Goal: Task Accomplishment & Management: Manage account settings

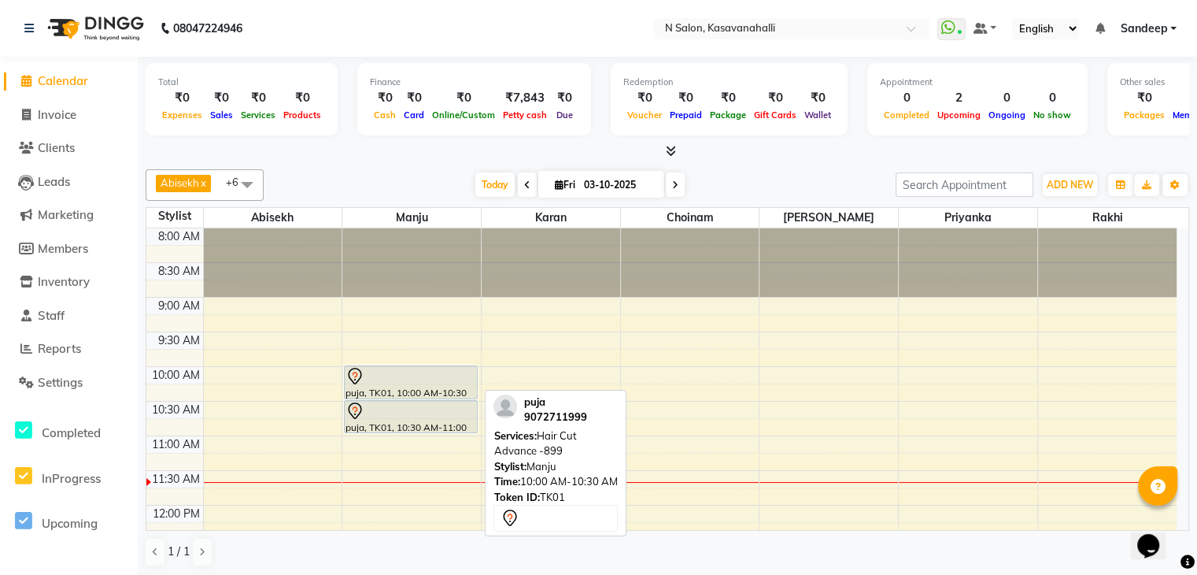
drag, startPoint x: 990, startPoint y: 424, endPoint x: 435, endPoint y: 385, distance: 556.4
click at [435, 385] on div "puja, TK01, 10:00 AM-10:30 AM, Hair Cut Advance -899" at bounding box center [410, 382] width 131 height 32
select select "7"
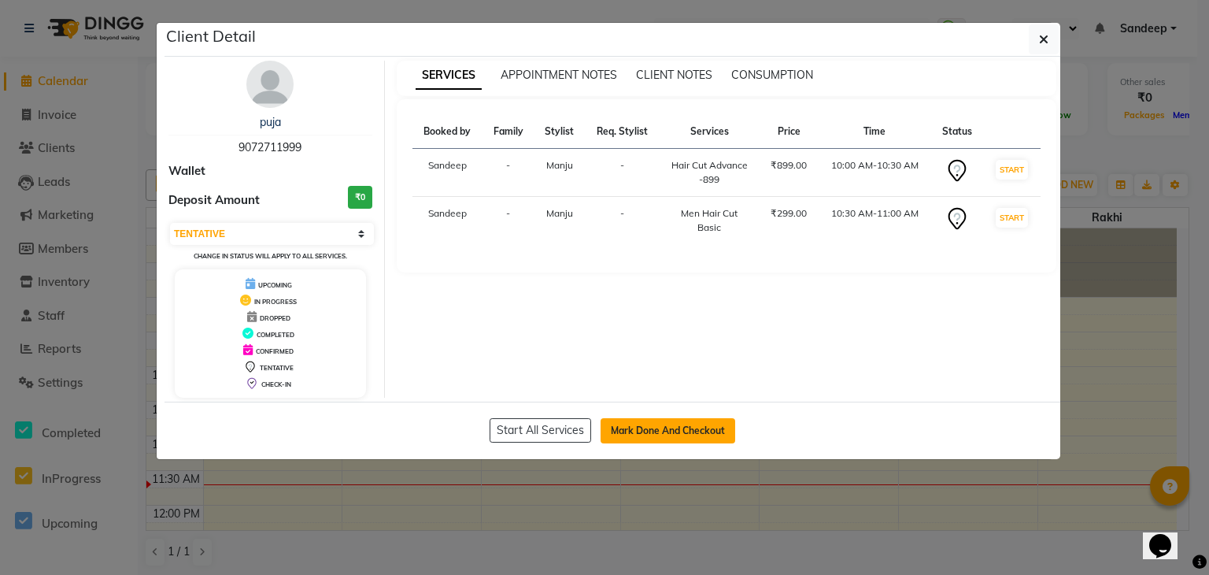
click at [720, 423] on button "Mark Done And Checkout" at bounding box center [668, 430] width 135 height 25
select select "service"
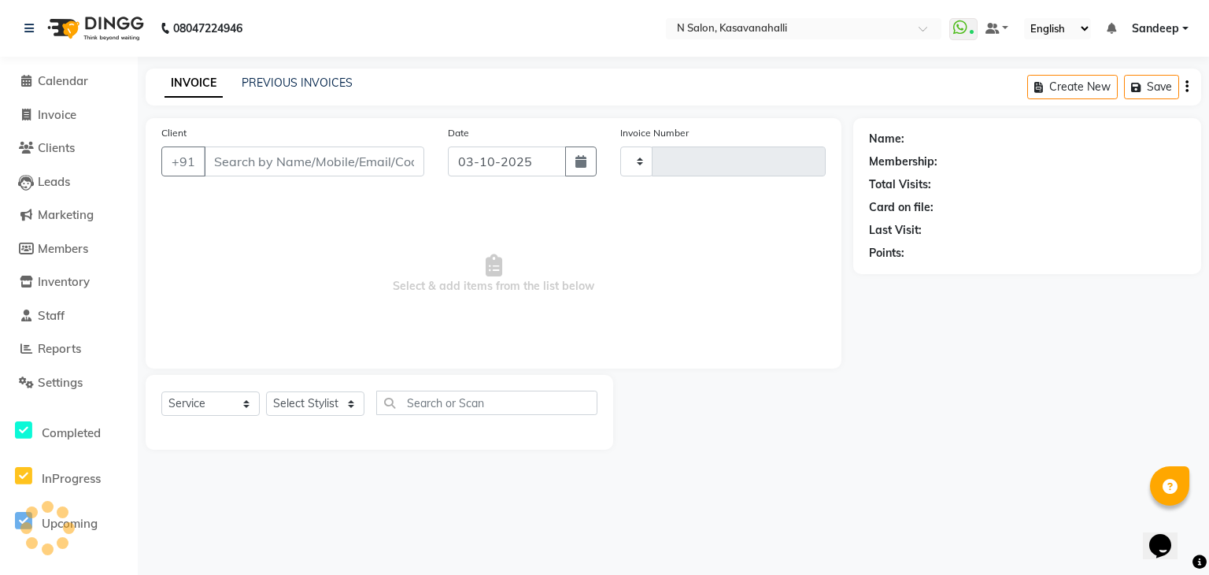
type input "2434"
select select "7111"
type input "9072711999"
select select "78172"
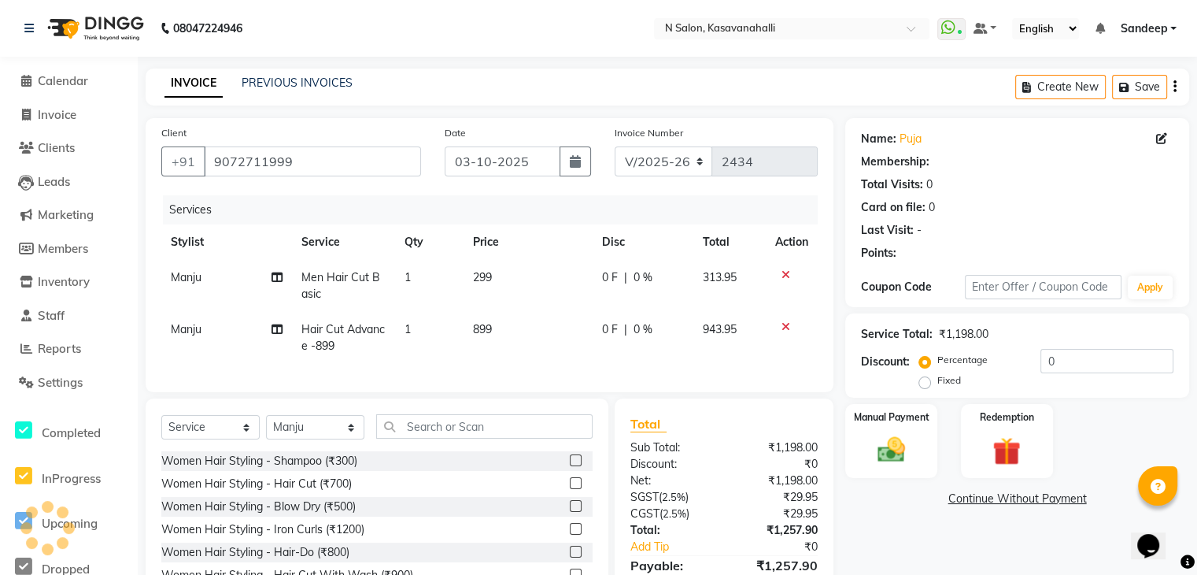
select select "1: Object"
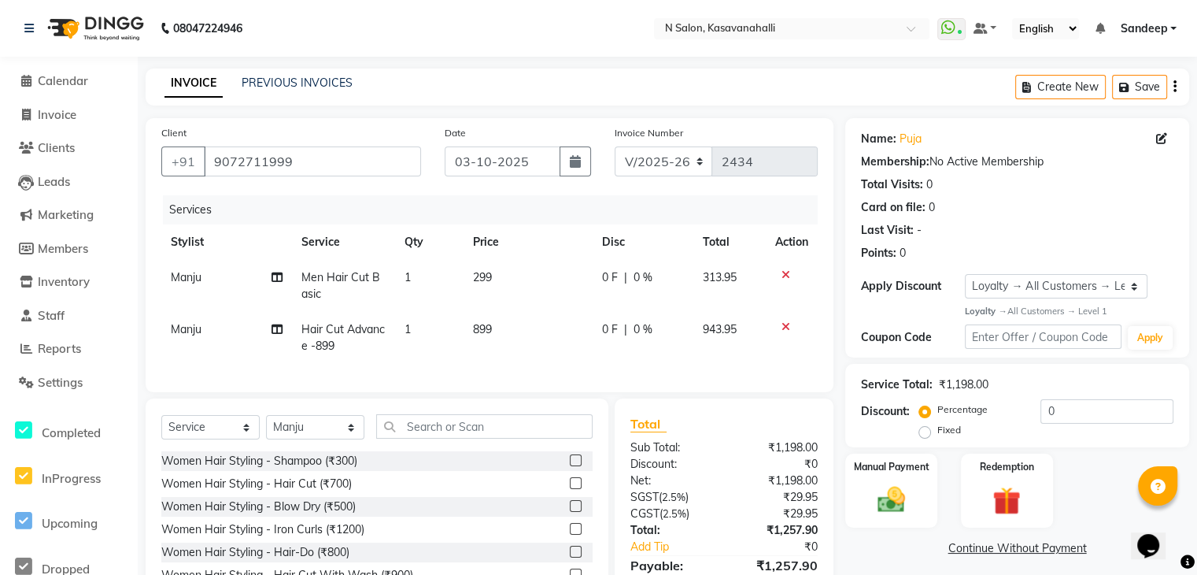
scroll to position [92, 0]
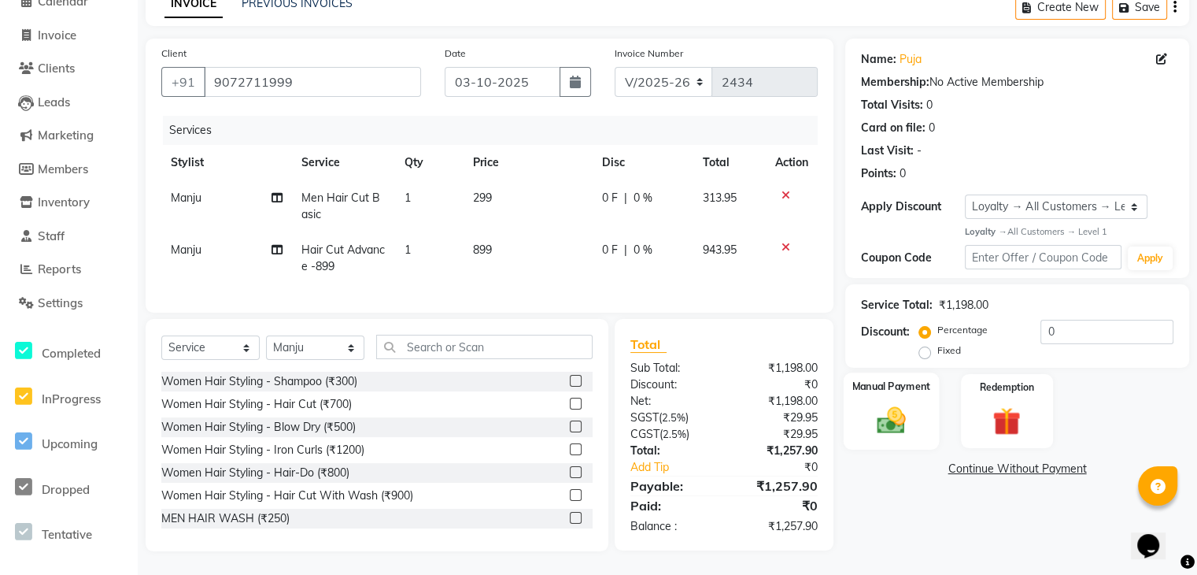
click at [882, 422] on img at bounding box center [891, 420] width 47 height 33
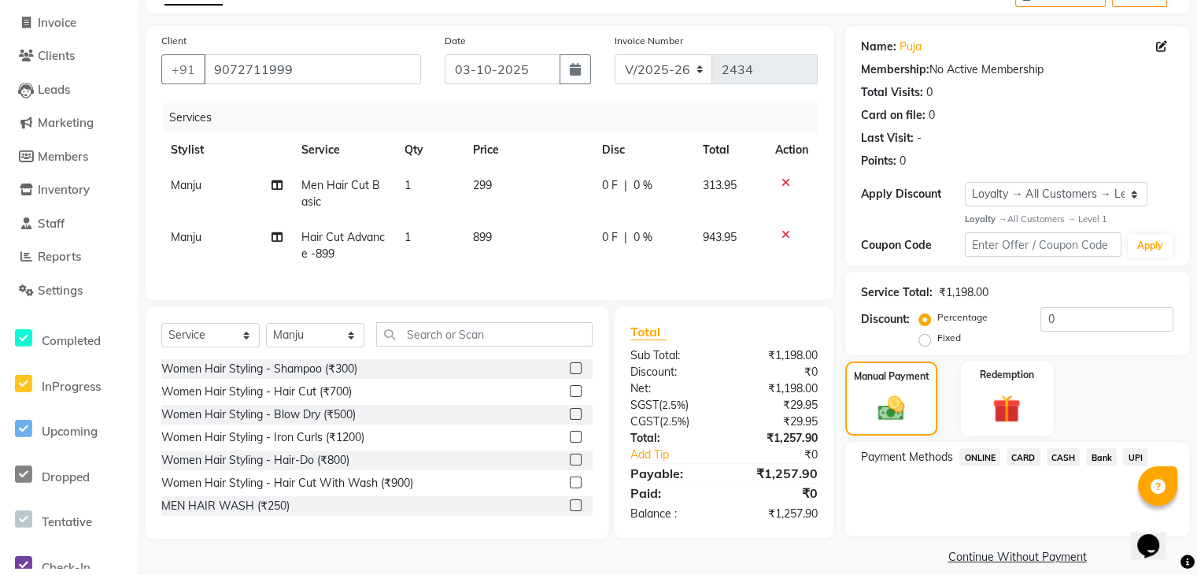
scroll to position [110, 0]
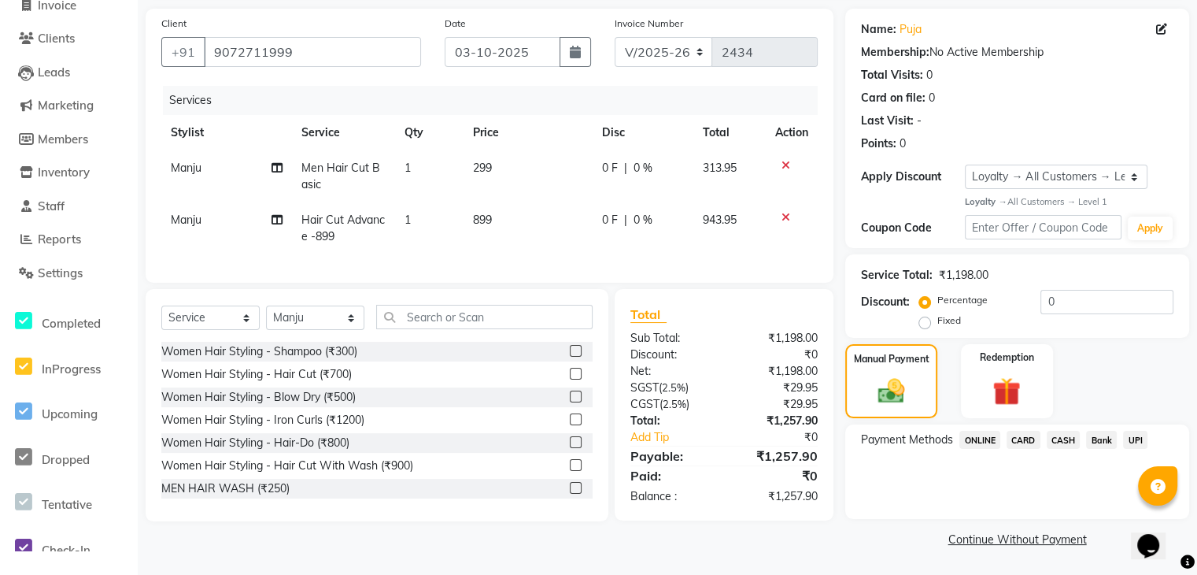
click at [989, 439] on span "ONLINE" at bounding box center [980, 440] width 41 height 18
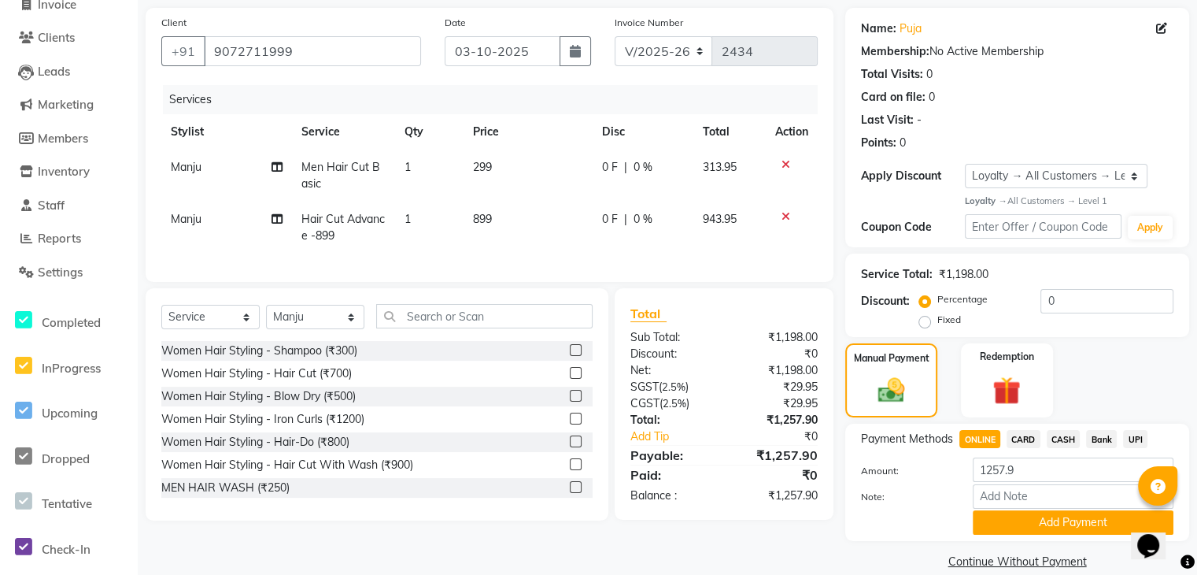
scroll to position [135, 0]
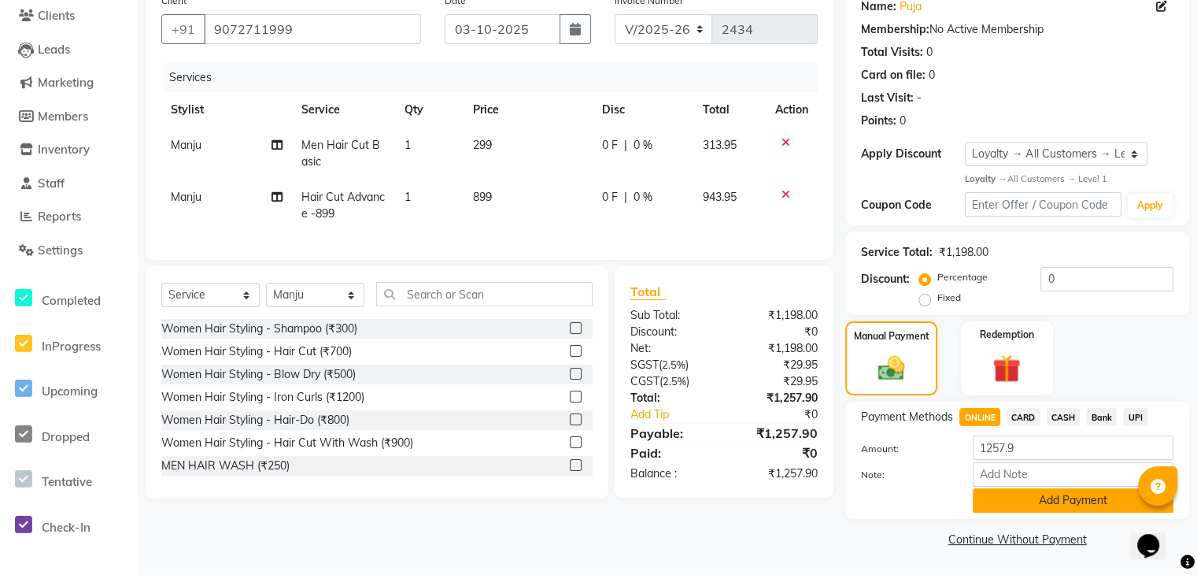
click at [1040, 498] on button "Add Payment" at bounding box center [1073, 500] width 201 height 24
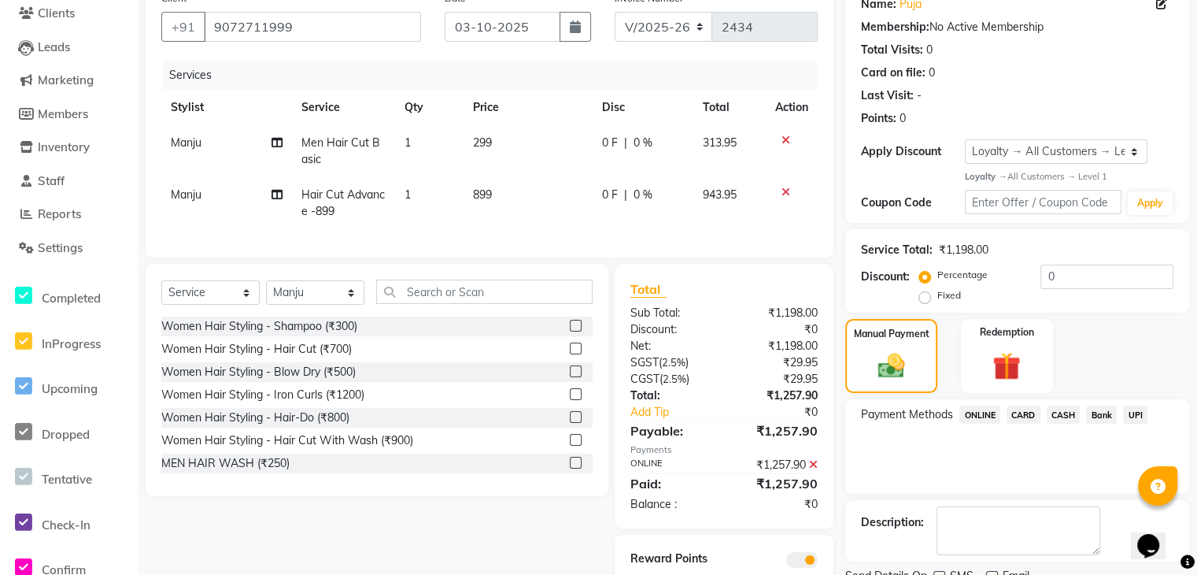
scroll to position [203, 0]
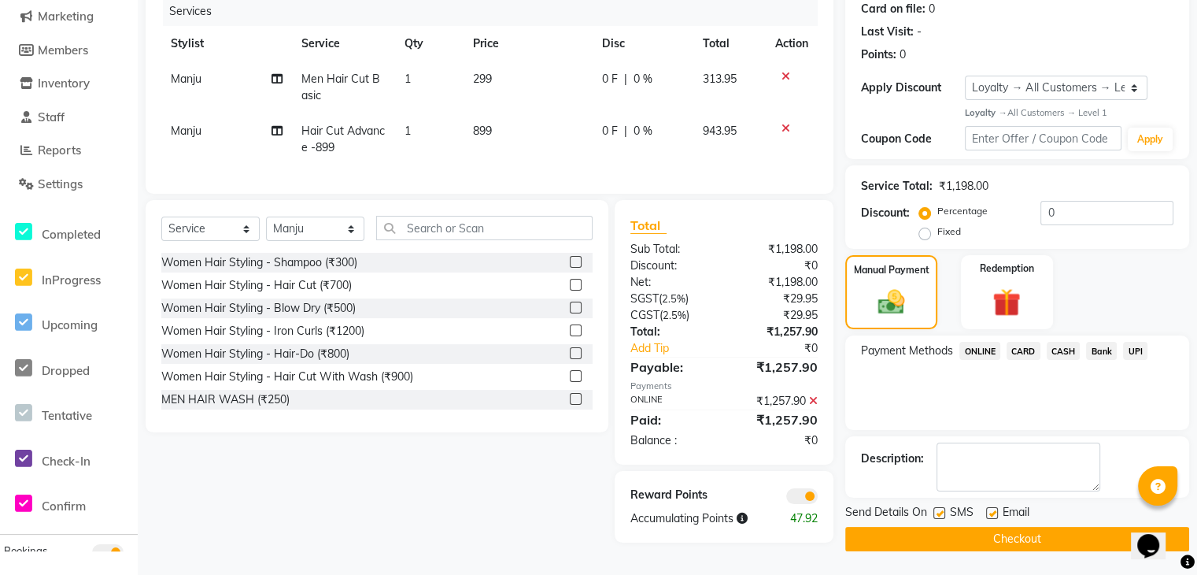
click at [1015, 533] on button "Checkout" at bounding box center [1018, 539] width 344 height 24
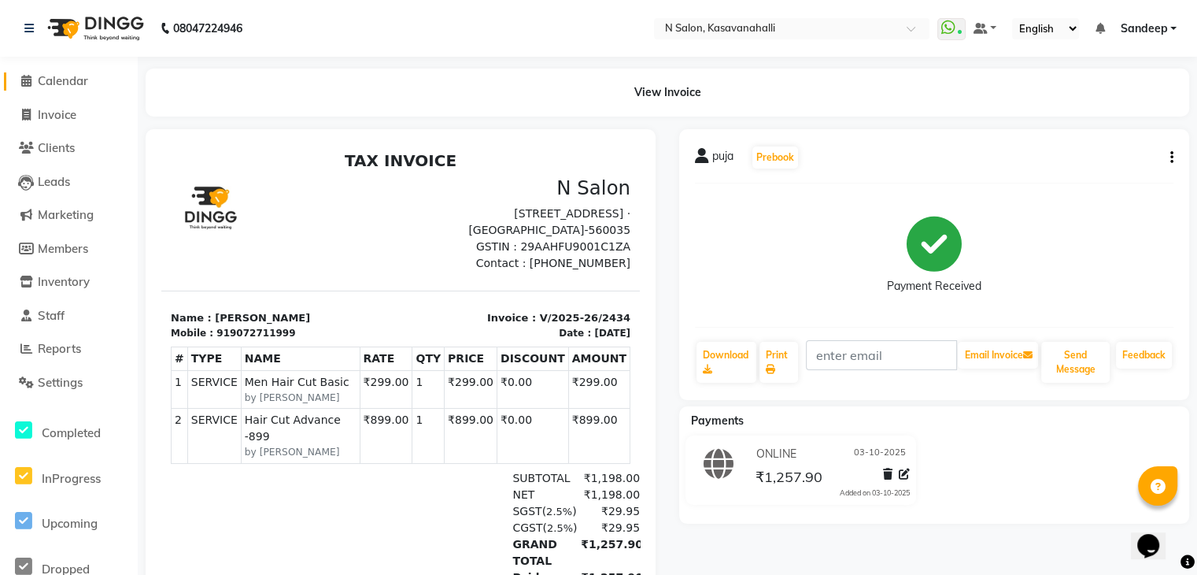
click at [42, 80] on span "Calendar" at bounding box center [63, 80] width 50 height 15
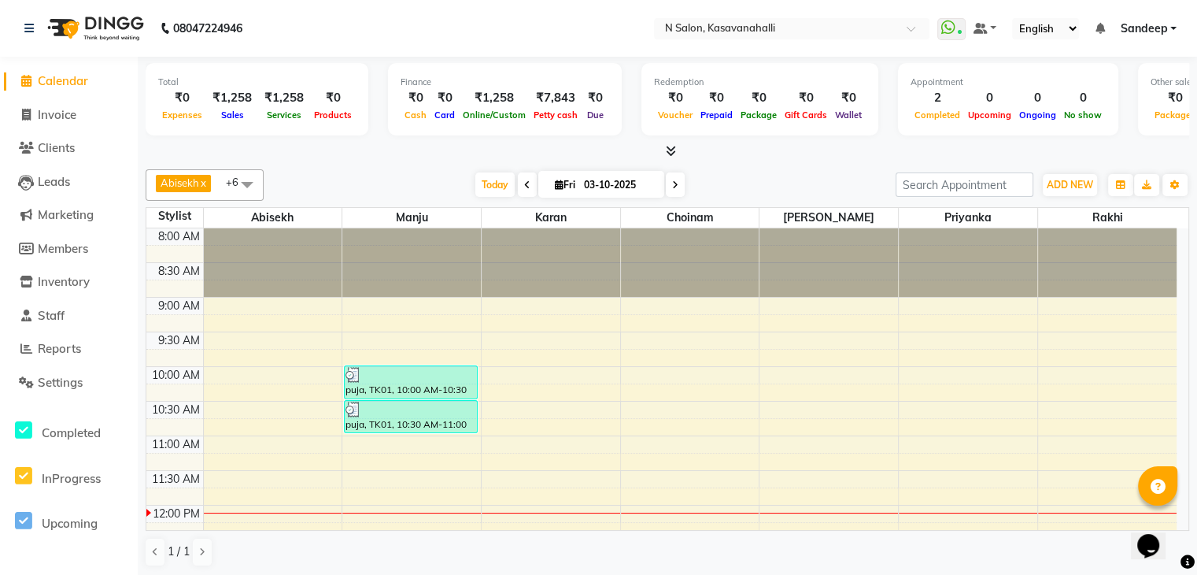
click at [532, 183] on div "Today Fri 03-10-2025" at bounding box center [580, 185] width 213 height 24
click at [518, 187] on span at bounding box center [527, 184] width 19 height 24
type input "02-10-2025"
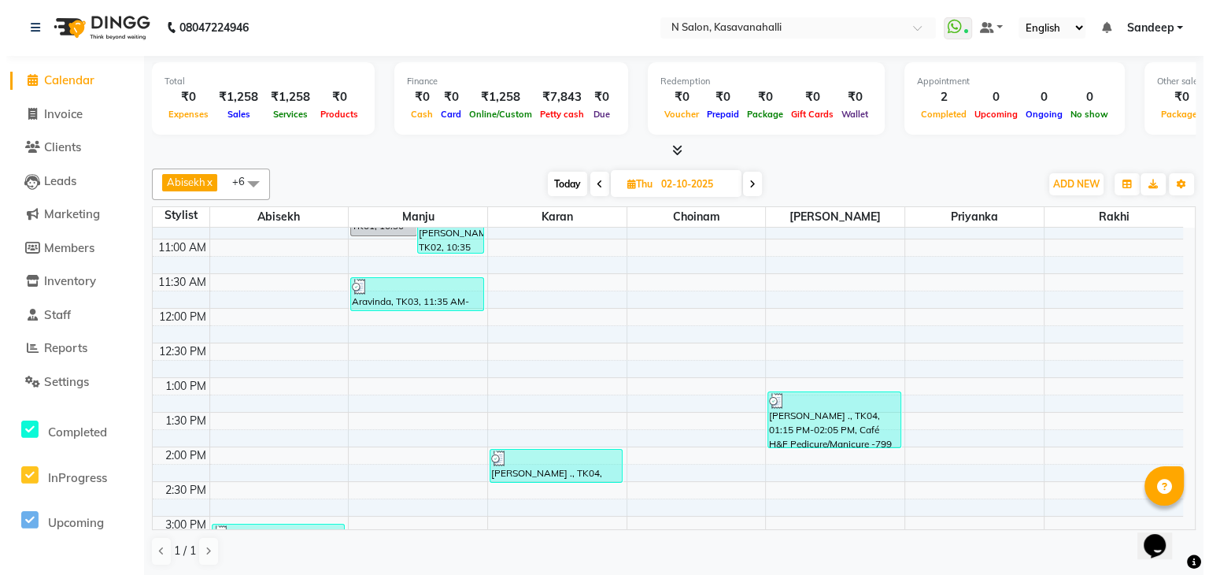
scroll to position [117, 0]
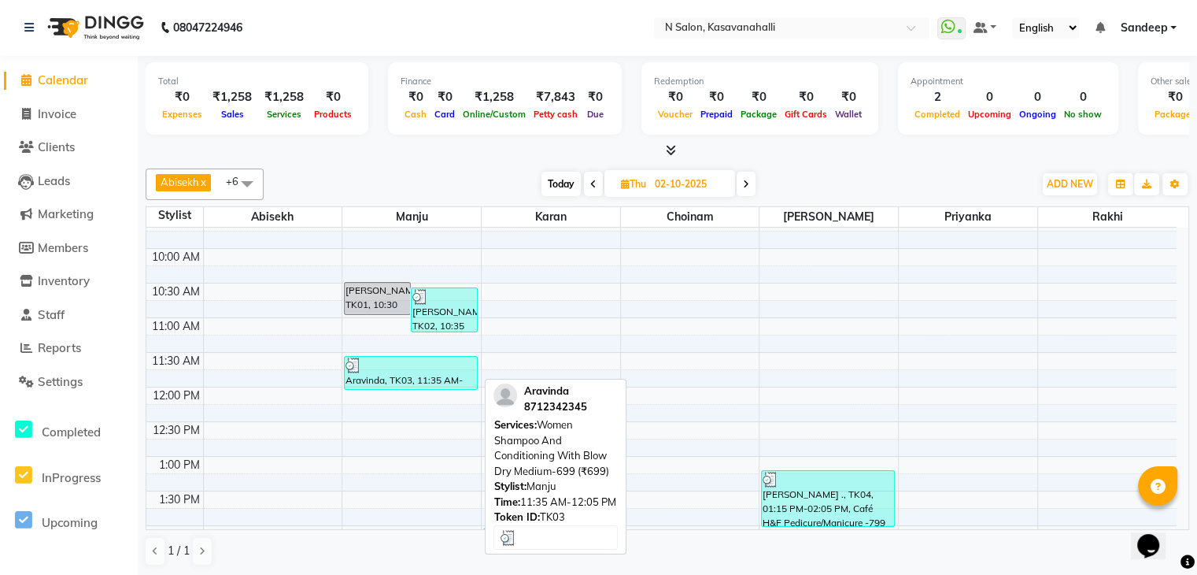
click at [409, 374] on div "Aravinda, TK03, 11:35 AM-12:05 PM, Women Shampoo And Conditioning With Blow Dry…" at bounding box center [410, 373] width 131 height 32
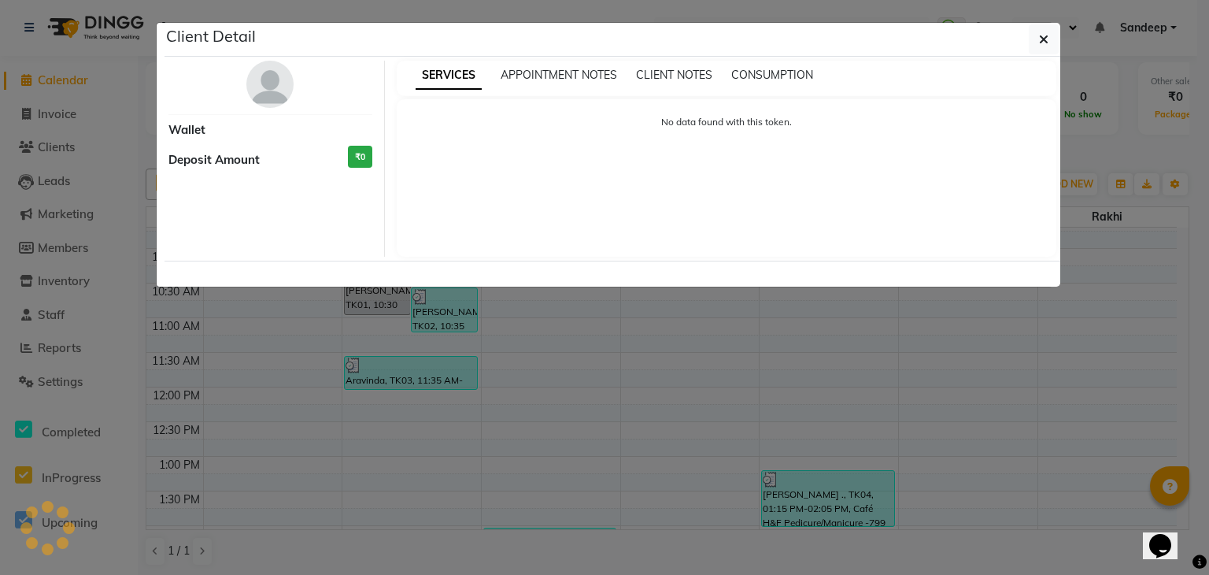
select select "3"
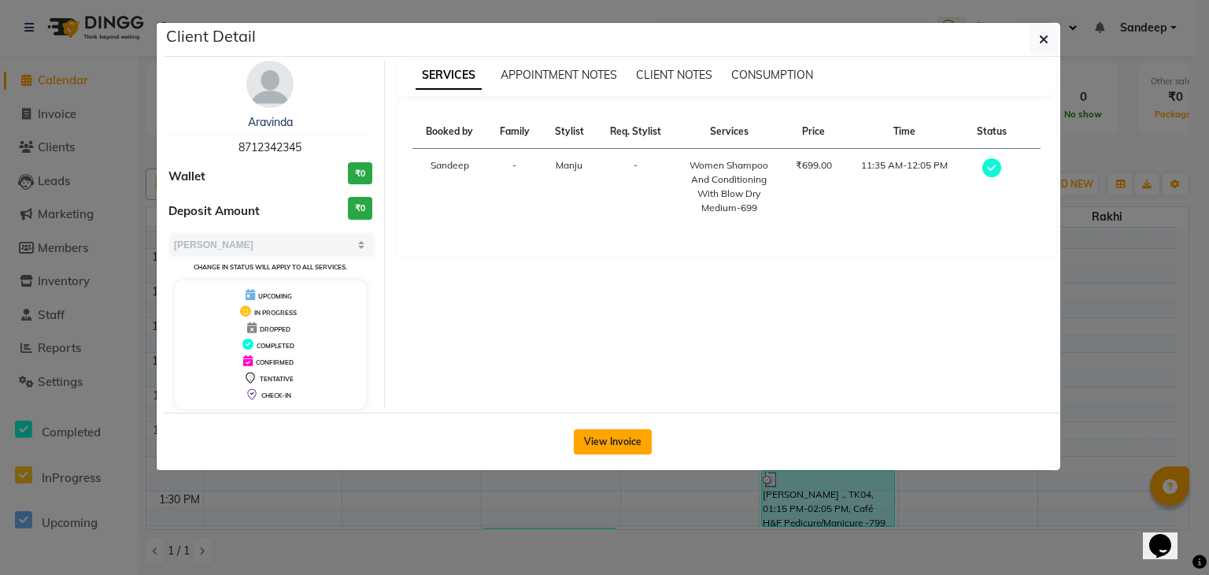
click at [586, 437] on button "View Invoice" at bounding box center [613, 441] width 78 height 25
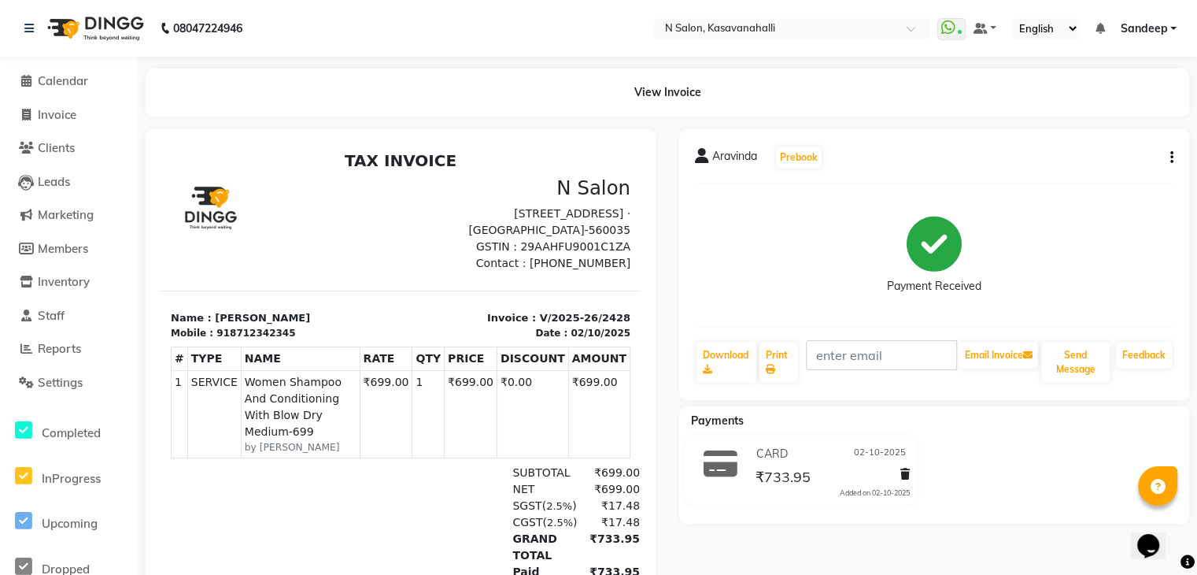
scroll to position [13, 0]
click at [1175, 155] on div "Aravinda Prebook Payment Received Download Print Email Invoice Send Message Fee…" at bounding box center [934, 264] width 510 height 271
click at [1169, 158] on button "button" at bounding box center [1168, 158] width 9 height 17
click at [1108, 182] on div "Edit Invoice" at bounding box center [1093, 178] width 108 height 20
select select "service"
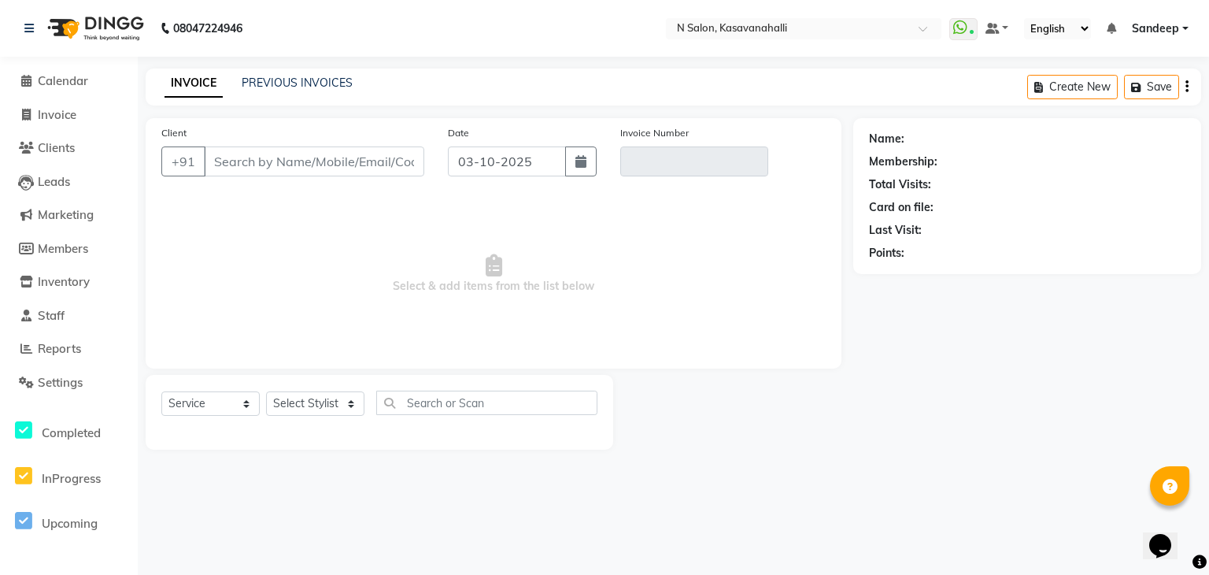
type input "8712342345"
type input "V/2025-26/2428"
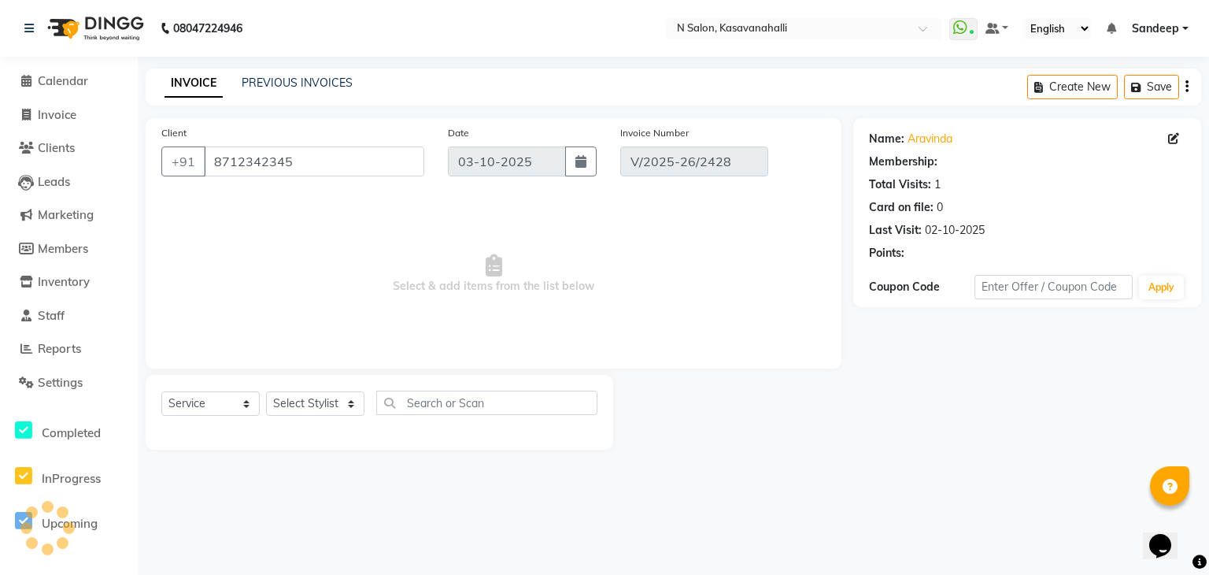
select select "1: Object"
type input "02-10-2025"
select select "select"
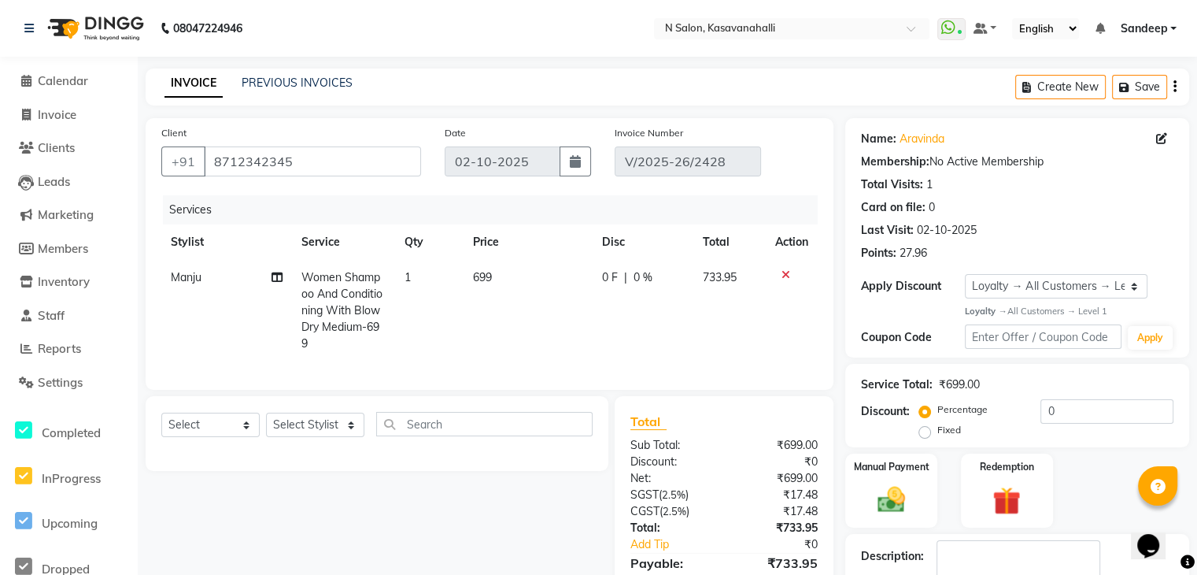
scroll to position [201, 0]
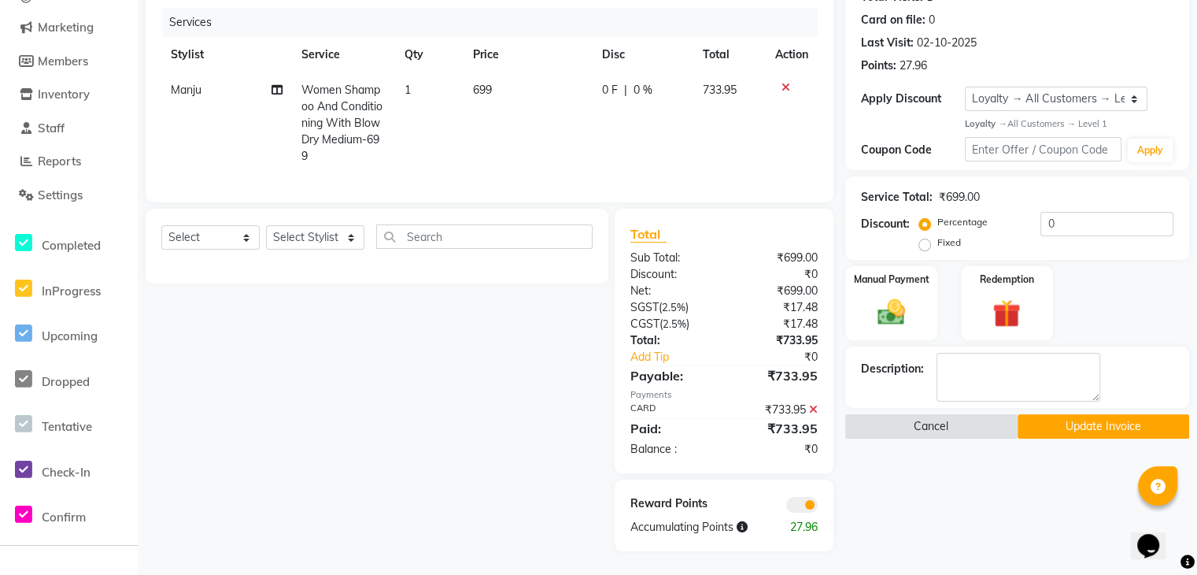
click at [929, 414] on button "Cancel" at bounding box center [932, 426] width 172 height 24
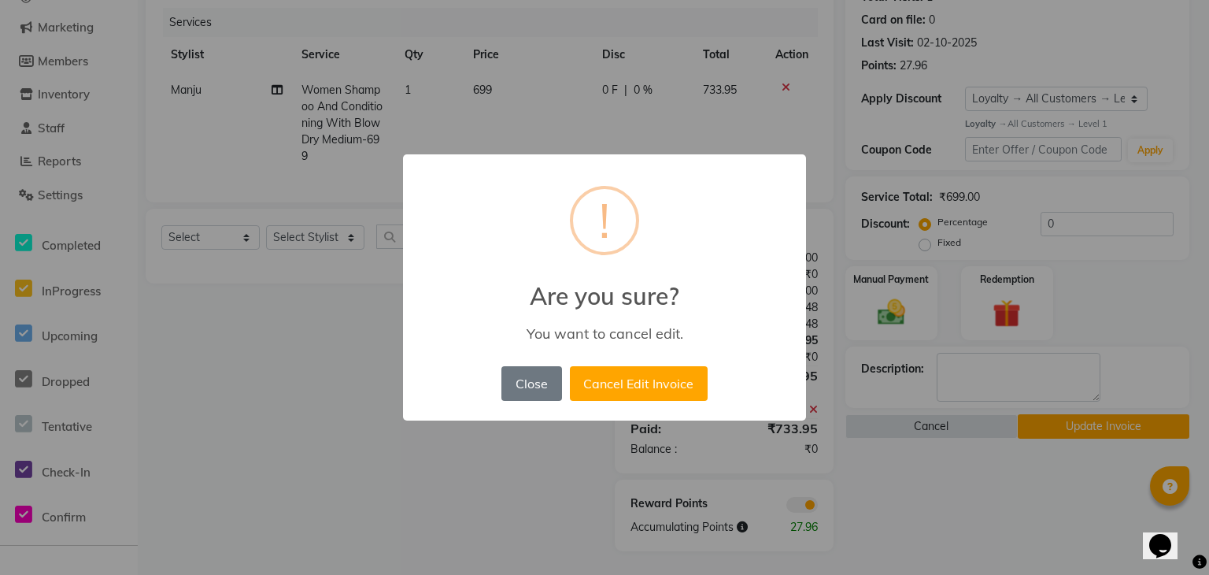
click at [1014, 370] on div "× ! Are you sure? You want to cancel edit. Close No Cancel Edit Invoice" at bounding box center [604, 287] width 1209 height 575
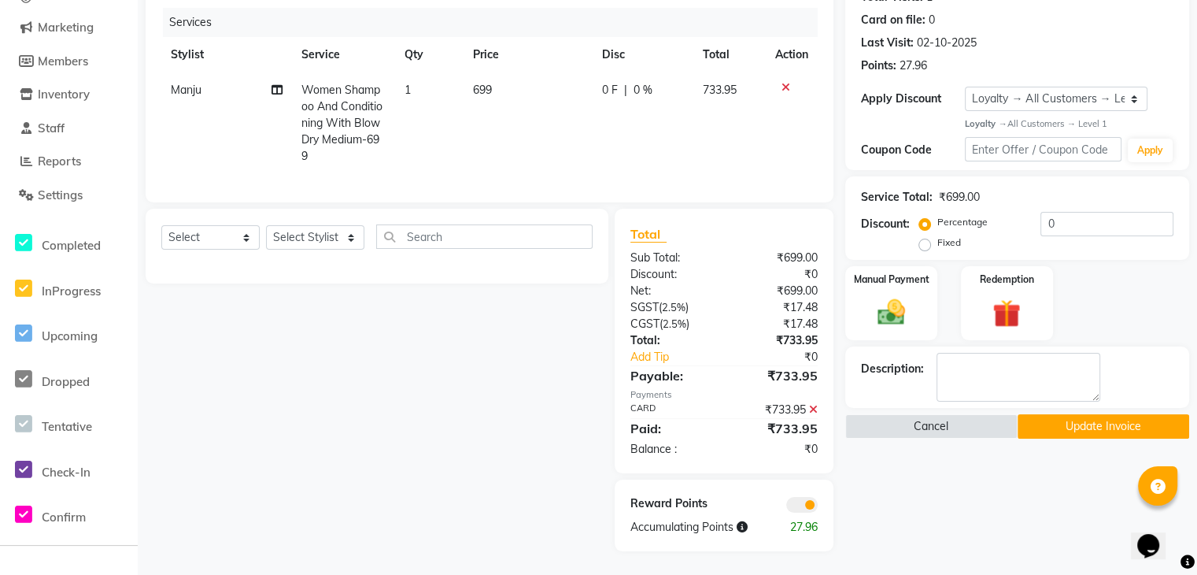
click at [1047, 420] on button "Update Invoice" at bounding box center [1104, 426] width 172 height 24
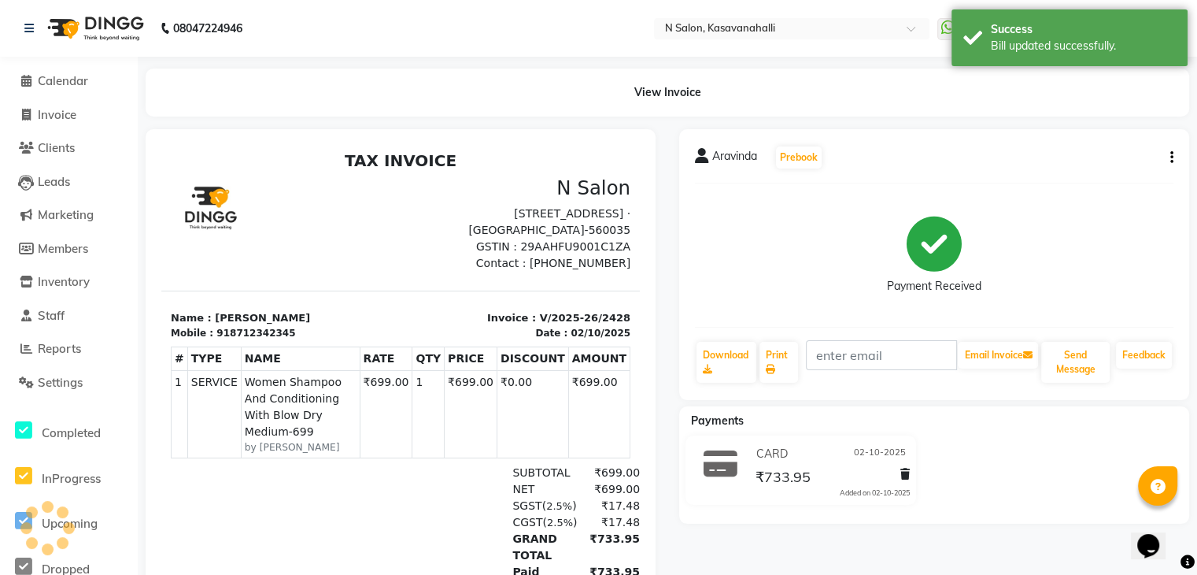
click at [1172, 157] on icon "button" at bounding box center [1172, 157] width 3 height 1
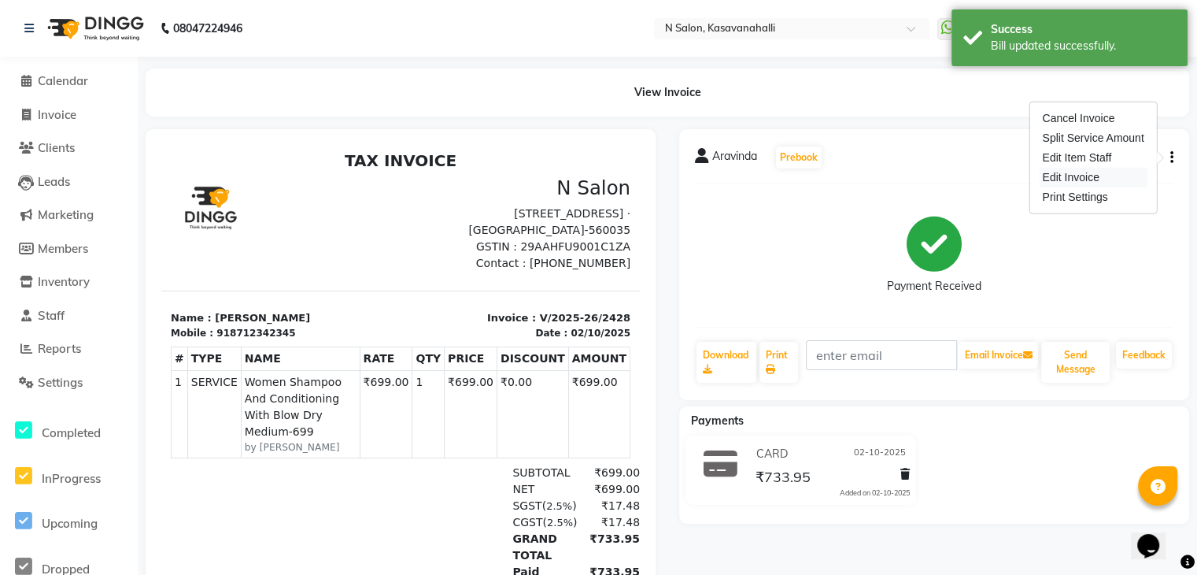
click at [1083, 174] on div "Edit Invoice" at bounding box center [1093, 178] width 108 height 20
select select "service"
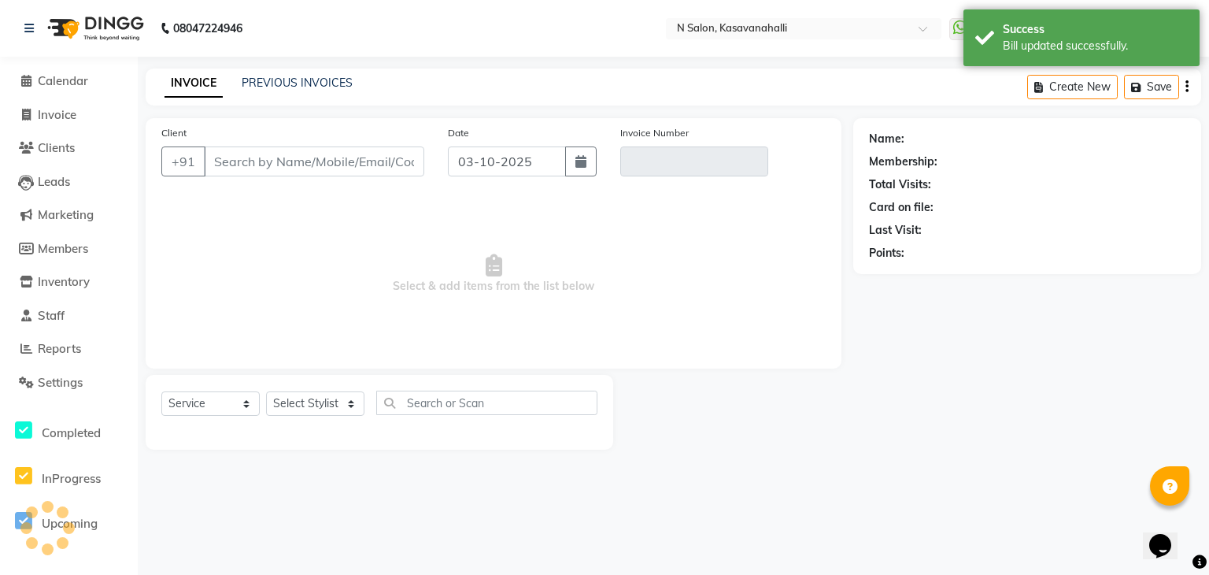
type input "8712342345"
type input "V/2025-26/2428"
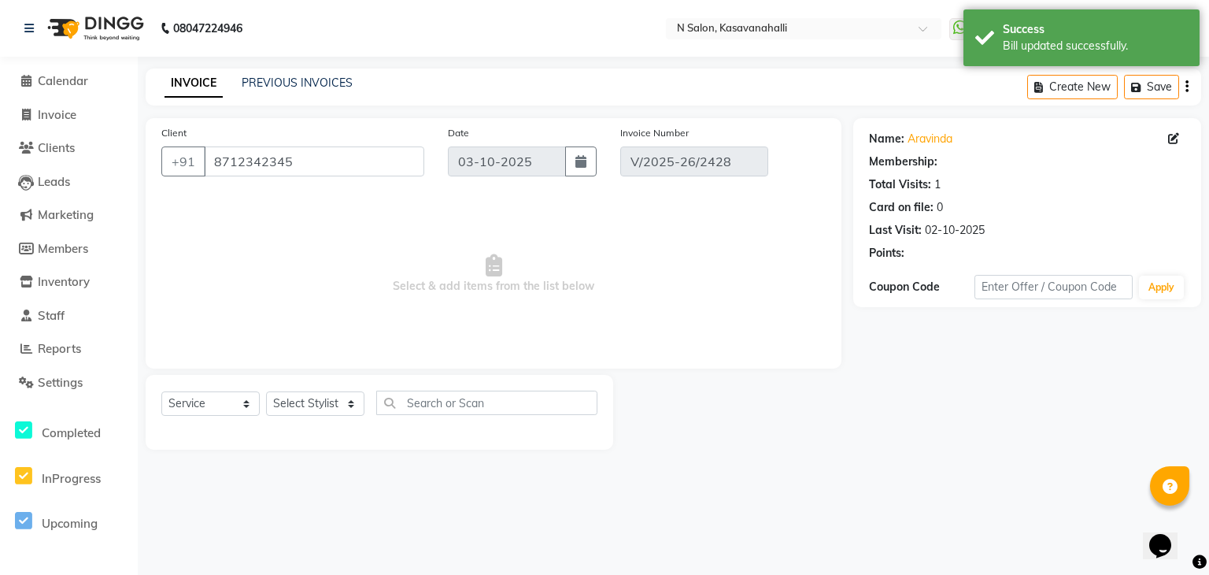
click at [1178, 138] on icon at bounding box center [1173, 138] width 11 height 11
select select "female"
select select "1: Object"
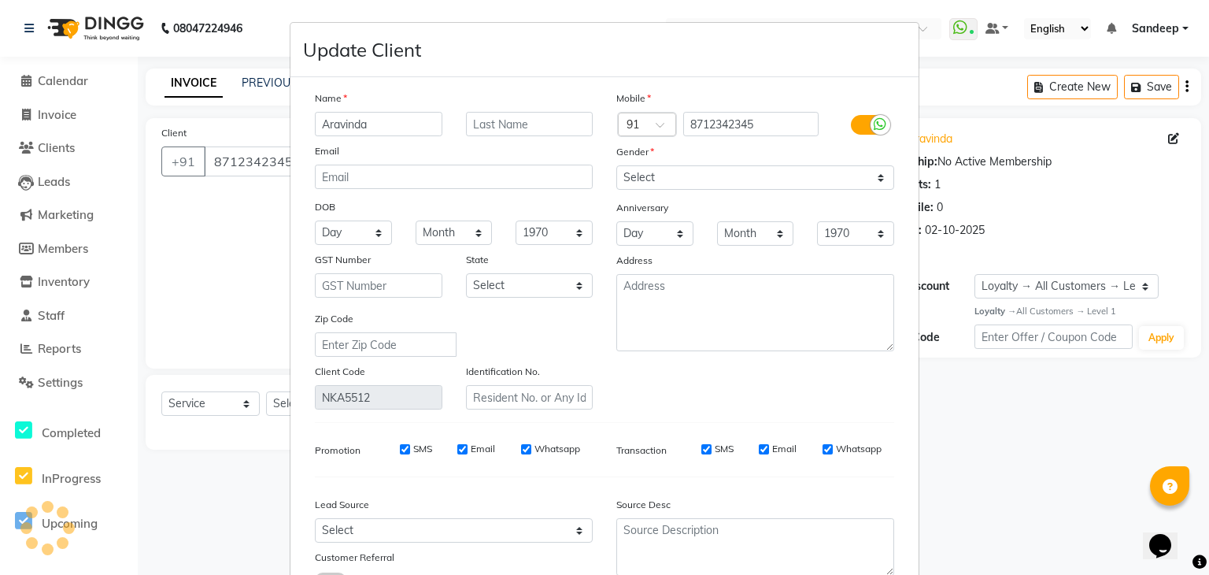
type input "02-10-2025"
select select "select"
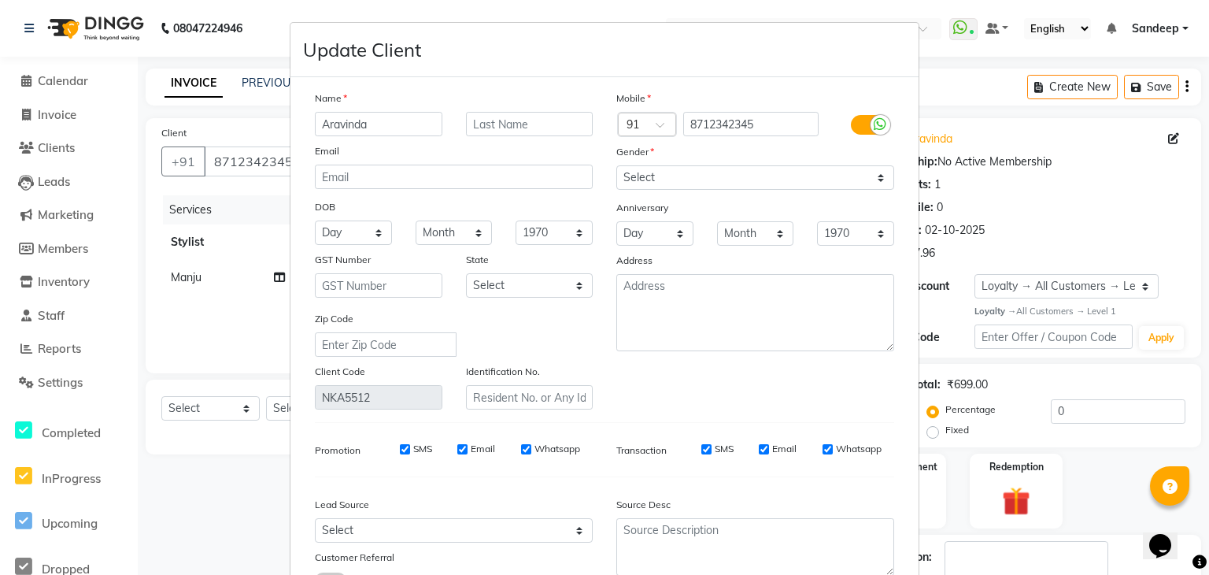
drag, startPoint x: 1012, startPoint y: 161, endPoint x: 1004, endPoint y: 163, distance: 8.0
click at [1012, 161] on ngb-modal-window "Update Client Name Aravinda Email DOB Day 01 02 03 04 05 06 07 08 09 10 11 12 1…" at bounding box center [604, 287] width 1209 height 575
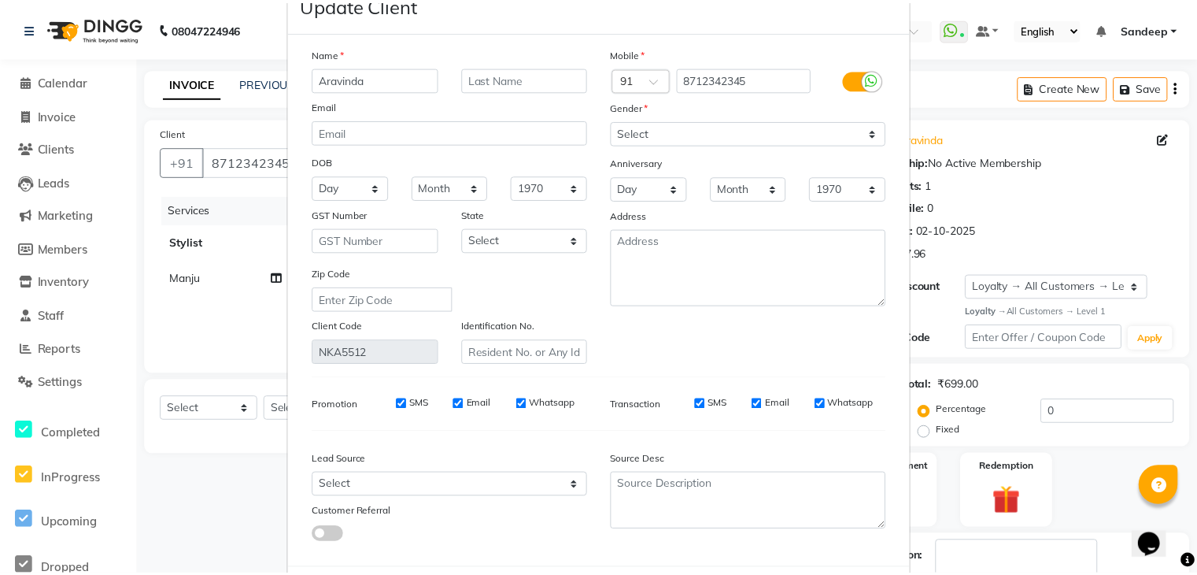
scroll to position [132, 0]
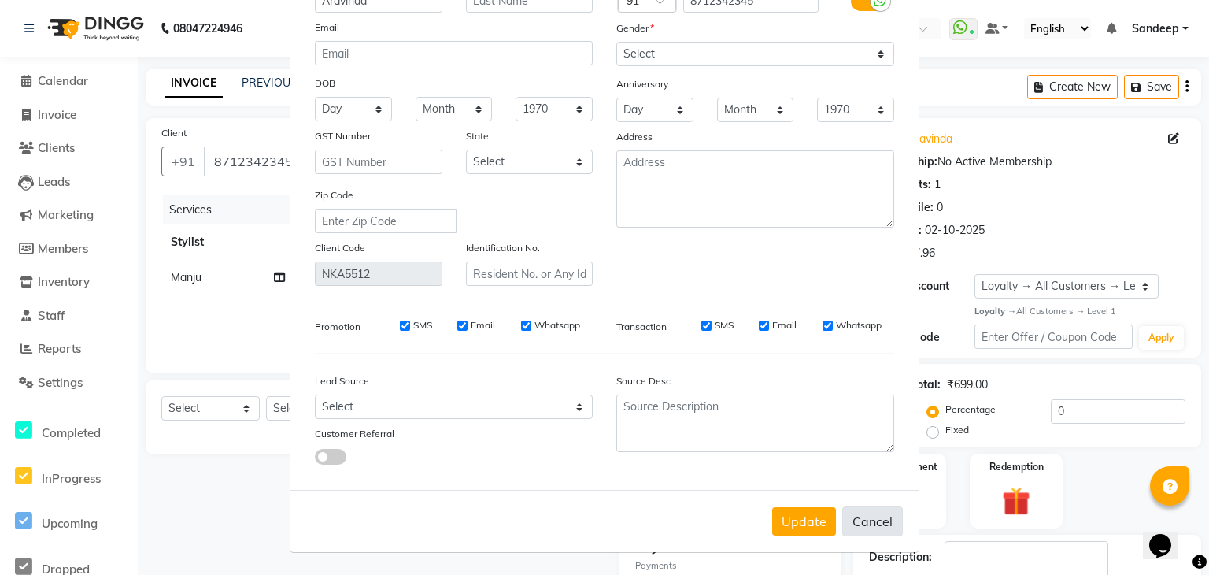
click at [871, 525] on button "Cancel" at bounding box center [872, 521] width 61 height 30
select select
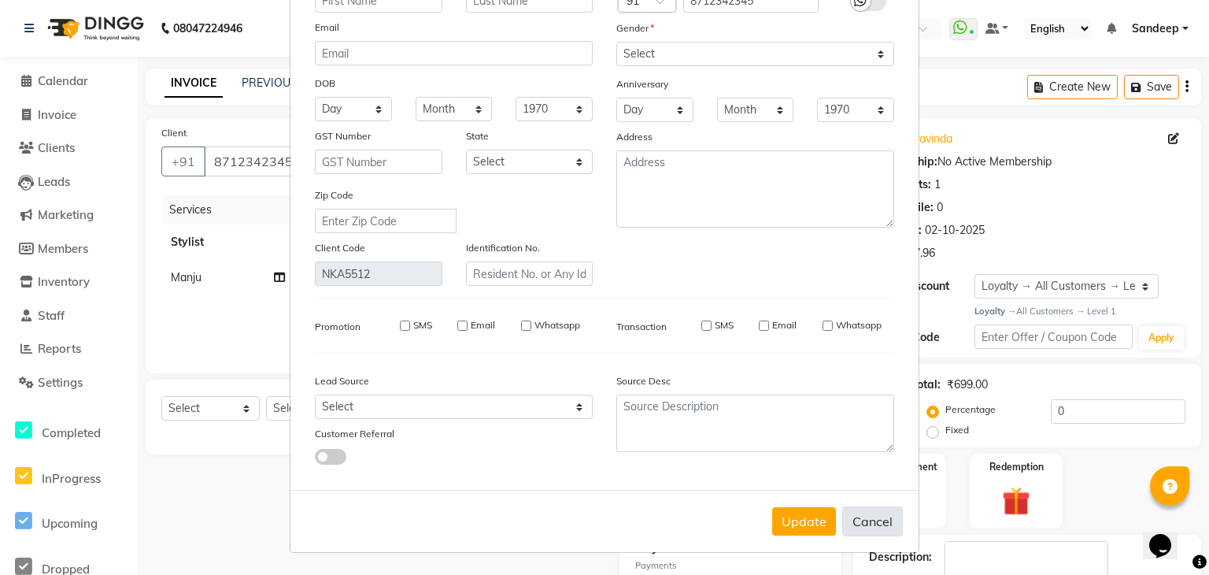
select select
checkbox input "false"
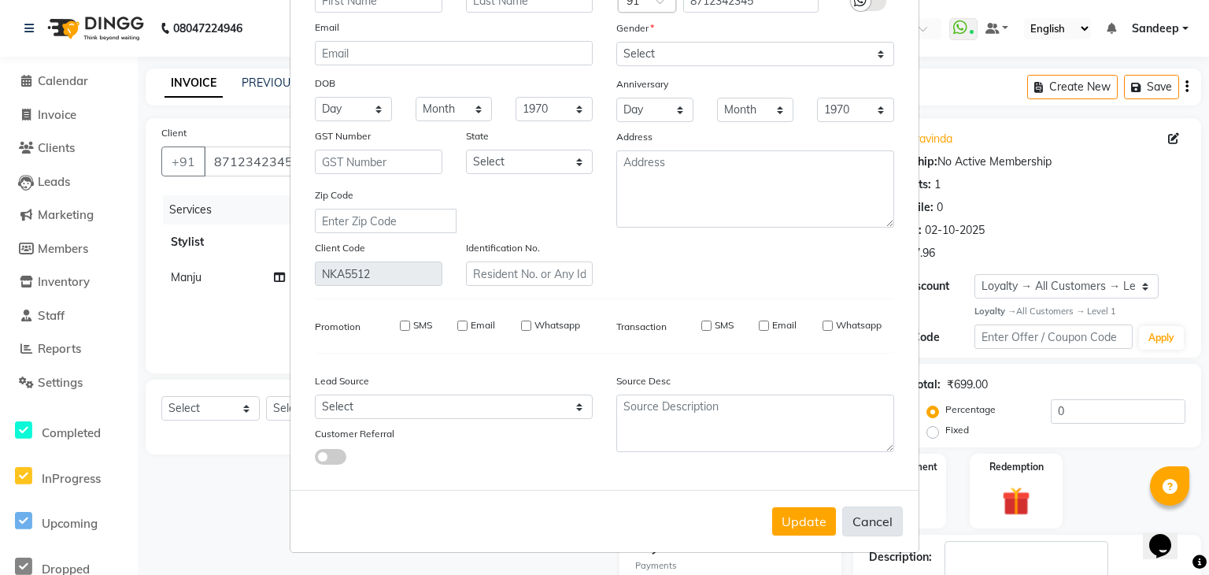
checkbox input "false"
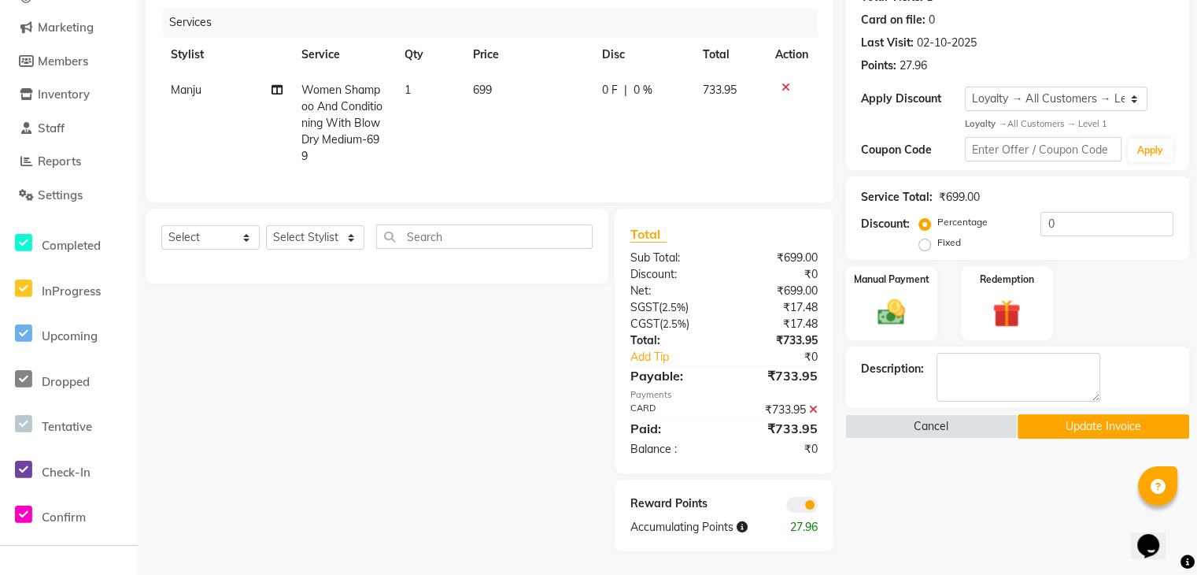
scroll to position [201, 0]
click at [1077, 414] on button "Update Invoice" at bounding box center [1104, 426] width 172 height 24
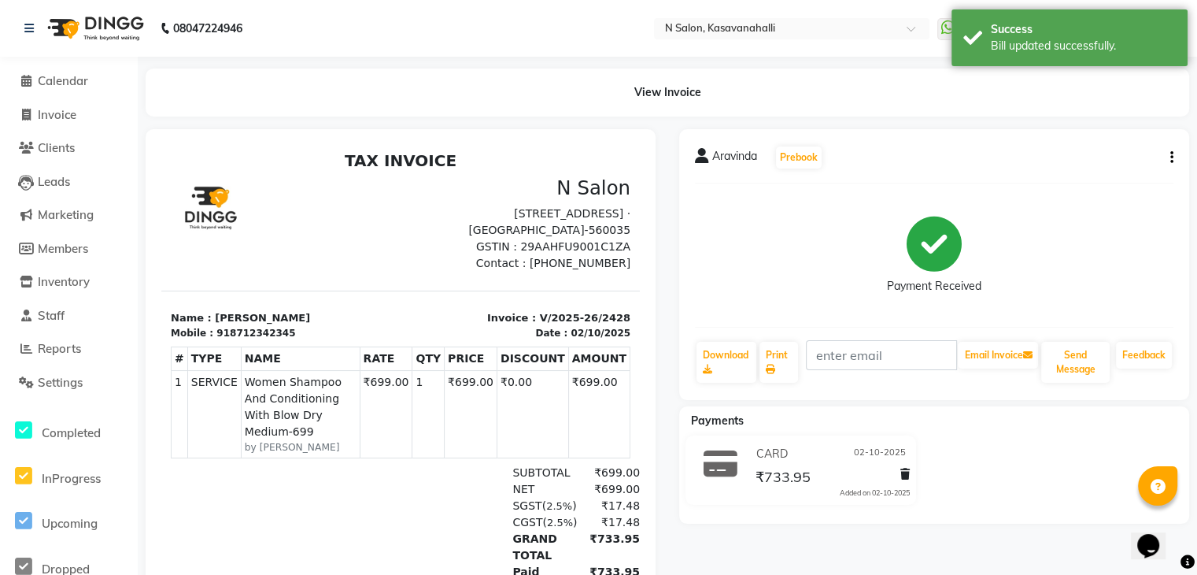
click at [1168, 155] on button "button" at bounding box center [1168, 158] width 9 height 17
click at [1124, 119] on div "Cancel Invoice" at bounding box center [1093, 119] width 108 height 20
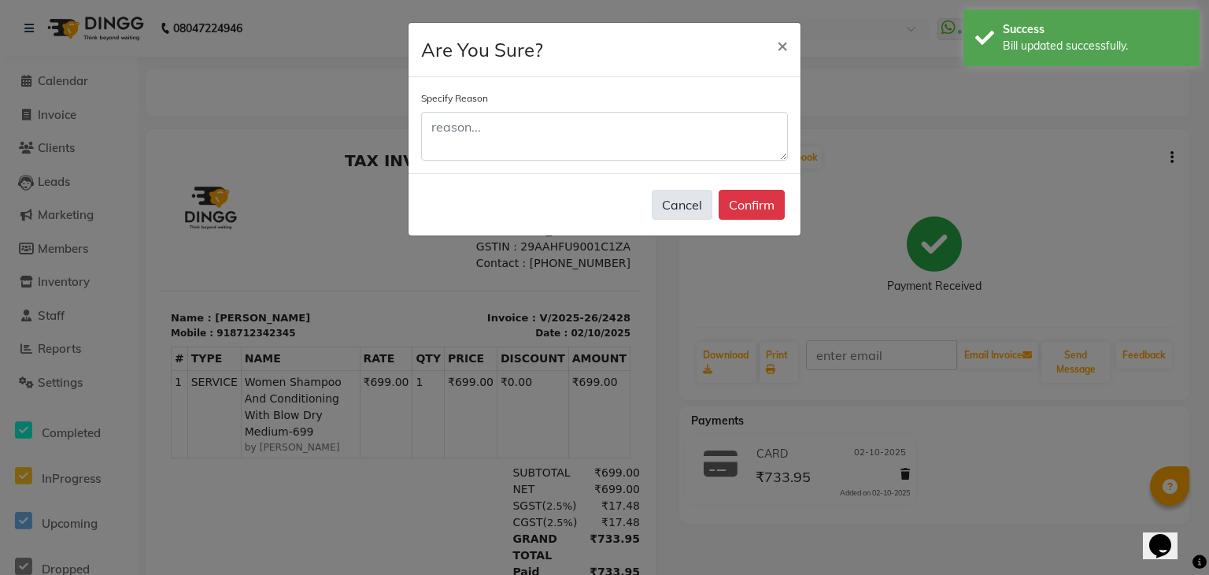
click at [693, 205] on button "Cancel" at bounding box center [682, 205] width 61 height 30
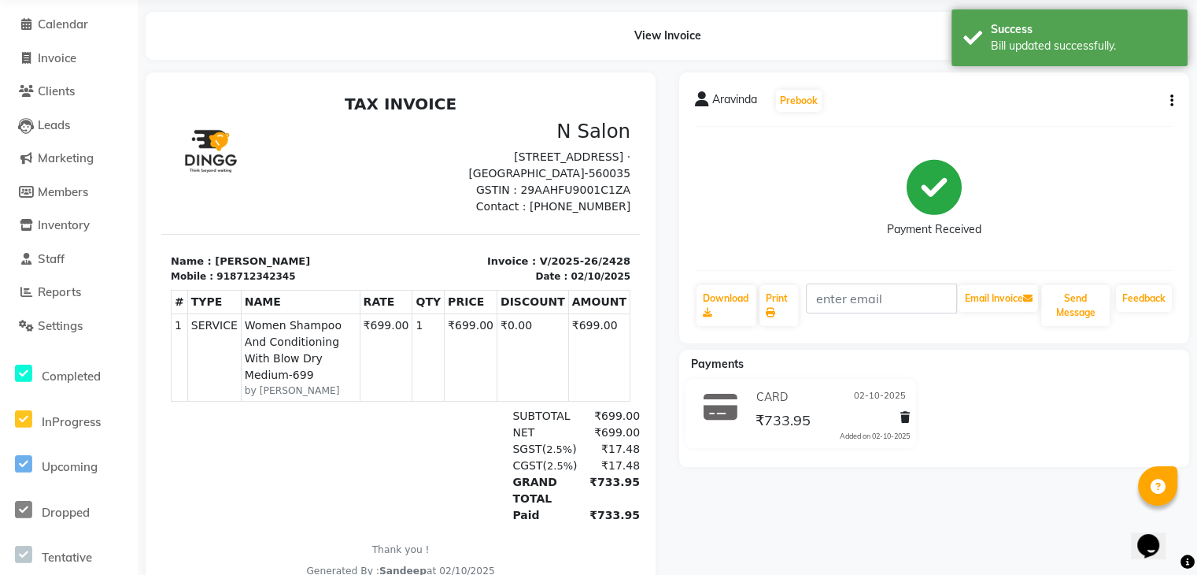
scroll to position [124, 0]
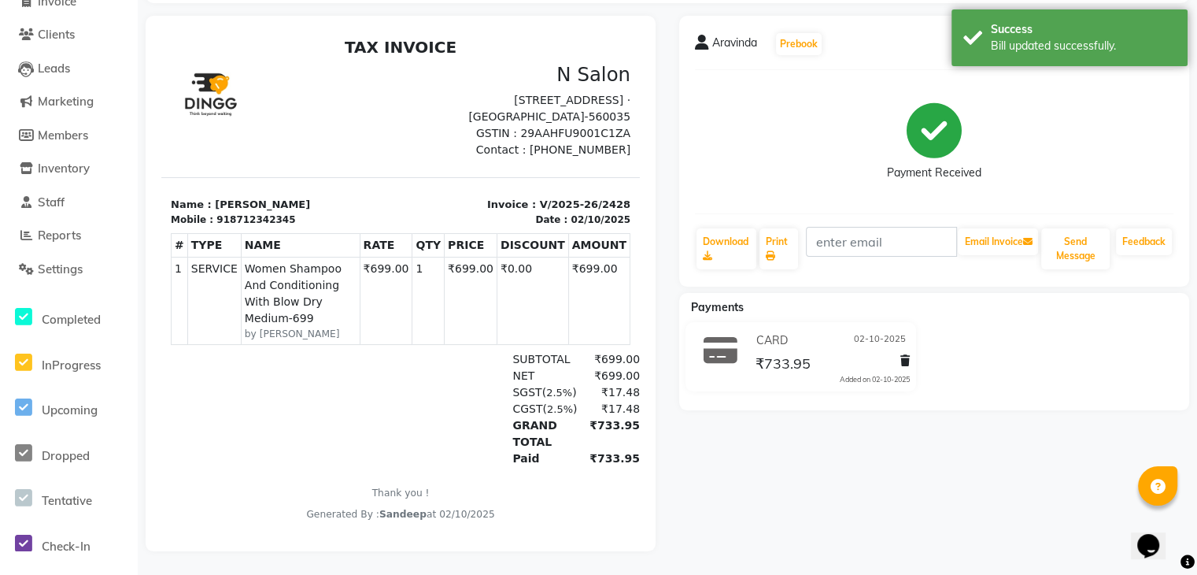
click at [901, 355] on icon at bounding box center [905, 360] width 9 height 11
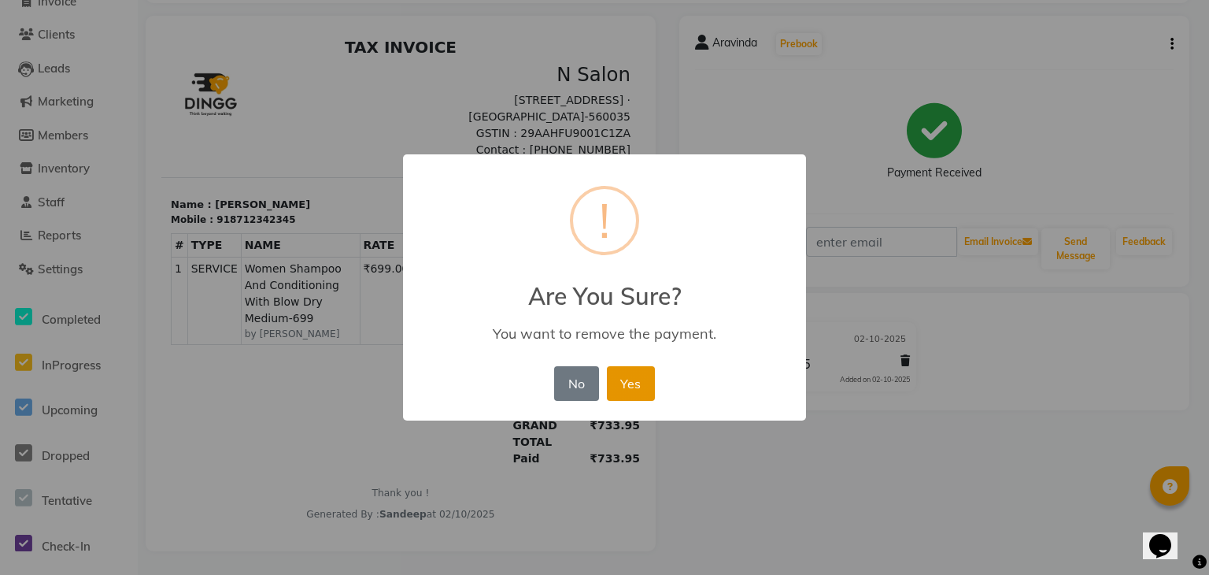
click at [631, 376] on button "Yes" at bounding box center [631, 383] width 48 height 35
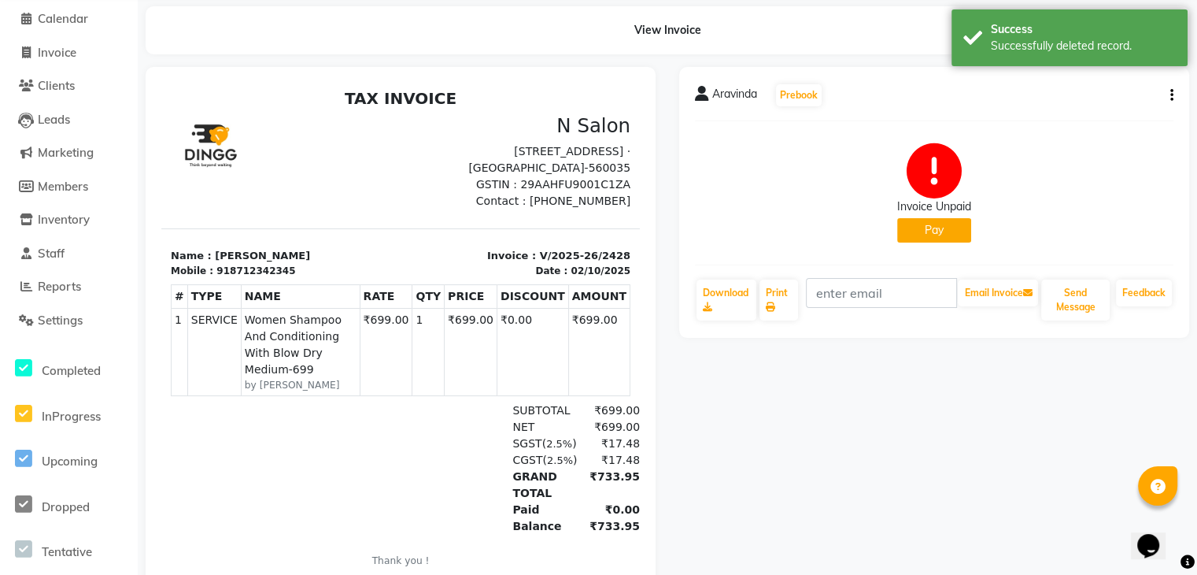
scroll to position [0, 0]
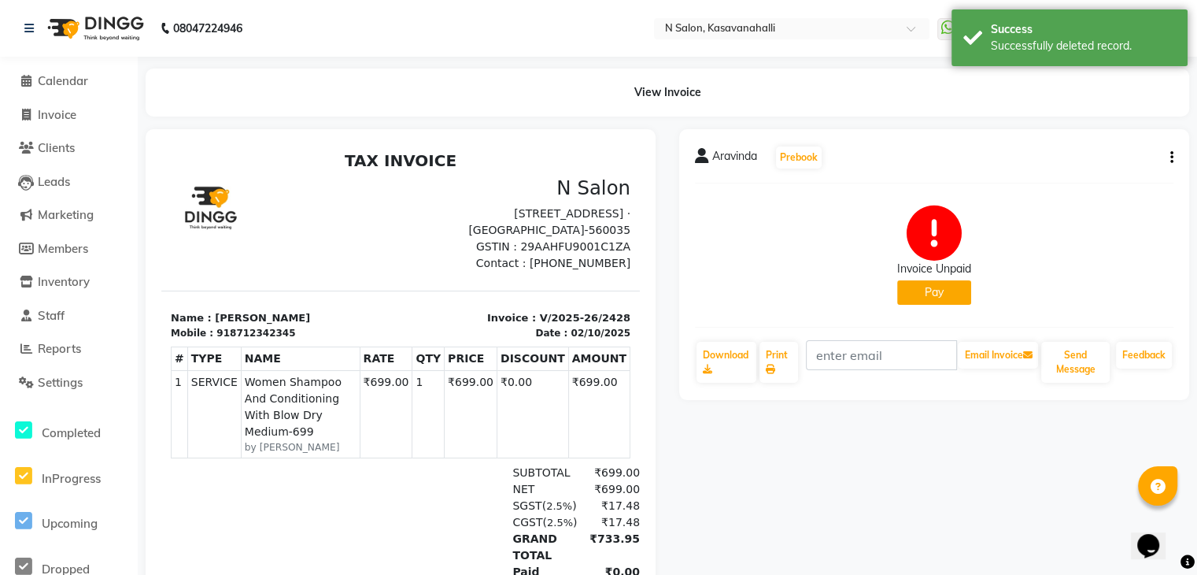
click at [941, 294] on button "Pay" at bounding box center [935, 292] width 74 height 24
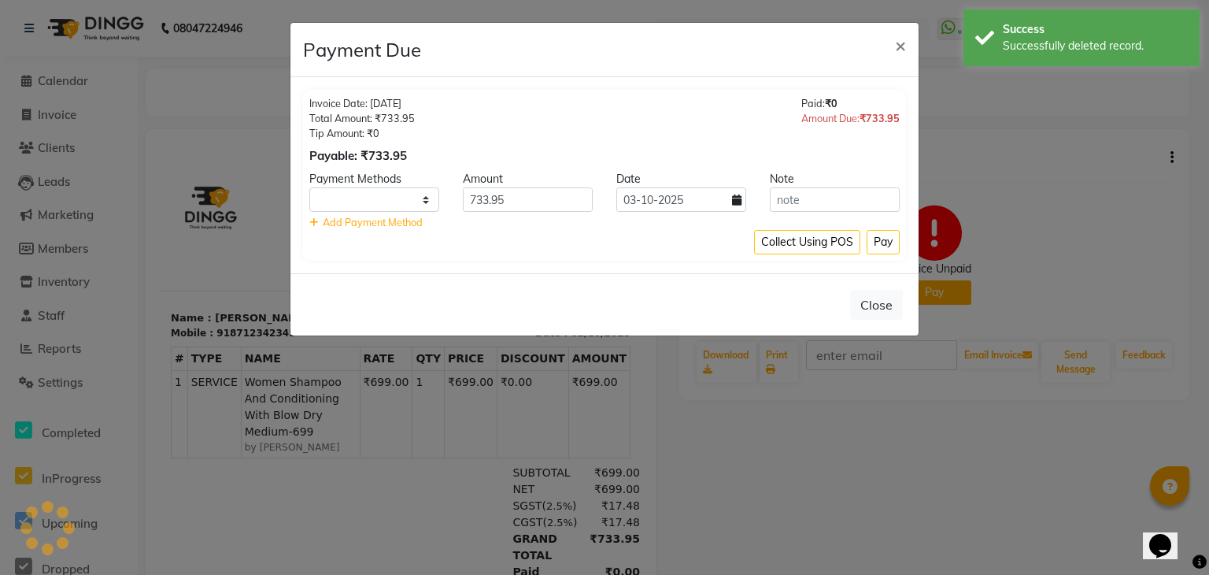
select select "1"
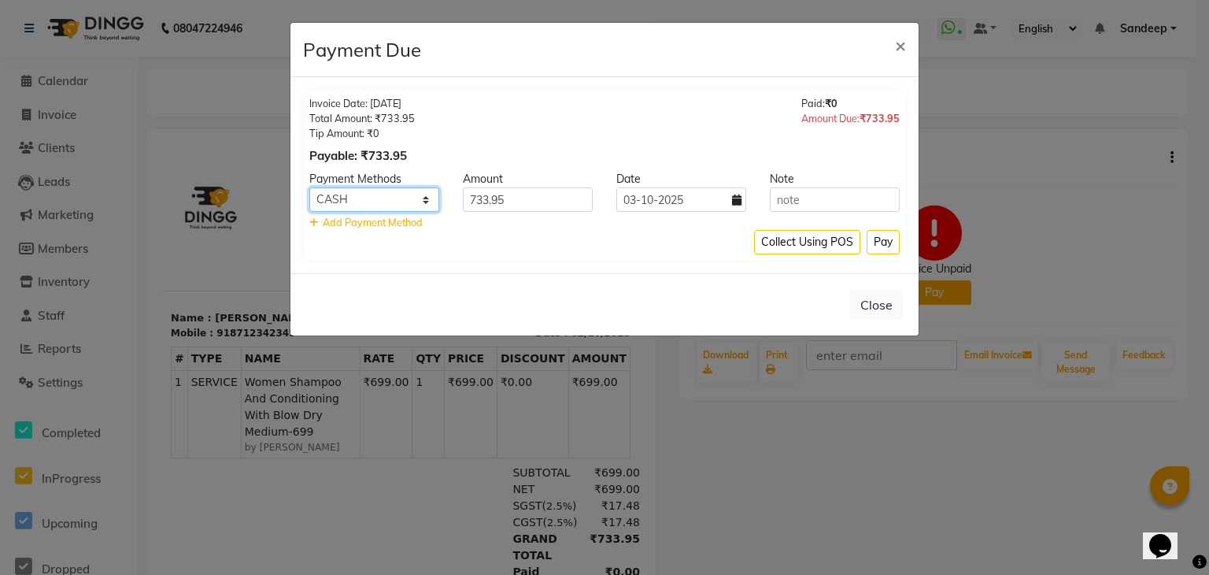
click at [410, 202] on select "ONLINE CARD CASH Bank UPI" at bounding box center [374, 199] width 130 height 24
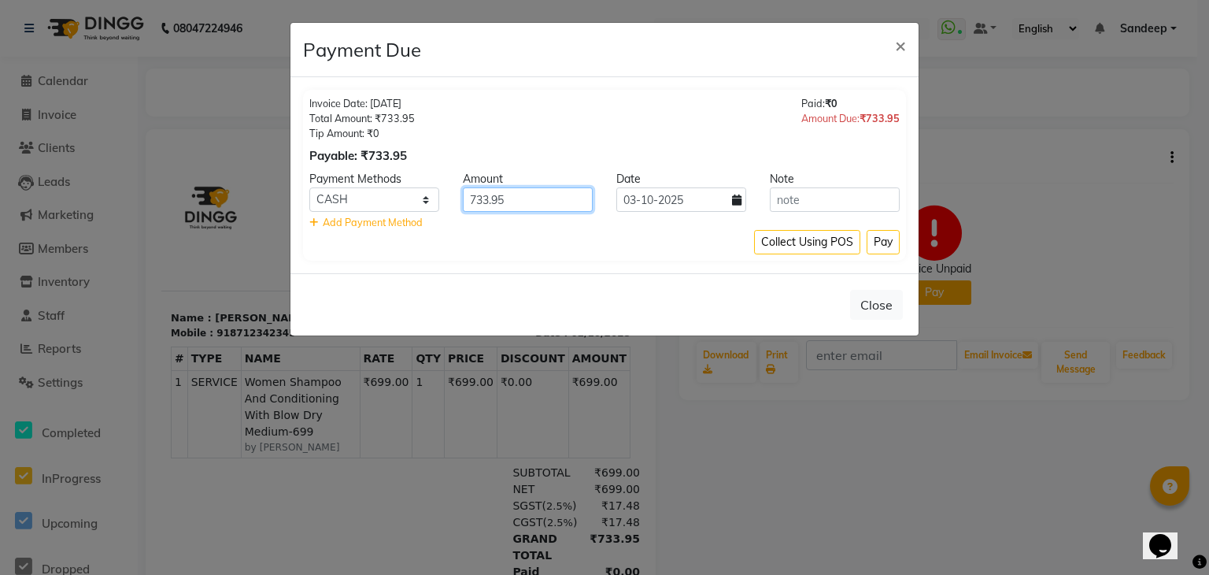
click at [528, 199] on input "733.95" at bounding box center [528, 199] width 130 height 24
type input "7"
type input "500"
click at [890, 241] on button "Pay" at bounding box center [883, 242] width 33 height 24
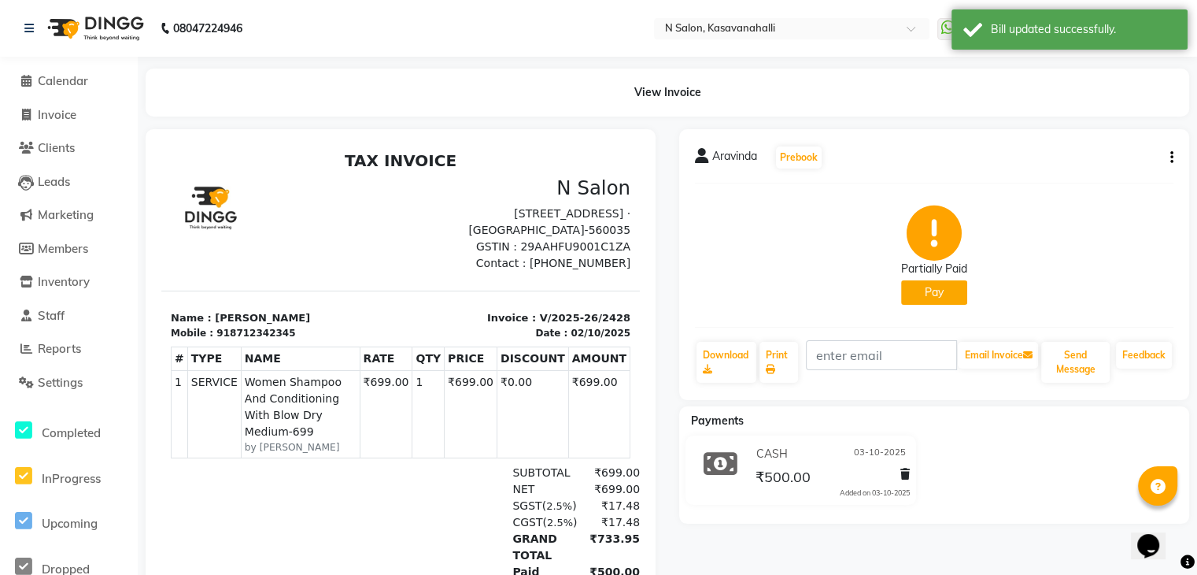
click at [935, 293] on button "Pay" at bounding box center [934, 292] width 66 height 24
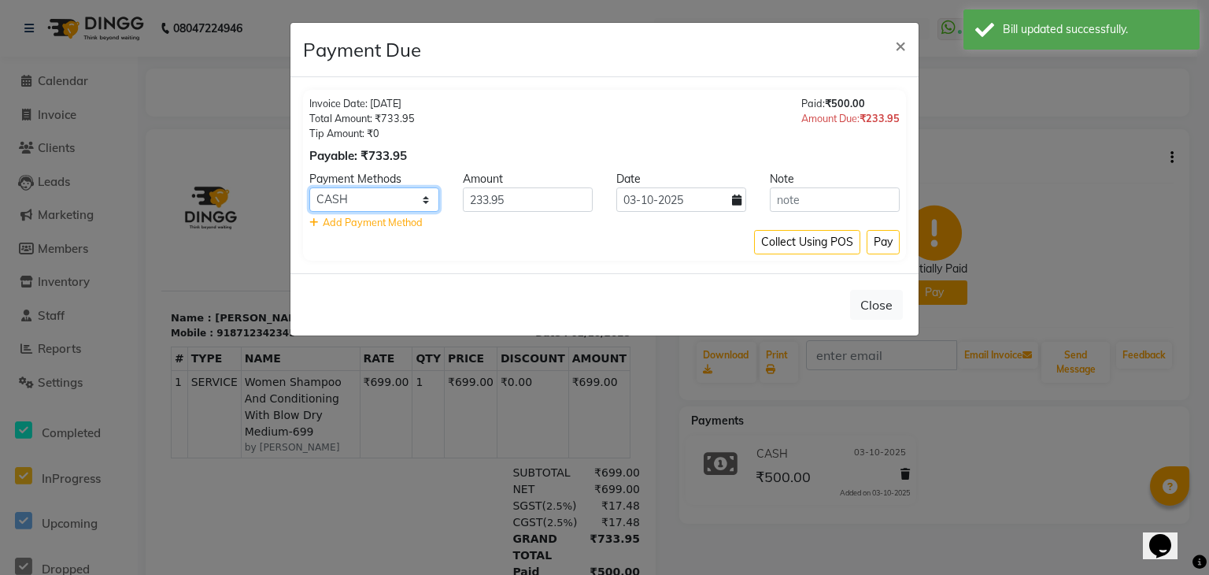
click at [405, 204] on select "ONLINE CARD CASH Bank UPI" at bounding box center [374, 199] width 130 height 24
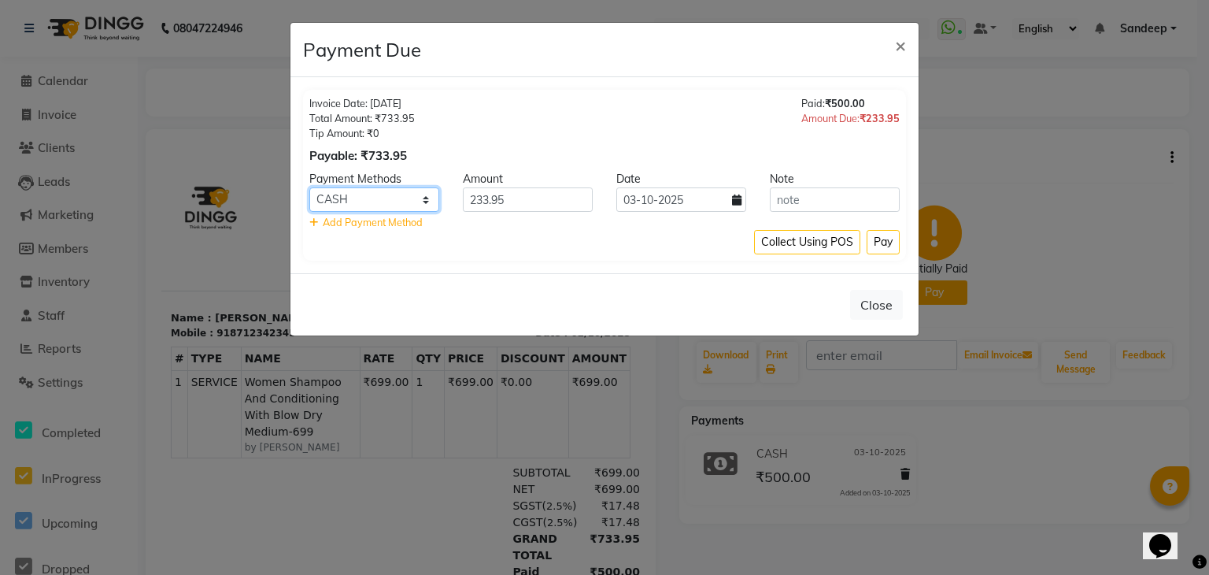
select select "2"
click at [309, 187] on select "ONLINE CARD CASH Bank UPI" at bounding box center [374, 199] width 130 height 24
click at [883, 241] on button "Pay" at bounding box center [883, 242] width 33 height 24
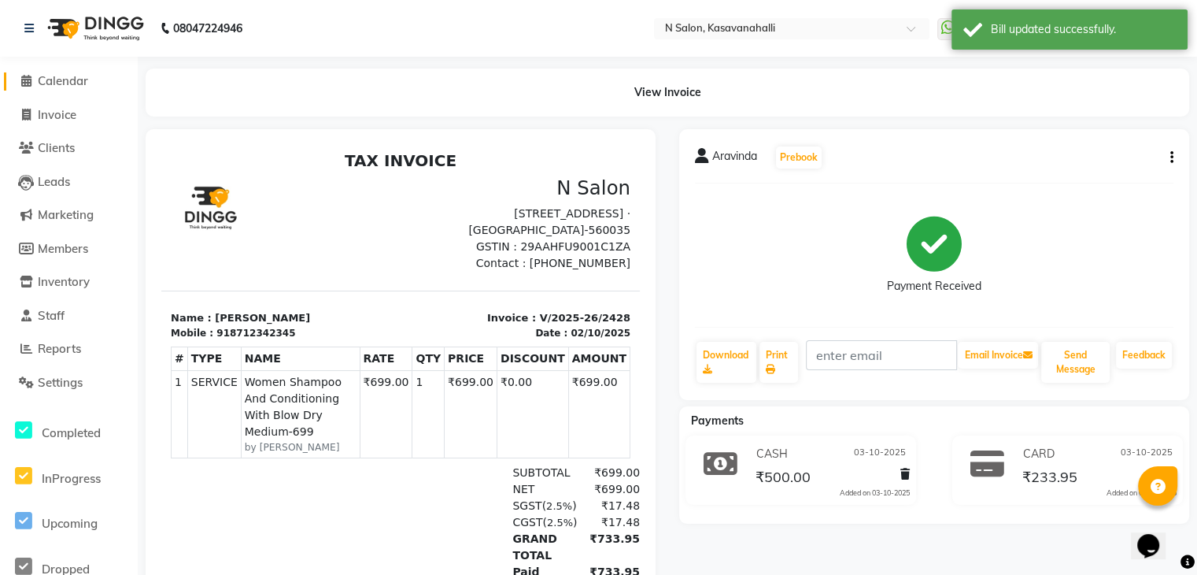
click at [73, 83] on span "Calendar" at bounding box center [63, 80] width 50 height 15
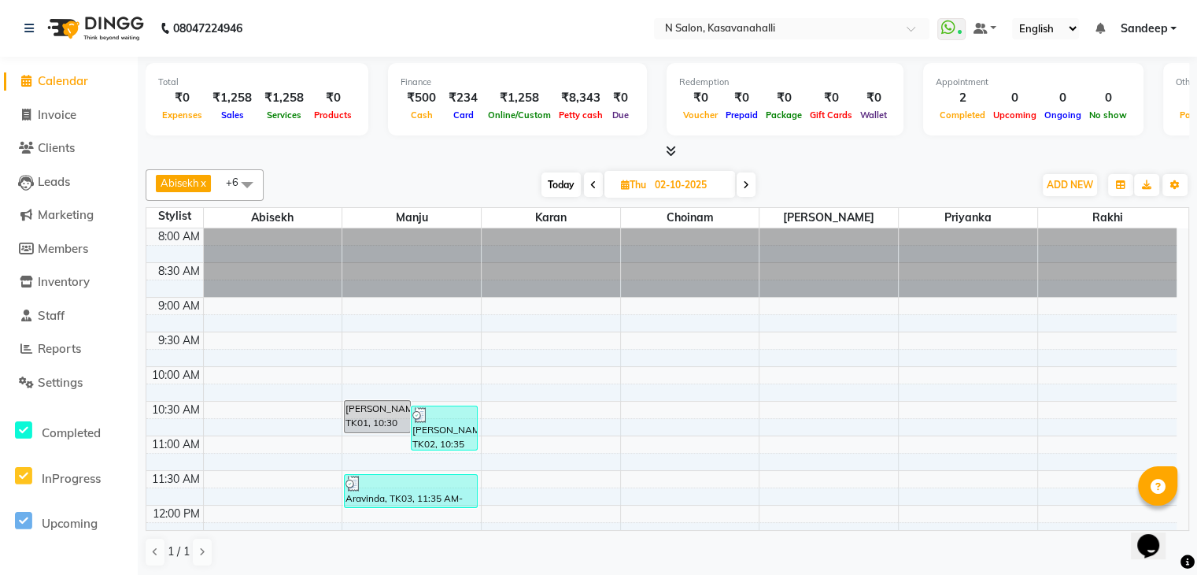
click at [571, 178] on span "Today" at bounding box center [561, 184] width 39 height 24
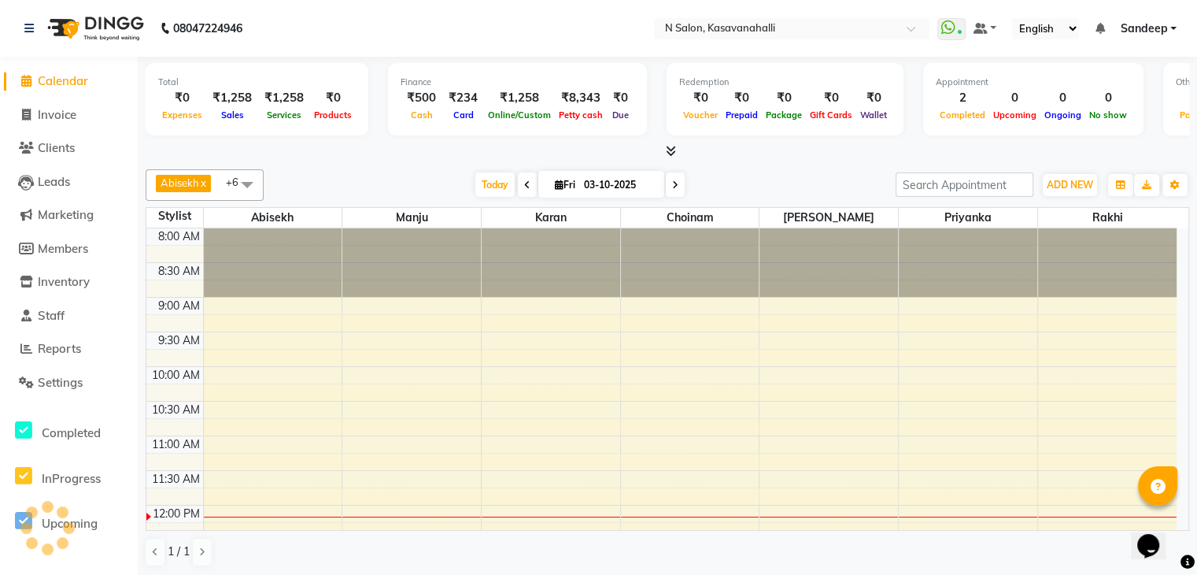
scroll to position [276, 0]
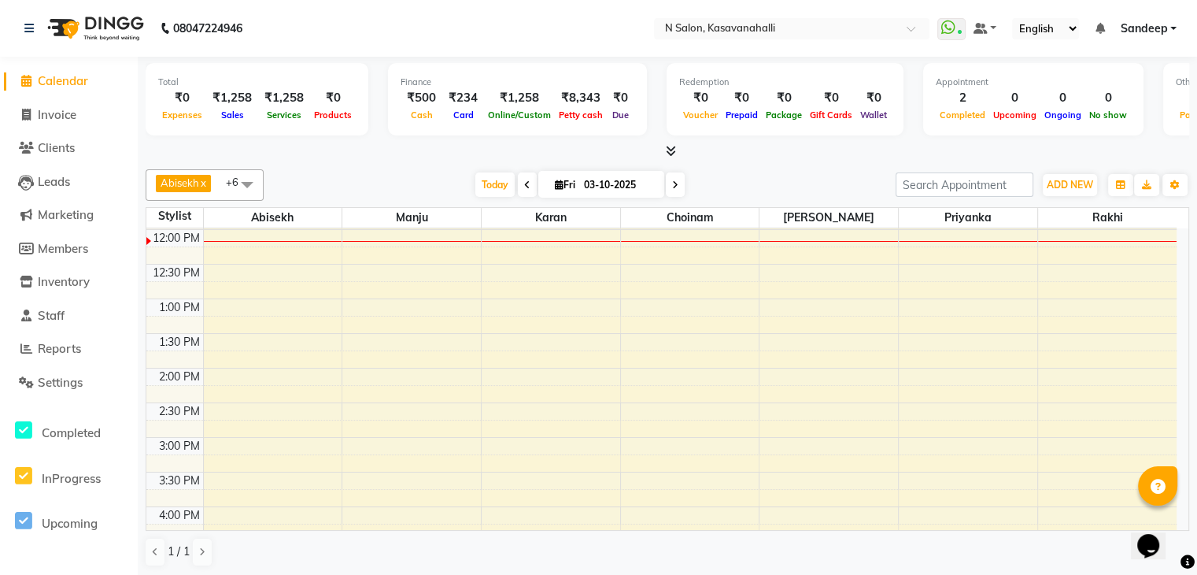
click at [524, 191] on span at bounding box center [527, 184] width 19 height 24
type input "02-10-2025"
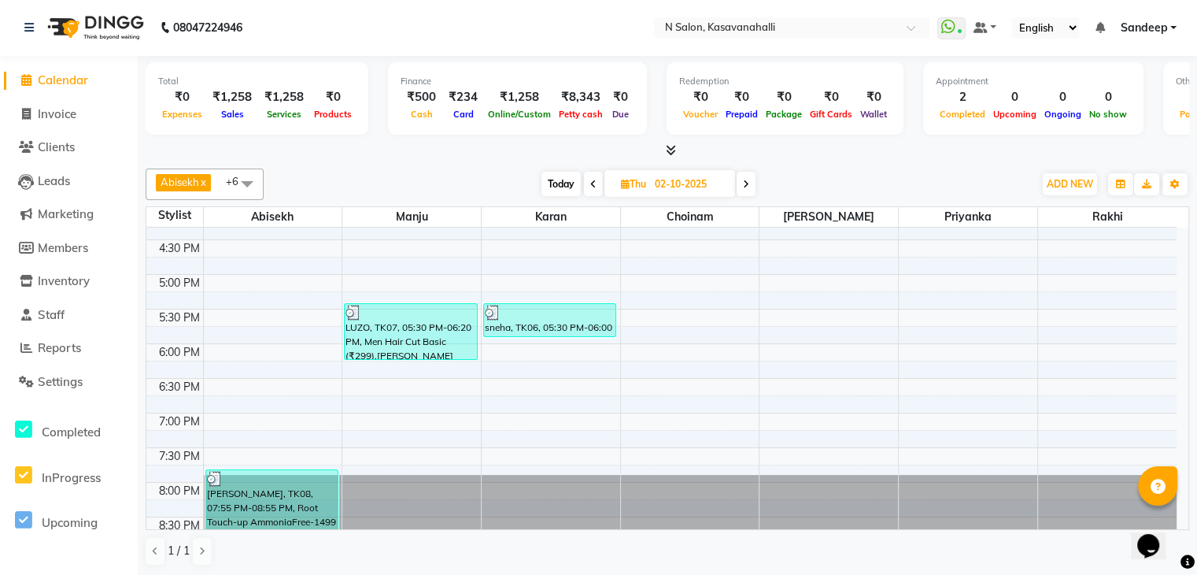
scroll to position [590, 0]
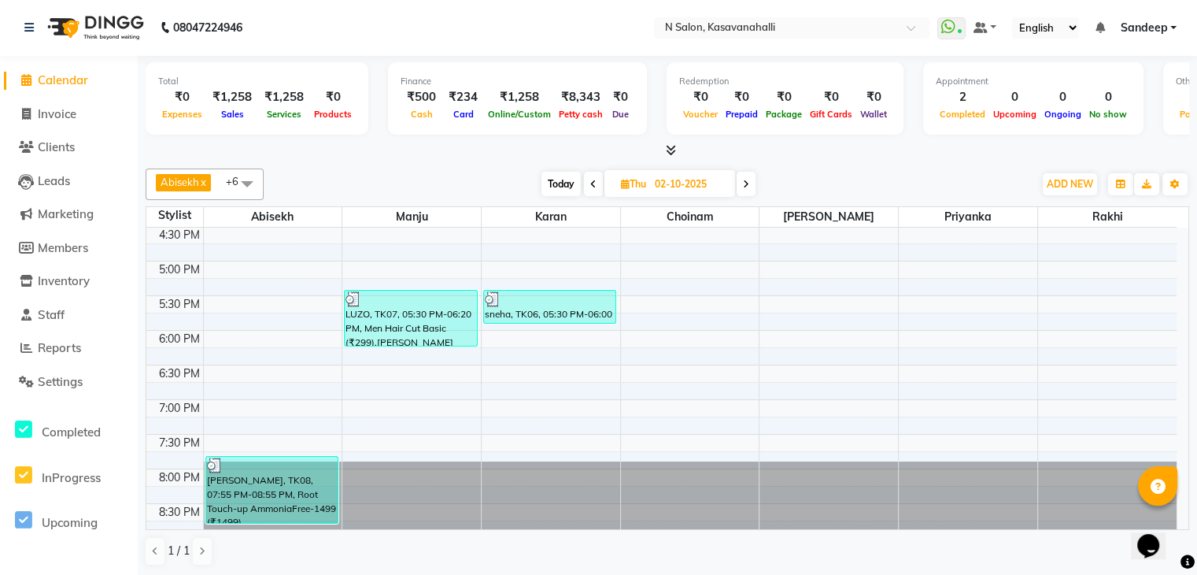
click at [54, 82] on span "Calendar" at bounding box center [63, 79] width 50 height 15
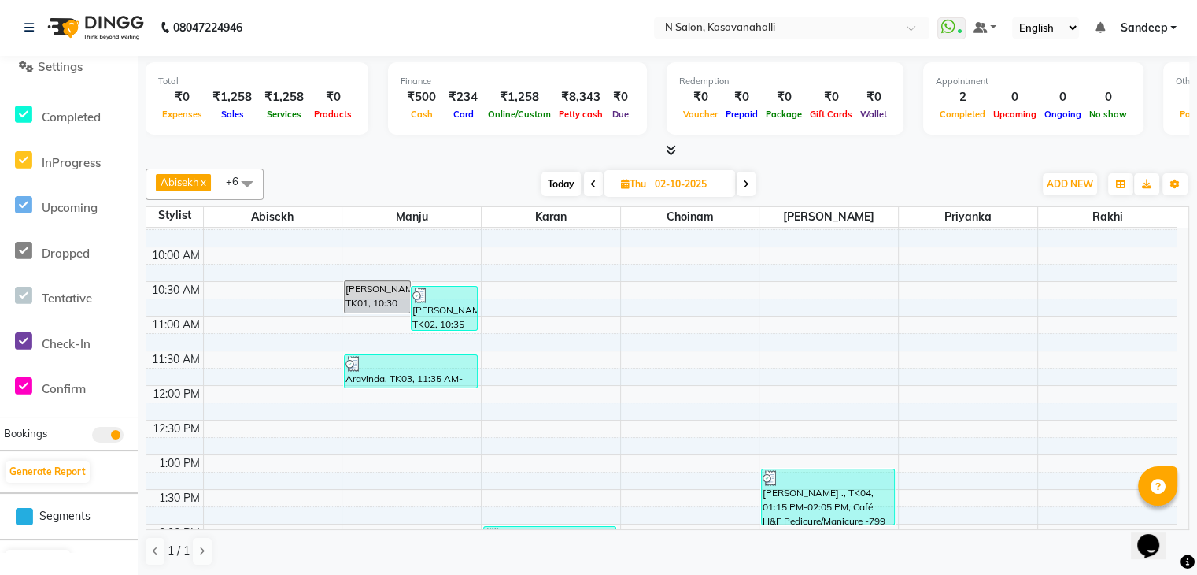
scroll to position [0, 0]
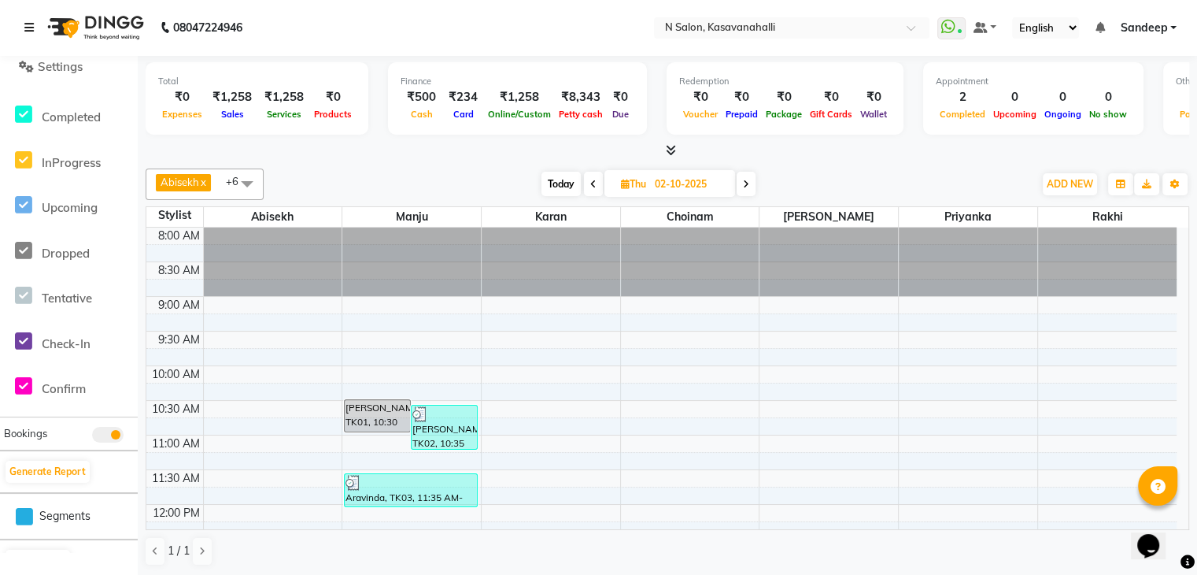
click at [26, 32] on icon at bounding box center [28, 27] width 9 height 11
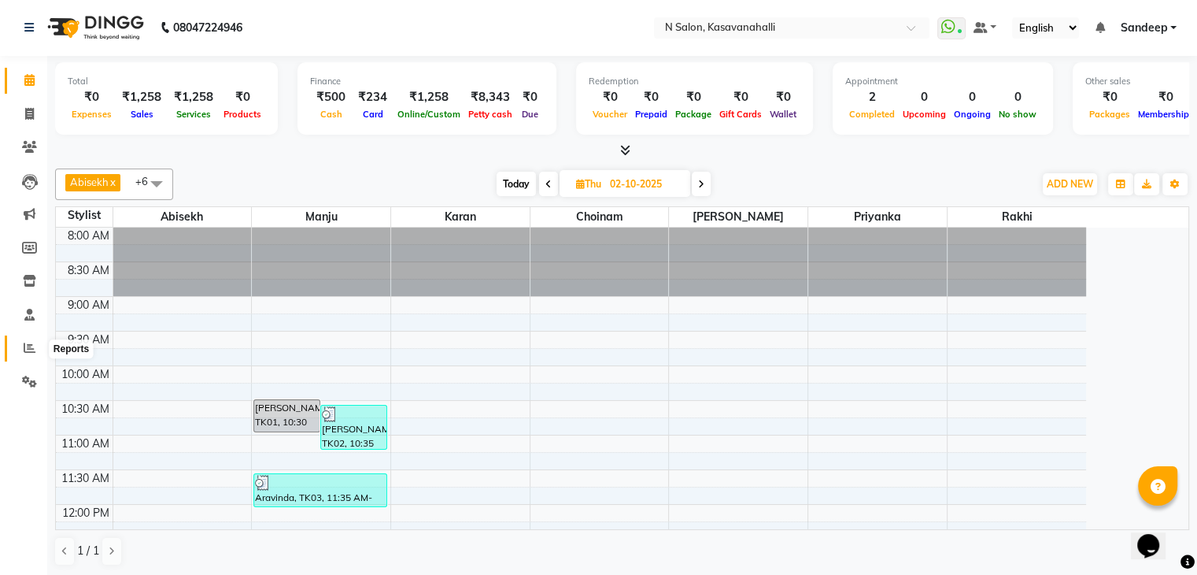
click at [29, 350] on icon at bounding box center [30, 348] width 12 height 12
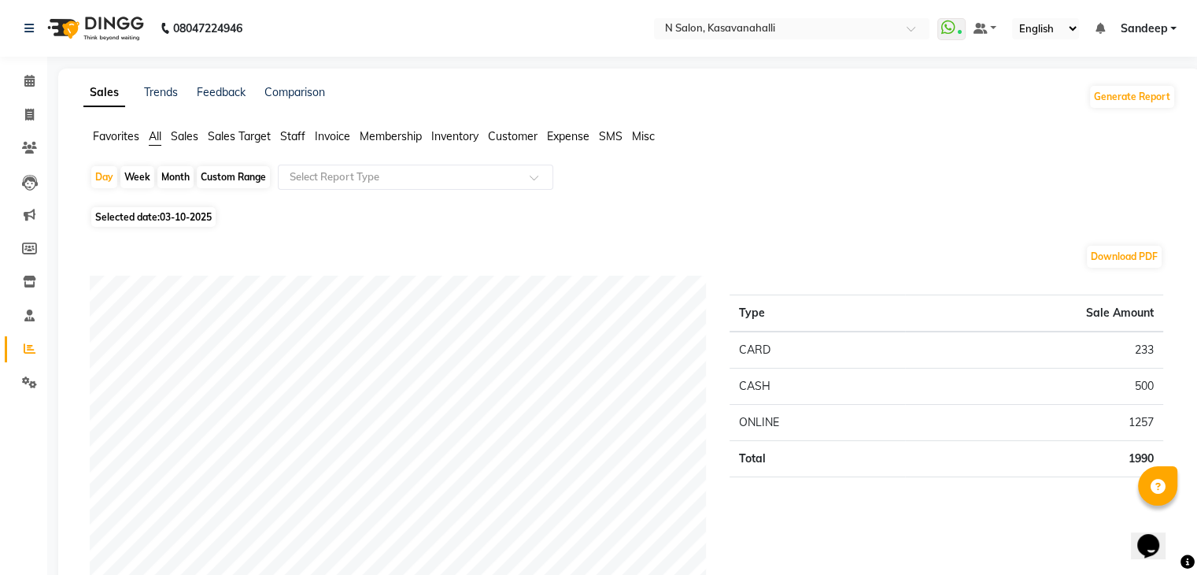
click at [293, 133] on span "Staff" at bounding box center [292, 136] width 25 height 14
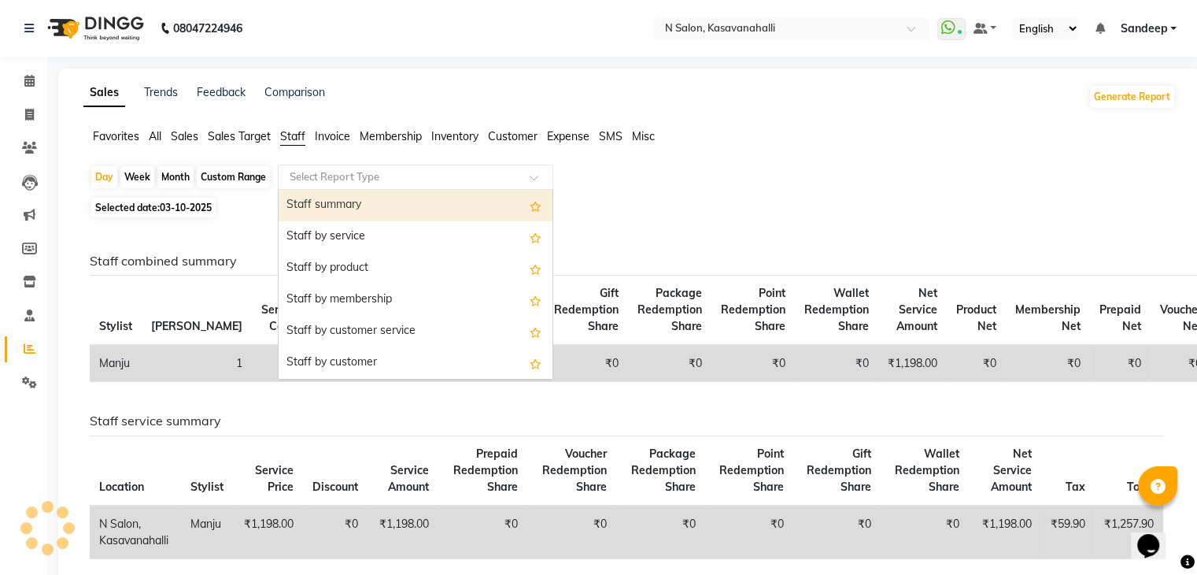
click at [318, 174] on input "text" at bounding box center [400, 177] width 227 height 16
click at [321, 202] on div "Staff summary" at bounding box center [416, 205] width 274 height 31
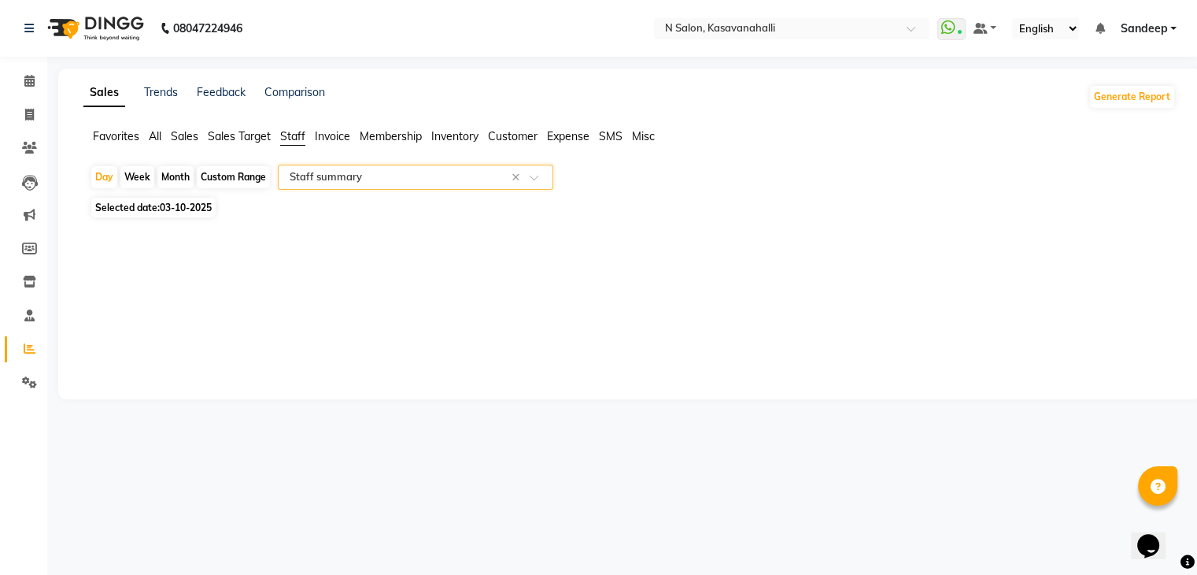
select select "full_report"
select select "csv"
click at [154, 208] on span "Selected date: 03-10-2025" at bounding box center [153, 208] width 124 height 20
select select "10"
select select "2025"
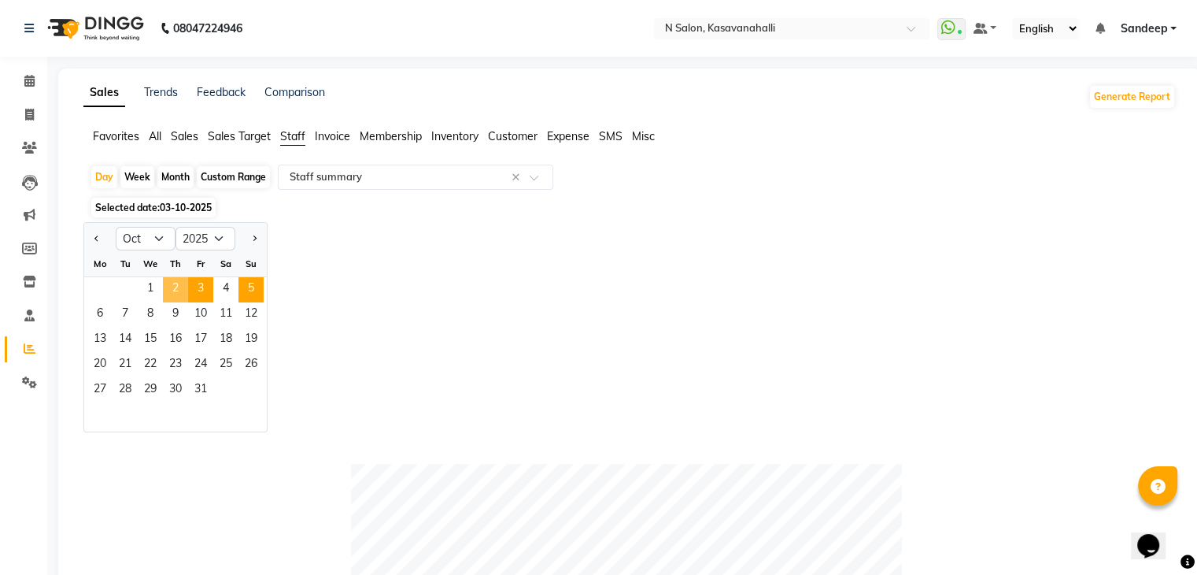
drag, startPoint x: 179, startPoint y: 283, endPoint x: 246, endPoint y: 287, distance: 67.9
click at [183, 283] on span "2" at bounding box center [175, 289] width 25 height 25
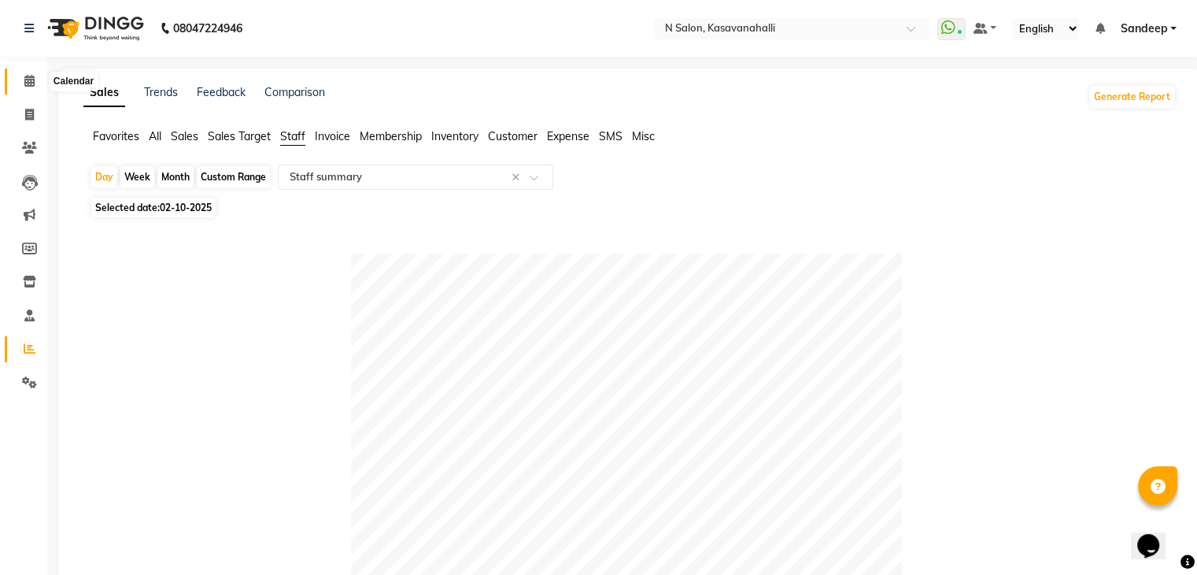
click at [26, 78] on icon at bounding box center [29, 81] width 10 height 12
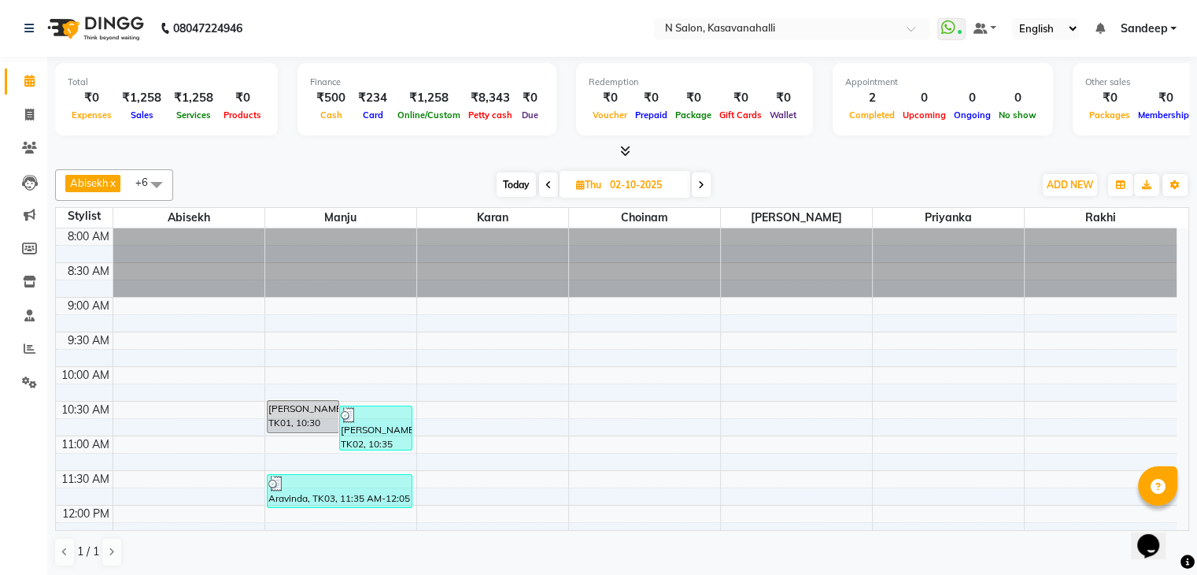
click at [551, 182] on span at bounding box center [548, 184] width 19 height 24
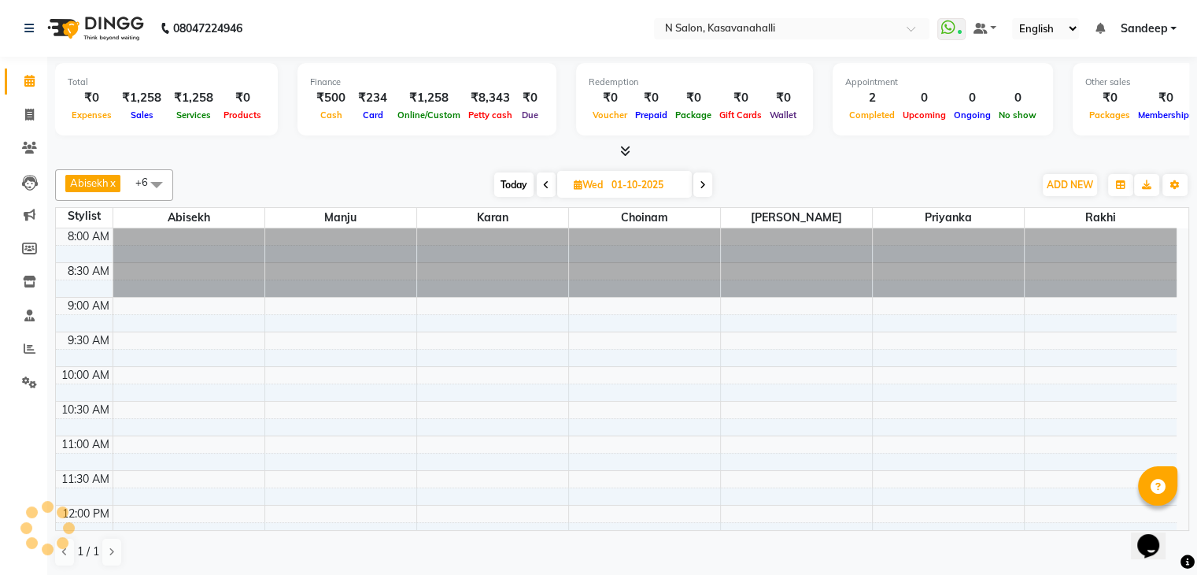
scroll to position [276, 0]
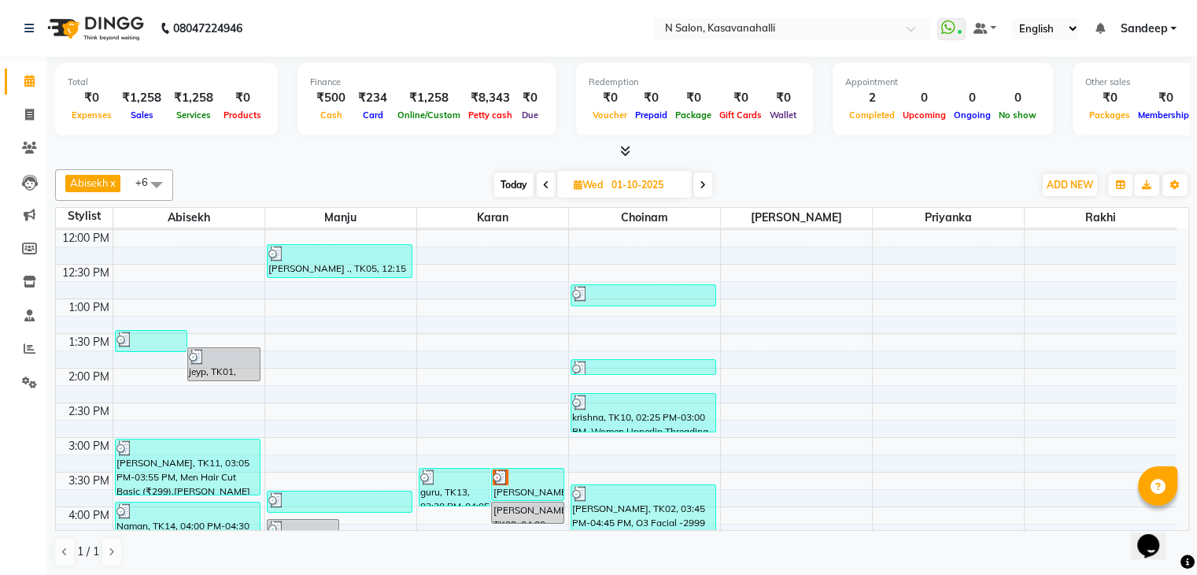
click at [626, 152] on icon at bounding box center [625, 151] width 10 height 12
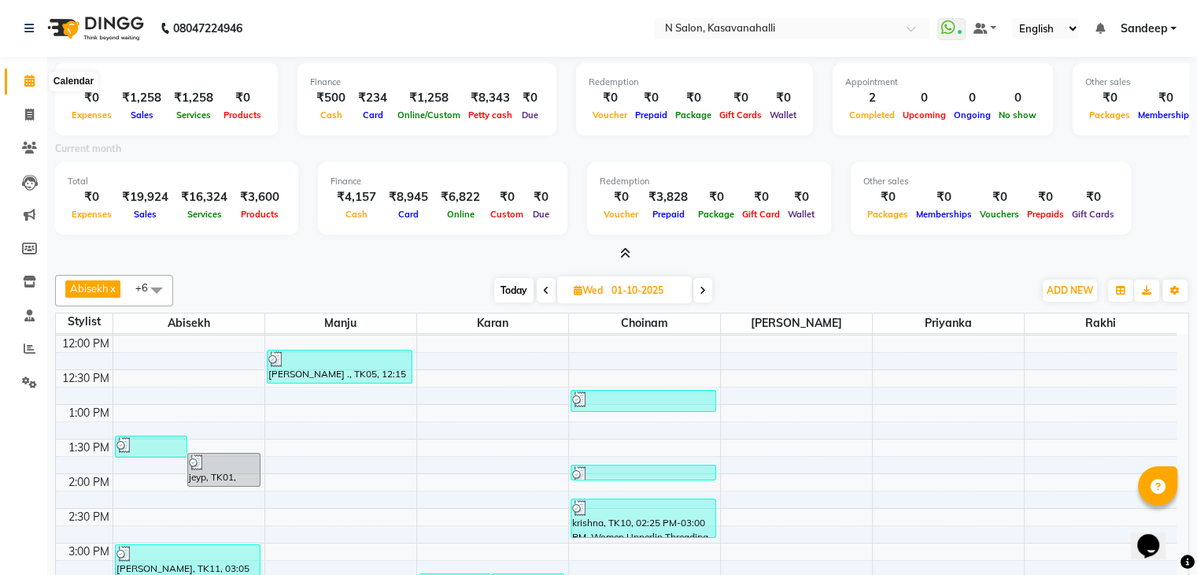
click at [22, 83] on span at bounding box center [30, 81] width 28 height 18
click at [633, 251] on div at bounding box center [622, 254] width 1134 height 17
click at [627, 253] on icon at bounding box center [625, 253] width 10 height 12
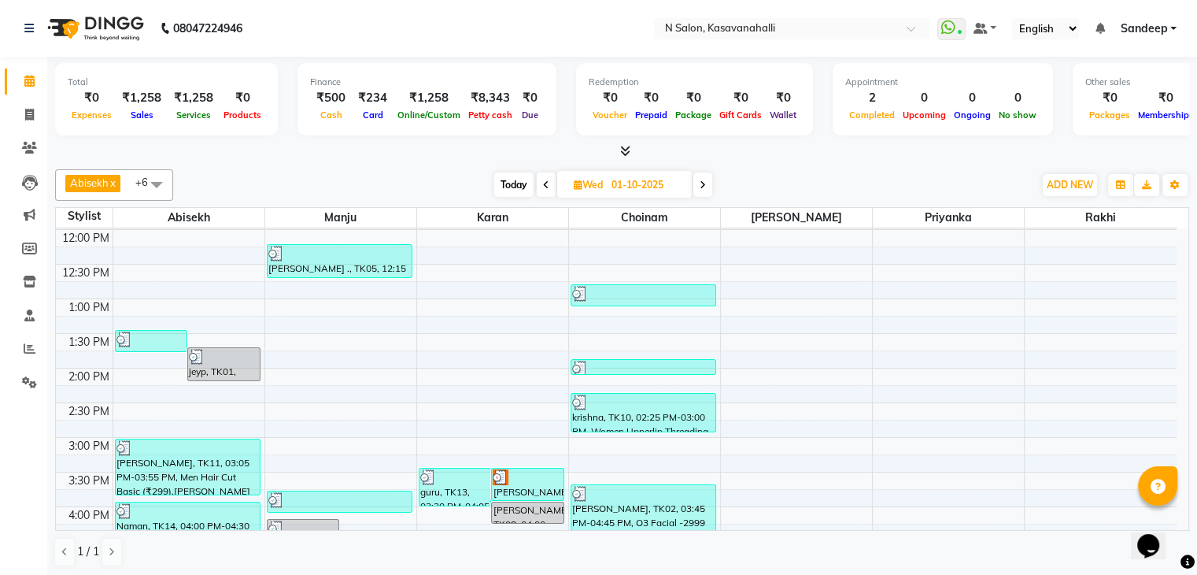
click at [697, 197] on div "Abisekh x Karan x Manju x Amandeep kaur x Choinam x Priyanka x Rakhi x +6 Selec…" at bounding box center [622, 184] width 1134 height 31
click at [699, 183] on span at bounding box center [703, 184] width 19 height 24
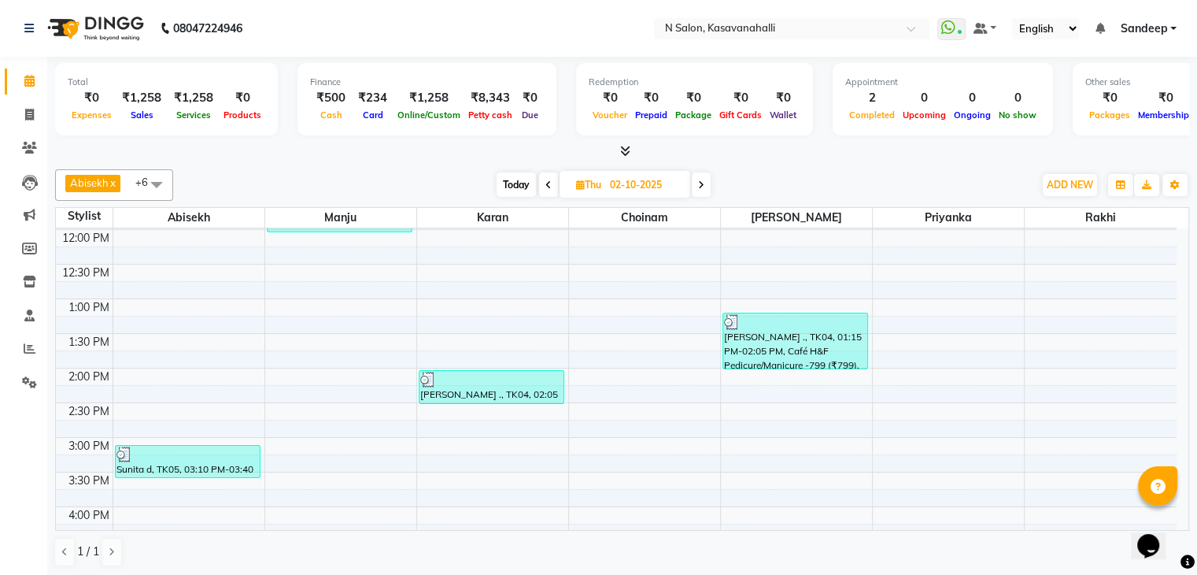
click at [699, 183] on icon at bounding box center [701, 184] width 6 height 9
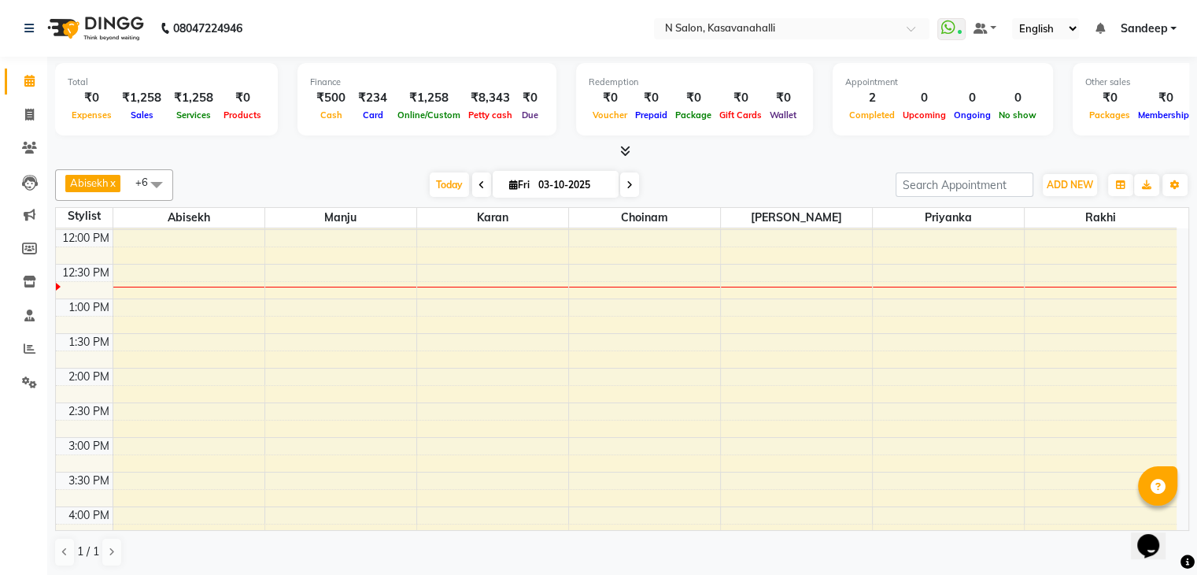
click at [164, 187] on span at bounding box center [156, 184] width 31 height 30
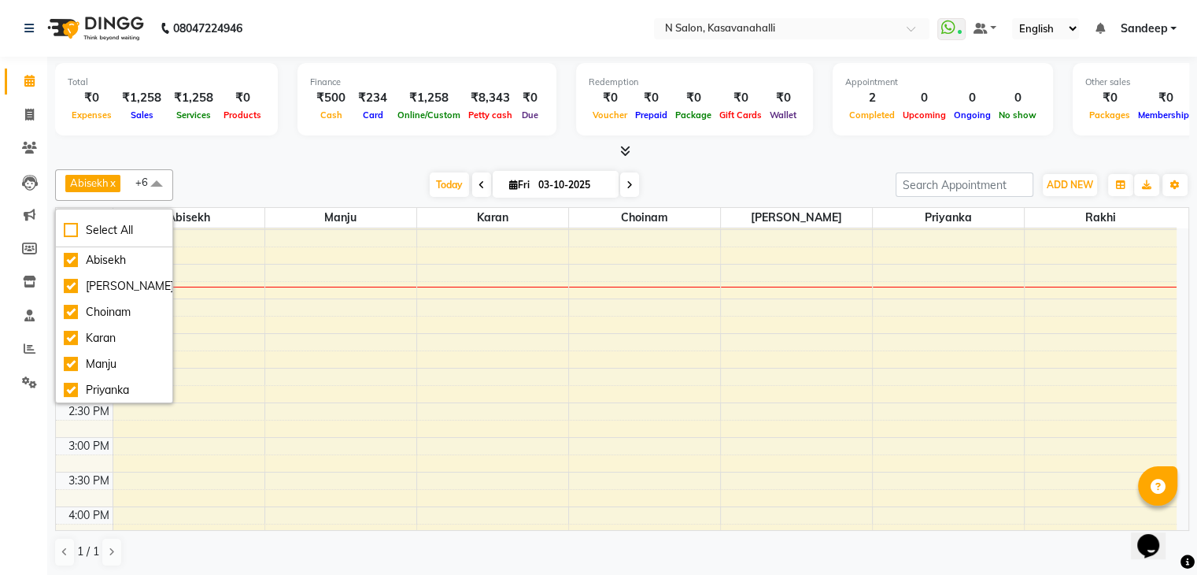
click at [479, 185] on icon at bounding box center [482, 184] width 6 height 9
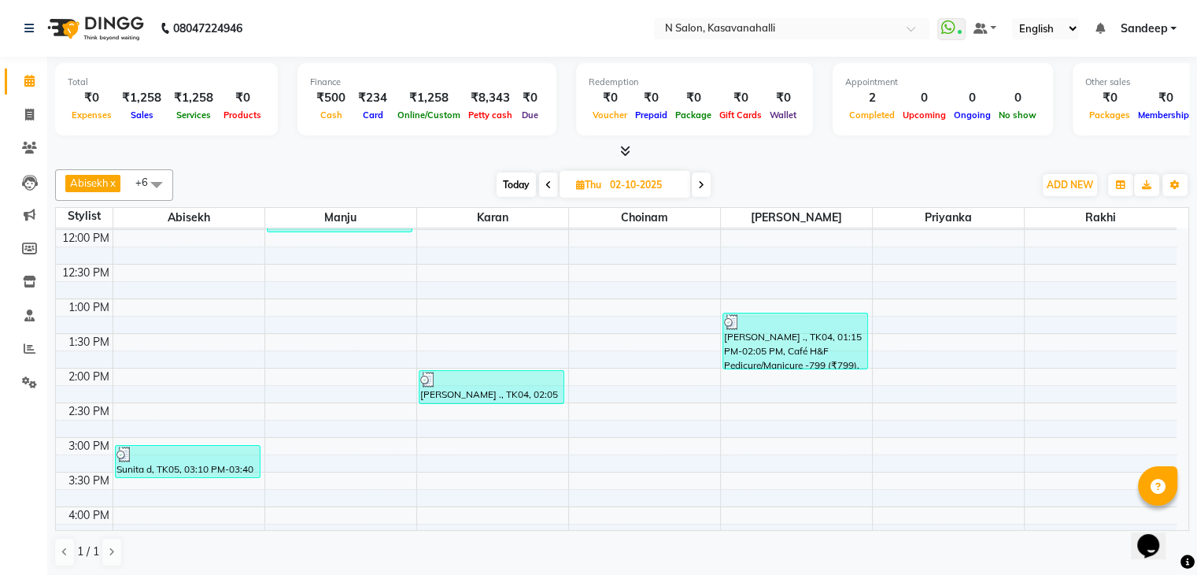
click at [700, 188] on span at bounding box center [701, 184] width 19 height 24
type input "03-10-2025"
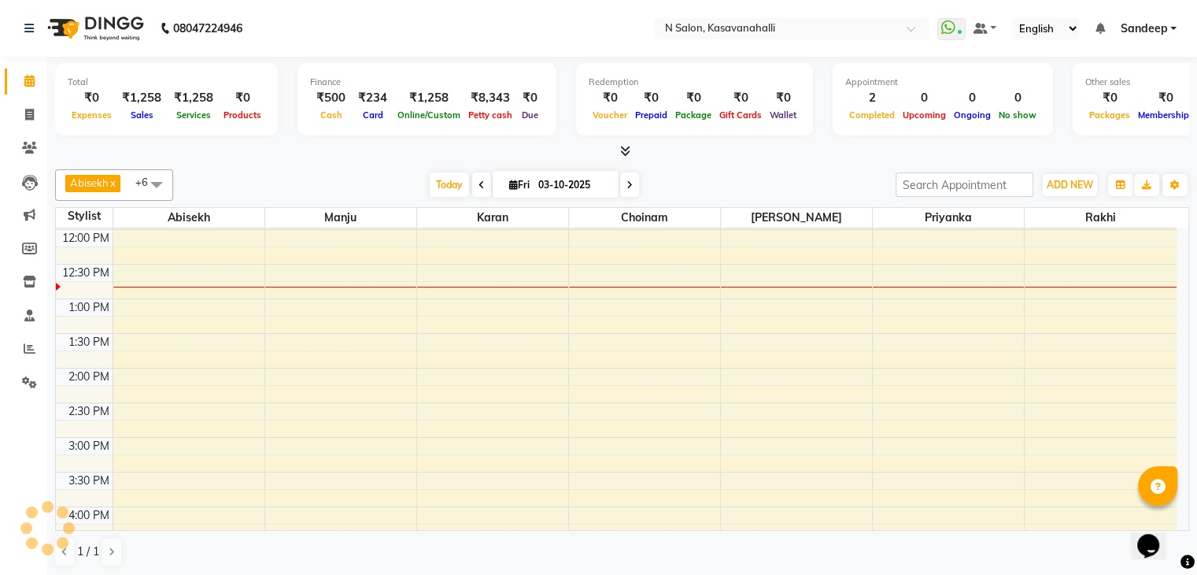
click at [160, 187] on span at bounding box center [156, 184] width 31 height 30
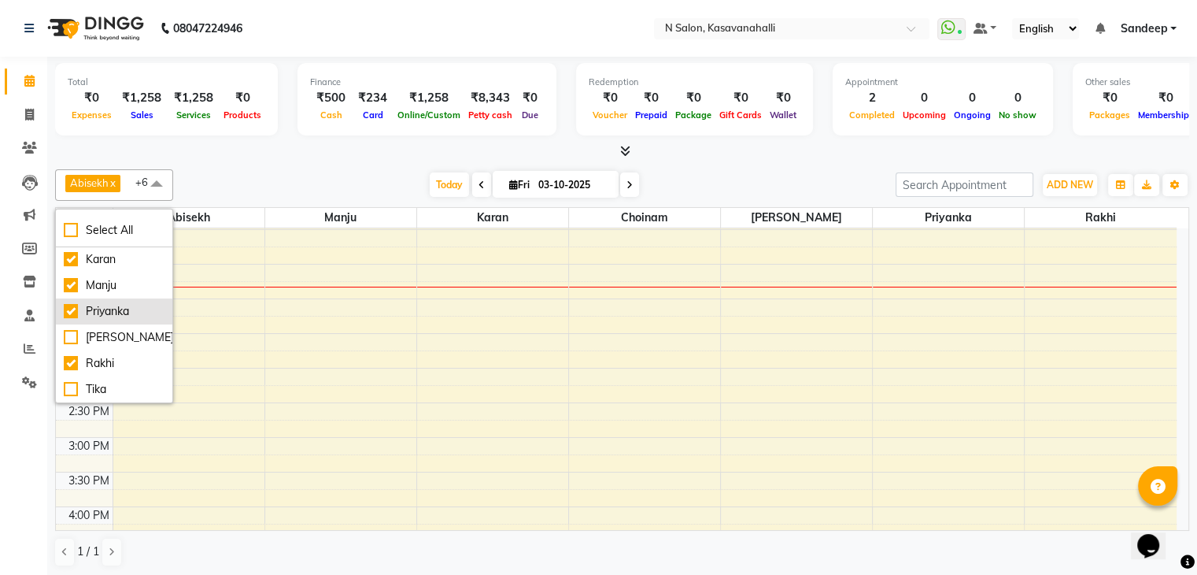
scroll to position [1, 0]
click at [69, 304] on div "Priyanka" at bounding box center [114, 310] width 101 height 17
checkbox input "false"
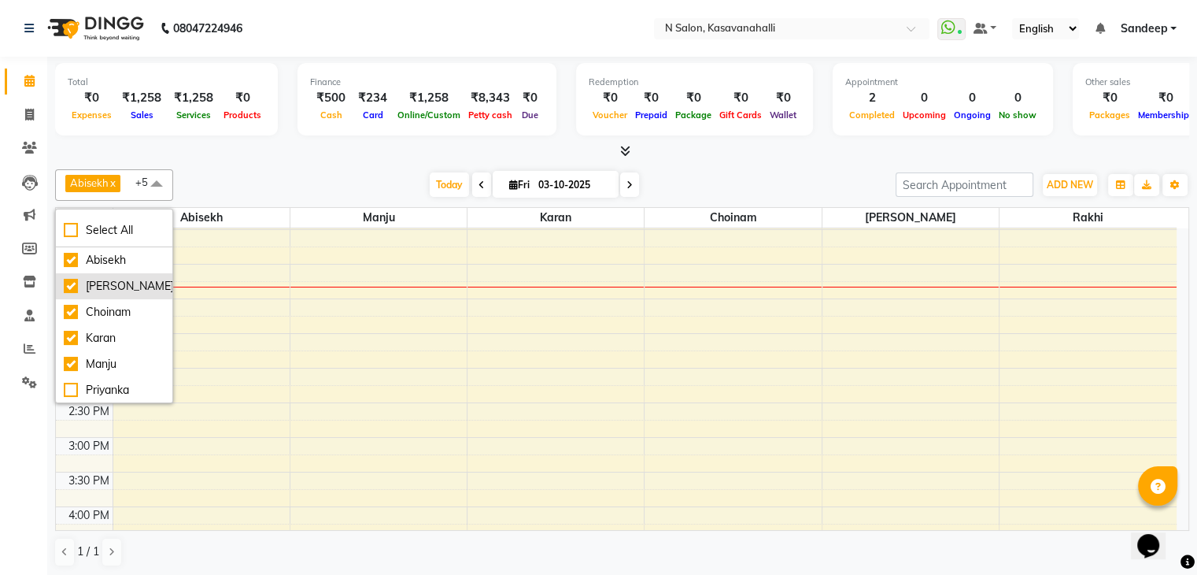
scroll to position [0, 0]
drag, startPoint x: 119, startPoint y: 313, endPoint x: 116, endPoint y: 323, distance: 10.7
drag, startPoint x: 116, startPoint y: 323, endPoint x: 113, endPoint y: 331, distance: 8.2
click at [357, 391] on div "8:00 AM 8:30 AM 9:00 AM 9:30 AM 10:00 AM 10:30 AM 11:00 AM 11:30 AM 12:00 PM 12…" at bounding box center [616, 403] width 1121 height 900
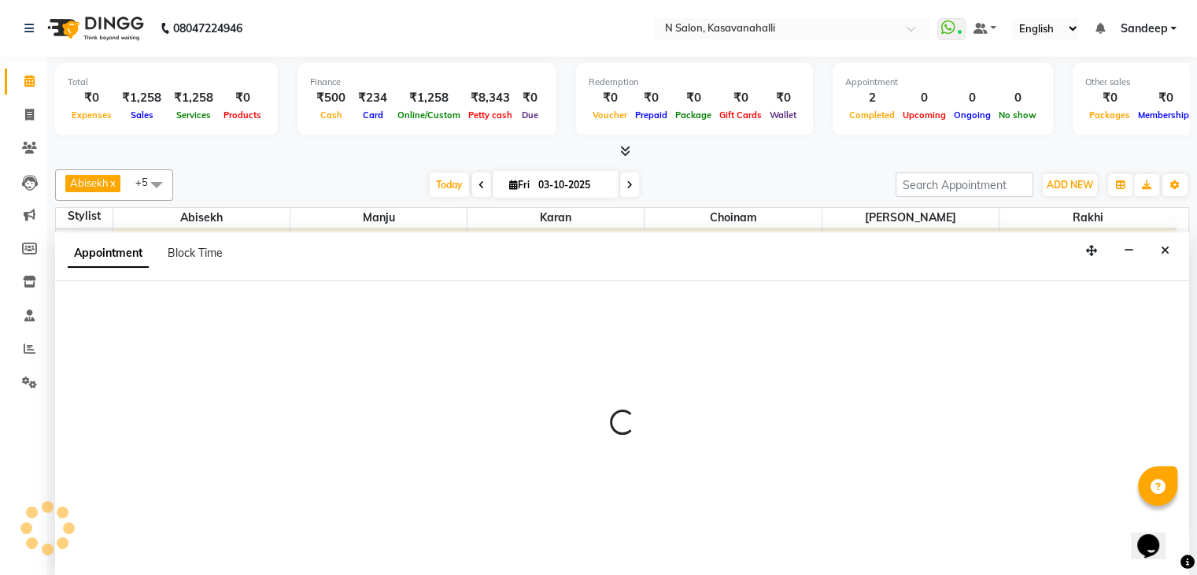
scroll to position [1, 0]
select select "78172"
select select "tentative"
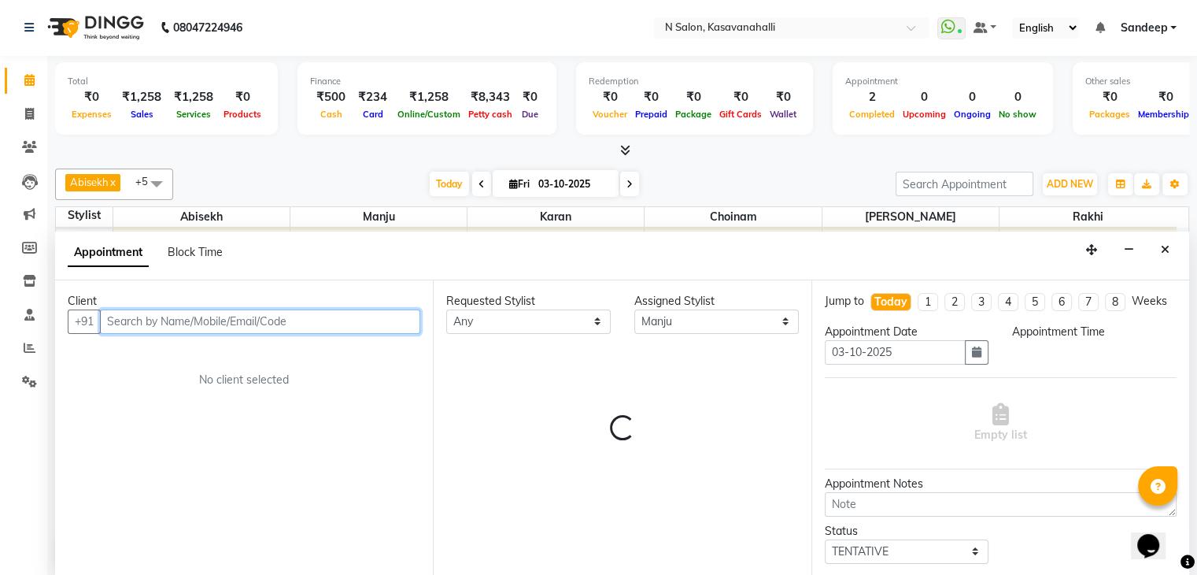
select select "855"
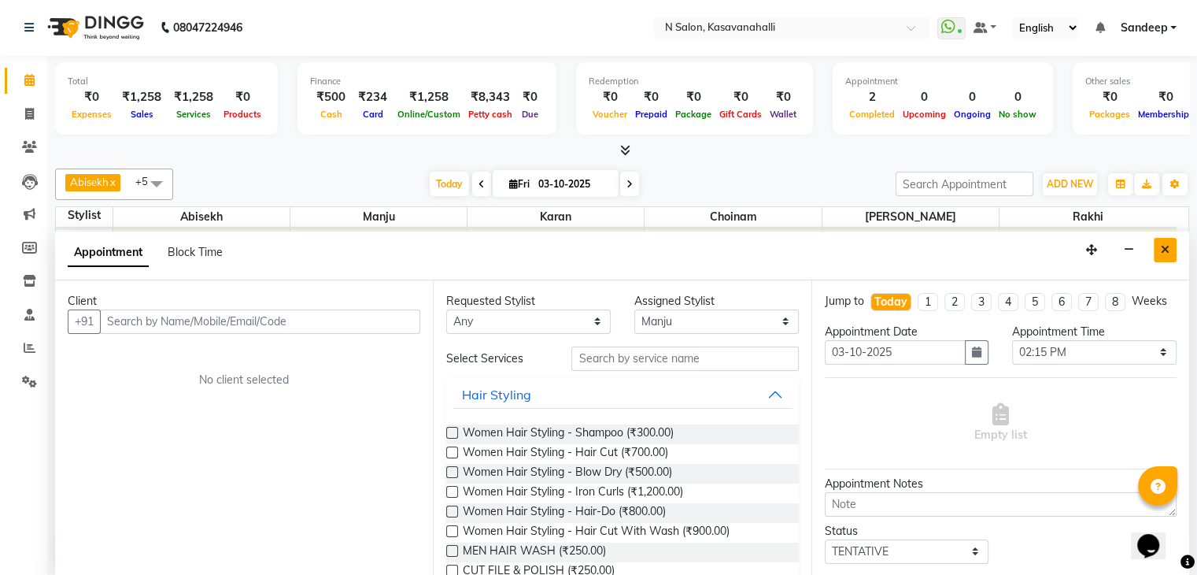
click at [1164, 248] on icon "Close" at bounding box center [1165, 249] width 9 height 11
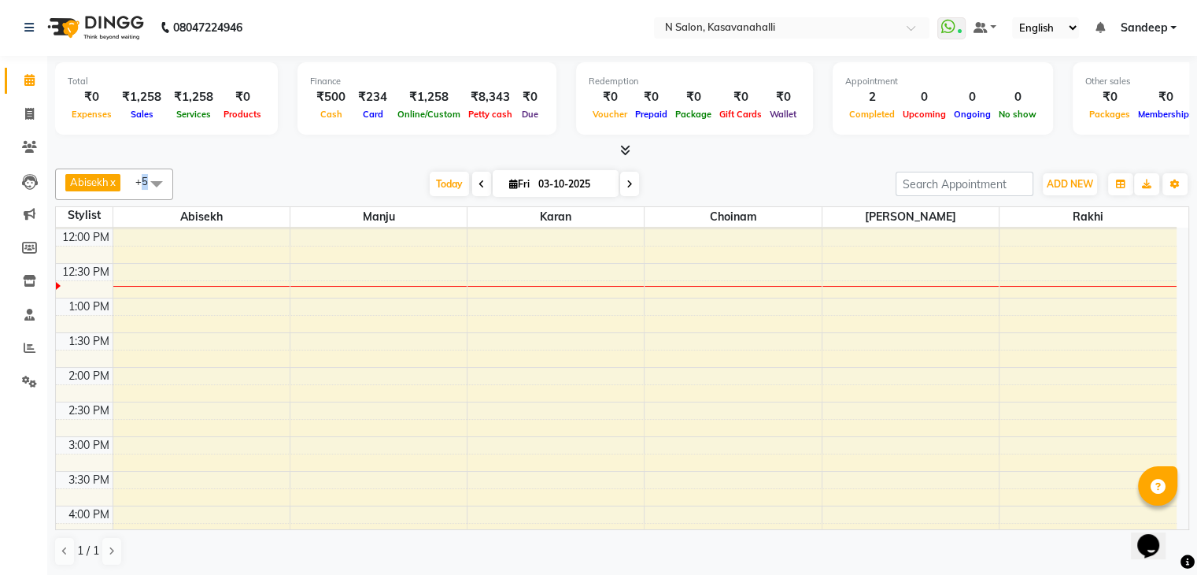
drag, startPoint x: 139, startPoint y: 184, endPoint x: 149, endPoint y: 182, distance: 10.5
click at [144, 183] on span "+5" at bounding box center [149, 182] width 28 height 16
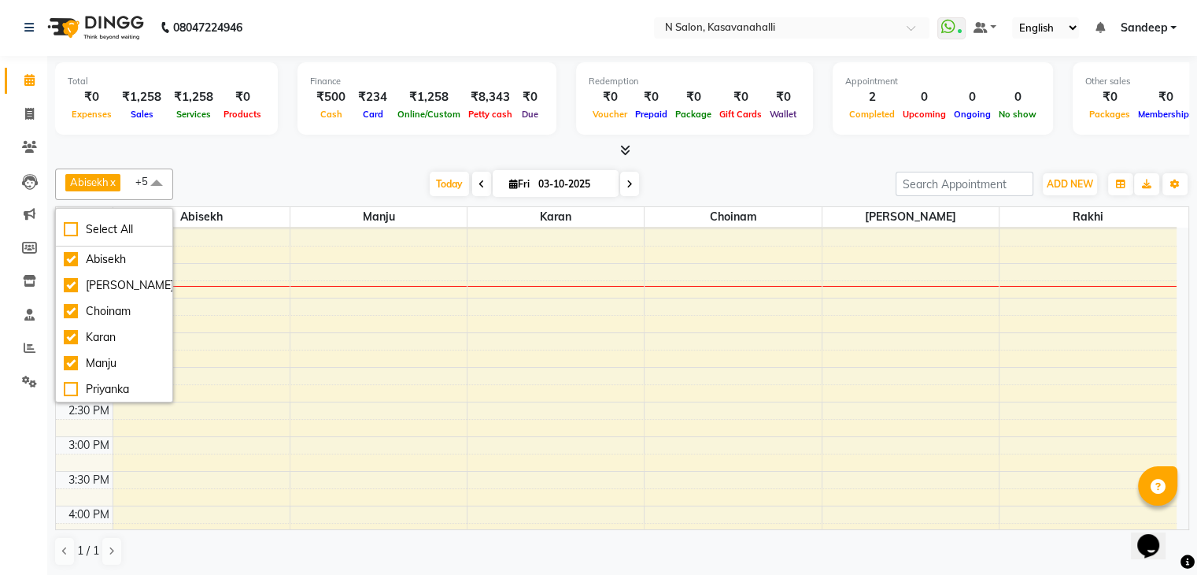
click at [278, 177] on div "Today Fri 03-10-2025" at bounding box center [534, 184] width 707 height 24
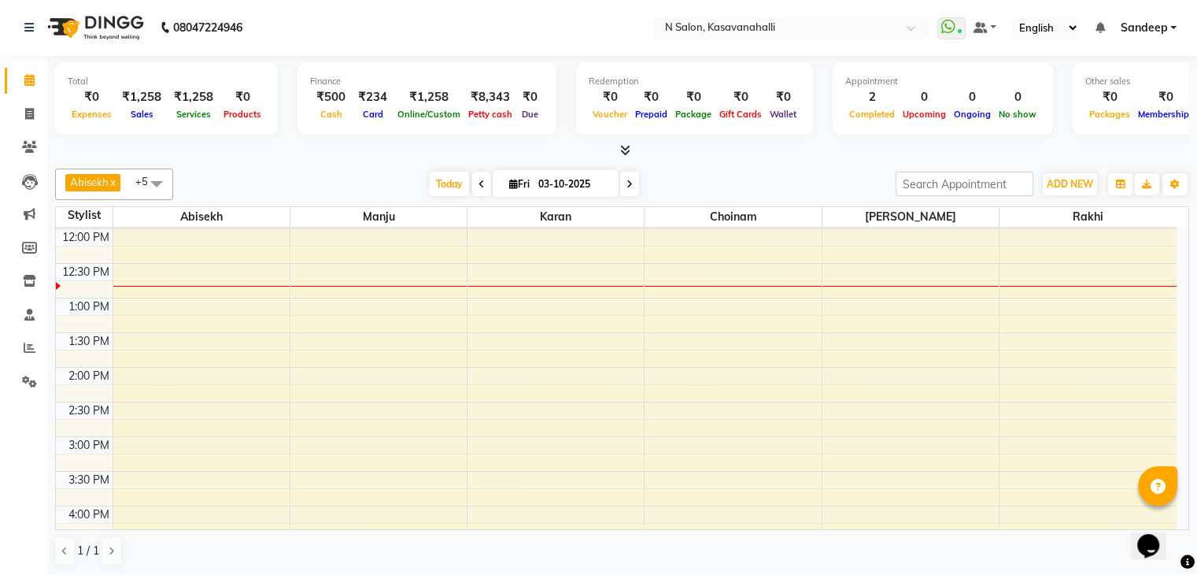
click at [161, 183] on span at bounding box center [156, 183] width 31 height 30
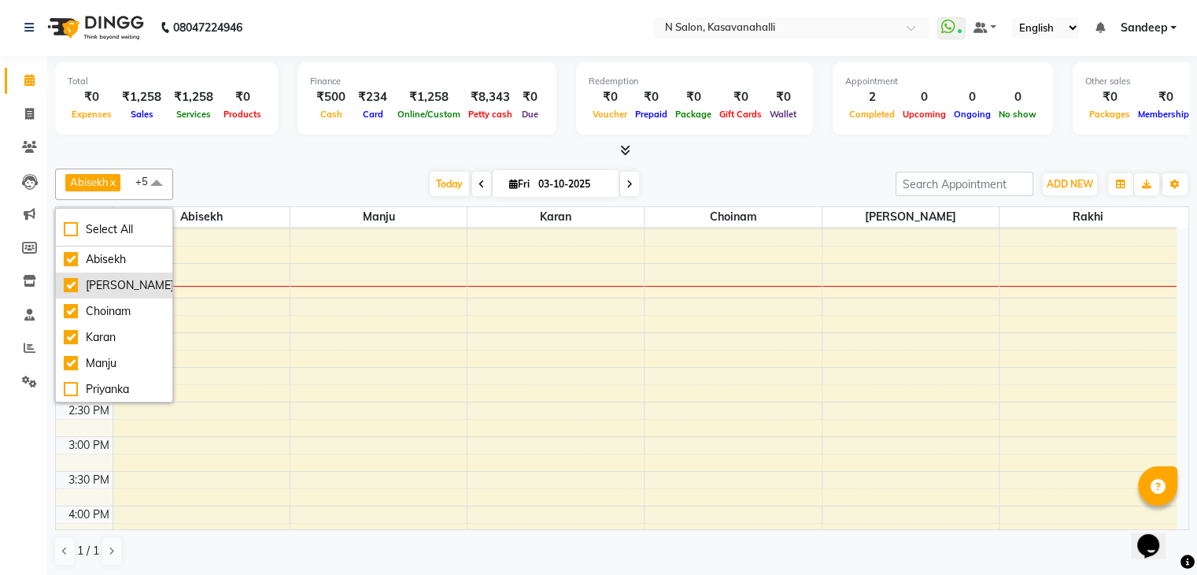
scroll to position [0, 0]
drag, startPoint x: 165, startPoint y: 187, endPoint x: 274, endPoint y: 160, distance: 112.7
click at [276, 159] on div "Total ₹0 Expenses ₹1,258 Sales ₹1,258 Services ₹0 Products Finance ₹500 Cash ₹2…" at bounding box center [622, 317] width 1150 height 520
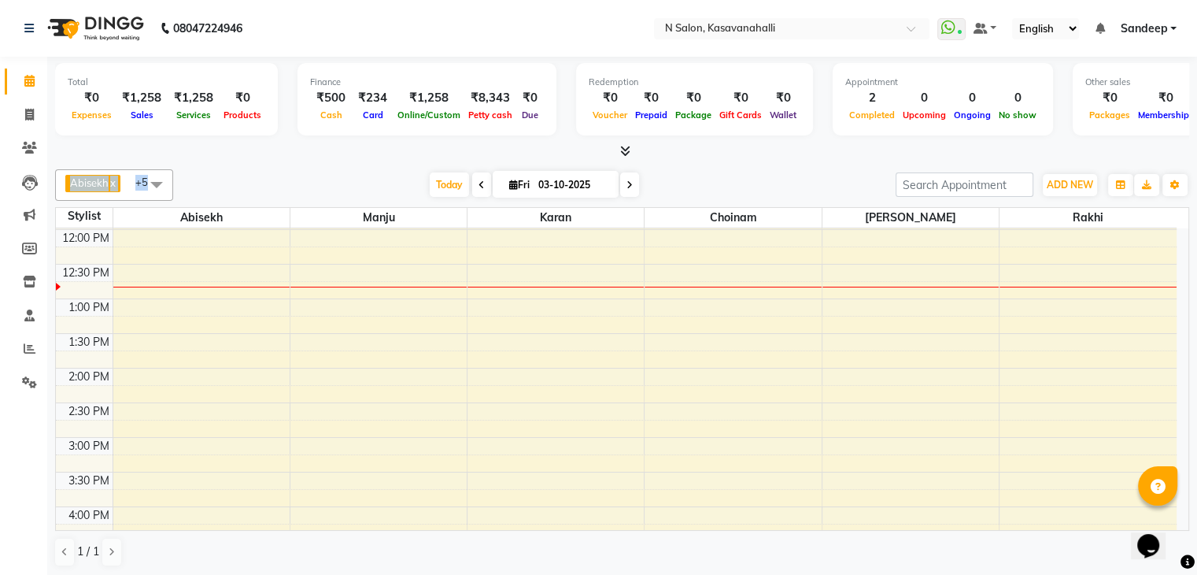
click at [260, 169] on div "Abisekh x Karan x Manju x Amandeep kaur x Choinam x Rakhi x +5 Select All Abise…" at bounding box center [622, 184] width 1134 height 31
drag, startPoint x: 291, startPoint y: 169, endPoint x: 762, endPoint y: 187, distance: 471.9
click at [762, 187] on div "Today Fri 03-10-2025" at bounding box center [534, 185] width 707 height 24
click at [1073, 184] on span "ADD NEW" at bounding box center [1070, 185] width 46 height 12
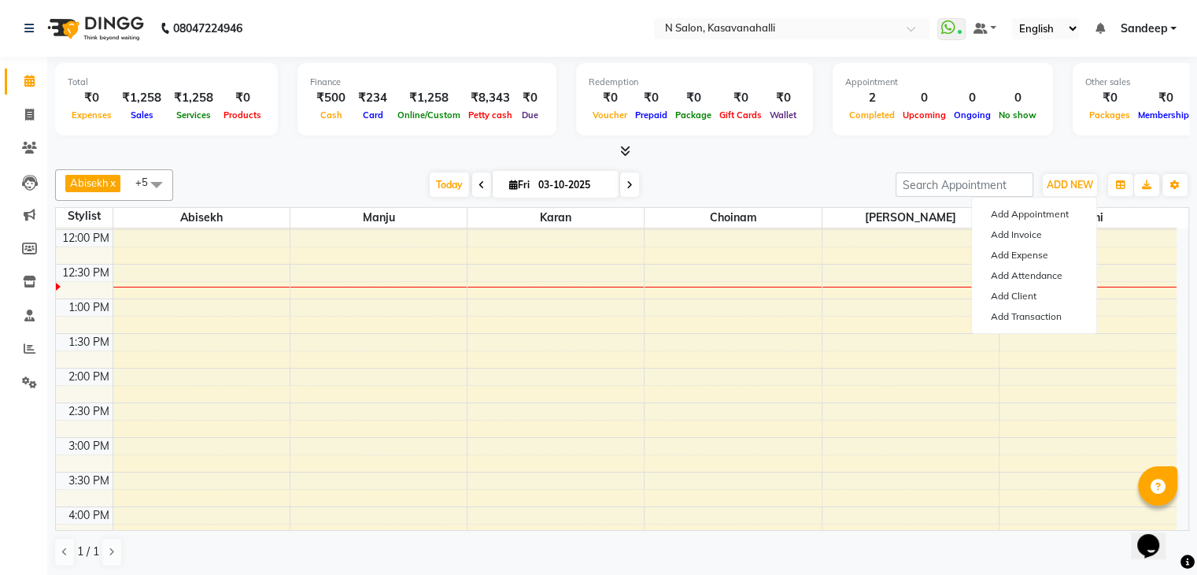
click at [797, 155] on div at bounding box center [622, 151] width 1134 height 17
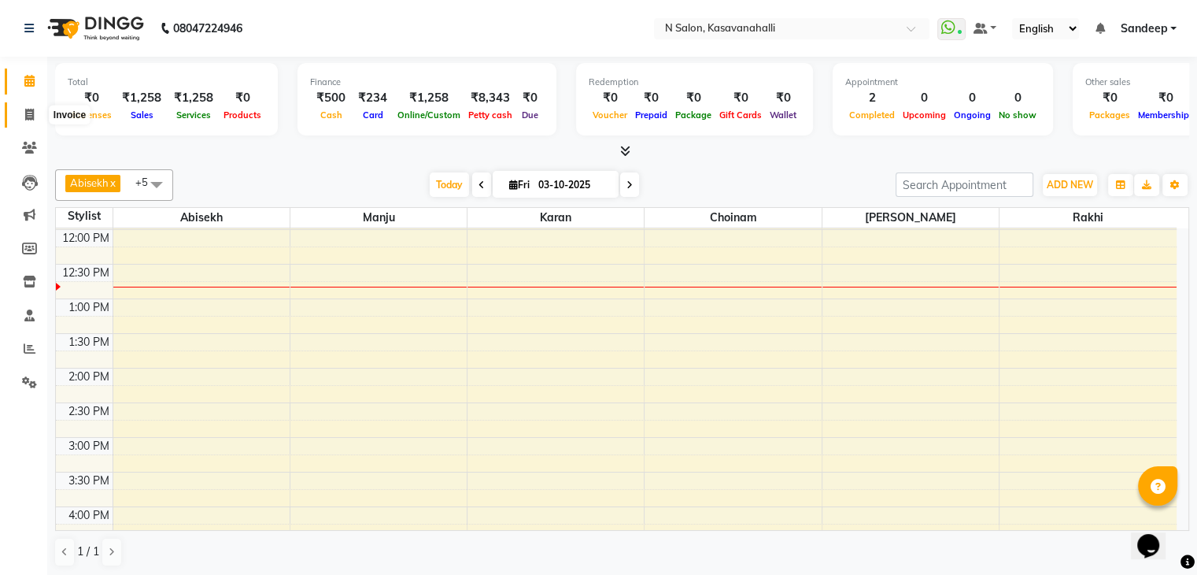
click at [28, 113] on icon at bounding box center [29, 115] width 9 height 12
select select "service"
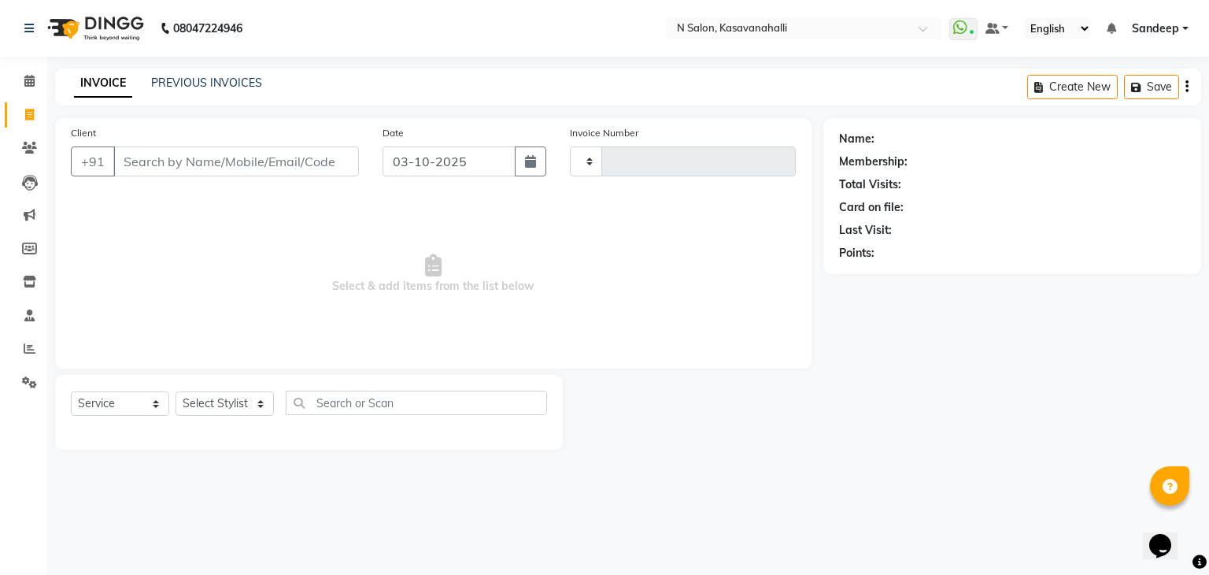
type input "2435"
select select "7111"
click at [17, 148] on span at bounding box center [30, 148] width 28 height 18
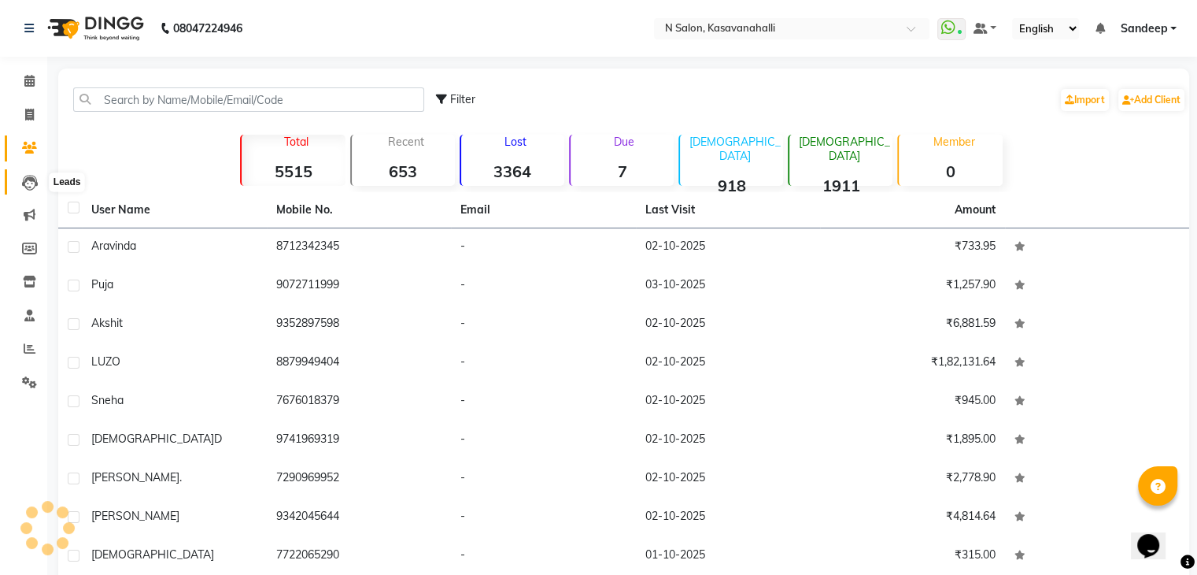
click at [25, 176] on icon at bounding box center [30, 183] width 16 height 16
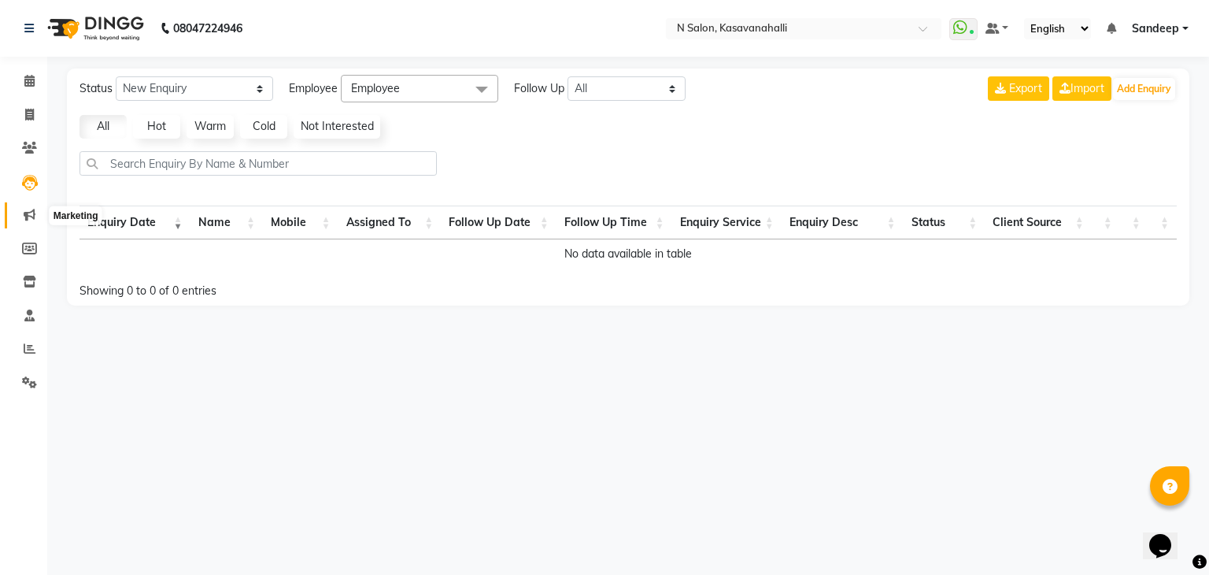
click at [28, 219] on icon at bounding box center [30, 215] width 12 height 12
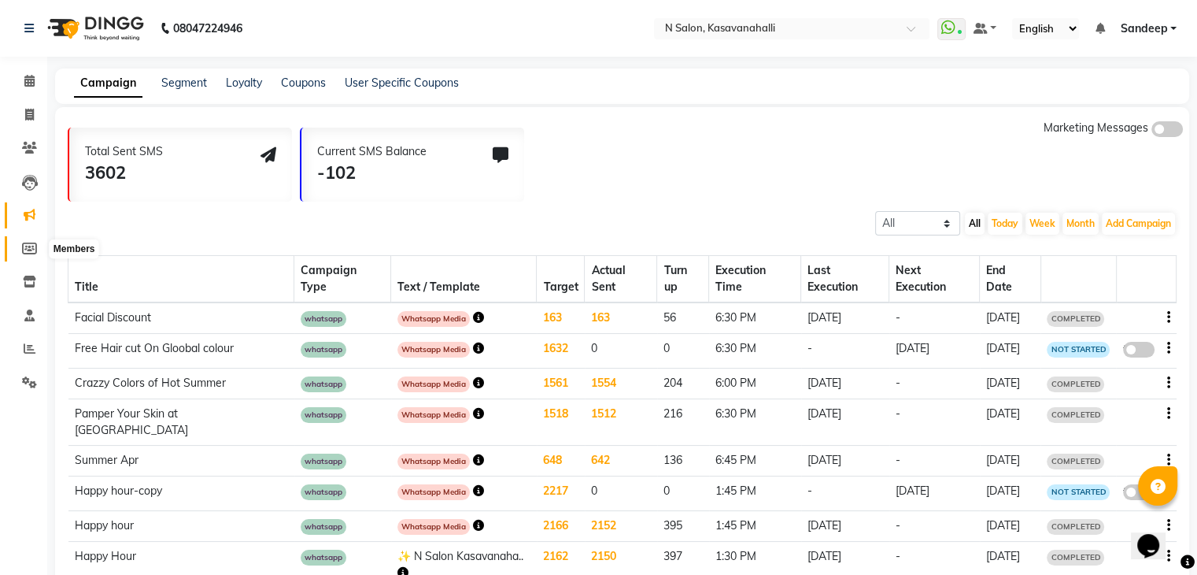
click at [27, 246] on icon at bounding box center [29, 248] width 15 height 12
select select
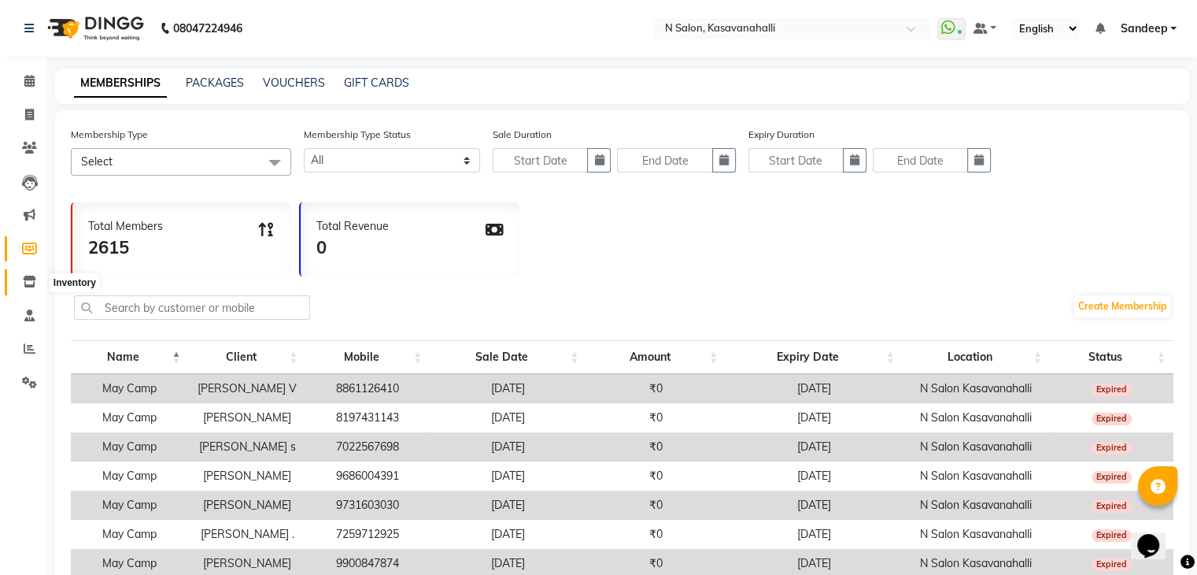
click at [19, 274] on span at bounding box center [30, 282] width 28 height 18
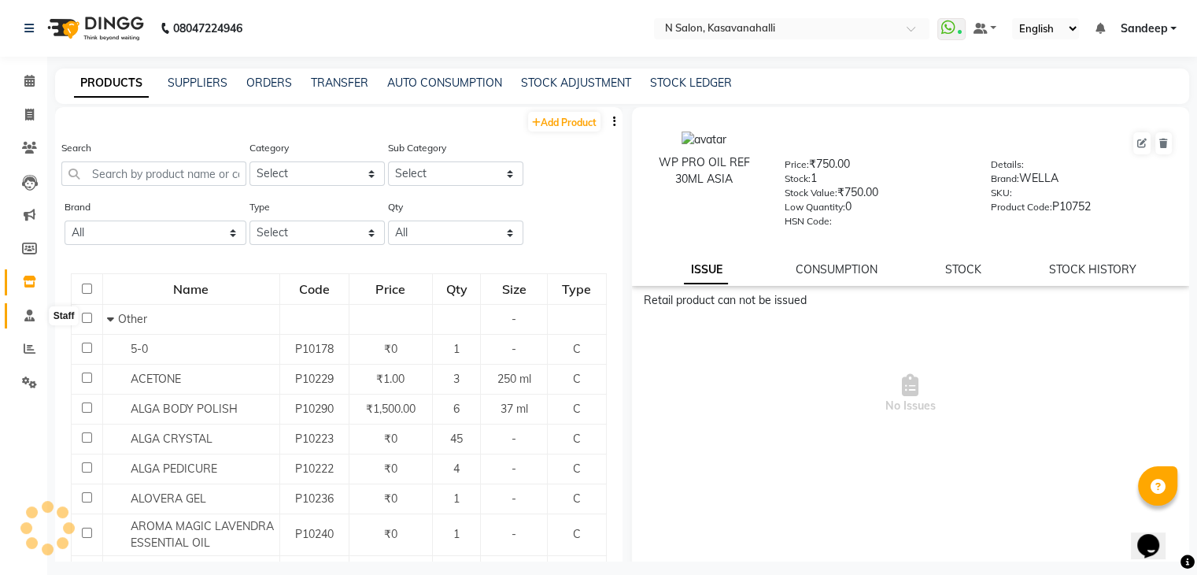
click at [18, 313] on span at bounding box center [30, 316] width 28 height 18
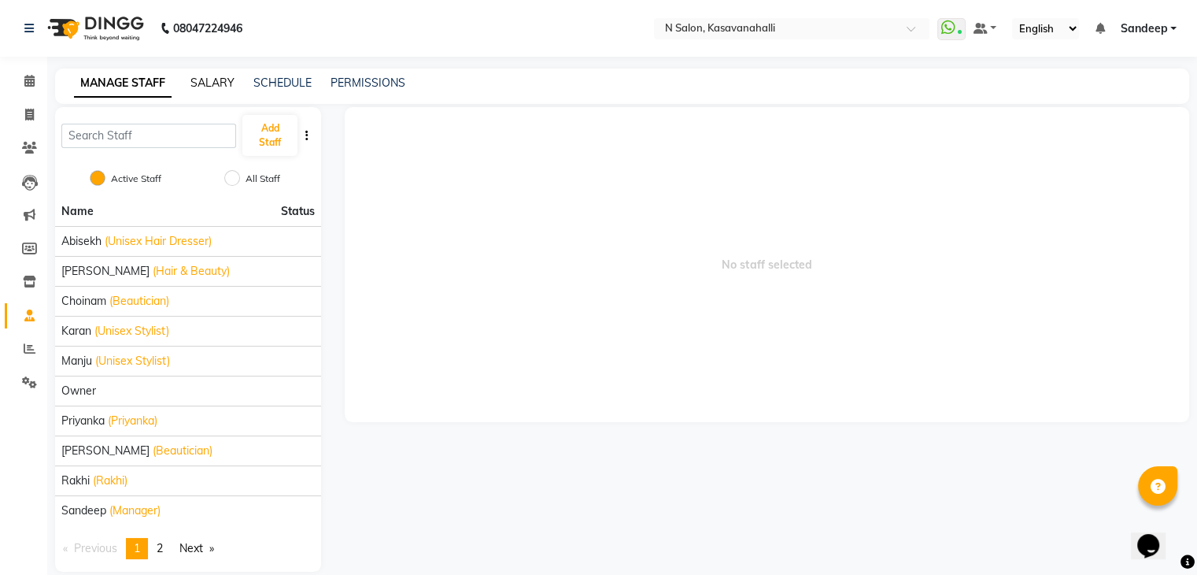
click at [208, 80] on link "SALARY" at bounding box center [213, 83] width 44 height 14
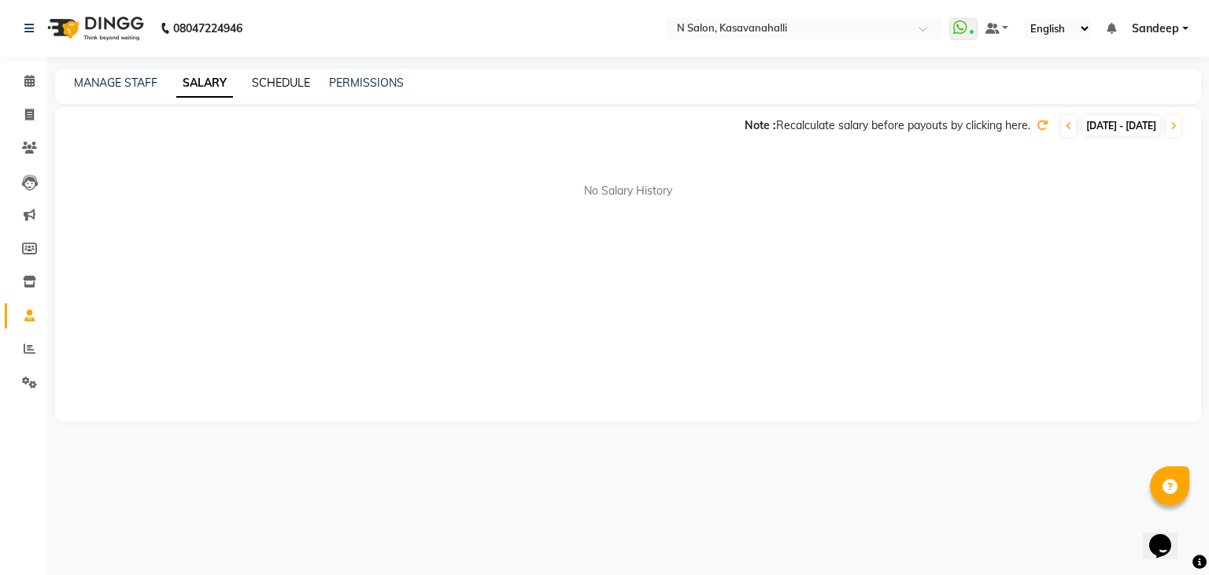
click at [277, 81] on link "SCHEDULE" at bounding box center [281, 83] width 58 height 14
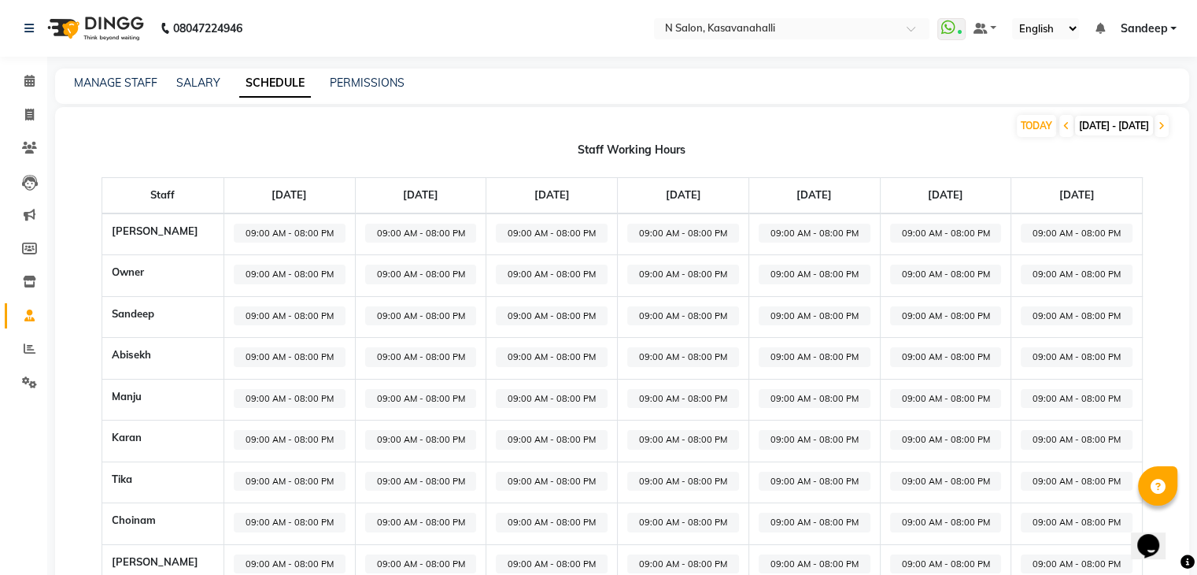
click at [312, 186] on th "Monday, Sep 29" at bounding box center [289, 195] width 131 height 35
click at [1162, 124] on icon at bounding box center [1162, 125] width 6 height 9
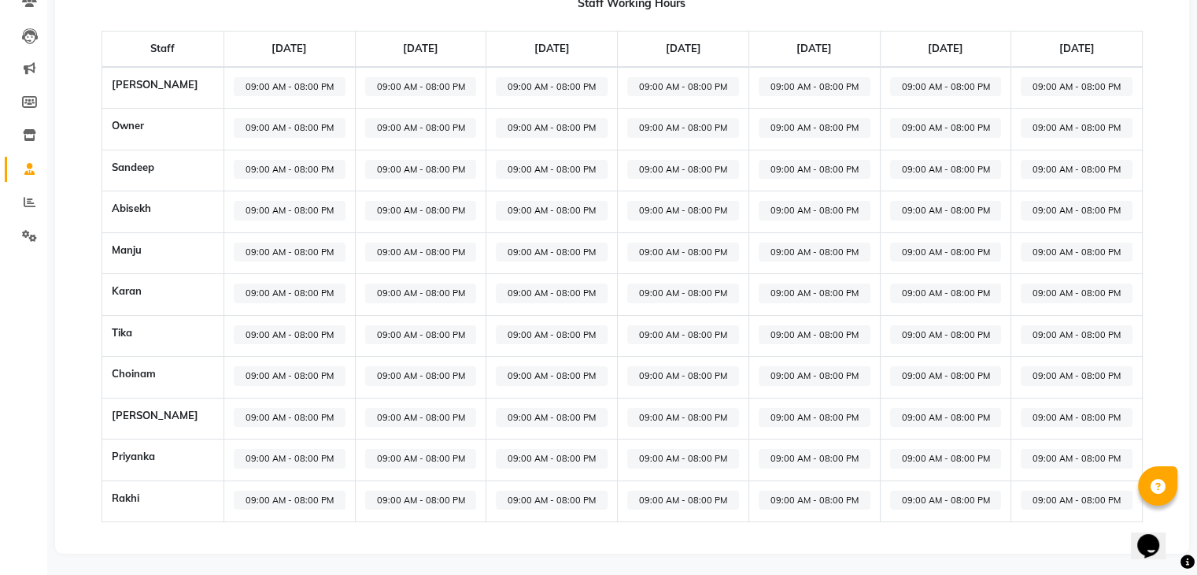
click at [265, 373] on span "09:00 AM - 08:00 PM" at bounding box center [290, 376] width 112 height 20
select select "09:00 AM"
select select "08:00 PM"
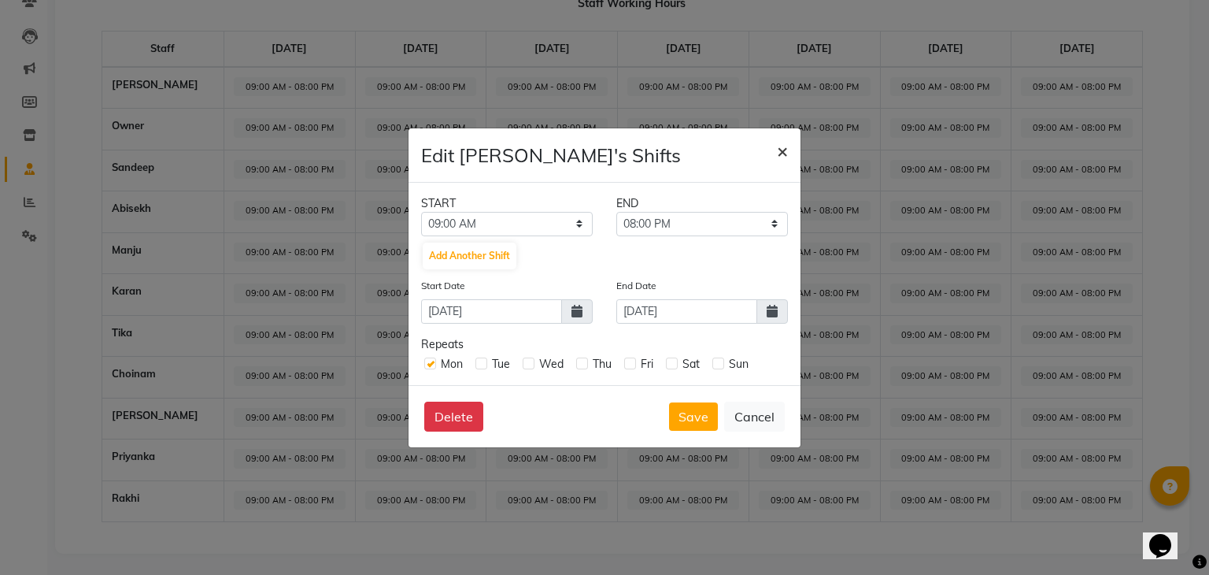
click at [782, 148] on span "×" at bounding box center [782, 151] width 11 height 24
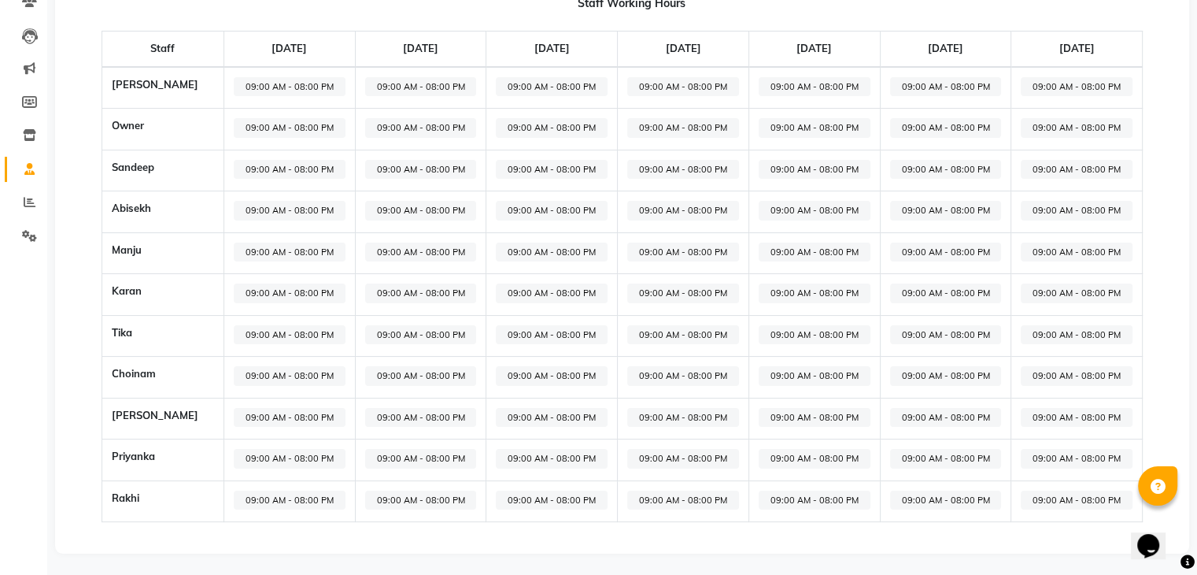
scroll to position [0, 0]
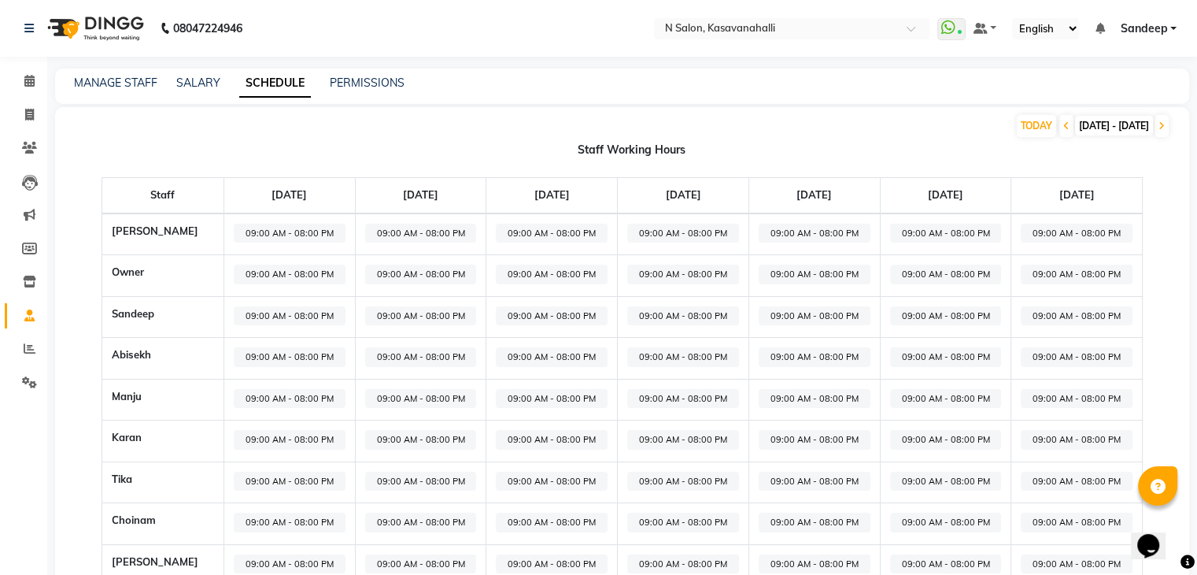
click at [45, 77] on app-home "08047224946 Select Location × N Salon, Kasavanahalli WhatsApp Status ✕ Status: …" at bounding box center [598, 362] width 1197 height 724
click at [38, 80] on span at bounding box center [30, 81] width 28 height 18
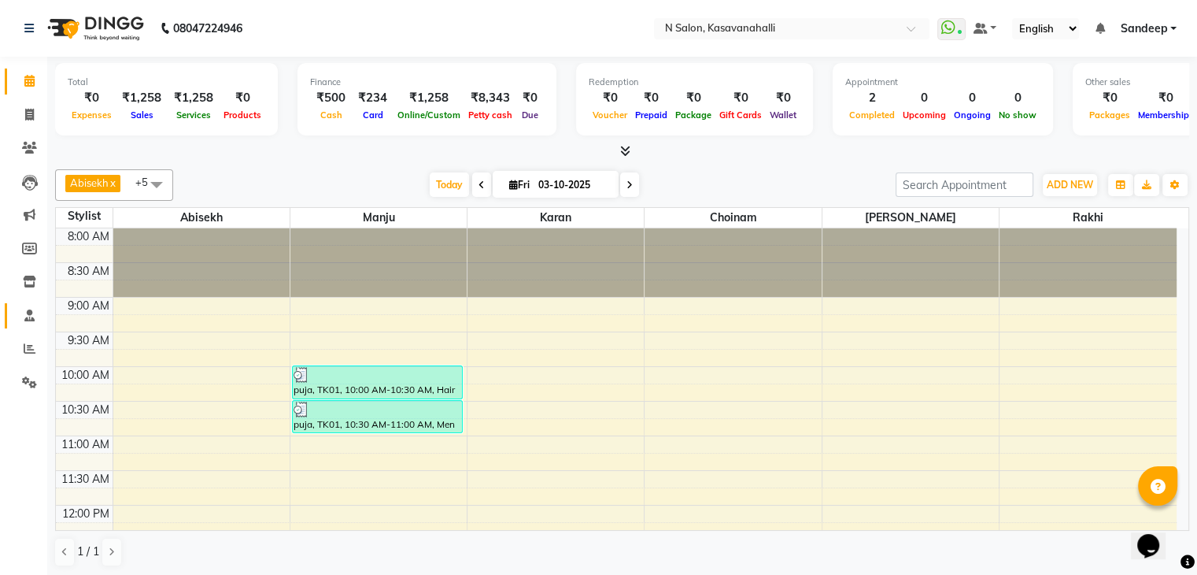
click at [22, 325] on link "Staff" at bounding box center [24, 316] width 38 height 26
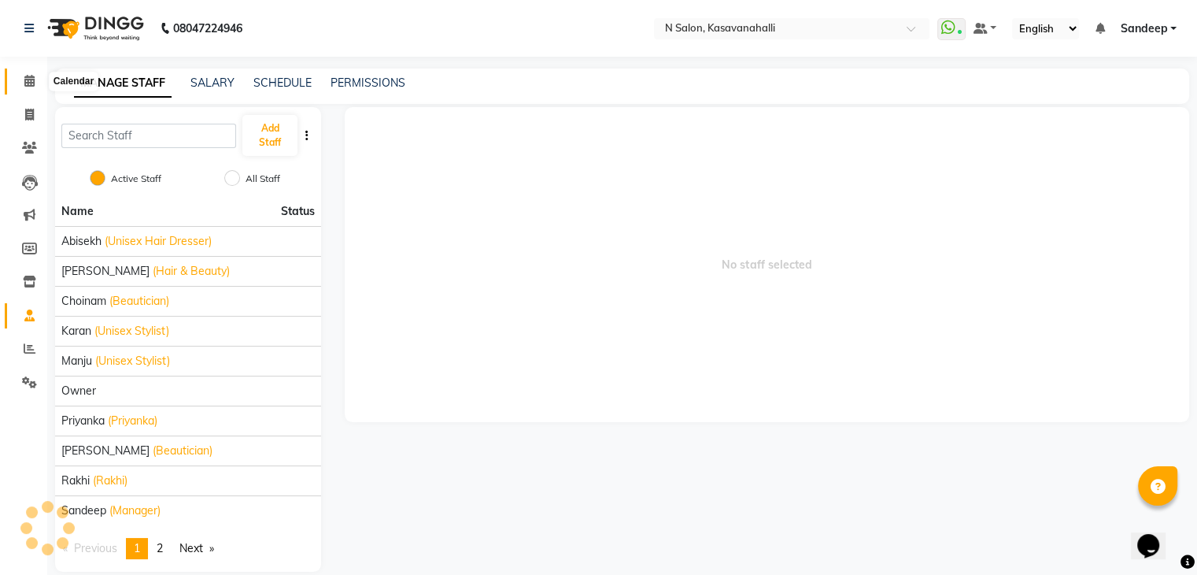
click at [35, 85] on span at bounding box center [30, 81] width 28 height 18
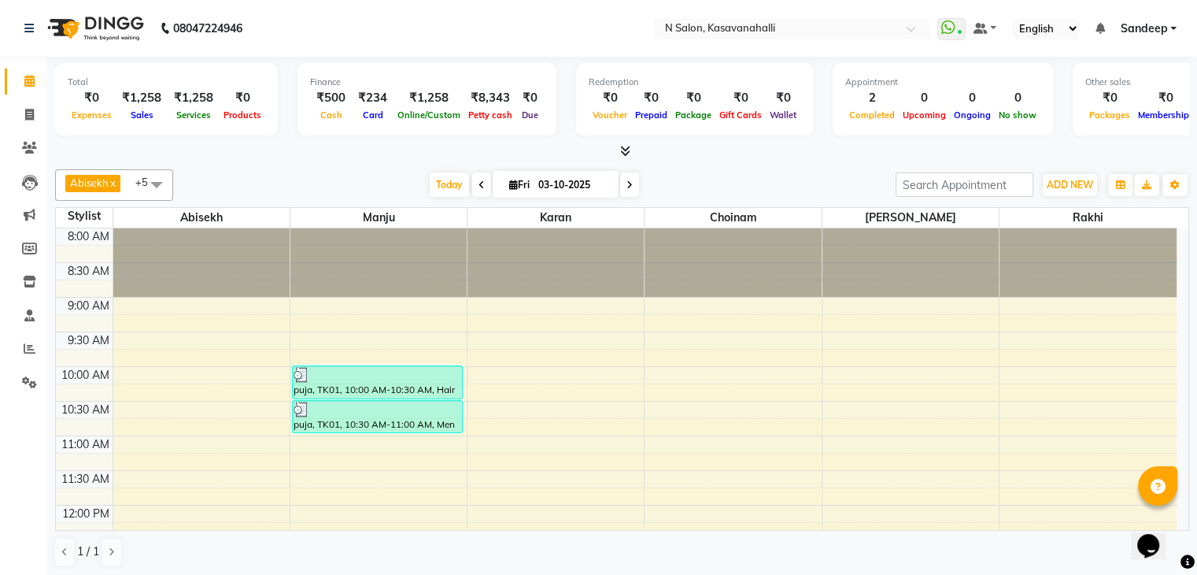
click at [38, 86] on span at bounding box center [30, 81] width 28 height 18
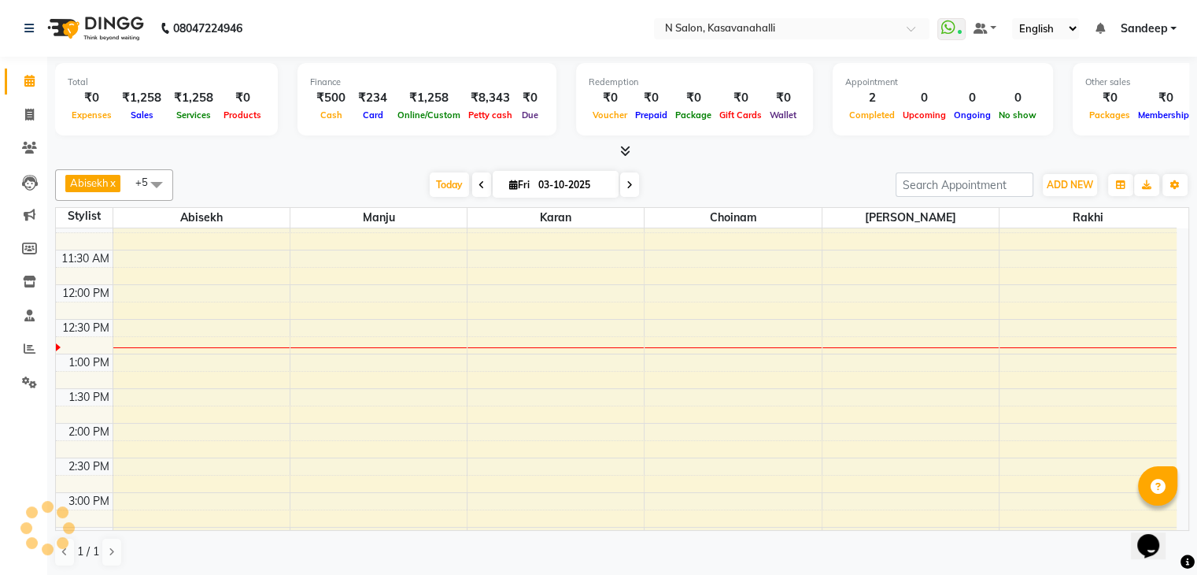
scroll to position [315, 0]
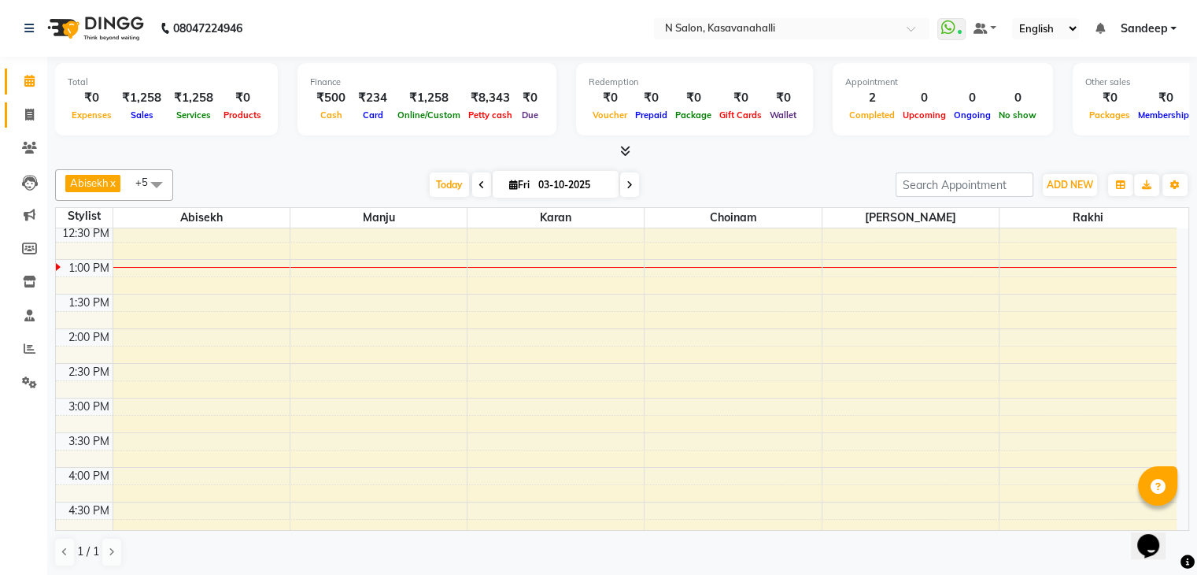
drag, startPoint x: 24, startPoint y: 102, endPoint x: 23, endPoint y: 92, distance: 9.5
click at [24, 102] on link "Invoice" at bounding box center [24, 115] width 38 height 26
select select "service"
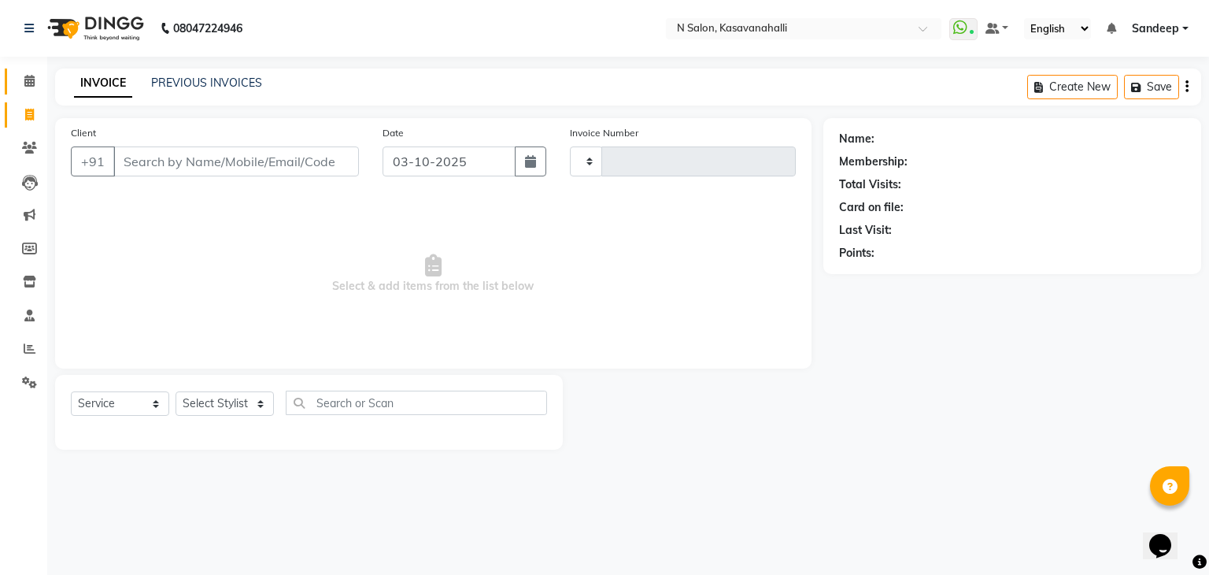
type input "2435"
select select "7111"
click at [22, 82] on span at bounding box center [30, 81] width 28 height 18
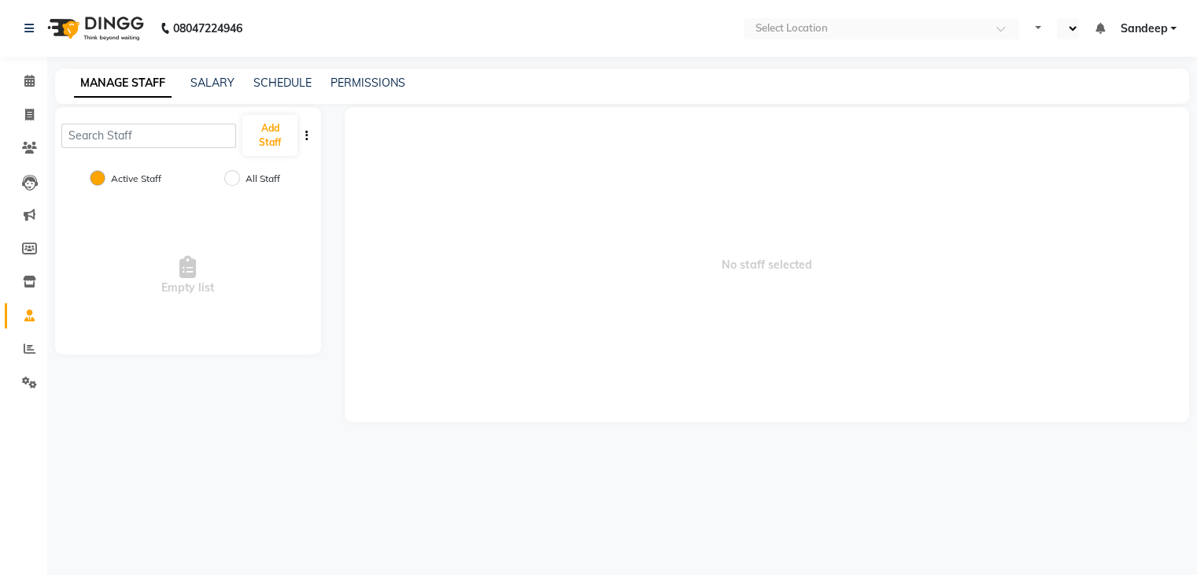
select select "en"
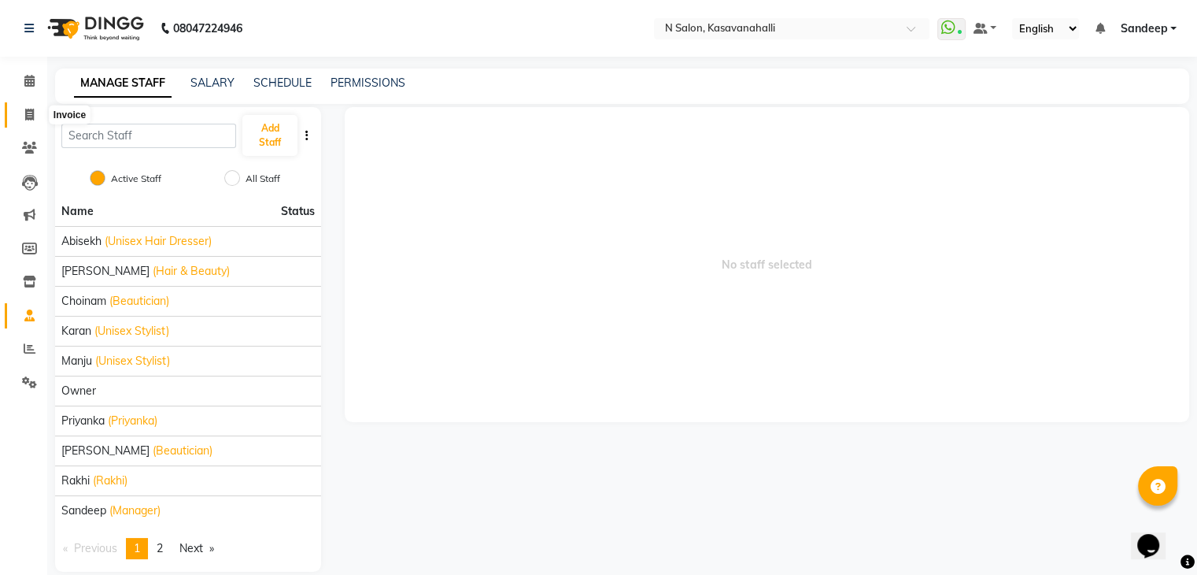
drag, startPoint x: 21, startPoint y: 114, endPoint x: 29, endPoint y: 102, distance: 14.2
click at [23, 114] on span at bounding box center [30, 115] width 28 height 18
select select "service"
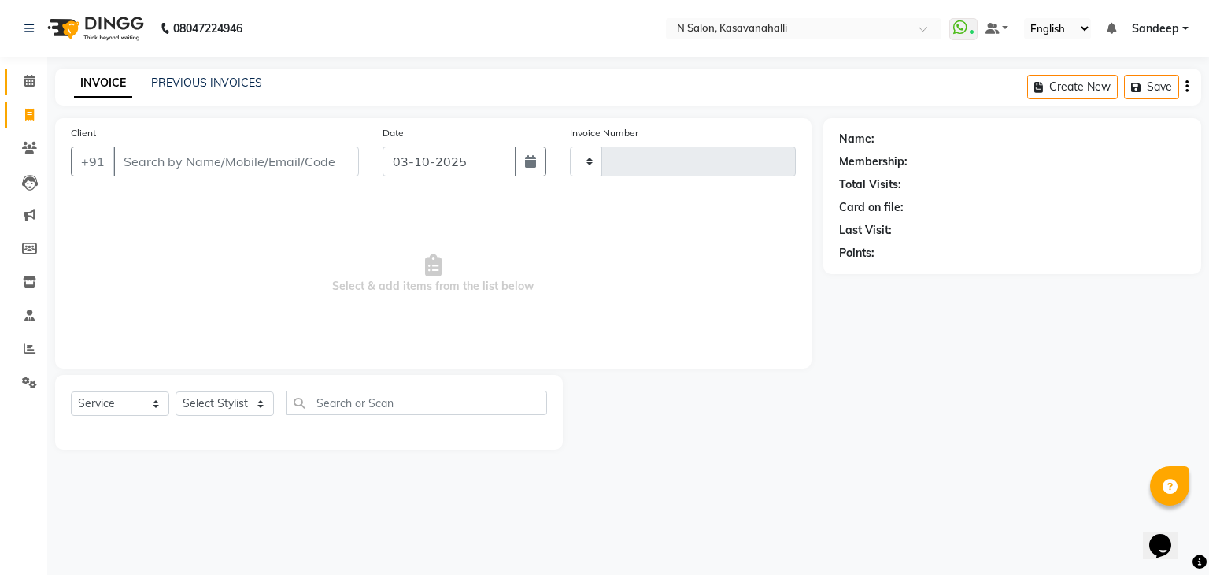
type input "2435"
select select "7111"
click at [30, 85] on icon at bounding box center [29, 81] width 10 height 12
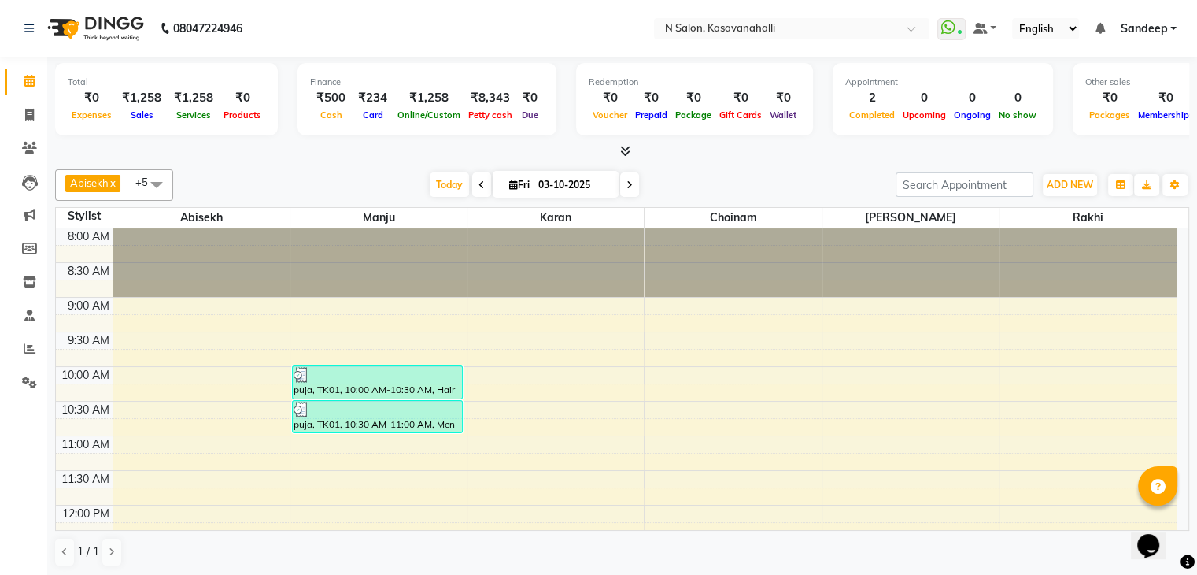
click at [627, 154] on icon at bounding box center [625, 151] width 10 height 12
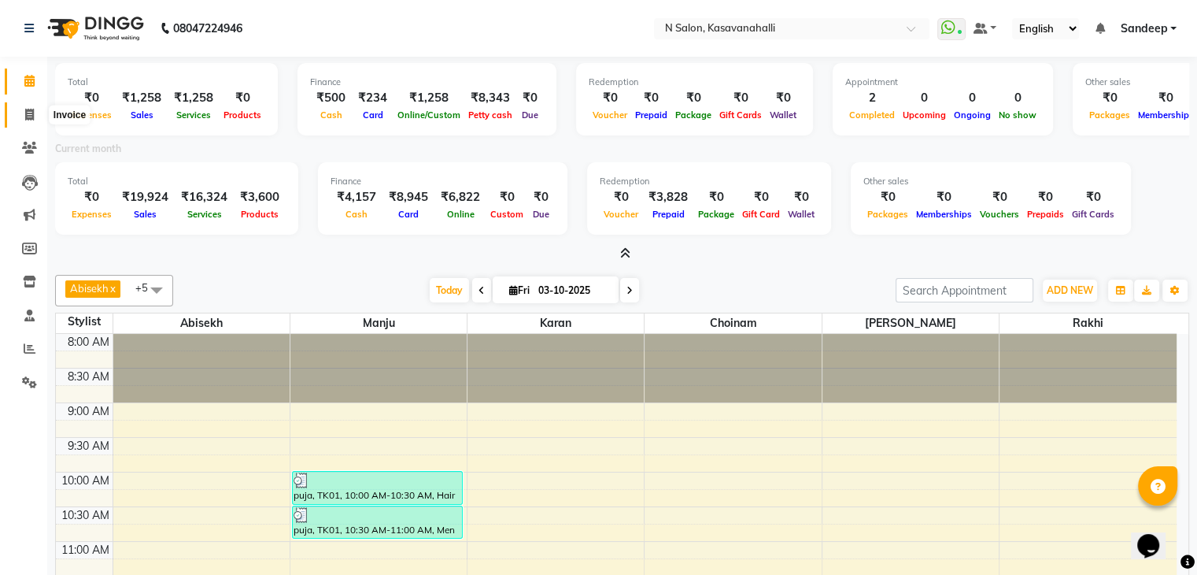
drag, startPoint x: 20, startPoint y: 117, endPoint x: 20, endPoint y: 106, distance: 10.2
click at [19, 116] on span at bounding box center [30, 115] width 28 height 18
select select "service"
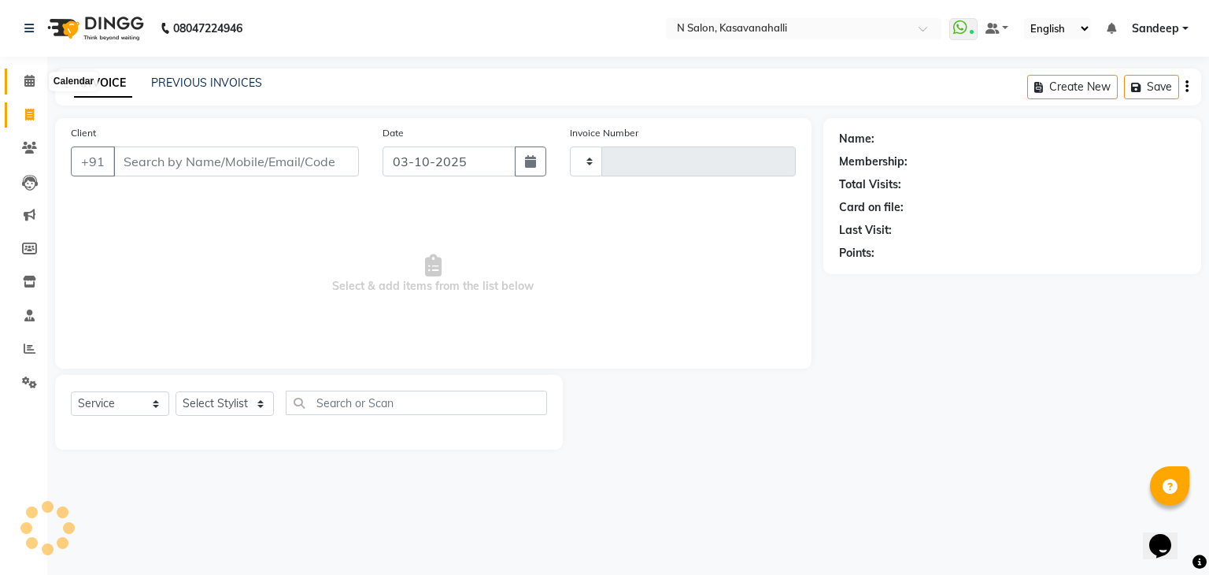
click at [28, 86] on icon at bounding box center [29, 81] width 10 height 12
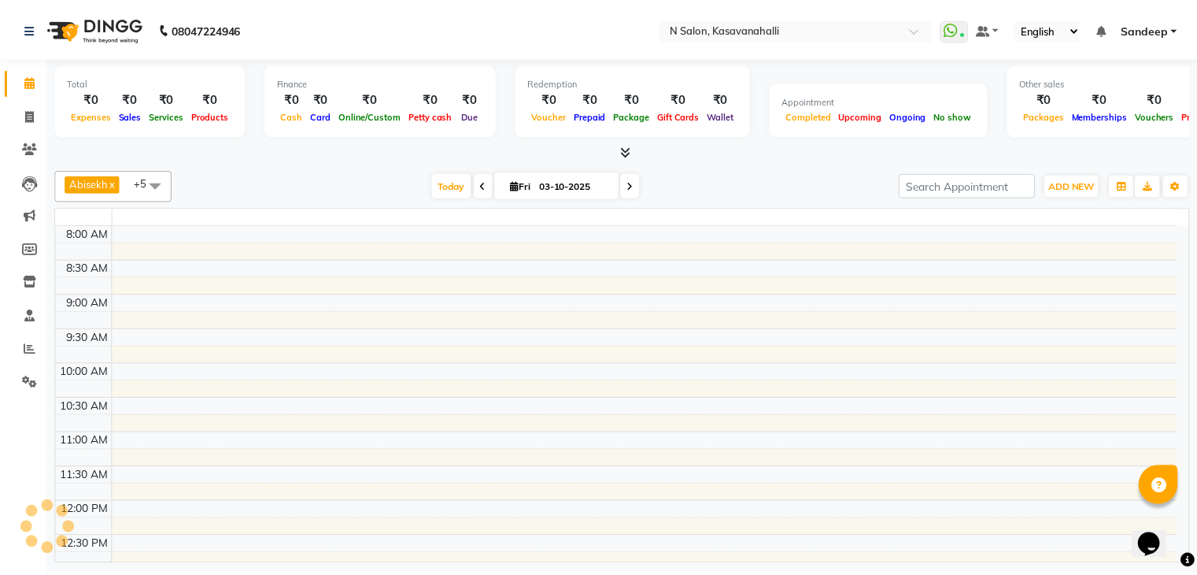
scroll to position [343, 0]
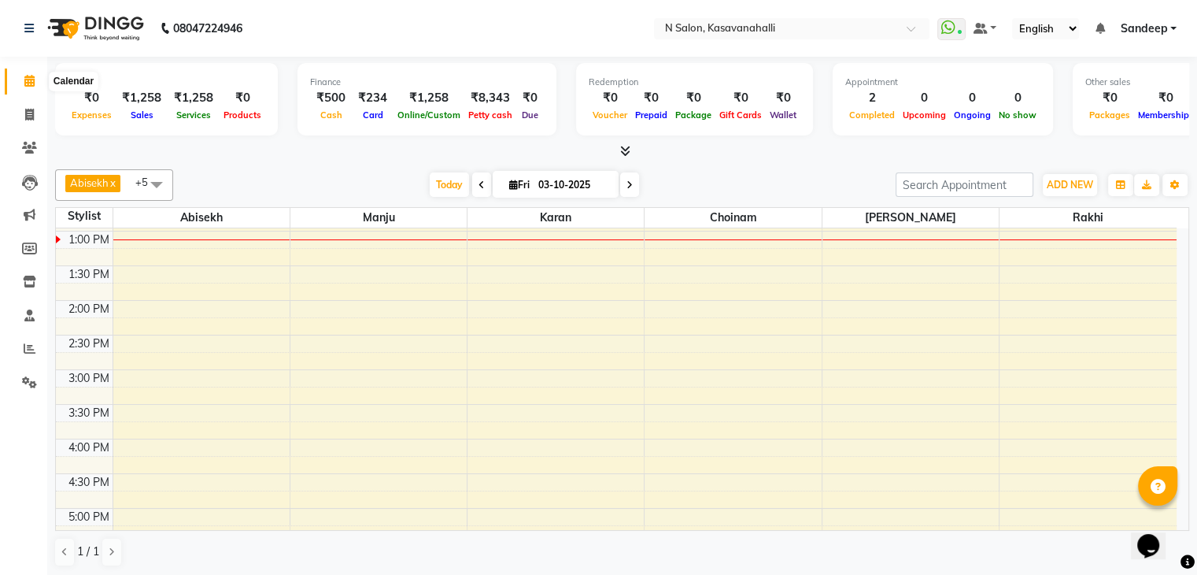
click at [32, 80] on icon at bounding box center [29, 81] width 10 height 12
click at [32, 113] on icon at bounding box center [29, 115] width 9 height 12
select select "service"
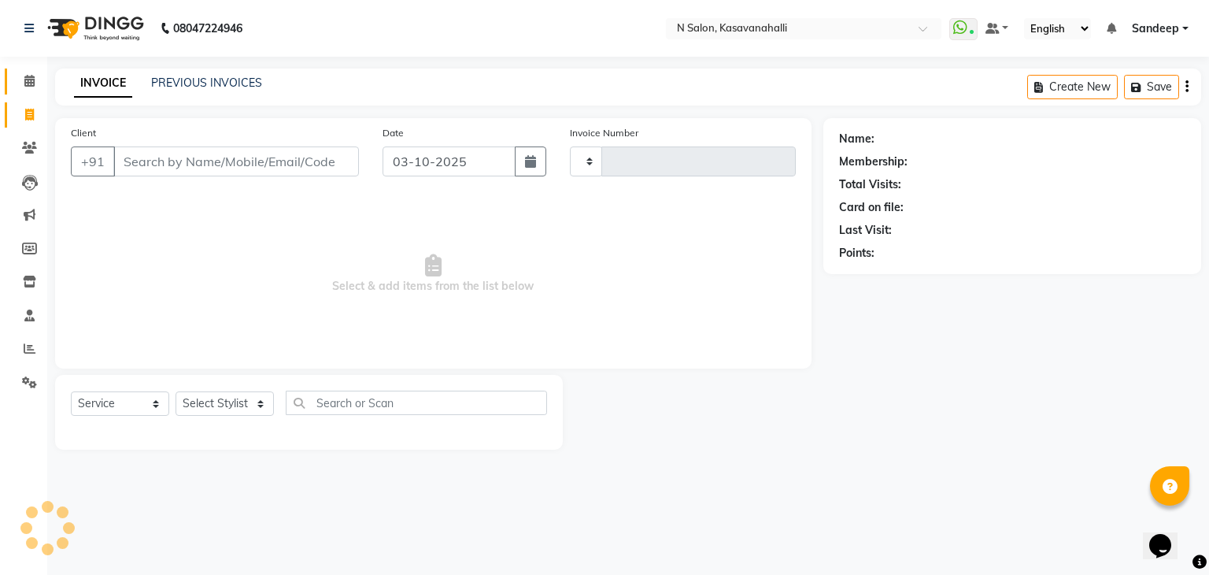
type input "2435"
select select "7111"
click at [29, 87] on span at bounding box center [30, 81] width 28 height 18
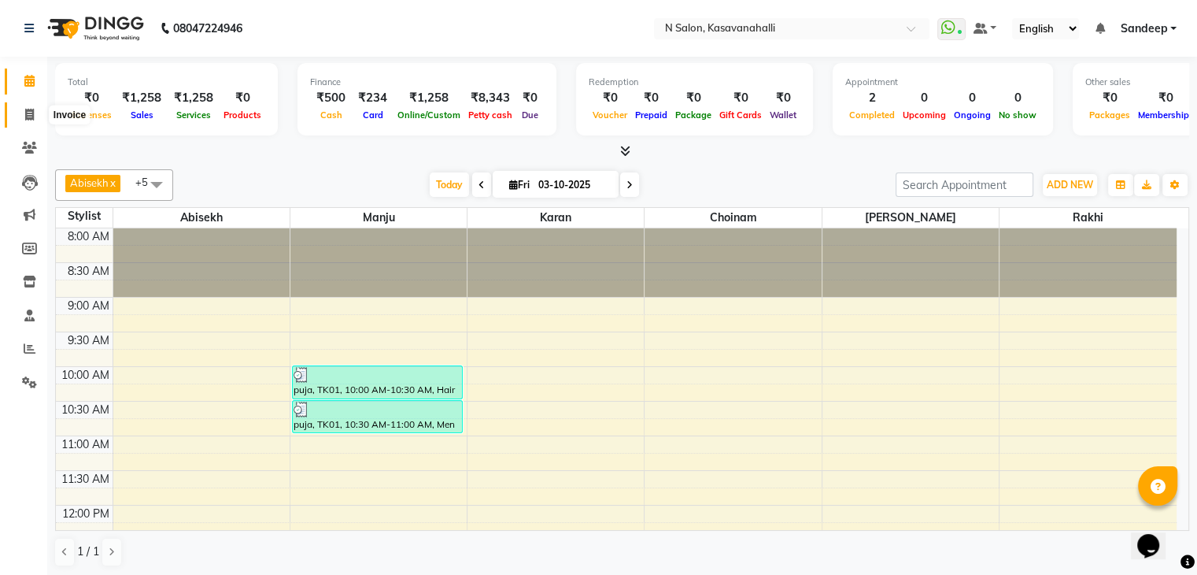
click at [32, 114] on icon at bounding box center [29, 115] width 9 height 12
select select "service"
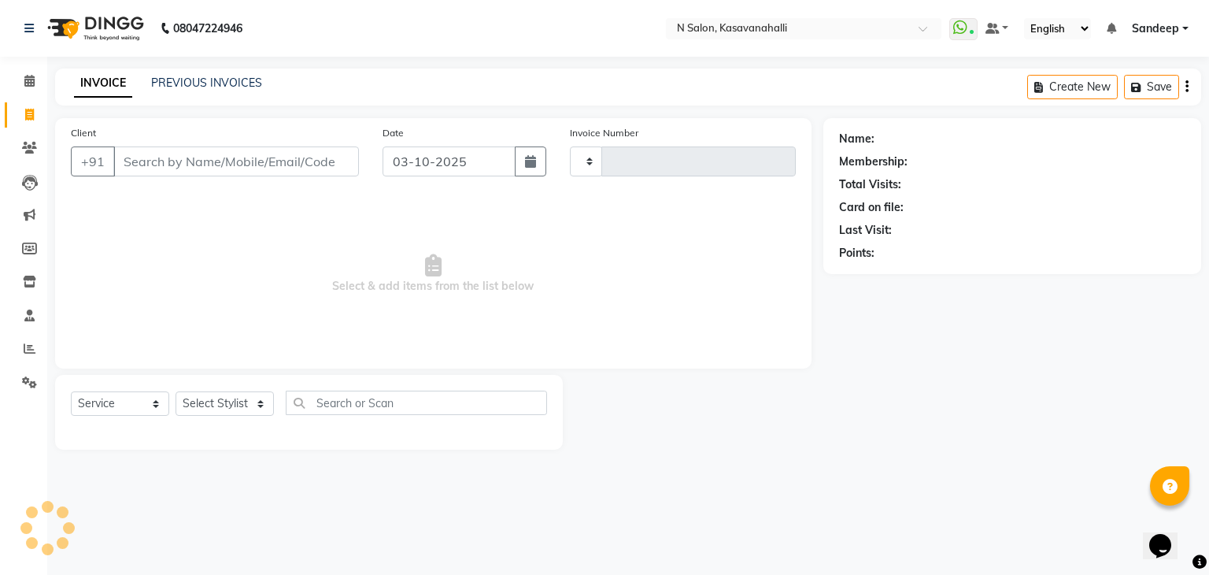
type input "2435"
select select "7111"
click at [31, 85] on icon at bounding box center [29, 81] width 10 height 12
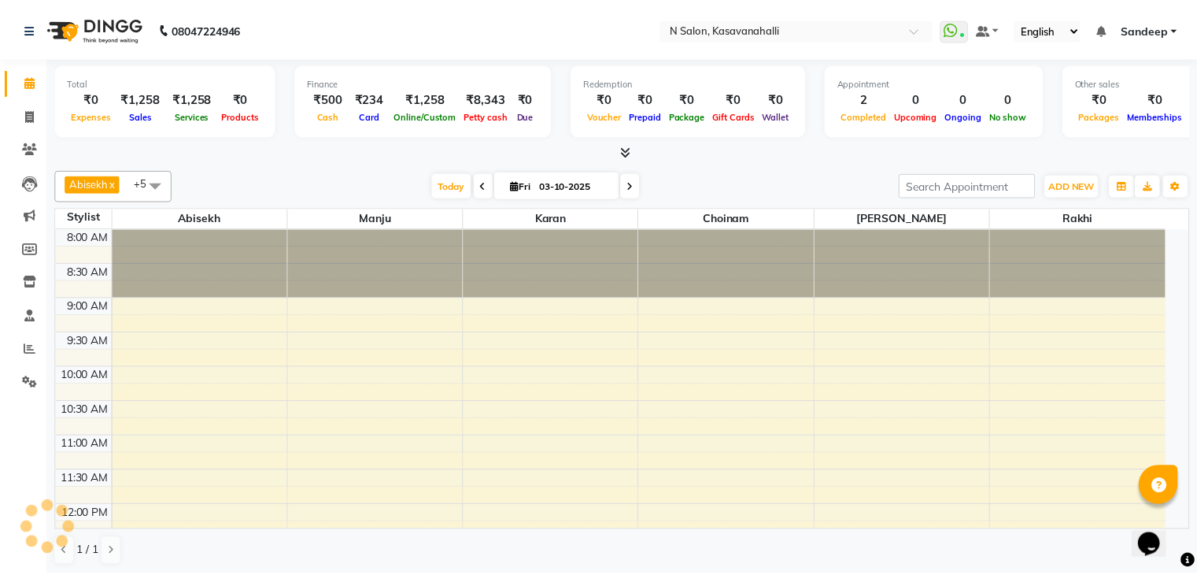
scroll to position [343, 0]
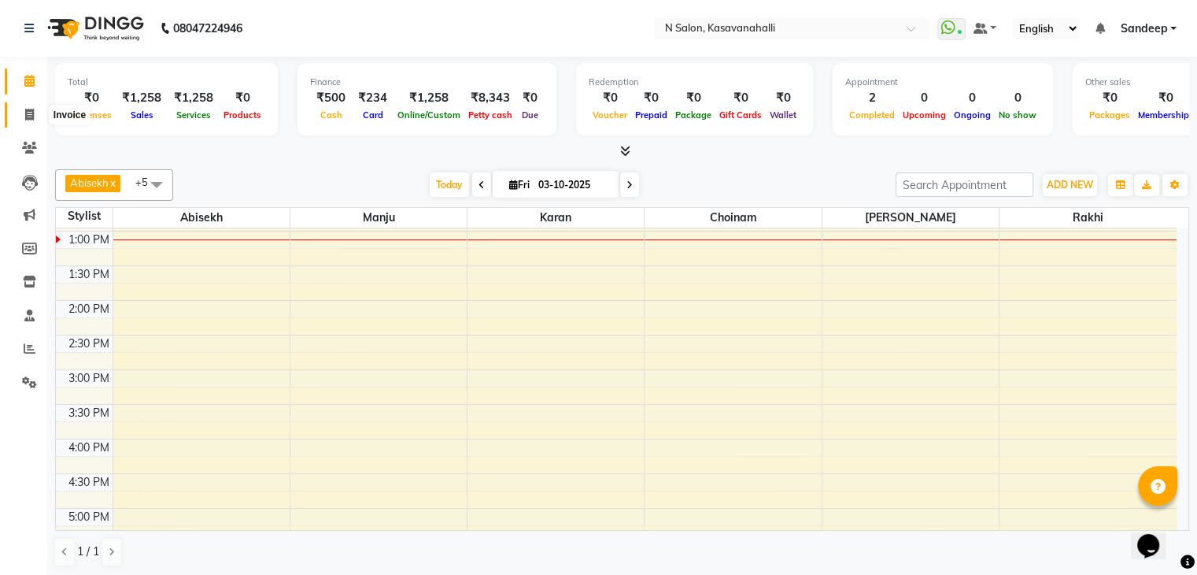
click at [23, 120] on span at bounding box center [30, 115] width 28 height 18
select select "service"
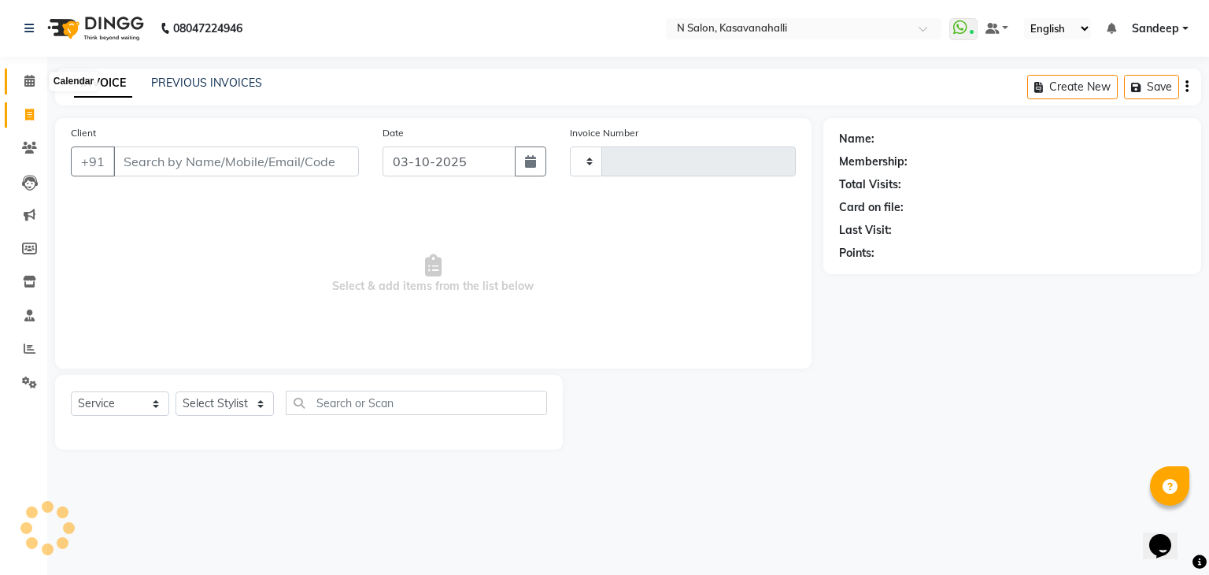
click at [28, 83] on icon at bounding box center [29, 81] width 10 height 12
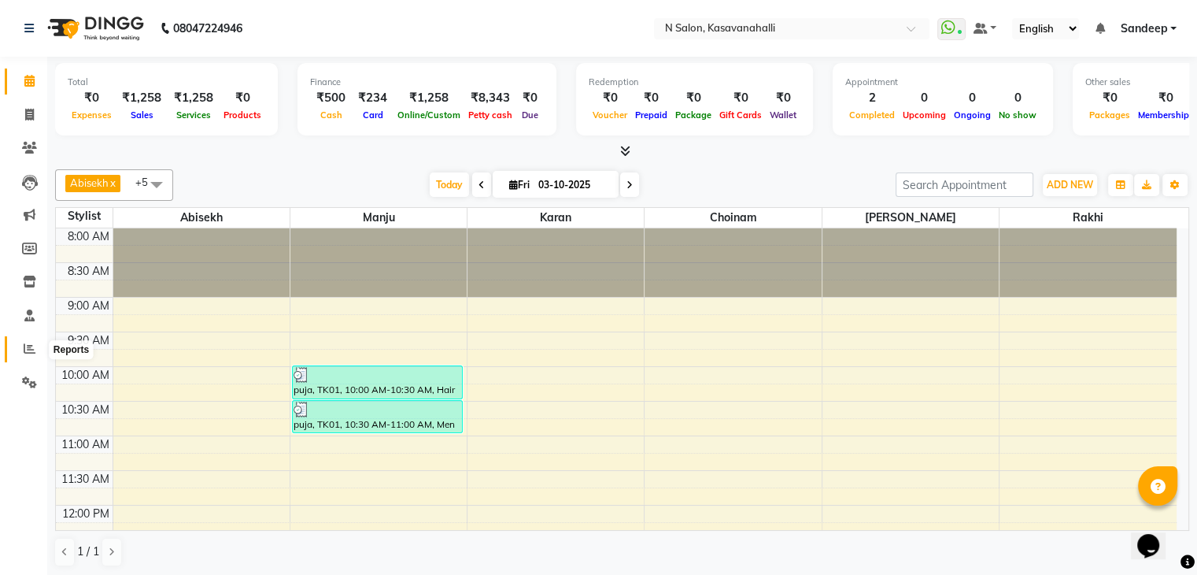
click at [19, 356] on span at bounding box center [30, 349] width 28 height 18
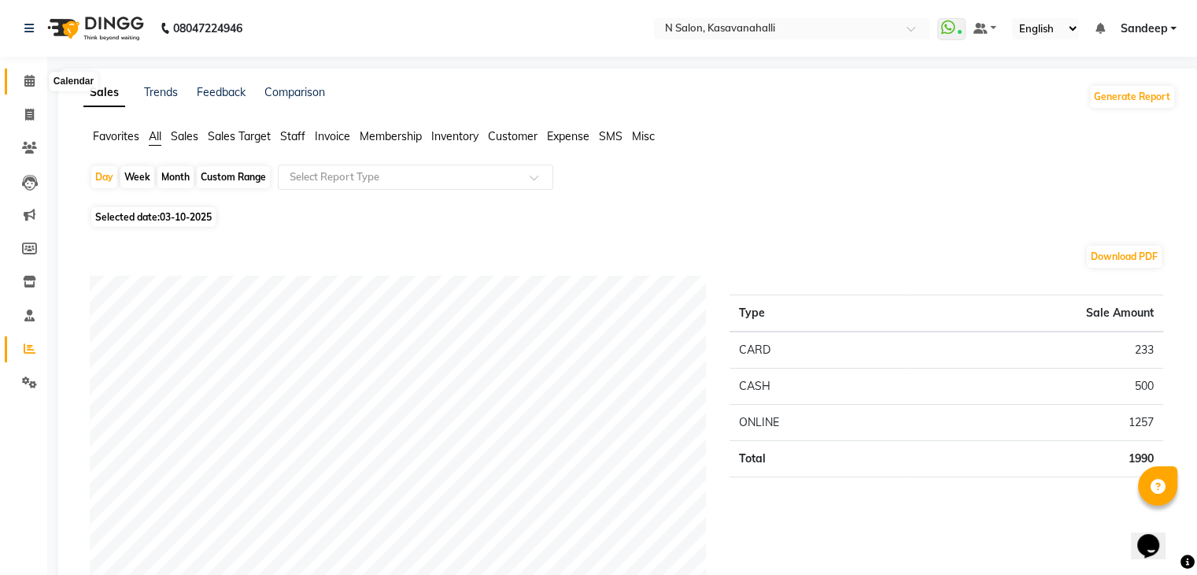
click at [25, 80] on icon at bounding box center [29, 81] width 10 height 12
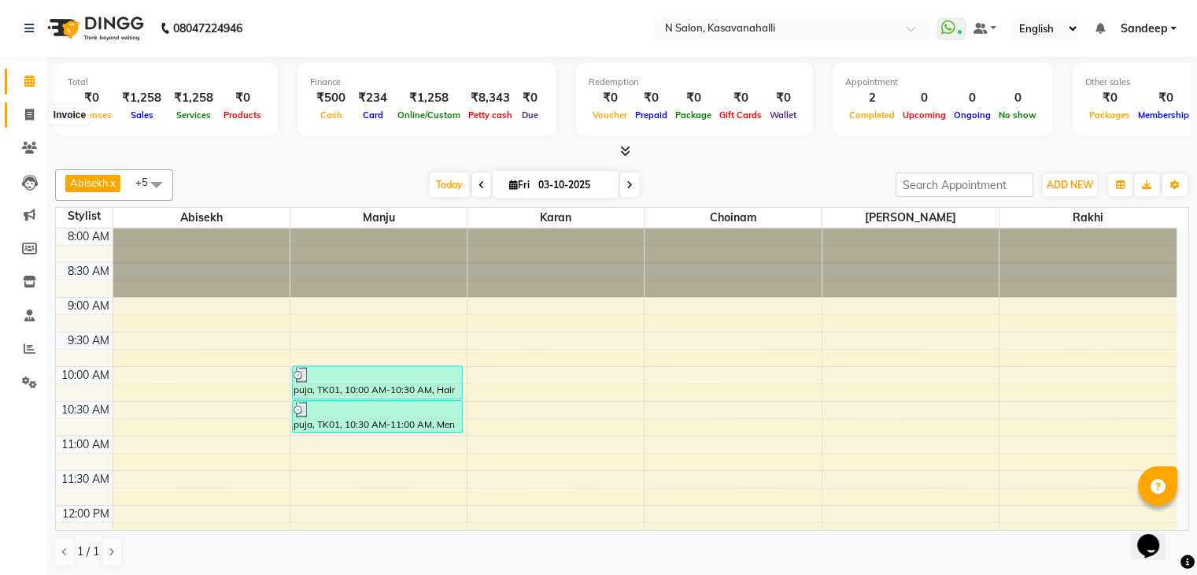
click at [25, 114] on icon at bounding box center [29, 115] width 9 height 12
select select "service"
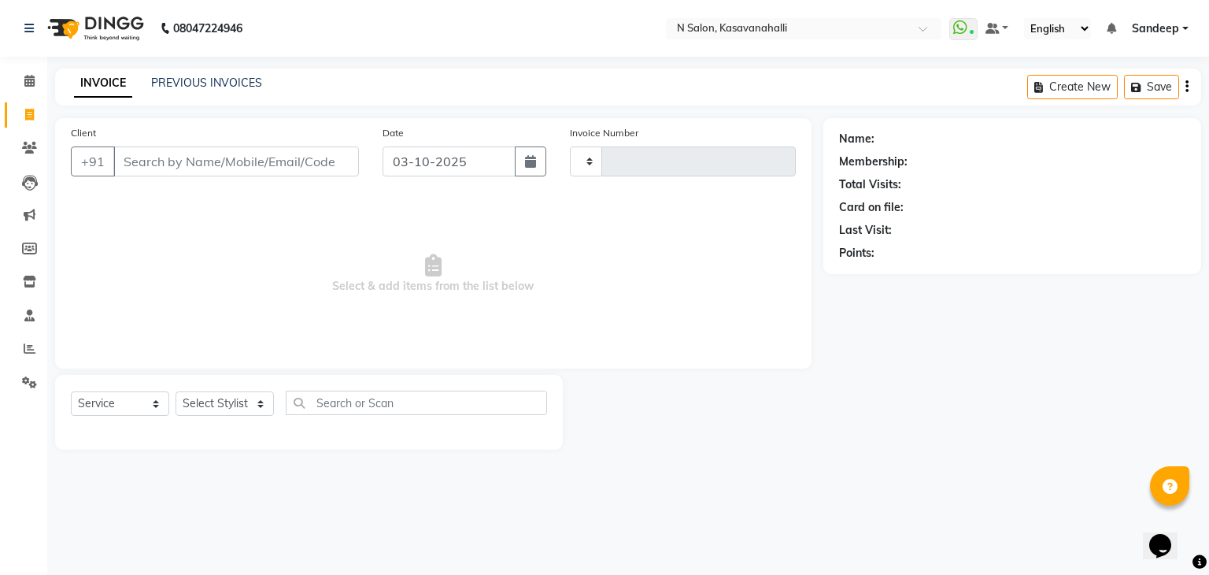
type input "2435"
select select "7111"
click at [31, 92] on link "Calendar" at bounding box center [24, 81] width 38 height 26
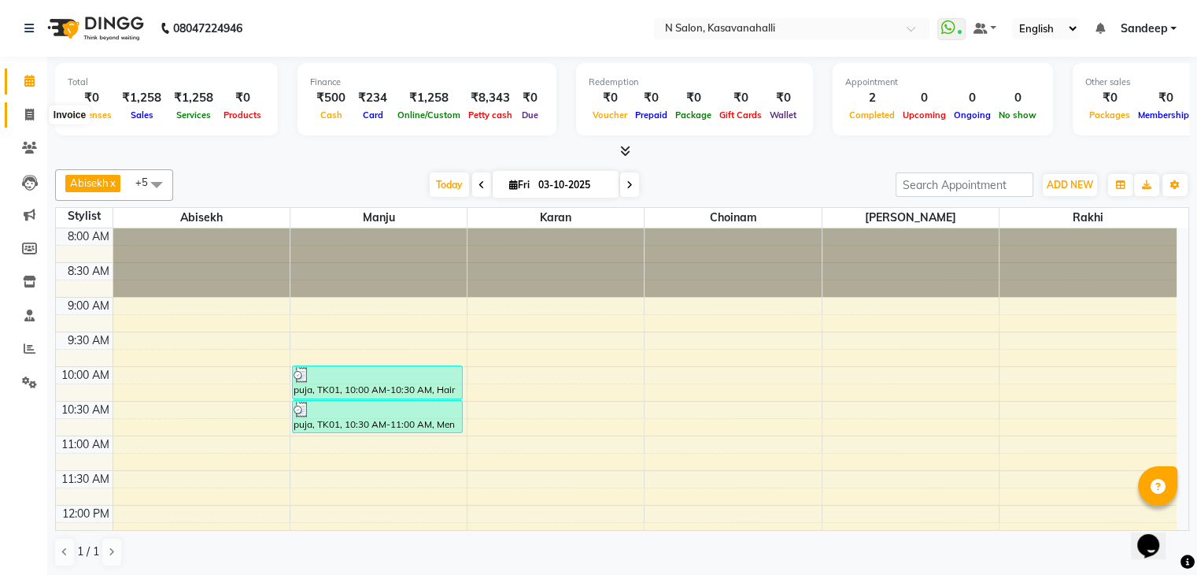
click at [31, 117] on icon at bounding box center [29, 115] width 9 height 12
select select "service"
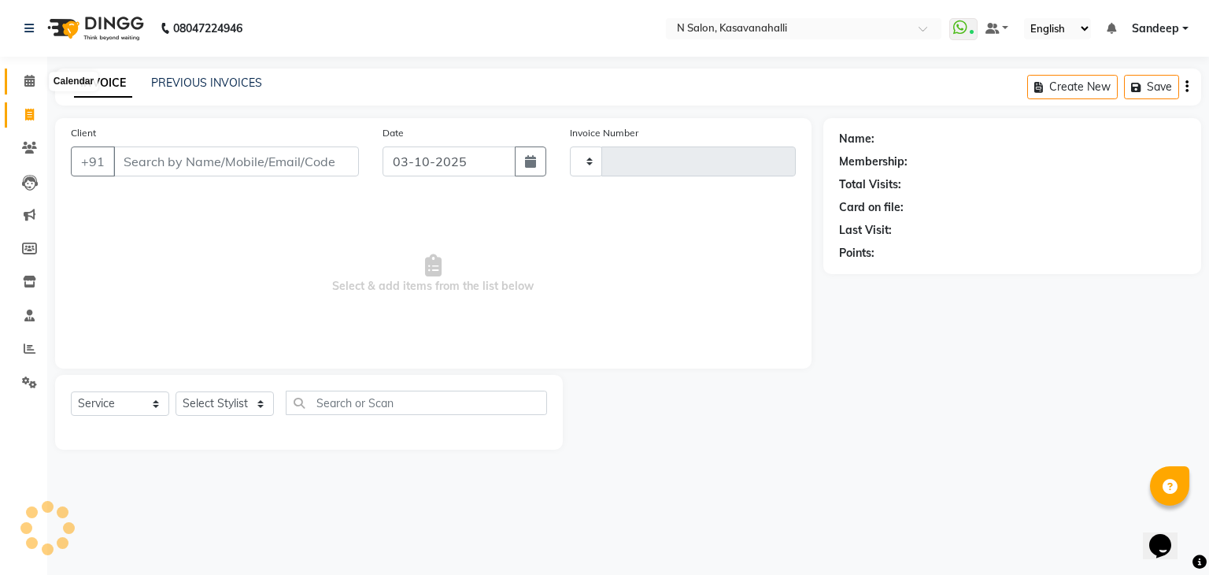
click at [29, 83] on icon at bounding box center [29, 81] width 10 height 12
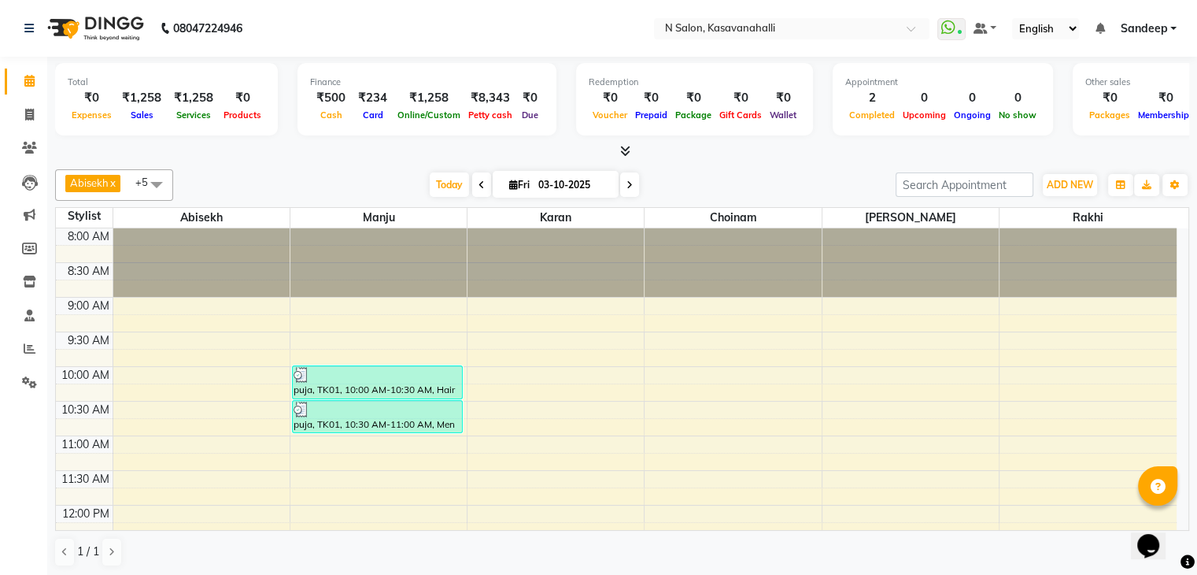
click at [35, 93] on link "Calendar" at bounding box center [24, 81] width 38 height 26
click at [22, 117] on span at bounding box center [30, 115] width 28 height 18
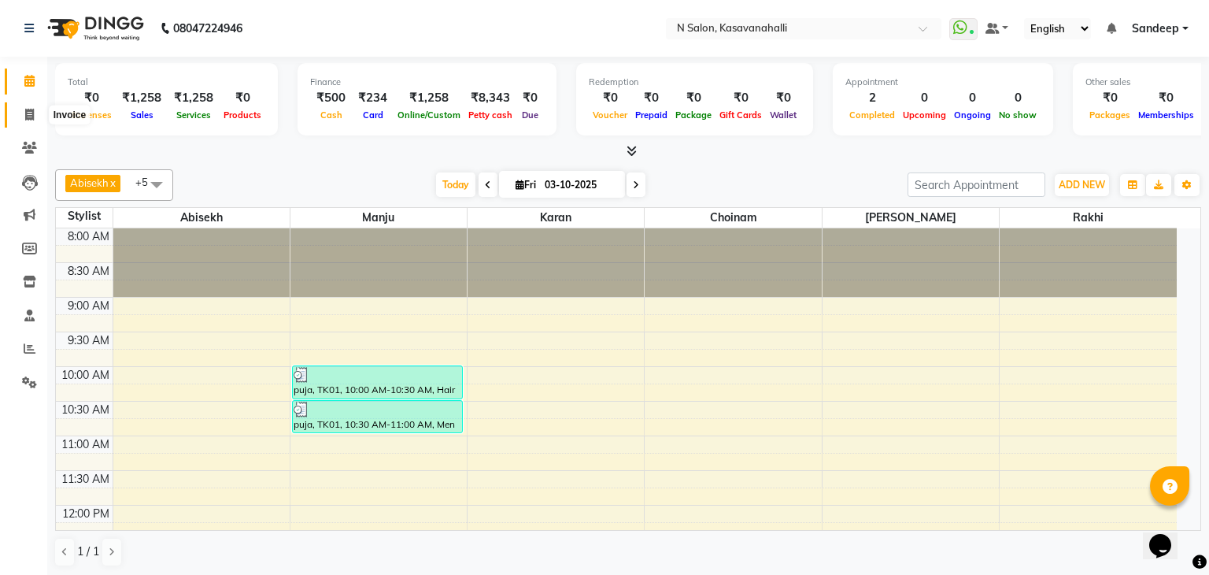
select select "service"
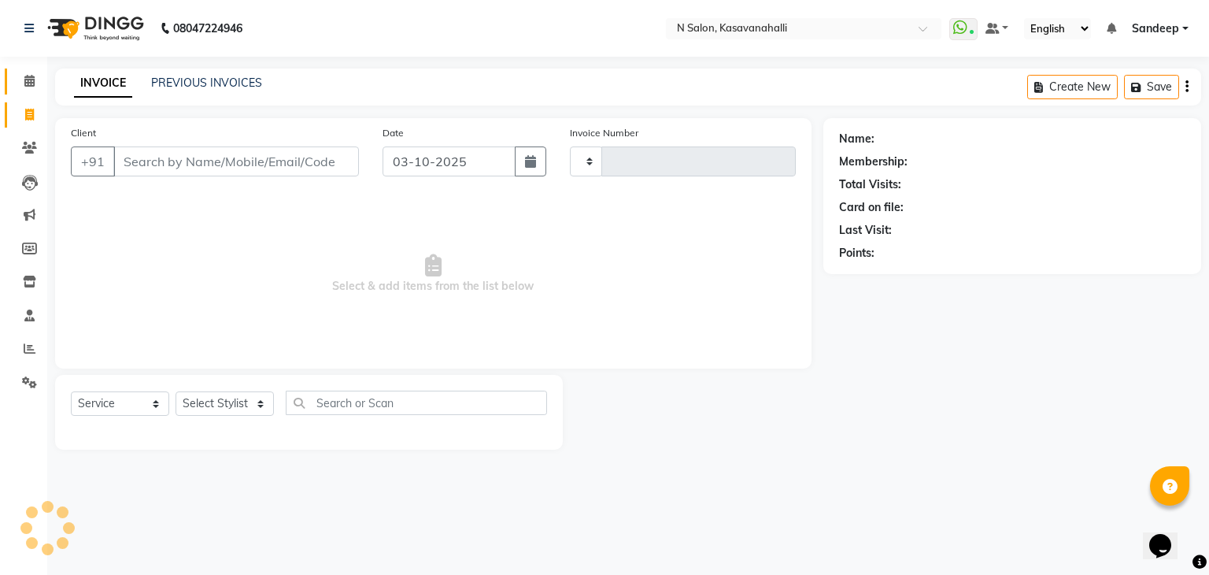
type input "2435"
select select "7111"
click at [26, 80] on icon at bounding box center [29, 81] width 10 height 12
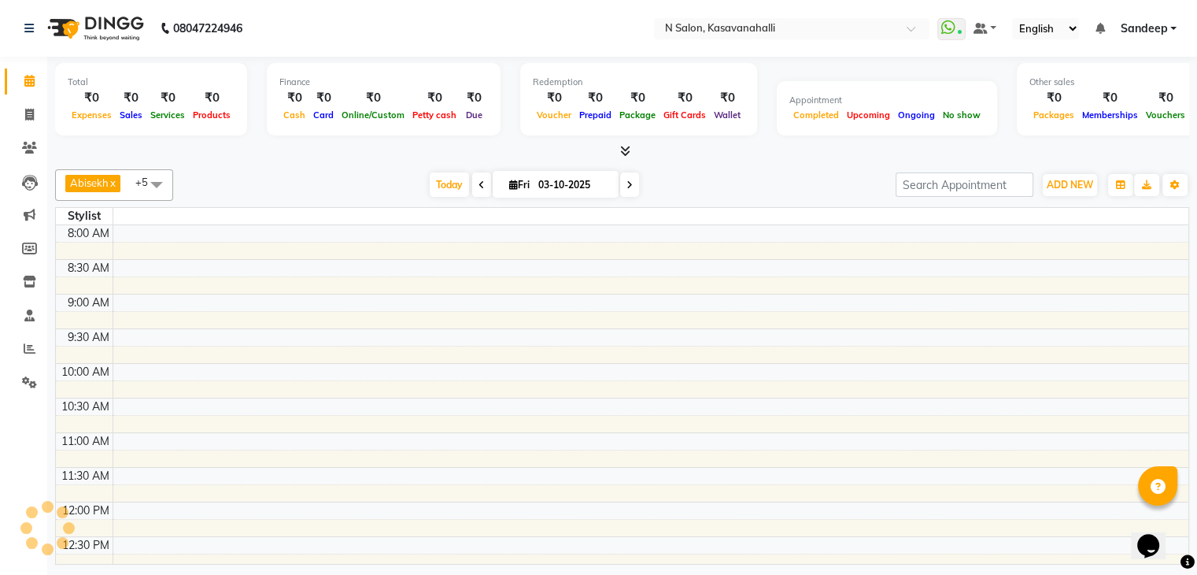
scroll to position [343, 0]
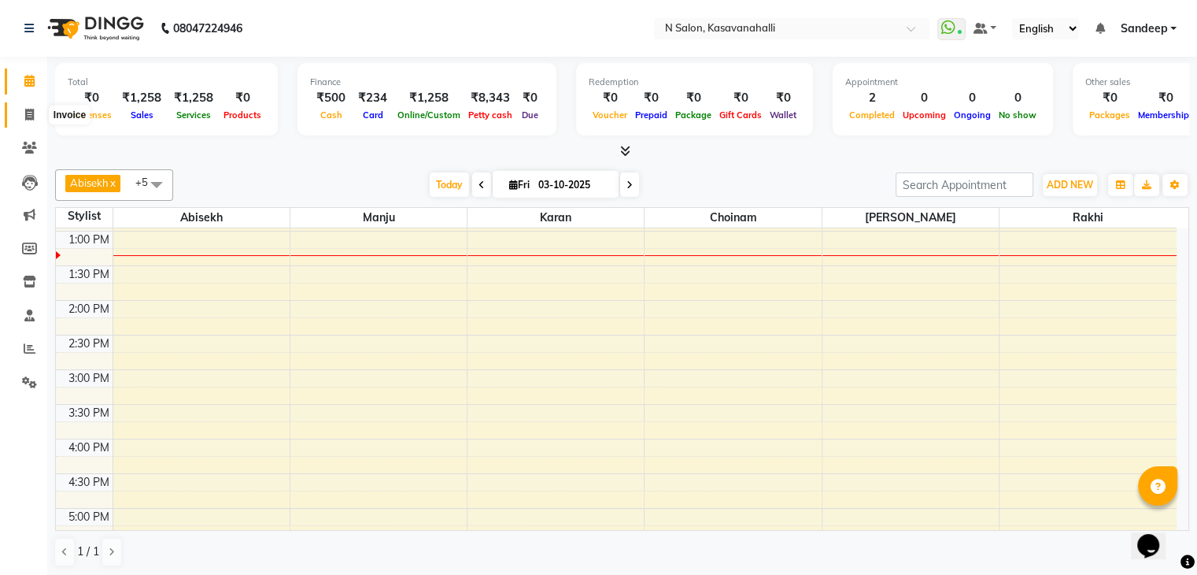
click at [25, 115] on icon at bounding box center [29, 115] width 9 height 12
select select "service"
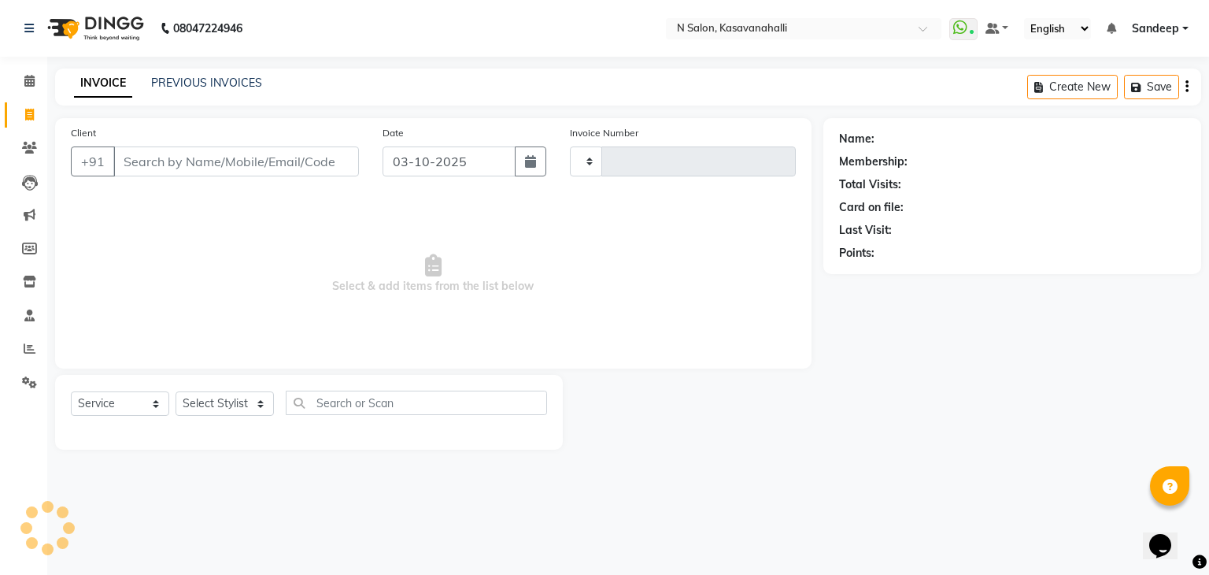
type input "2435"
select select "7111"
click at [183, 80] on link "PREVIOUS INVOICES" at bounding box center [206, 83] width 111 height 14
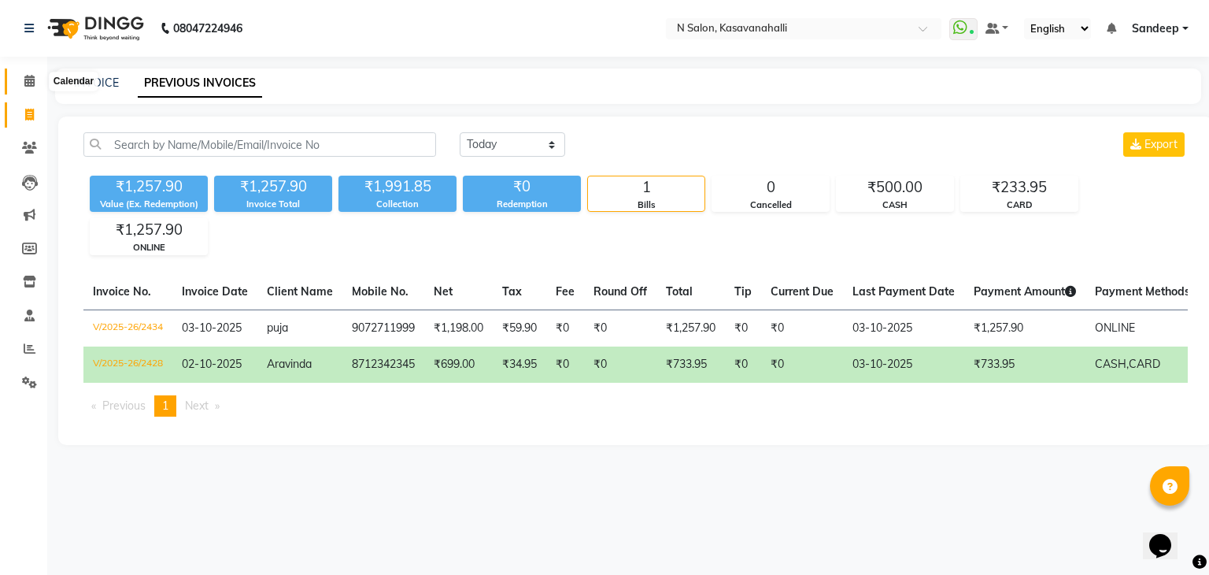
click at [29, 85] on icon at bounding box center [29, 81] width 10 height 12
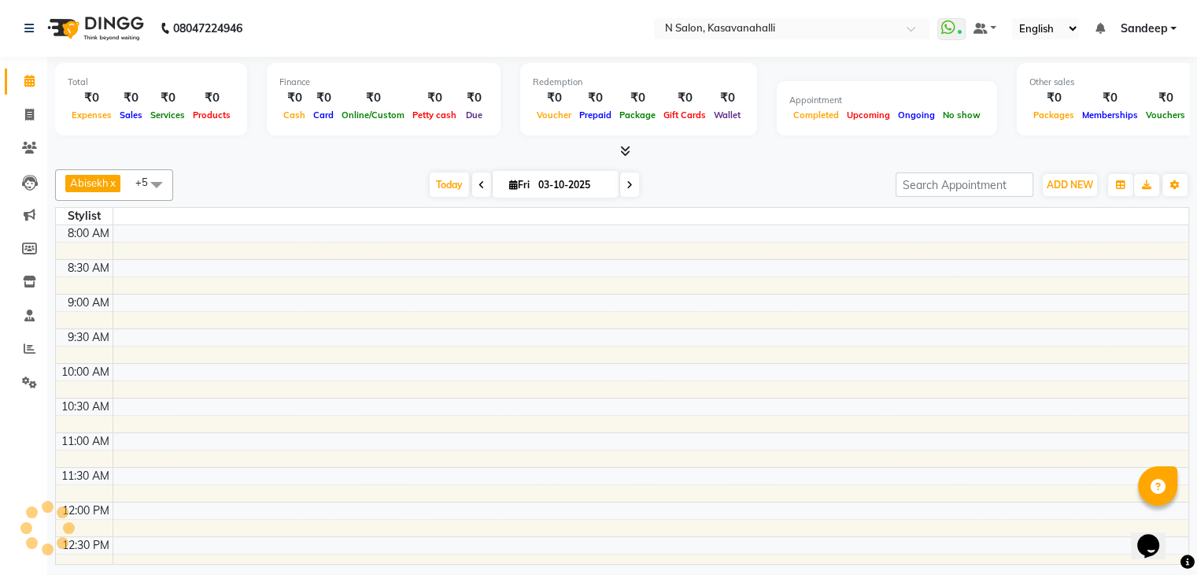
scroll to position [343, 0]
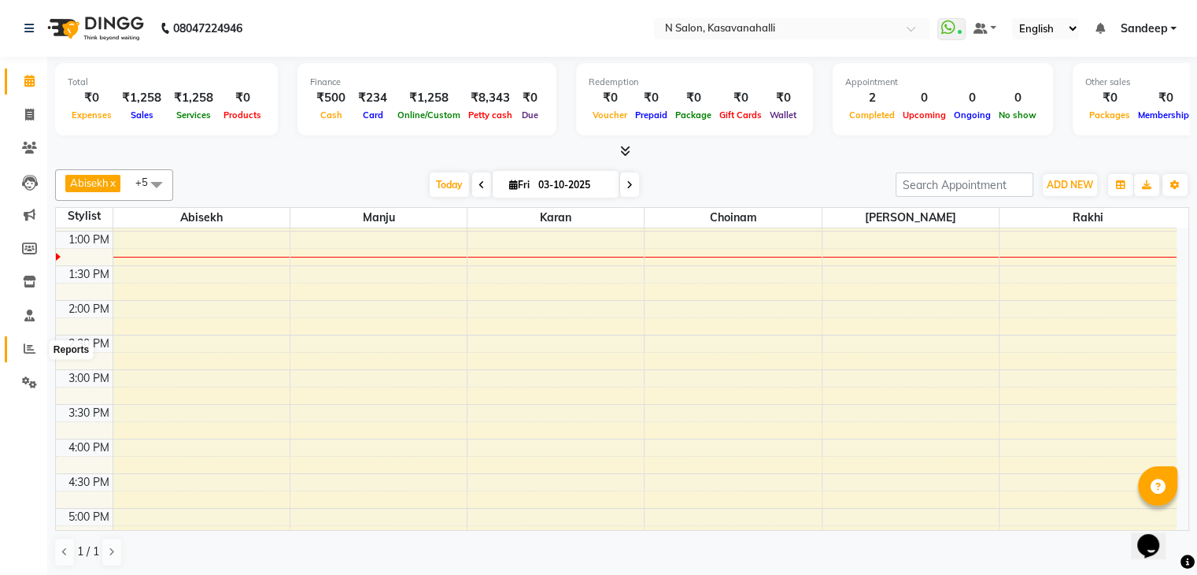
click at [18, 351] on span at bounding box center [30, 349] width 28 height 18
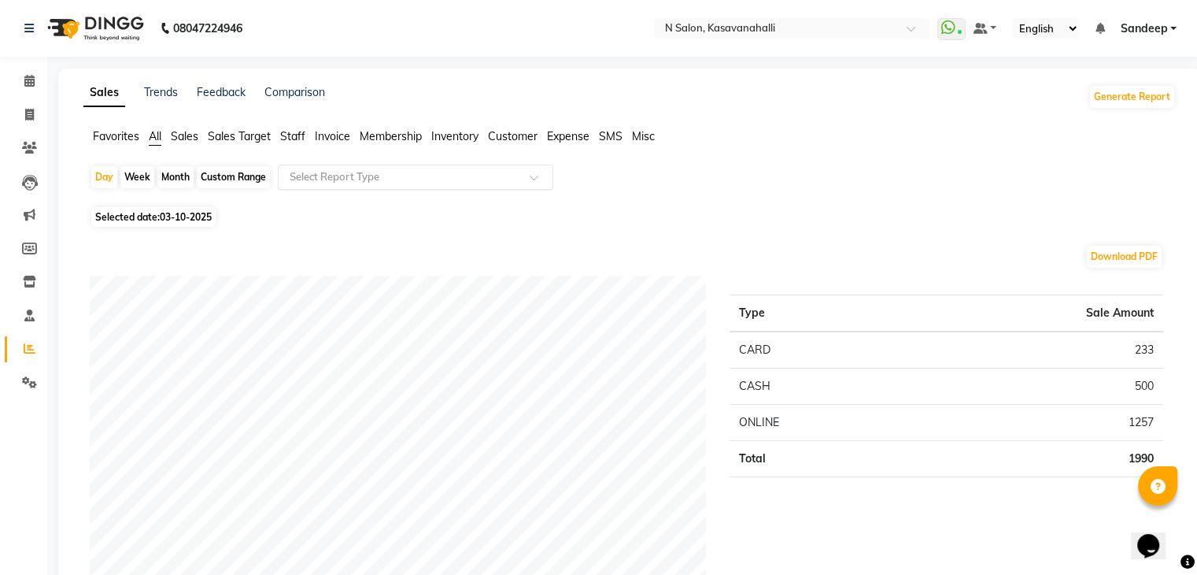
click at [431, 177] on input "text" at bounding box center [400, 177] width 227 height 16
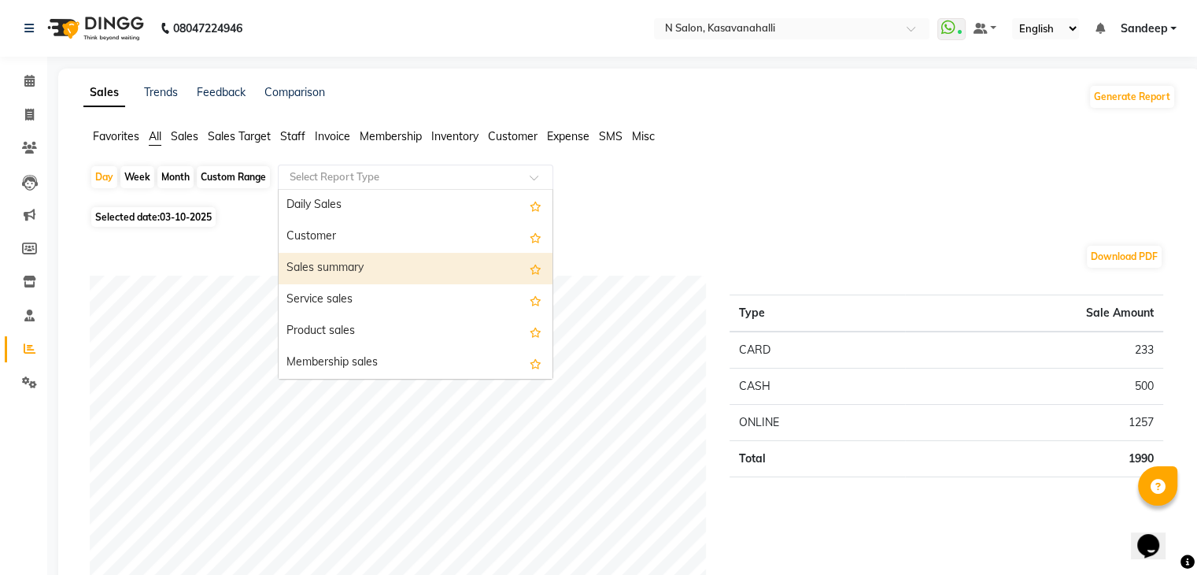
click at [331, 264] on div "Sales summary" at bounding box center [416, 268] width 274 height 31
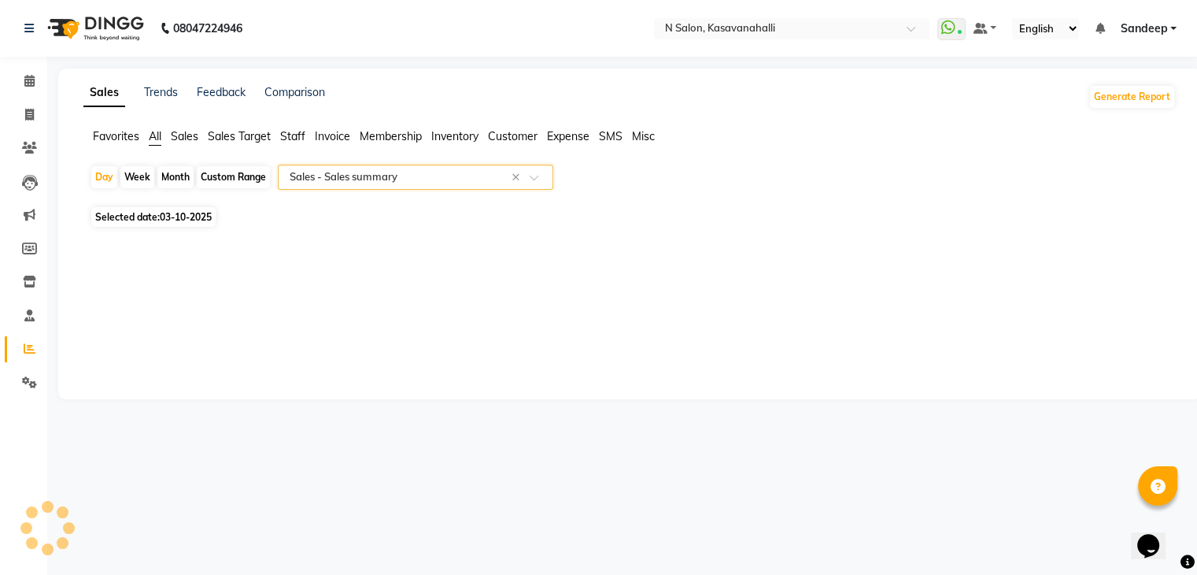
select select "full_report"
select select "csv"
click at [183, 215] on span "03-10-2025" at bounding box center [186, 217] width 52 height 12
select select "10"
select select "2025"
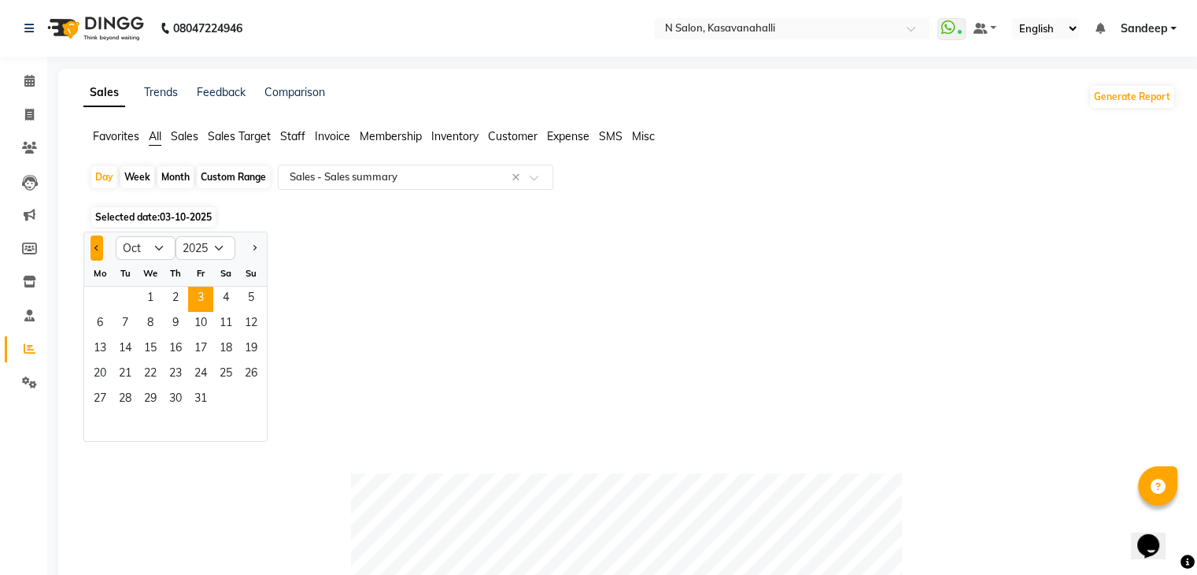
click at [96, 247] on span "Previous month" at bounding box center [97, 247] width 6 height 6
select select "9"
click at [132, 398] on span "30" at bounding box center [125, 399] width 25 height 25
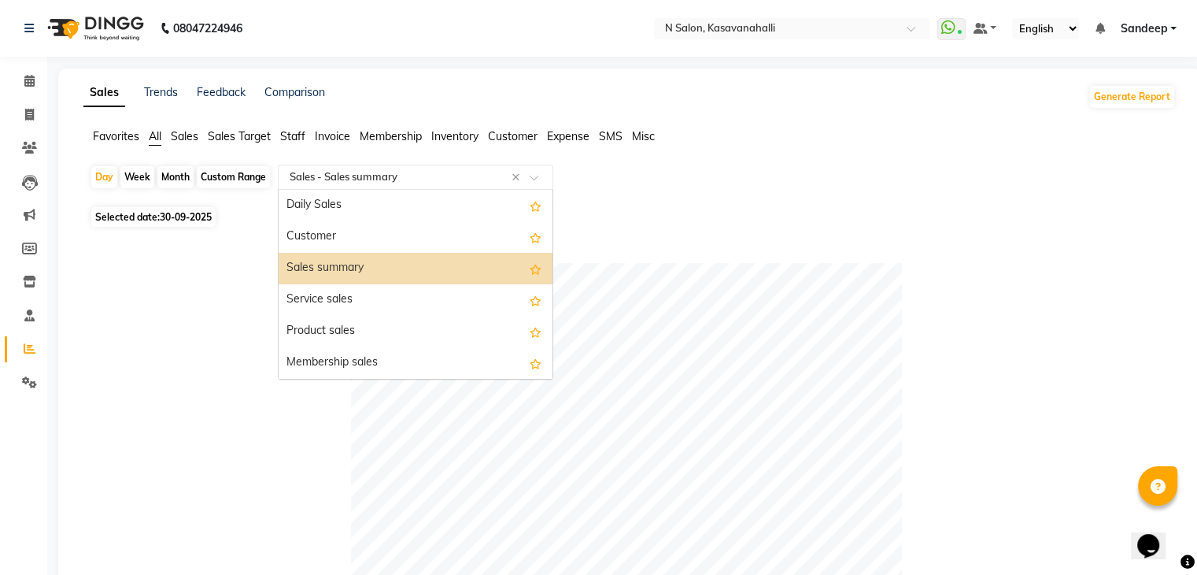
click at [507, 183] on input "text" at bounding box center [400, 177] width 227 height 16
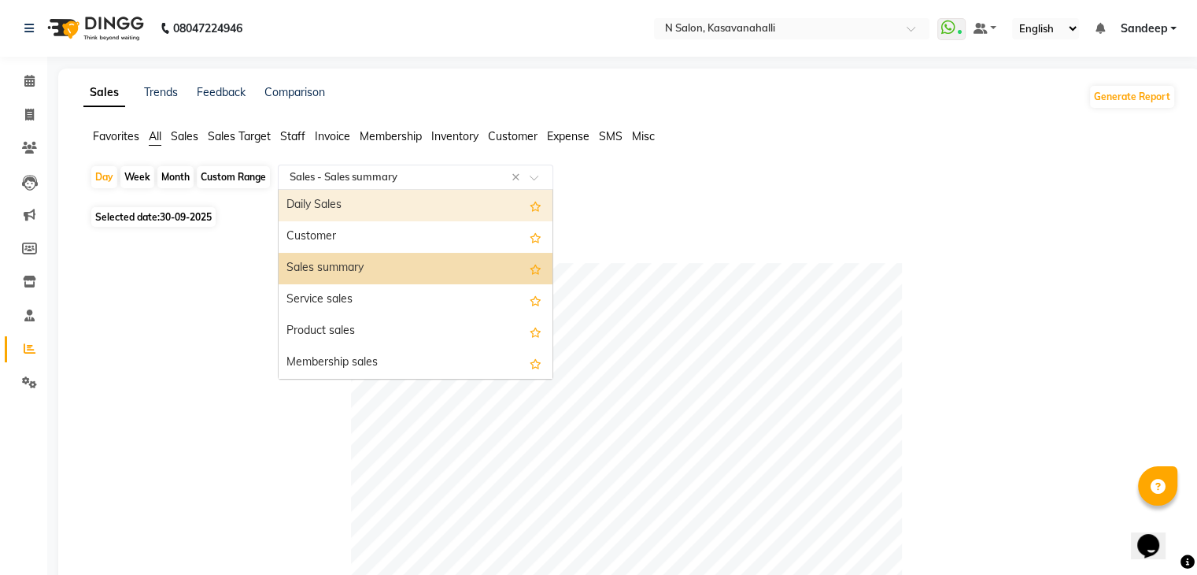
click at [344, 206] on div "Daily Sales" at bounding box center [416, 205] width 274 height 31
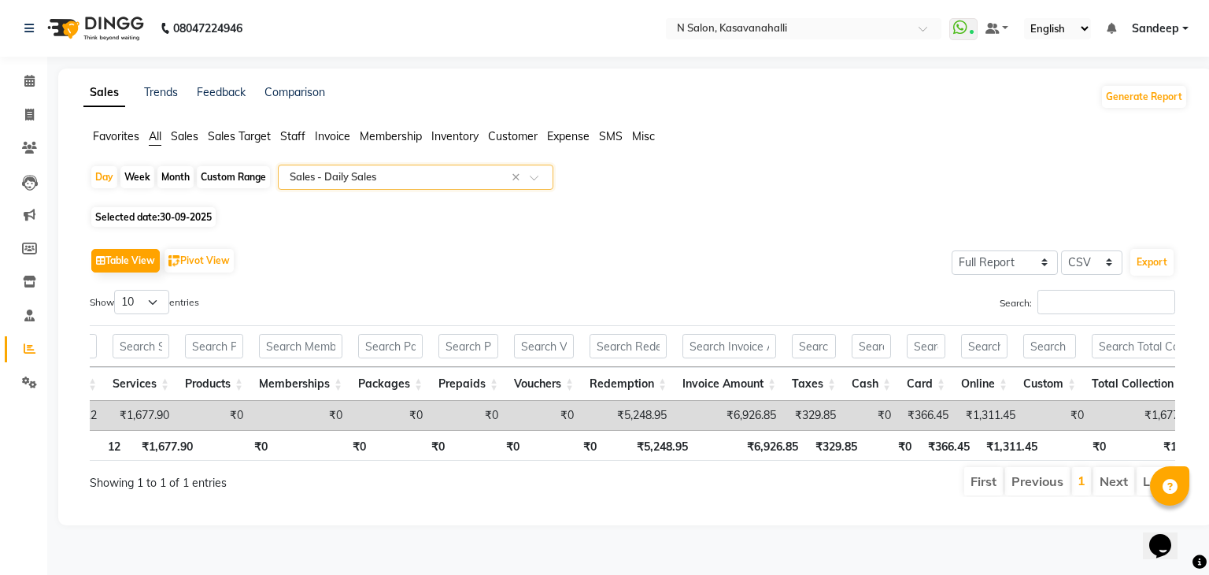
scroll to position [0, 167]
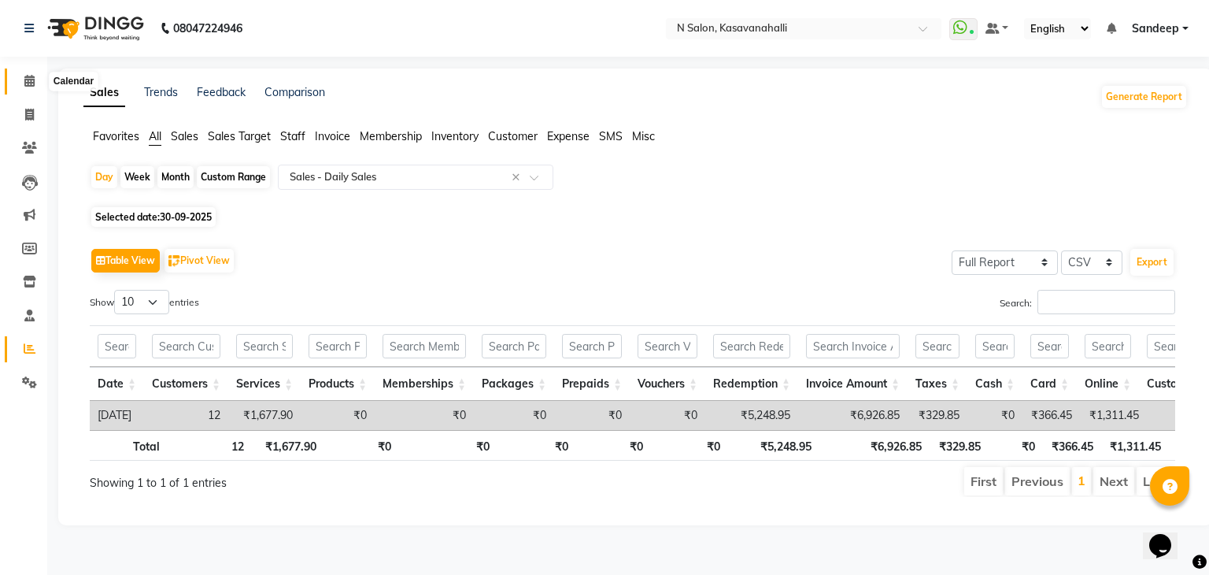
click at [20, 82] on span at bounding box center [30, 81] width 28 height 18
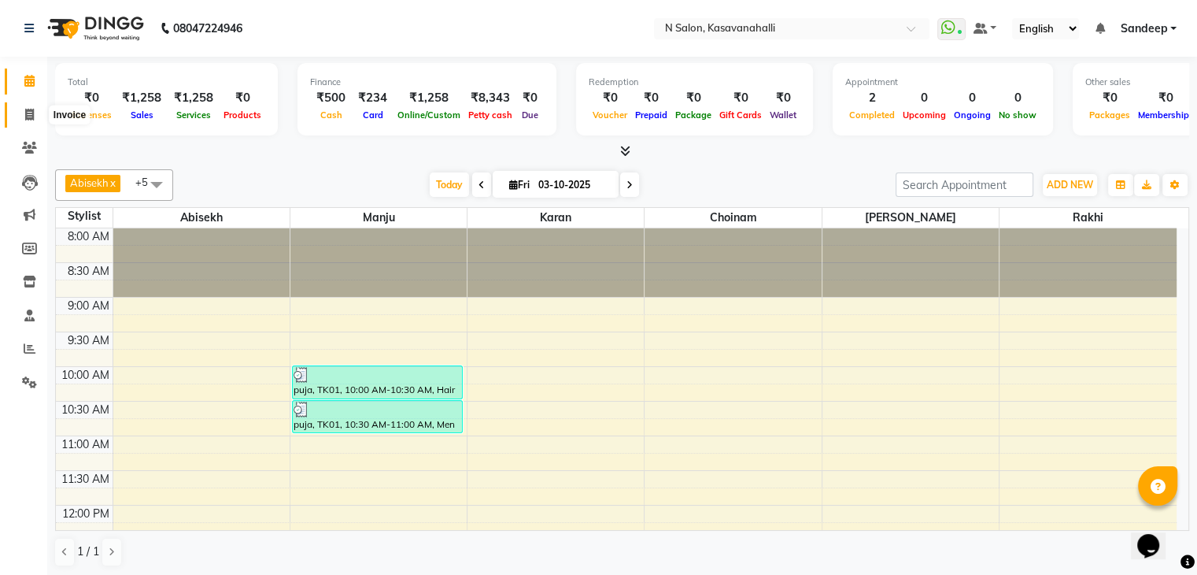
drag, startPoint x: 31, startPoint y: 114, endPoint x: 63, endPoint y: 108, distance: 32.1
click at [32, 114] on icon at bounding box center [29, 115] width 9 height 12
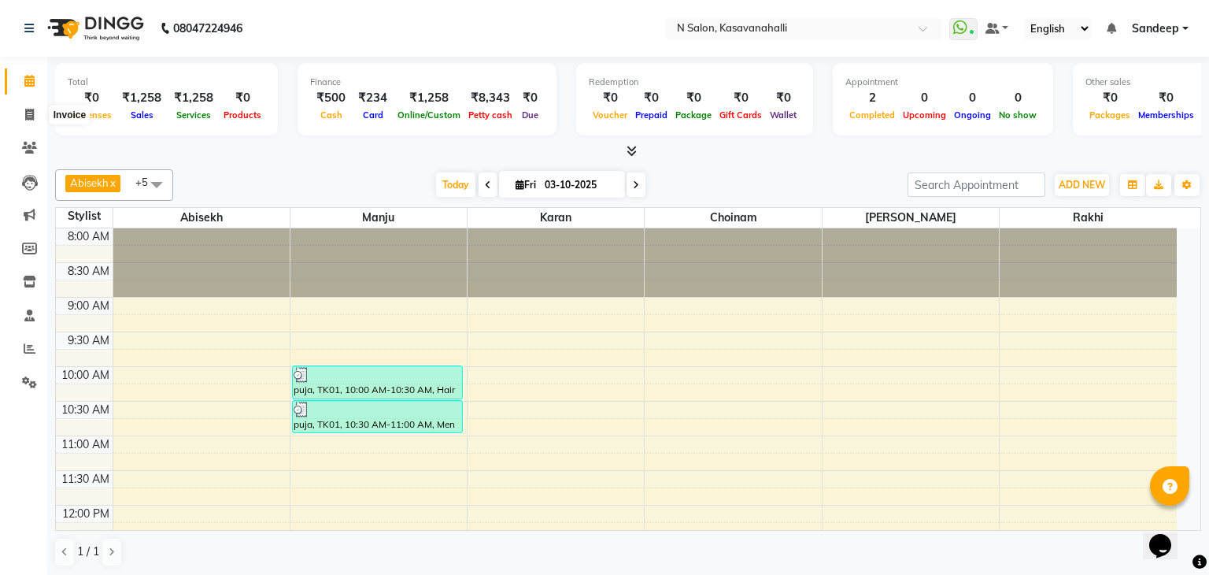
select select "7111"
select select "service"
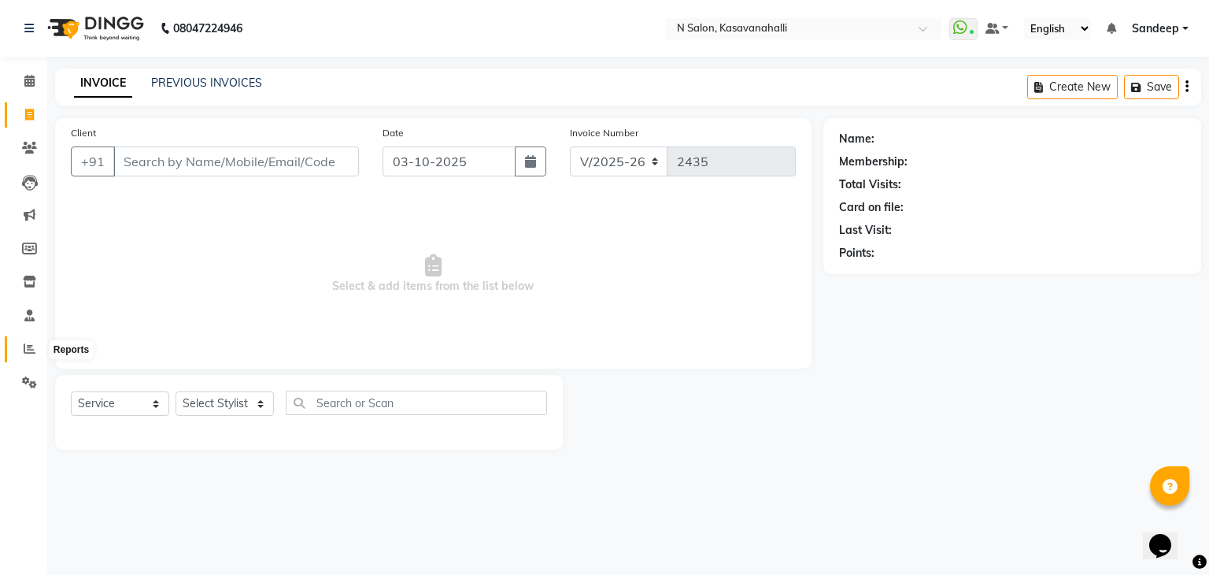
drag, startPoint x: 32, startPoint y: 347, endPoint x: 37, endPoint y: 339, distance: 9.9
click at [32, 347] on icon at bounding box center [30, 348] width 12 height 12
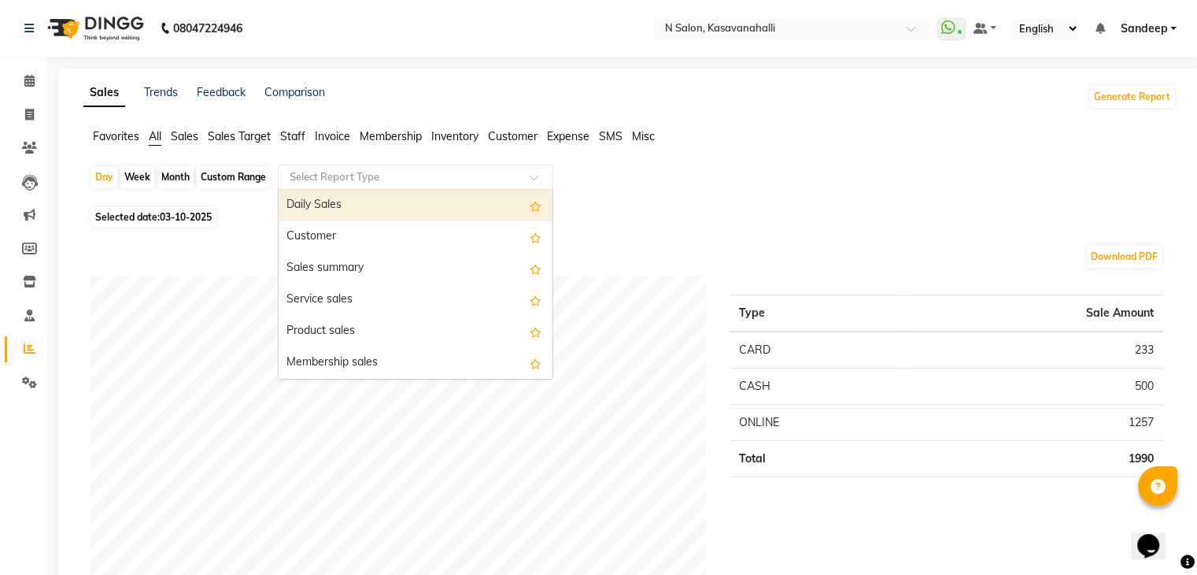
click at [516, 181] on div at bounding box center [416, 177] width 274 height 16
click at [331, 209] on div "Daily Sales" at bounding box center [416, 205] width 274 height 31
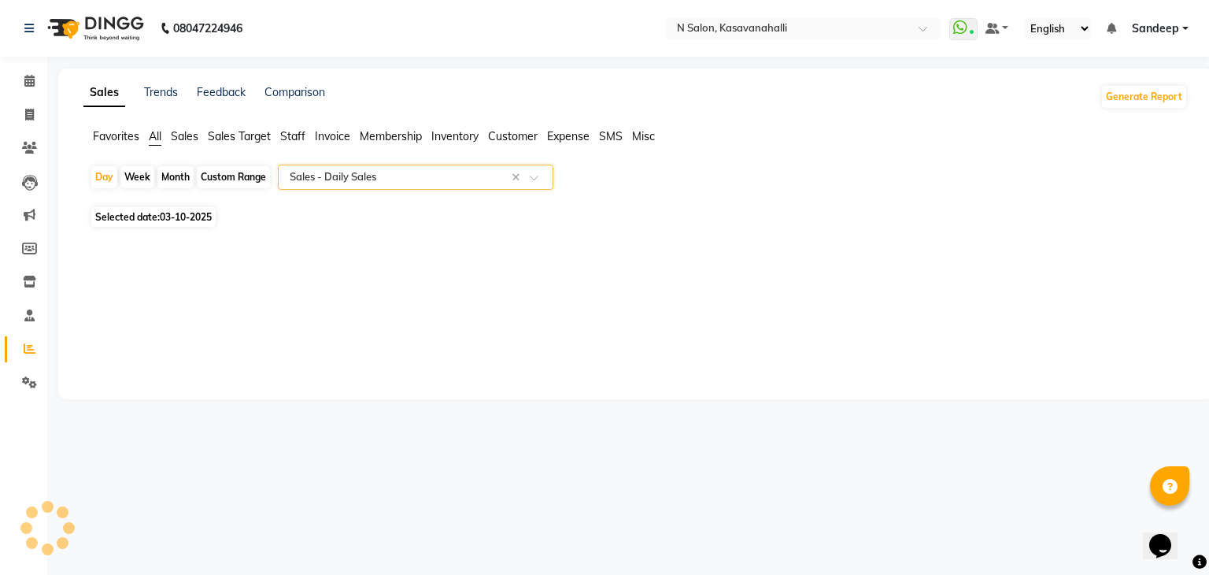
select select "full_report"
select select "csv"
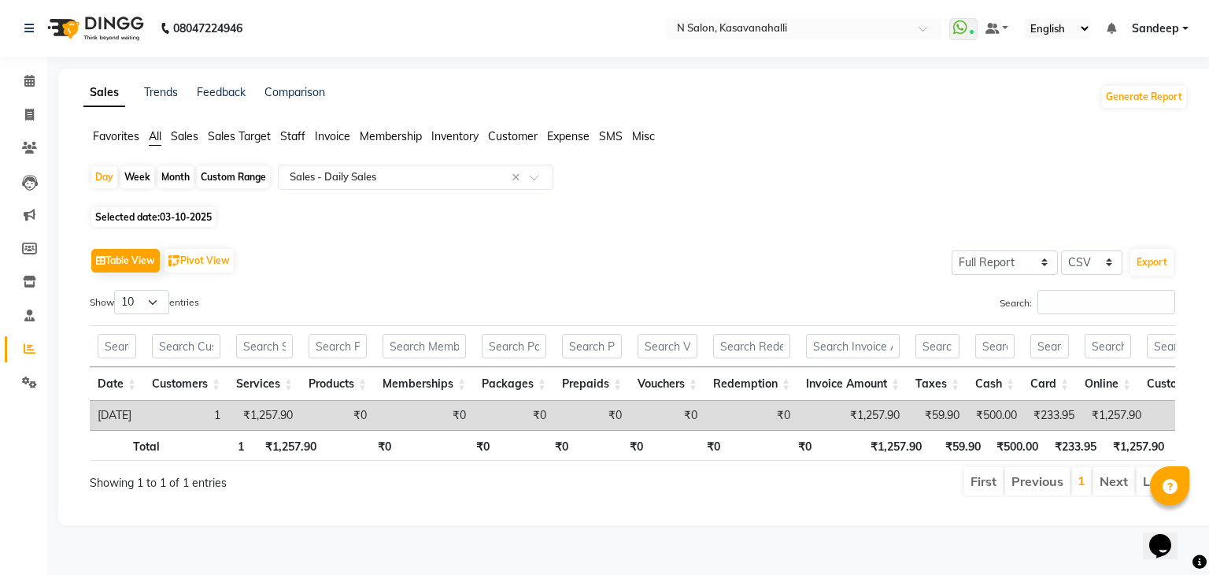
click at [165, 216] on span "03-10-2025" at bounding box center [186, 217] width 52 height 12
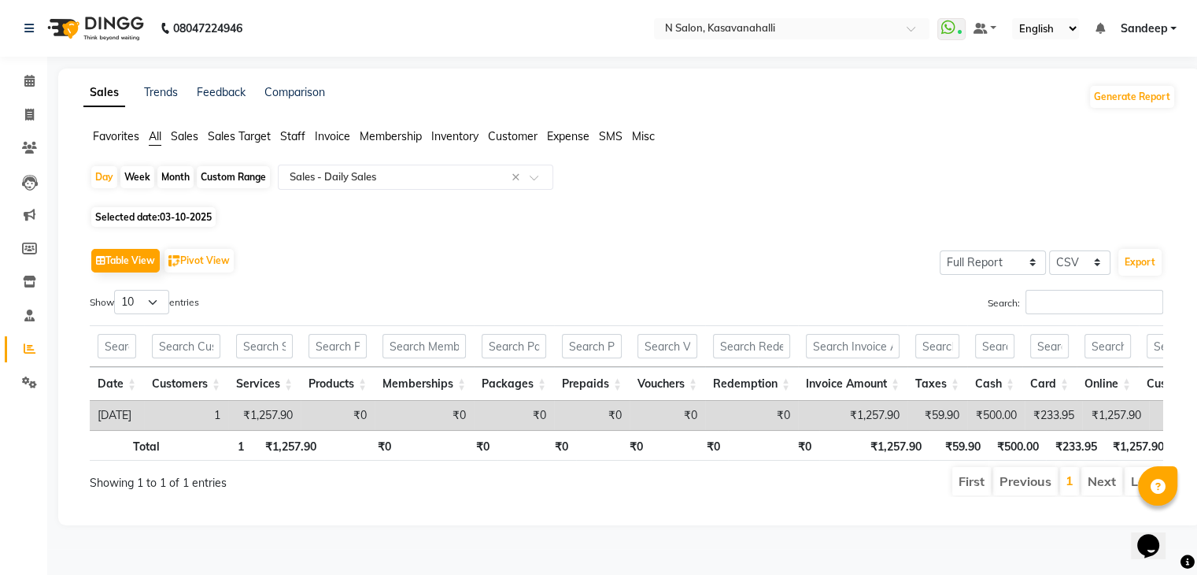
select select "10"
select select "2025"
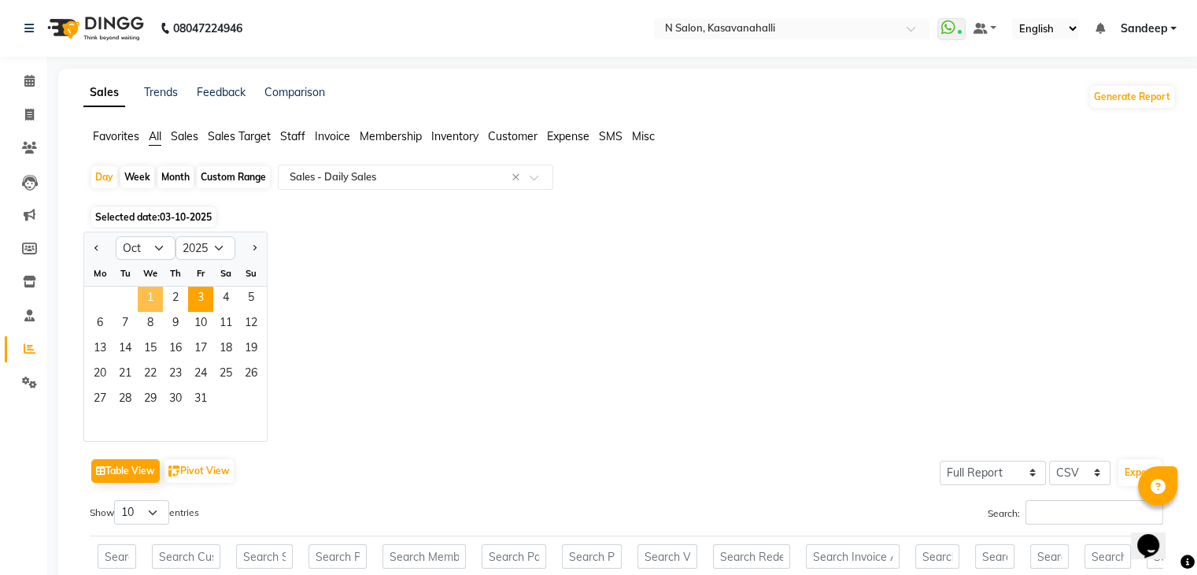
click at [157, 296] on span "1" at bounding box center [150, 299] width 25 height 25
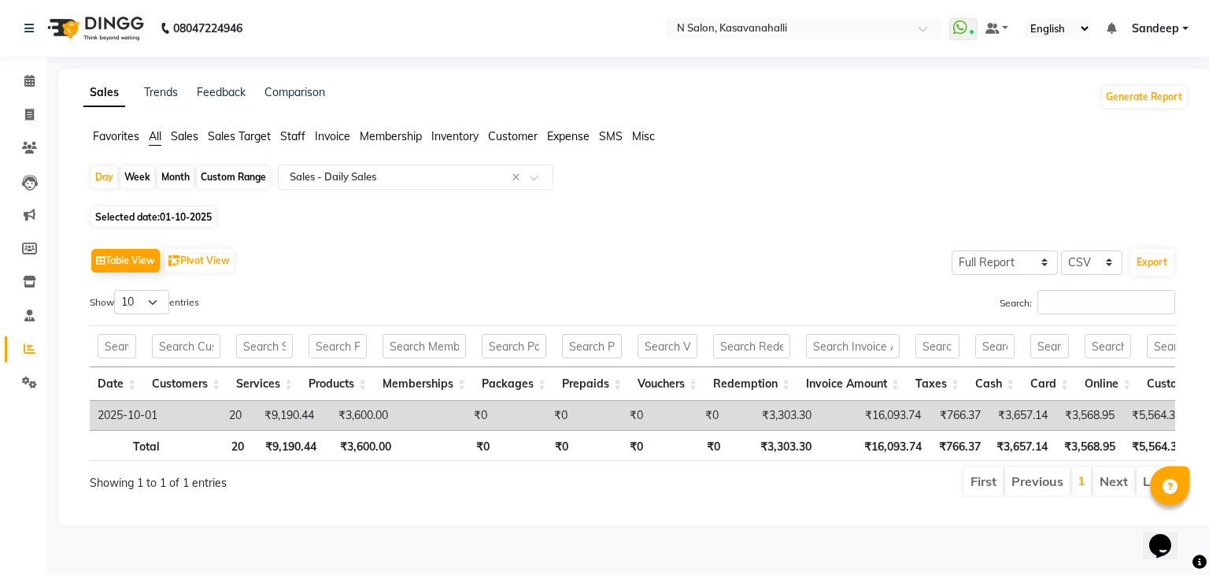
click at [195, 211] on span "01-10-2025" at bounding box center [186, 217] width 52 height 12
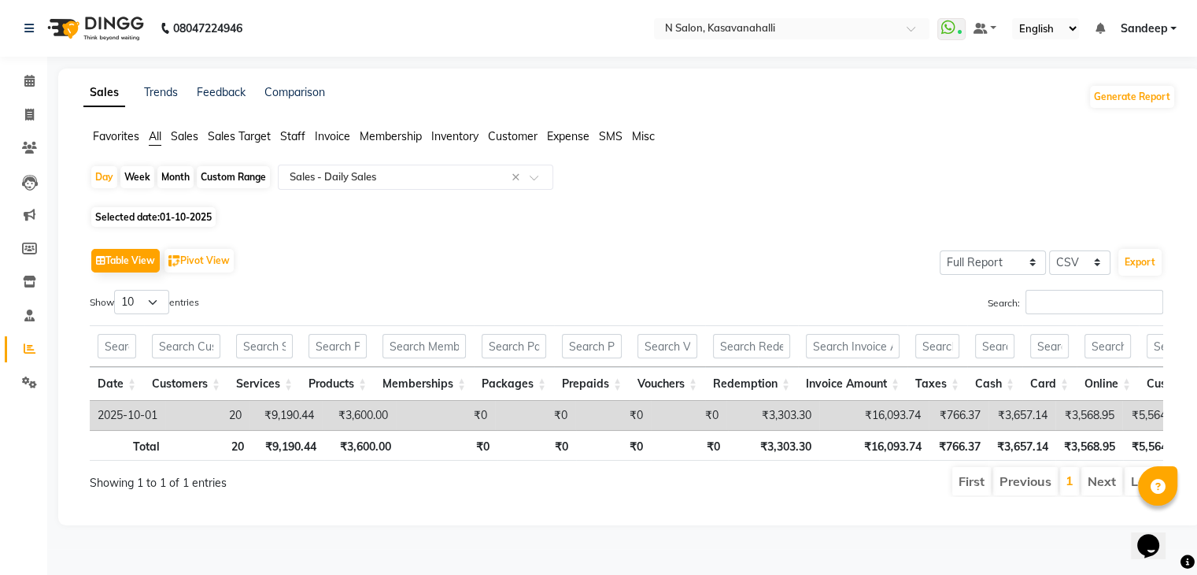
select select "10"
select select "2025"
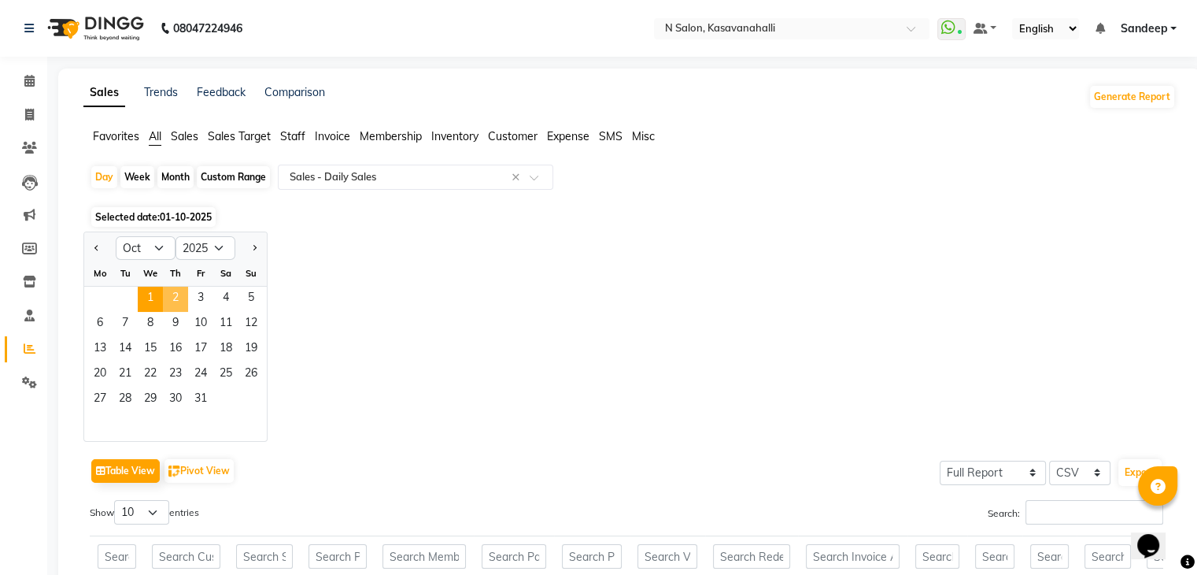
click at [177, 301] on span "2" at bounding box center [175, 299] width 25 height 25
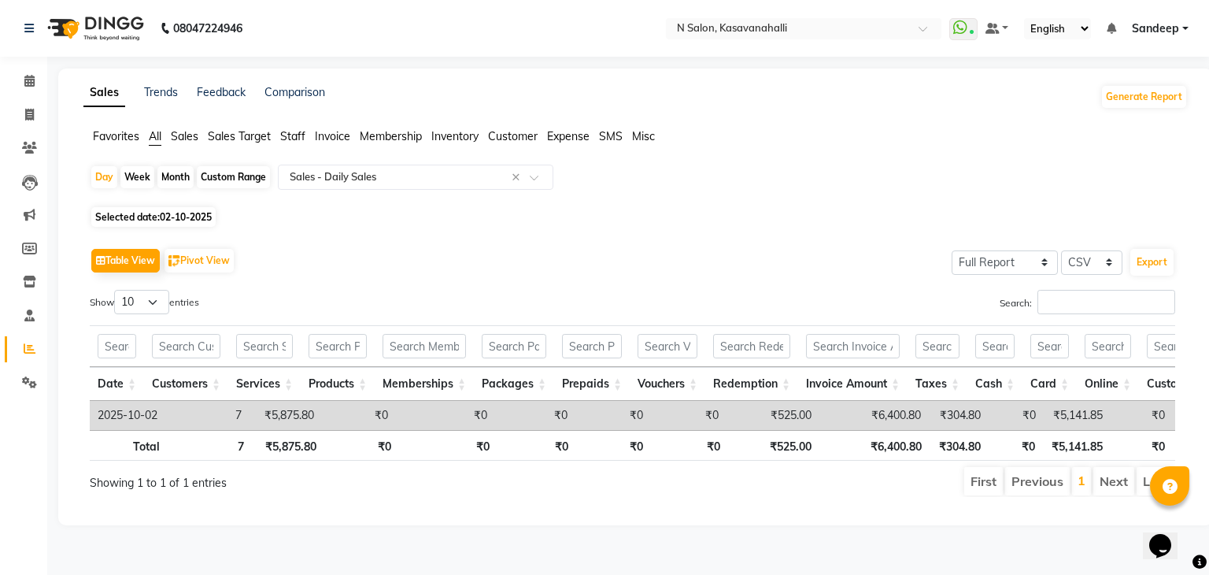
click at [166, 218] on span "02-10-2025" at bounding box center [186, 217] width 52 height 12
select select "10"
select select "2025"
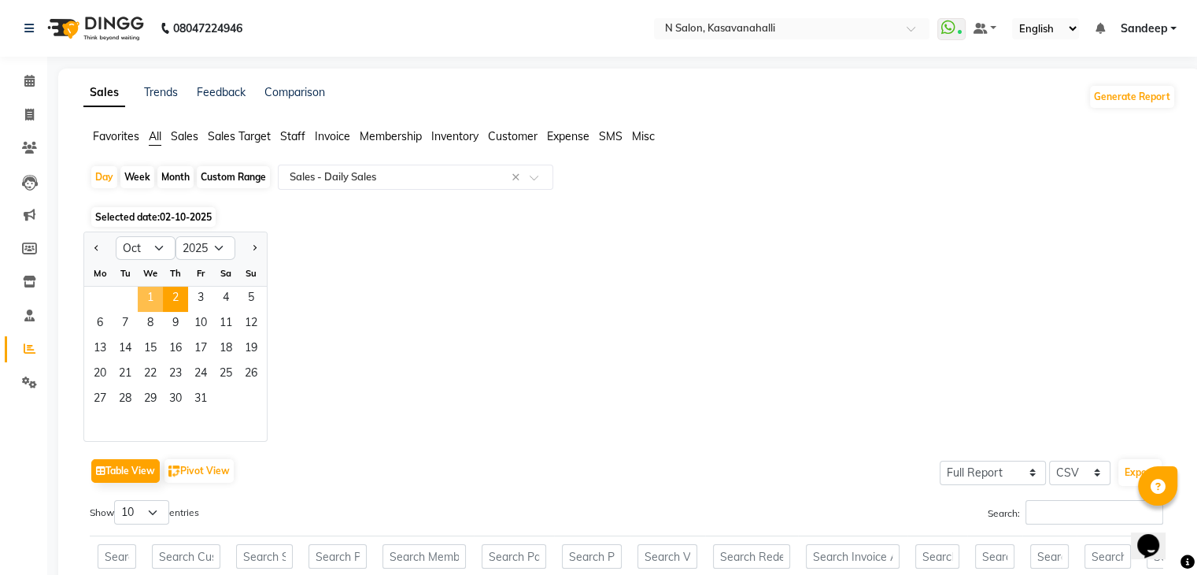
click at [151, 297] on span "1" at bounding box center [150, 299] width 25 height 25
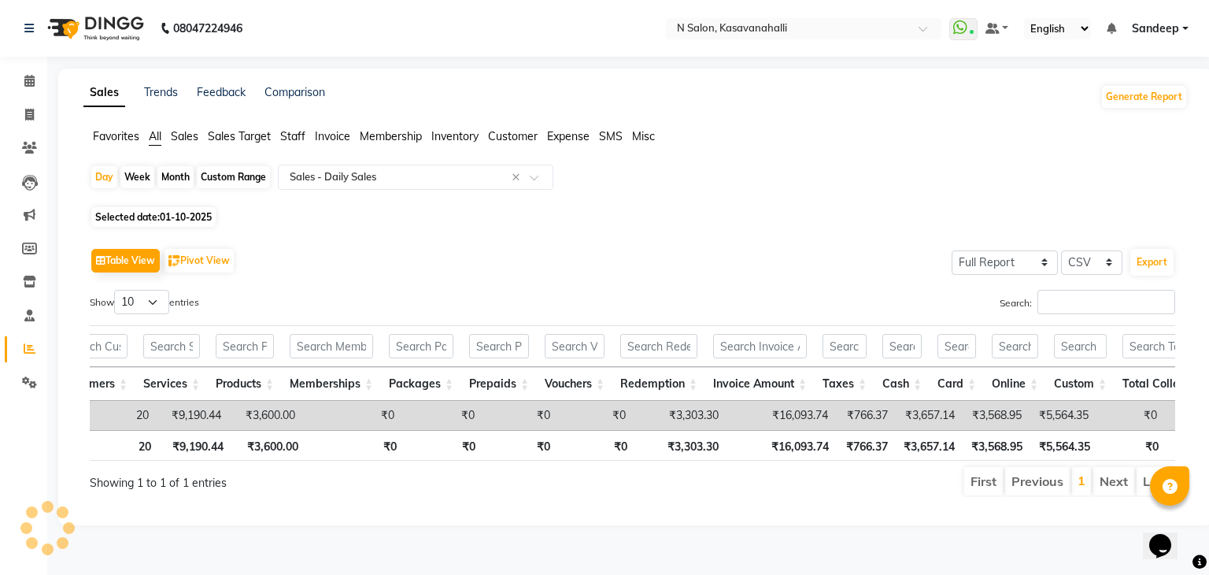
scroll to position [0, 113]
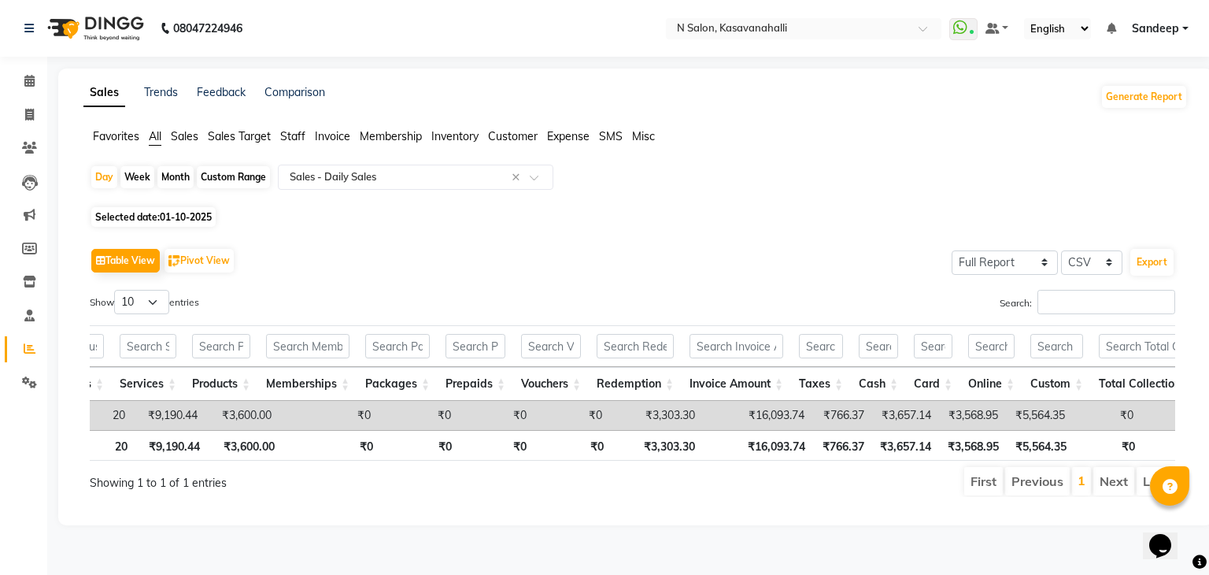
click at [158, 221] on span "Selected date: 01-10-2025" at bounding box center [153, 217] width 124 height 20
select select "10"
select select "2025"
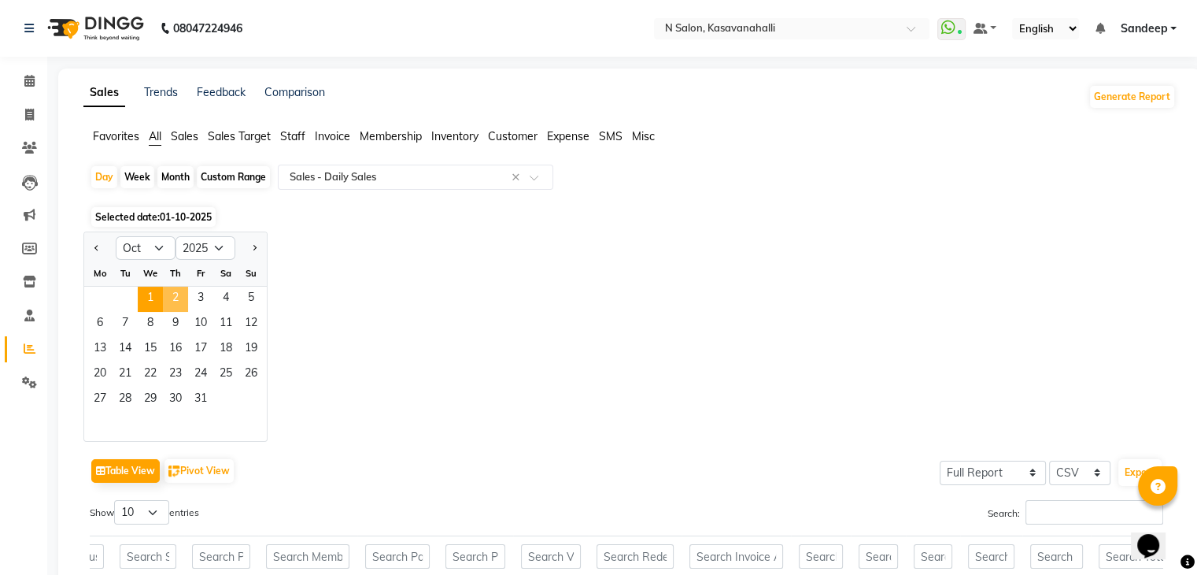
click at [177, 303] on span "2" at bounding box center [175, 299] width 25 height 25
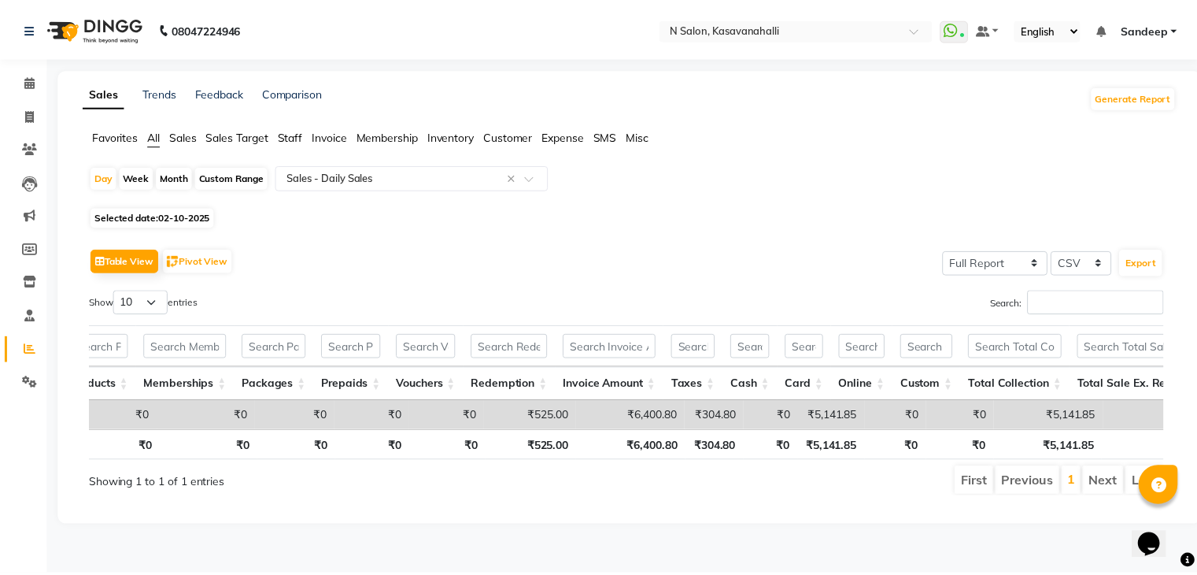
scroll to position [0, 312]
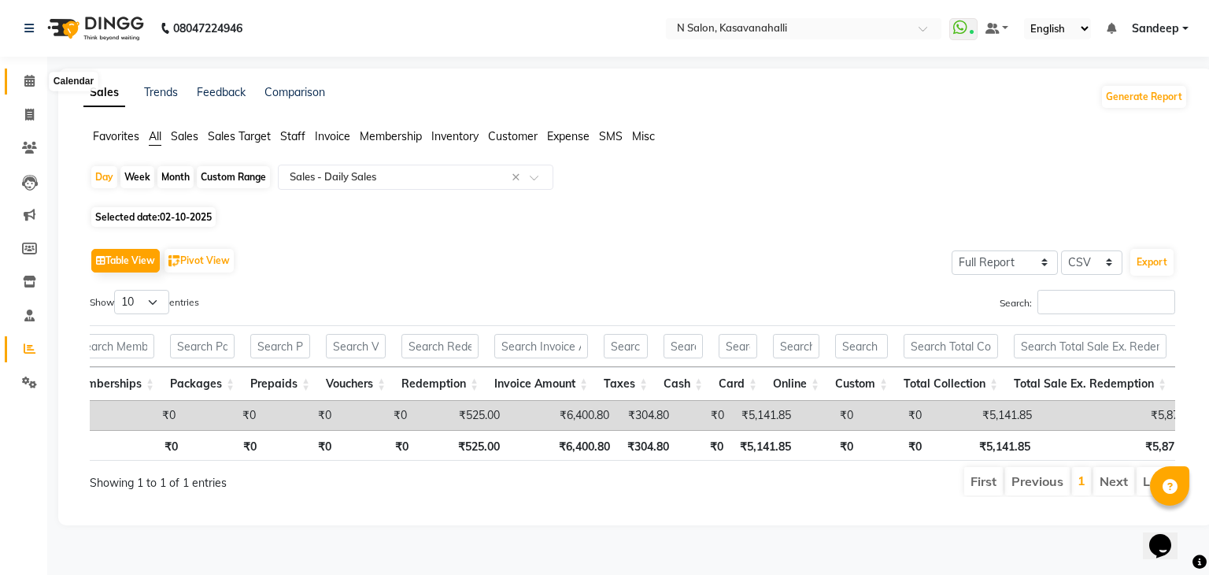
click at [26, 76] on icon at bounding box center [29, 81] width 10 height 12
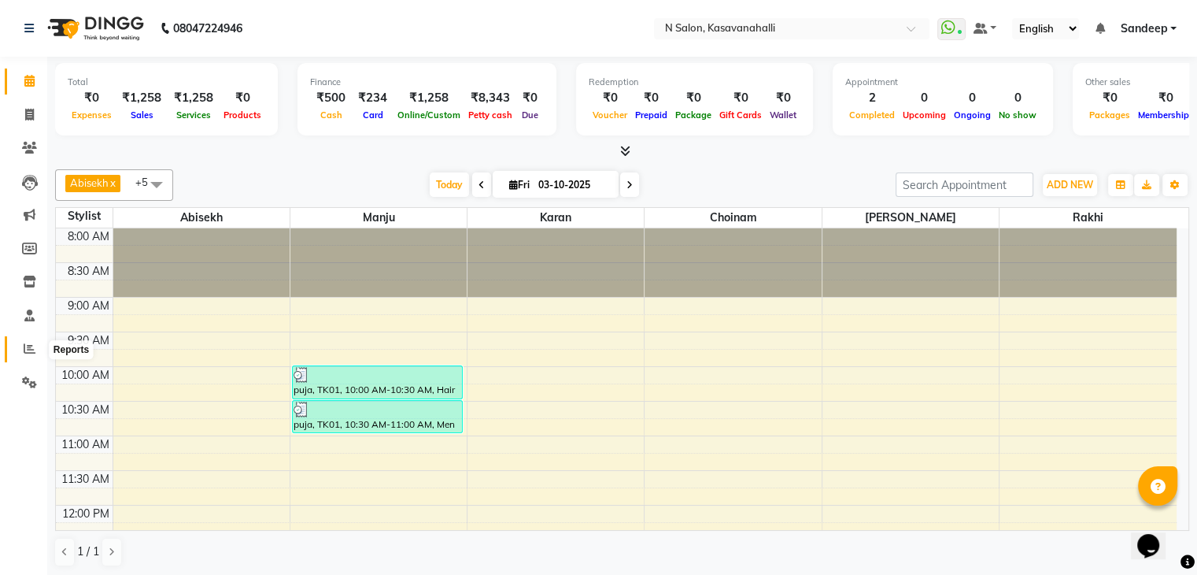
click at [28, 347] on icon at bounding box center [30, 348] width 12 height 12
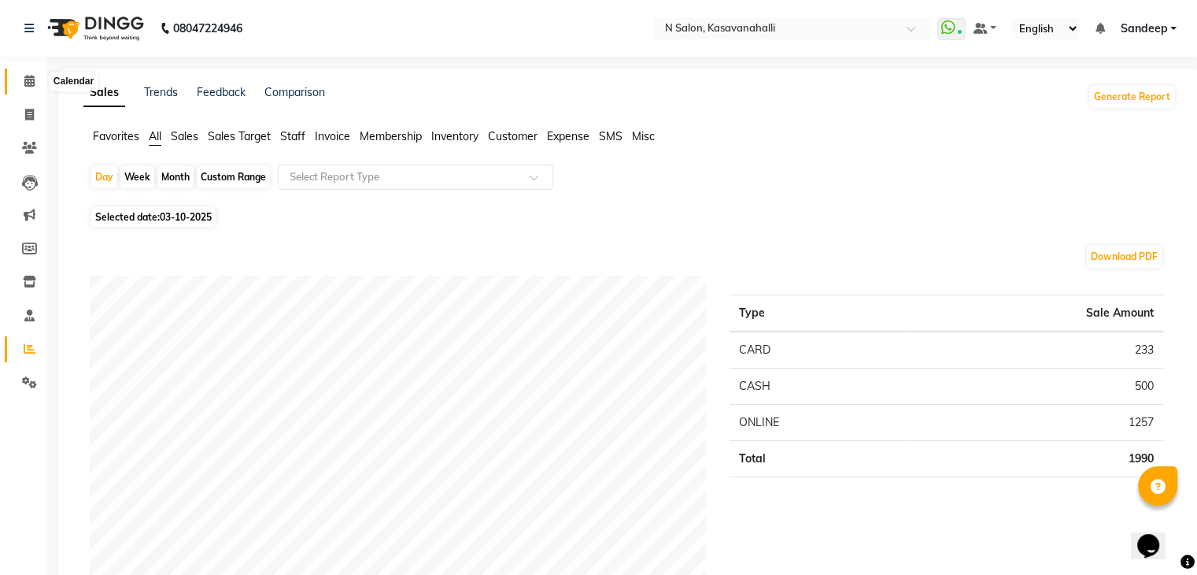
click at [29, 80] on icon at bounding box center [29, 81] width 10 height 12
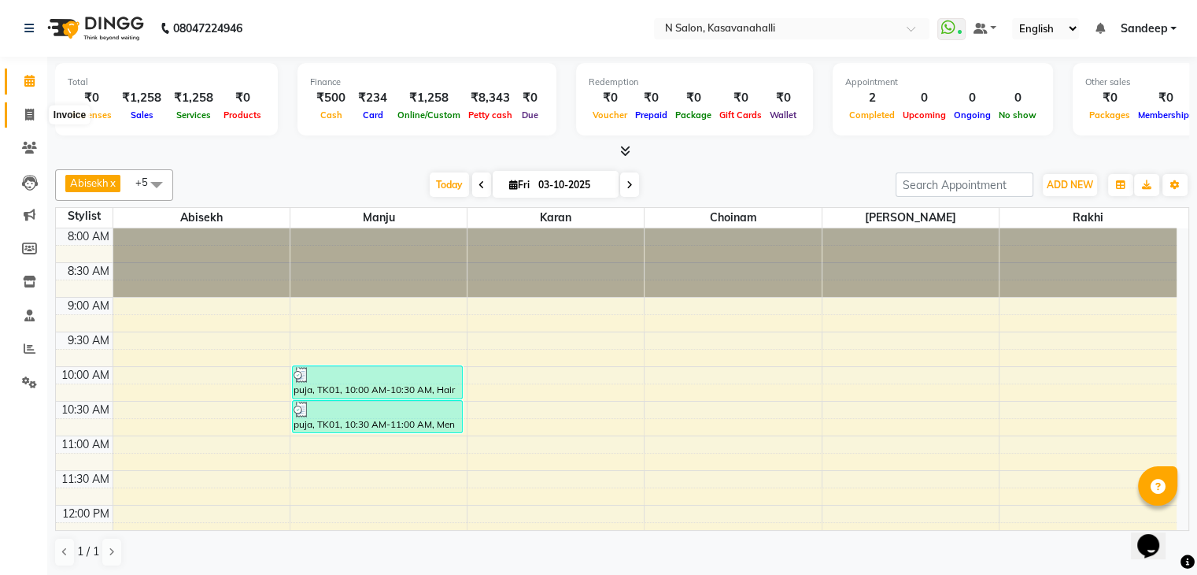
click at [26, 113] on icon at bounding box center [29, 115] width 9 height 12
select select "service"
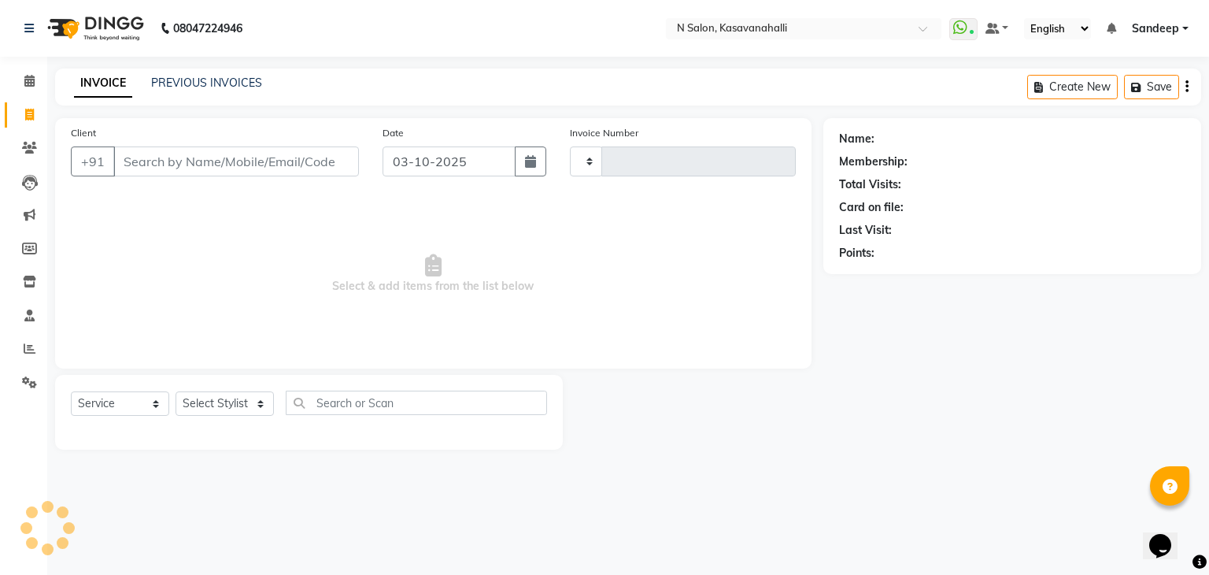
type input "2435"
select select "7111"
click at [226, 91] on div "INVOICE PREVIOUS INVOICES" at bounding box center [168, 84] width 226 height 18
drag, startPoint x: 202, startPoint y: 70, endPoint x: 224, endPoint y: 81, distance: 24.6
click at [203, 72] on div "INVOICE PREVIOUS INVOICES Create New Save" at bounding box center [628, 86] width 1146 height 37
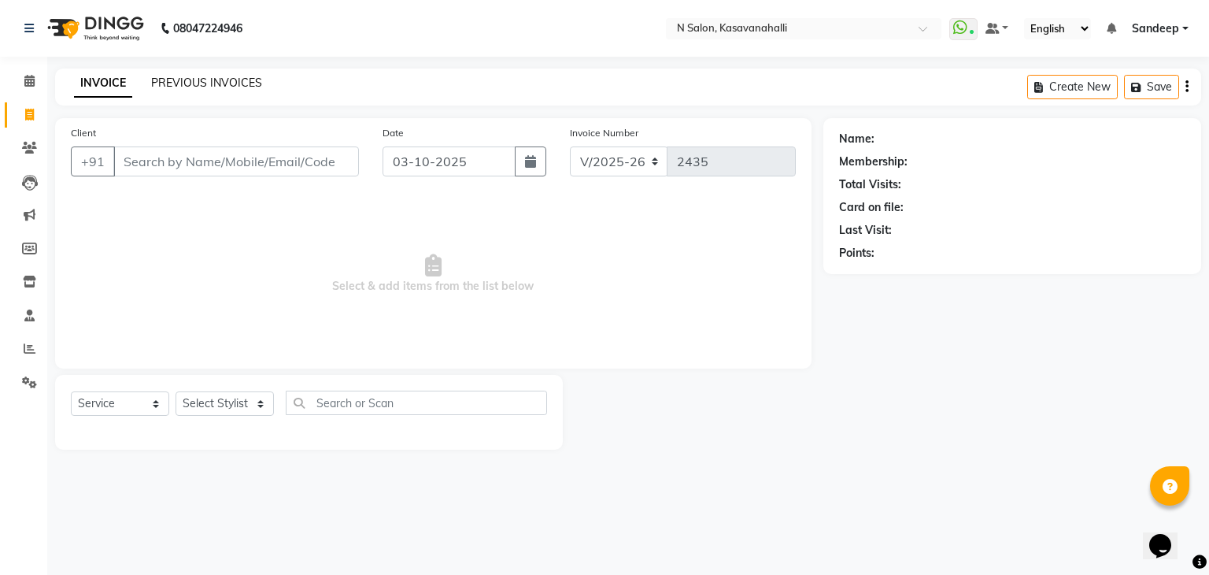
click at [227, 84] on link "PREVIOUS INVOICES" at bounding box center [206, 83] width 111 height 14
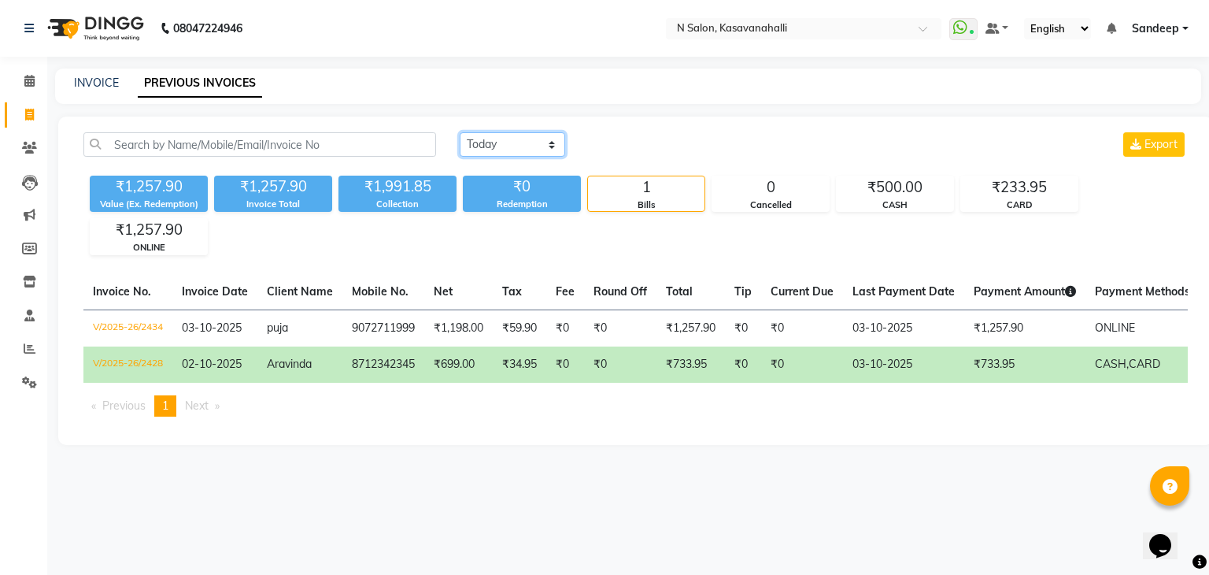
click at [494, 154] on select "Today Yesterday Custom Range" at bounding box center [512, 144] width 105 height 24
select select "yesterday"
click at [460, 132] on select "Today Yesterday Custom Range" at bounding box center [512, 144] width 105 height 24
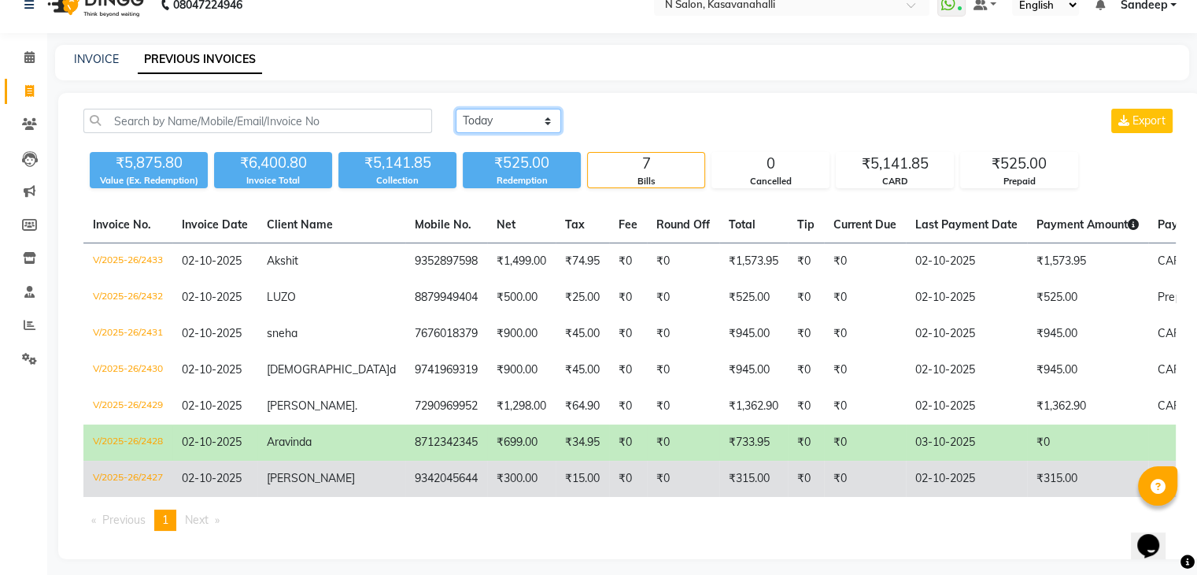
scroll to position [44, 0]
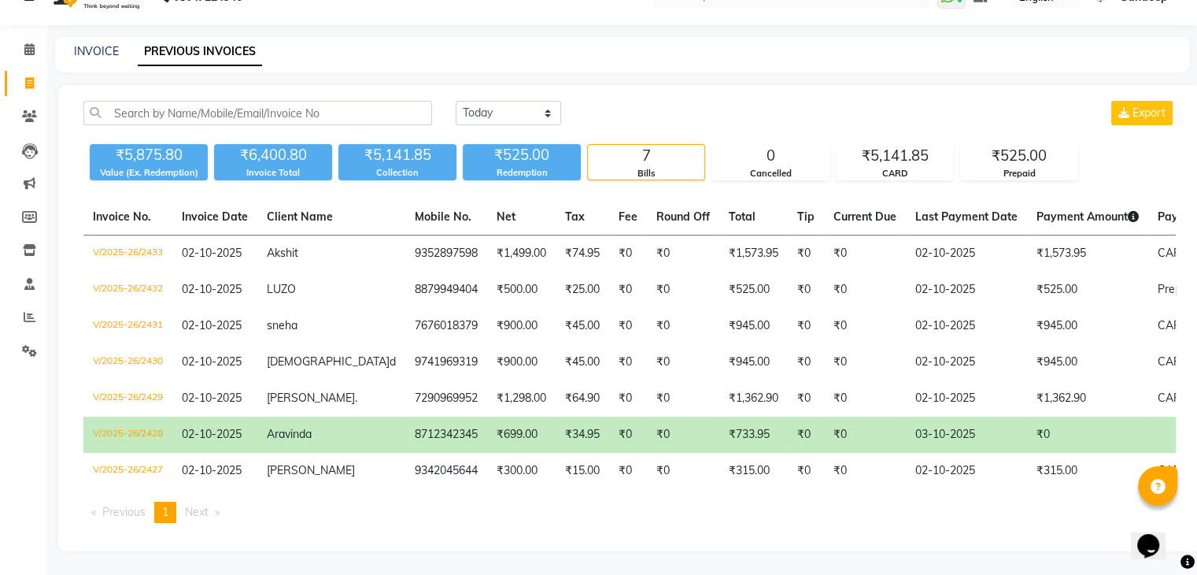
click at [833, 428] on td "₹0" at bounding box center [865, 434] width 82 height 36
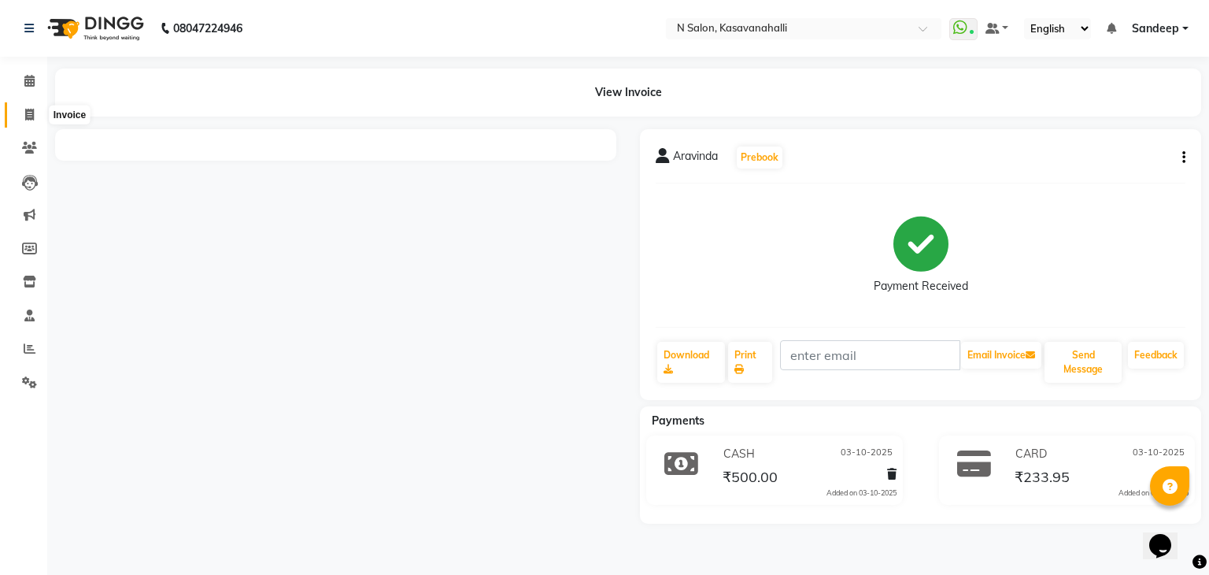
drag, startPoint x: 20, startPoint y: 112, endPoint x: 20, endPoint y: 102, distance: 9.5
click at [20, 112] on span at bounding box center [30, 115] width 28 height 18
select select "service"
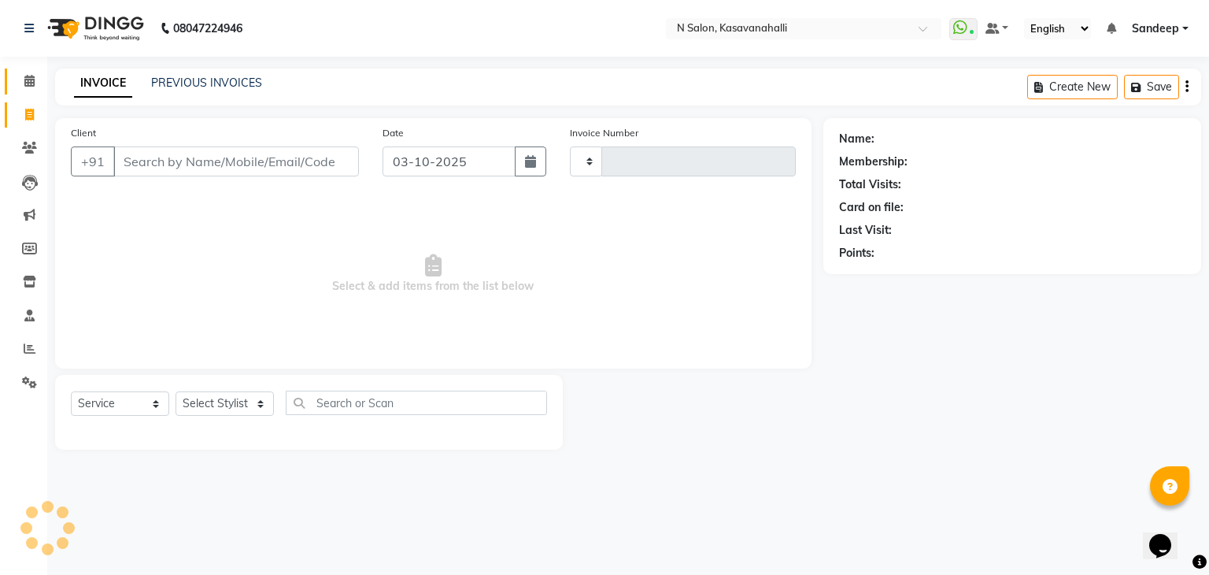
type input "2435"
select select "7111"
click at [26, 83] on icon at bounding box center [29, 81] width 10 height 12
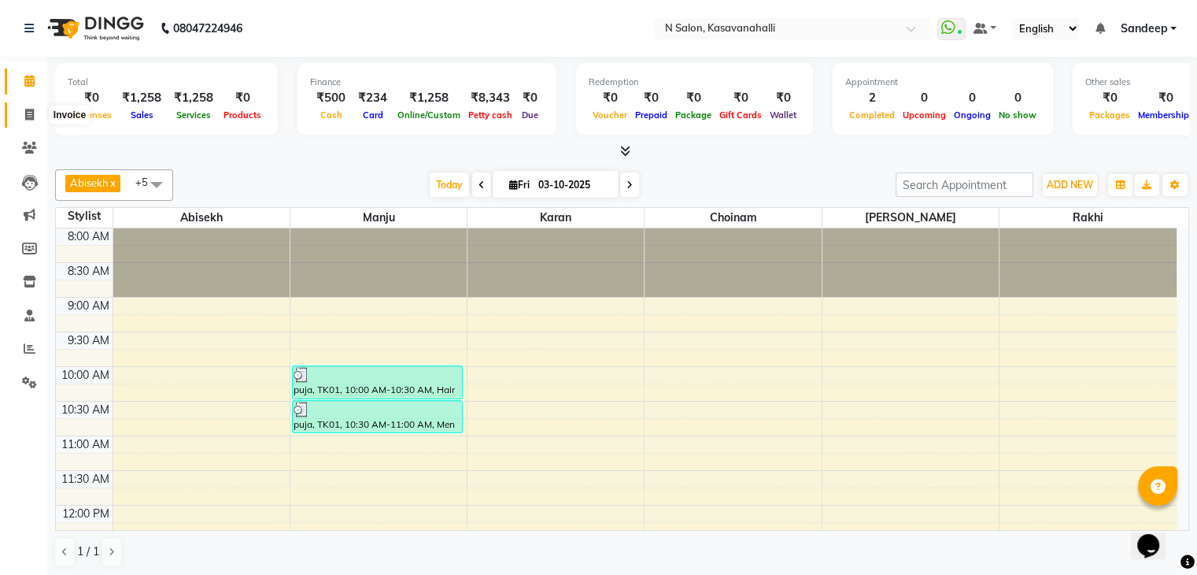
click at [25, 117] on icon at bounding box center [29, 115] width 9 height 12
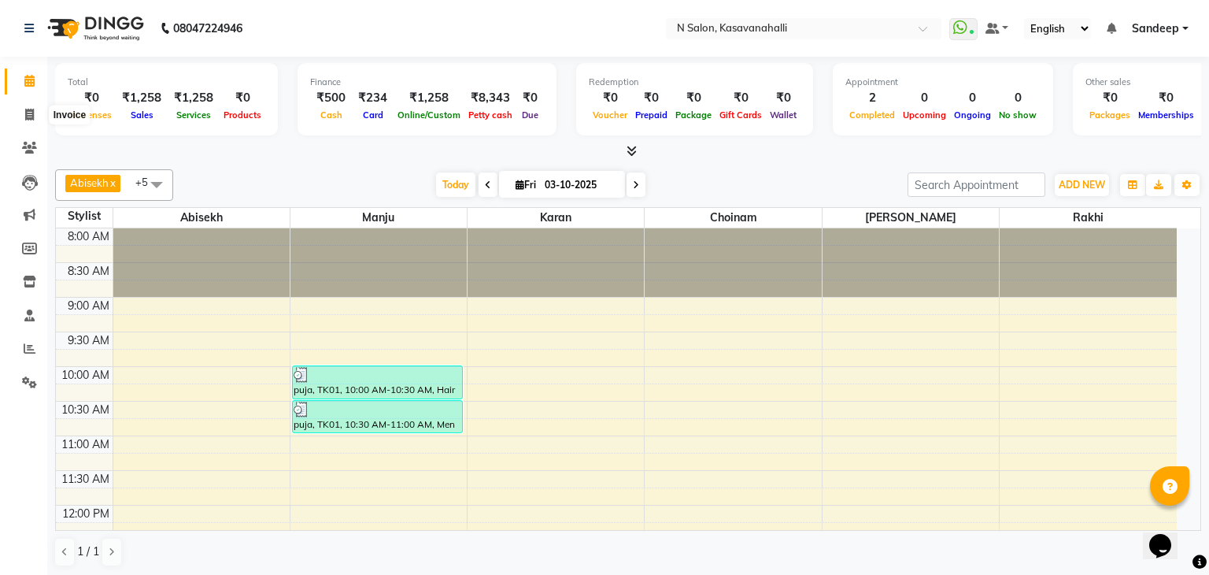
select select "7111"
select select "service"
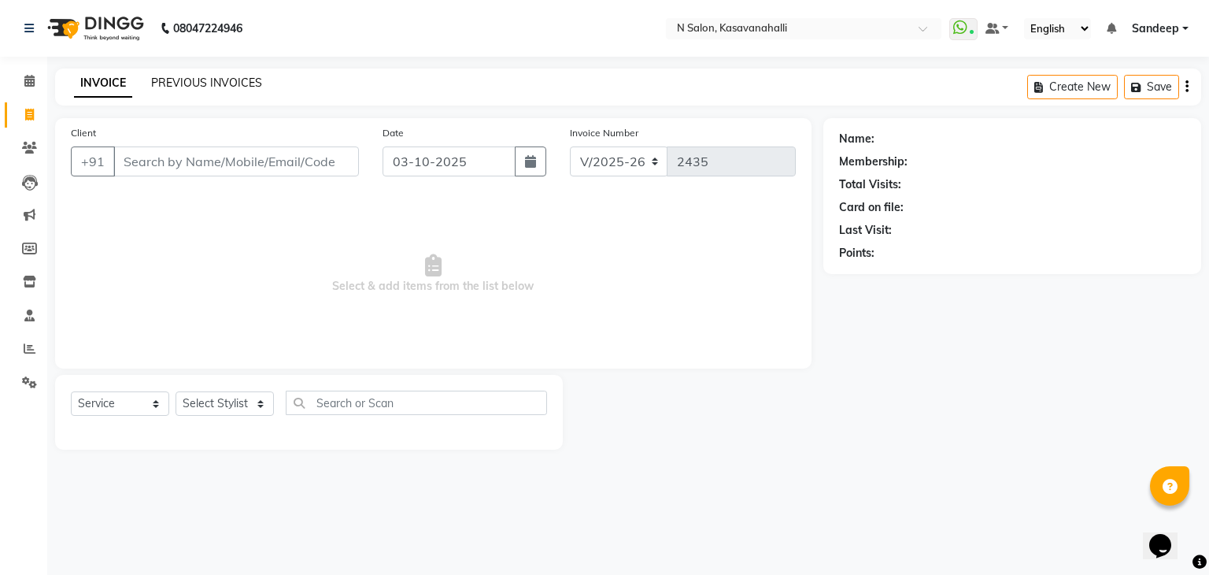
click at [213, 80] on link "PREVIOUS INVOICES" at bounding box center [206, 83] width 111 height 14
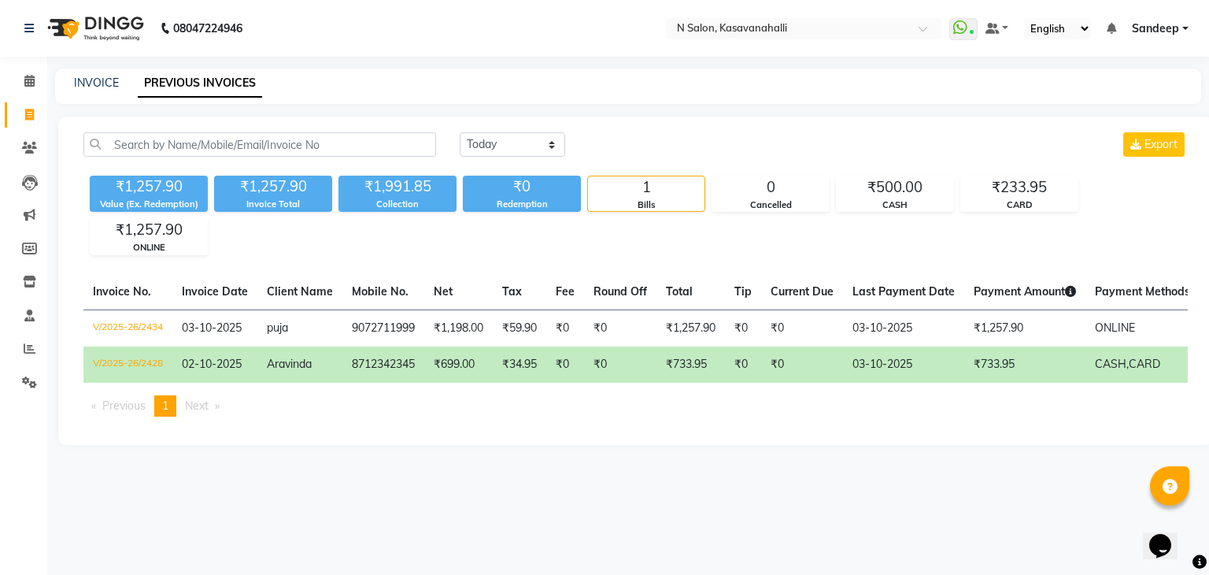
click at [31, 113] on icon at bounding box center [29, 115] width 9 height 12
select select "service"
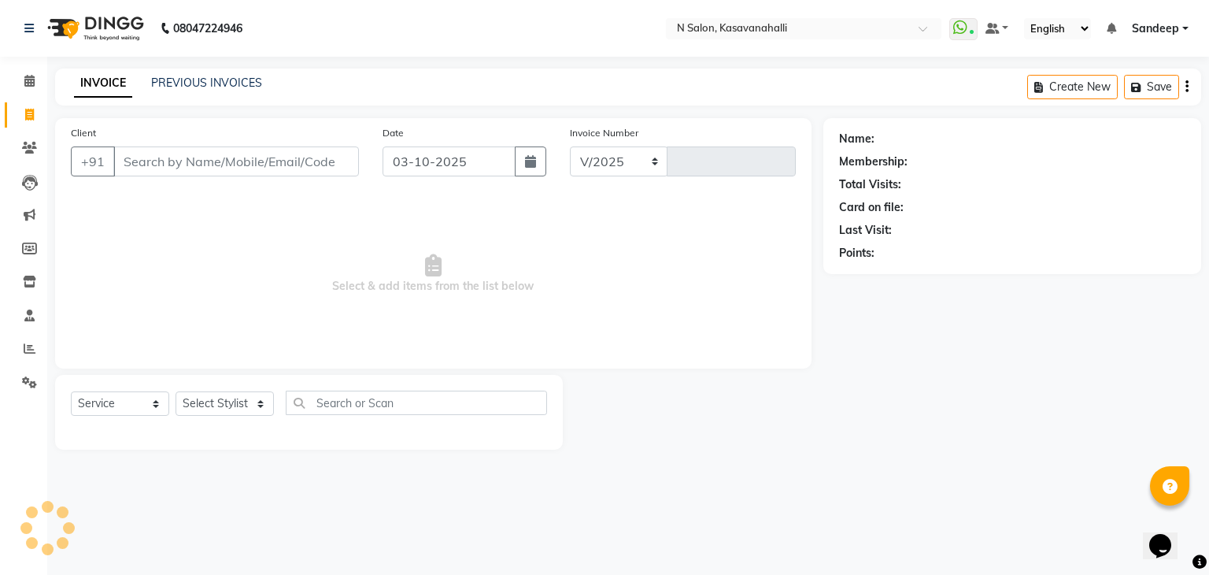
select select "7111"
type input "2435"
click at [228, 86] on link "PREVIOUS INVOICES" at bounding box center [206, 83] width 111 height 14
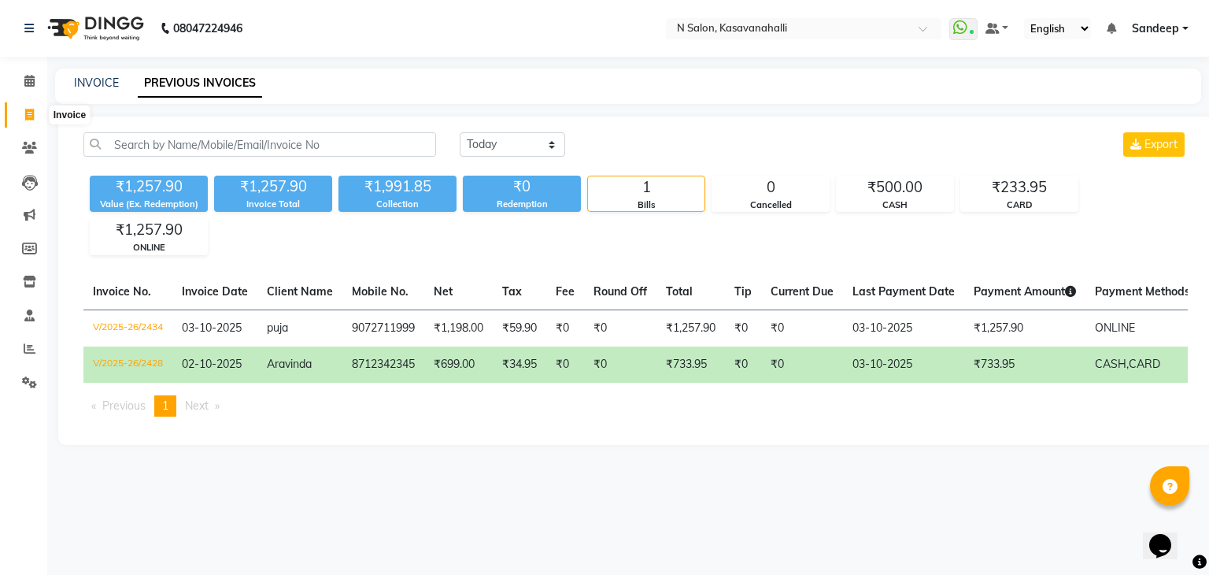
click at [26, 106] on span at bounding box center [30, 115] width 28 height 18
select select "service"
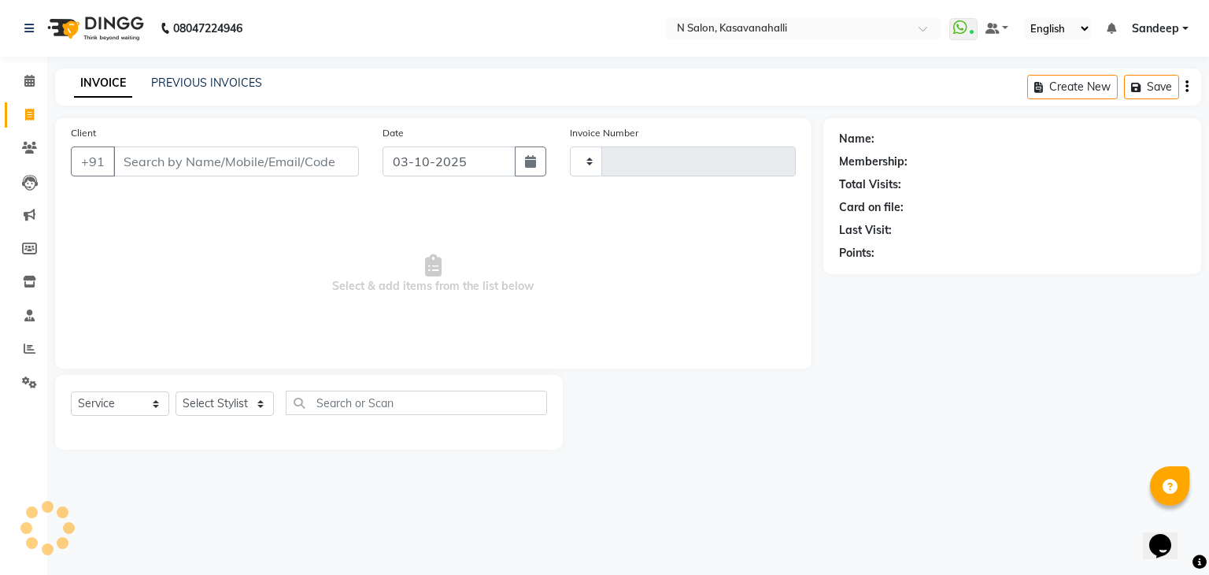
type input "2435"
select select "7111"
click at [200, 86] on link "PREVIOUS INVOICES" at bounding box center [206, 83] width 111 height 14
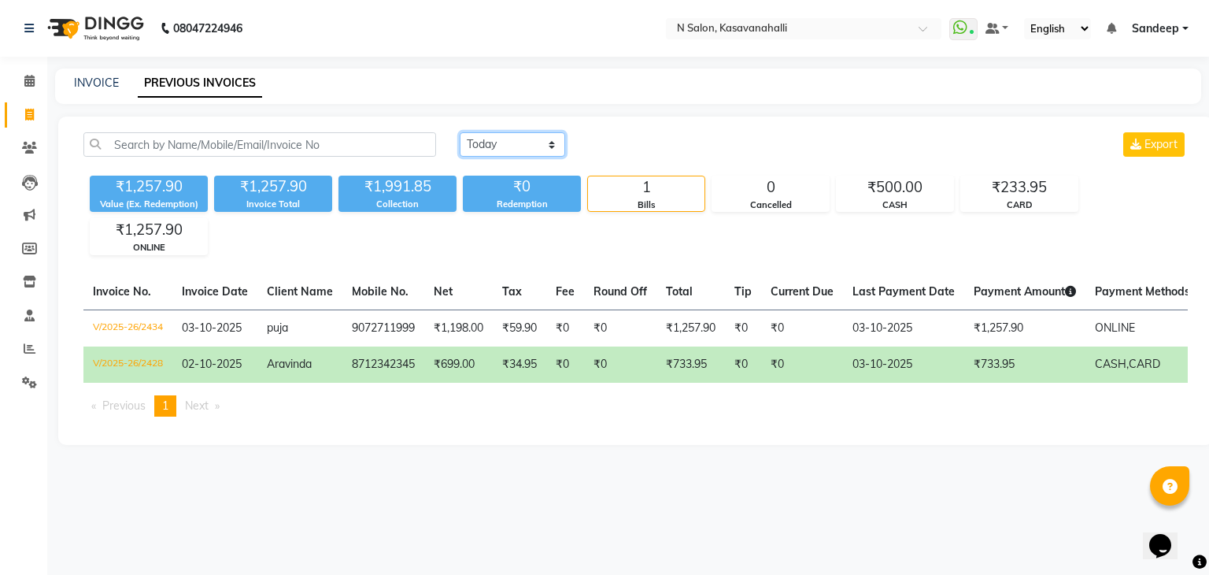
click at [528, 139] on select "Today Yesterday Custom Range" at bounding box center [512, 144] width 105 height 24
select select "yesterday"
click at [460, 132] on select "Today Yesterday Custom Range" at bounding box center [512, 144] width 105 height 24
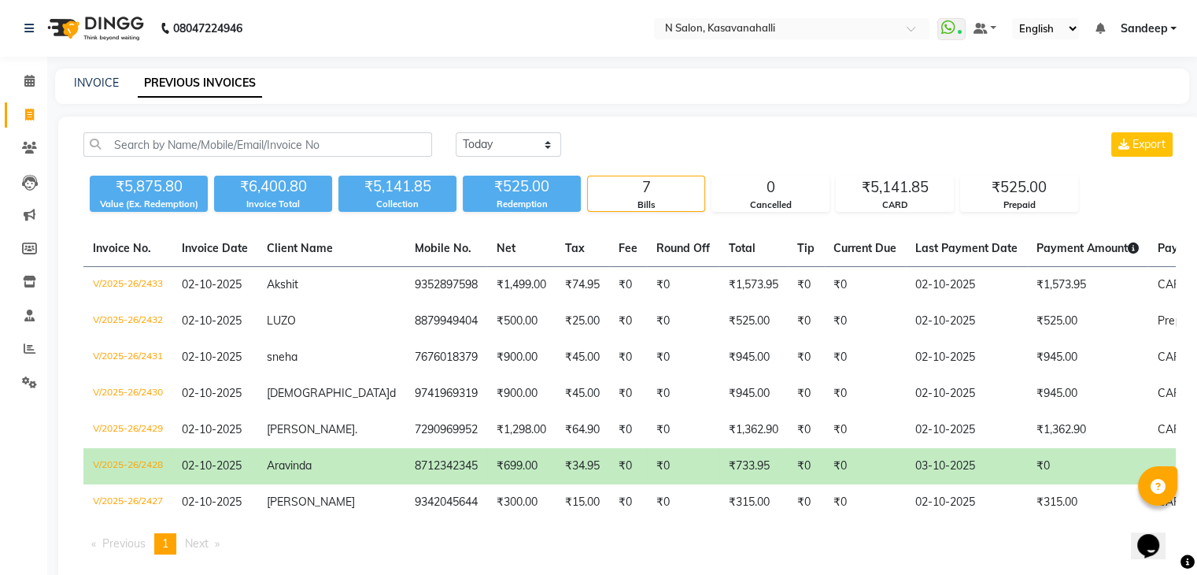
click at [824, 458] on td "₹0" at bounding box center [865, 466] width 82 height 36
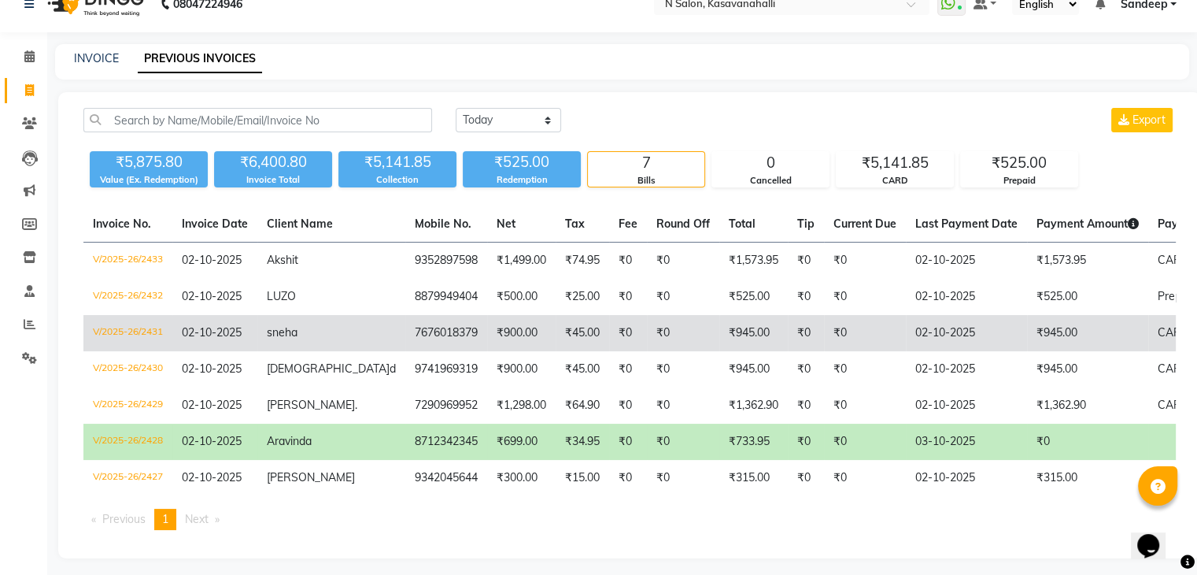
scroll to position [44, 0]
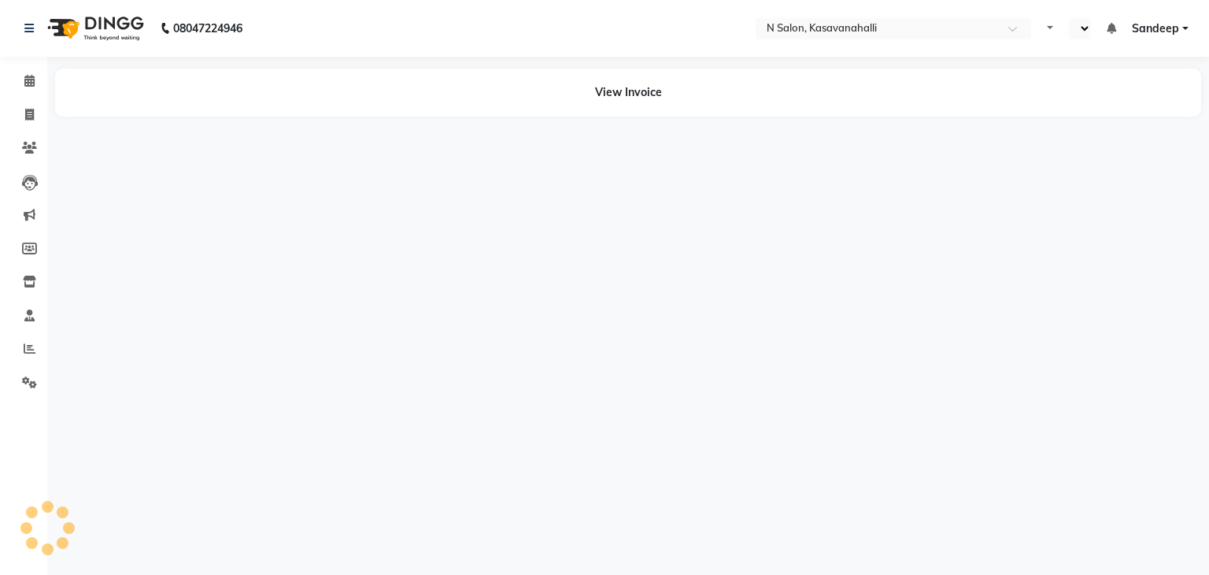
select select "en"
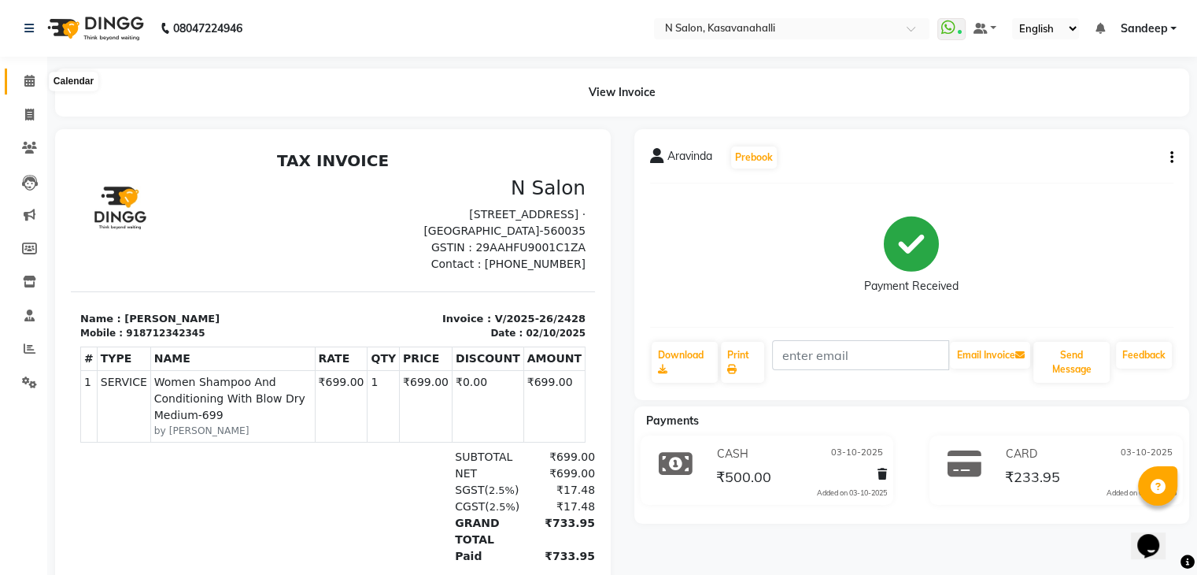
click at [27, 80] on icon at bounding box center [29, 81] width 10 height 12
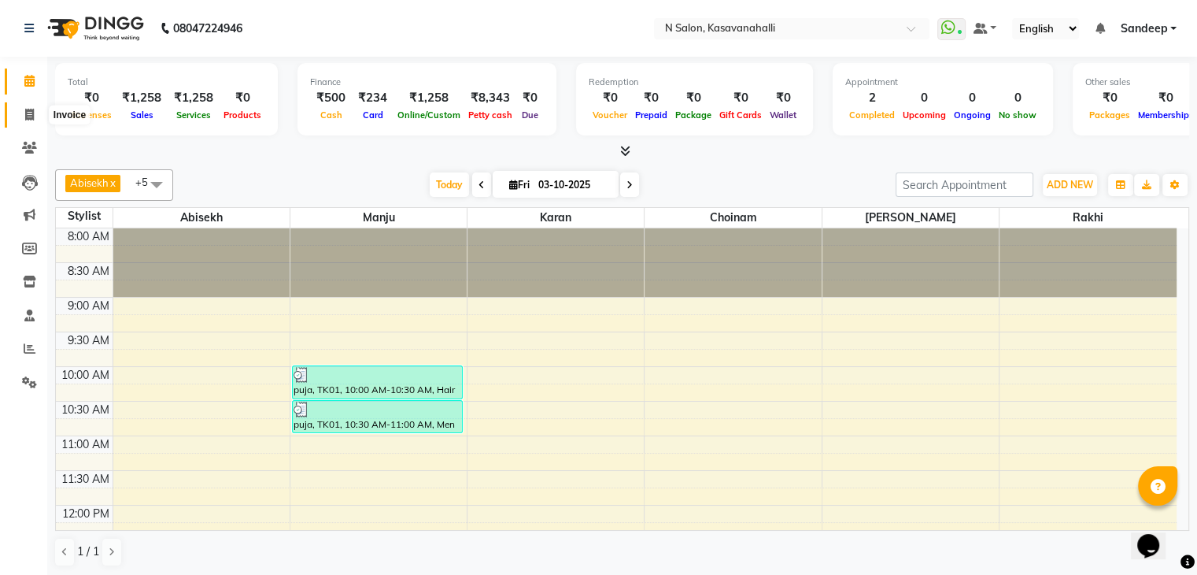
click at [28, 109] on icon at bounding box center [29, 115] width 9 height 12
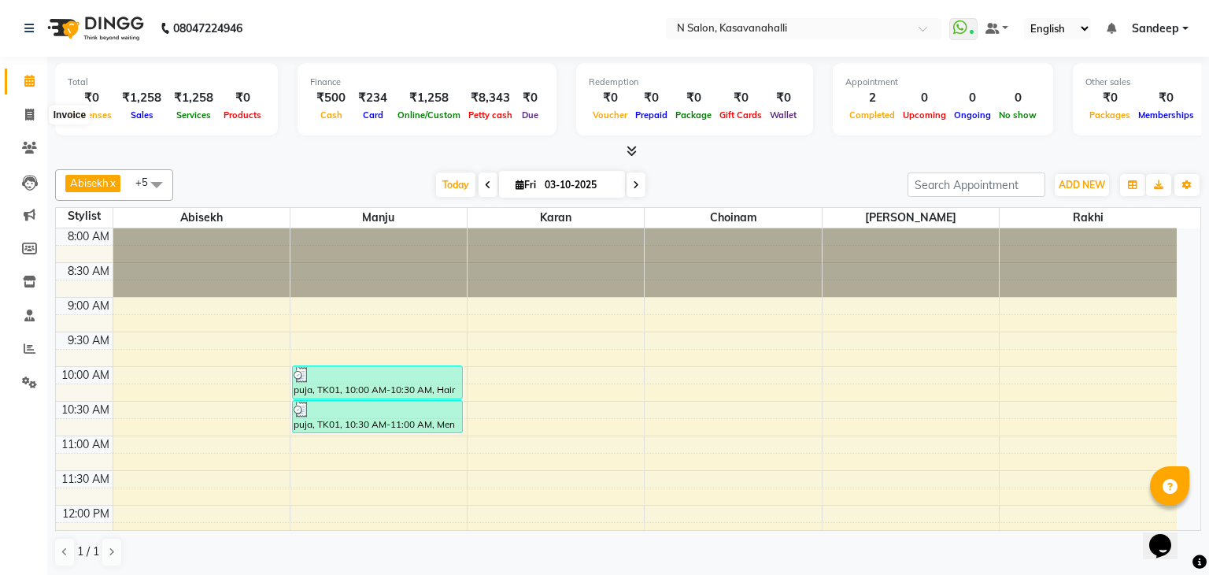
select select "7111"
select select "service"
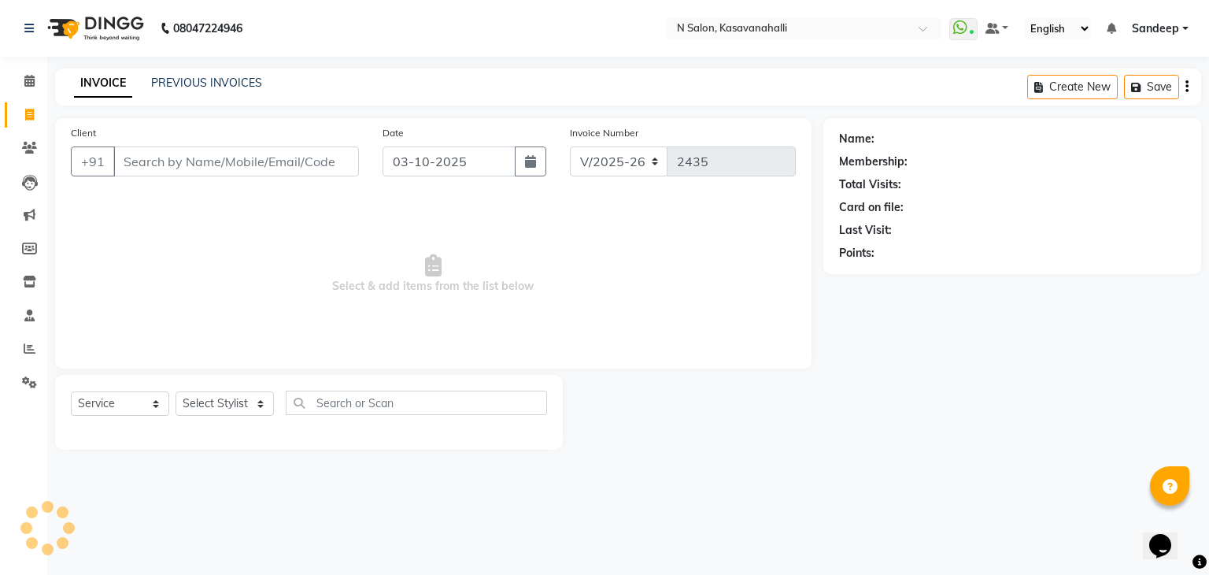
click at [213, 90] on div "PREVIOUS INVOICES" at bounding box center [206, 83] width 111 height 17
click at [172, 82] on link "PREVIOUS INVOICES" at bounding box center [206, 83] width 111 height 14
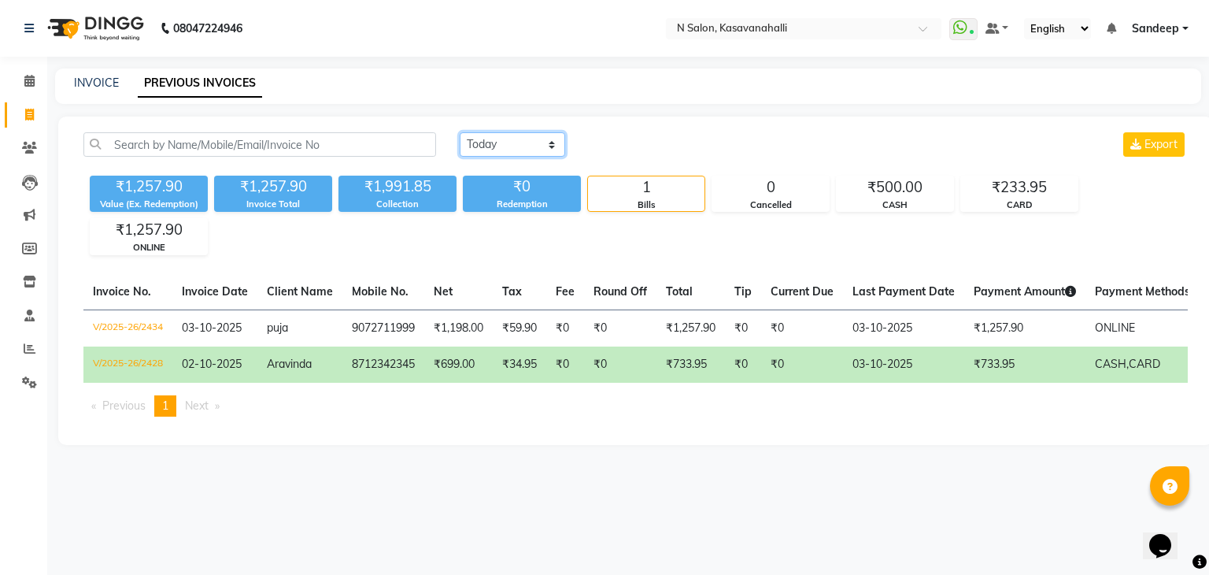
click at [520, 142] on select "[DATE] [DATE] Custom Range" at bounding box center [512, 144] width 105 height 24
click at [460, 132] on select "[DATE] [DATE] Custom Range" at bounding box center [512, 144] width 105 height 24
click at [524, 177] on div "₹0" at bounding box center [522, 187] width 118 height 22
click at [539, 153] on select "[DATE] [DATE] Custom Range" at bounding box center [512, 144] width 105 height 24
select select "[DATE]"
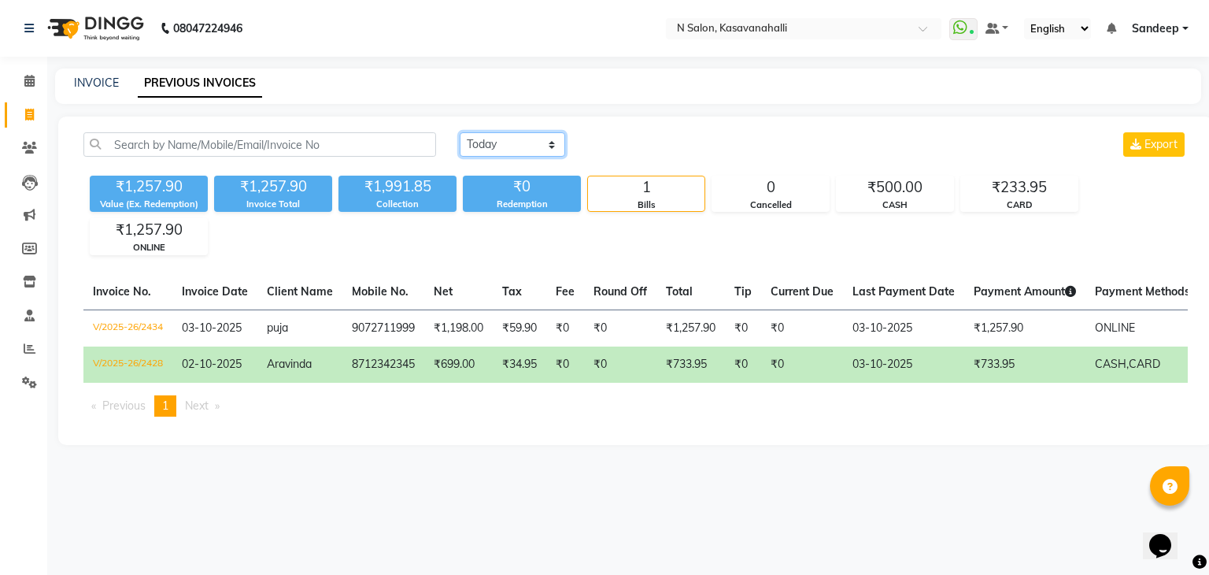
click at [460, 132] on select "[DATE] [DATE] Custom Range" at bounding box center [512, 144] width 105 height 24
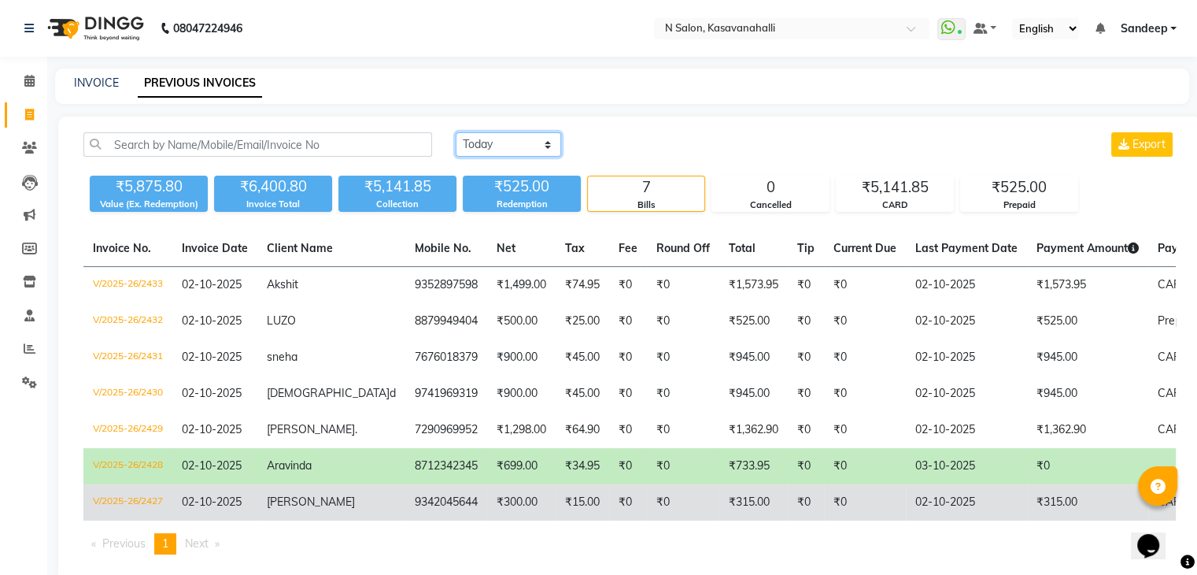
scroll to position [44, 0]
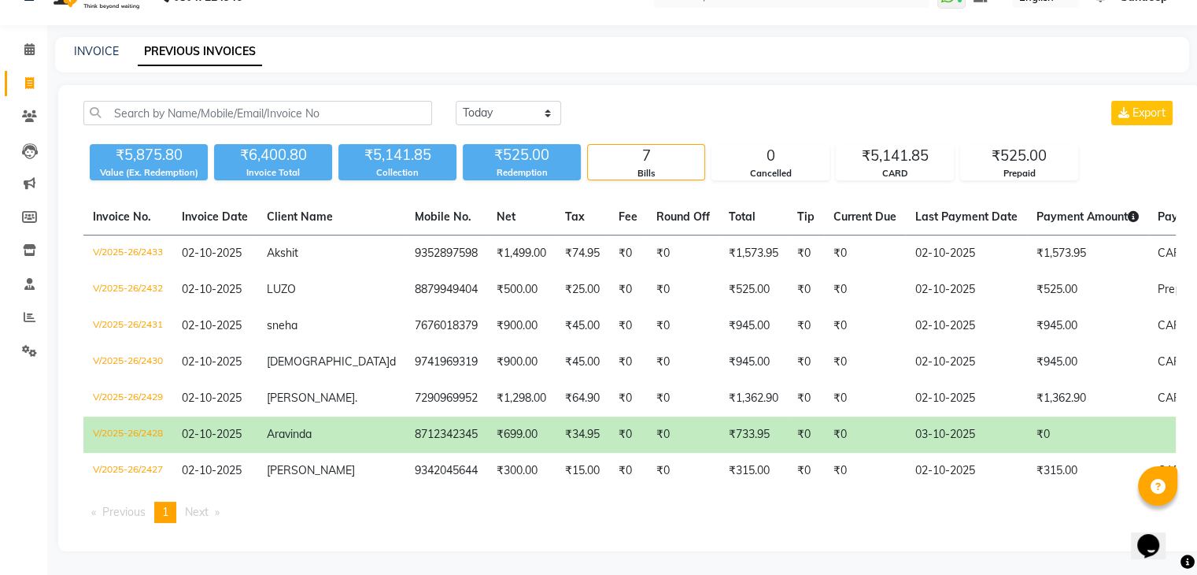
click at [960, 417] on td "03-10-2025" at bounding box center [966, 434] width 121 height 36
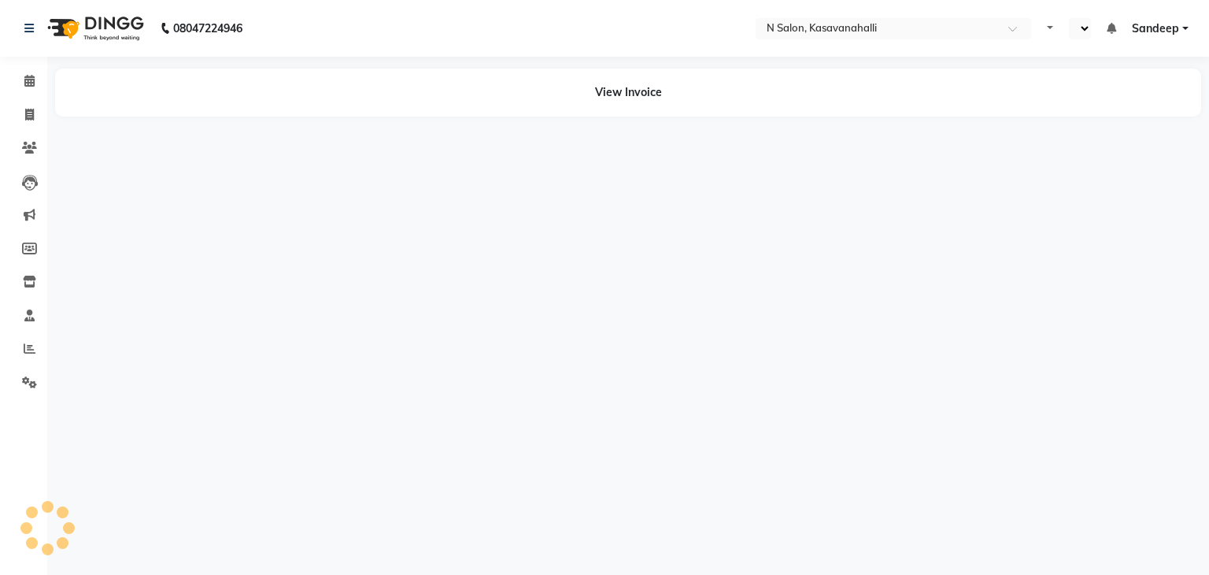
select select "en"
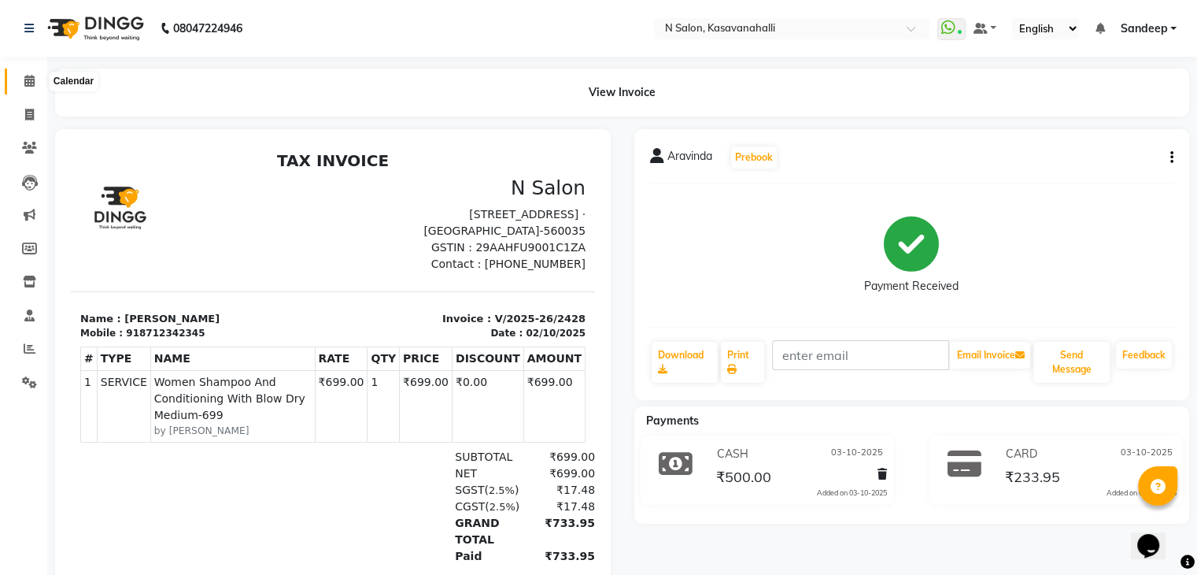
click at [35, 84] on span at bounding box center [30, 81] width 28 height 18
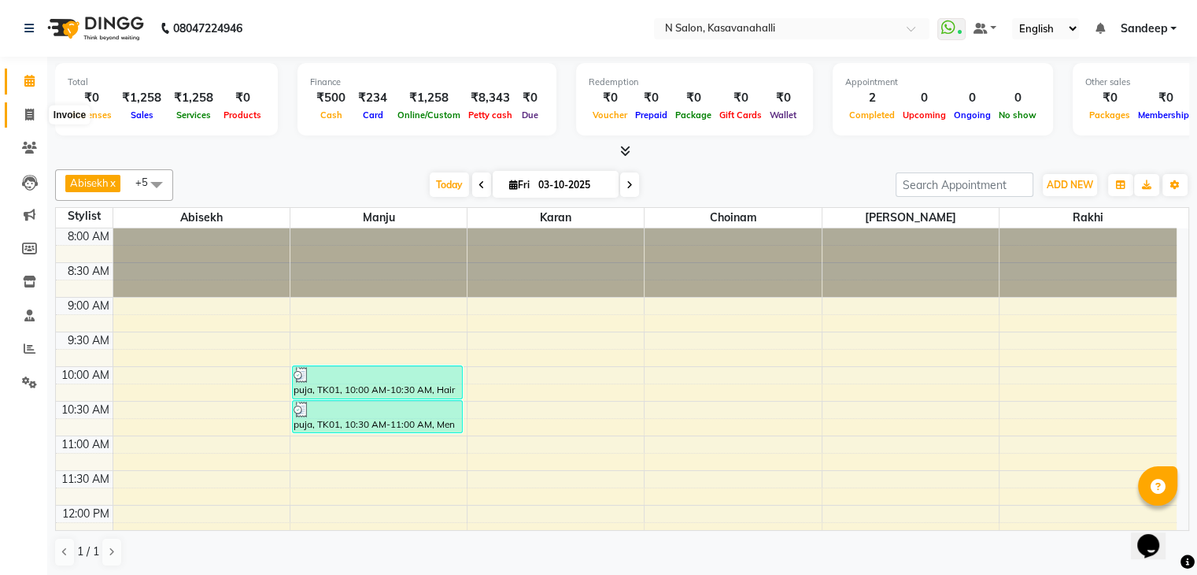
drag, startPoint x: 22, startPoint y: 117, endPoint x: 63, endPoint y: 111, distance: 41.4
click at [21, 117] on span at bounding box center [30, 115] width 28 height 18
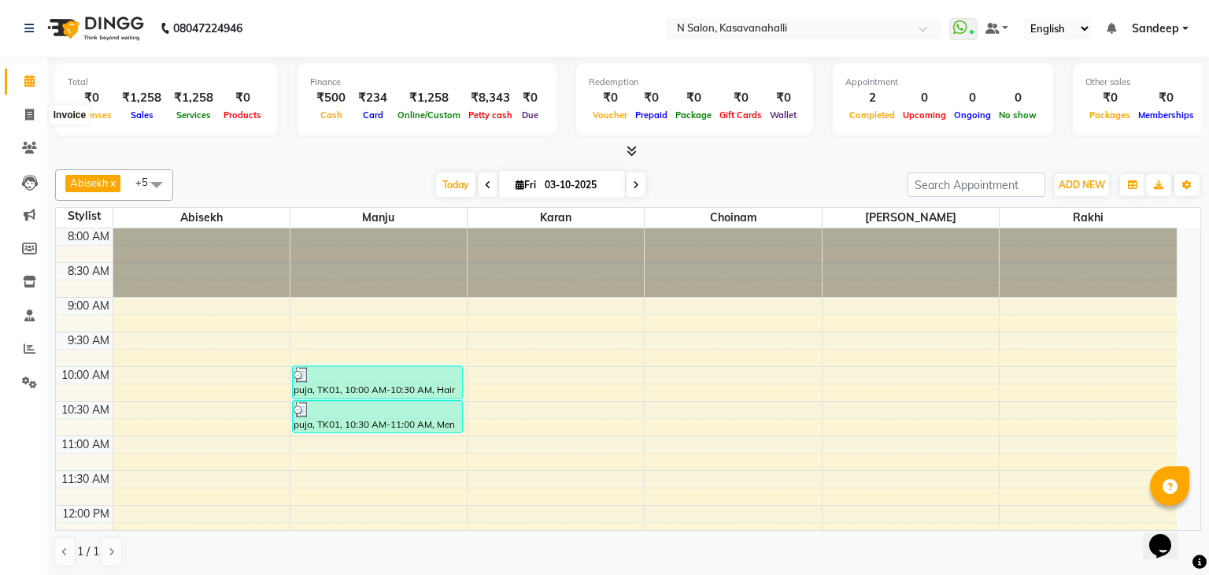
select select "7111"
select select "service"
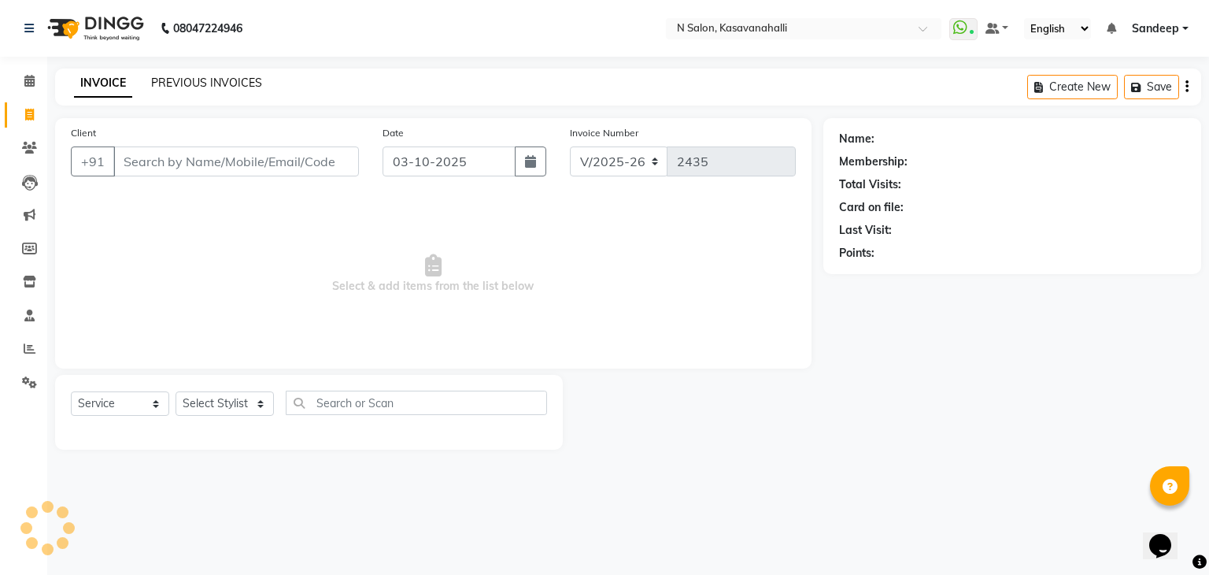
click at [191, 89] on link "PREVIOUS INVOICES" at bounding box center [206, 83] width 111 height 14
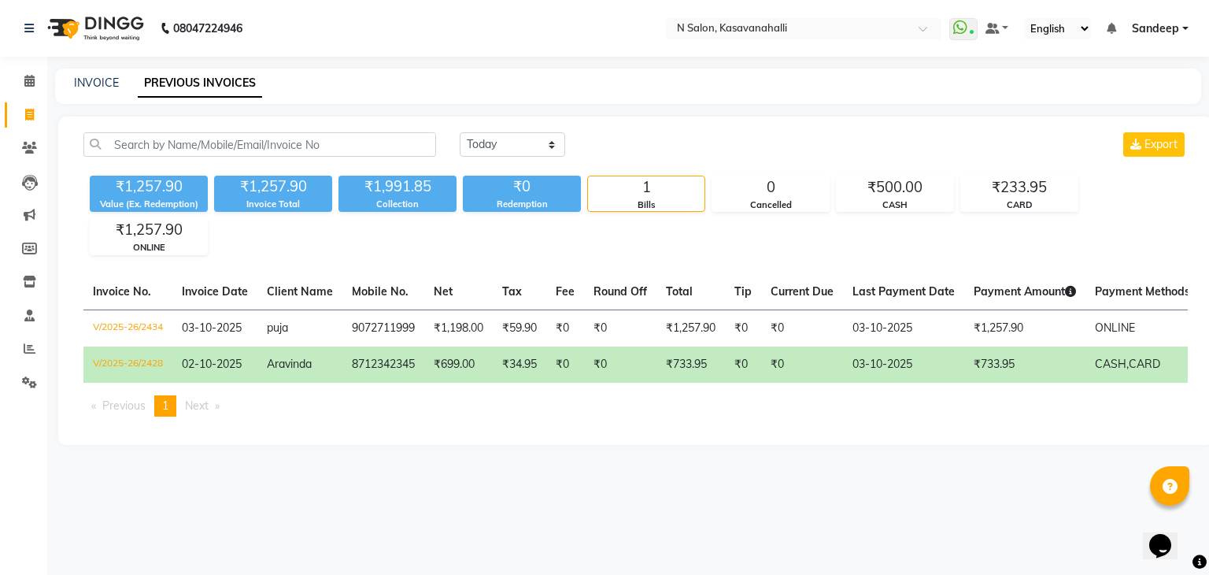
click at [579, 163] on div "[DATE] [DATE] Custom Range Export" at bounding box center [824, 150] width 752 height 37
click at [552, 147] on select "[DATE] [DATE] Custom Range" at bounding box center [512, 144] width 105 height 24
select select "[DATE]"
click at [460, 132] on select "[DATE] [DATE] Custom Range" at bounding box center [512, 144] width 105 height 24
click at [26, 348] on icon at bounding box center [30, 348] width 12 height 12
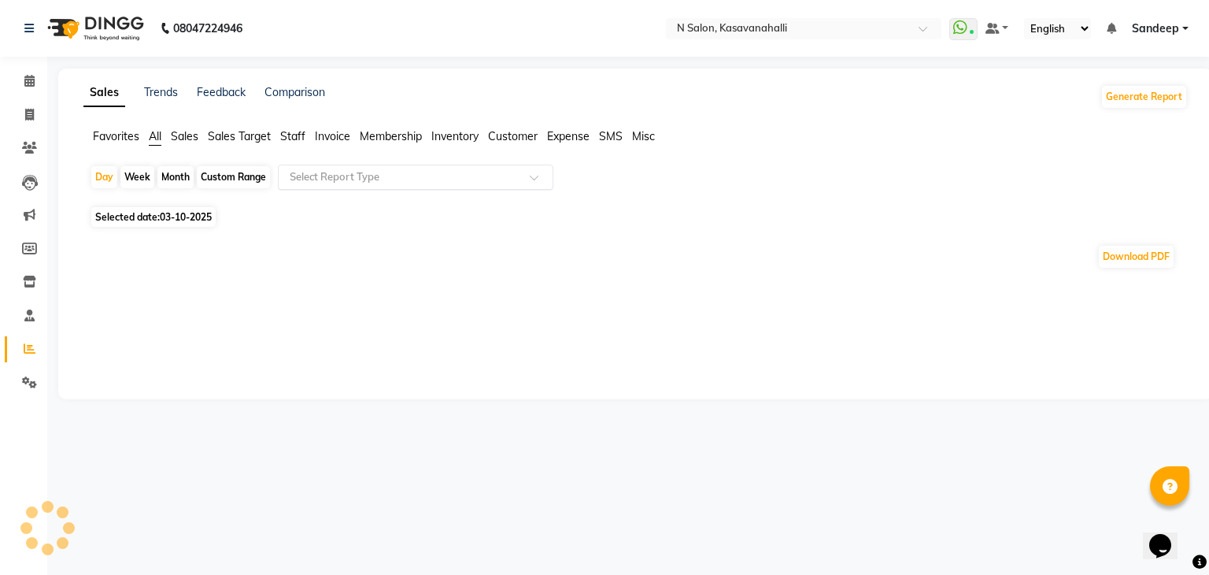
click at [528, 189] on ng-select "Select Report Type" at bounding box center [416, 177] width 276 height 25
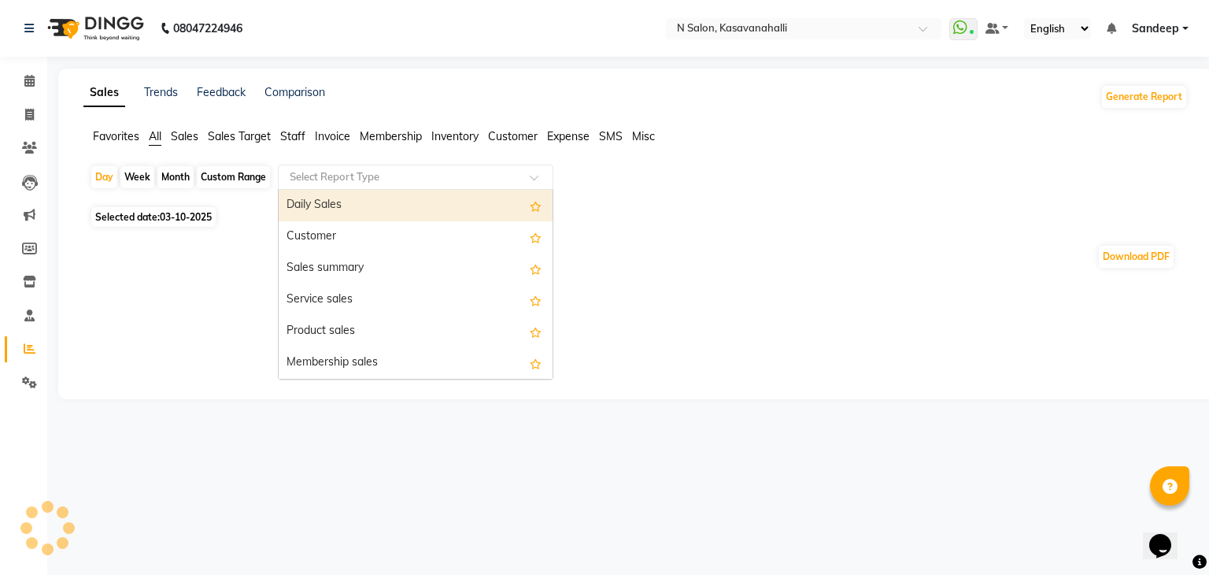
click at [333, 201] on div "Daily Sales" at bounding box center [416, 205] width 274 height 31
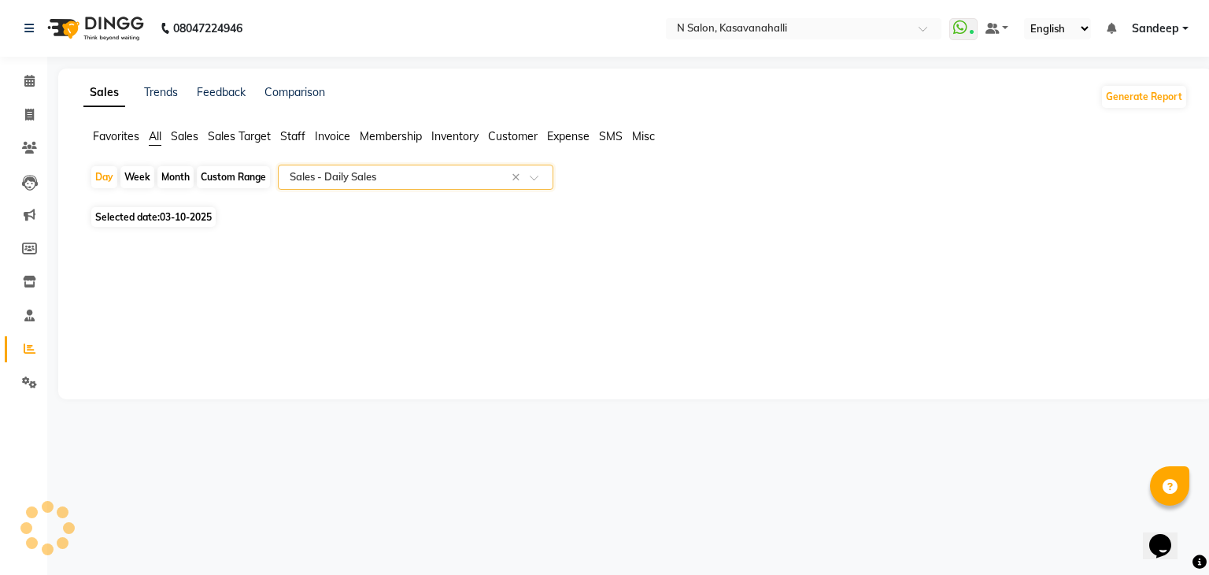
select select "full_report"
select select "csv"
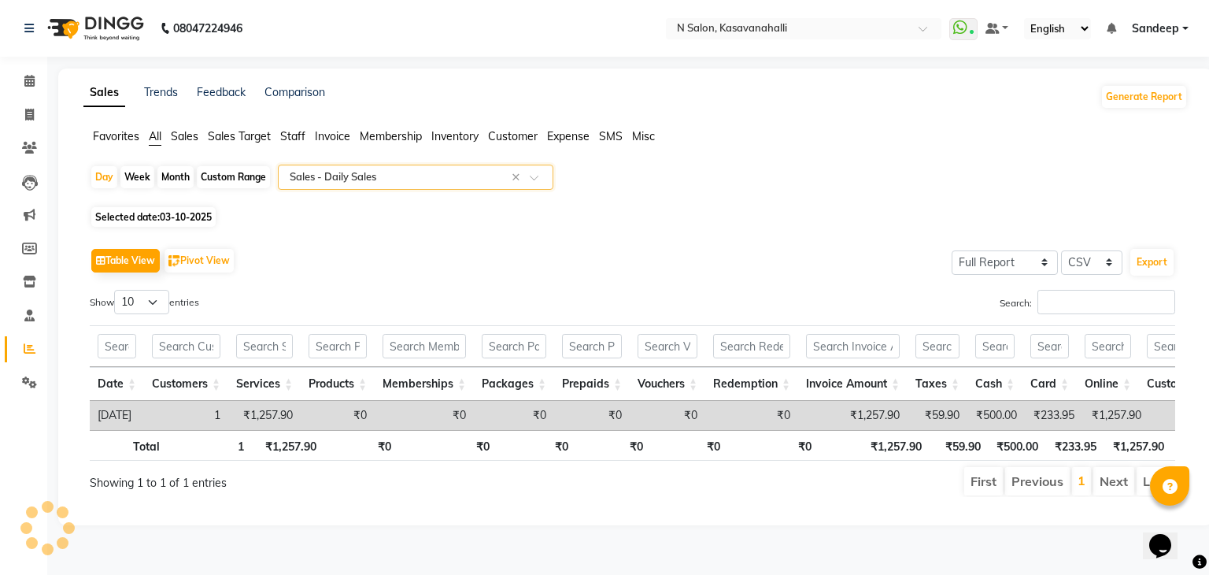
click at [157, 224] on span "Selected date: 03-10-2025" at bounding box center [153, 217] width 124 height 20
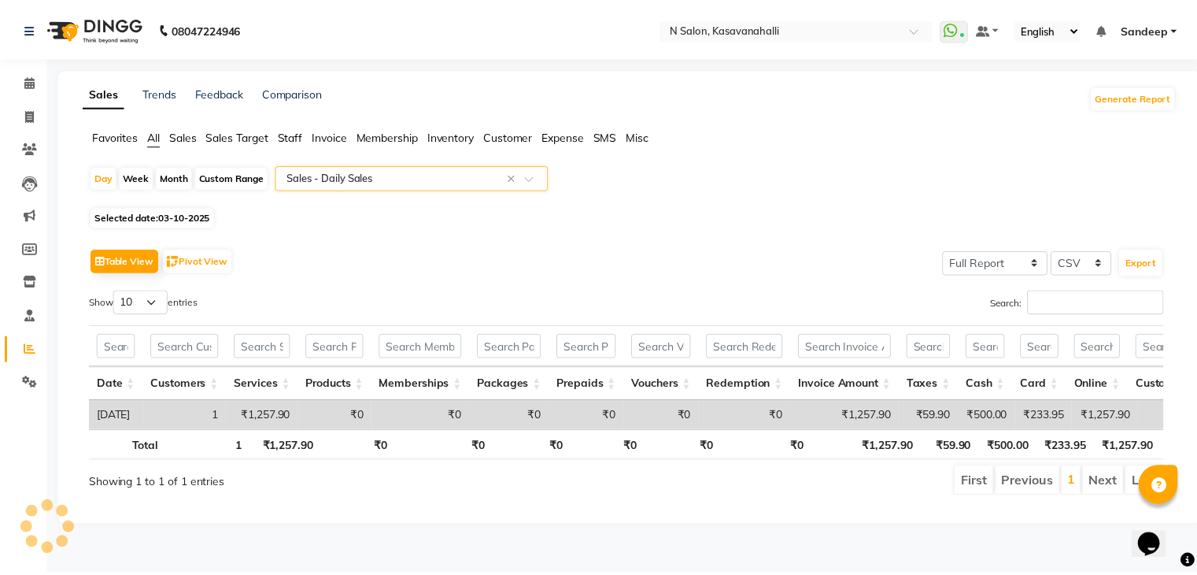
select select "10"
select select "2025"
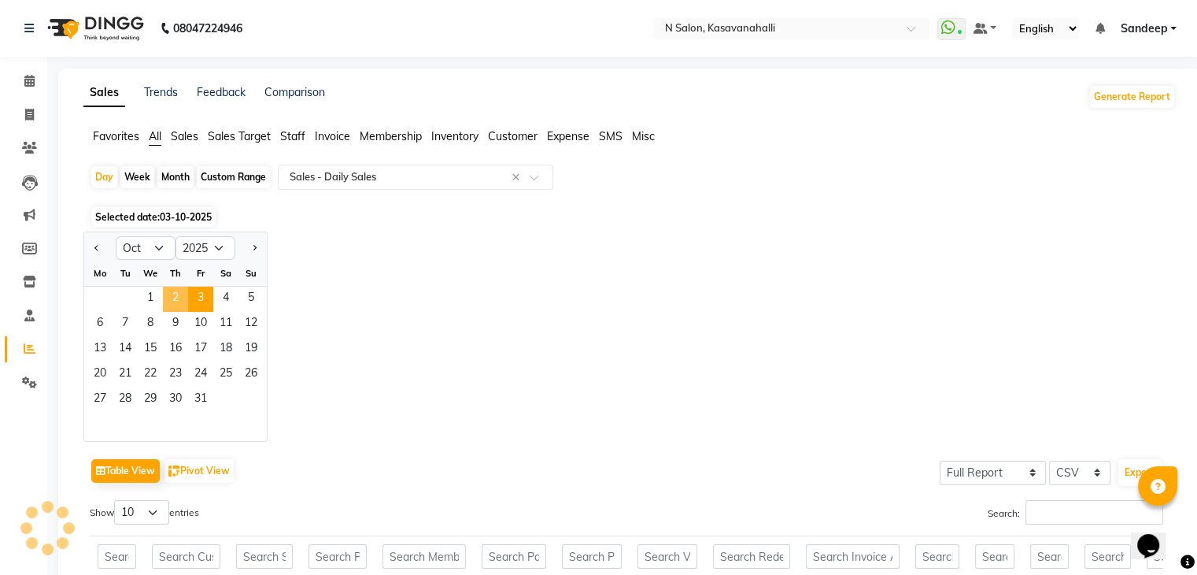
click at [176, 296] on span "2" at bounding box center [175, 299] width 25 height 25
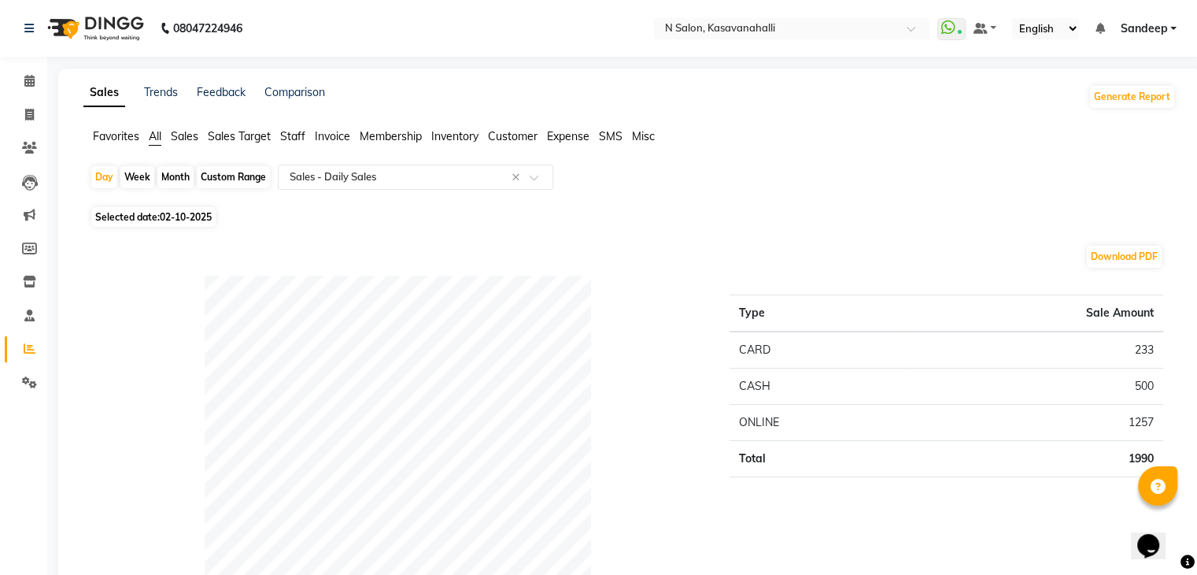
click at [182, 139] on span "Sales" at bounding box center [185, 136] width 28 height 14
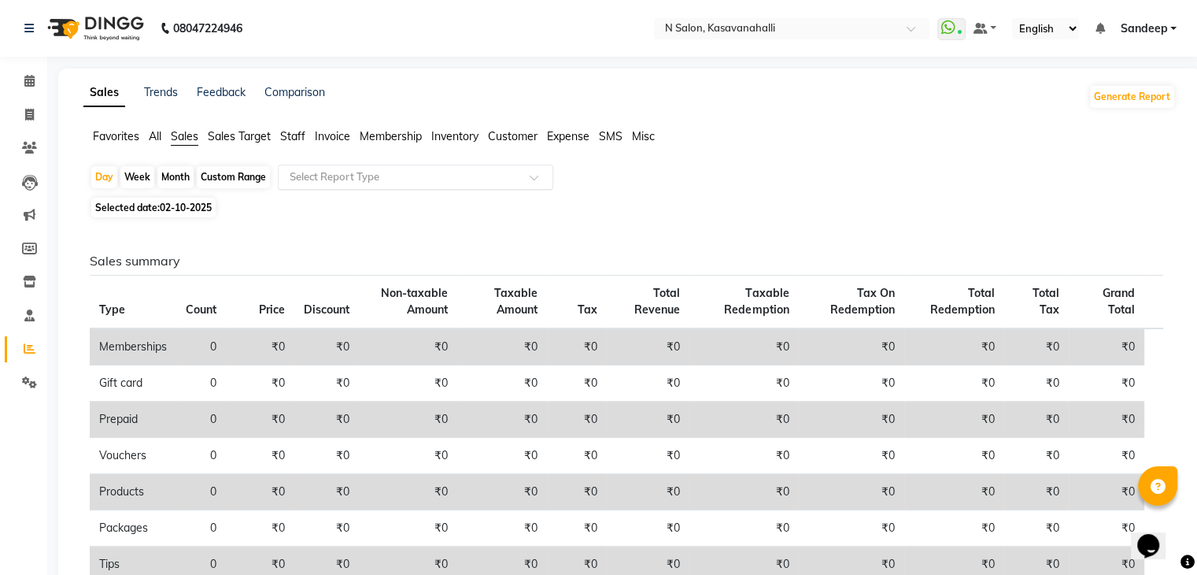
click at [453, 181] on input "text" at bounding box center [400, 177] width 227 height 16
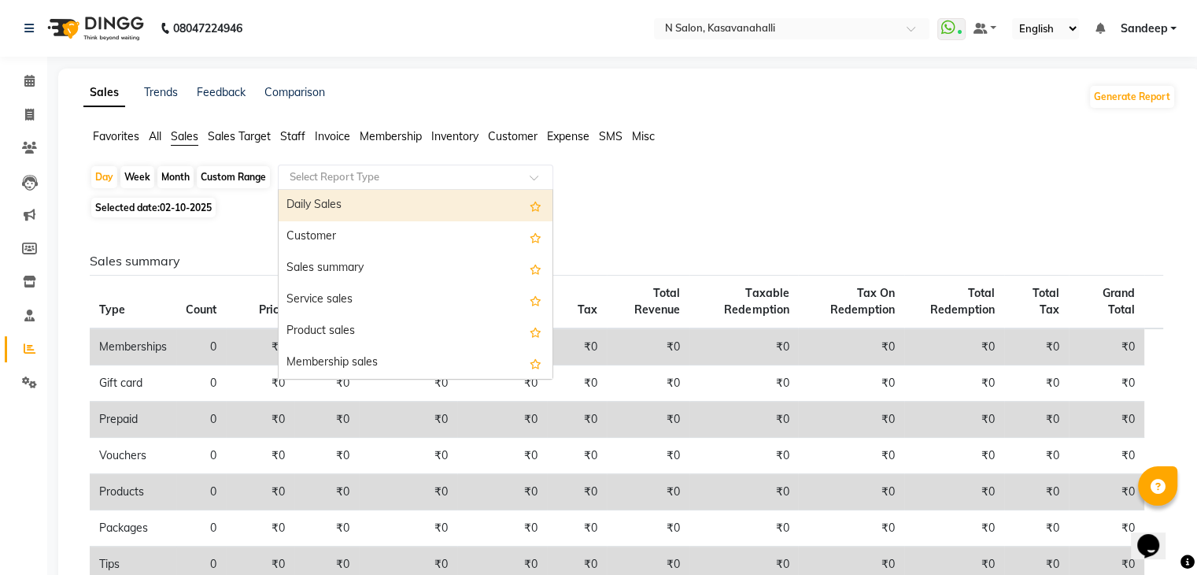
click at [374, 199] on div "Daily Sales" at bounding box center [416, 205] width 274 height 31
select select "full_report"
select select "csv"
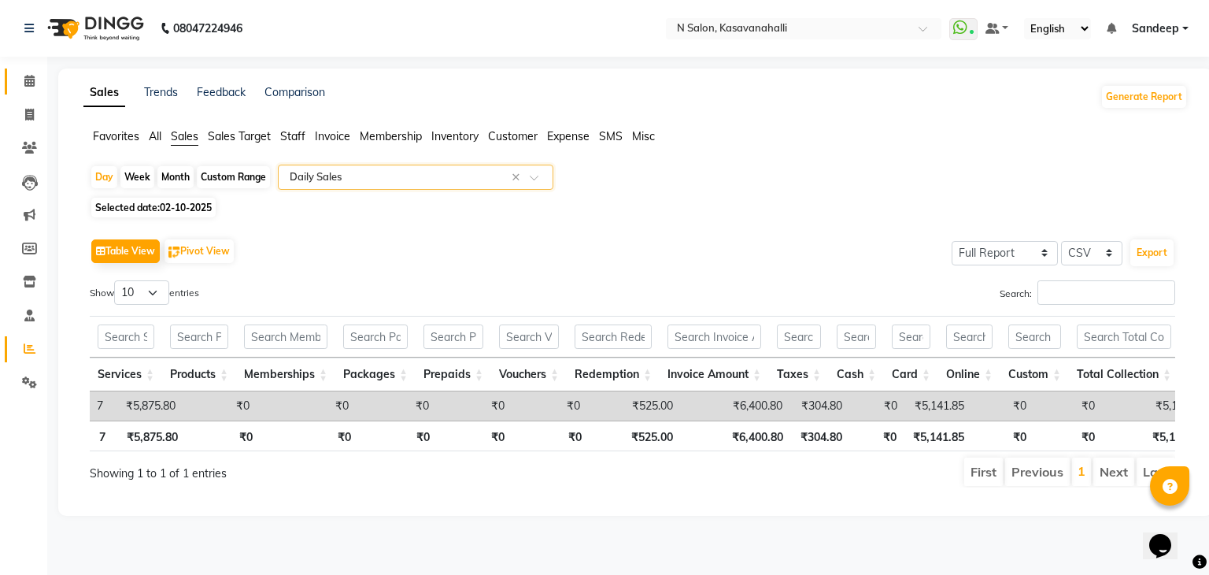
click at [28, 81] on icon at bounding box center [29, 81] width 10 height 12
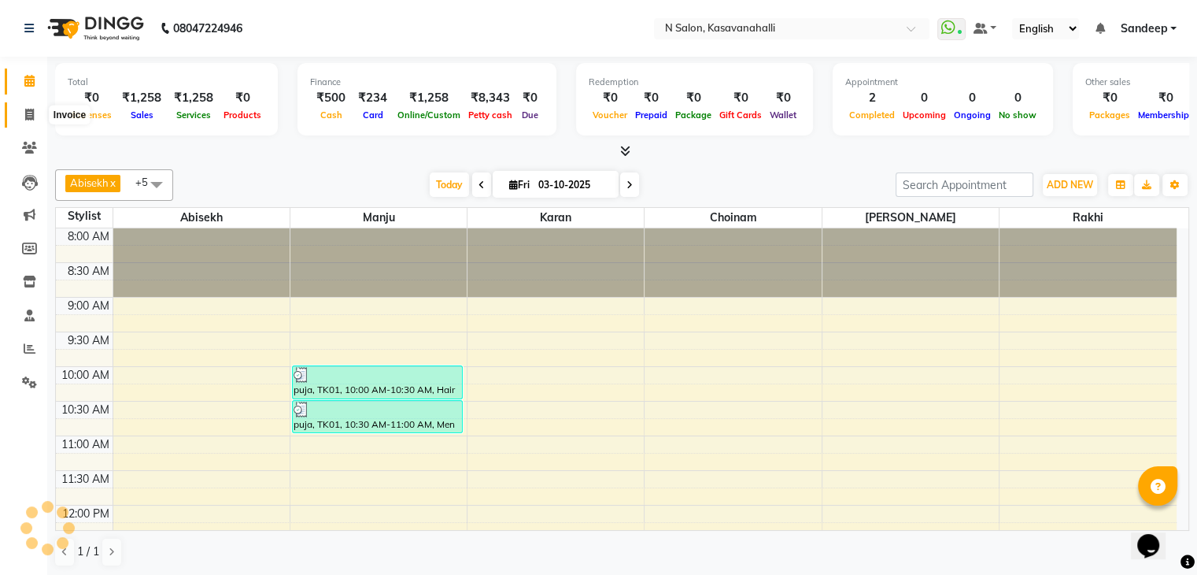
click at [29, 122] on span at bounding box center [30, 115] width 28 height 18
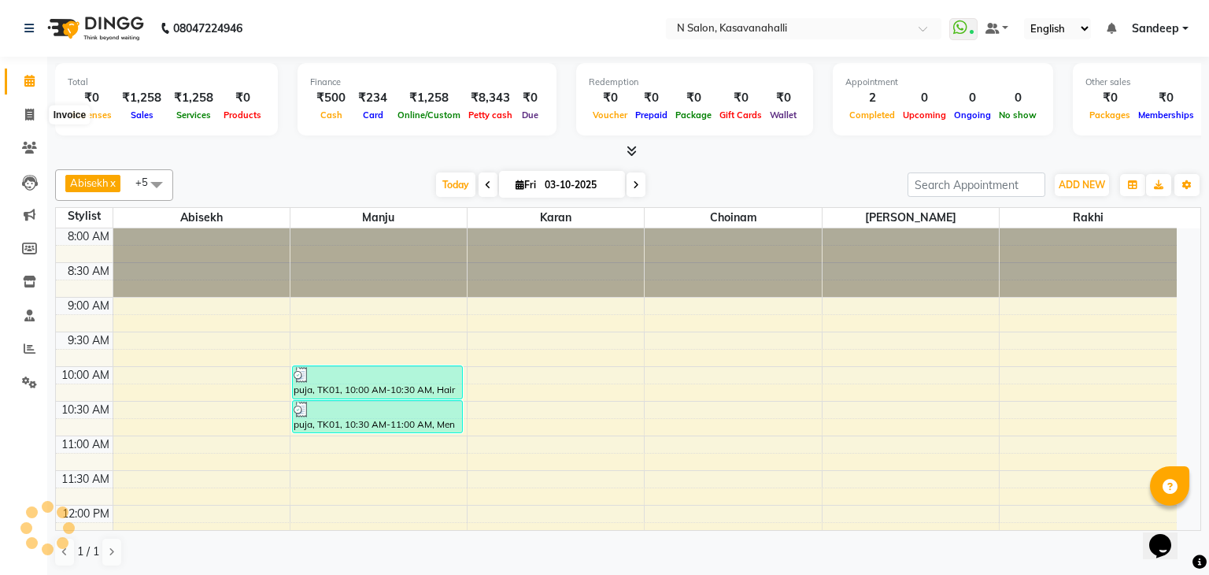
select select "service"
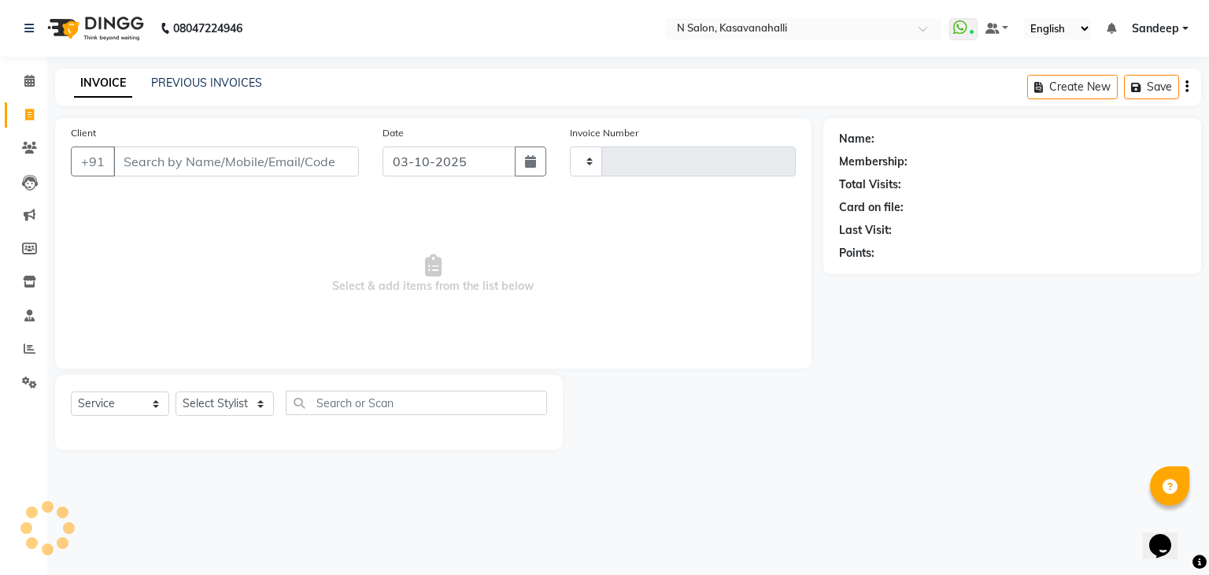
type input "2435"
select select "7111"
click at [31, 83] on icon at bounding box center [29, 81] width 10 height 12
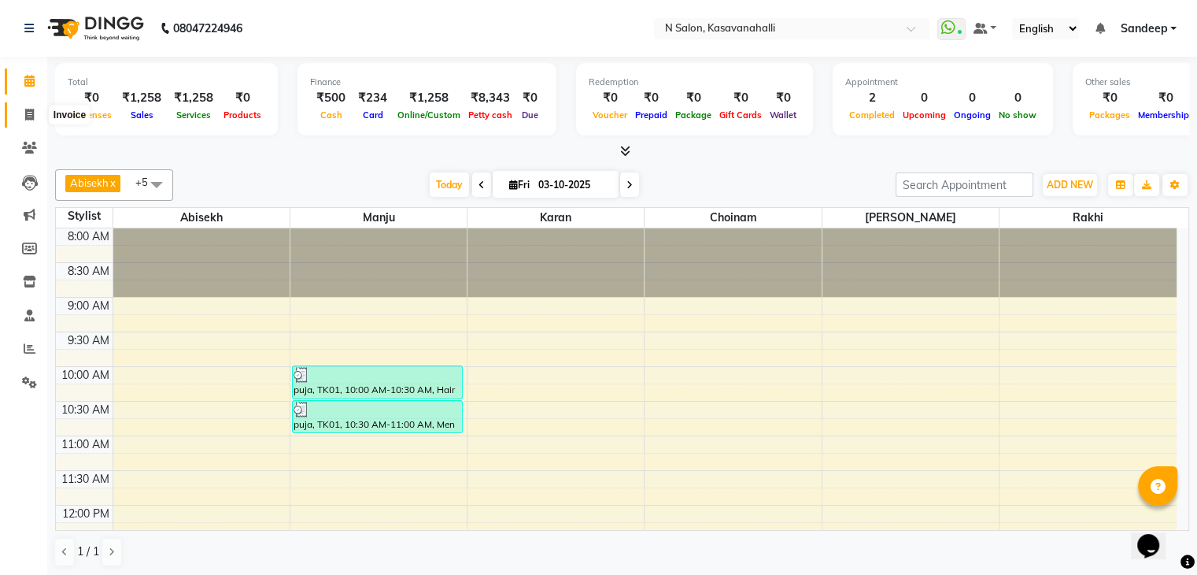
click at [25, 111] on icon at bounding box center [29, 115] width 9 height 12
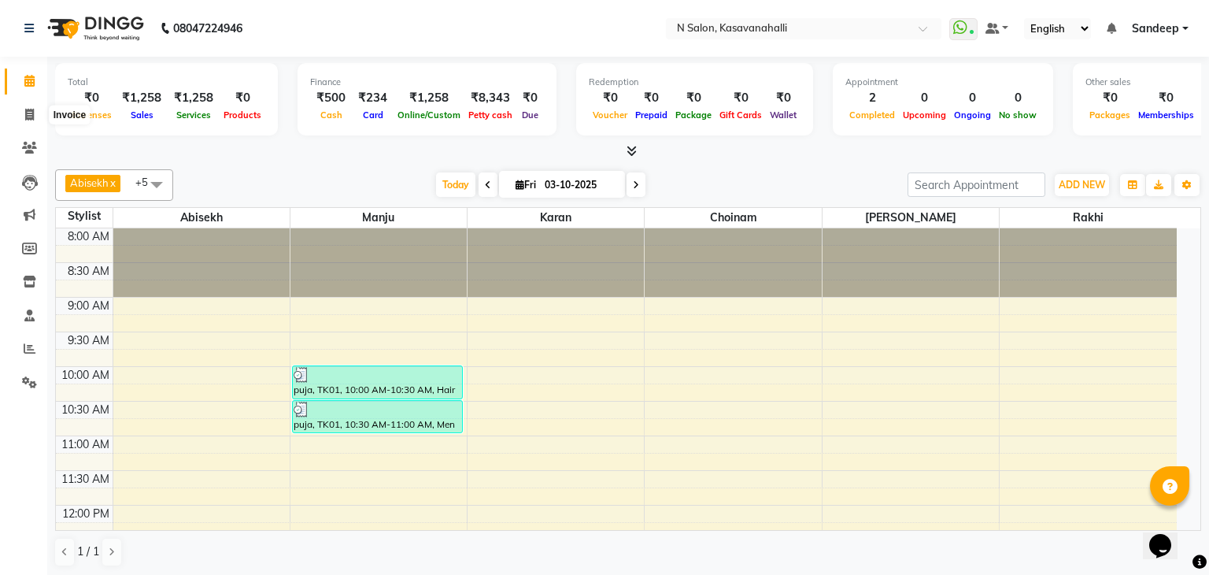
select select "service"
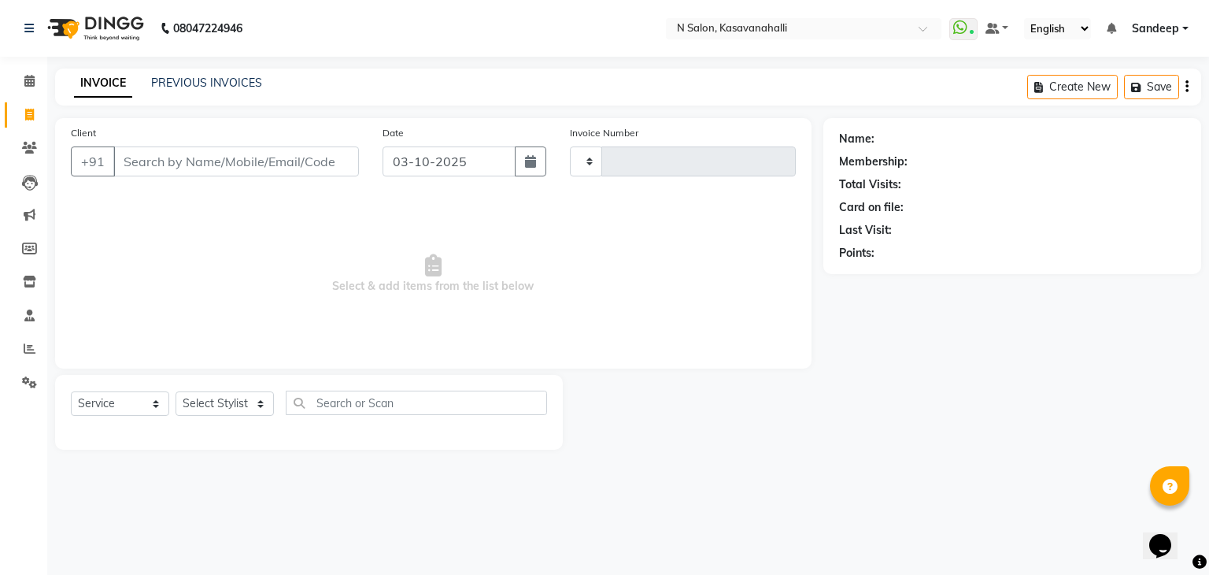
type input "2435"
select select "7111"
click at [183, 79] on link "PREVIOUS INVOICES" at bounding box center [206, 83] width 111 height 14
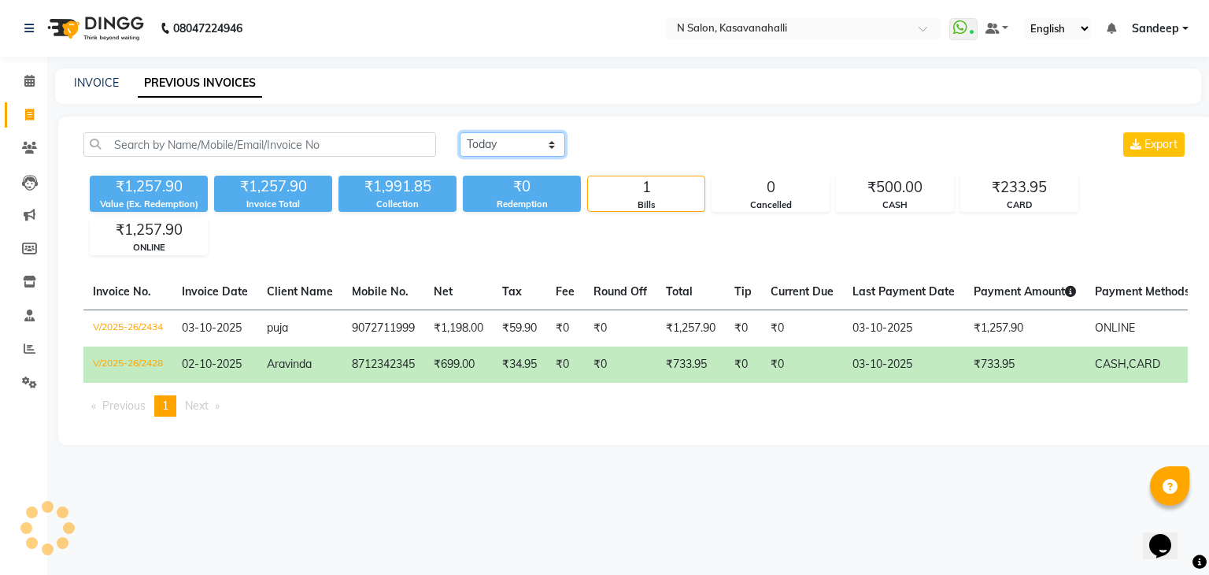
click at [520, 146] on select "[DATE] [DATE] Custom Range" at bounding box center [512, 144] width 105 height 24
click at [29, 80] on icon at bounding box center [29, 81] width 10 height 12
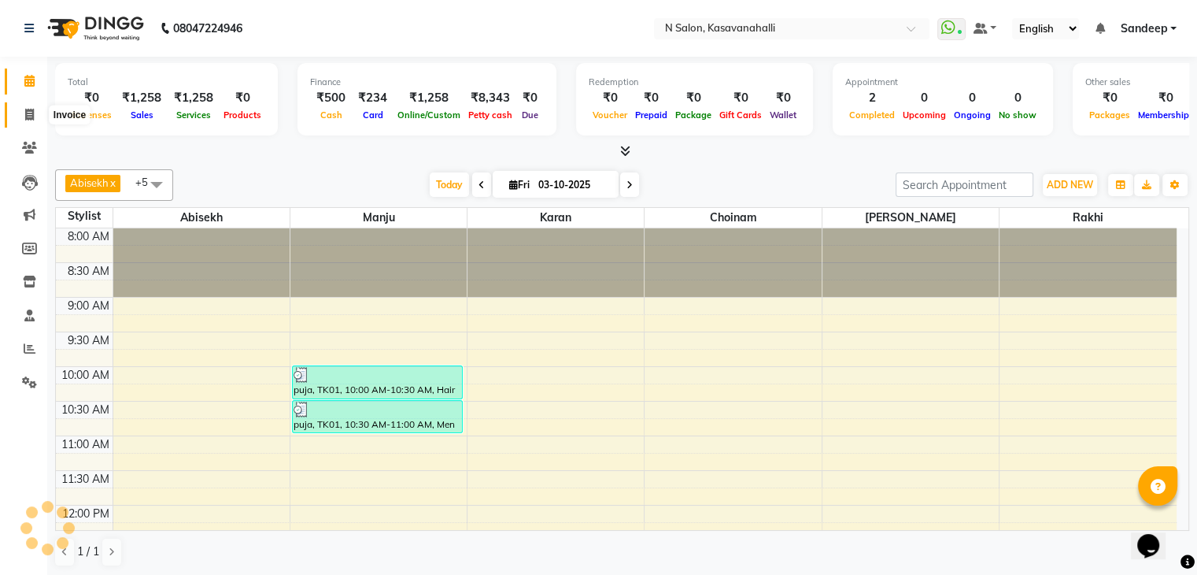
drag, startPoint x: 20, startPoint y: 106, endPoint x: 35, endPoint y: 109, distance: 15.1
click at [20, 107] on span at bounding box center [30, 115] width 28 height 18
select select "service"
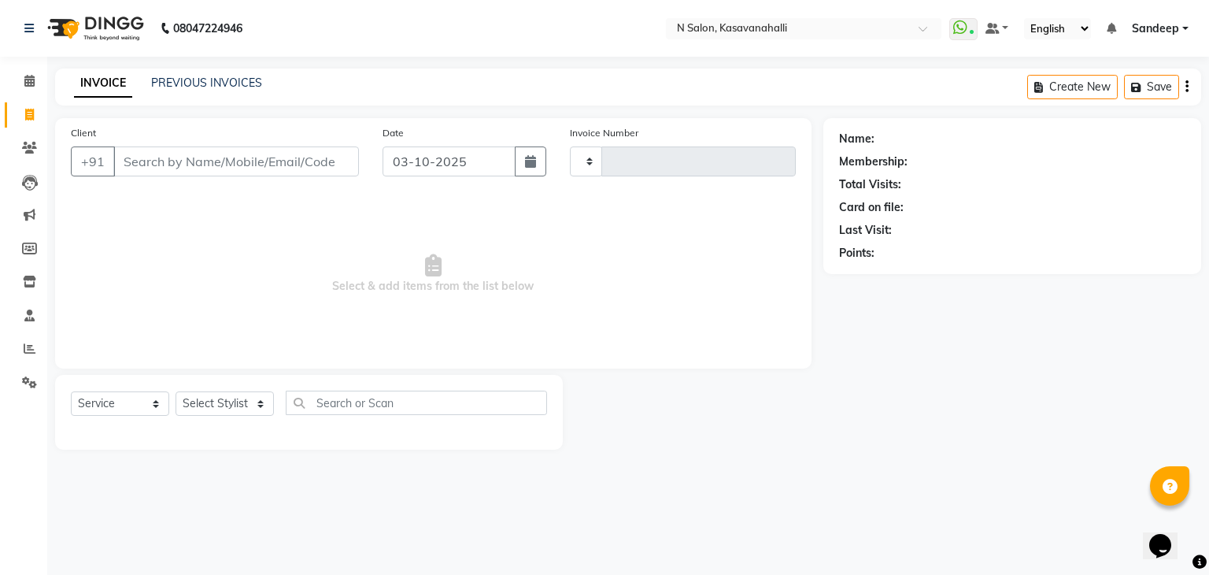
type input "2435"
select select "7111"
click at [215, 94] on div "INVOICE PREVIOUS INVOICES Create New Save" at bounding box center [628, 86] width 1146 height 37
click at [246, 76] on link "PREVIOUS INVOICES" at bounding box center [206, 83] width 111 height 14
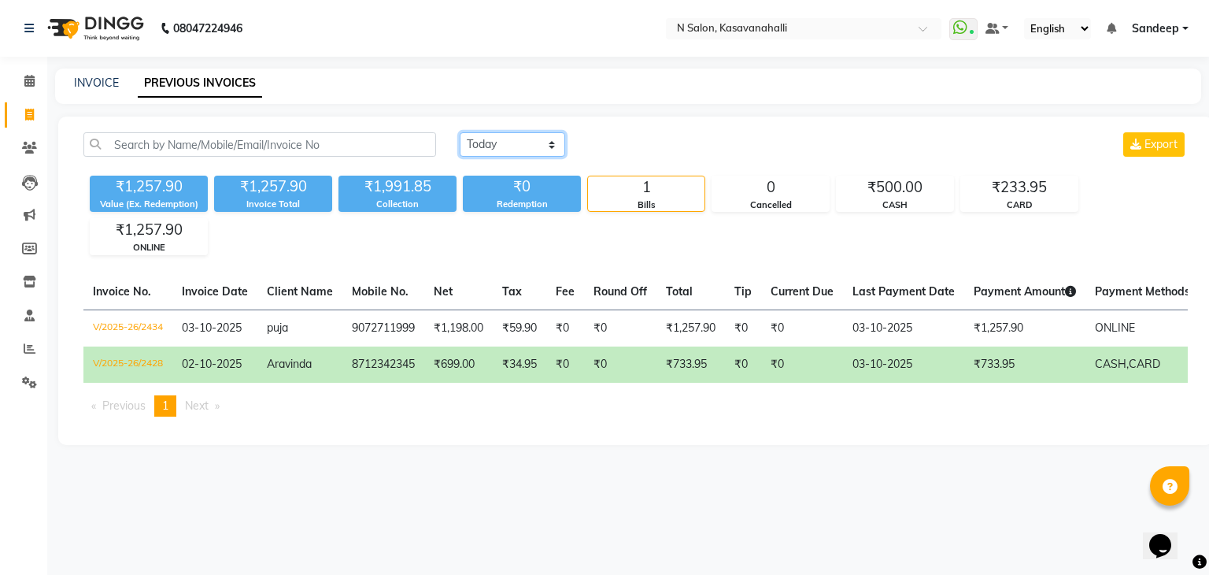
click at [506, 144] on select "[DATE] [DATE] Custom Range" at bounding box center [512, 144] width 105 height 24
select select "range"
click at [460, 132] on select "[DATE] [DATE] Custom Range" at bounding box center [512, 144] width 105 height 24
drag, startPoint x: 624, startPoint y: 144, endPoint x: 627, endPoint y: 152, distance: 8.2
click at [625, 144] on input "03-10-2025" at bounding box center [641, 145] width 110 height 22
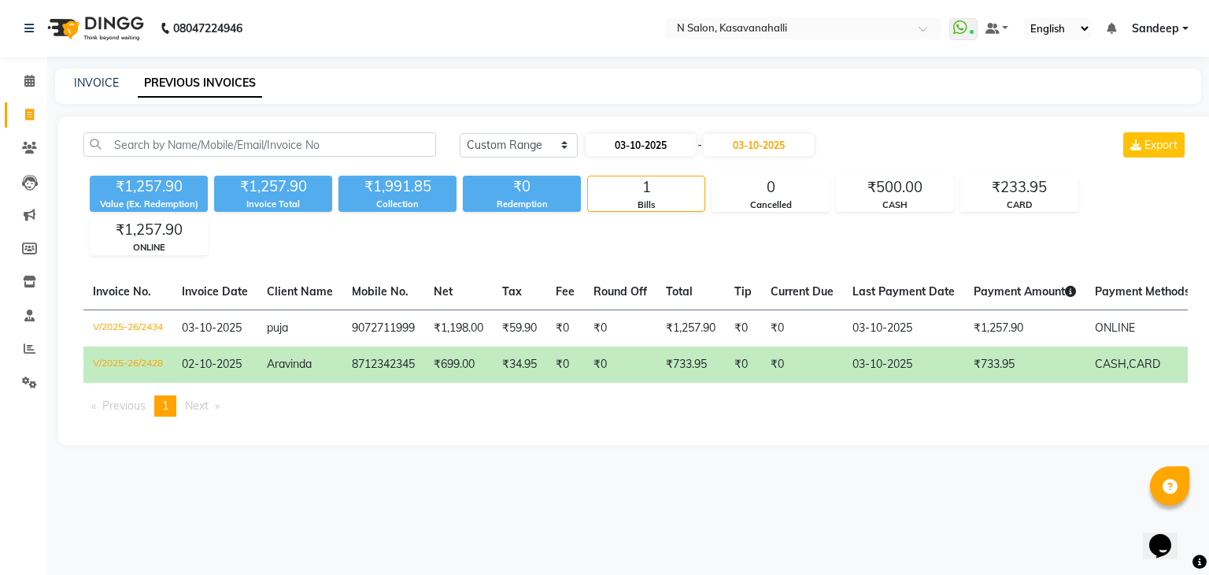
select select "10"
select select "2025"
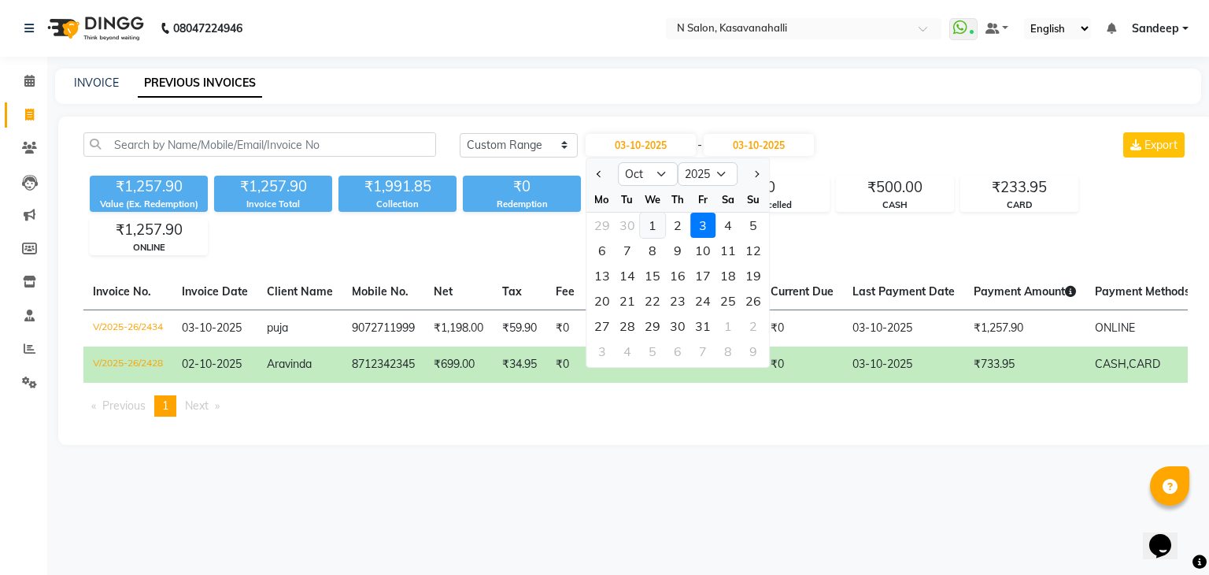
click at [650, 231] on div "1" at bounding box center [652, 225] width 25 height 25
type input "01-10-2025"
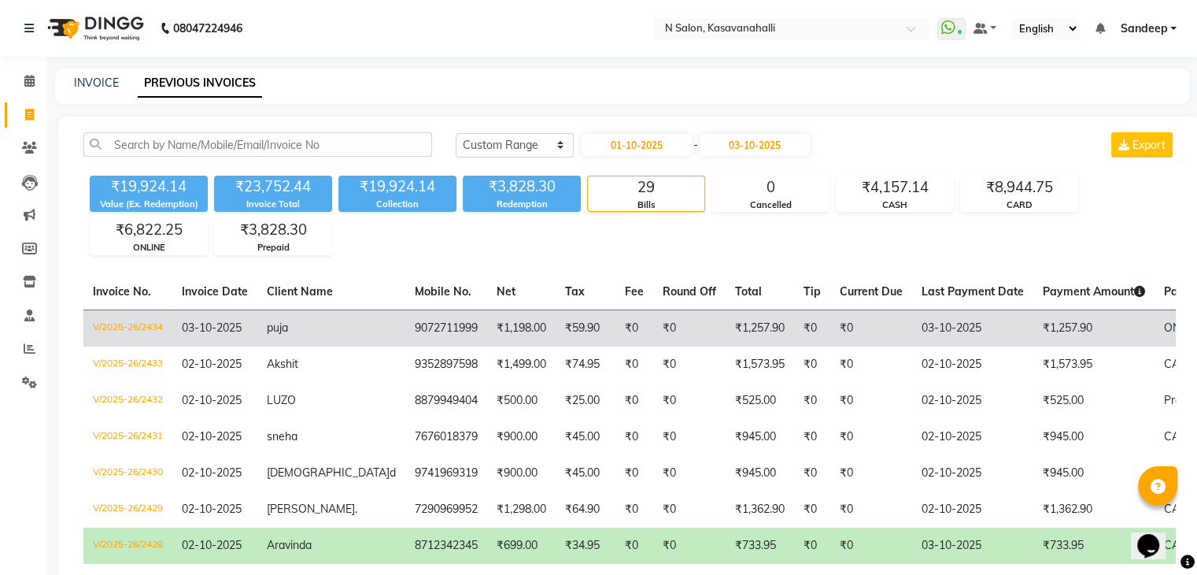
click at [1034, 332] on td "₹1,257.90" at bounding box center [1094, 327] width 121 height 37
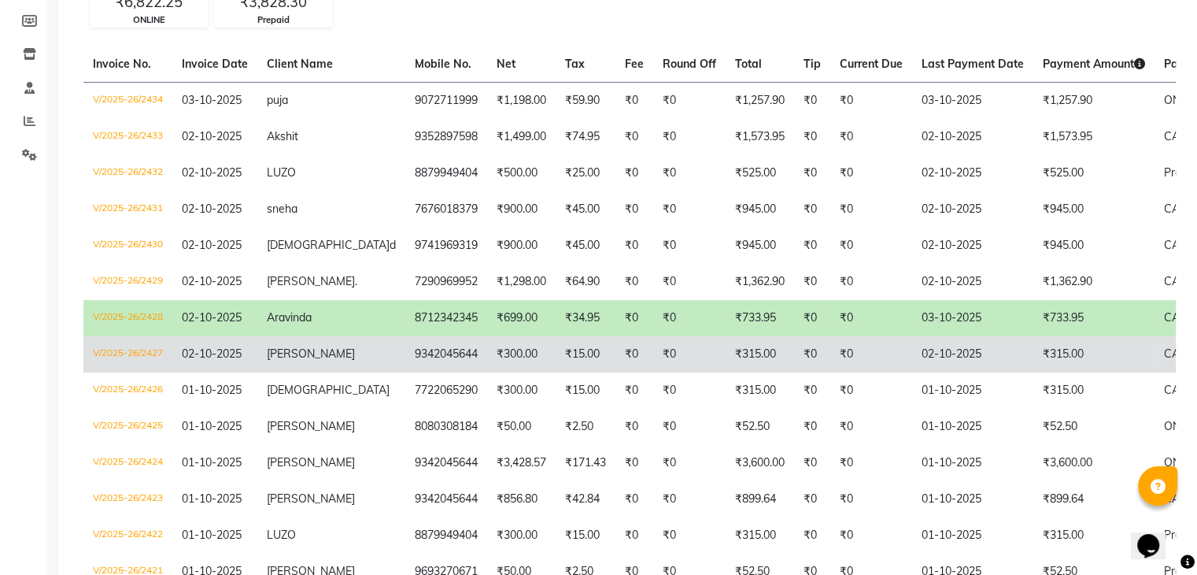
scroll to position [236, 0]
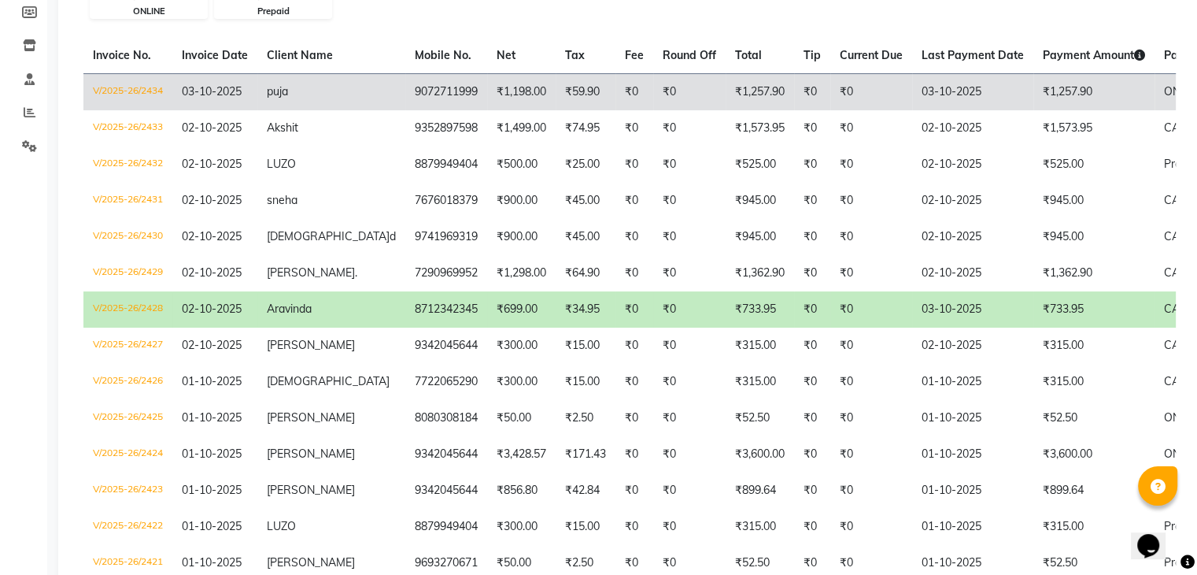
click at [1036, 100] on td "₹1,257.90" at bounding box center [1094, 91] width 121 height 37
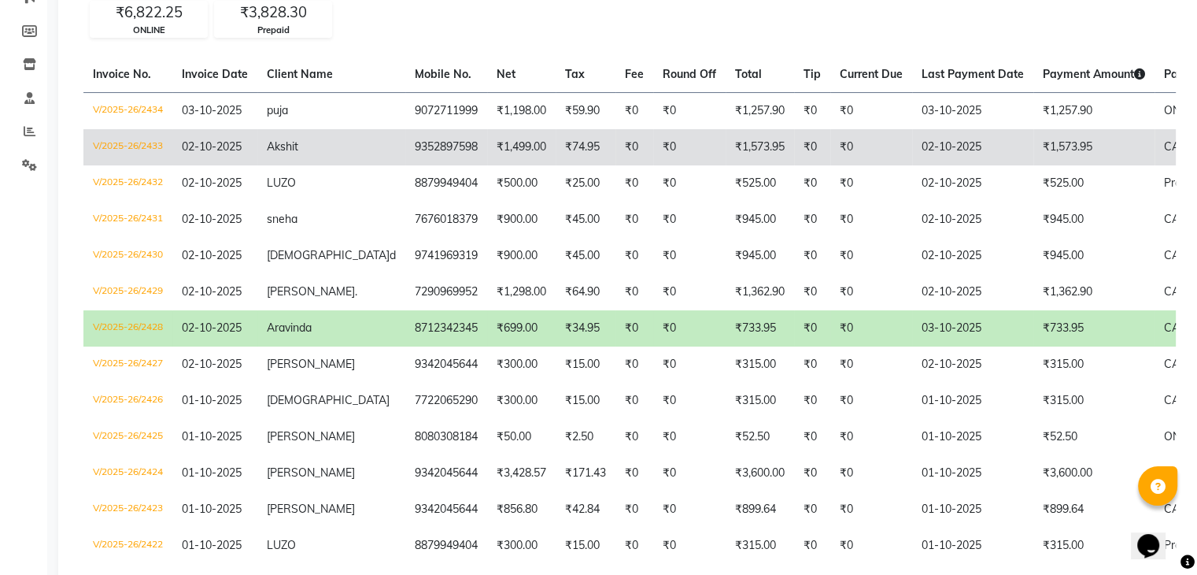
scroll to position [157, 0]
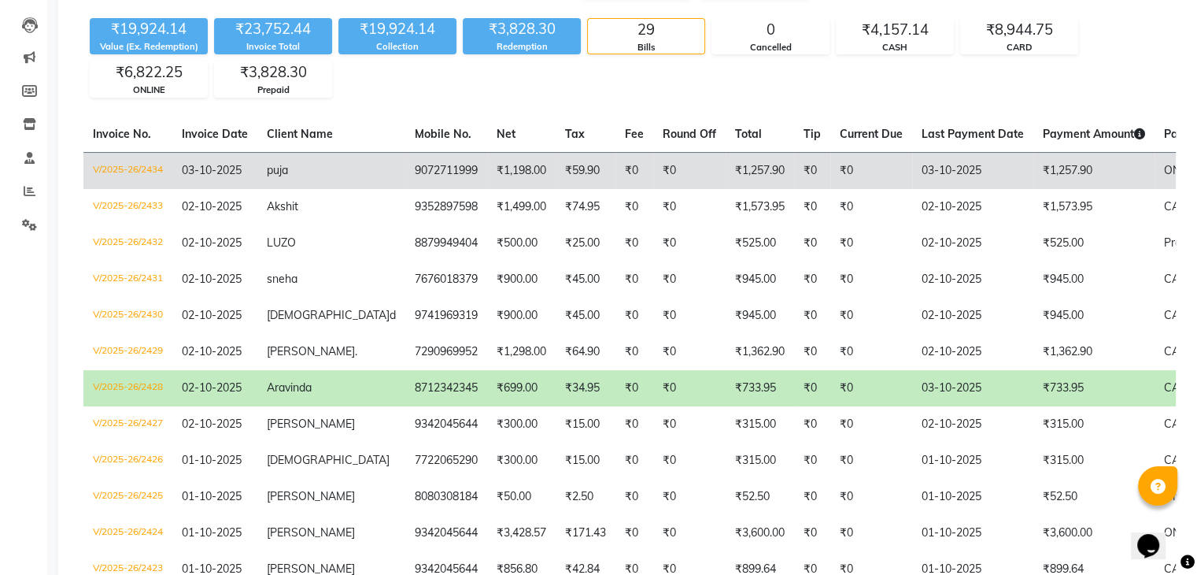
click at [1034, 171] on td "₹1,257.90" at bounding box center [1094, 170] width 121 height 37
click at [1051, 177] on td "₹1,257.90" at bounding box center [1094, 170] width 121 height 37
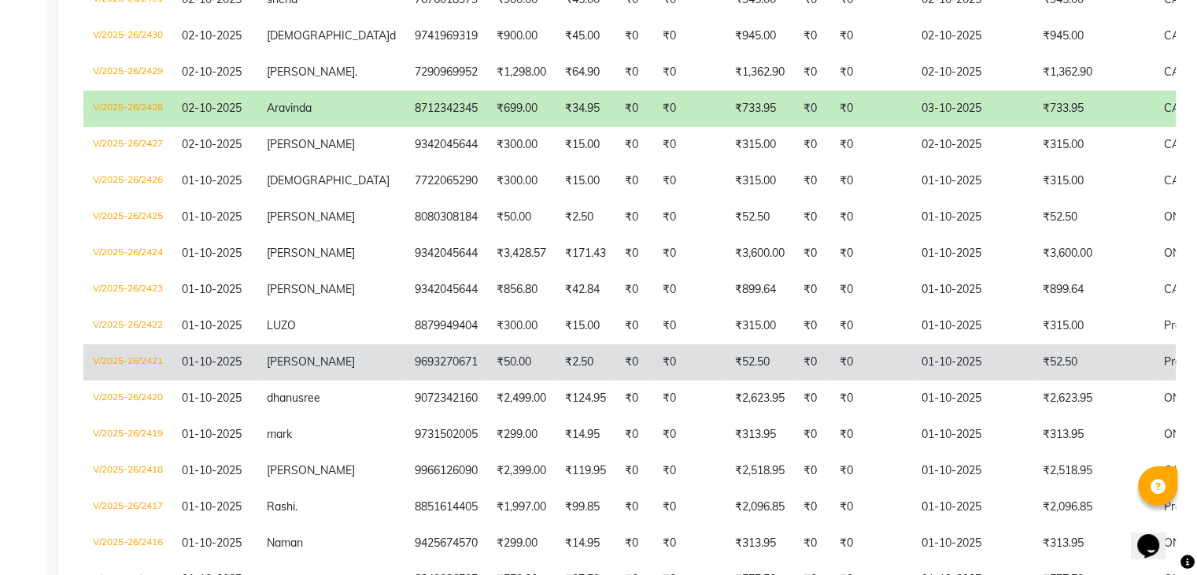
scroll to position [472, 0]
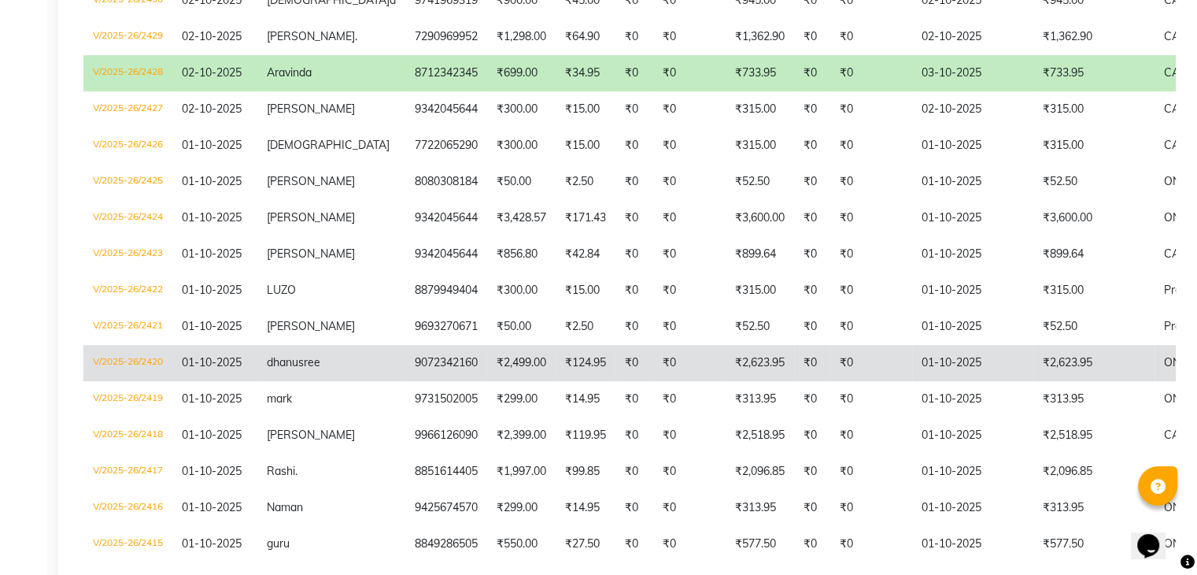
click at [1034, 356] on td "₹2,623.95" at bounding box center [1094, 363] width 121 height 36
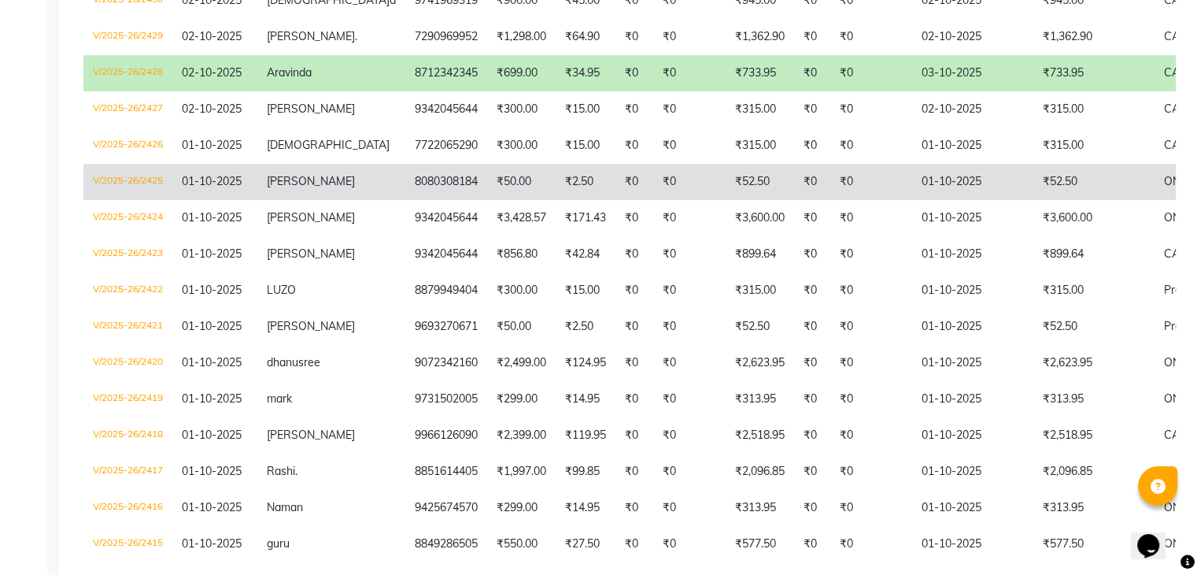
click at [1055, 183] on td "₹52.50" at bounding box center [1094, 182] width 121 height 36
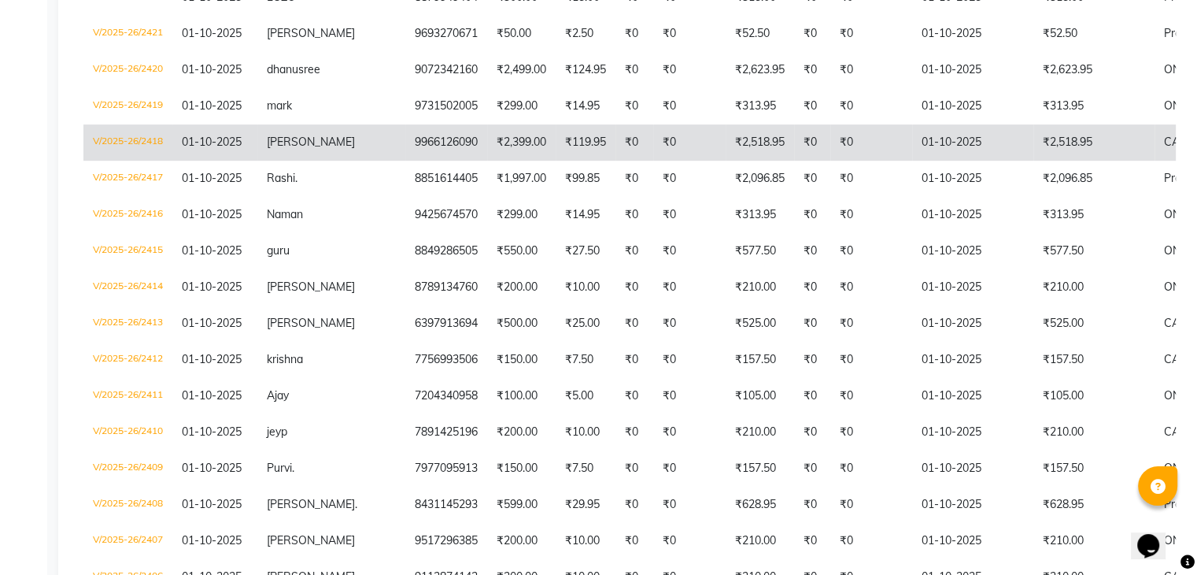
scroll to position [866, 0]
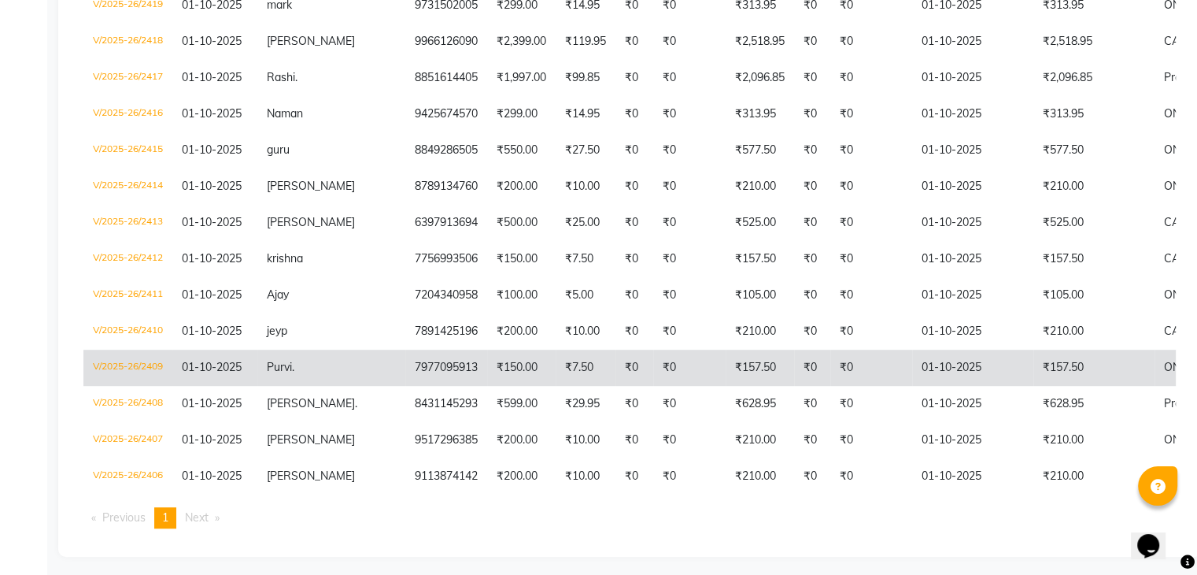
click at [1034, 372] on td "₹157.50" at bounding box center [1094, 368] width 121 height 36
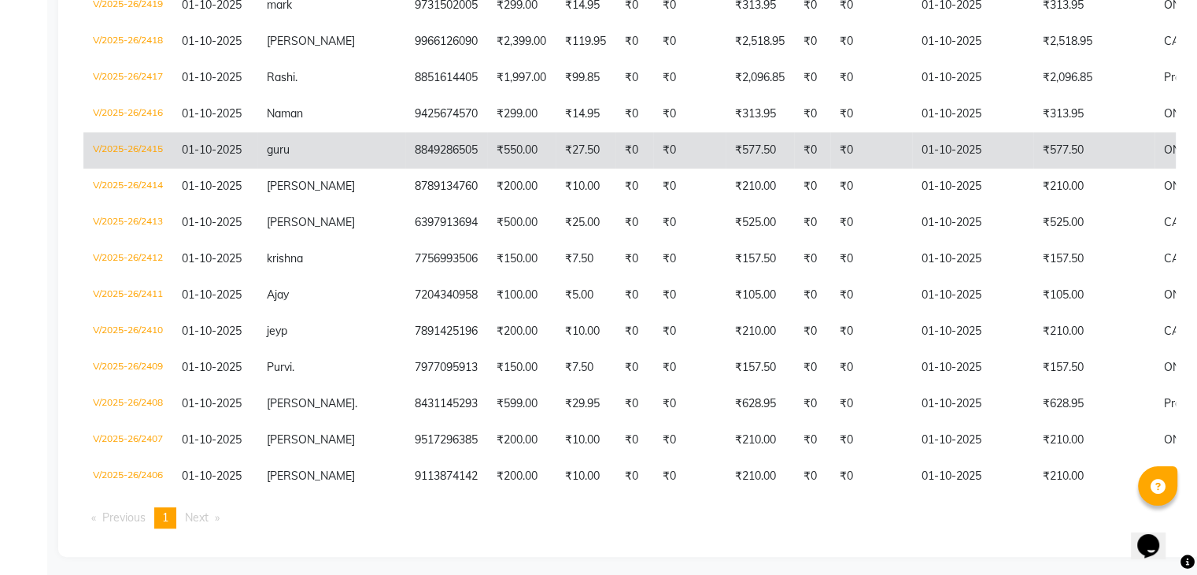
click at [1034, 160] on td "₹577.50" at bounding box center [1094, 150] width 121 height 36
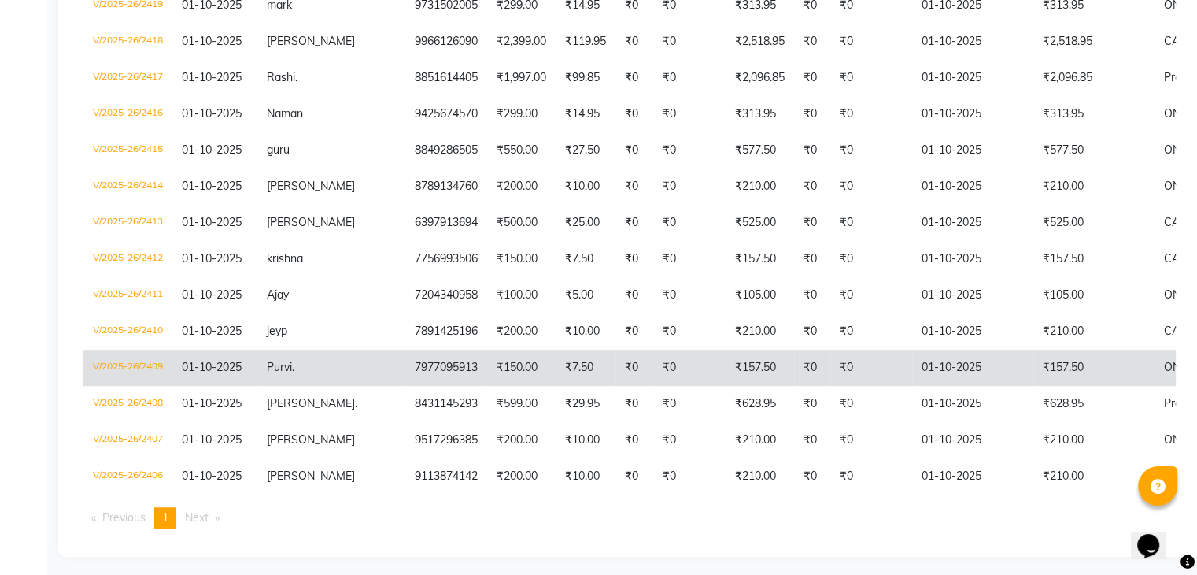
click at [1093, 373] on td "₹157.50" at bounding box center [1094, 368] width 121 height 36
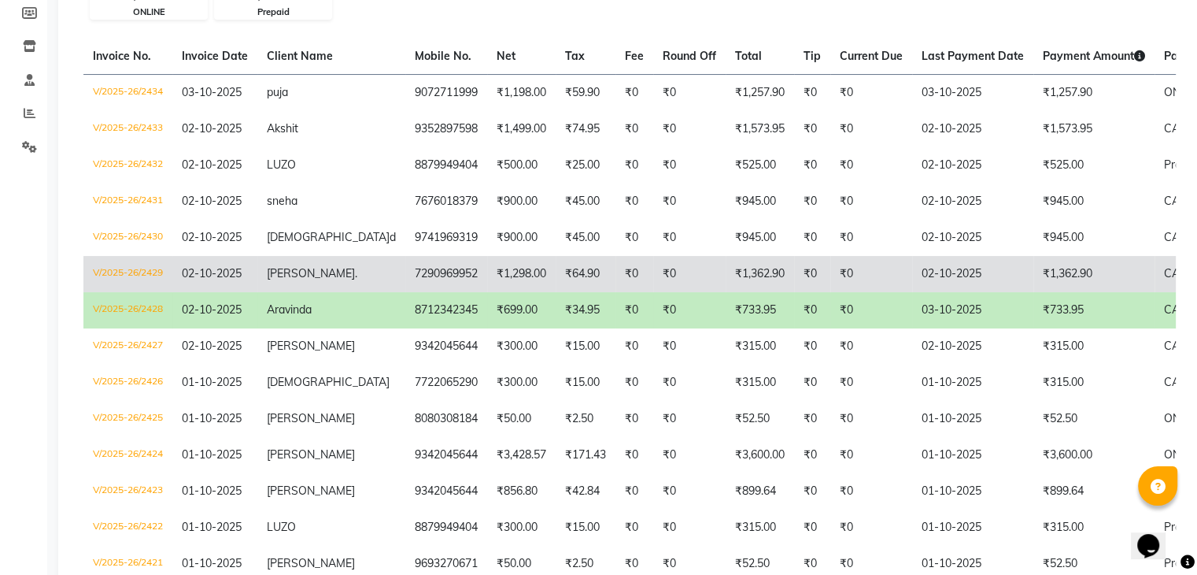
scroll to position [236, 0]
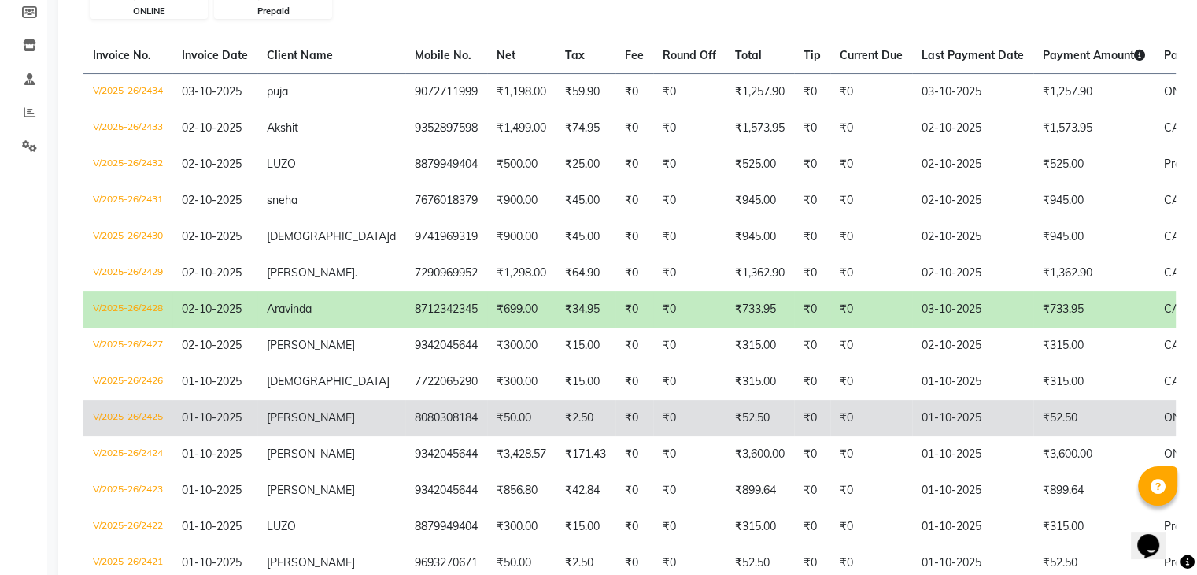
click at [1040, 406] on td "₹52.50" at bounding box center [1094, 418] width 121 height 36
click at [1034, 417] on td "₹52.50" at bounding box center [1094, 418] width 121 height 36
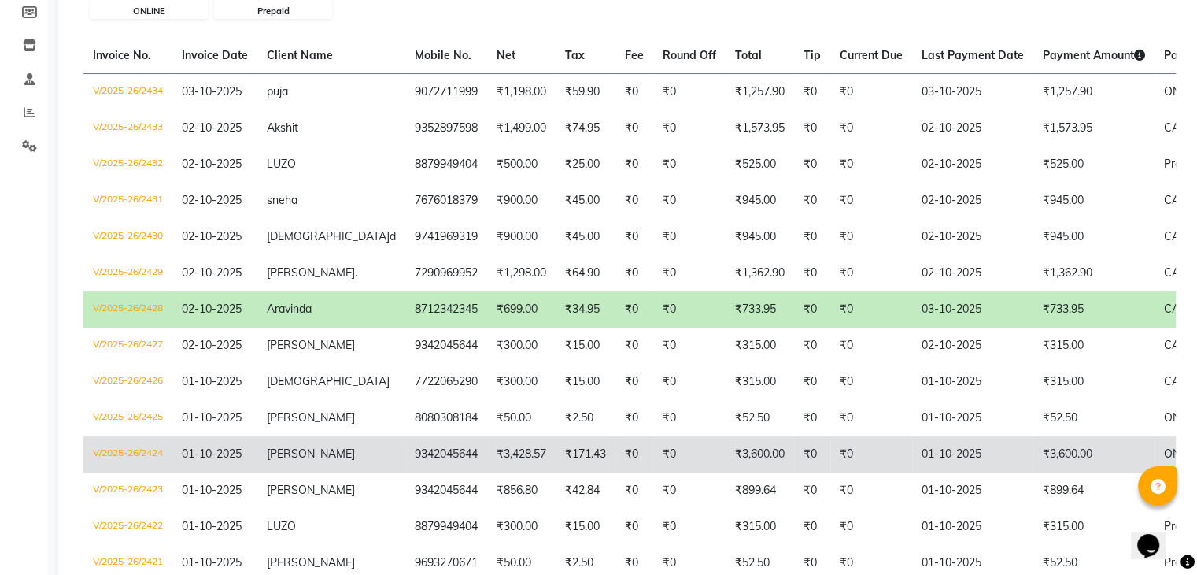
click at [1041, 457] on td "₹3,600.00" at bounding box center [1094, 454] width 121 height 36
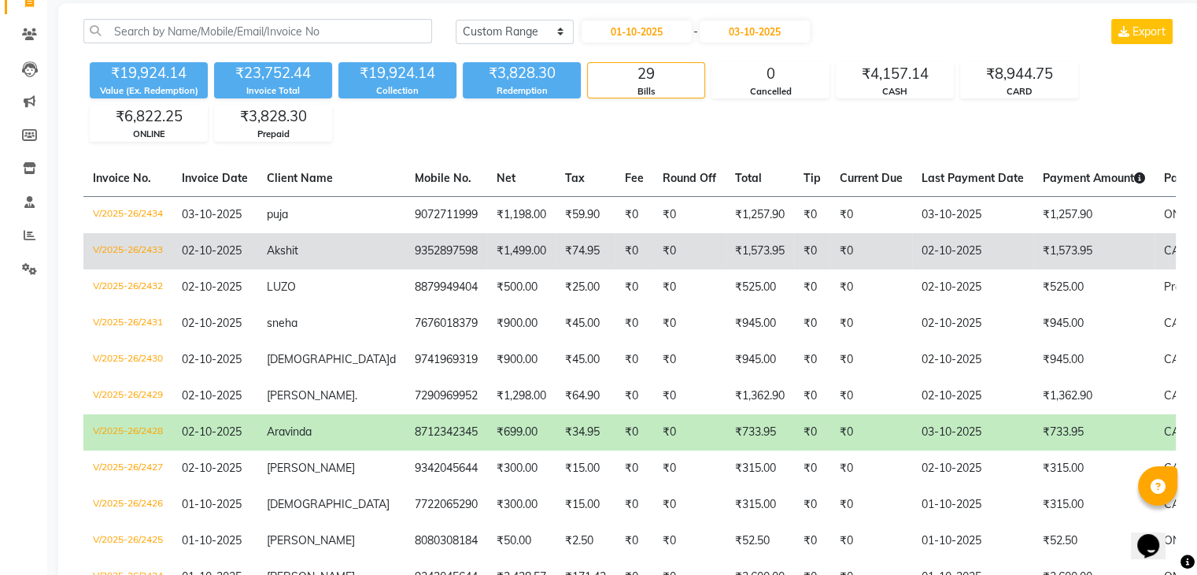
scroll to position [0, 0]
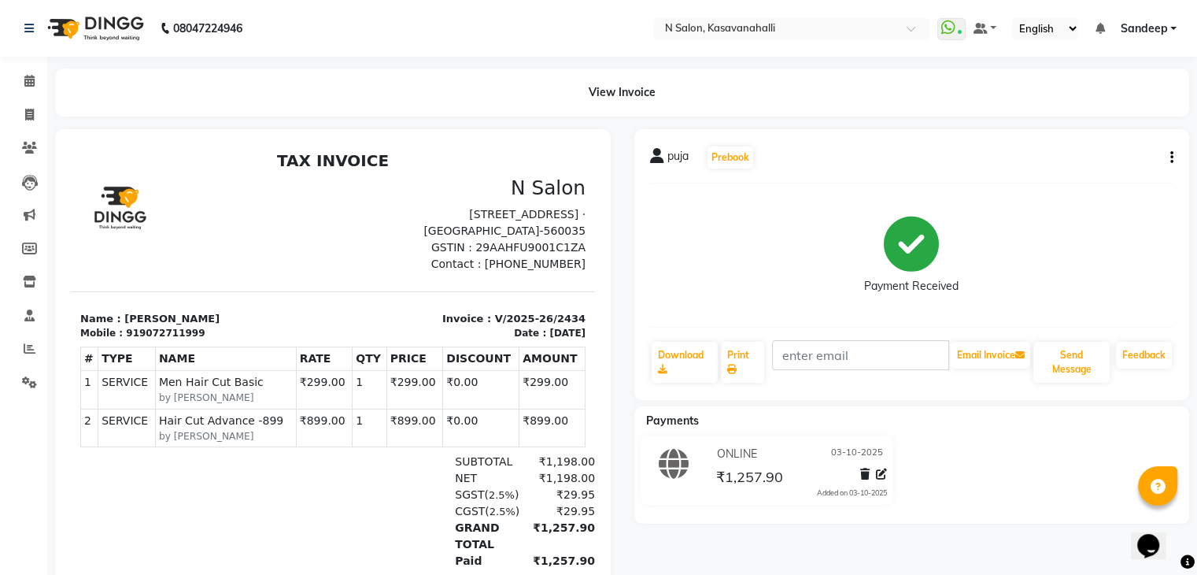
click at [882, 478] on icon at bounding box center [881, 473] width 11 height 11
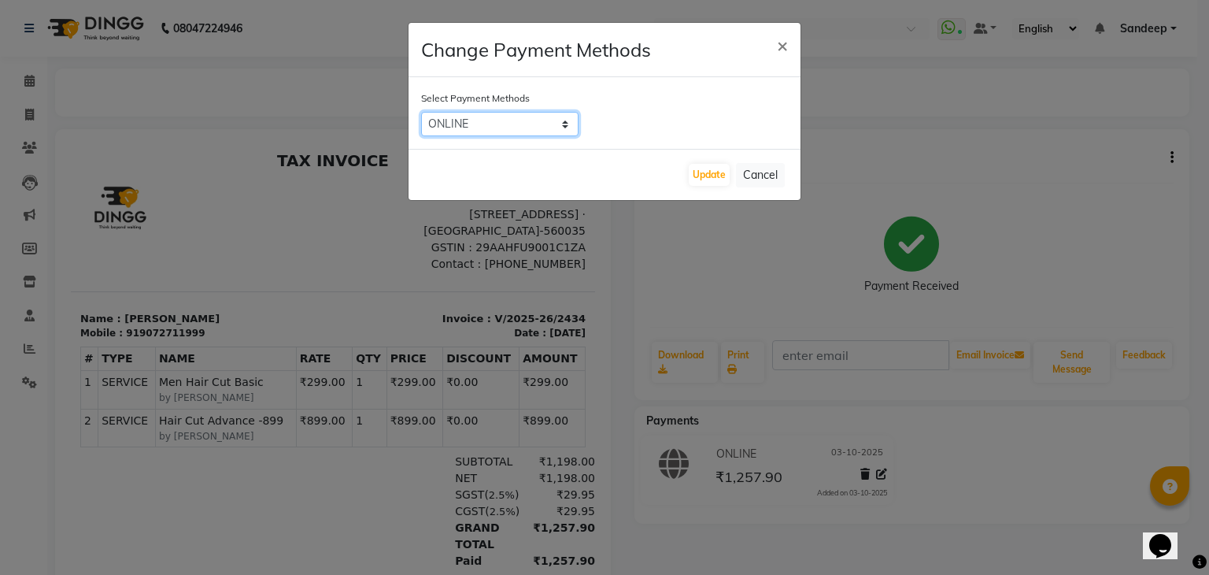
click at [570, 124] on select "ONLINE CARD CASH Bank UPI" at bounding box center [499, 124] width 157 height 24
select select "2"
click at [421, 112] on select "ONLINE CARD CASH Bank UPI" at bounding box center [499, 124] width 157 height 24
click at [709, 178] on button "Update" at bounding box center [709, 175] width 41 height 22
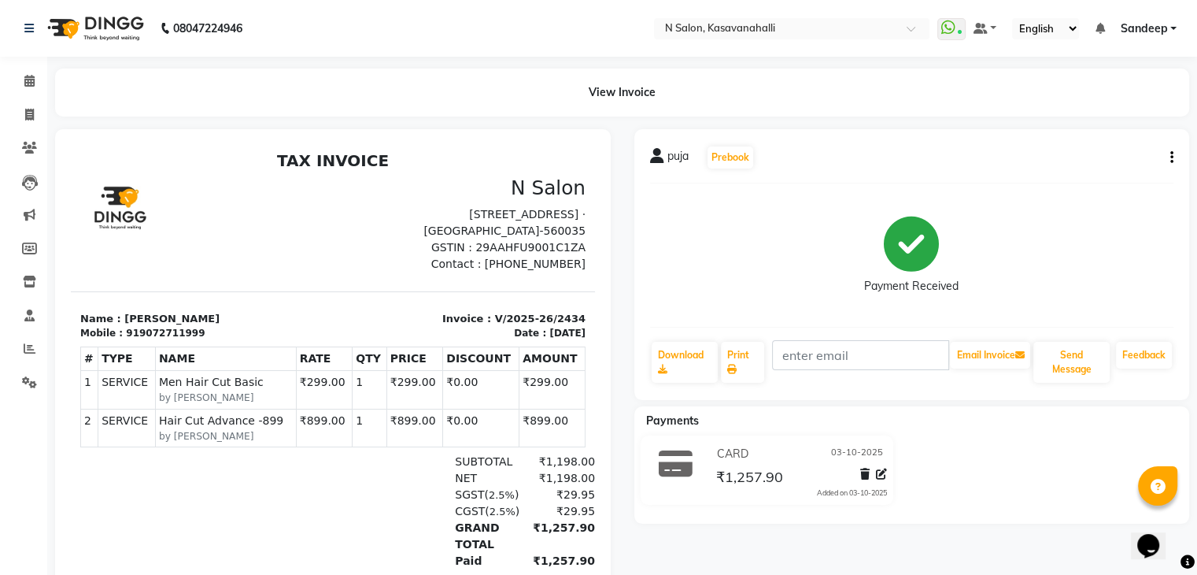
click at [888, 475] on div "CARD [DATE] ₹1,257.90 Added on [DATE]" at bounding box center [800, 470] width 198 height 57
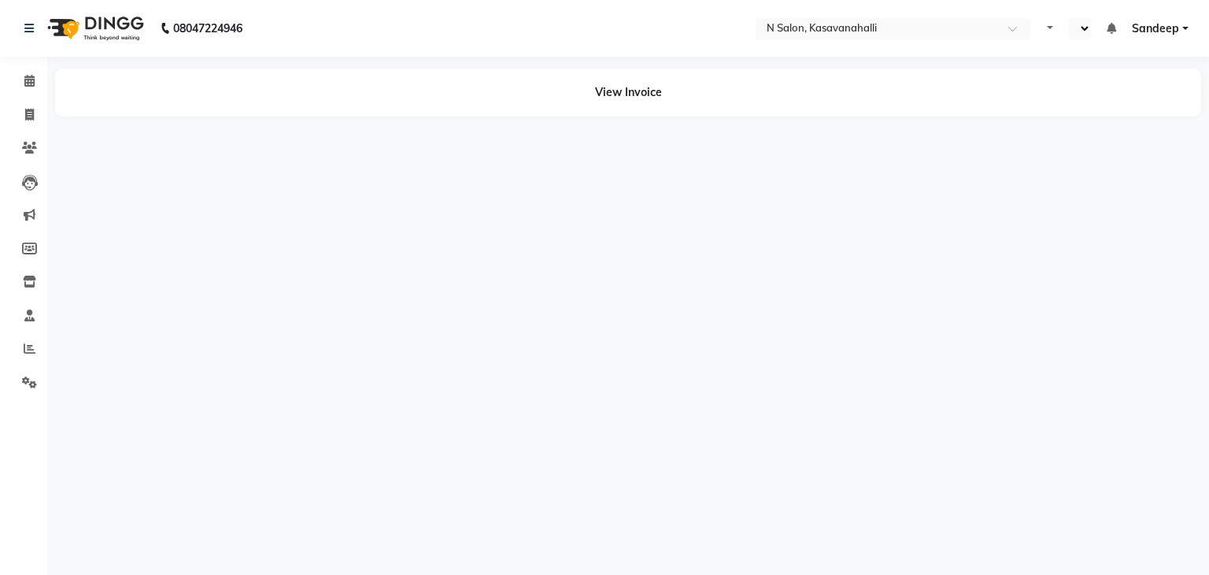
select select "en"
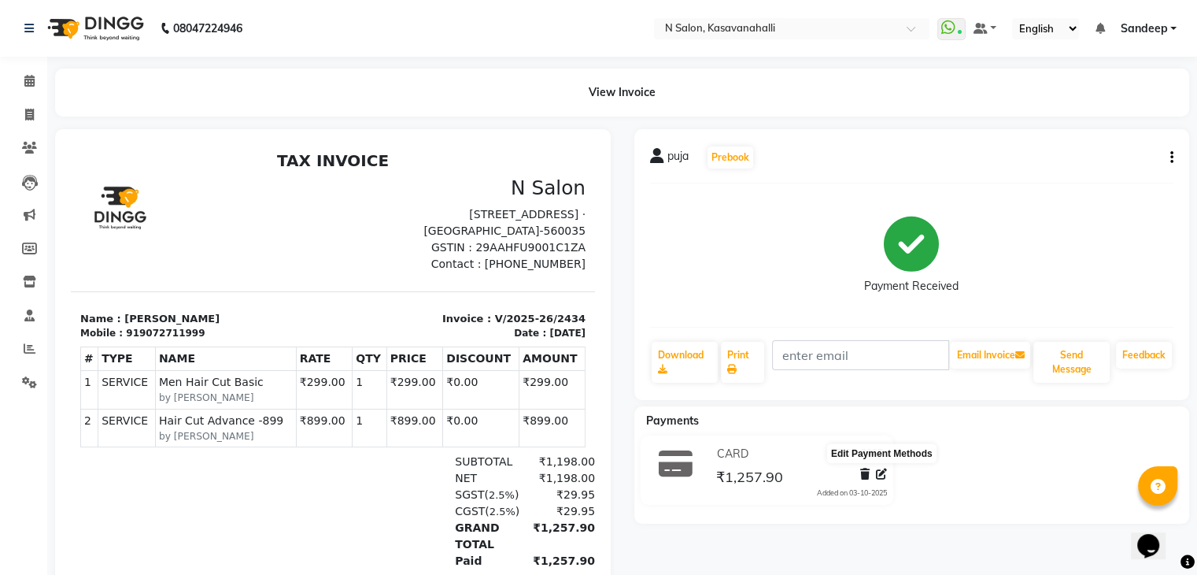
click at [885, 477] on icon at bounding box center [881, 473] width 11 height 11
select select "2"
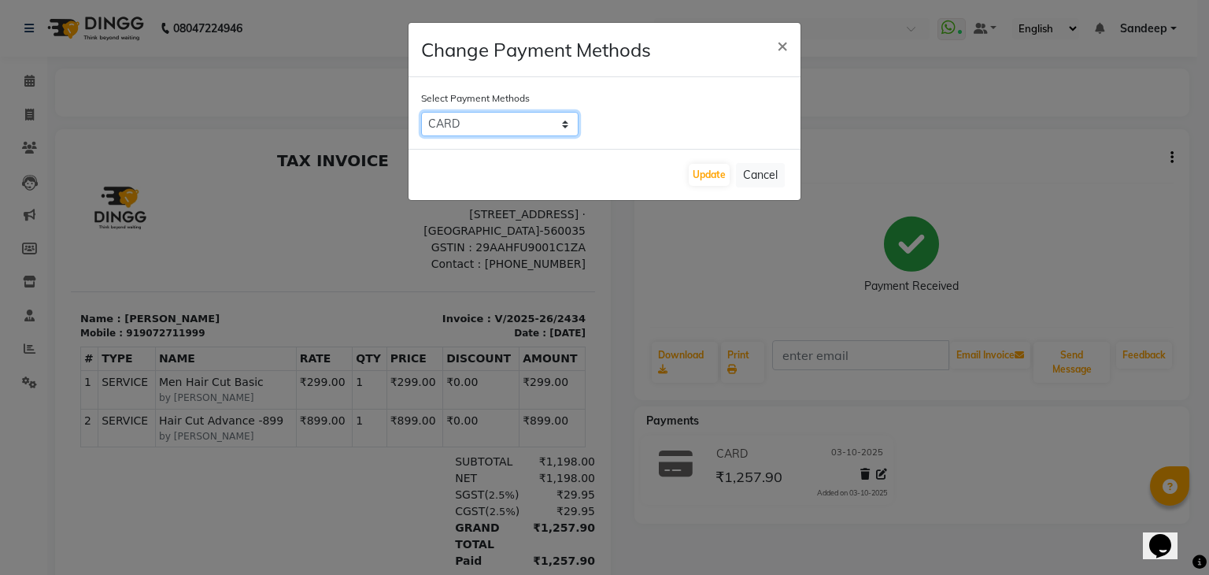
click at [564, 122] on select "ONLINE CARD CASH Bank UPI" at bounding box center [499, 124] width 157 height 24
click at [421, 112] on select "ONLINE CARD CASH Bank UPI" at bounding box center [499, 124] width 157 height 24
click at [709, 172] on button "Update" at bounding box center [709, 175] width 41 height 22
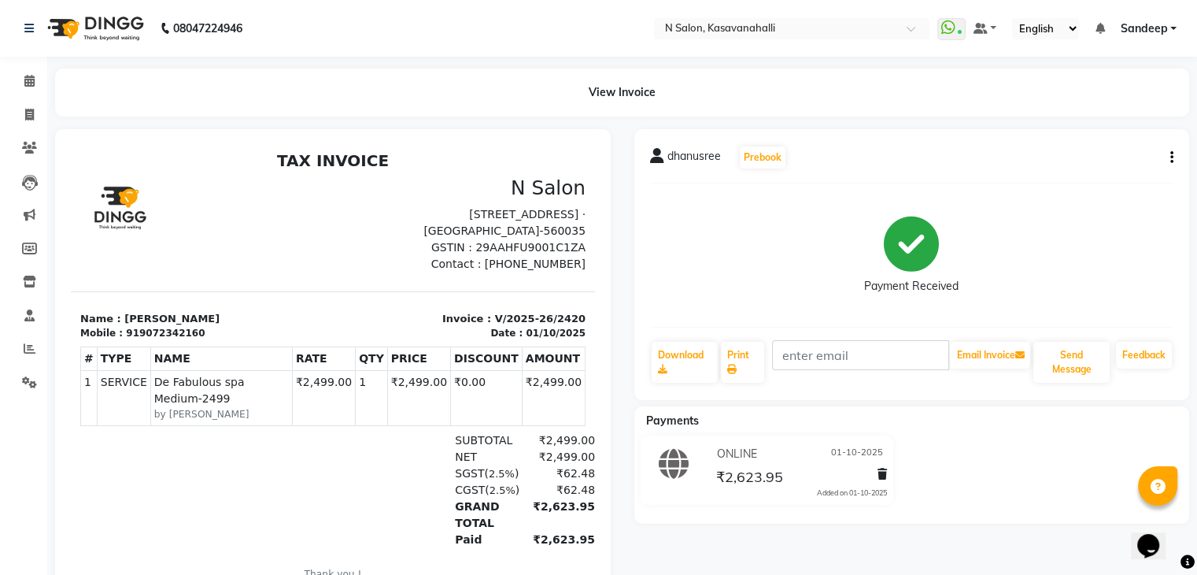
click at [1170, 139] on div "dhanusree Prebook Payment Received Download Print Email Invoice Send Message Fe…" at bounding box center [913, 264] width 556 height 271
click at [1174, 153] on div "dhanusree Prebook Payment Received Download Print Email Invoice Send Message Fe…" at bounding box center [913, 264] width 556 height 271
click at [1174, 165] on div "dhanusree Prebook Payment Received Download Print Email Invoice Send Message Fe…" at bounding box center [913, 264] width 556 height 271
click at [1171, 158] on icon "button" at bounding box center [1172, 157] width 3 height 1
click at [877, 476] on div at bounding box center [880, 476] width 16 height 21
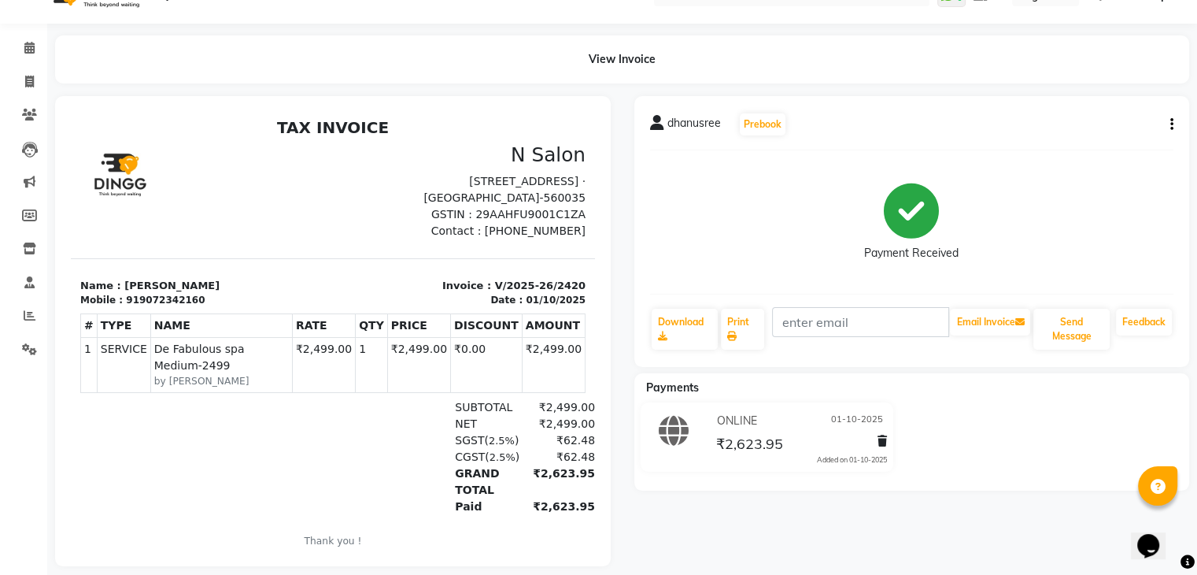
scroll to position [60, 0]
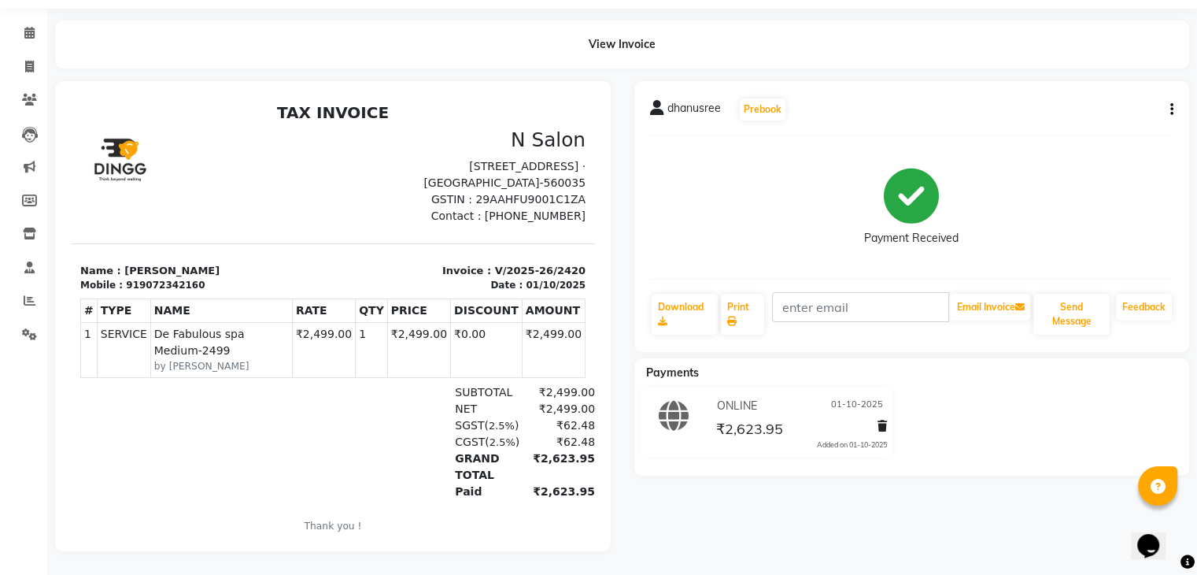
click at [853, 401] on span "01-10-2025" at bounding box center [857, 406] width 52 height 17
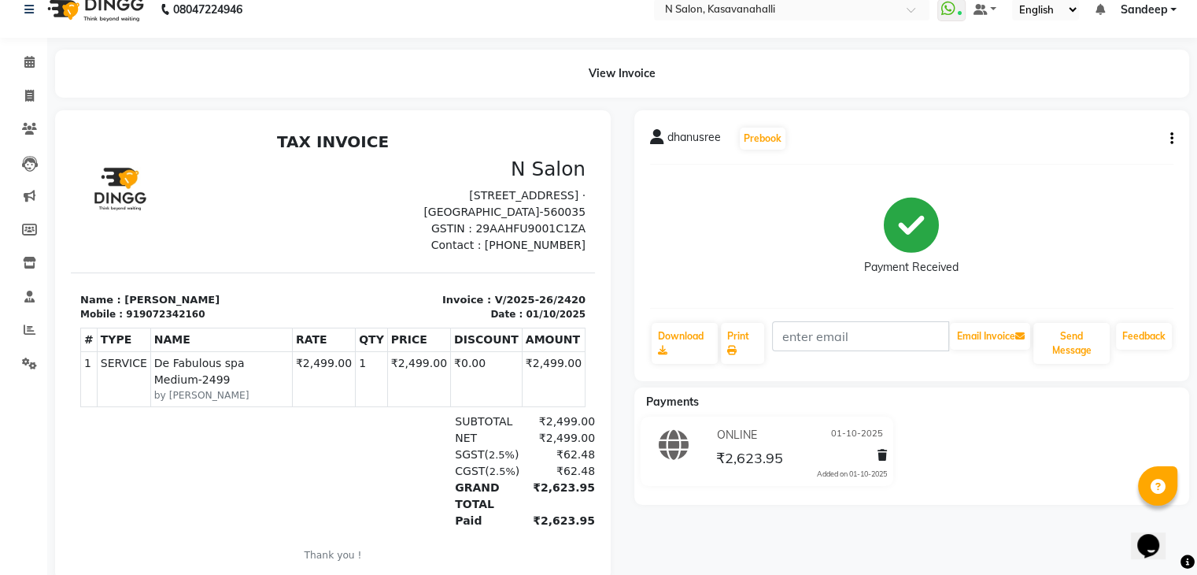
scroll to position [0, 0]
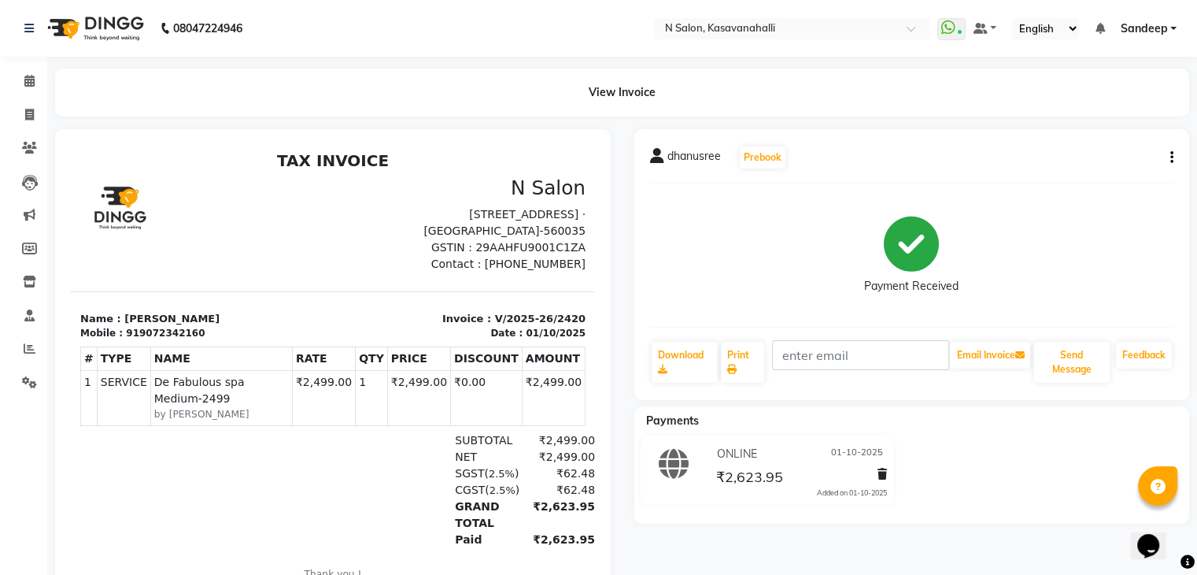
click at [875, 478] on div at bounding box center [880, 476] width 16 height 21
click at [884, 479] on icon at bounding box center [882, 473] width 9 height 11
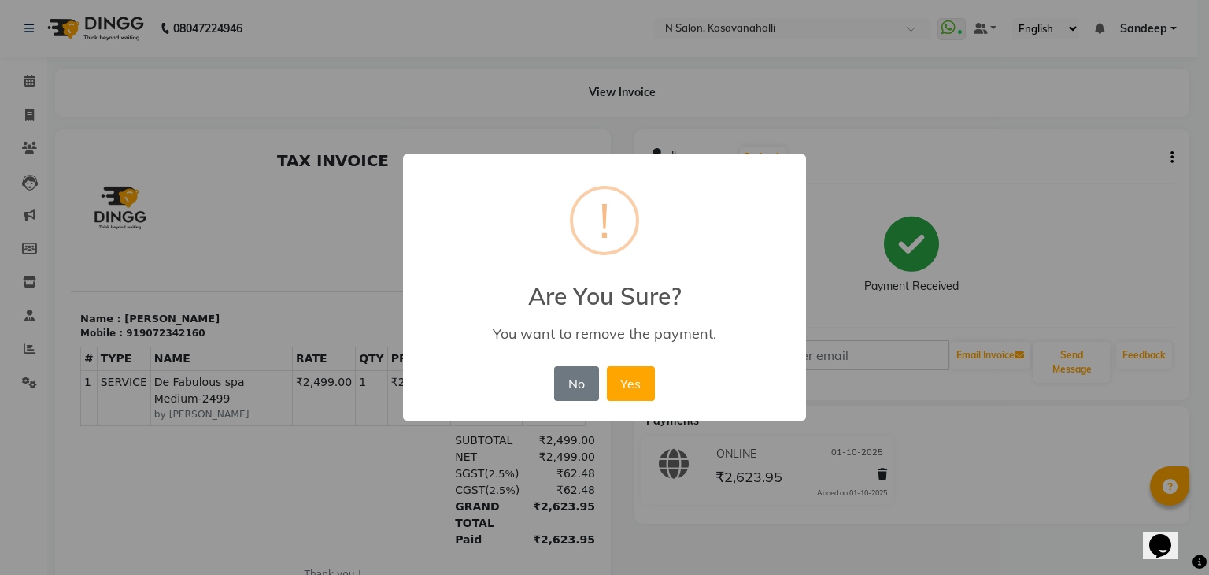
click at [759, 472] on div "× ! Are You Sure? You want to remove the payment. No No Yes" at bounding box center [604, 287] width 1209 height 575
click at [650, 371] on button "Yes" at bounding box center [631, 383] width 48 height 35
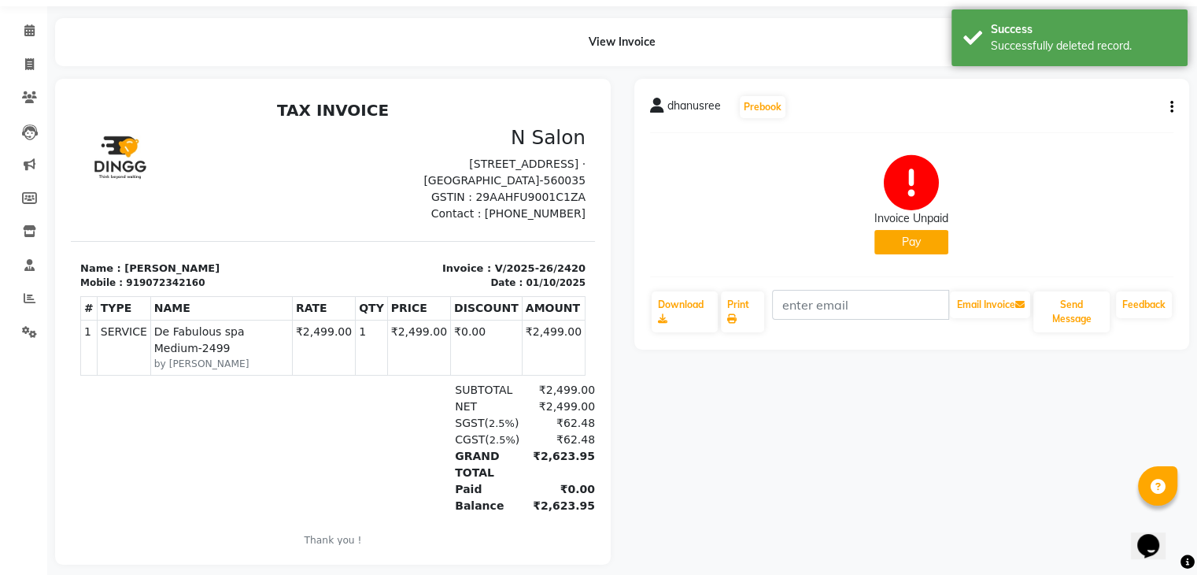
scroll to position [76, 0]
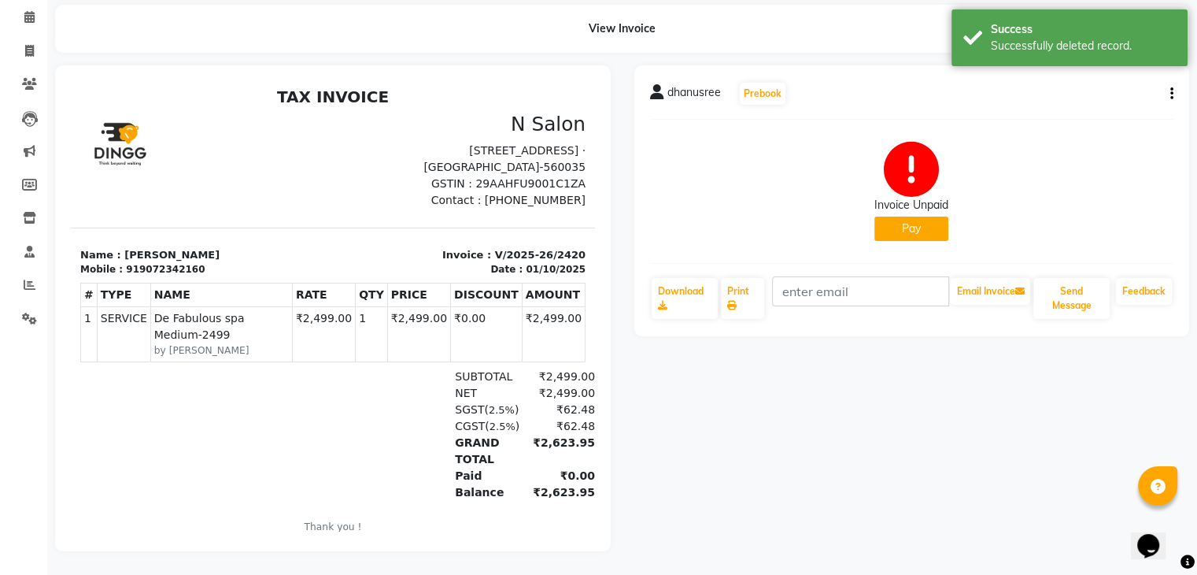
click at [926, 217] on button "Pay" at bounding box center [912, 229] width 74 height 24
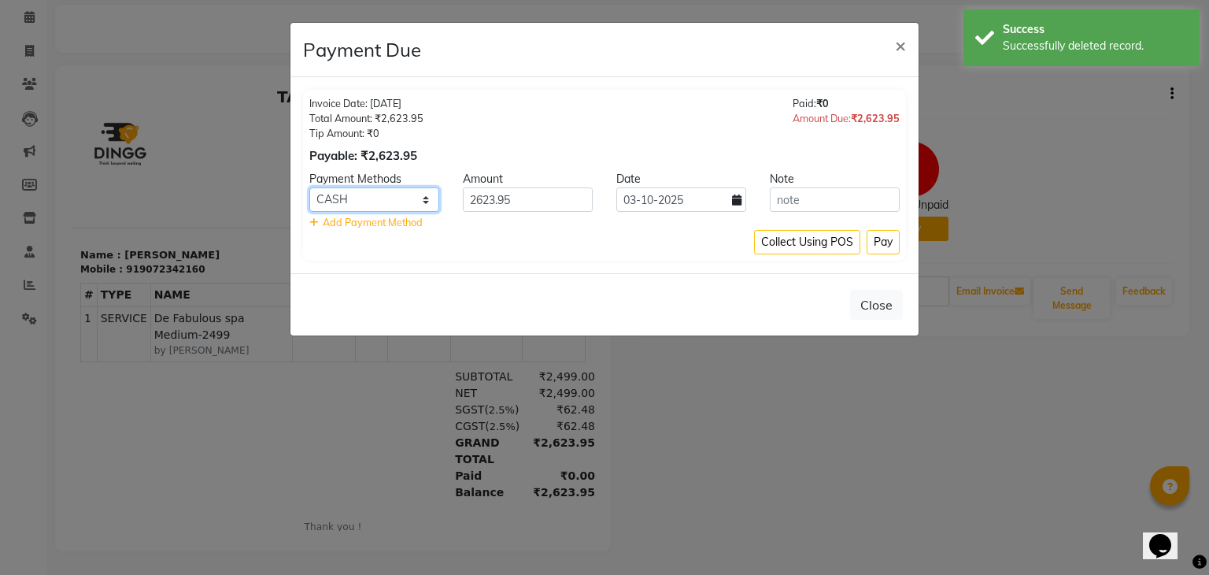
click at [421, 202] on select "ONLINE CARD CASH Bank UPI" at bounding box center [374, 199] width 130 height 24
select select "2"
click at [309, 187] on select "ONLINE CARD CASH Bank UPI" at bounding box center [374, 199] width 130 height 24
click at [885, 242] on button "Pay" at bounding box center [883, 242] width 33 height 24
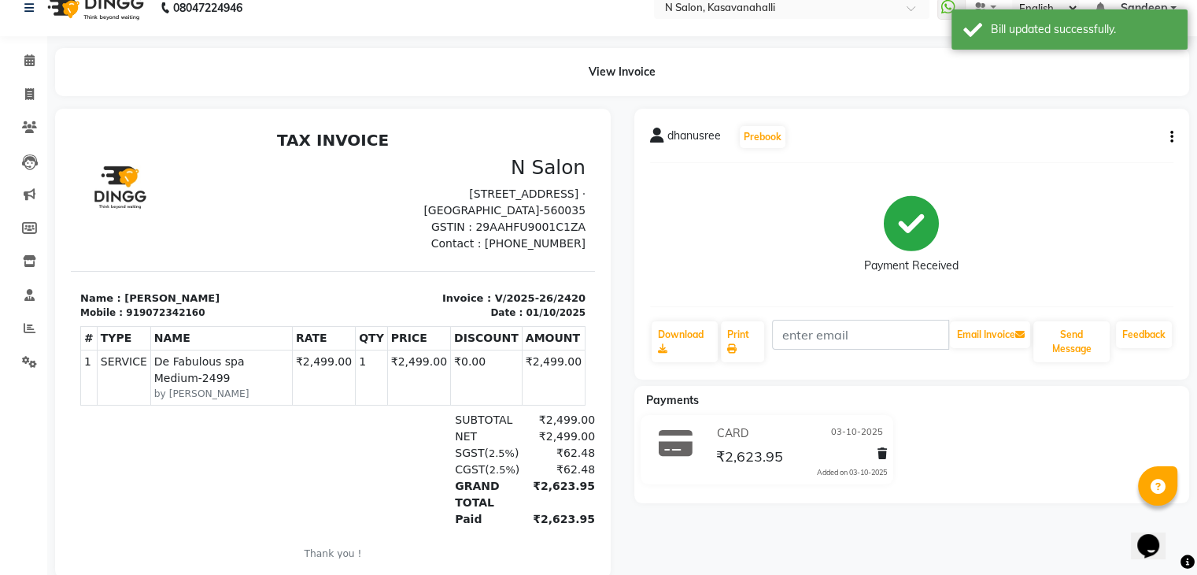
scroll to position [0, 0]
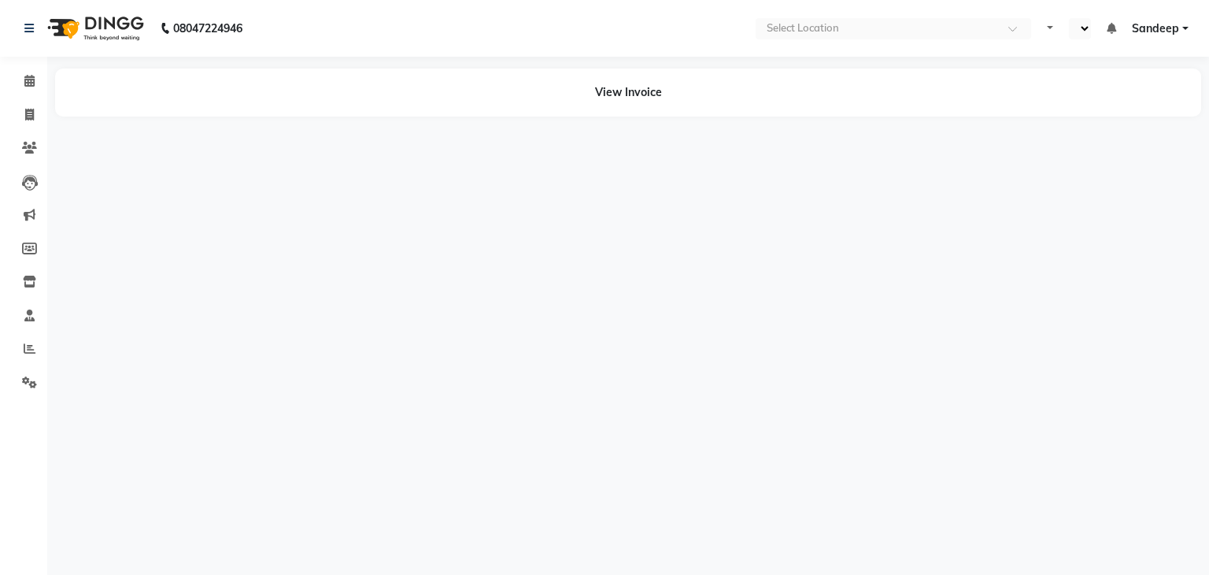
select select "en"
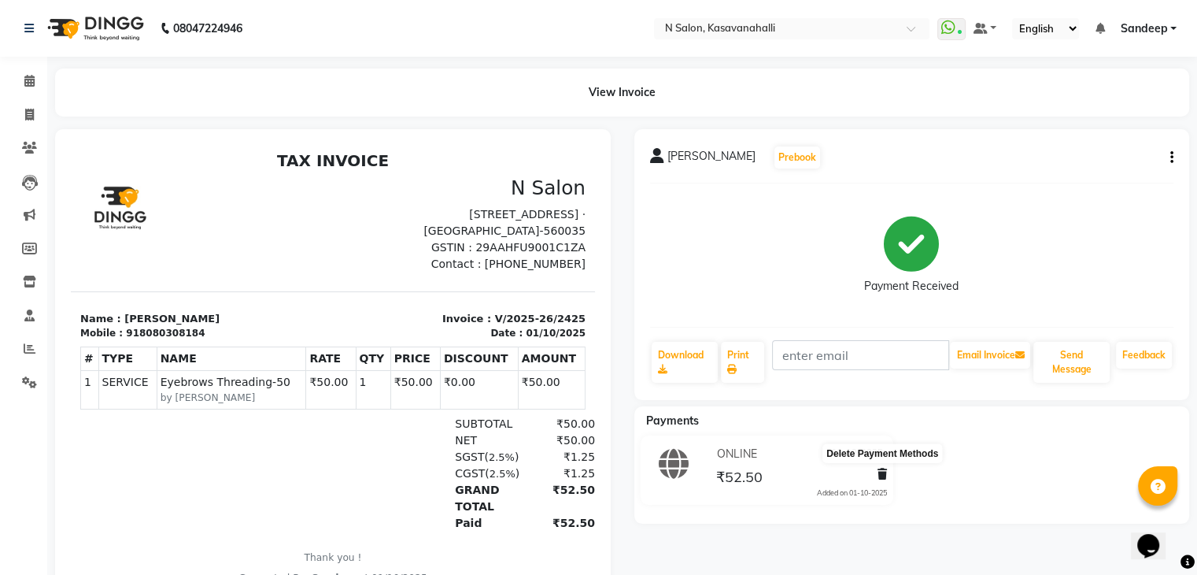
click at [884, 479] on icon at bounding box center [882, 473] width 9 height 11
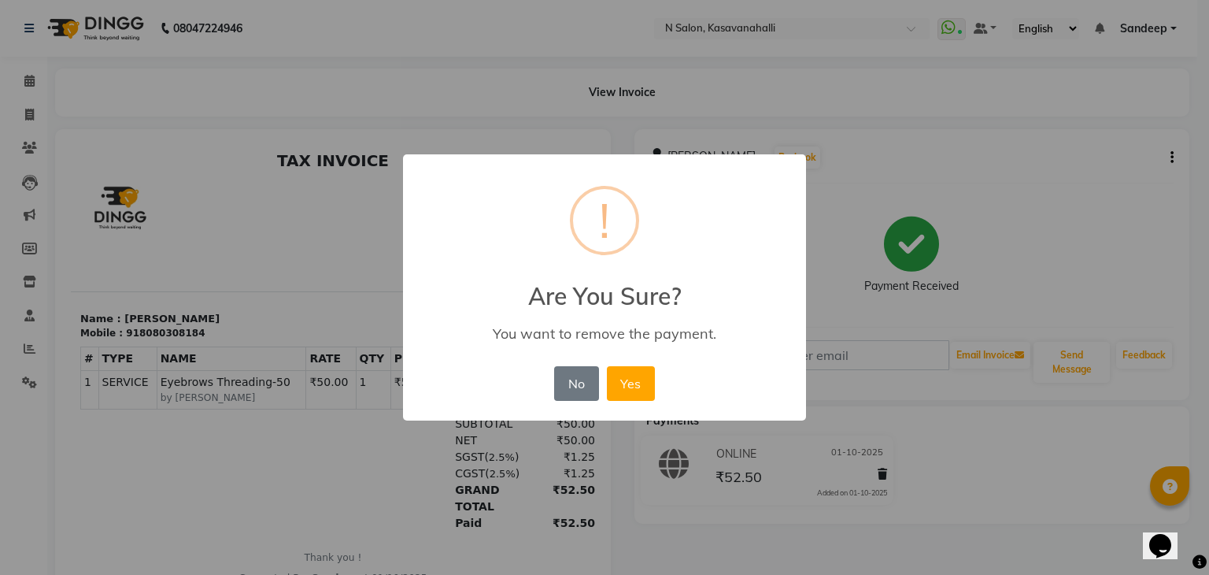
drag, startPoint x: 805, startPoint y: 489, endPoint x: 798, endPoint y: 482, distance: 10.0
click at [804, 489] on div "× ! Are You Sure? You want to remove the payment. No No Yes" at bounding box center [604, 287] width 1209 height 575
click at [559, 392] on button "No" at bounding box center [576, 383] width 44 height 35
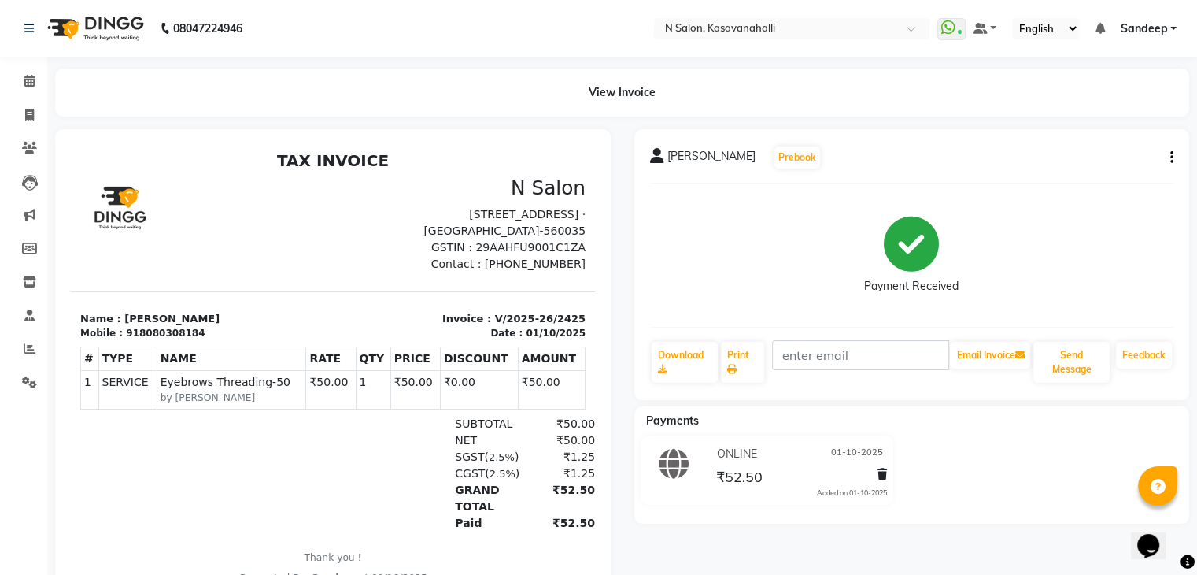
click at [720, 486] on span "₹52.50" at bounding box center [739, 479] width 46 height 22
click at [720, 483] on span "₹52.50" at bounding box center [739, 479] width 46 height 22
drag, startPoint x: 721, startPoint y: 482, endPoint x: 790, endPoint y: 462, distance: 72.0
click at [721, 481] on span "₹52.50" at bounding box center [739, 479] width 46 height 22
click at [1171, 158] on icon "button" at bounding box center [1172, 157] width 3 height 1
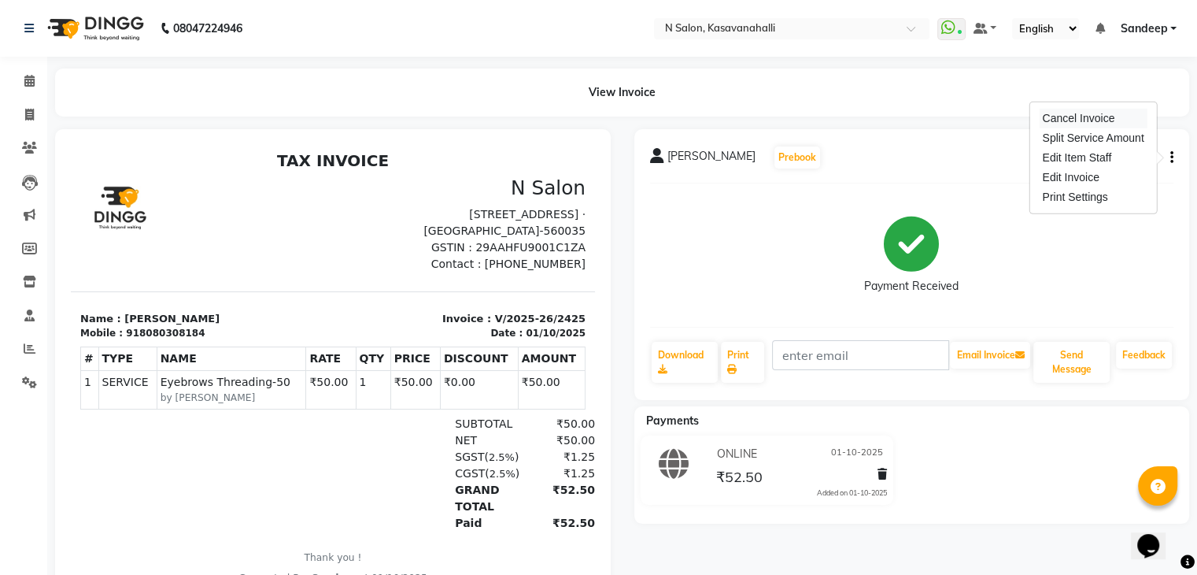
click at [1086, 123] on div "Cancel Invoice" at bounding box center [1093, 119] width 108 height 20
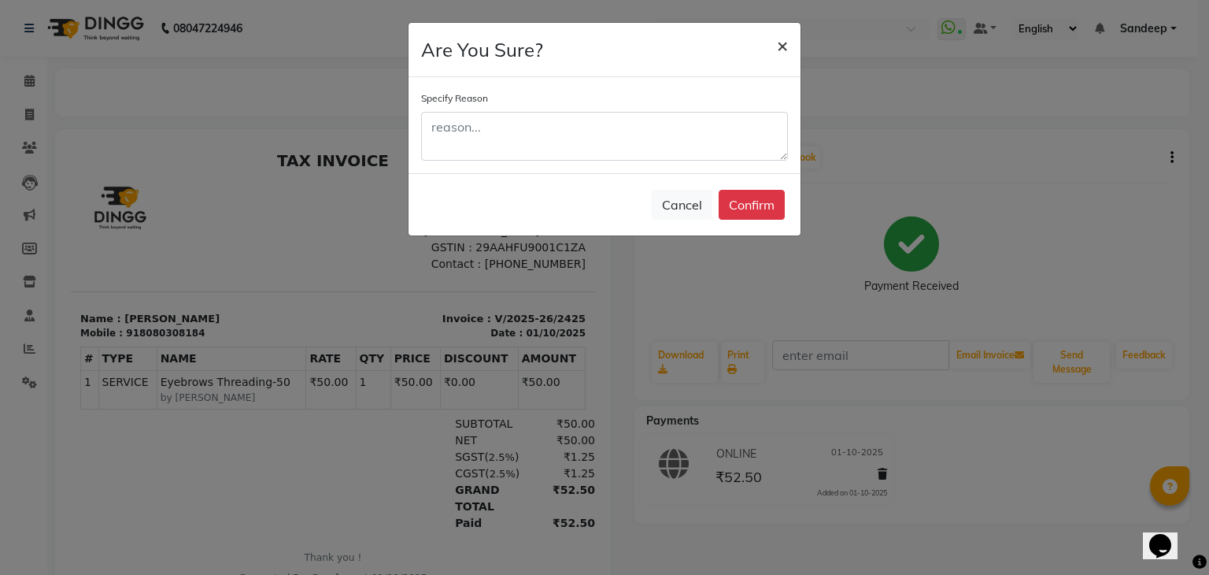
click at [778, 47] on span "×" at bounding box center [782, 45] width 11 height 24
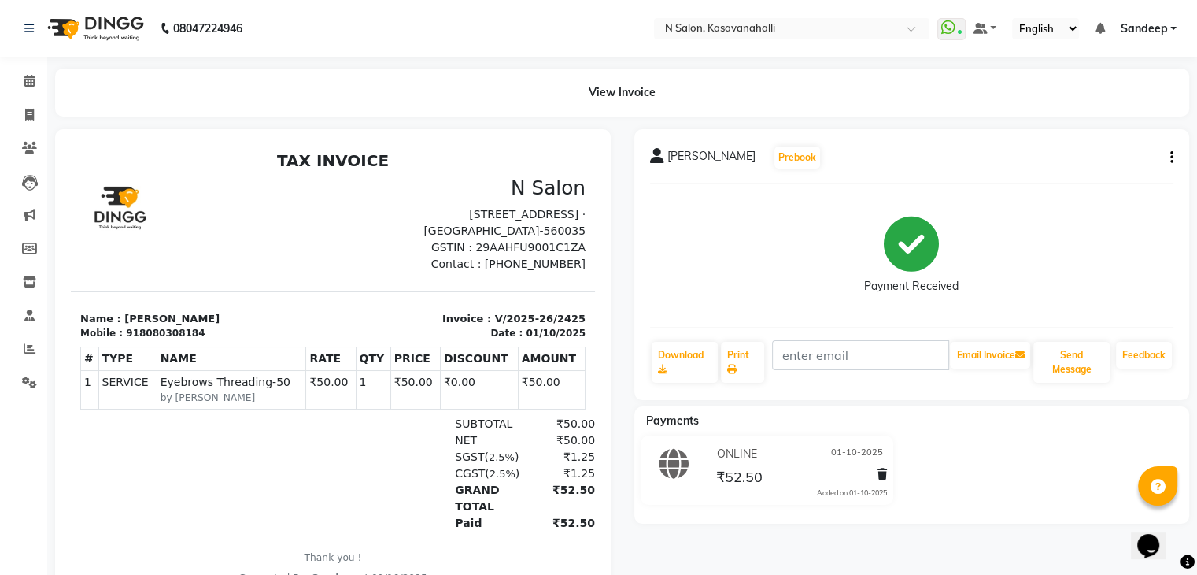
click at [1168, 158] on button "button" at bounding box center [1168, 158] width 9 height 17
click at [1112, 161] on div "Edit Item Staff" at bounding box center [1093, 158] width 108 height 20
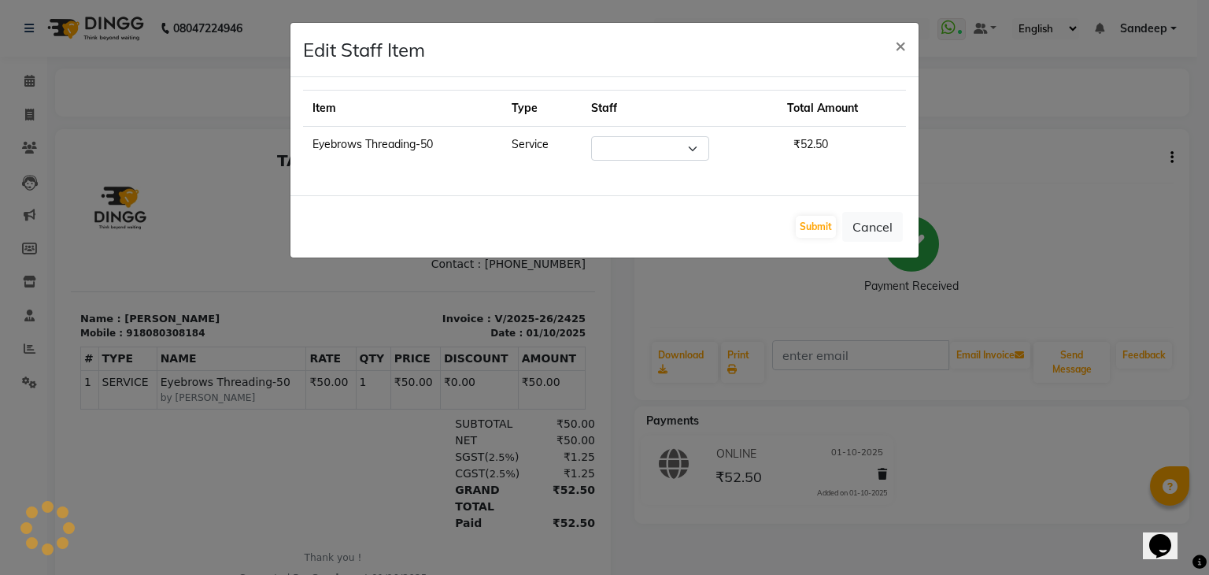
select select "88552"
click at [896, 45] on span "×" at bounding box center [900, 45] width 11 height 24
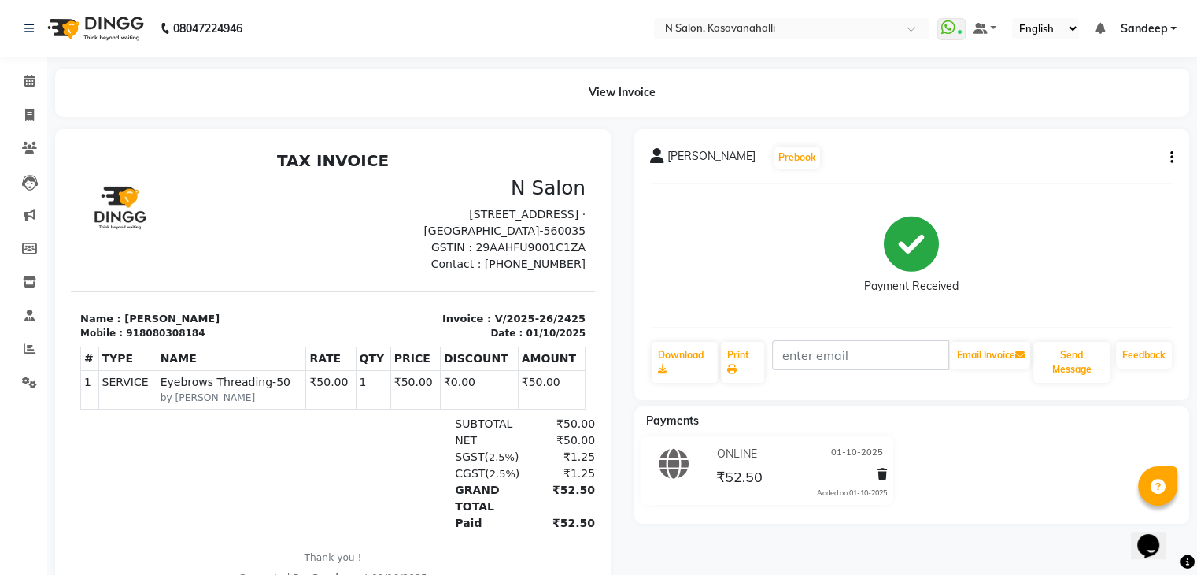
click at [1162, 161] on div "[PERSON_NAME] Prebook" at bounding box center [912, 157] width 524 height 25
click at [1174, 157] on div "[PERSON_NAME] Prebook Payment Received Download Print Email Invoice Send Messag…" at bounding box center [913, 264] width 556 height 271
click at [1168, 160] on button "button" at bounding box center [1168, 158] width 9 height 17
click at [1113, 183] on div "Edit Invoice" at bounding box center [1093, 178] width 108 height 20
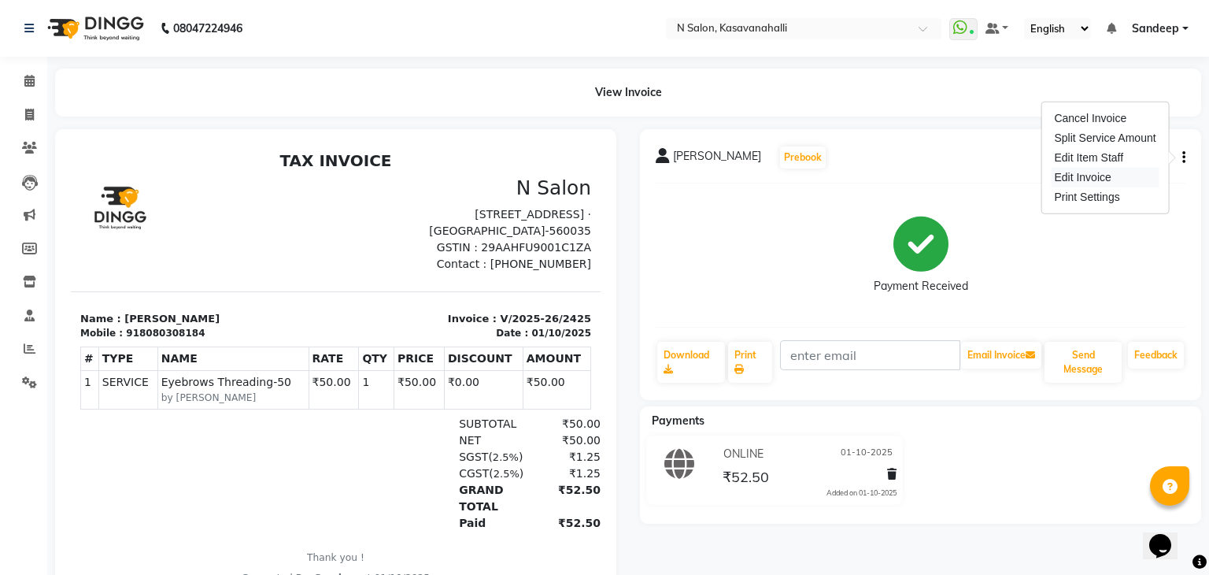
select select "service"
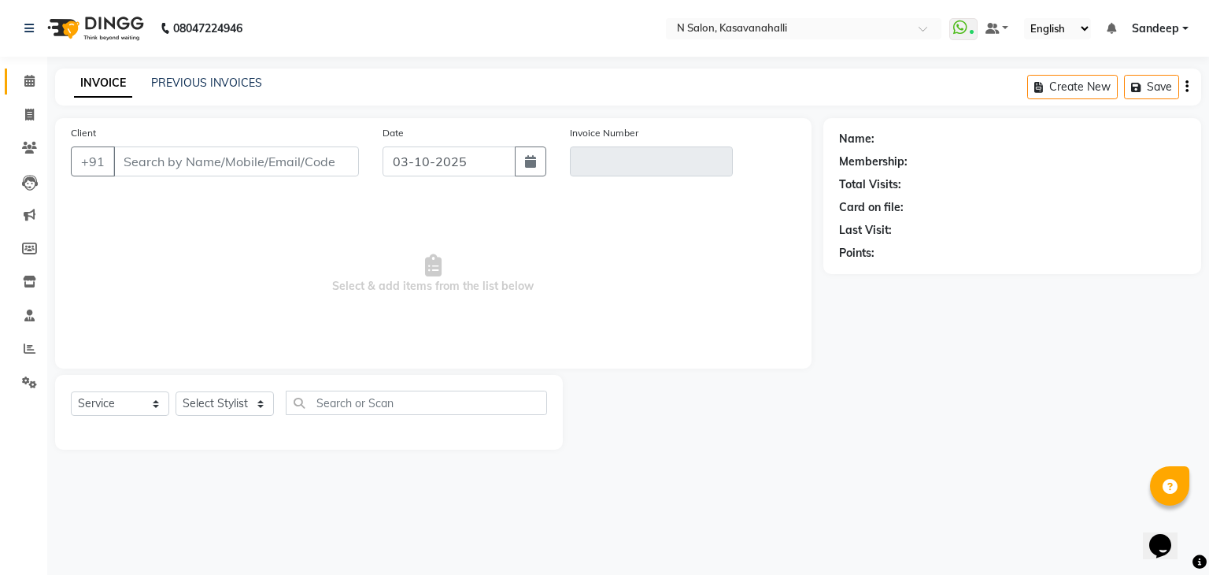
click at [20, 90] on link "Calendar" at bounding box center [24, 81] width 38 height 26
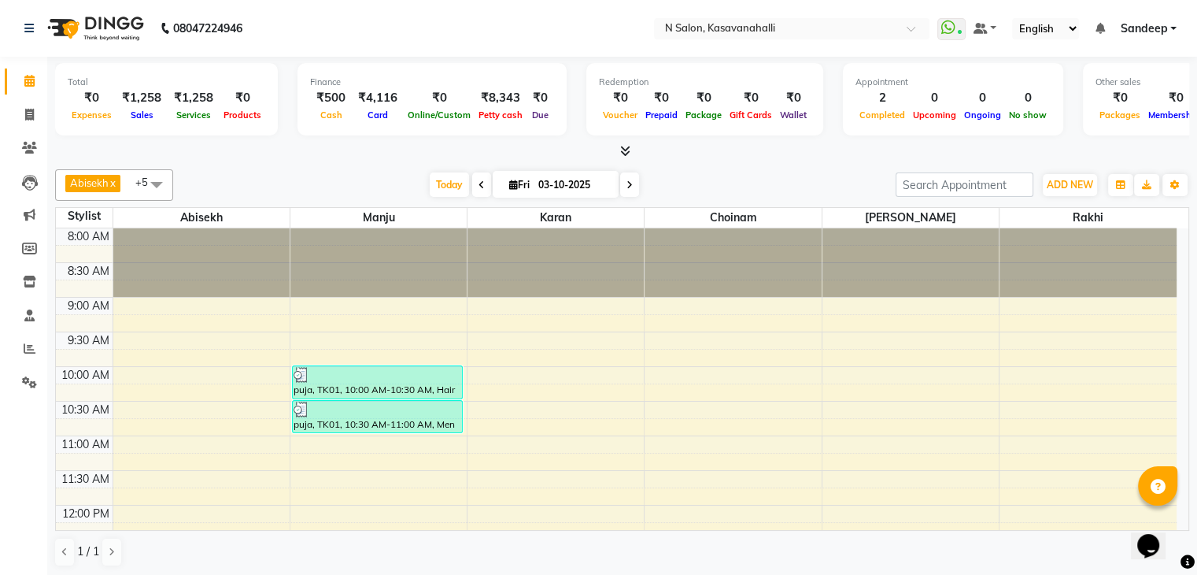
click at [630, 155] on icon at bounding box center [625, 151] width 10 height 12
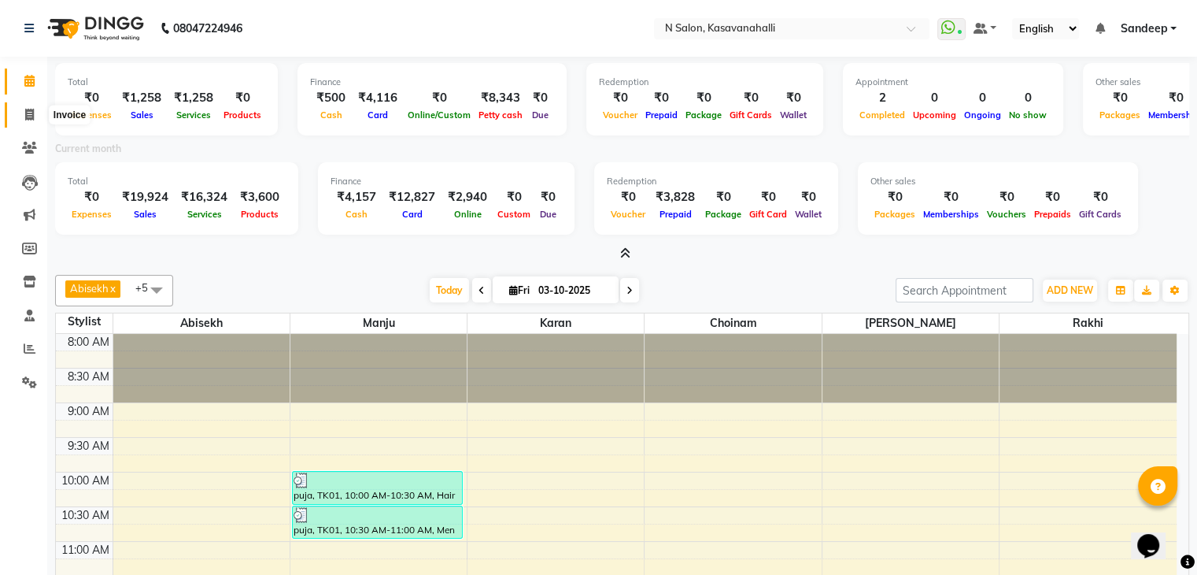
click at [25, 118] on icon at bounding box center [29, 115] width 9 height 12
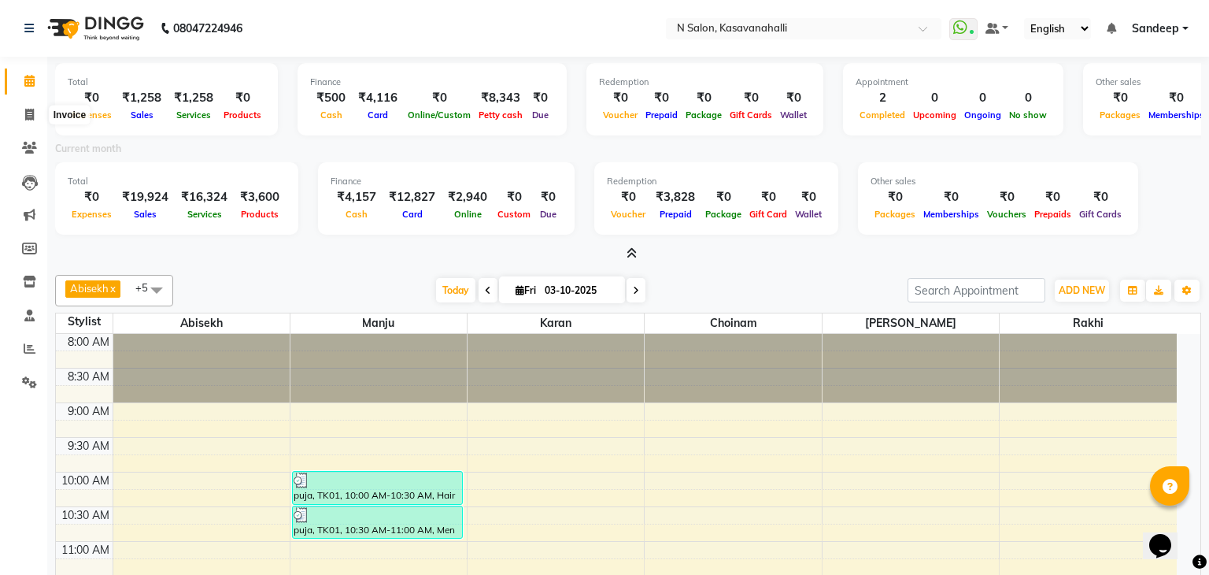
select select "7111"
select select "service"
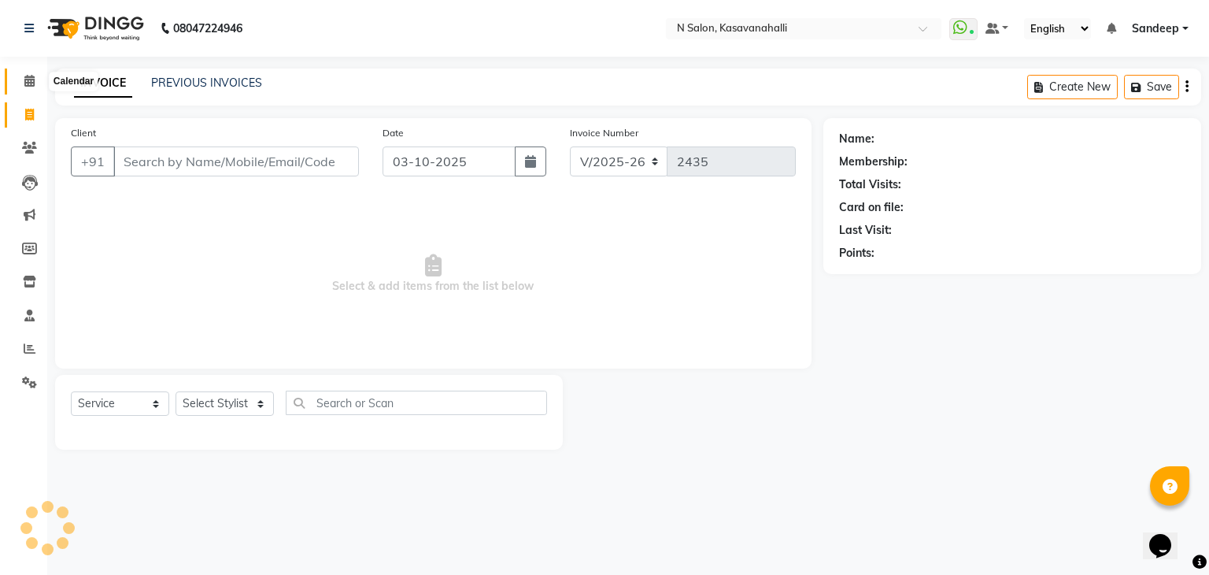
click at [35, 78] on span at bounding box center [30, 81] width 28 height 18
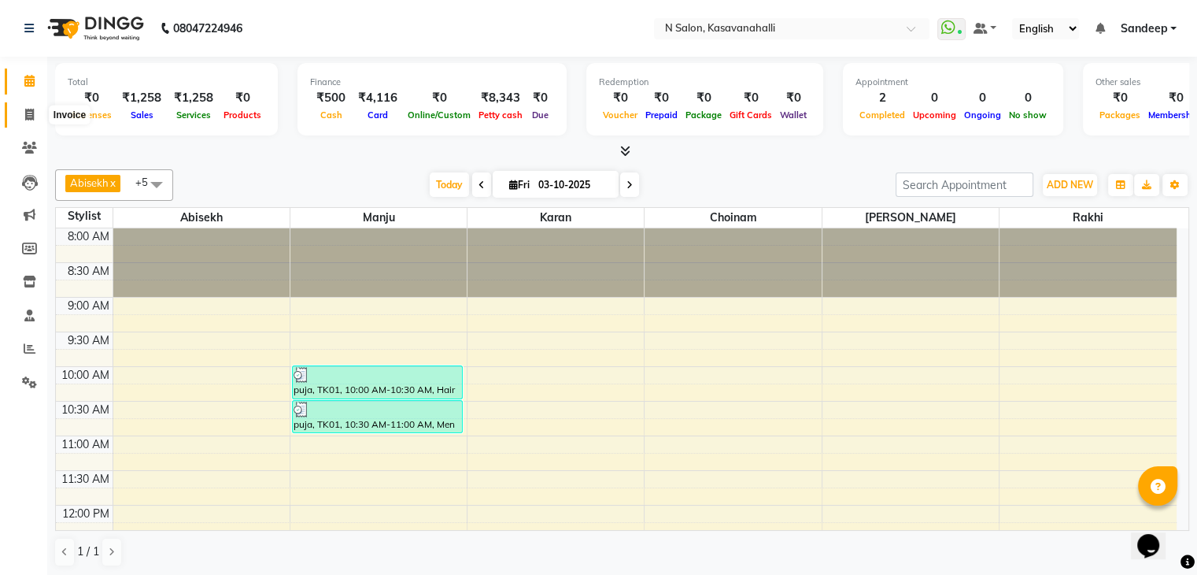
click at [36, 108] on span at bounding box center [30, 115] width 28 height 18
select select "7111"
select select "service"
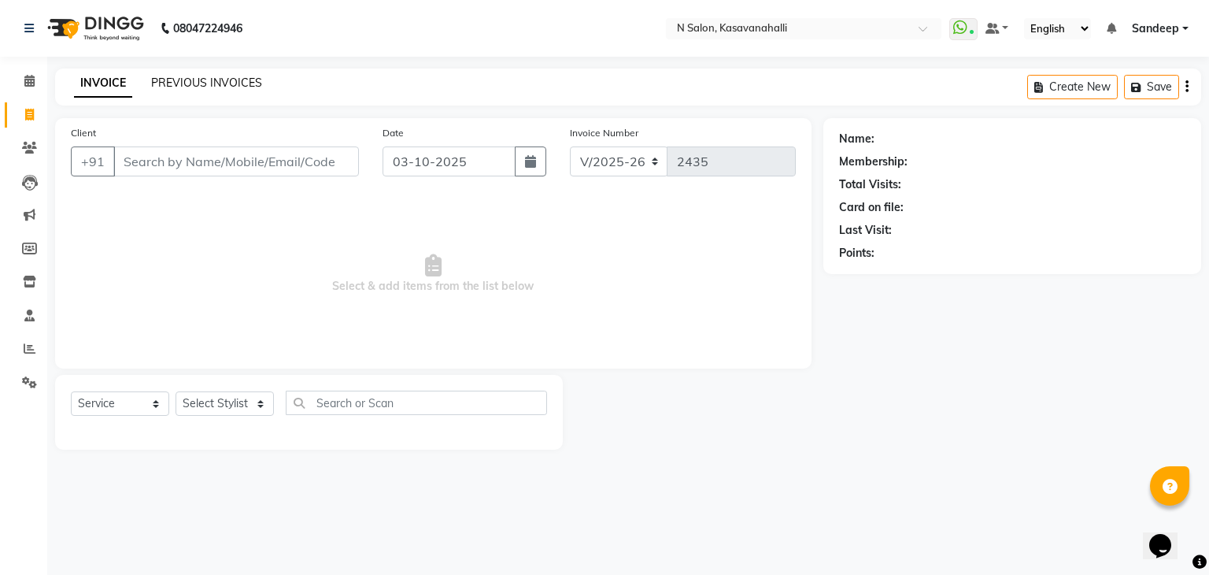
click at [200, 80] on link "PREVIOUS INVOICES" at bounding box center [206, 83] width 111 height 14
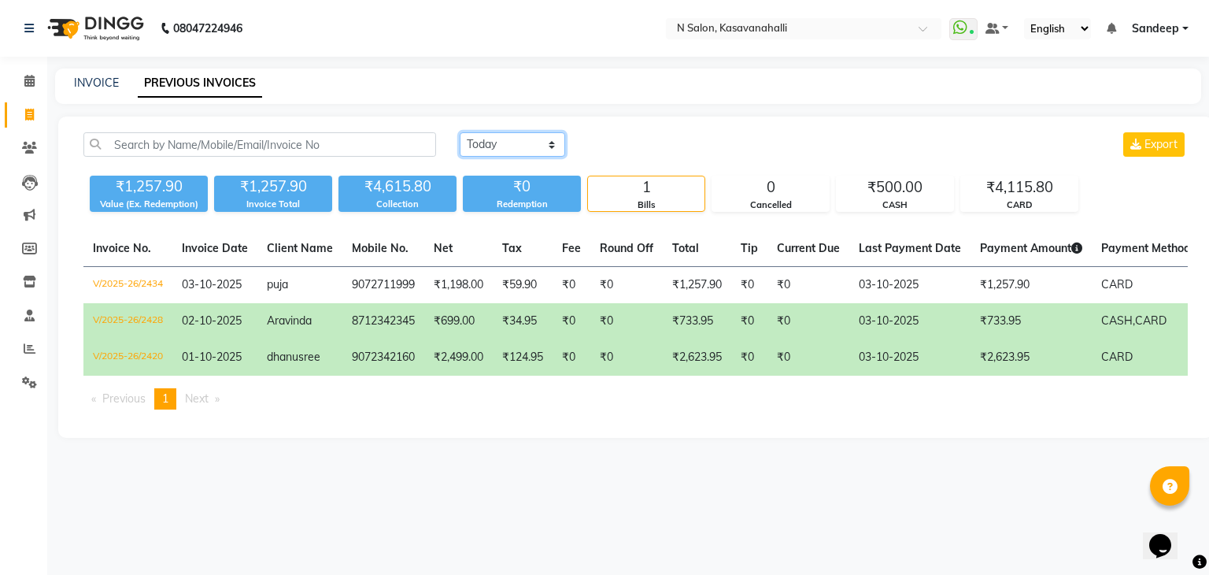
click at [542, 132] on select "[DATE] [DATE] Custom Range" at bounding box center [512, 144] width 105 height 24
select select "range"
click at [460, 132] on select "[DATE] [DATE] Custom Range" at bounding box center [512, 144] width 105 height 24
click at [648, 146] on input "03-10-2025" at bounding box center [641, 145] width 110 height 22
select select "10"
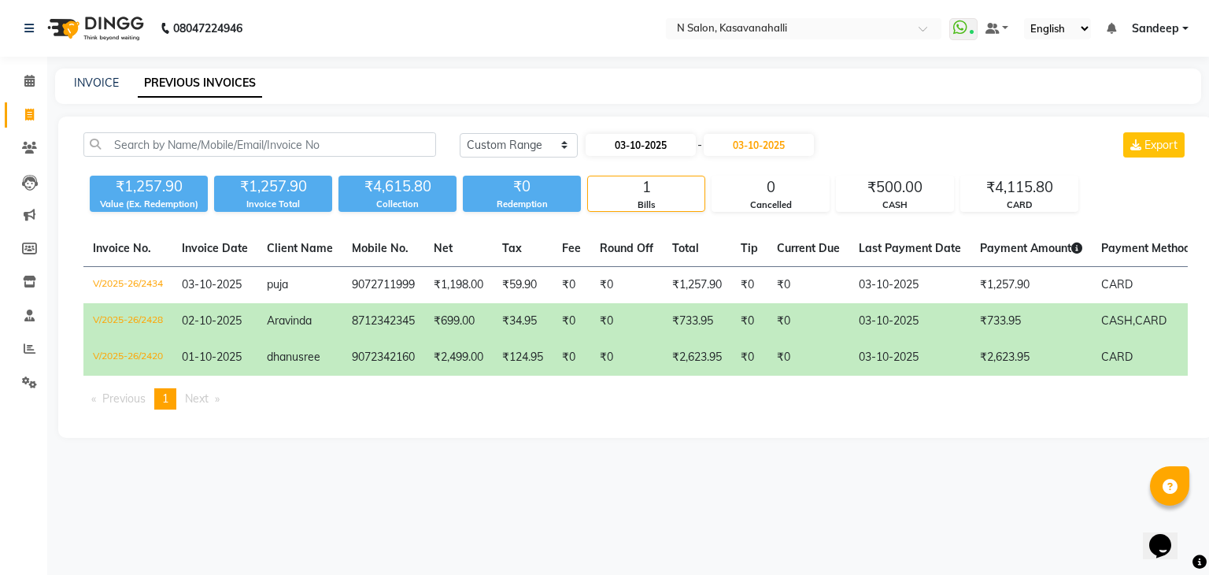
select select "2025"
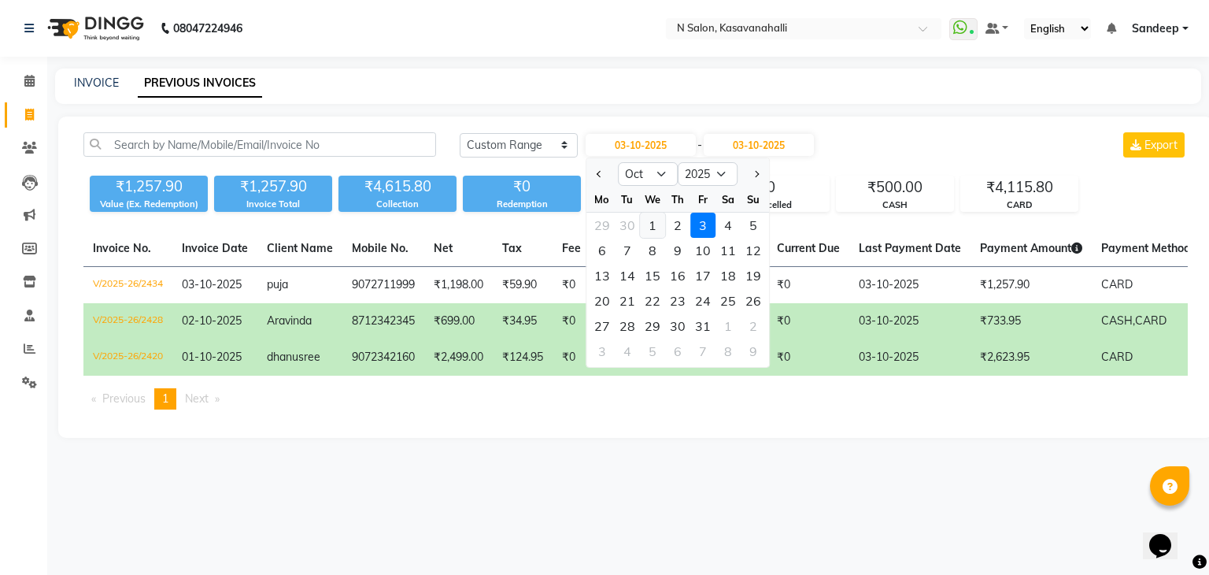
click at [651, 224] on div "1" at bounding box center [652, 225] width 25 height 25
type input "01-10-2025"
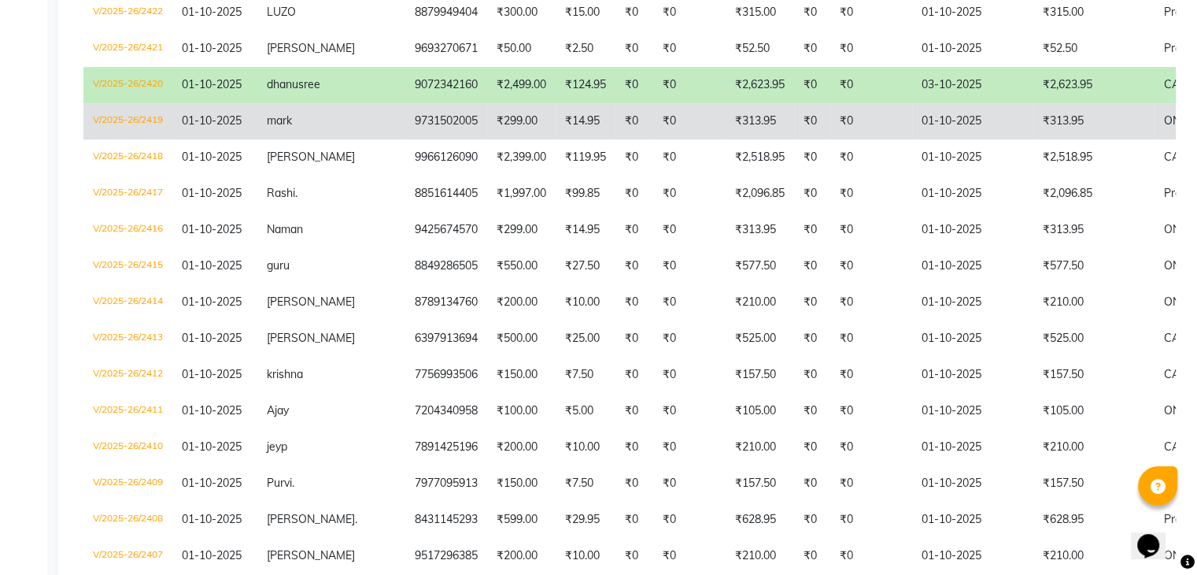
scroll to position [887, 0]
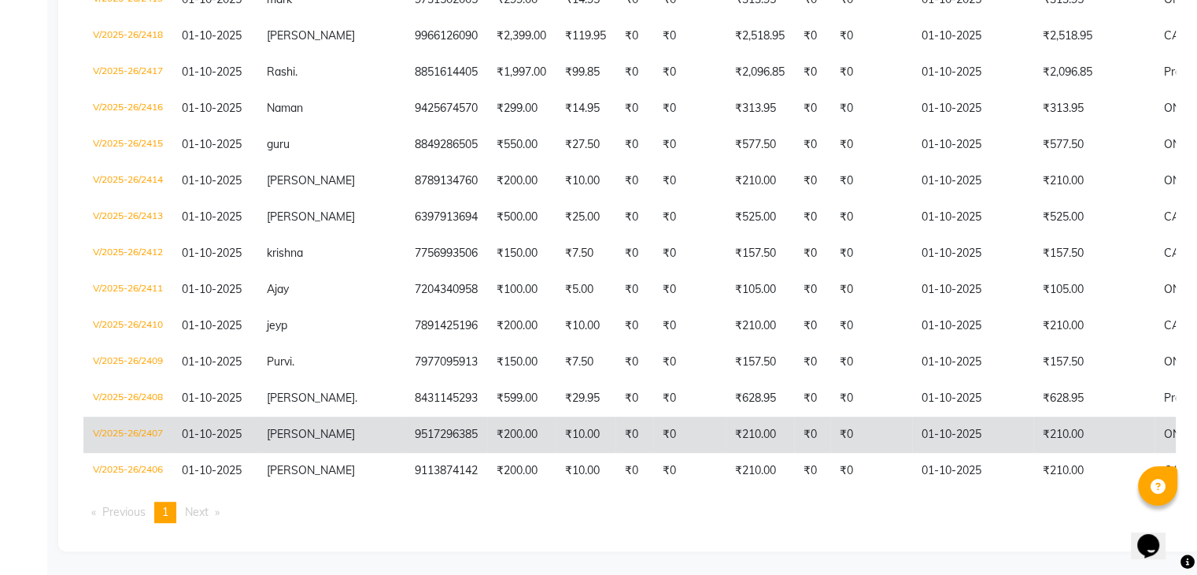
click at [912, 427] on td "01-10-2025" at bounding box center [972, 434] width 121 height 36
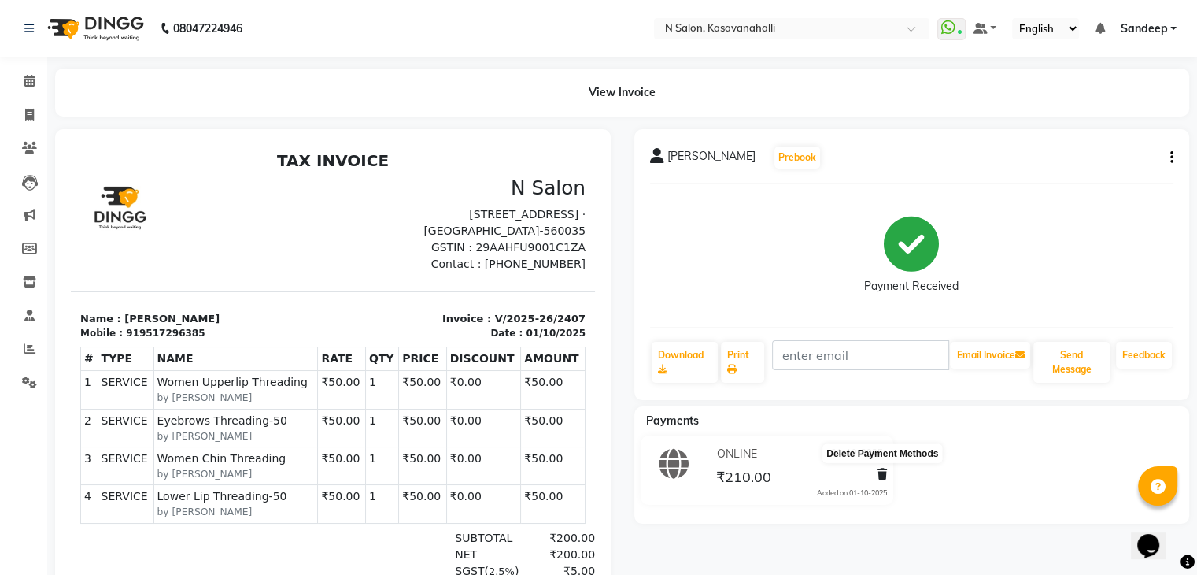
click at [883, 472] on icon at bounding box center [882, 473] width 9 height 11
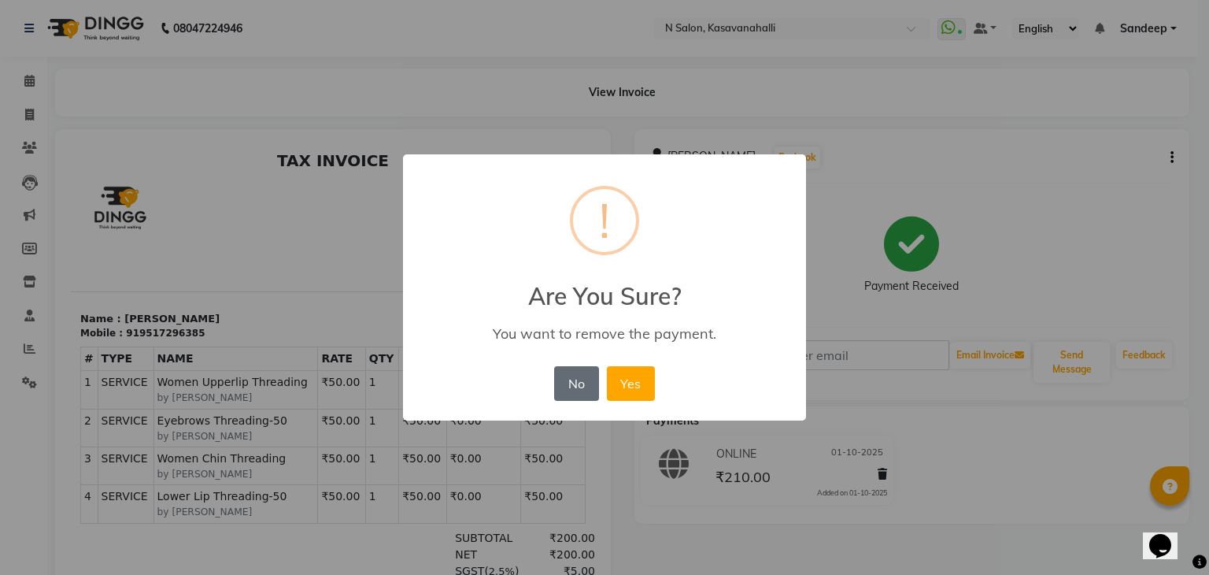
click at [585, 382] on button "No" at bounding box center [576, 383] width 44 height 35
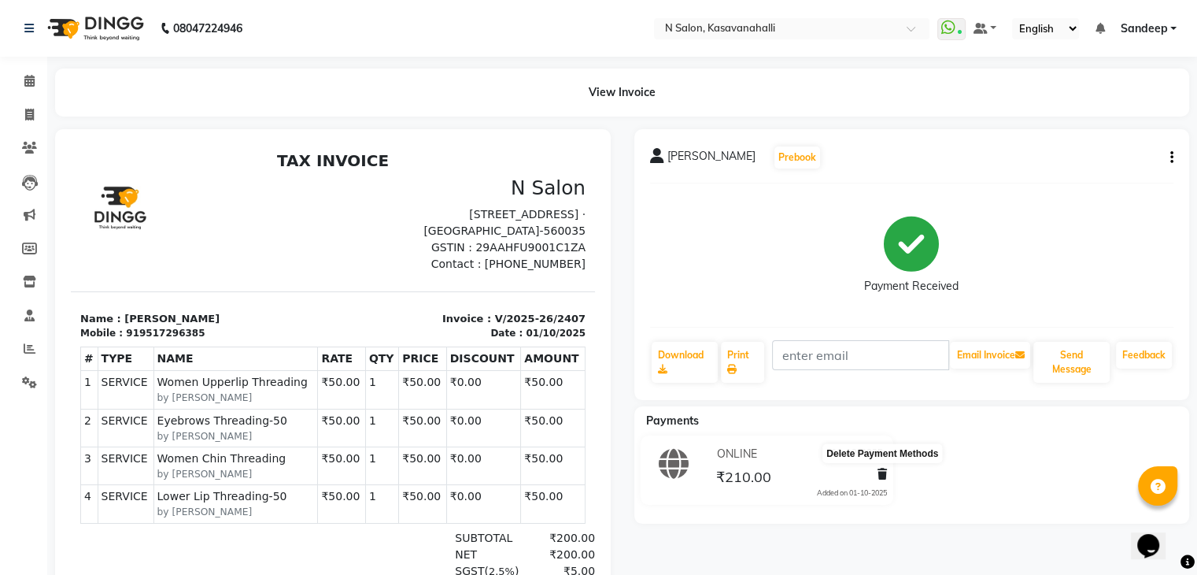
click at [879, 474] on icon at bounding box center [882, 473] width 9 height 11
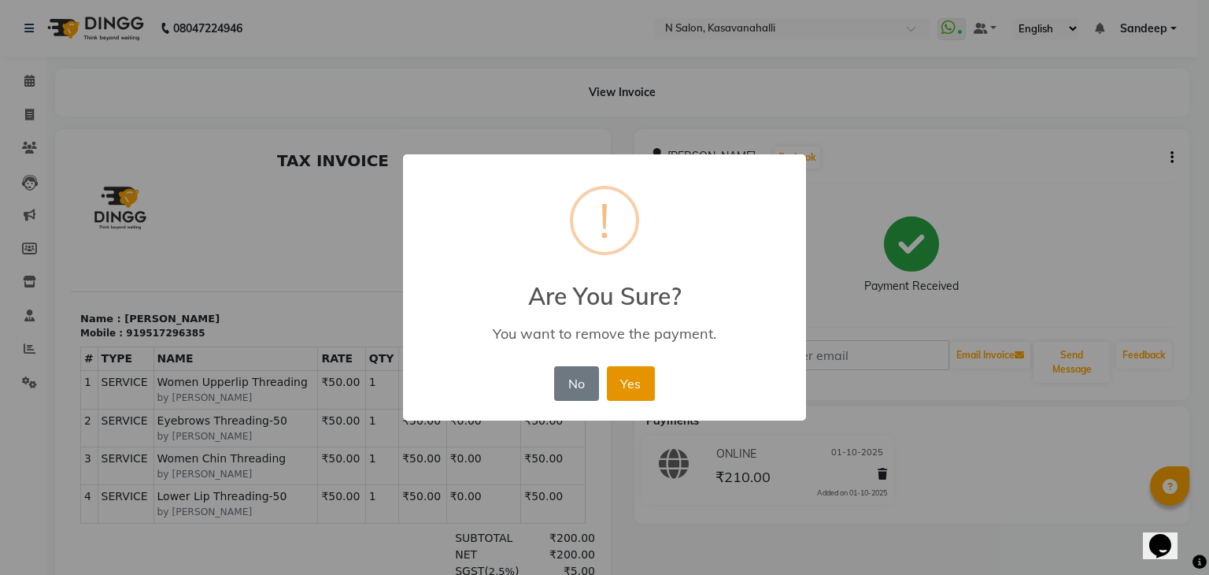
click at [642, 384] on button "Yes" at bounding box center [631, 383] width 48 height 35
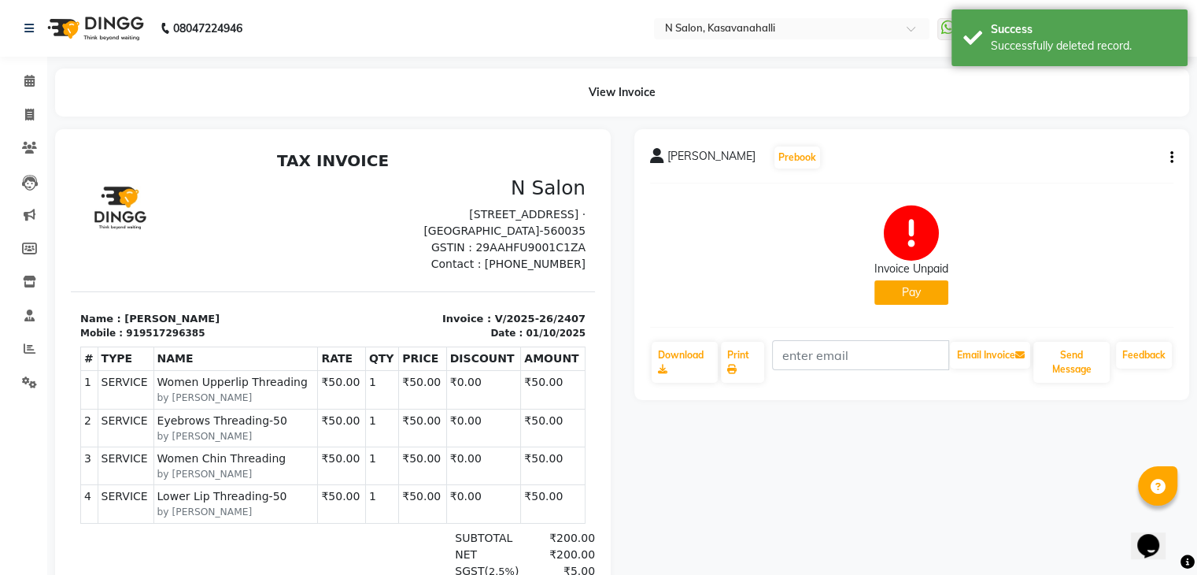
click at [898, 300] on button "Pay" at bounding box center [912, 292] width 74 height 24
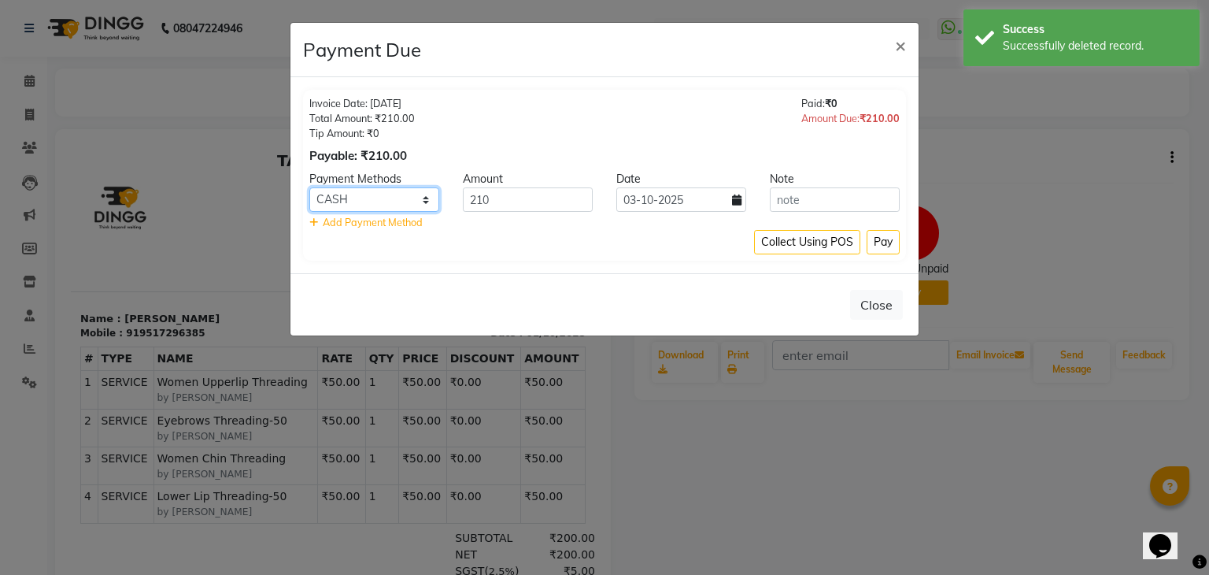
click at [428, 200] on select "ONLINE CARD CASH Bank UPI" at bounding box center [374, 199] width 130 height 24
select select "2"
click at [309, 187] on select "ONLINE CARD CASH Bank UPI" at bounding box center [374, 199] width 130 height 24
click at [886, 243] on button "Pay" at bounding box center [883, 242] width 33 height 24
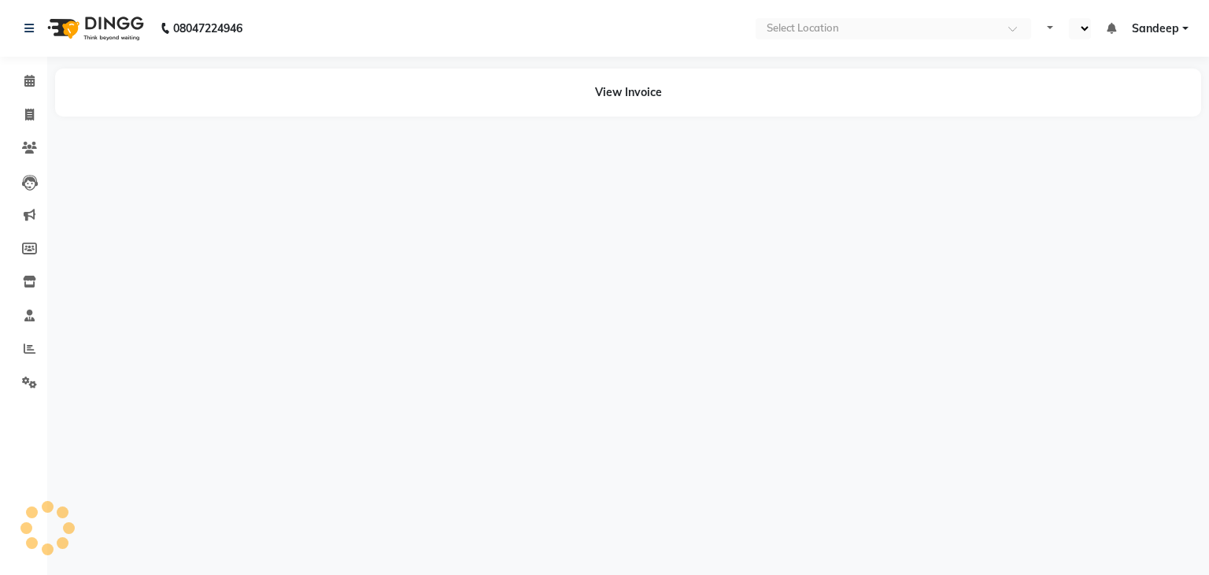
select select "en"
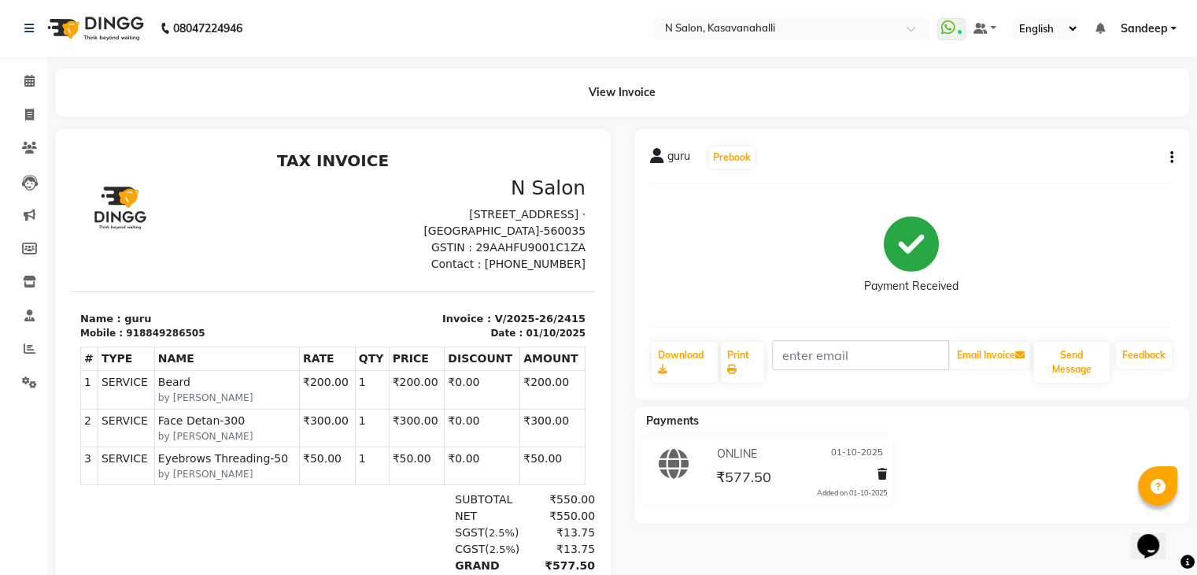
click at [875, 470] on div at bounding box center [880, 476] width 16 height 21
click at [880, 479] on icon at bounding box center [882, 473] width 9 height 11
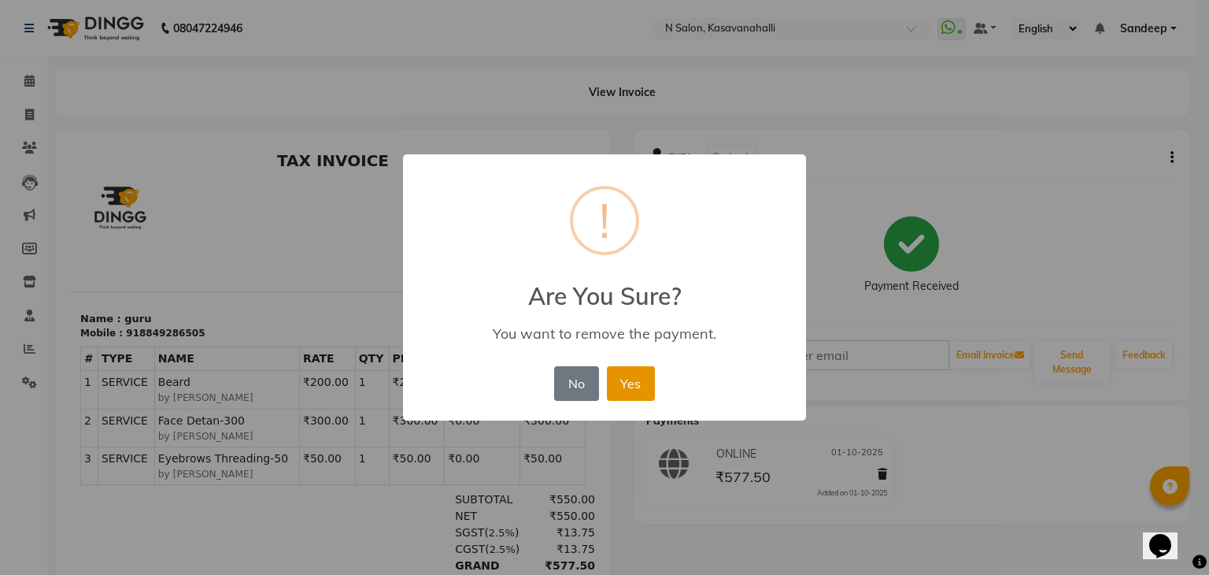
click at [621, 388] on button "Yes" at bounding box center [631, 383] width 48 height 35
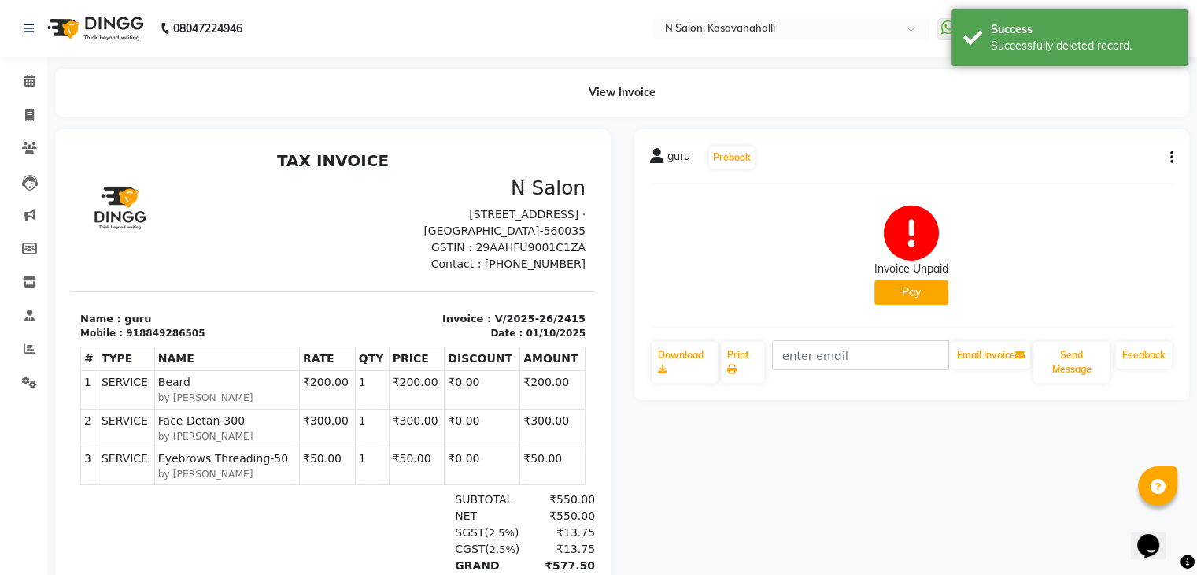
click at [917, 294] on button "Pay" at bounding box center [912, 292] width 74 height 24
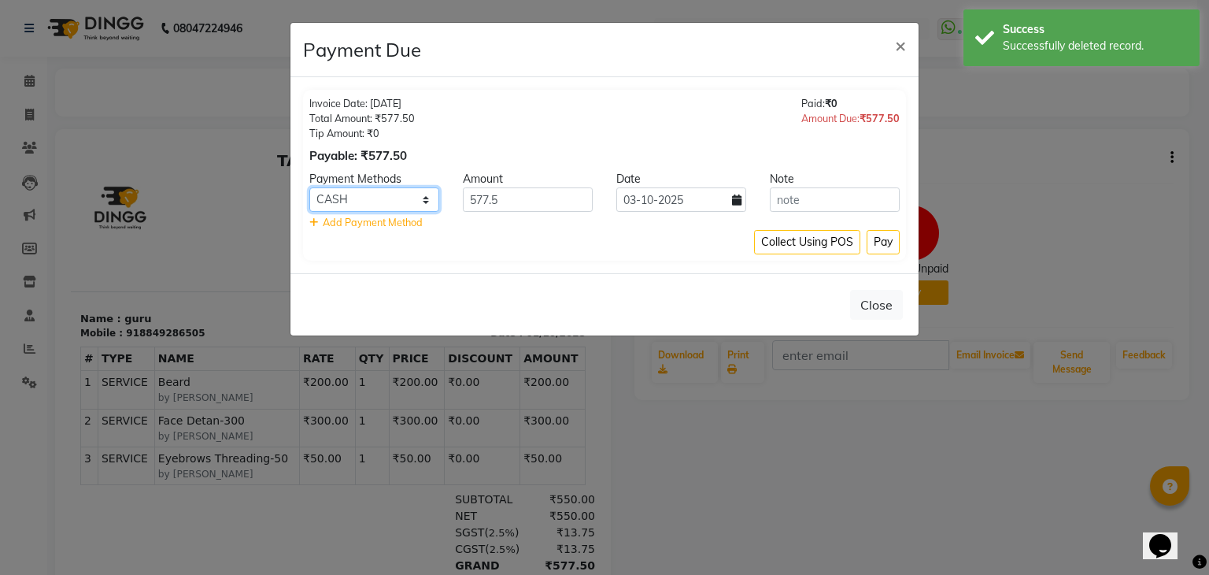
click at [401, 206] on select "ONLINE CARD CASH Bank UPI" at bounding box center [374, 199] width 130 height 24
select select "2"
click at [309, 187] on select "ONLINE CARD CASH Bank UPI" at bounding box center [374, 199] width 130 height 24
click at [881, 246] on button "Pay" at bounding box center [883, 242] width 33 height 24
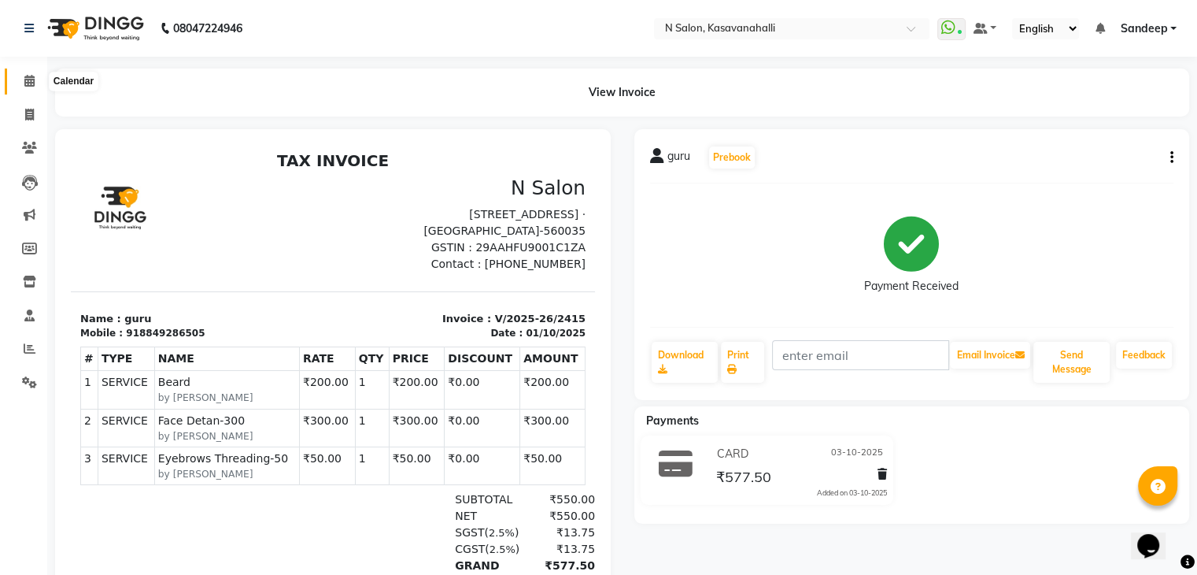
click at [41, 75] on span at bounding box center [30, 81] width 28 height 18
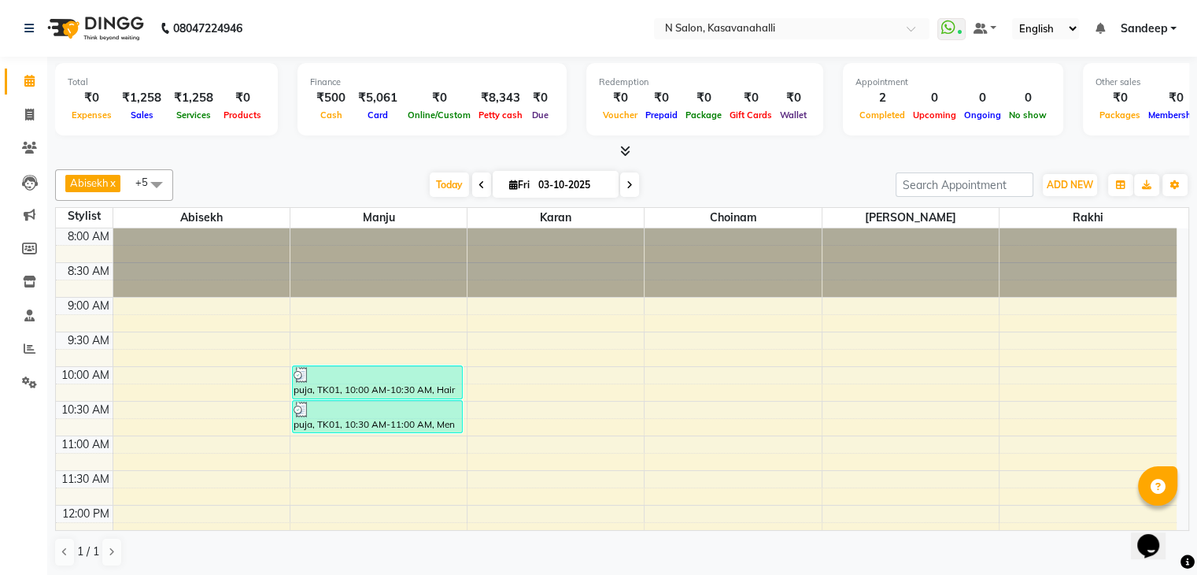
click at [627, 151] on icon at bounding box center [625, 151] width 10 height 12
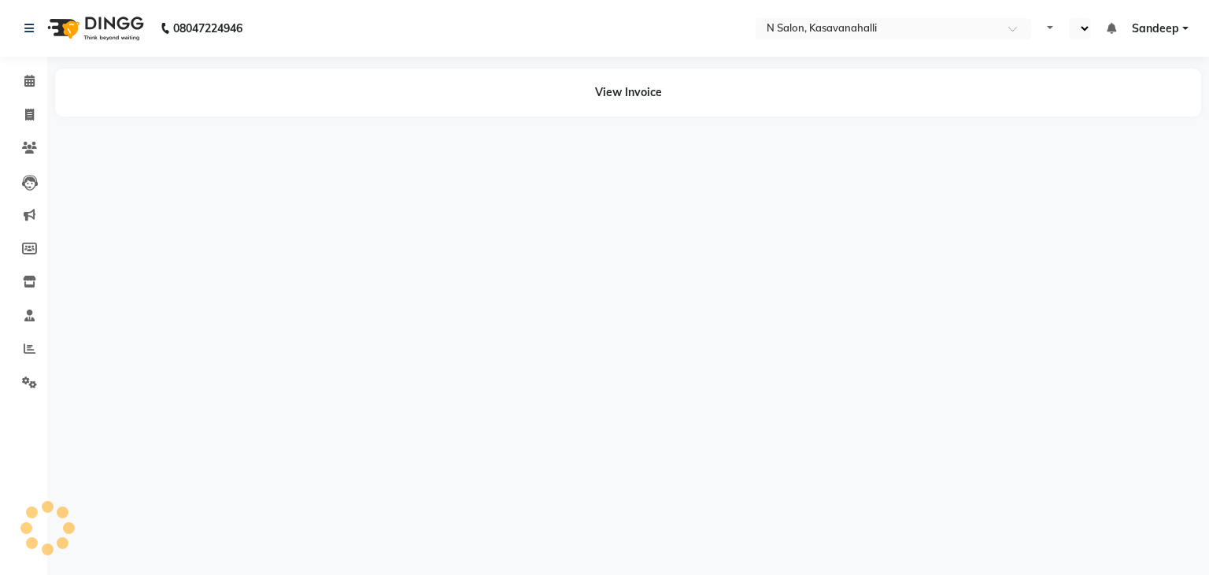
select select "en"
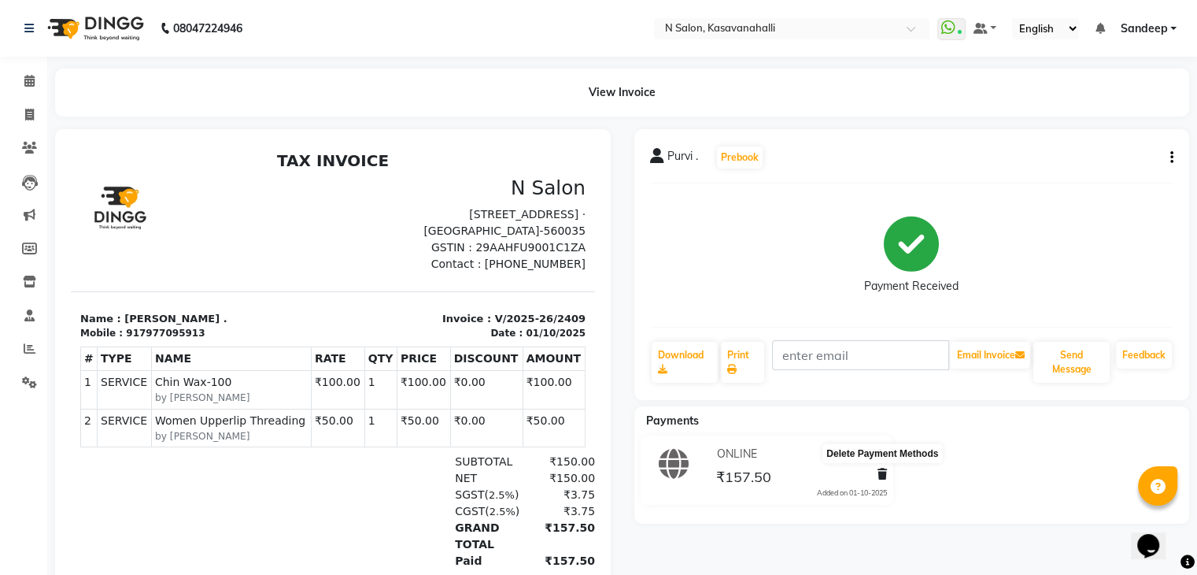
click at [881, 476] on icon at bounding box center [882, 473] width 9 height 11
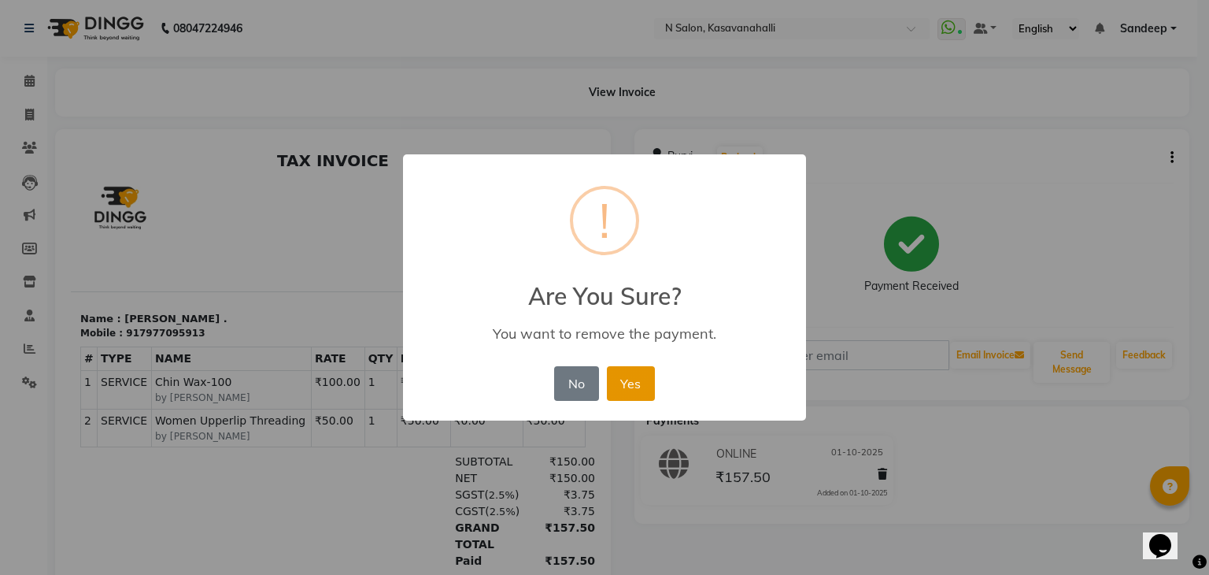
click at [642, 397] on button "Yes" at bounding box center [631, 383] width 48 height 35
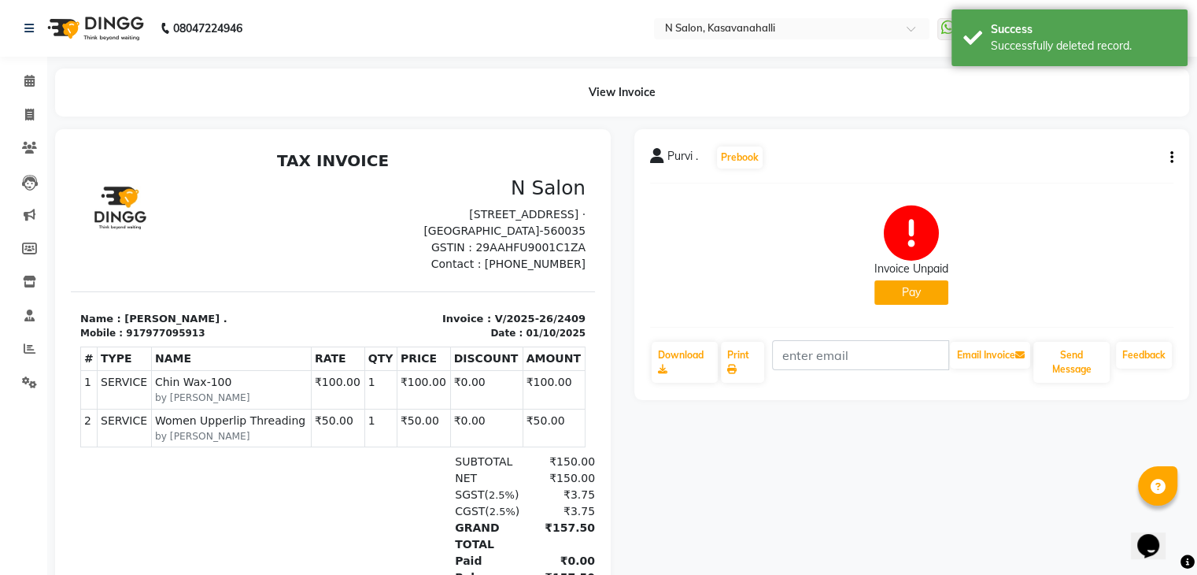
click at [920, 287] on button "Pay" at bounding box center [912, 292] width 74 height 24
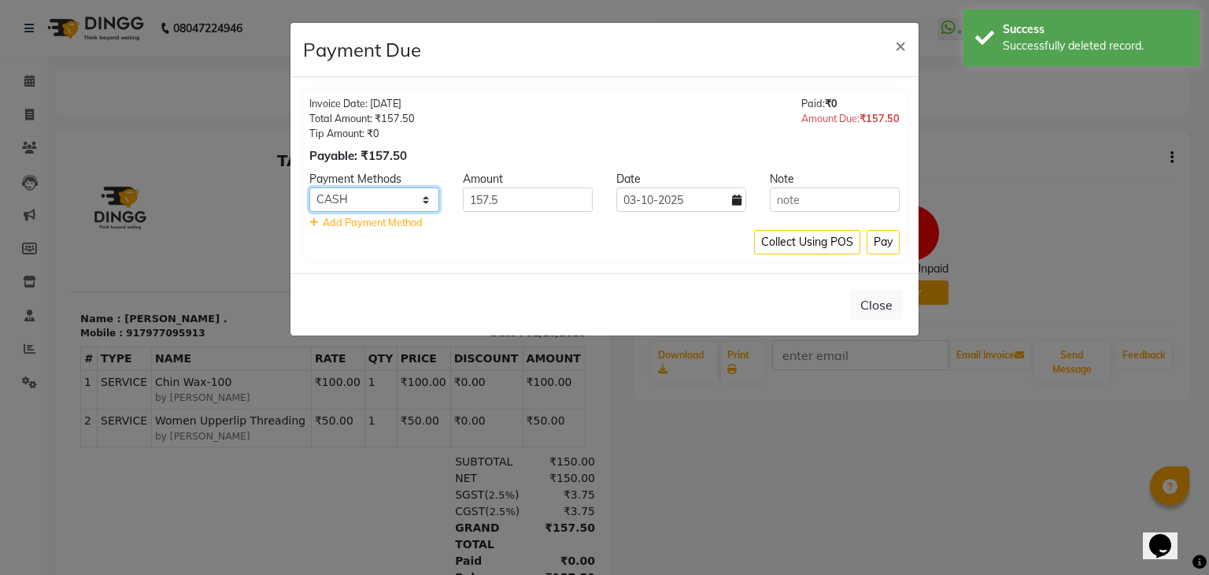
click at [391, 199] on select "ONLINE CARD CASH Bank UPI" at bounding box center [374, 199] width 130 height 24
select select "2"
click at [309, 187] on select "ONLINE CARD CASH Bank UPI" at bounding box center [374, 199] width 130 height 24
click at [883, 235] on button "Pay" at bounding box center [883, 242] width 33 height 24
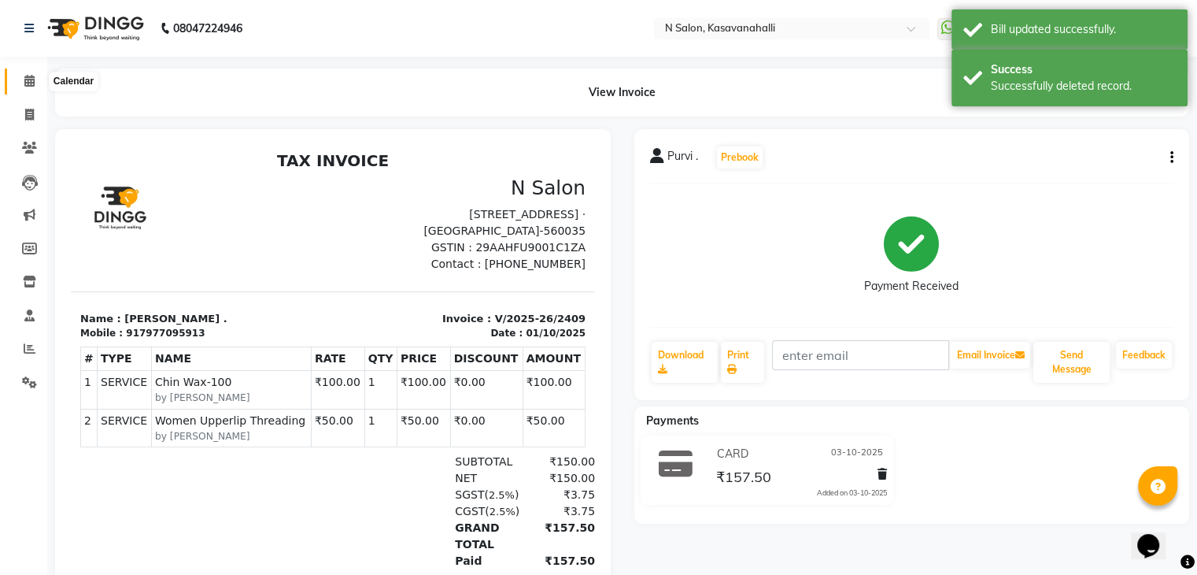
click at [20, 82] on span at bounding box center [30, 81] width 28 height 18
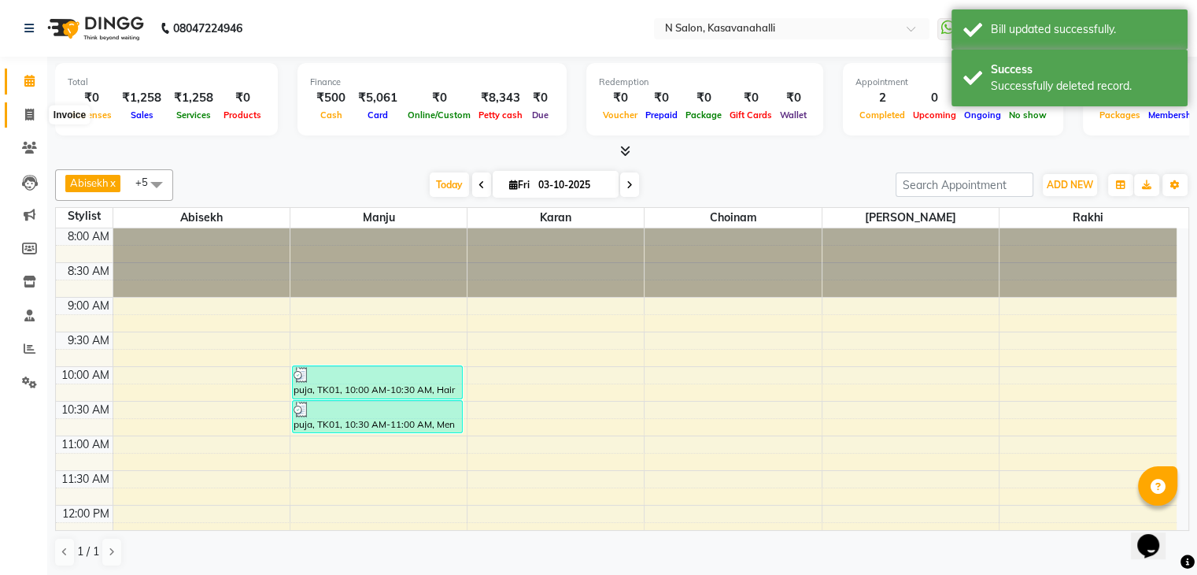
drag, startPoint x: 28, startPoint y: 111, endPoint x: 27, endPoint y: 103, distance: 8.0
click at [28, 110] on icon at bounding box center [29, 115] width 9 height 12
select select "service"
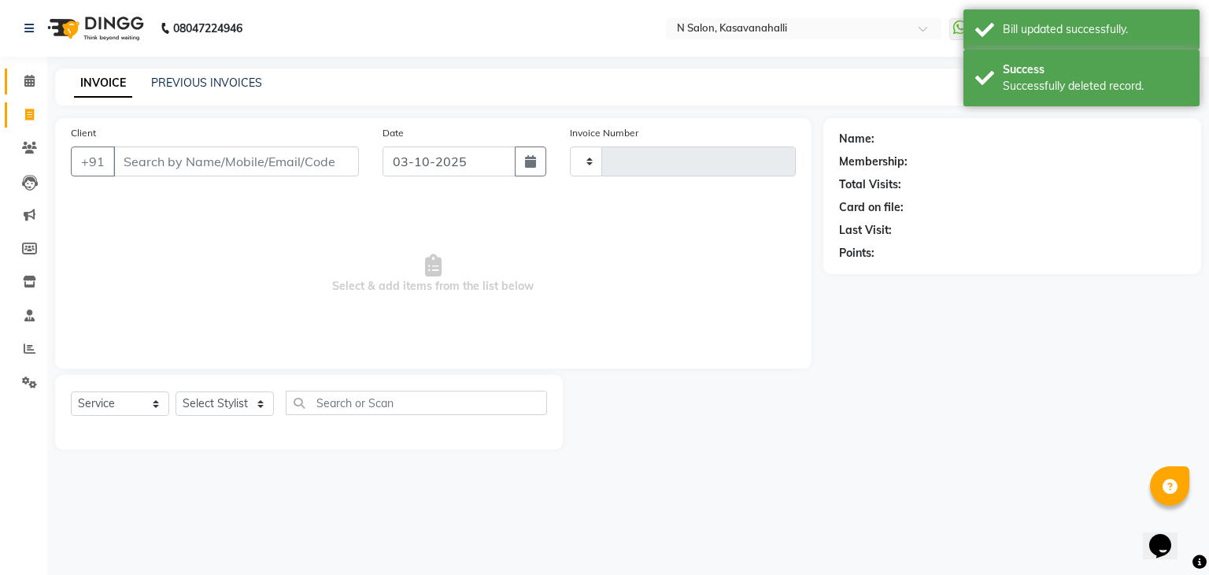
type input "2435"
select select "7111"
click at [25, 83] on icon at bounding box center [29, 81] width 10 height 12
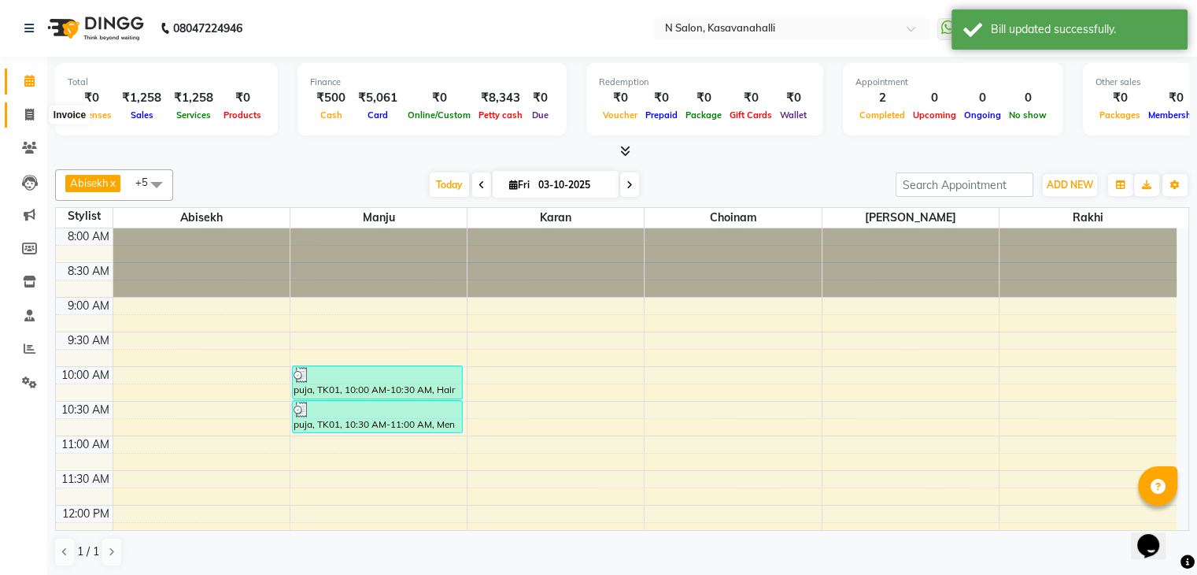
click at [28, 116] on icon at bounding box center [29, 115] width 9 height 12
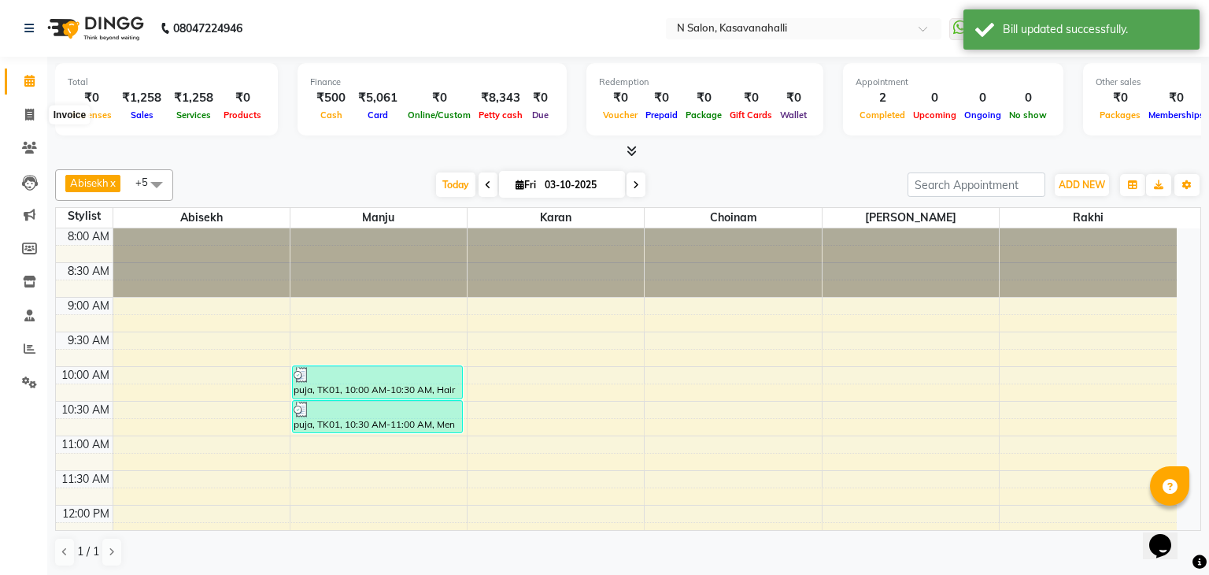
select select "7111"
select select "service"
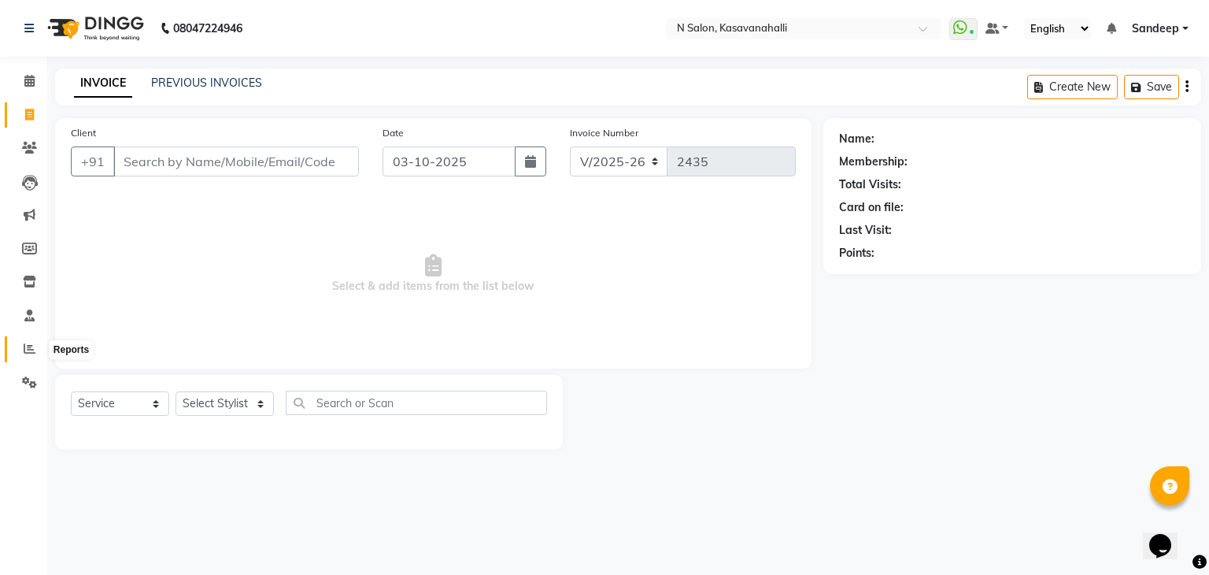
click at [24, 357] on span at bounding box center [30, 349] width 28 height 18
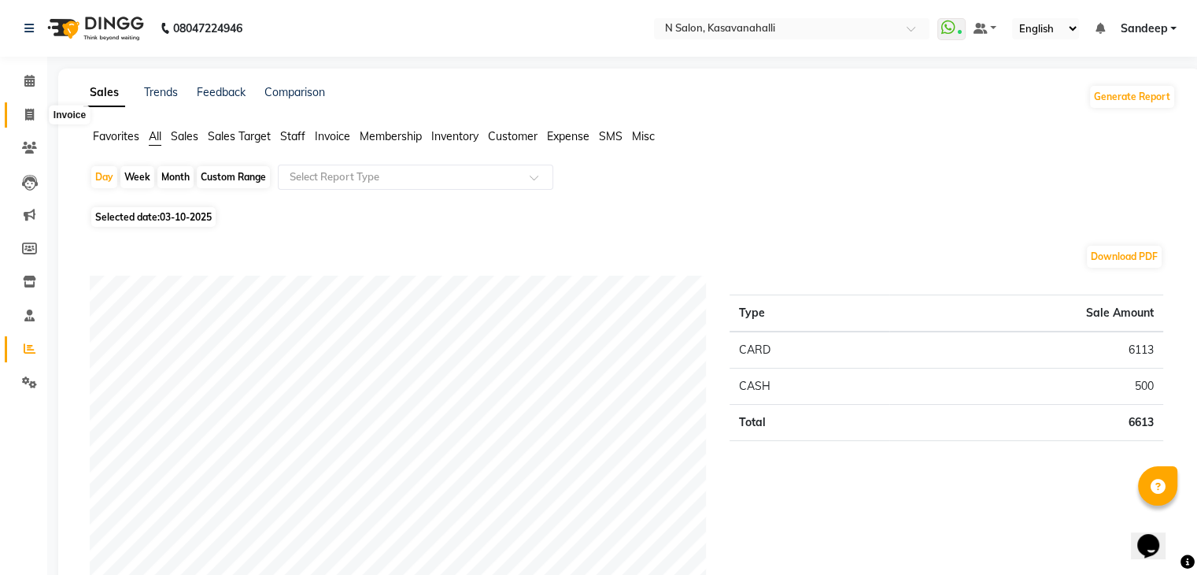
click at [34, 114] on span at bounding box center [30, 115] width 28 height 18
select select "service"
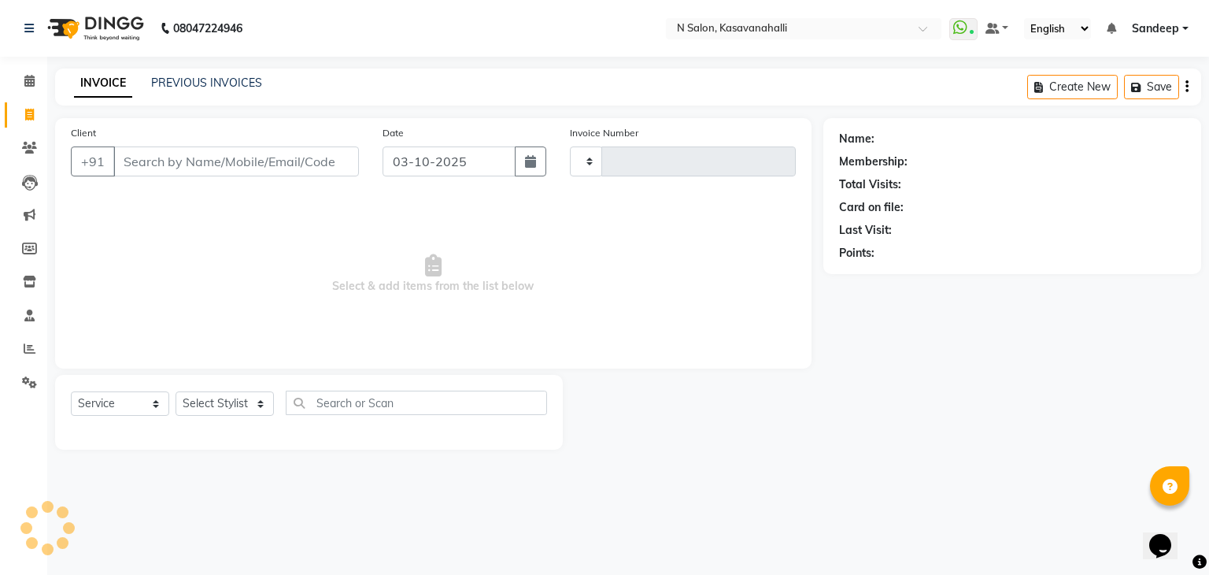
type input "2435"
select select "7111"
click at [26, 90] on link "Calendar" at bounding box center [24, 81] width 38 height 26
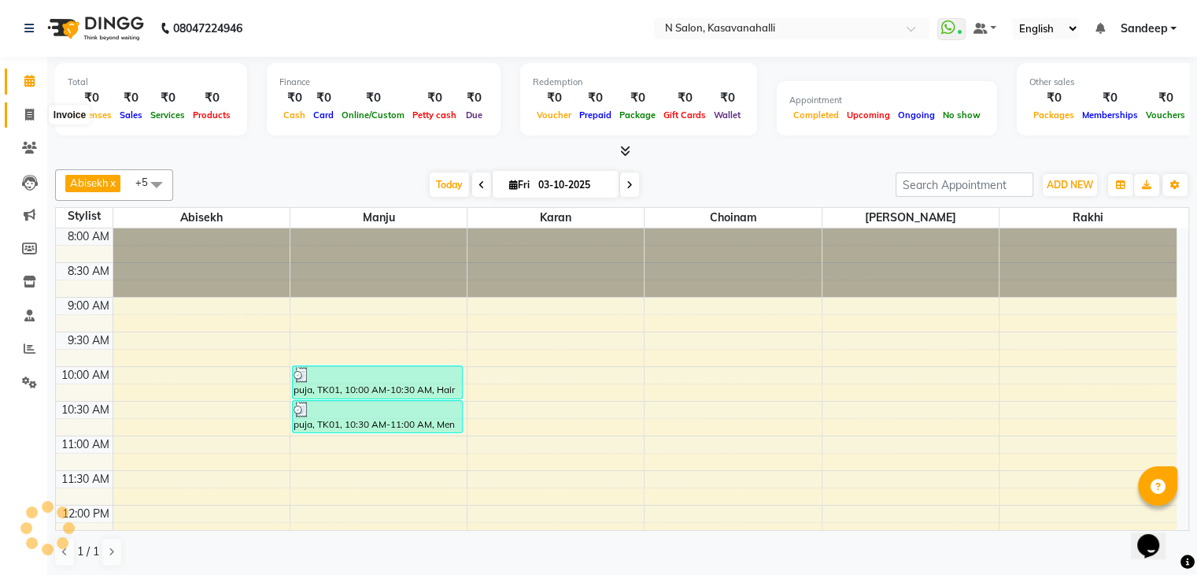
click at [36, 120] on span at bounding box center [30, 115] width 28 height 18
select select "7111"
select select "service"
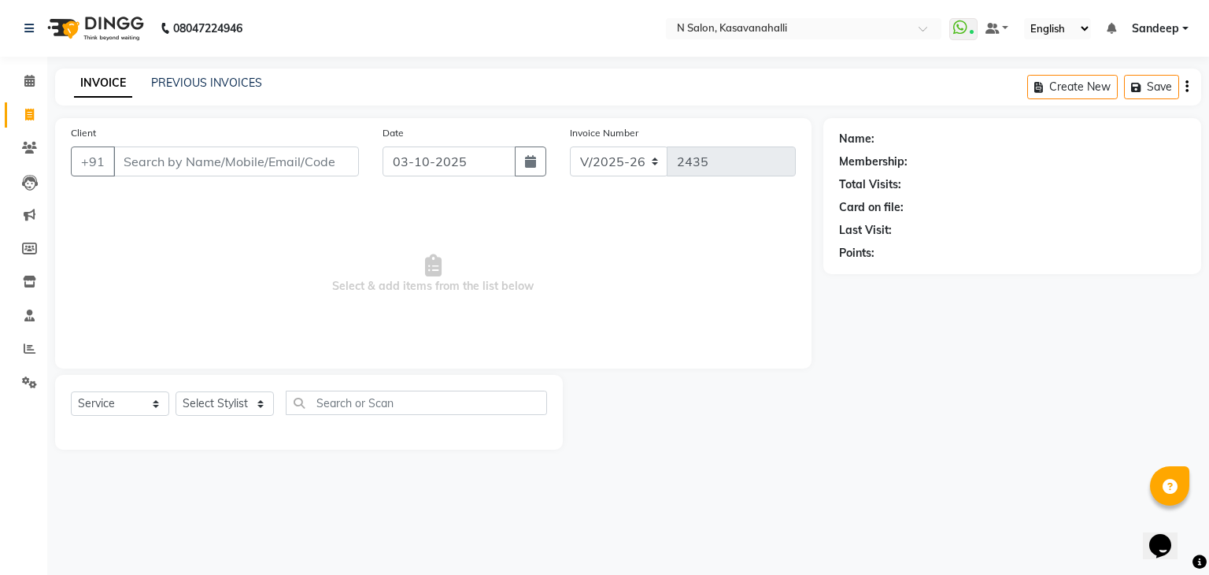
click at [216, 90] on div "PREVIOUS INVOICES" at bounding box center [206, 83] width 111 height 17
click at [202, 73] on div "INVOICE PREVIOUS INVOICES Create New Save" at bounding box center [628, 86] width 1146 height 37
click at [191, 81] on link "PREVIOUS INVOICES" at bounding box center [206, 83] width 111 height 14
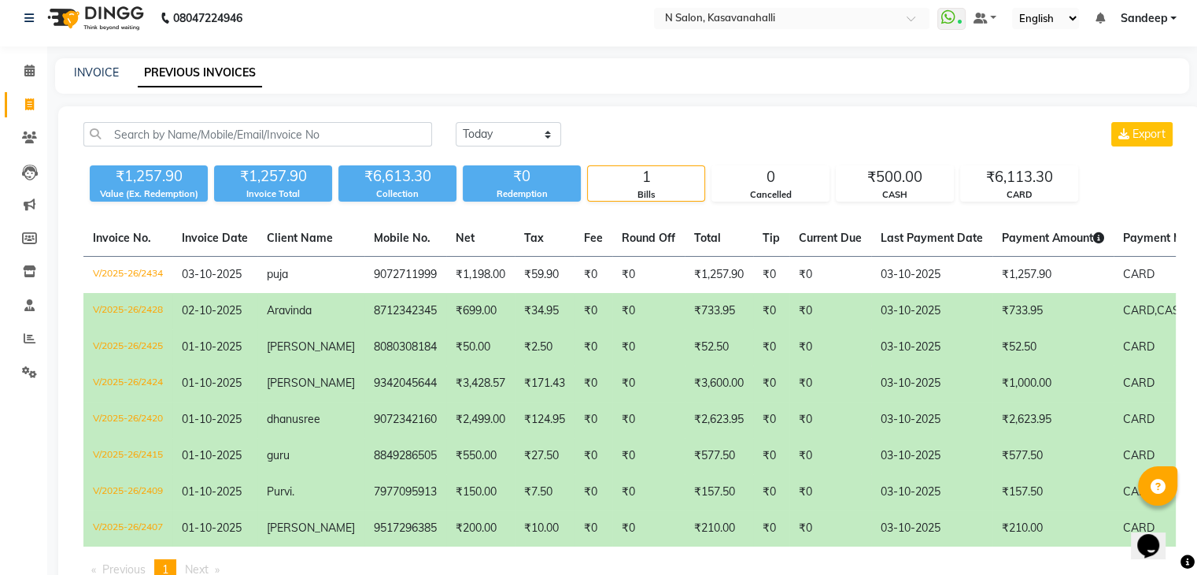
scroll to position [81, 0]
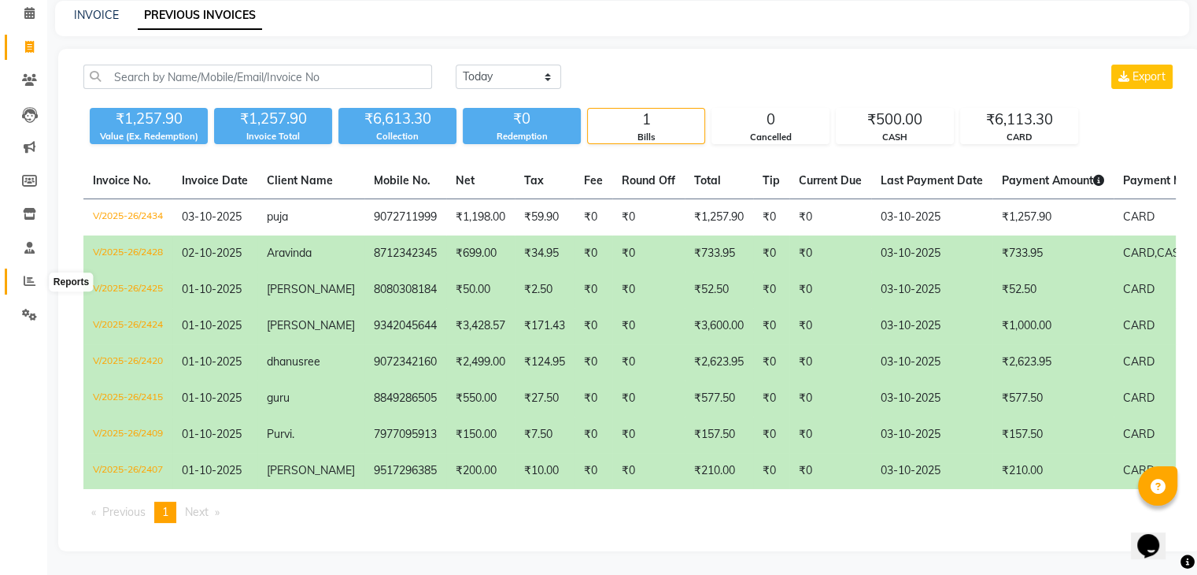
click at [26, 275] on span at bounding box center [30, 281] width 28 height 18
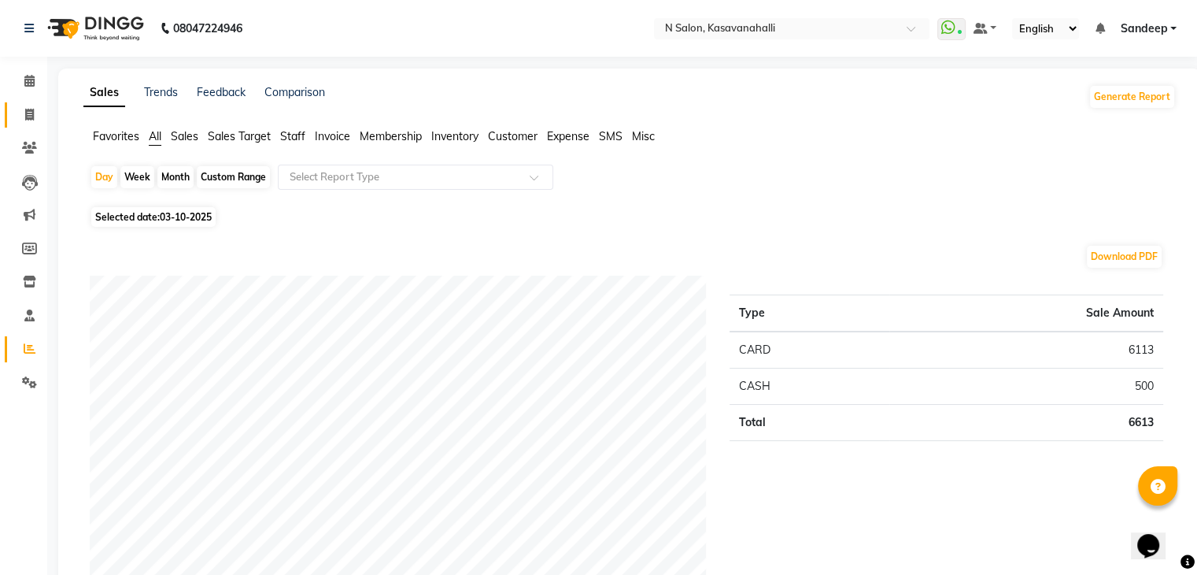
click at [24, 124] on link "Invoice" at bounding box center [24, 115] width 38 height 26
select select "service"
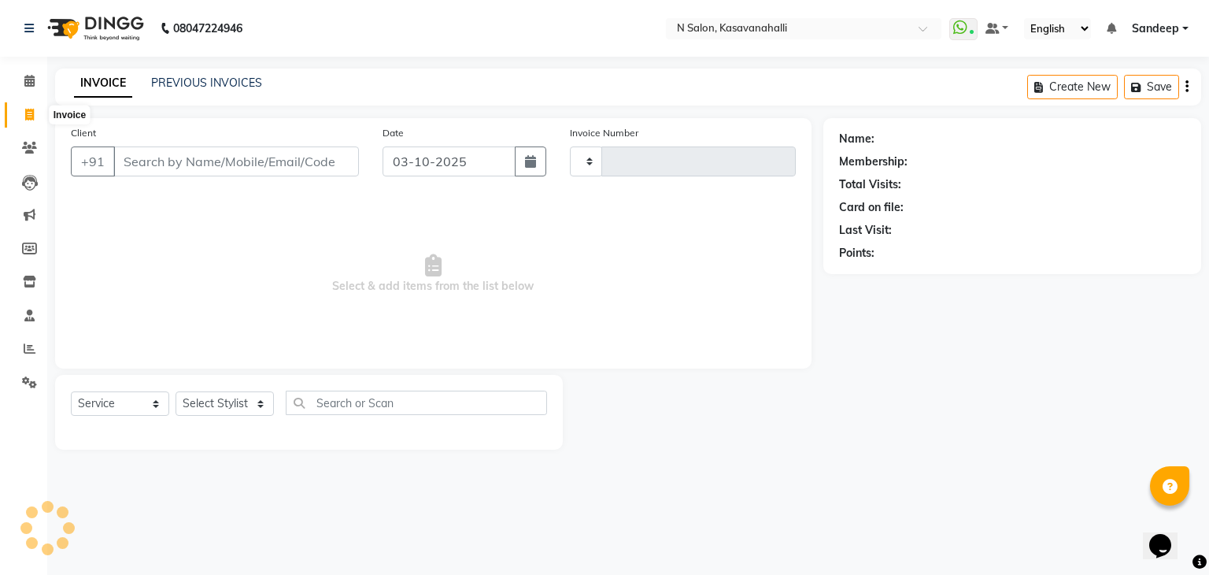
type input "2435"
select select "7111"
drag, startPoint x: 211, startPoint y: 71, endPoint x: 220, endPoint y: 82, distance: 14.0
click at [212, 73] on div "INVOICE PREVIOUS INVOICES Create New Save" at bounding box center [628, 86] width 1146 height 37
click at [227, 86] on link "PREVIOUS INVOICES" at bounding box center [206, 83] width 111 height 14
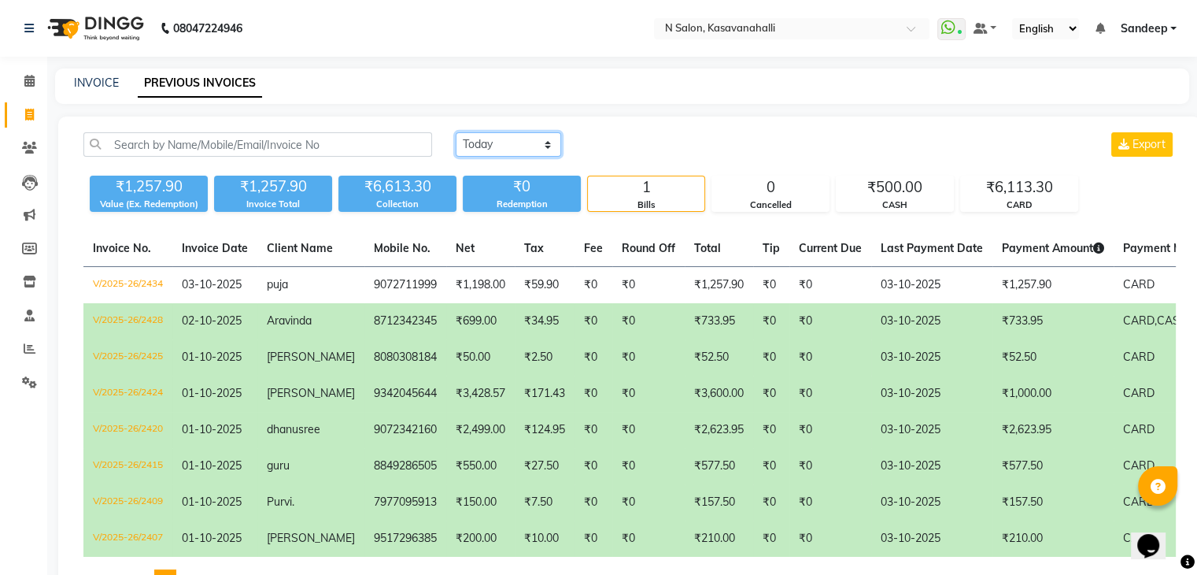
click at [529, 133] on select "Today Yesterday Custom Range" at bounding box center [508, 144] width 105 height 24
select select "range"
click at [456, 132] on select "Today Yesterday Custom Range" at bounding box center [508, 144] width 105 height 24
click at [658, 139] on input "03-10-2025" at bounding box center [637, 145] width 110 height 22
select select "10"
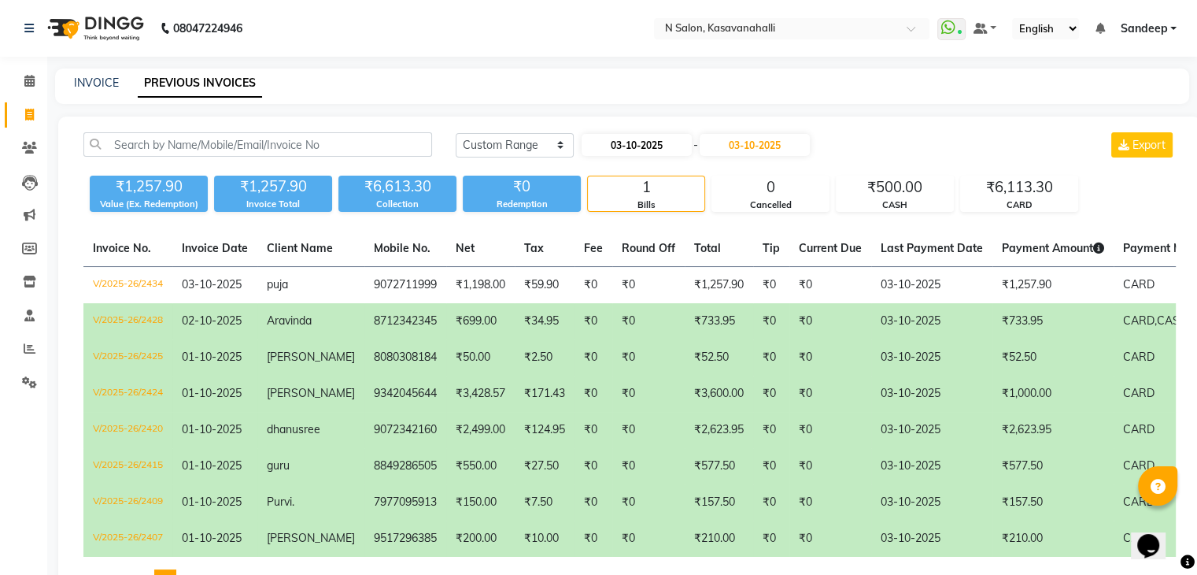
select select "2025"
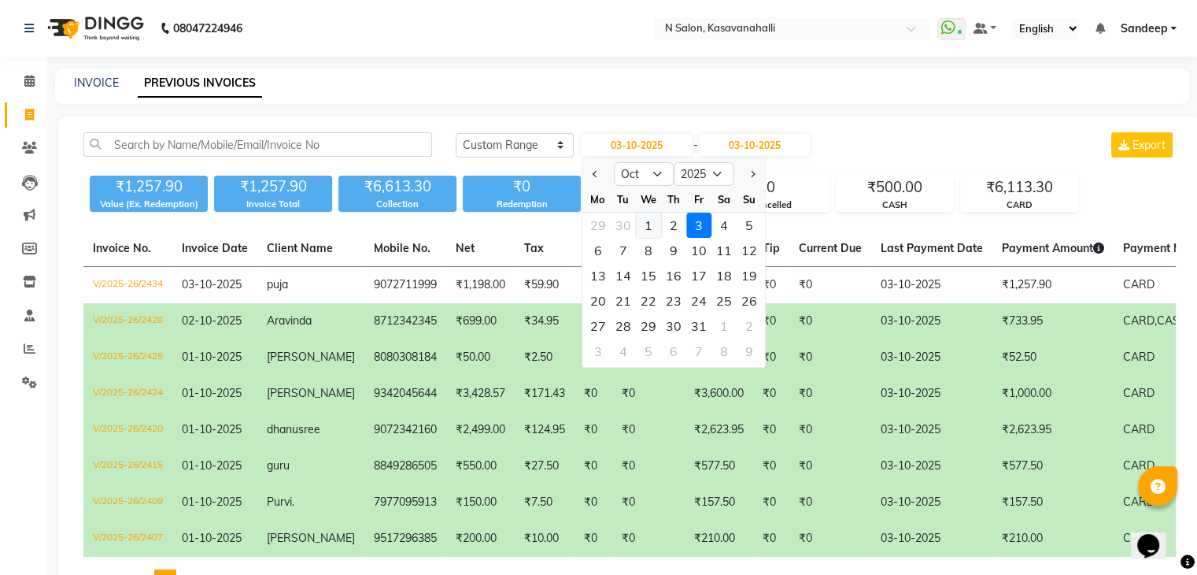
click at [646, 222] on div "1" at bounding box center [648, 225] width 25 height 25
type input "01-10-2025"
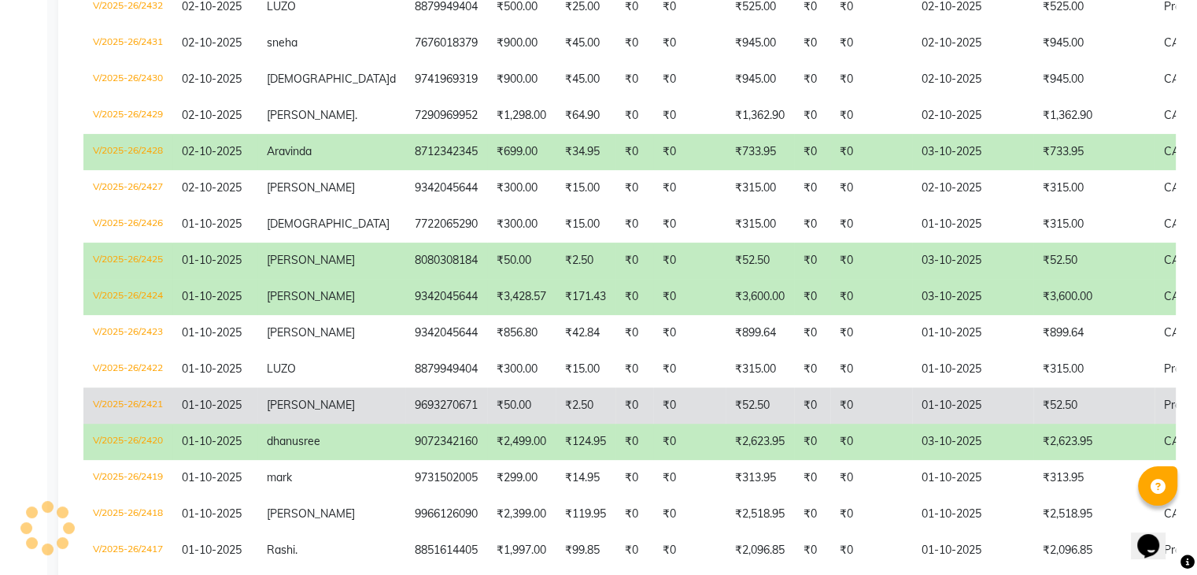
scroll to position [472, 0]
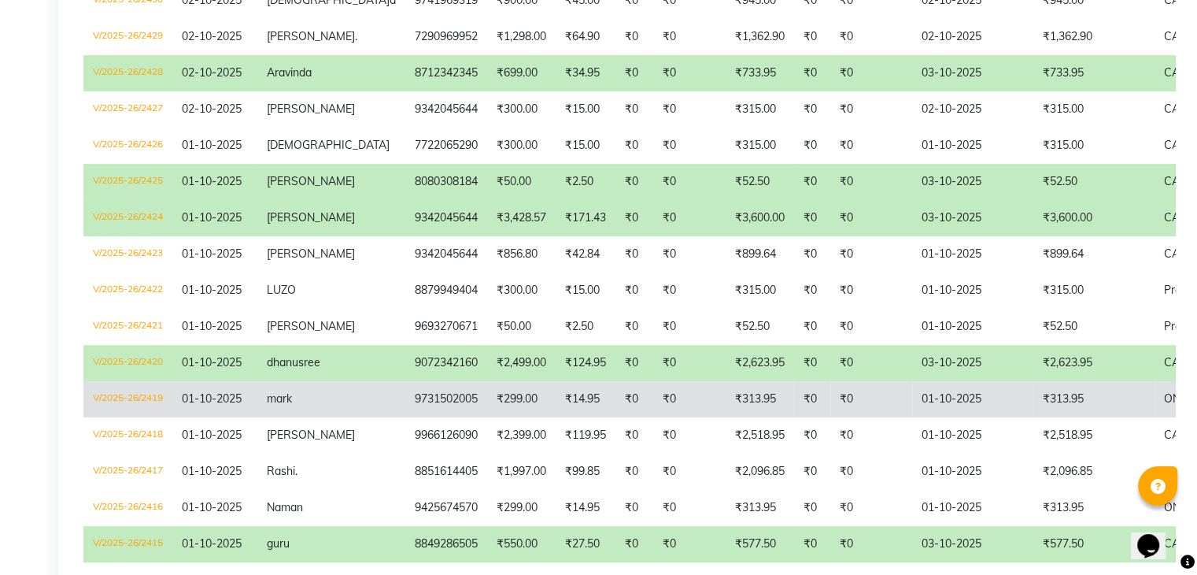
click at [1034, 391] on td "₹313.95" at bounding box center [1094, 399] width 121 height 36
click at [1034, 394] on td "₹313.95" at bounding box center [1094, 399] width 121 height 36
click at [1034, 405] on td "₹313.95" at bounding box center [1094, 399] width 121 height 36
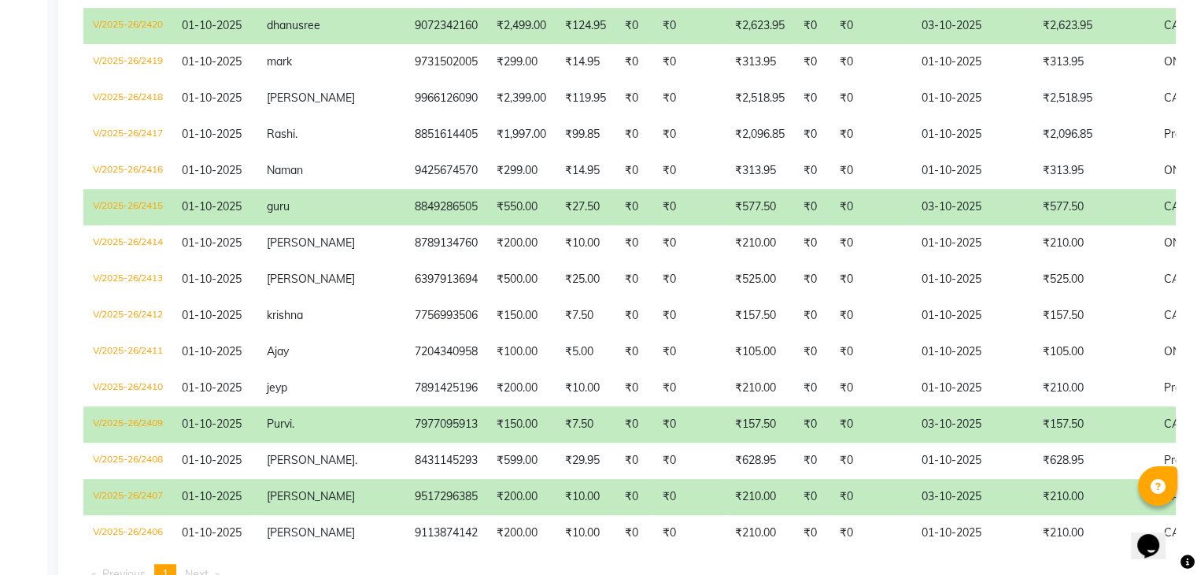
scroll to position [730, 0]
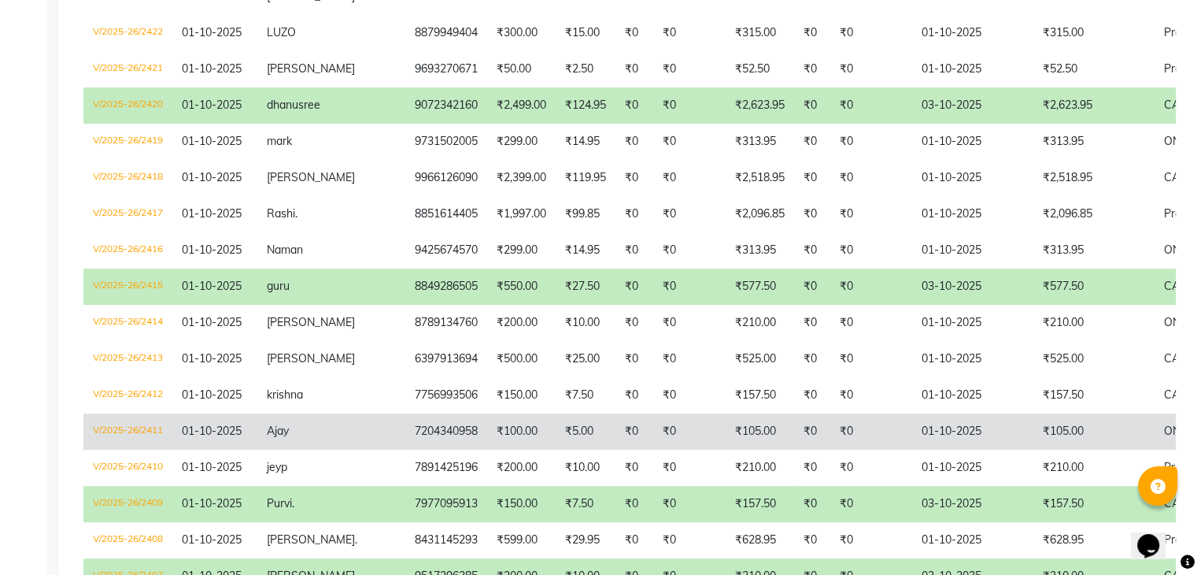
click at [1047, 436] on td "₹105.00" at bounding box center [1094, 431] width 121 height 36
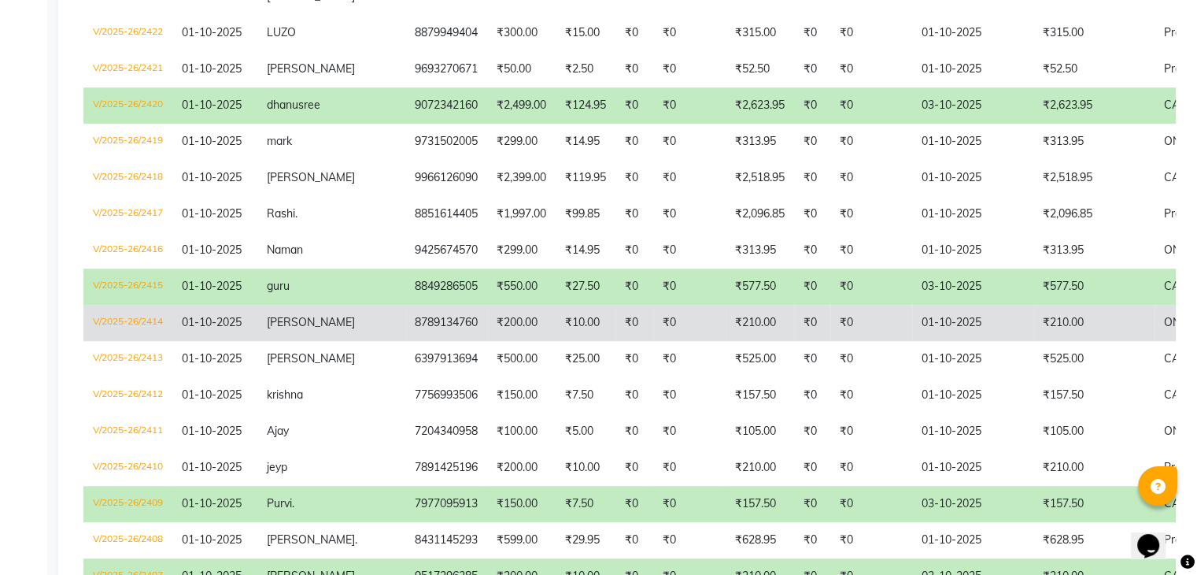
click at [1034, 329] on td "₹210.00" at bounding box center [1094, 323] width 121 height 36
click at [954, 324] on td "01-10-2025" at bounding box center [972, 323] width 121 height 36
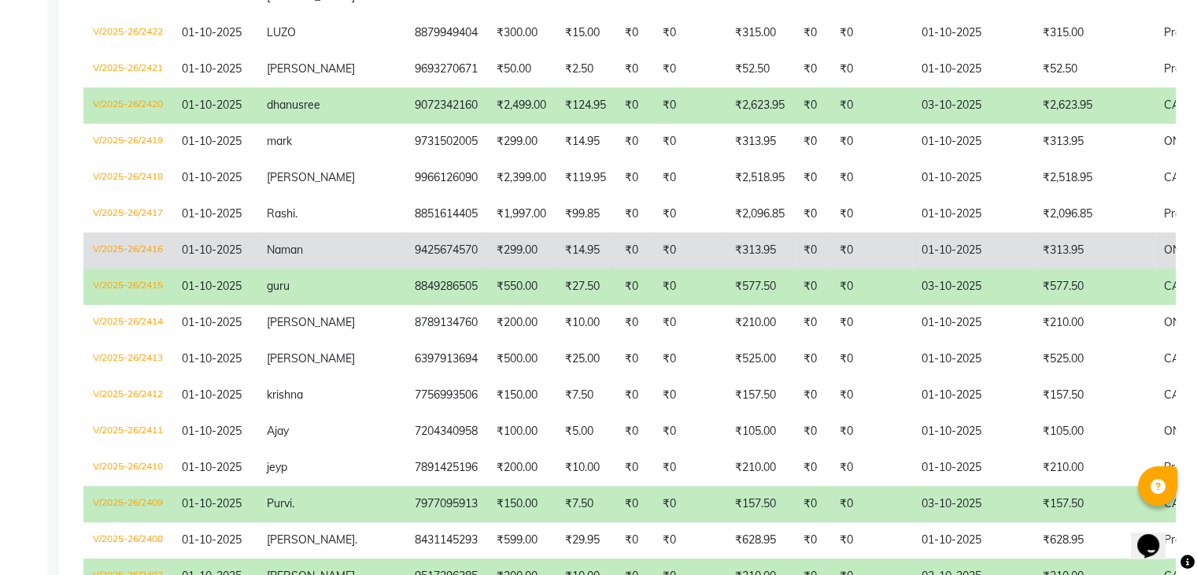
click at [854, 253] on td "₹0" at bounding box center [872, 250] width 82 height 36
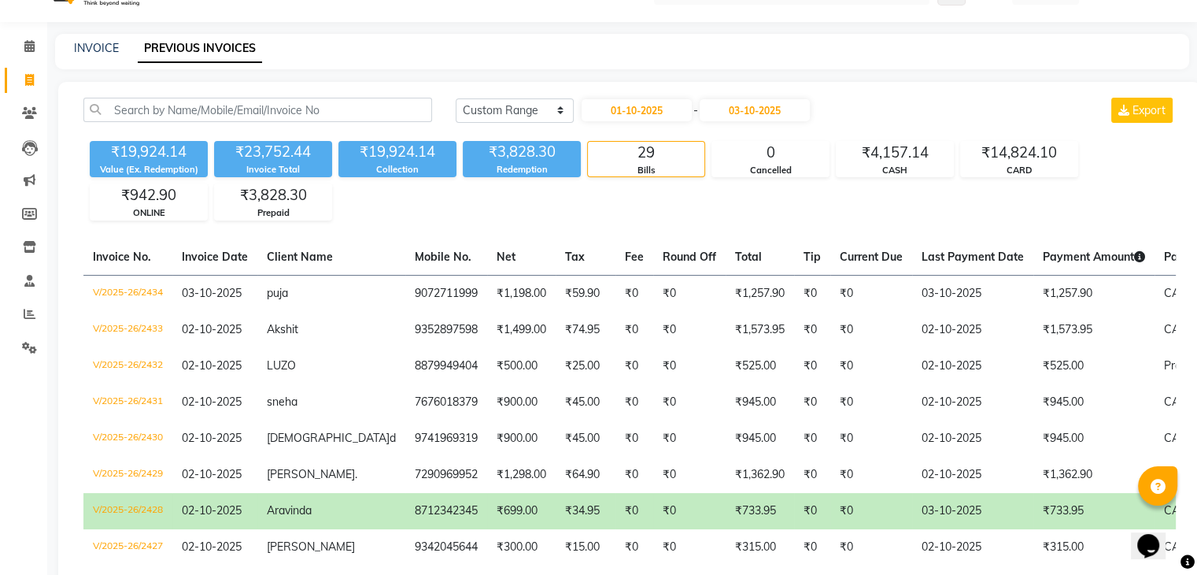
scroll to position [0, 0]
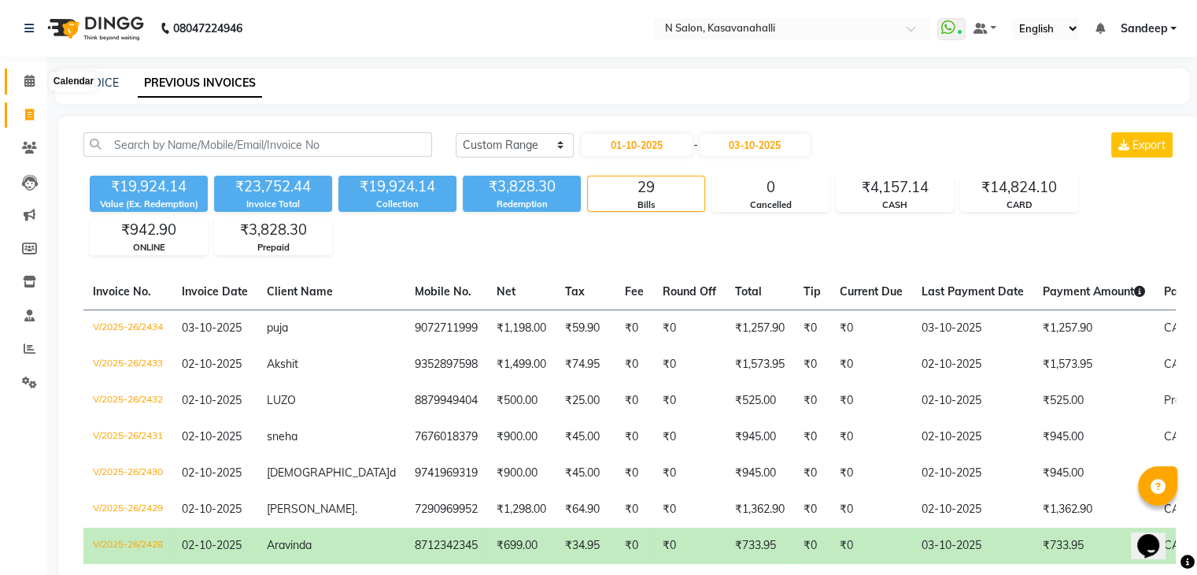
click at [28, 83] on icon at bounding box center [29, 81] width 10 height 12
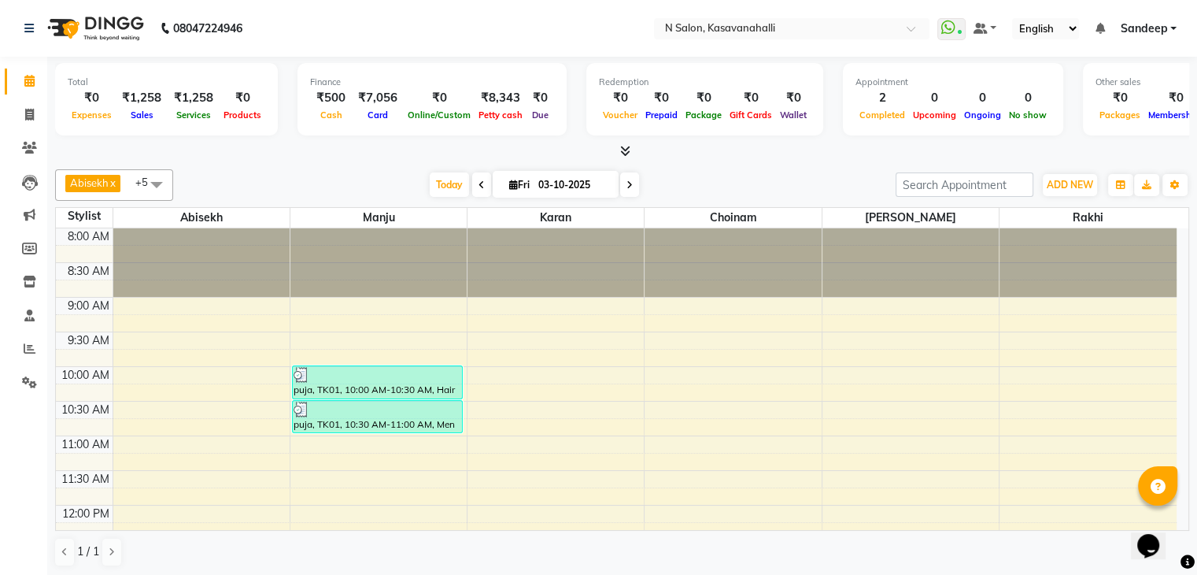
click at [631, 159] on div "Total ₹0 Expenses ₹1,258 Sales ₹1,258 Services ₹0 Products Finance ₹500 Cash ₹7…" at bounding box center [622, 317] width 1150 height 520
click at [627, 155] on icon at bounding box center [625, 151] width 10 height 12
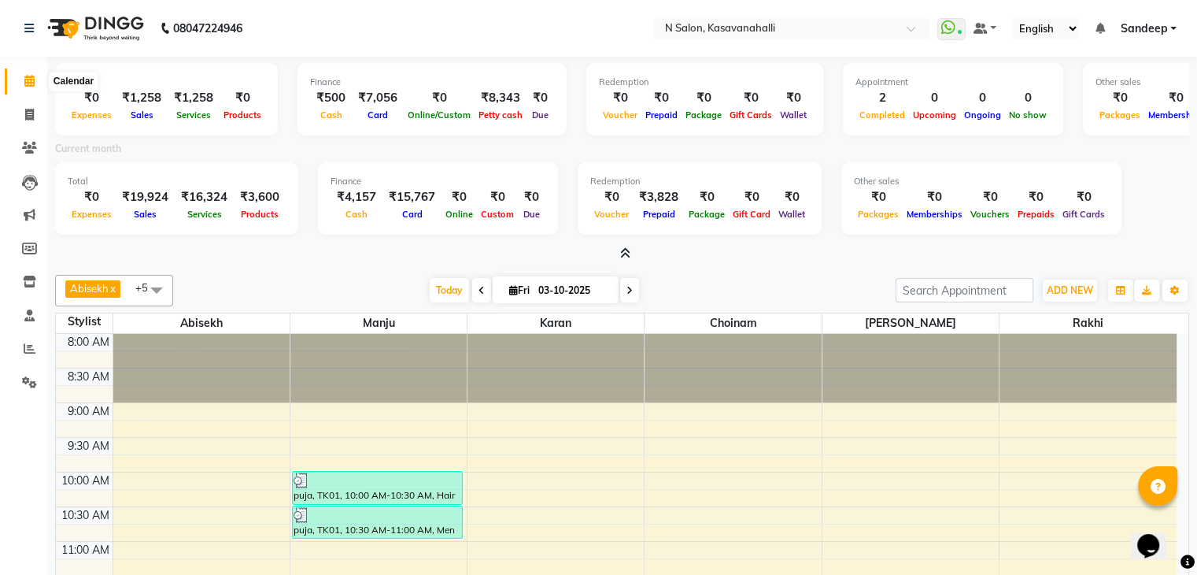
click at [28, 75] on icon at bounding box center [29, 81] width 10 height 12
click at [22, 72] on span at bounding box center [30, 81] width 28 height 18
click at [28, 80] on icon at bounding box center [29, 81] width 10 height 12
click at [19, 73] on span at bounding box center [30, 81] width 28 height 18
click at [29, 111] on icon at bounding box center [29, 115] width 9 height 12
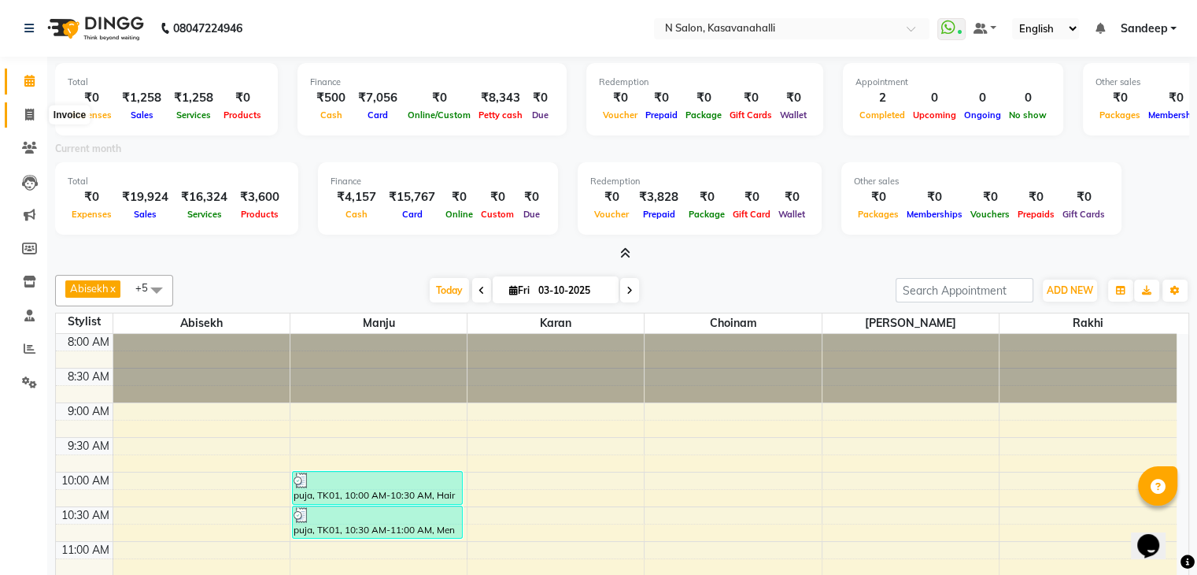
select select "service"
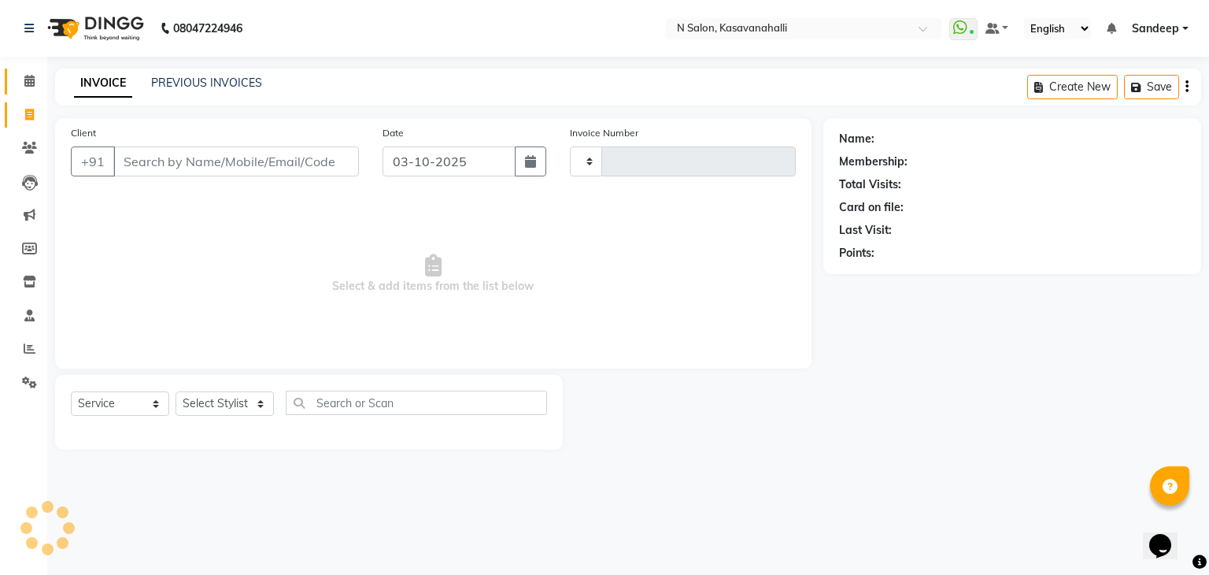
type input "2435"
select select "7111"
click at [24, 76] on icon at bounding box center [29, 81] width 10 height 12
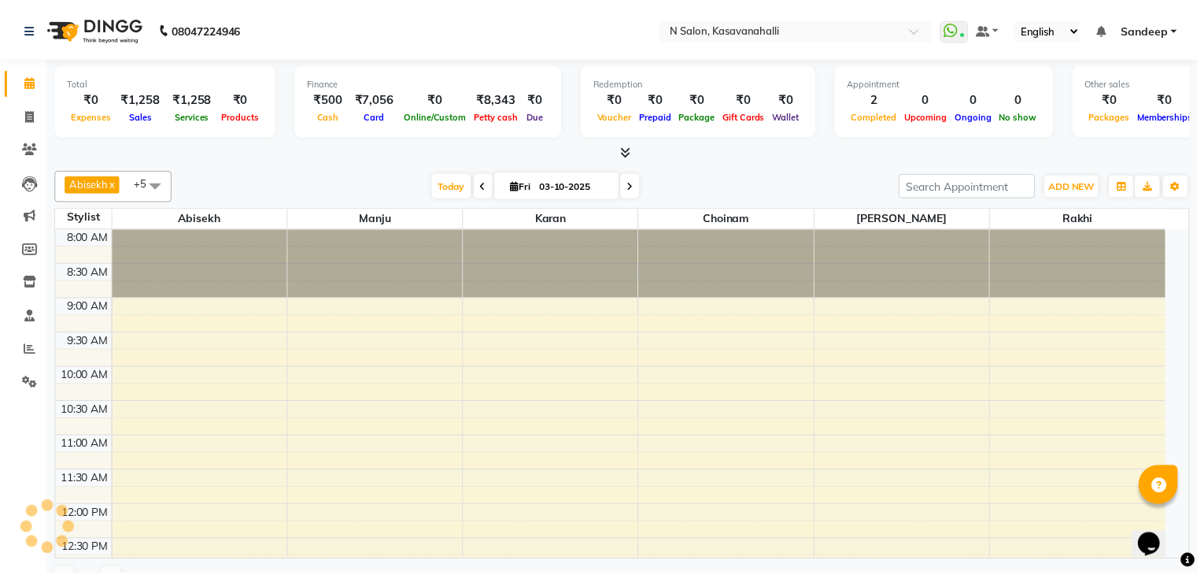
scroll to position [343, 0]
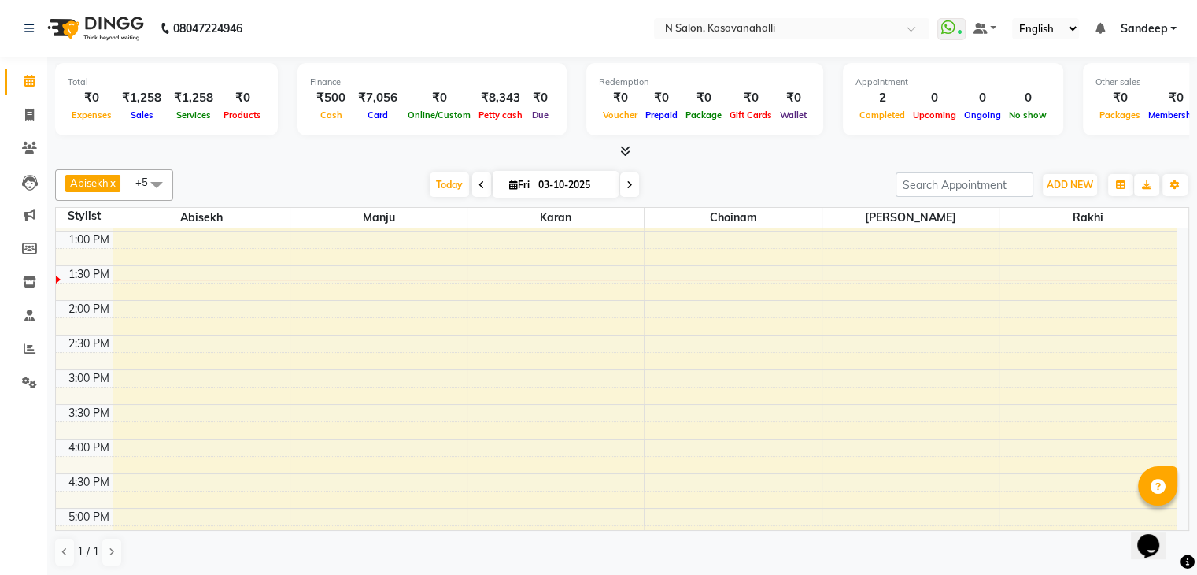
click at [631, 150] on div at bounding box center [622, 151] width 1134 height 17
click at [631, 154] on div at bounding box center [622, 151] width 1134 height 17
click at [623, 154] on icon at bounding box center [625, 151] width 10 height 12
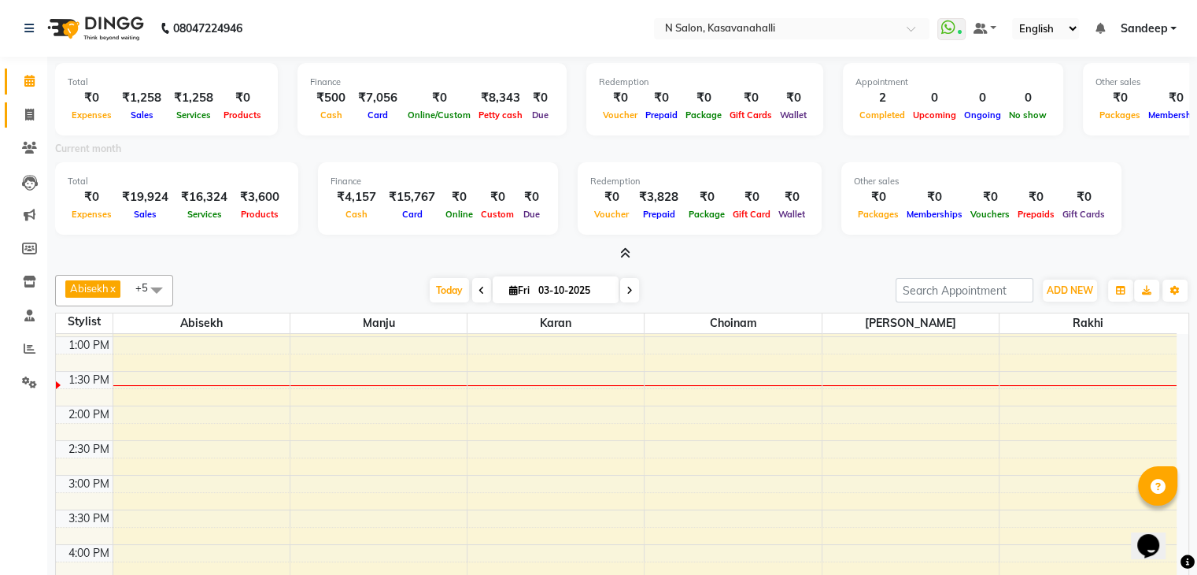
drag, startPoint x: 28, startPoint y: 124, endPoint x: 24, endPoint y: 95, distance: 28.6
click at [28, 121] on link "Invoice" at bounding box center [24, 115] width 38 height 26
select select "service"
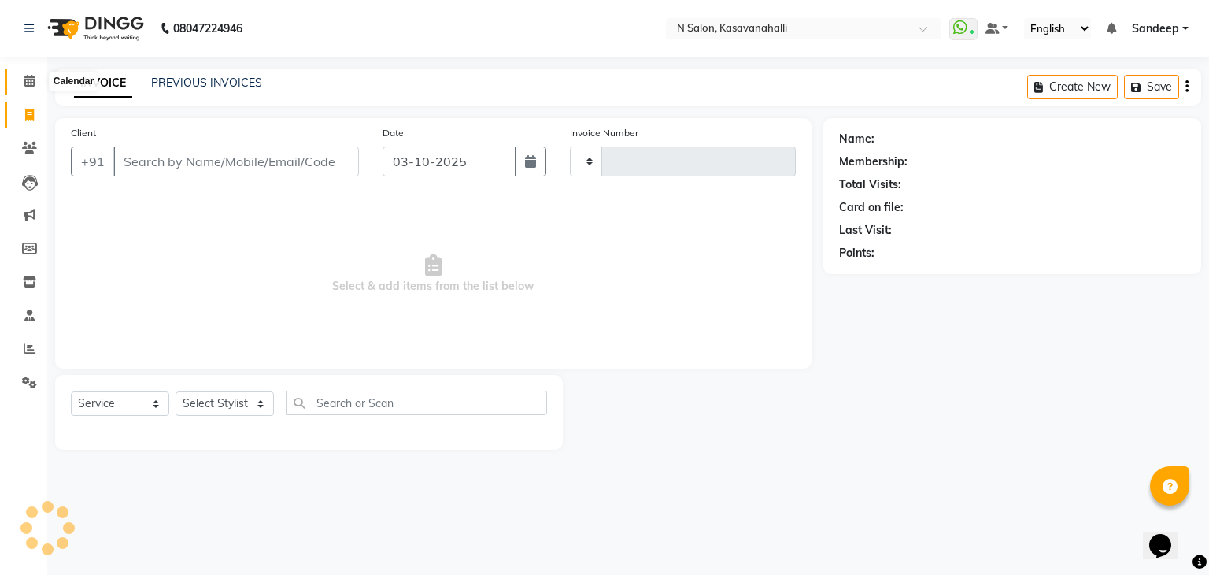
click at [25, 80] on icon at bounding box center [29, 81] width 10 height 12
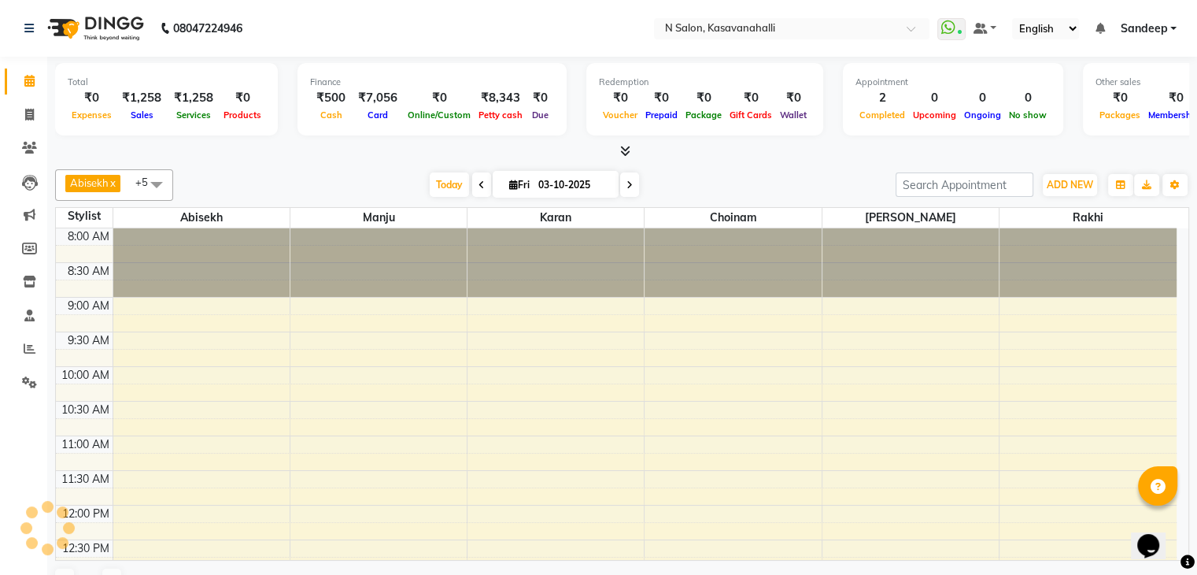
scroll to position [343, 0]
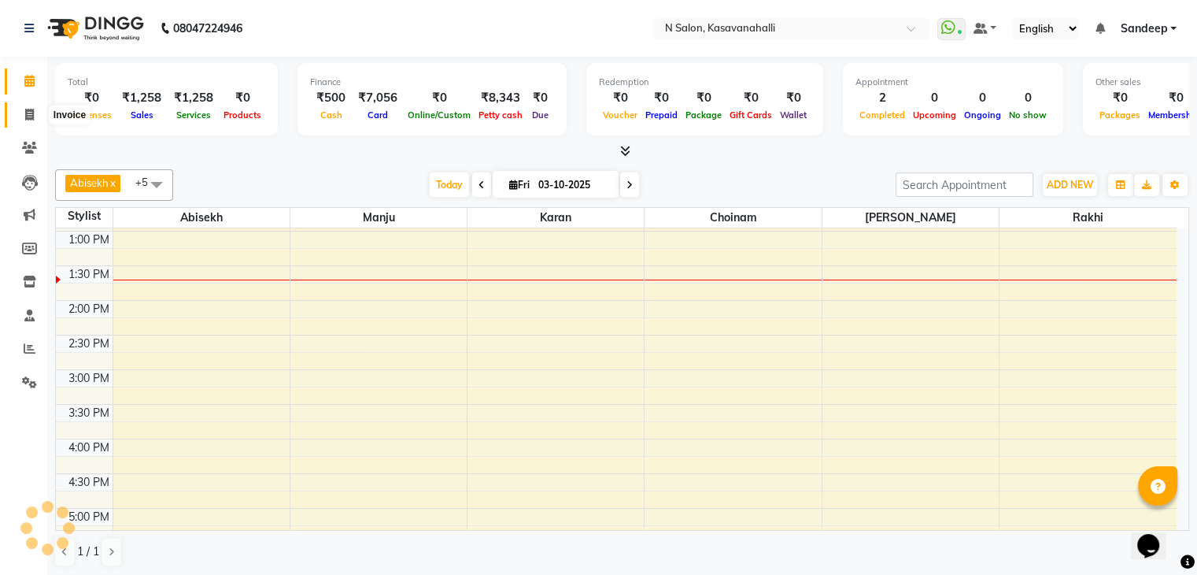
click at [23, 113] on span at bounding box center [30, 115] width 28 height 18
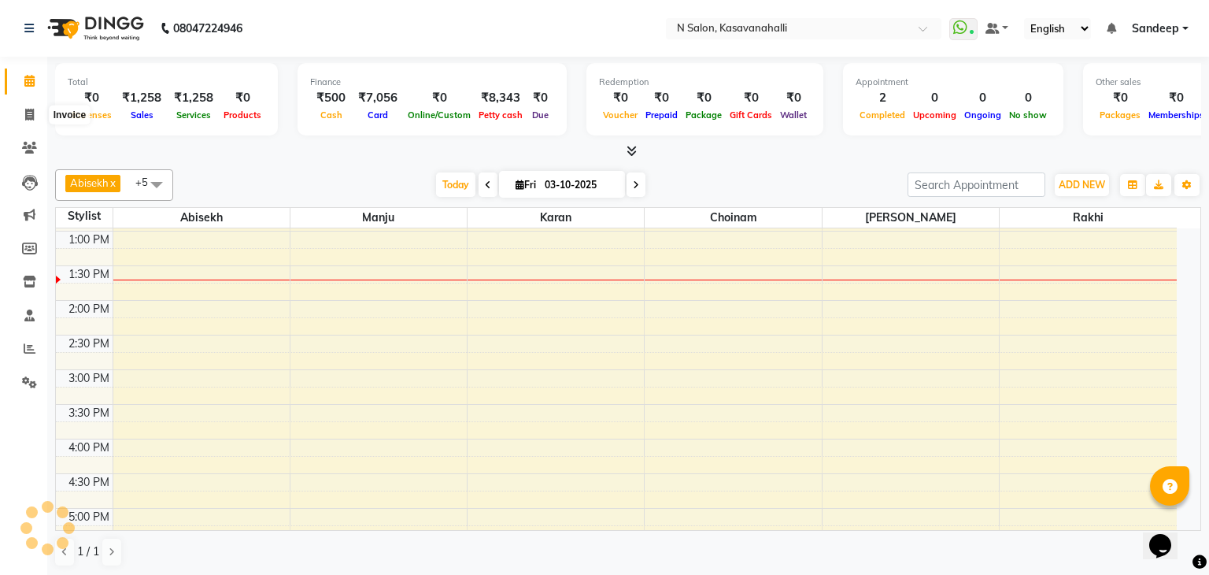
select select "7111"
select select "service"
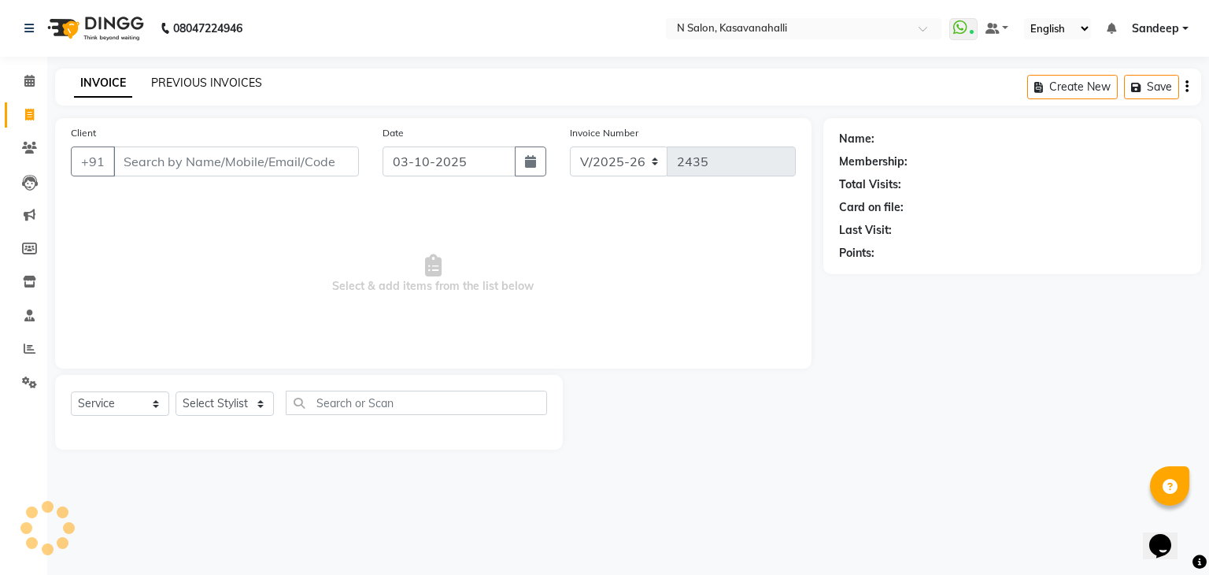
click at [187, 83] on link "PREVIOUS INVOICES" at bounding box center [206, 83] width 111 height 14
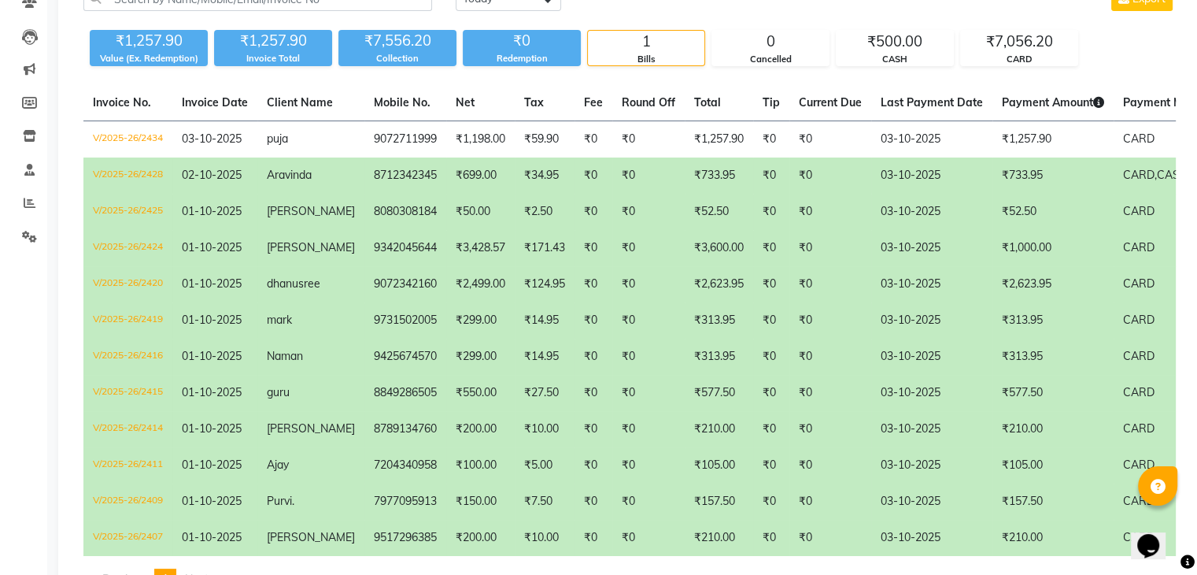
scroll to position [227, 0]
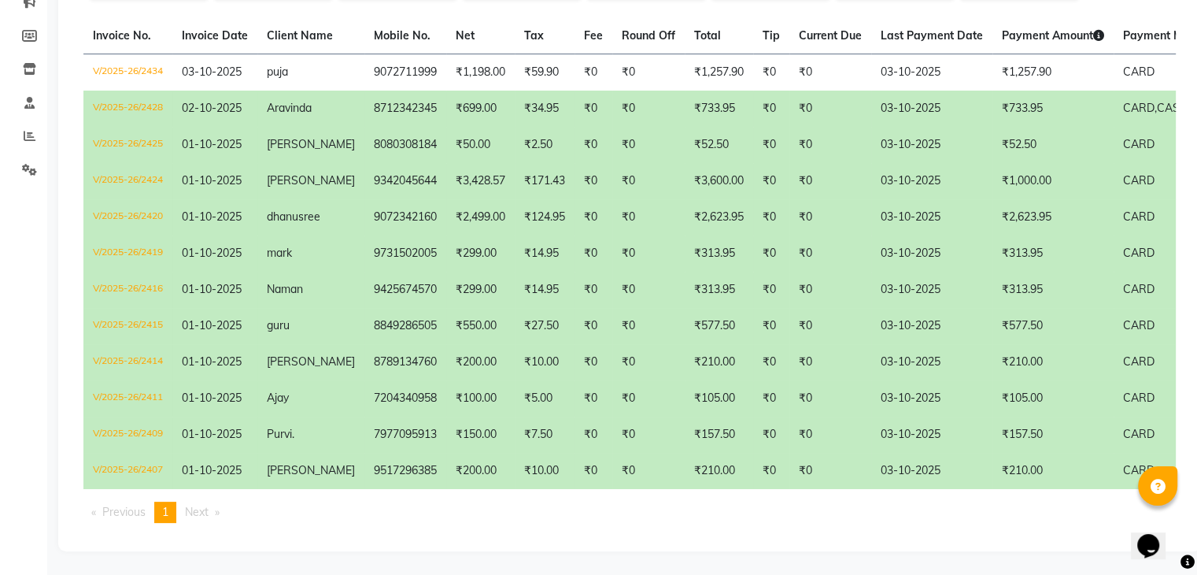
click at [753, 359] on td "₹0" at bounding box center [771, 362] width 36 height 36
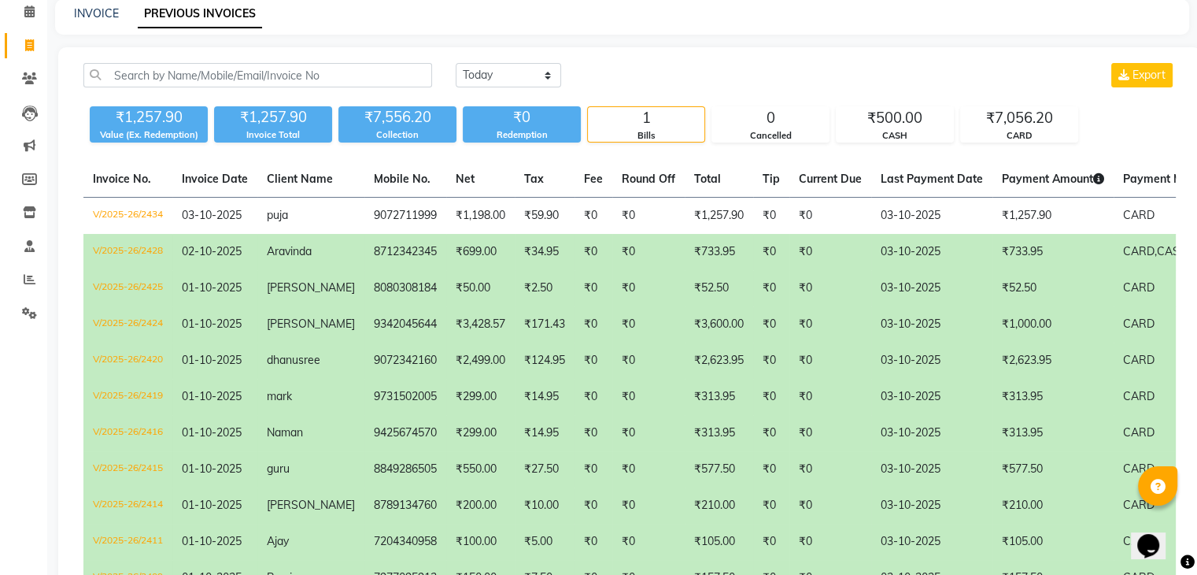
scroll to position [0, 0]
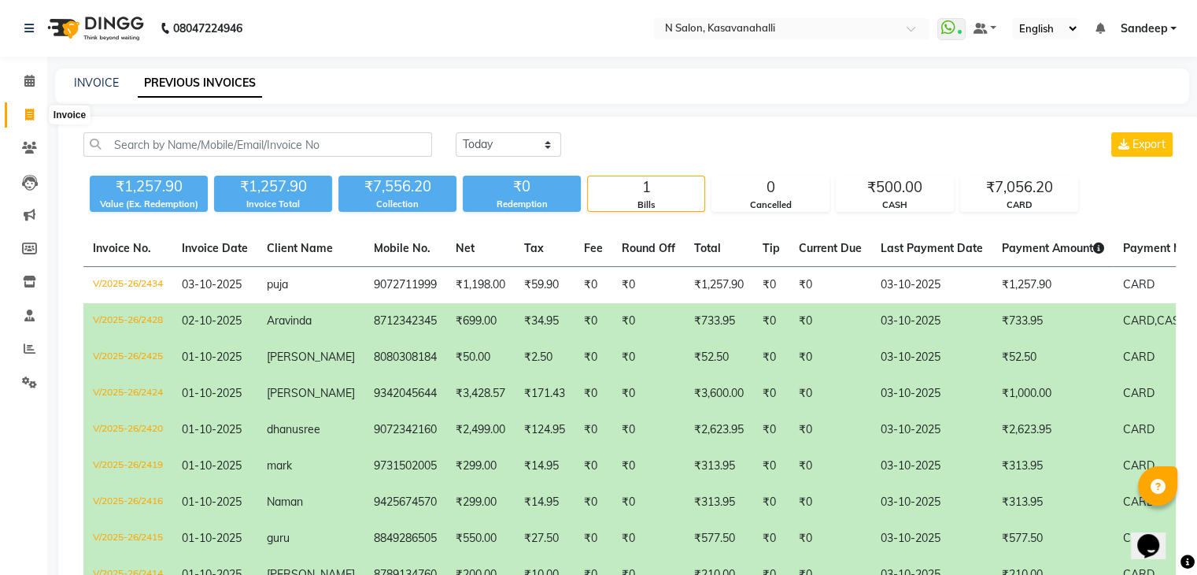
drag, startPoint x: 20, startPoint y: 119, endPoint x: 31, endPoint y: 117, distance: 12.0
click at [20, 119] on span at bounding box center [30, 115] width 28 height 18
select select "service"
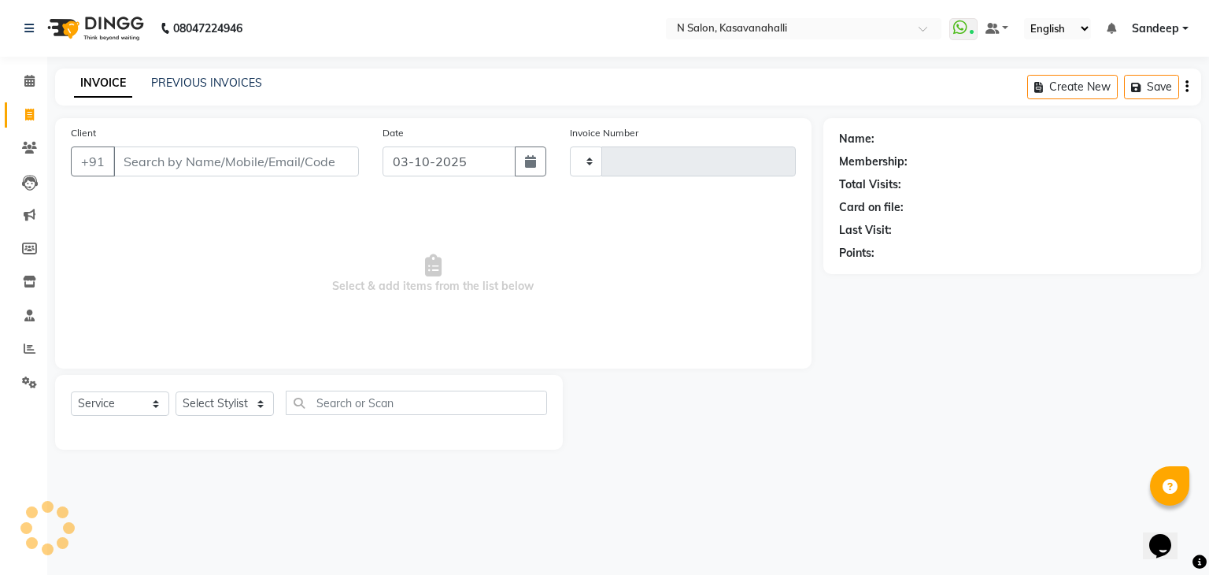
type input "2435"
select select "7111"
click at [217, 84] on link "PREVIOUS INVOICES" at bounding box center [206, 83] width 111 height 14
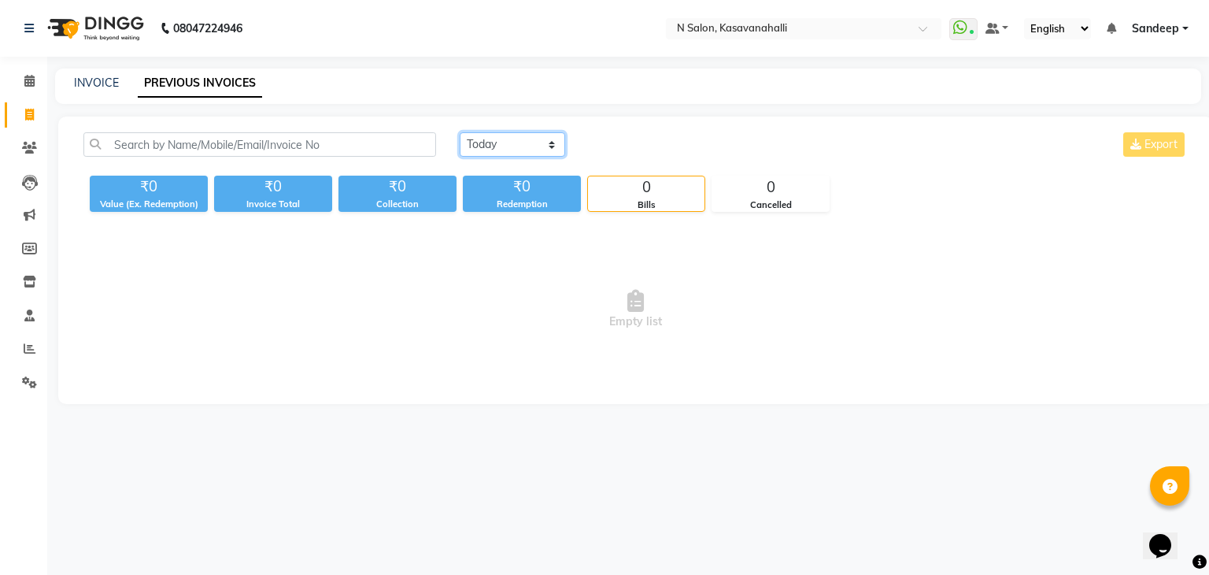
click at [562, 135] on select "Today Yesterday Custom Range" at bounding box center [512, 144] width 105 height 24
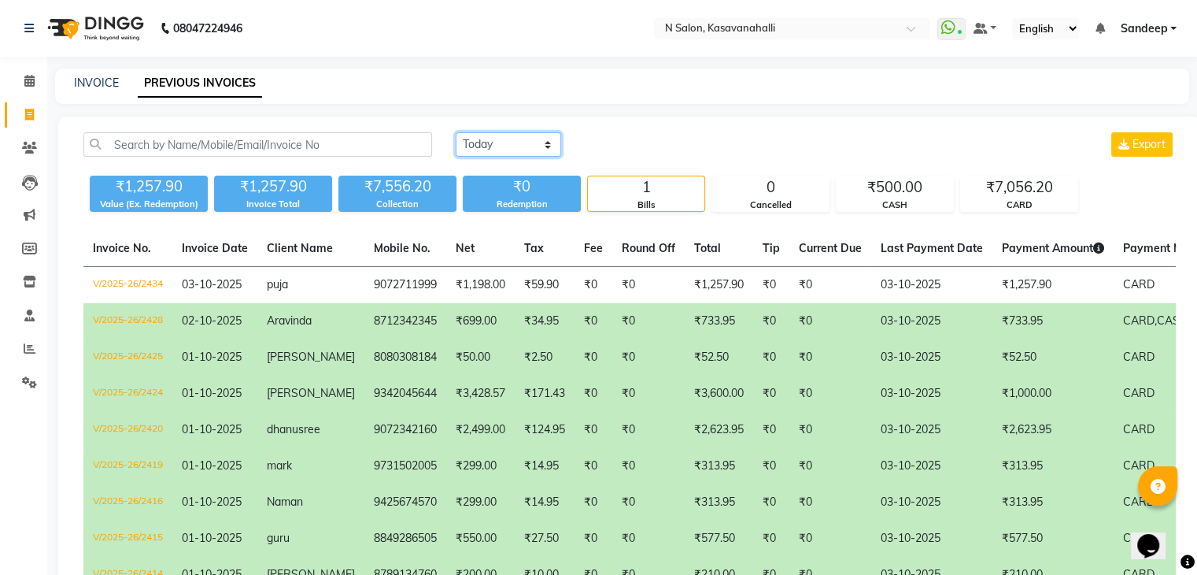
select select "yesterday"
click at [456, 132] on select "Today Yesterday Custom Range" at bounding box center [508, 144] width 105 height 24
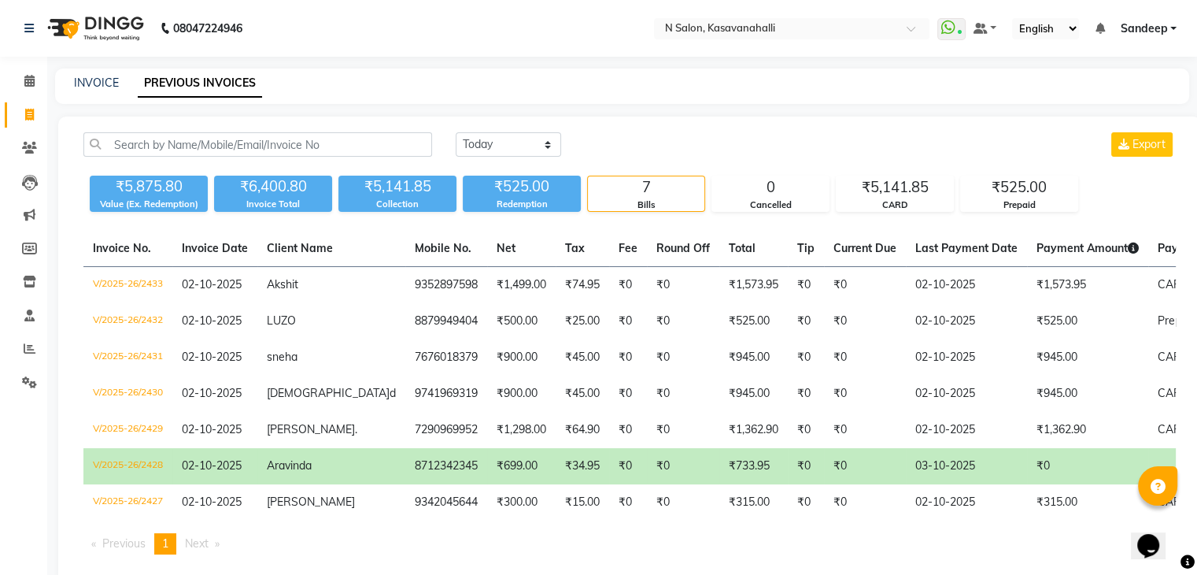
click at [832, 471] on td "₹0" at bounding box center [865, 466] width 82 height 36
click at [29, 80] on icon at bounding box center [29, 81] width 10 height 12
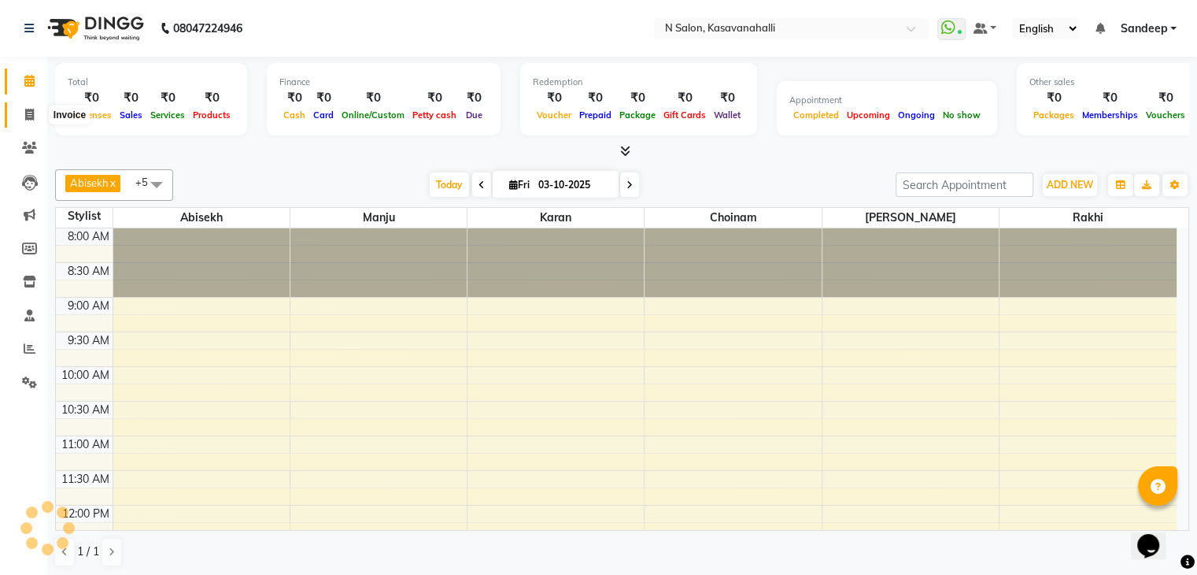
click at [27, 122] on span at bounding box center [30, 115] width 28 height 18
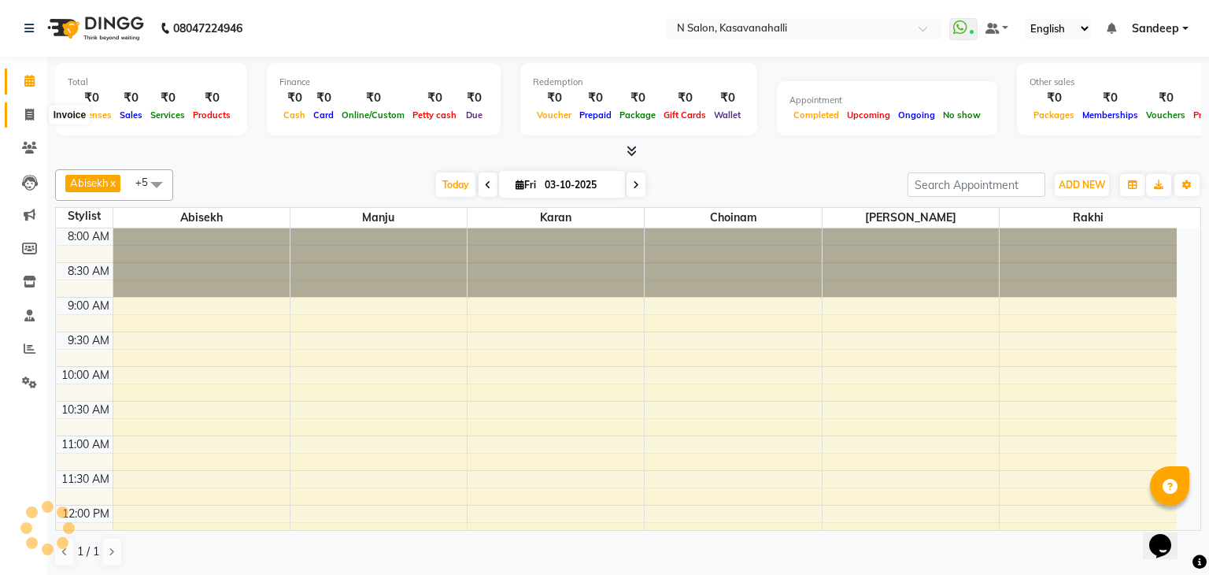
select select "7111"
select select "service"
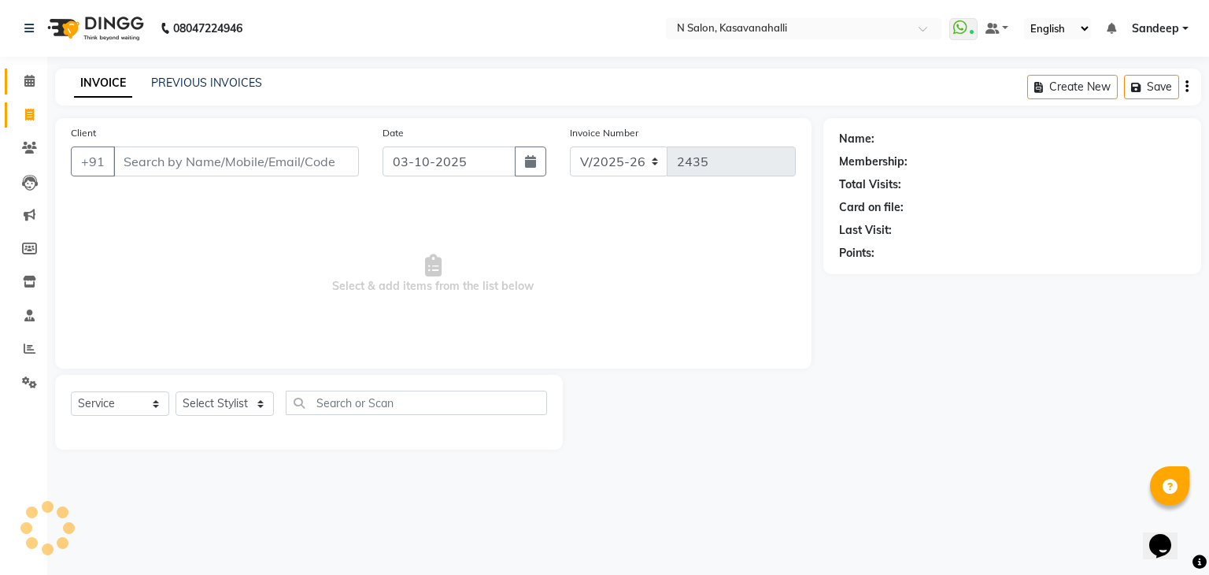
click at [26, 91] on link "Calendar" at bounding box center [24, 81] width 38 height 26
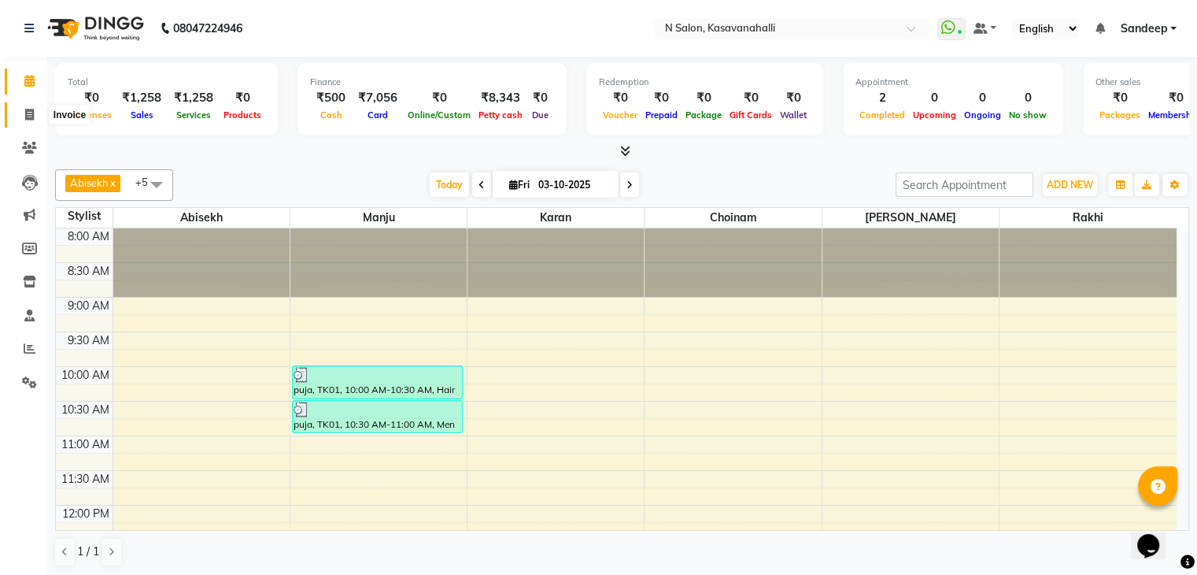
click at [27, 109] on icon at bounding box center [29, 115] width 9 height 12
select select "service"
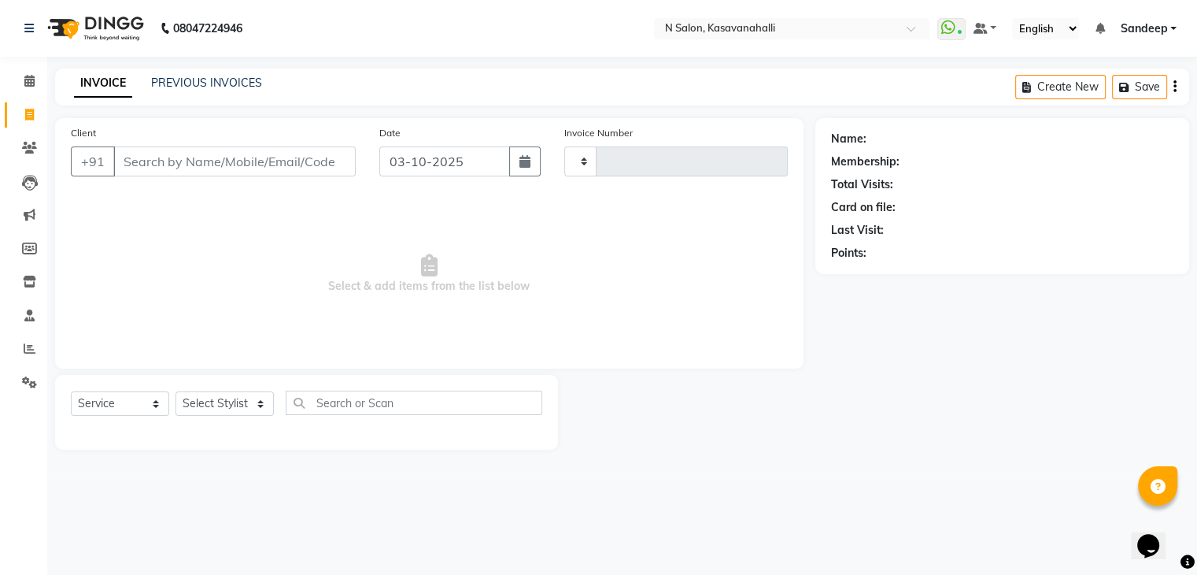
type input "2435"
select select "7111"
click at [182, 83] on link "PREVIOUS INVOICES" at bounding box center [206, 83] width 111 height 14
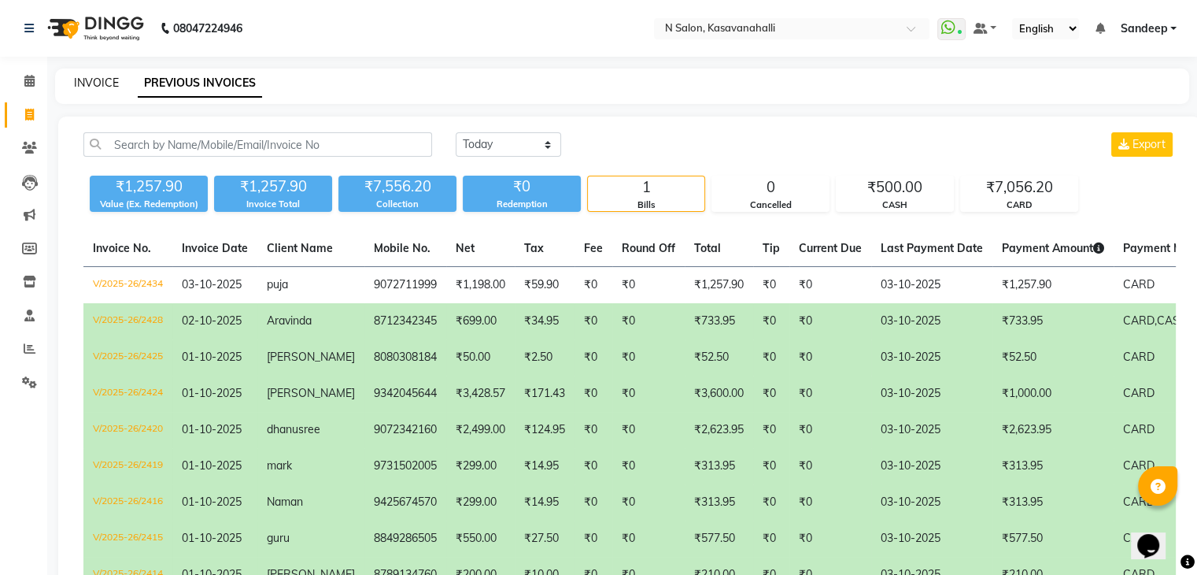
click at [98, 85] on link "INVOICE" at bounding box center [96, 83] width 45 height 14
select select "service"
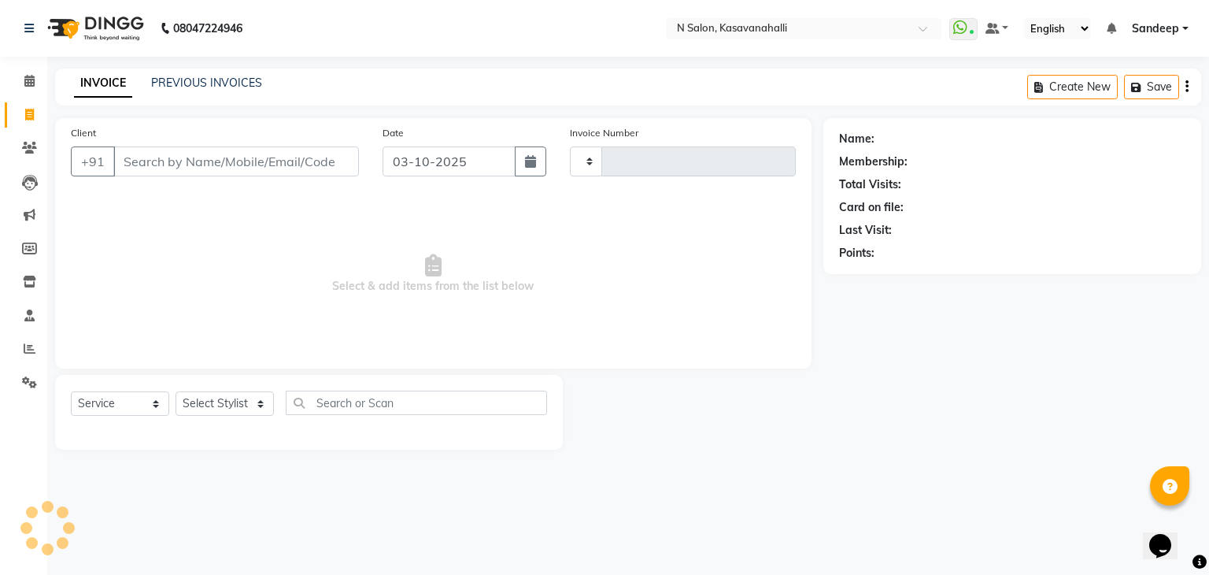
type input "2435"
select select "7111"
click at [217, 84] on link "PREVIOUS INVOICES" at bounding box center [206, 83] width 111 height 14
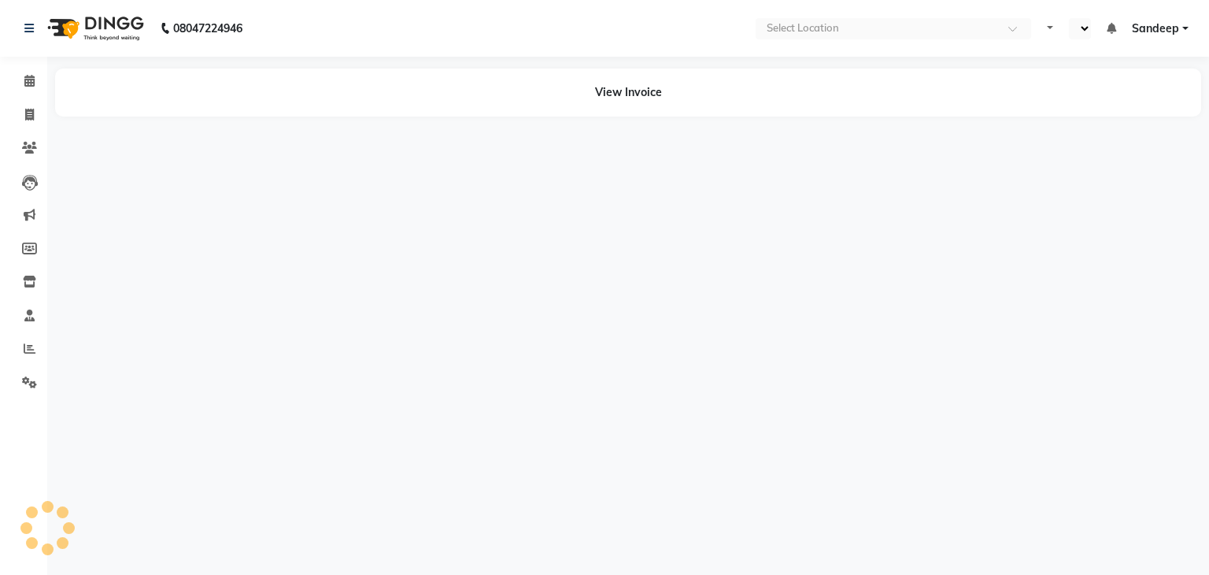
select select "en"
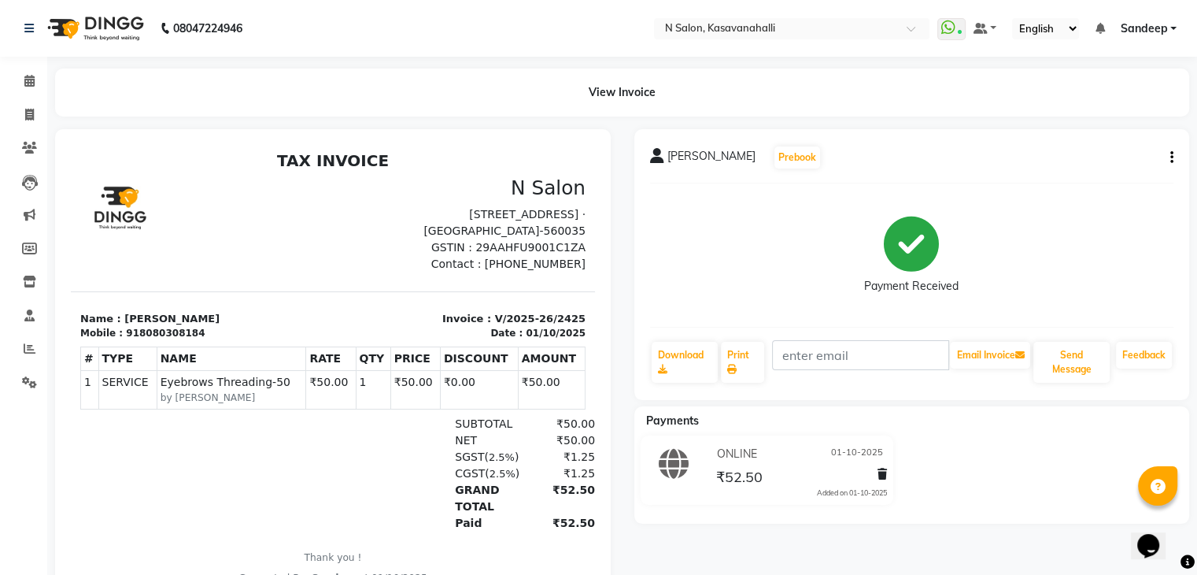
click at [1173, 157] on icon "button" at bounding box center [1172, 157] width 3 height 1
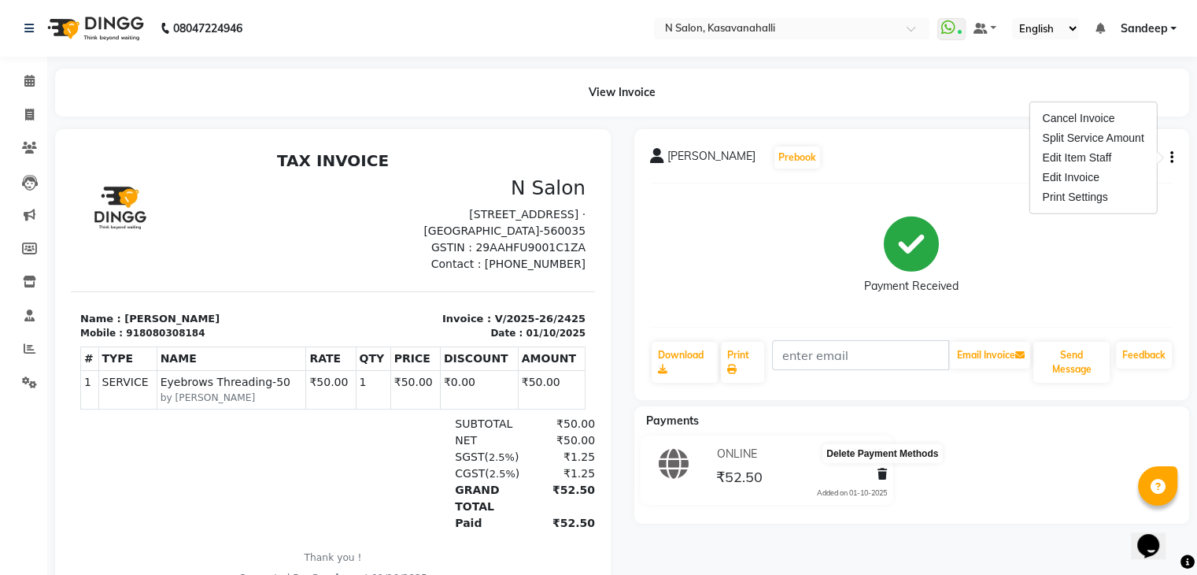
click at [879, 476] on icon at bounding box center [882, 473] width 9 height 11
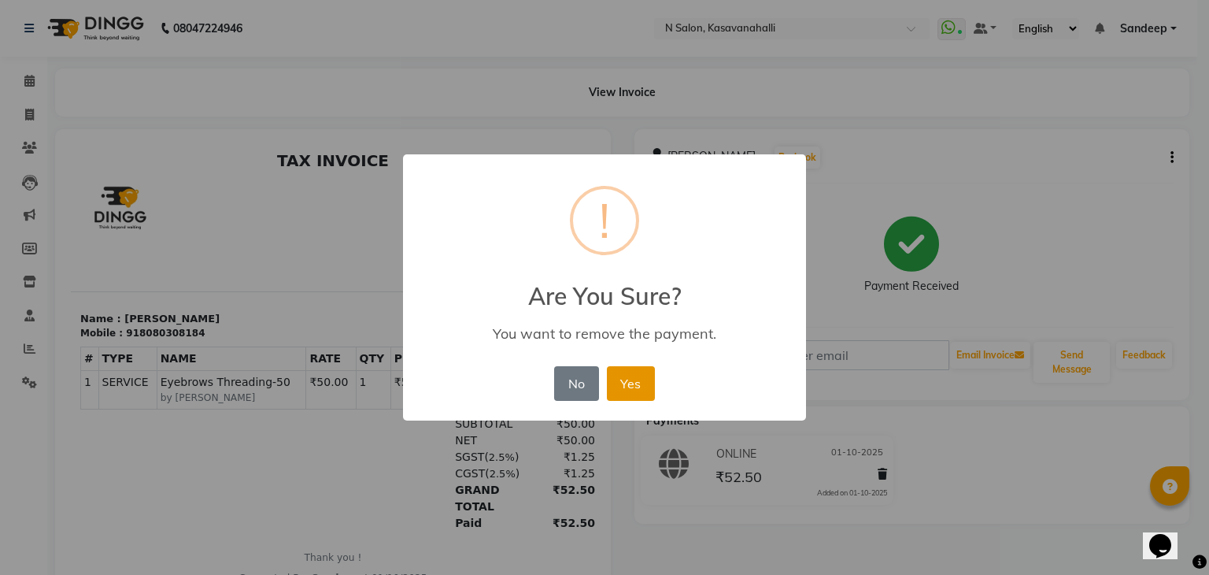
click at [624, 387] on button "Yes" at bounding box center [631, 383] width 48 height 35
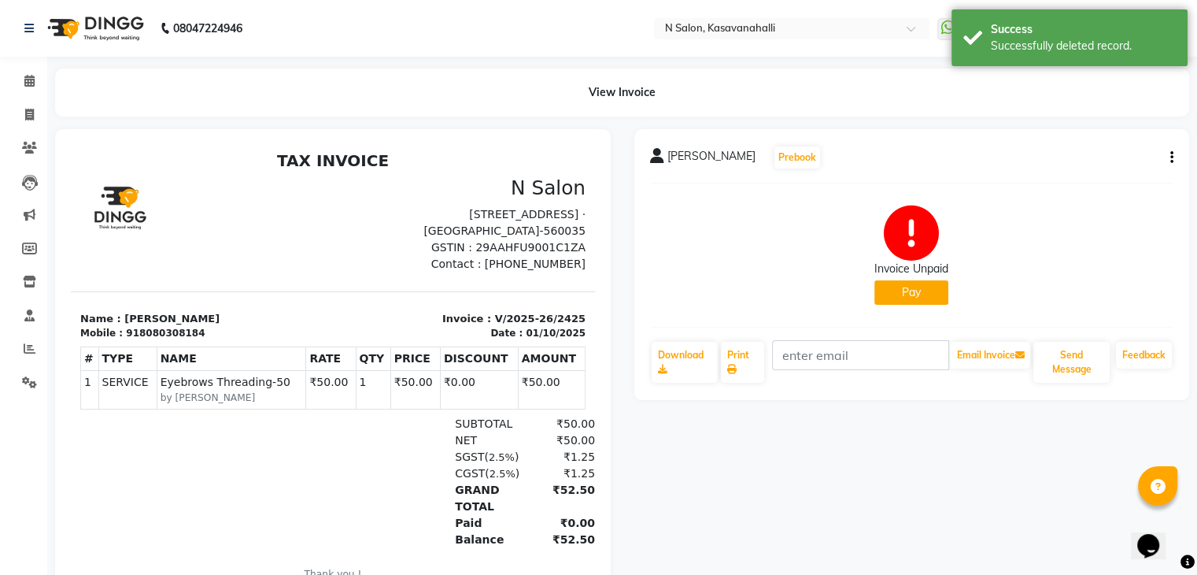
click at [903, 297] on button "Pay" at bounding box center [912, 292] width 74 height 24
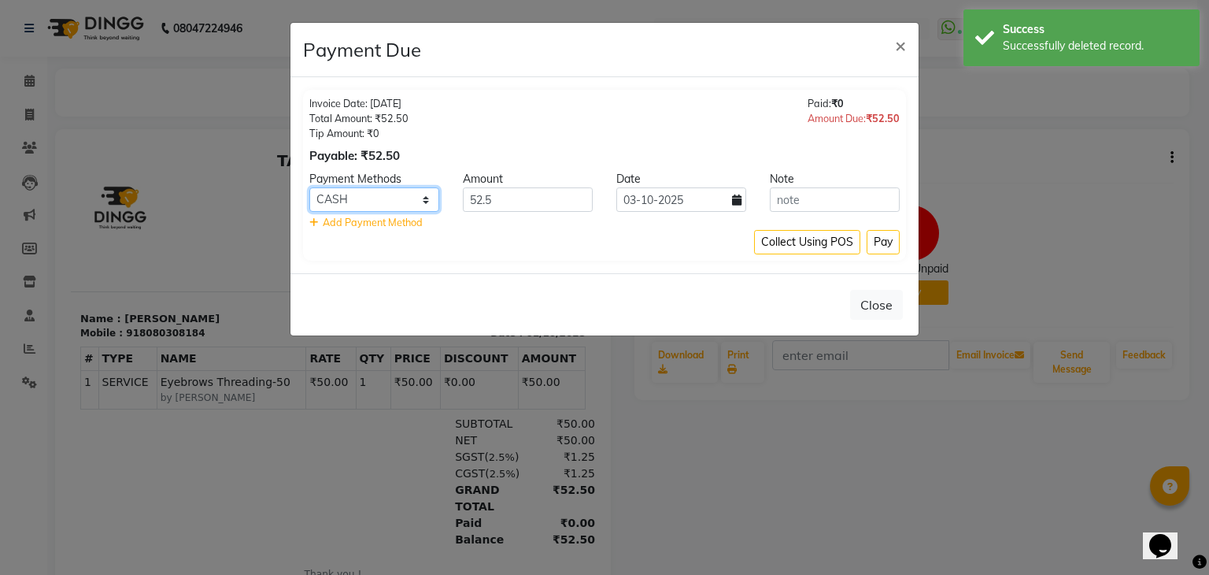
click at [411, 203] on select "ONLINE CARD CASH Bank UPI" at bounding box center [374, 199] width 130 height 24
select select "2"
click at [309, 187] on select "ONLINE CARD CASH Bank UPI" at bounding box center [374, 199] width 130 height 24
click at [898, 235] on button "Pay" at bounding box center [883, 242] width 33 height 24
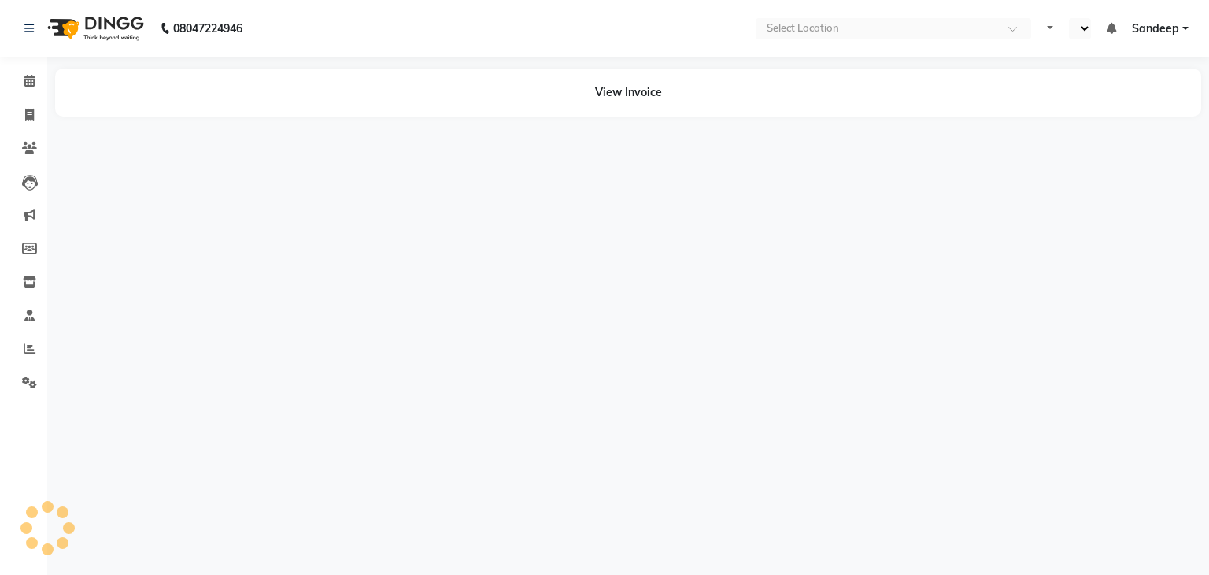
select select "en"
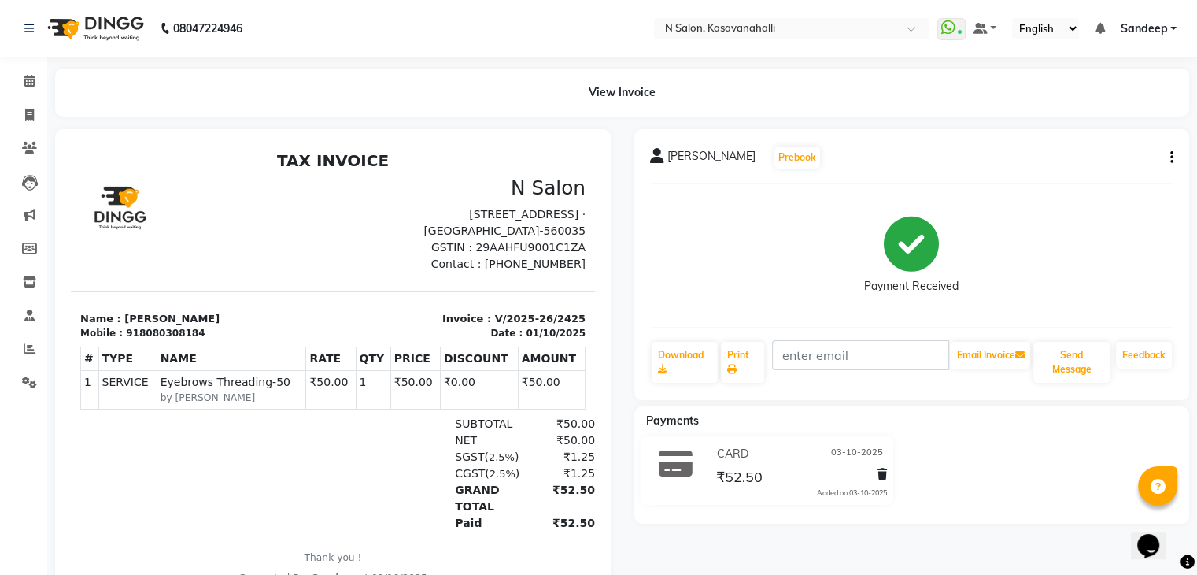
click at [1171, 157] on icon "button" at bounding box center [1172, 157] width 3 height 1
click at [878, 473] on icon at bounding box center [882, 473] width 9 height 11
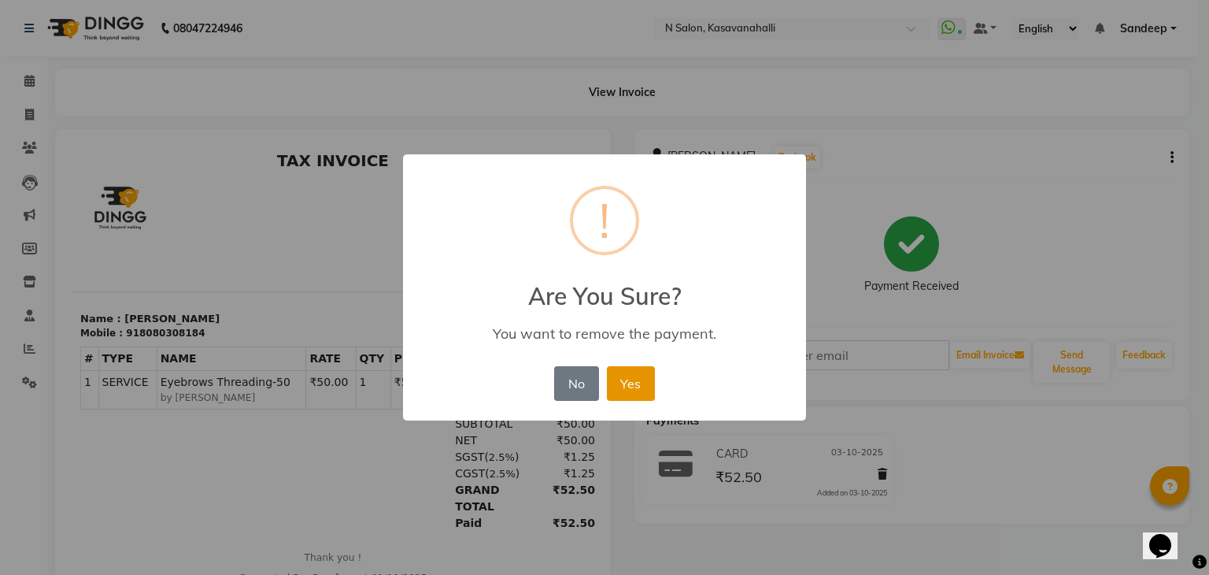
click at [624, 379] on button "Yes" at bounding box center [631, 383] width 48 height 35
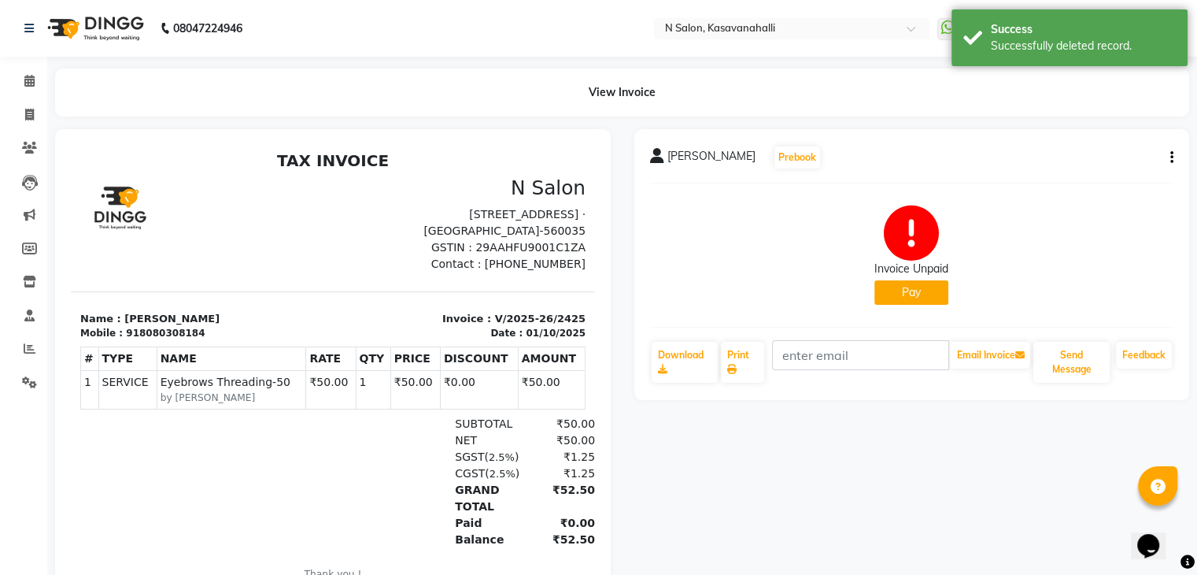
click at [927, 296] on button "Pay" at bounding box center [912, 292] width 74 height 24
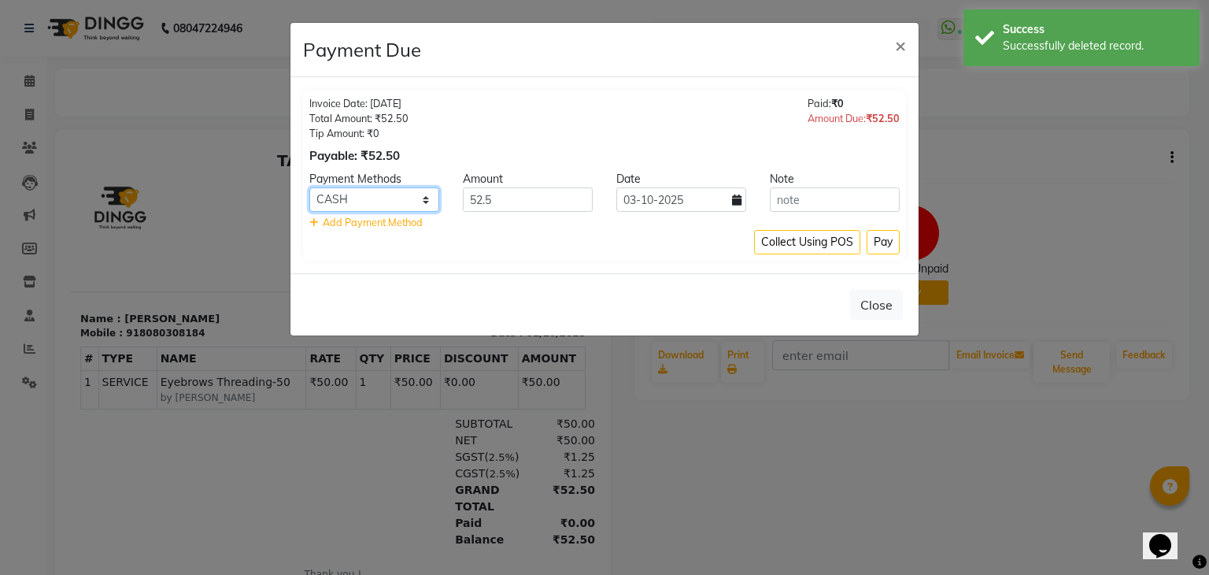
click at [420, 203] on select "ONLINE CARD CASH Bank UPI" at bounding box center [374, 199] width 130 height 24
select select "2"
click at [309, 187] on select "ONLINE CARD CASH Bank UPI" at bounding box center [374, 199] width 130 height 24
click at [894, 242] on button "Pay" at bounding box center [883, 242] width 33 height 24
click at [882, 245] on div "Collect Using POS Pay" at bounding box center [604, 242] width 590 height 24
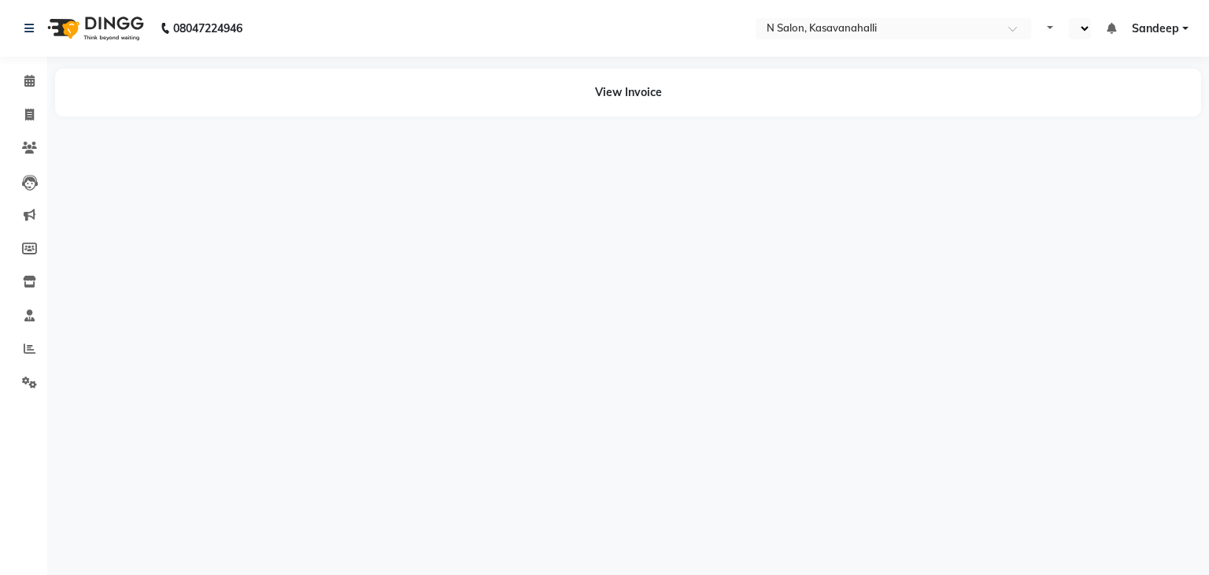
select select "en"
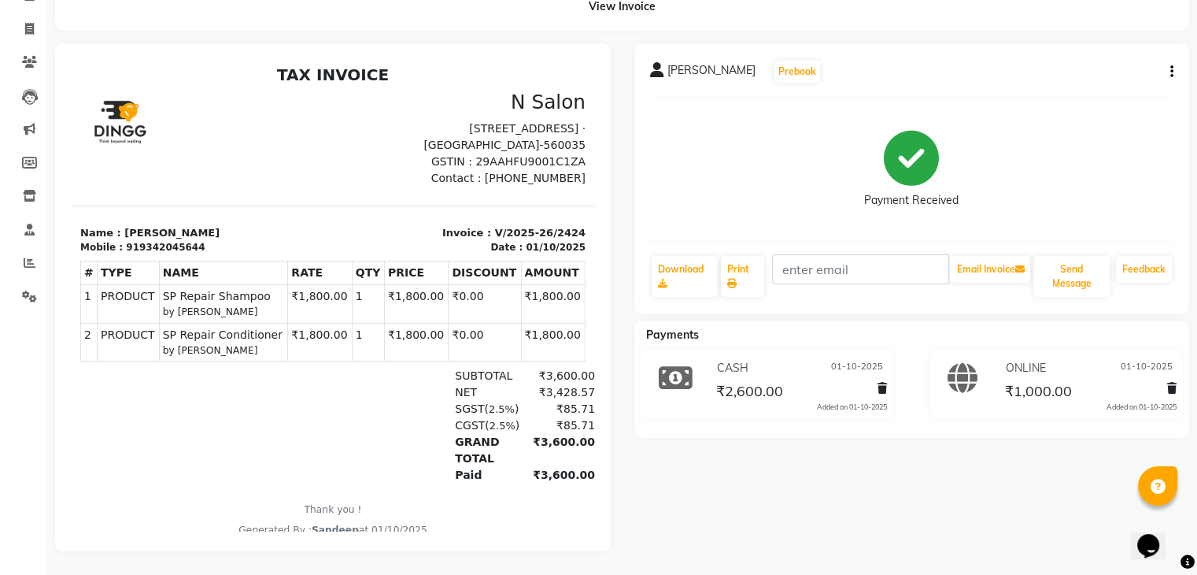
scroll to position [98, 0]
click at [1162, 380] on div at bounding box center [1169, 390] width 16 height 21
click at [1168, 383] on icon at bounding box center [1172, 388] width 9 height 11
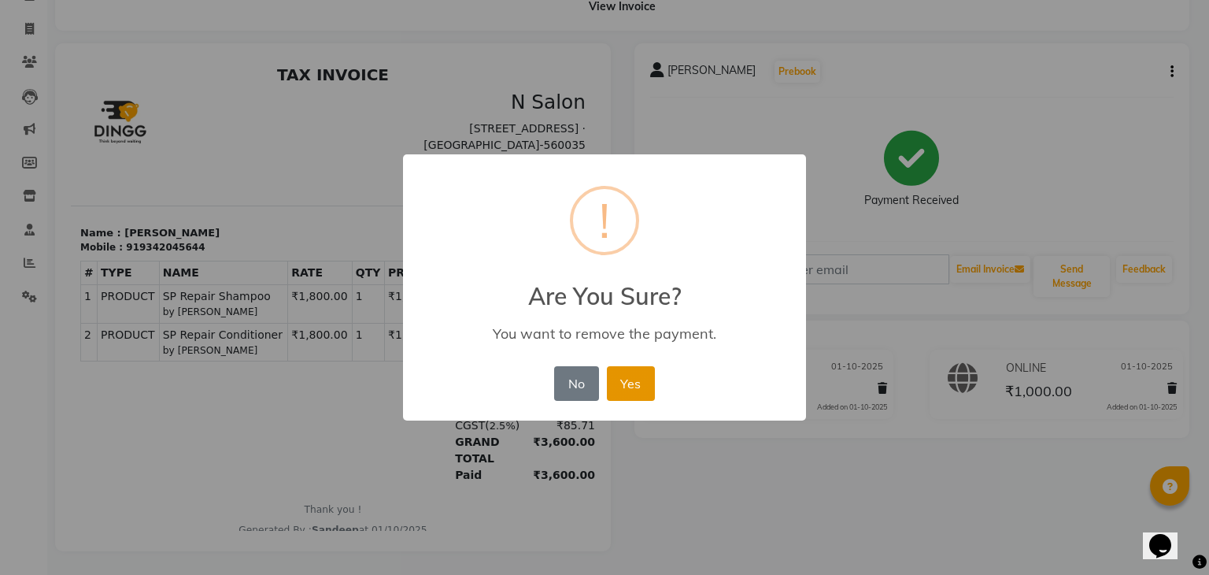
click at [617, 381] on button "Yes" at bounding box center [631, 383] width 48 height 35
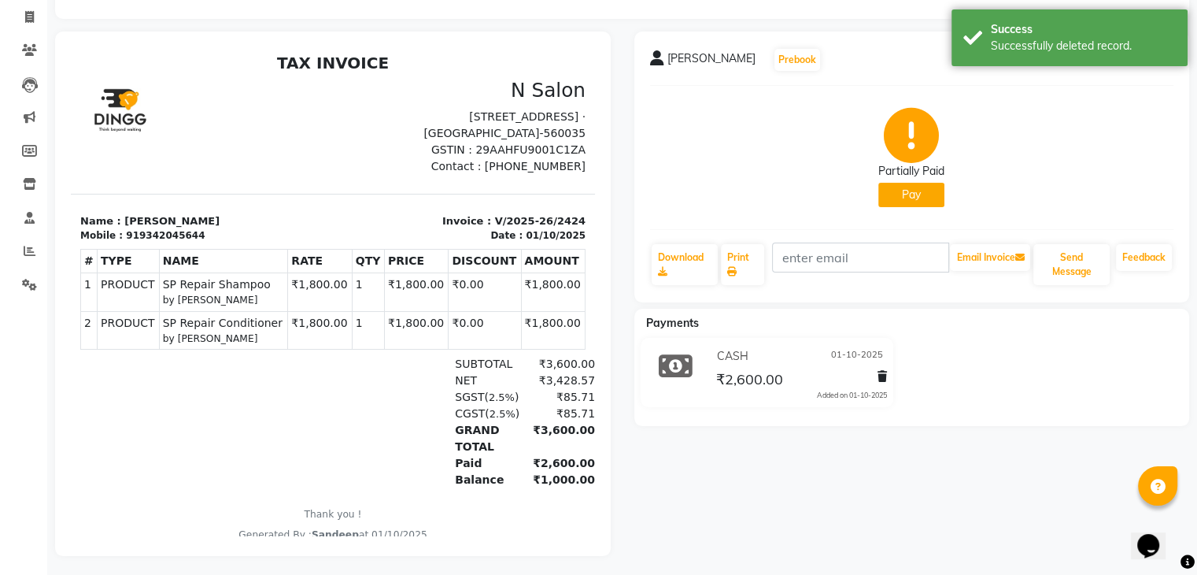
click at [925, 197] on button "Pay" at bounding box center [912, 195] width 66 height 24
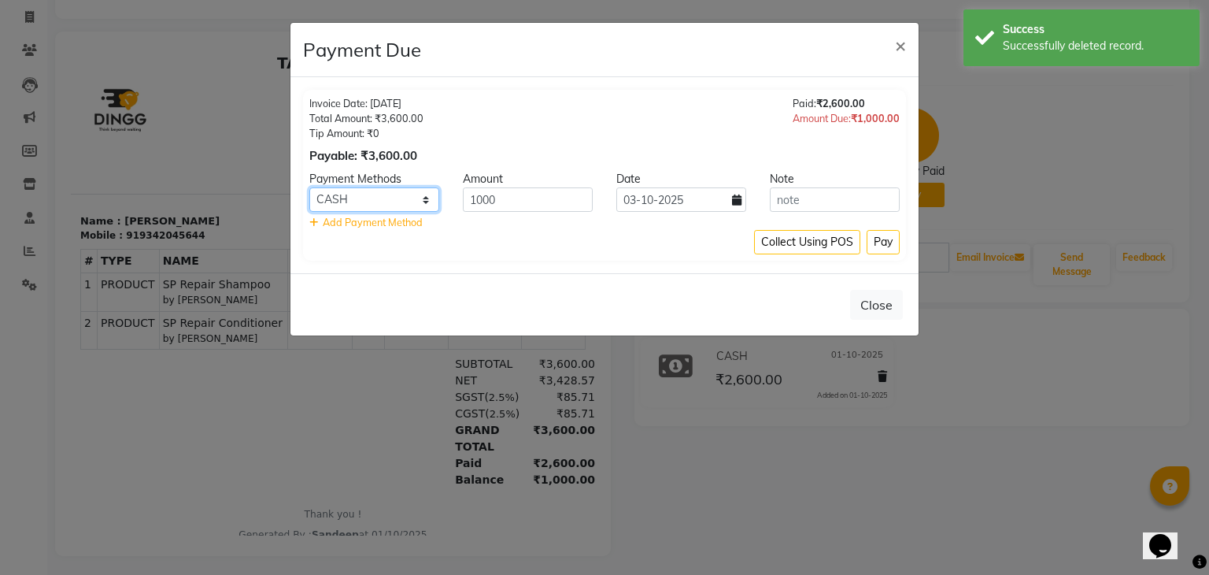
click at [411, 207] on select "ONLINE CARD CASH Bank UPI" at bounding box center [374, 199] width 130 height 24
select select "2"
click at [309, 187] on select "ONLINE CARD CASH Bank UPI" at bounding box center [374, 199] width 130 height 24
click at [894, 241] on button "Pay" at bounding box center [883, 242] width 33 height 24
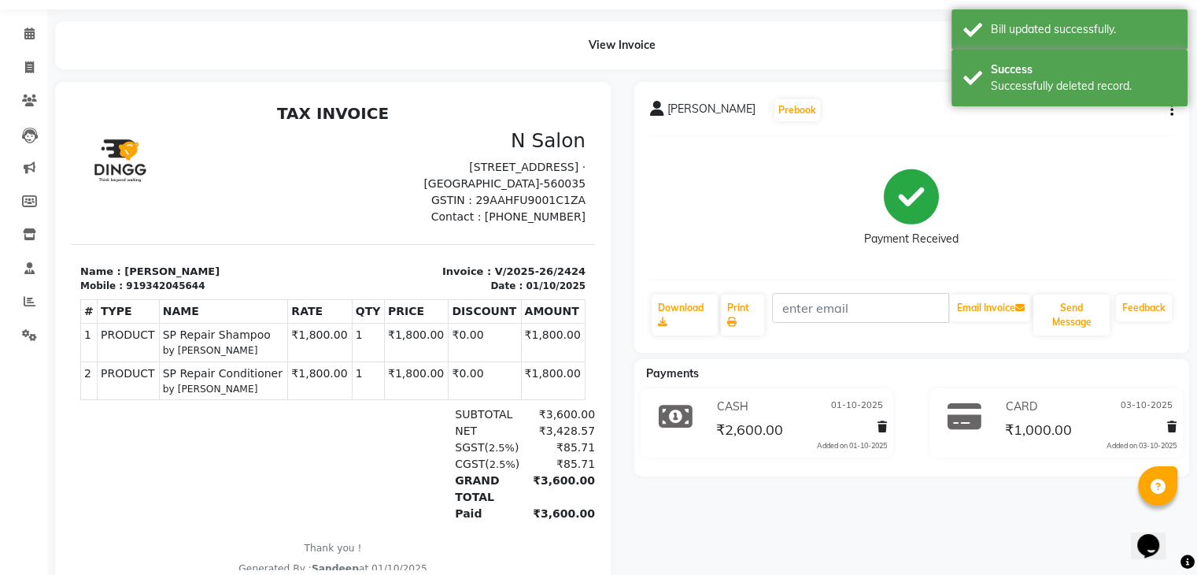
scroll to position [0, 0]
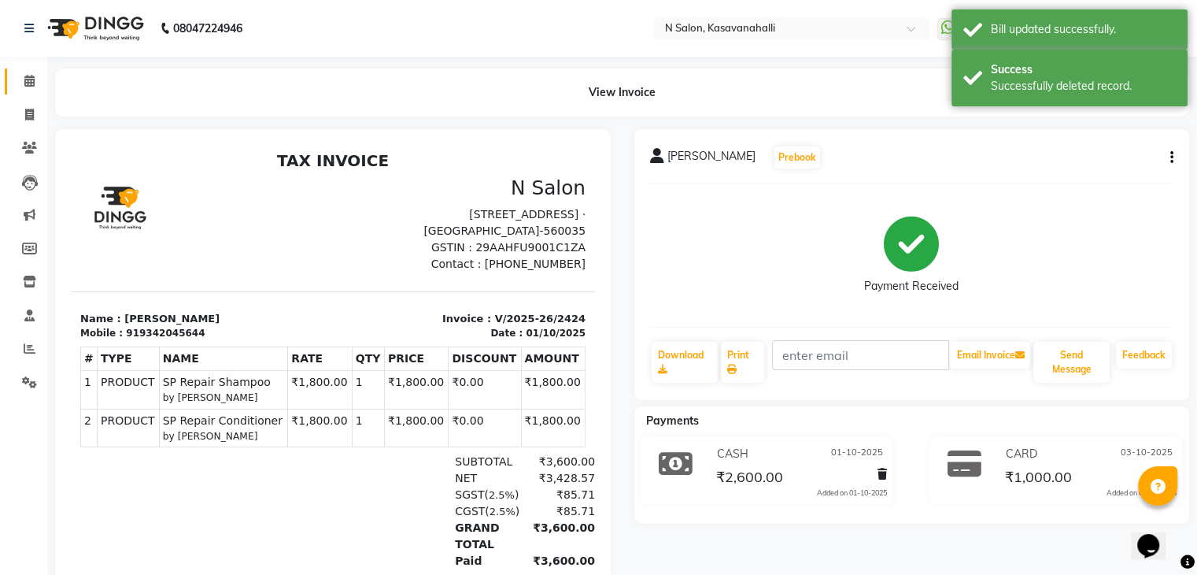
click at [22, 86] on span at bounding box center [30, 81] width 28 height 18
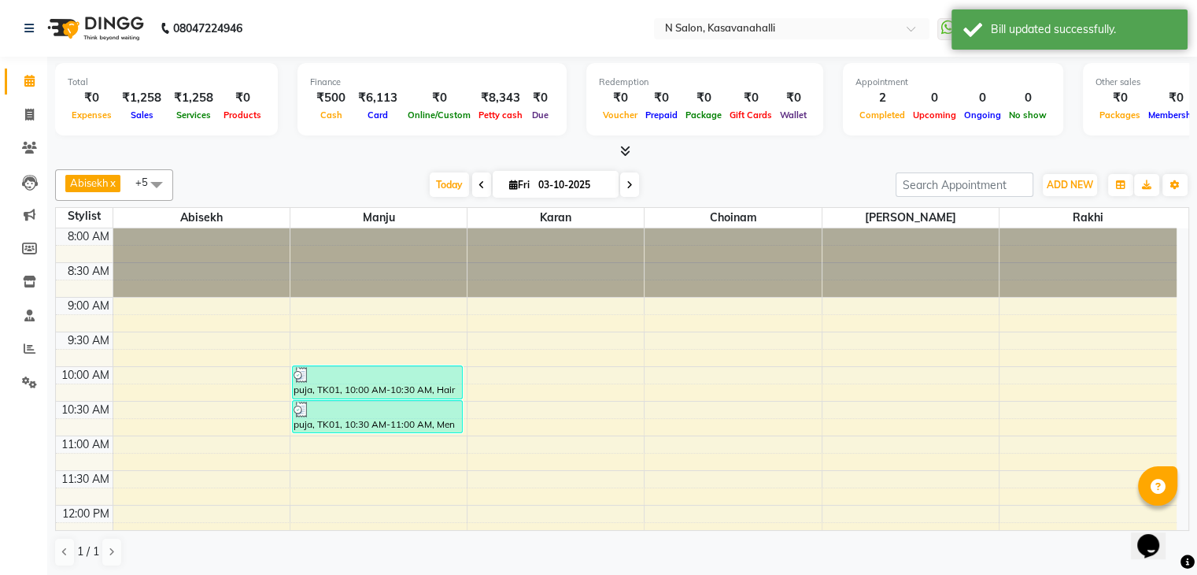
click at [633, 146] on div at bounding box center [622, 151] width 1134 height 17
click at [624, 152] on icon at bounding box center [625, 151] width 10 height 12
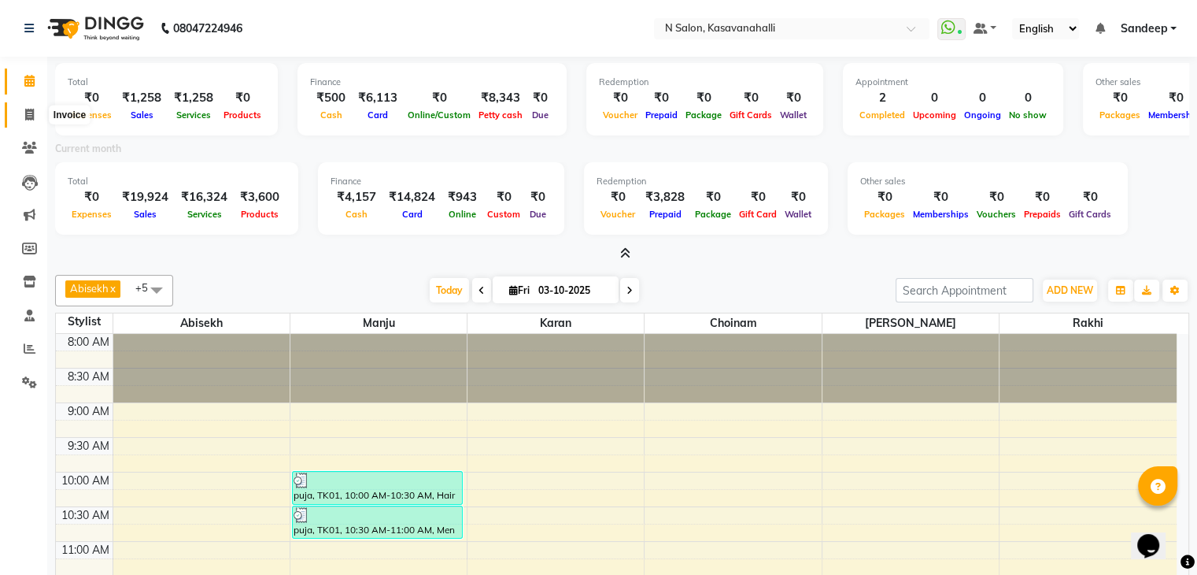
click at [35, 114] on span at bounding box center [30, 115] width 28 height 18
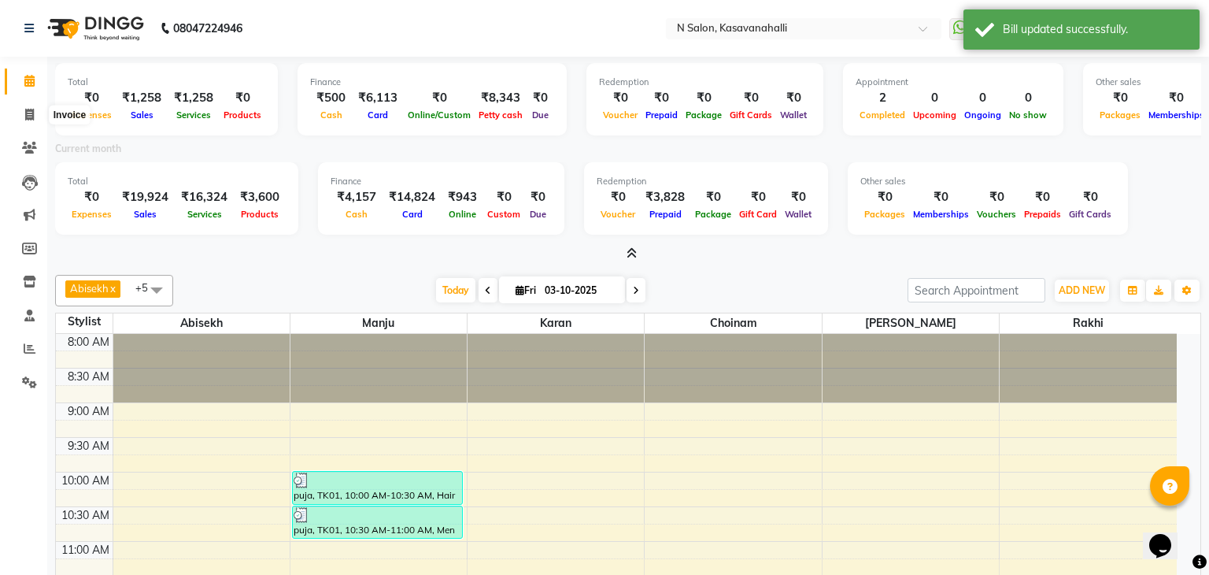
select select "service"
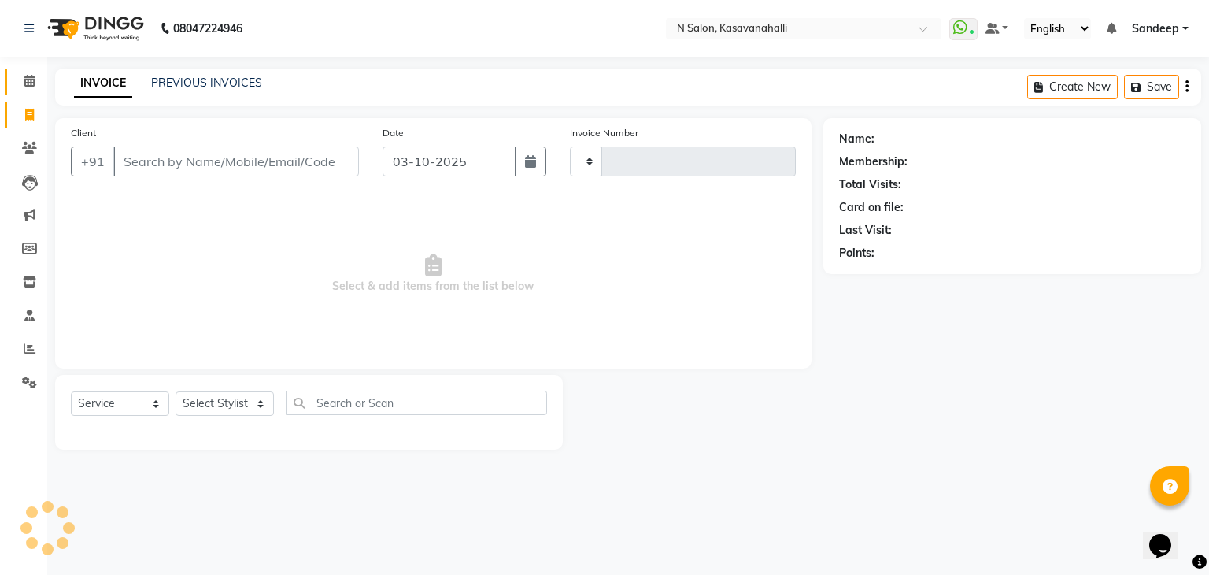
type input "2435"
select select "7111"
click at [196, 81] on link "PREVIOUS INVOICES" at bounding box center [206, 83] width 111 height 14
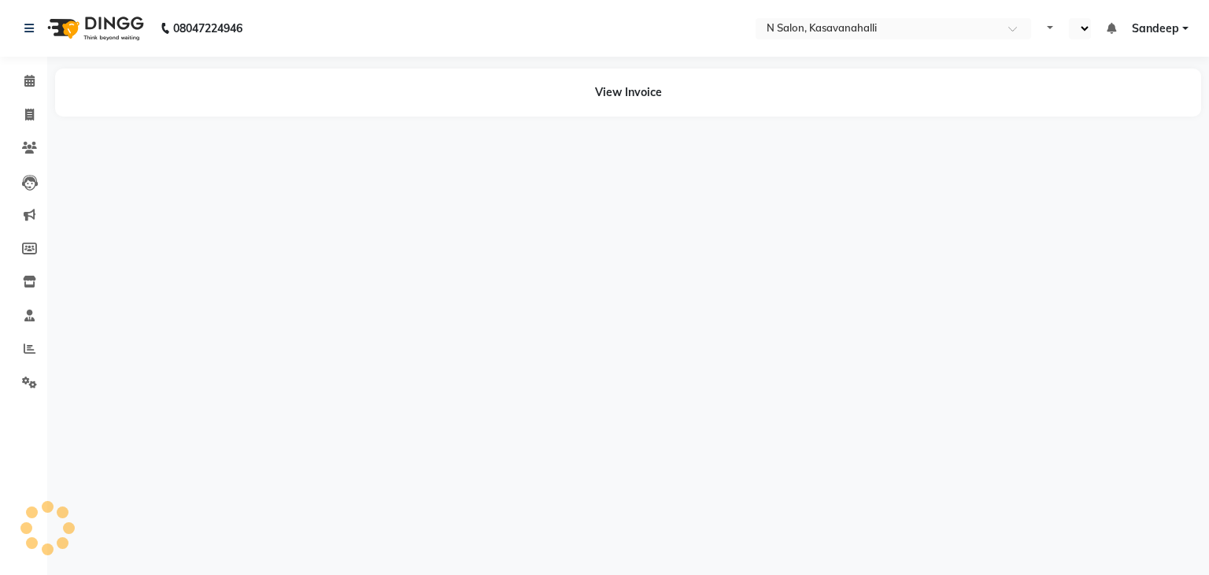
select select "en"
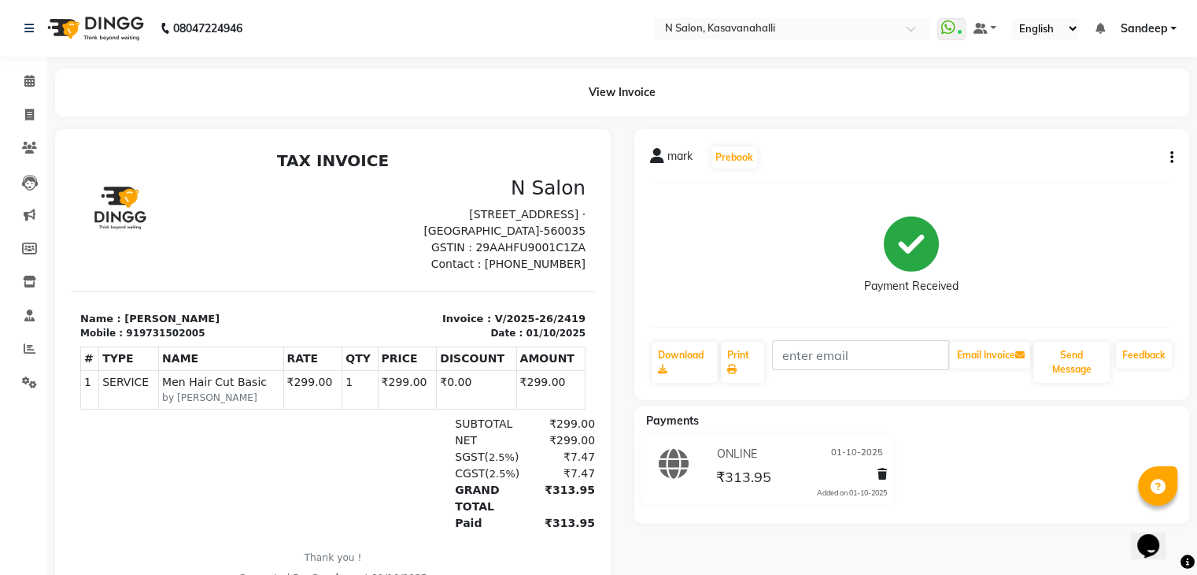
click at [874, 471] on div at bounding box center [880, 476] width 16 height 21
click at [885, 476] on icon at bounding box center [882, 473] width 9 height 11
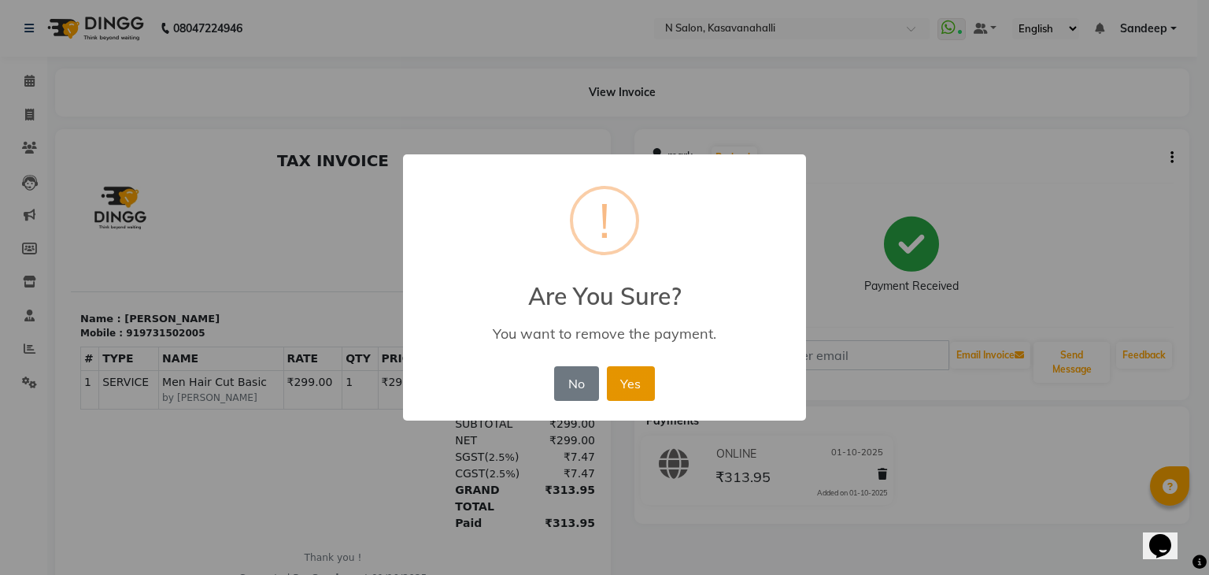
click at [634, 386] on button "Yes" at bounding box center [631, 383] width 48 height 35
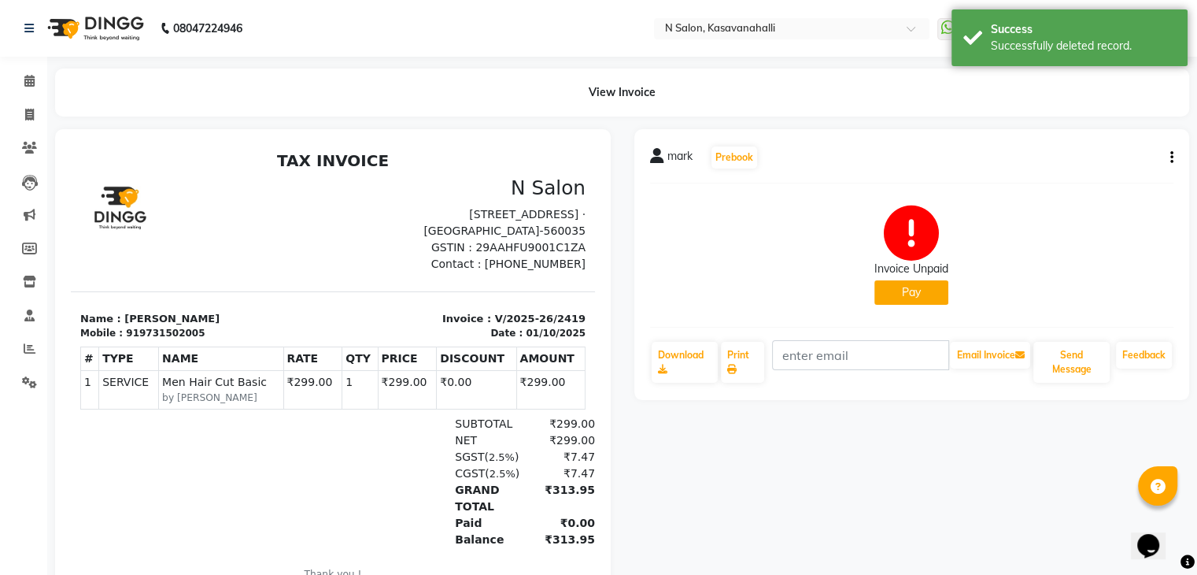
click at [925, 294] on button "Pay" at bounding box center [912, 292] width 74 height 24
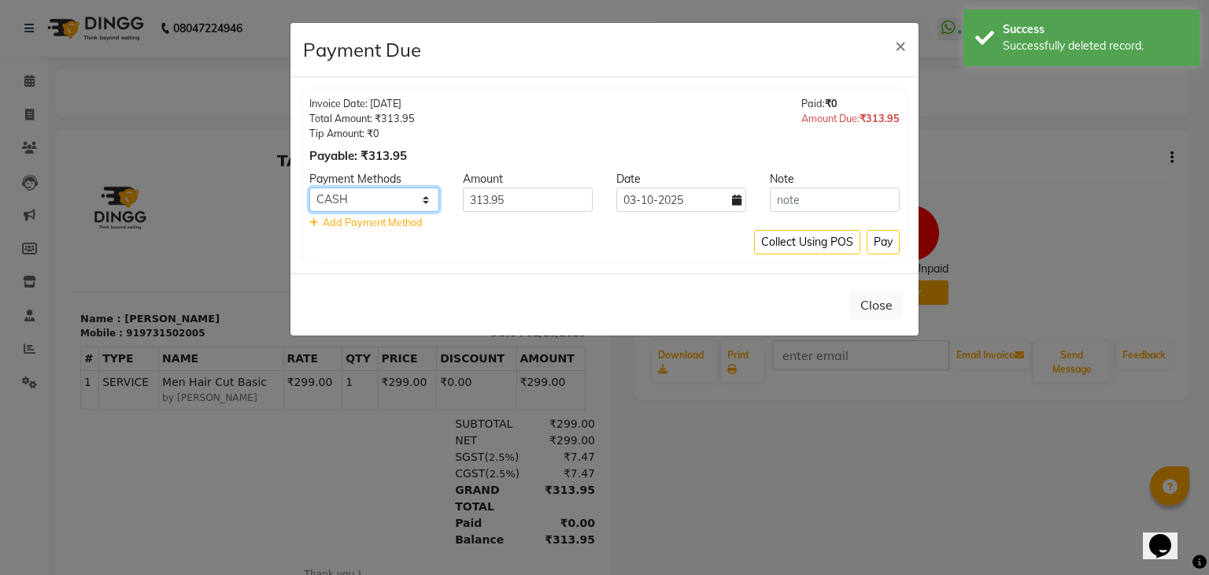
click at [406, 200] on select "ONLINE CARD CASH Bank UPI" at bounding box center [374, 199] width 130 height 24
select select "2"
click at [309, 187] on select "ONLINE CARD CASH Bank UPI" at bounding box center [374, 199] width 130 height 24
click at [882, 239] on button "Pay" at bounding box center [883, 242] width 33 height 24
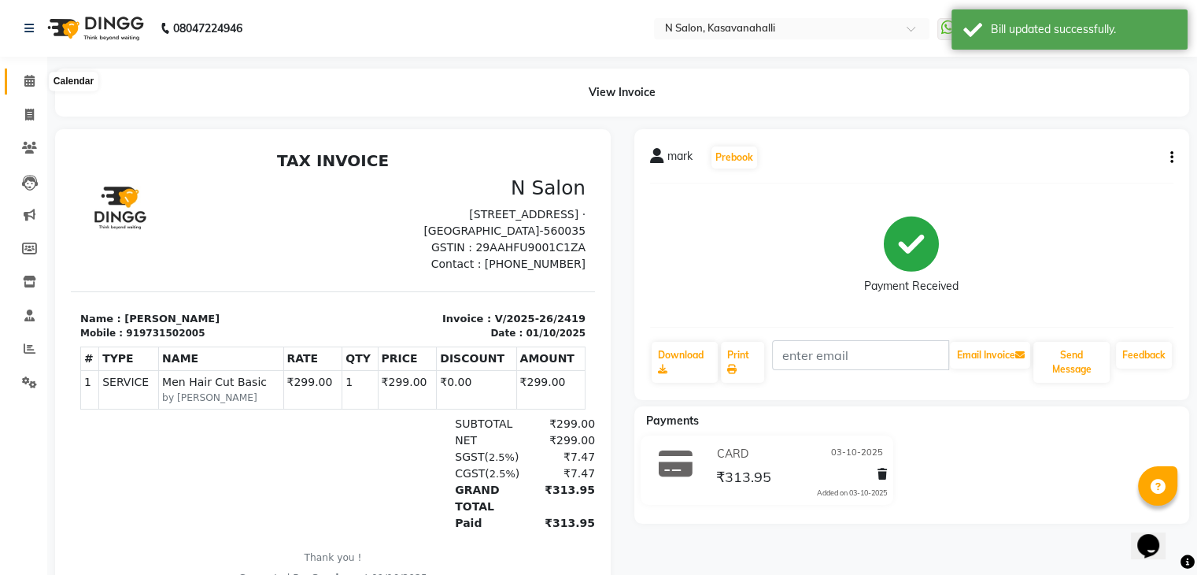
click at [26, 80] on icon at bounding box center [29, 81] width 10 height 12
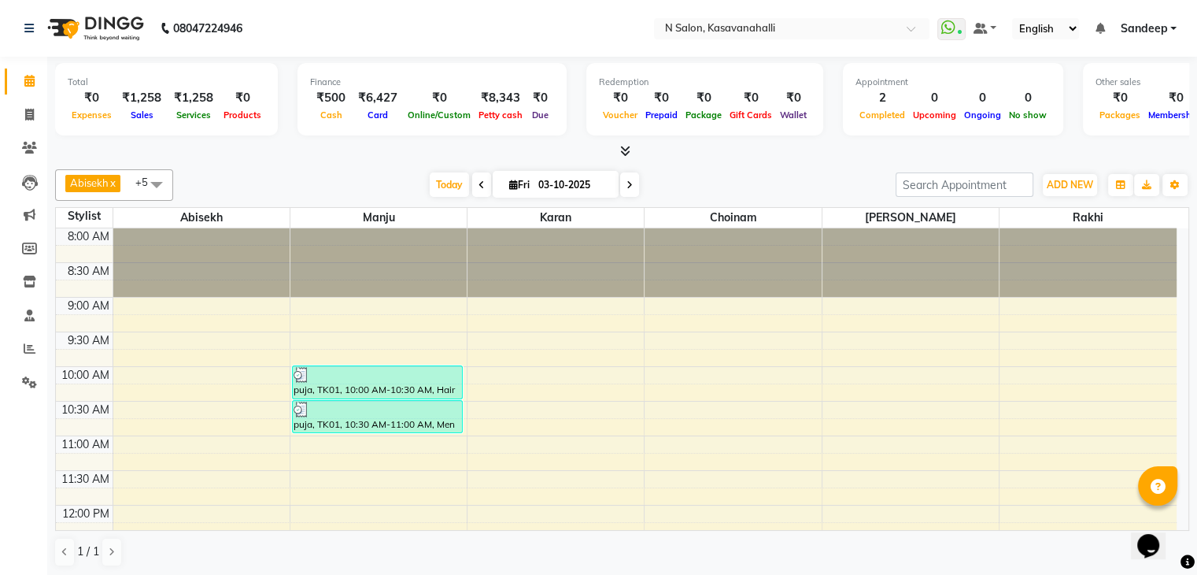
click at [641, 155] on div at bounding box center [622, 151] width 1134 height 17
click at [622, 156] on icon at bounding box center [625, 151] width 10 height 12
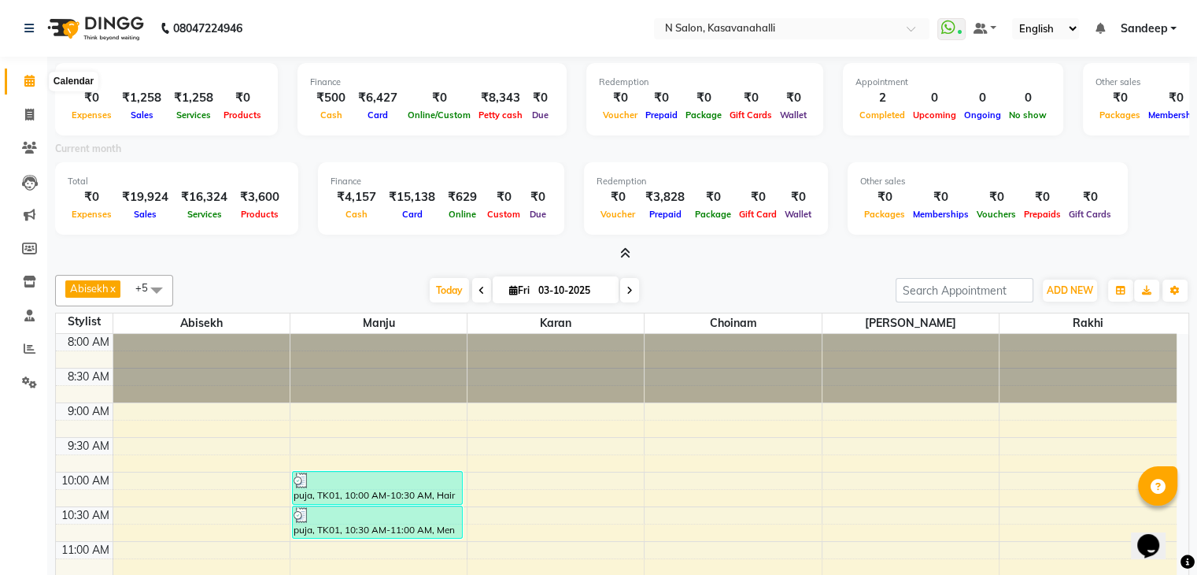
click at [27, 83] on icon at bounding box center [29, 81] width 10 height 12
click at [32, 105] on link "Invoice" at bounding box center [24, 115] width 38 height 26
select select "service"
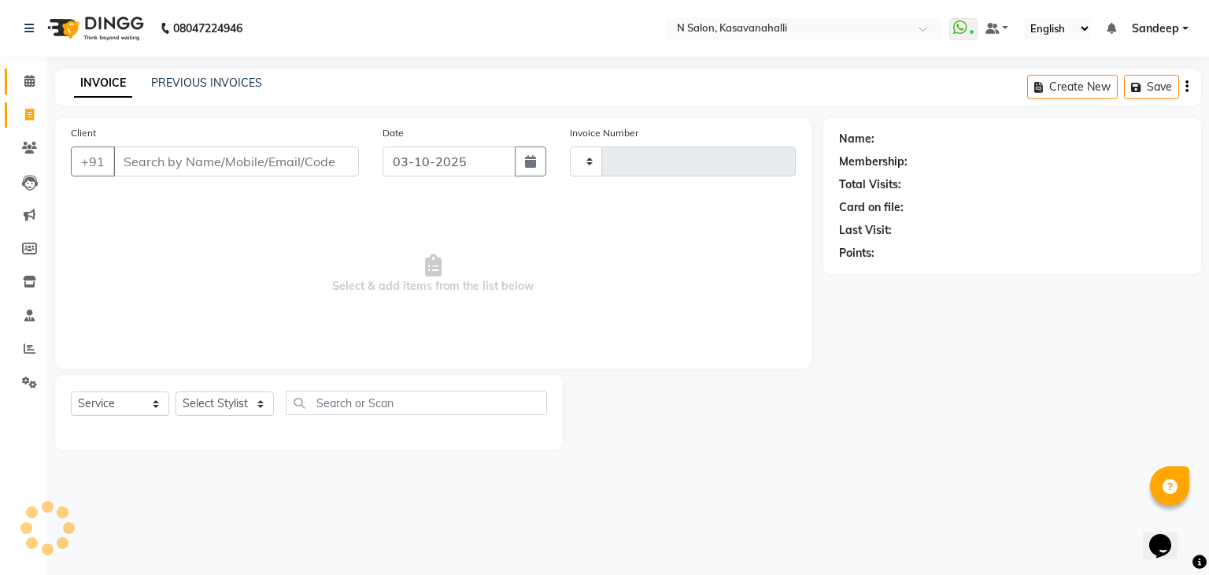
type input "2435"
select select "7111"
click at [28, 86] on icon at bounding box center [29, 81] width 10 height 12
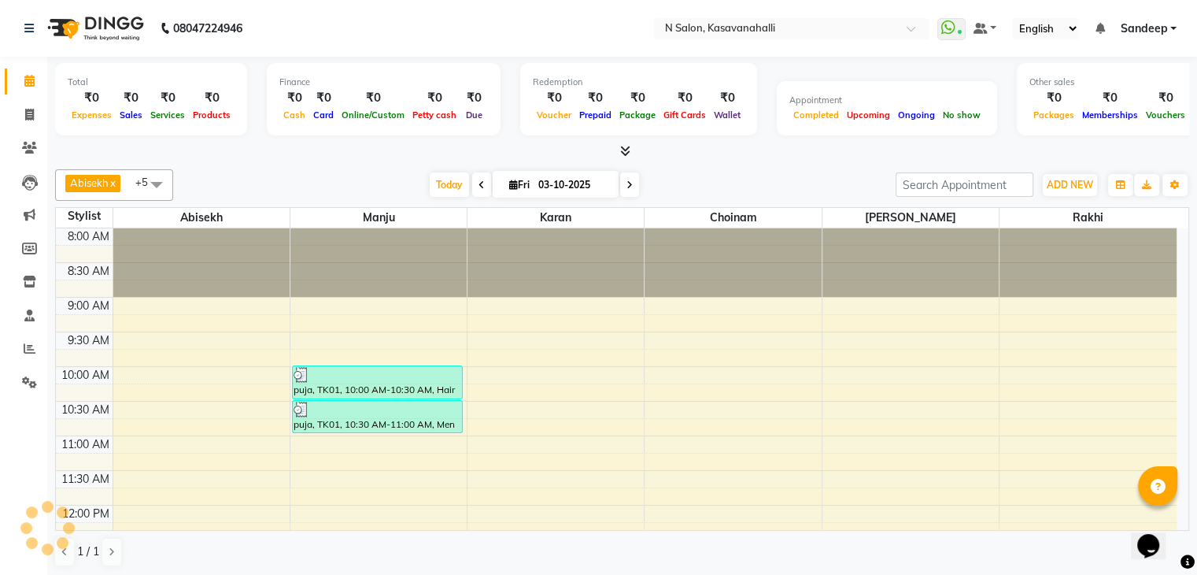
click at [624, 152] on icon at bounding box center [625, 151] width 10 height 12
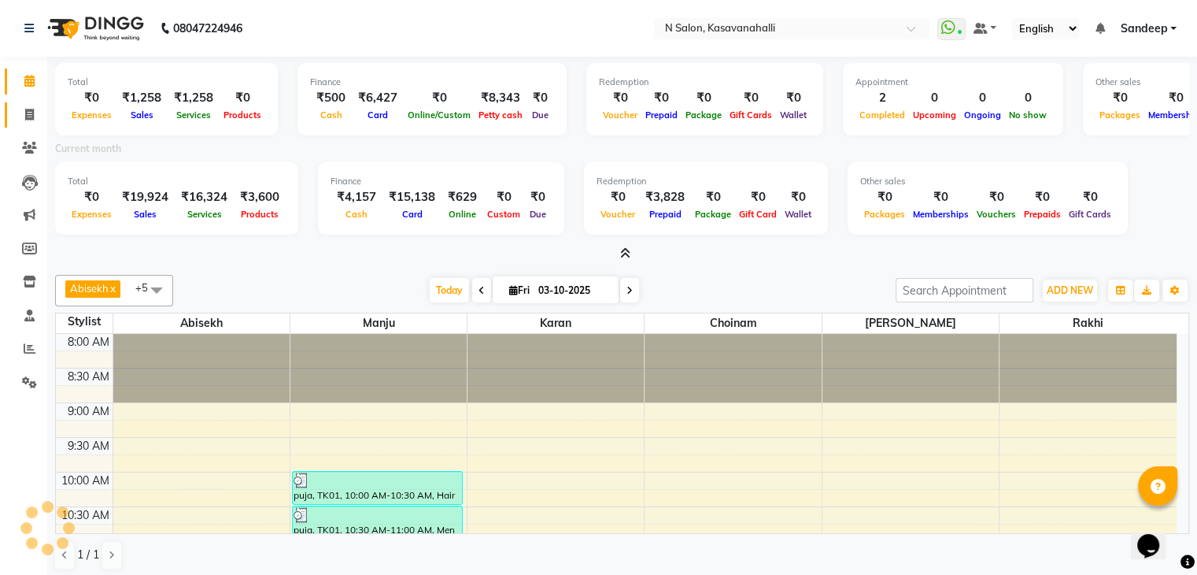
scroll to position [343, 0]
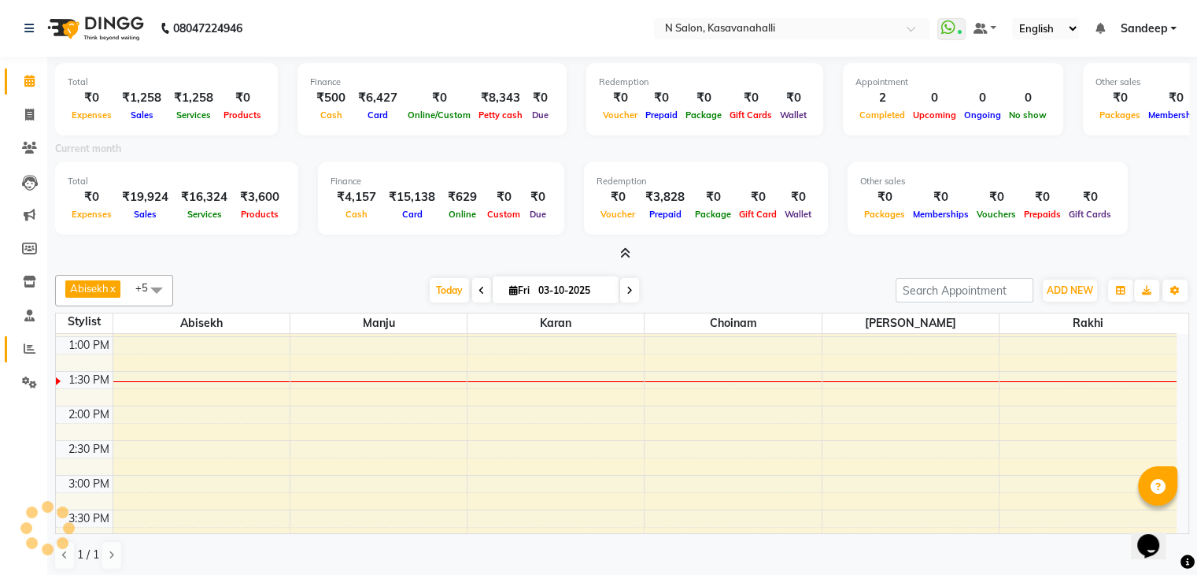
click at [29, 359] on link "Reports" at bounding box center [24, 349] width 38 height 26
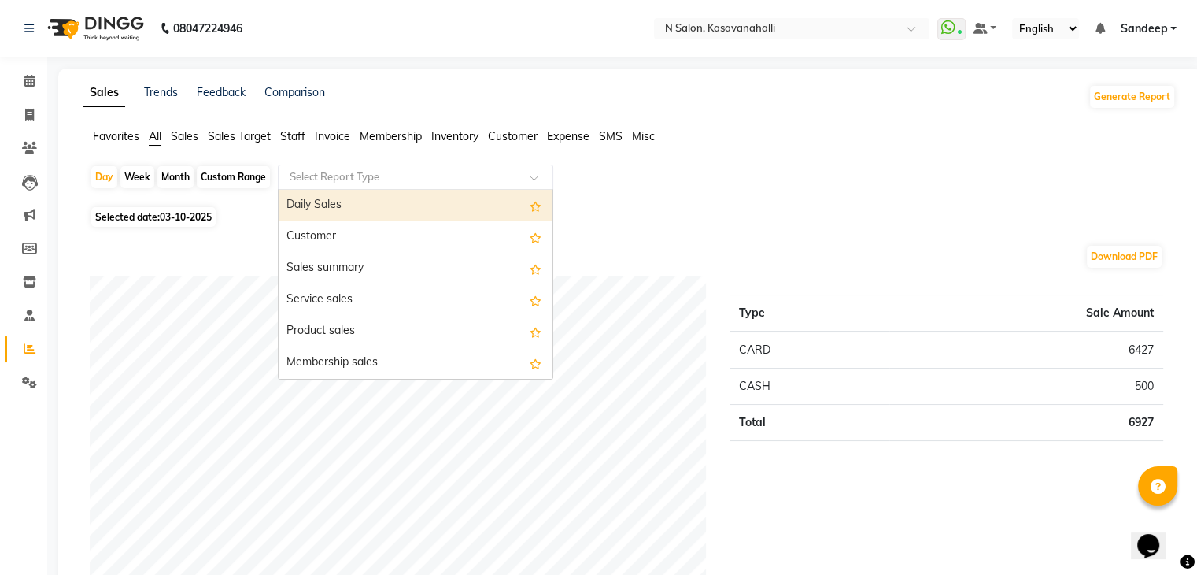
click at [491, 182] on input "text" at bounding box center [400, 177] width 227 height 16
drag, startPoint x: 35, startPoint y: 113, endPoint x: 50, endPoint y: 105, distance: 16.9
click at [36, 112] on span at bounding box center [30, 115] width 28 height 18
select select "service"
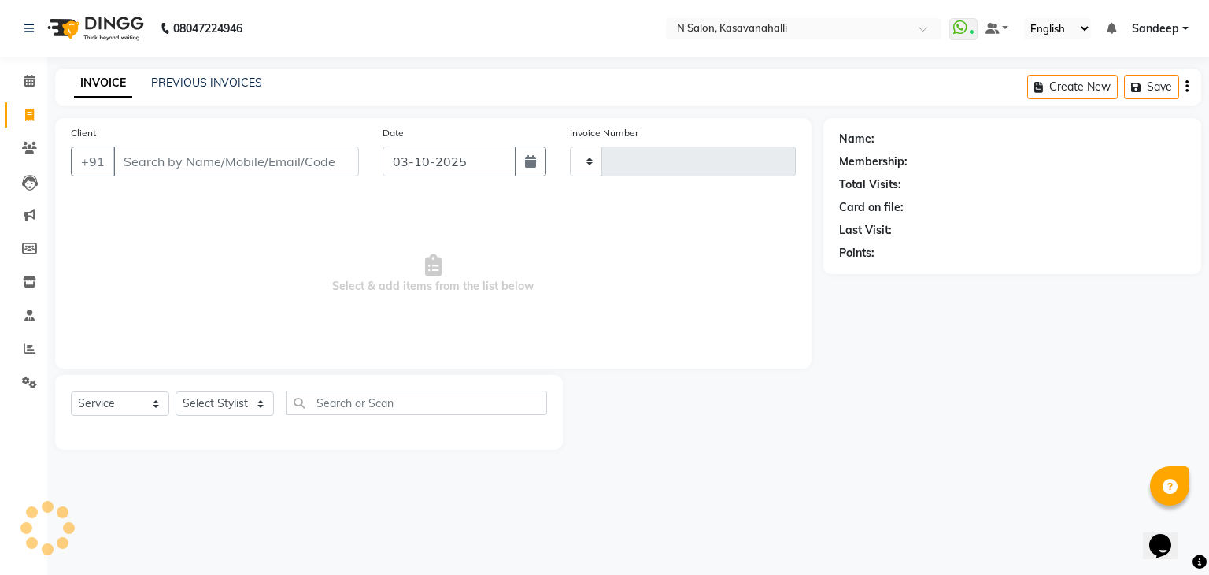
type input "2435"
select select "7111"
click at [249, 91] on div "INVOICE PREVIOUS INVOICES" at bounding box center [168, 84] width 226 height 18
click at [248, 88] on link "PREVIOUS INVOICES" at bounding box center [206, 83] width 111 height 14
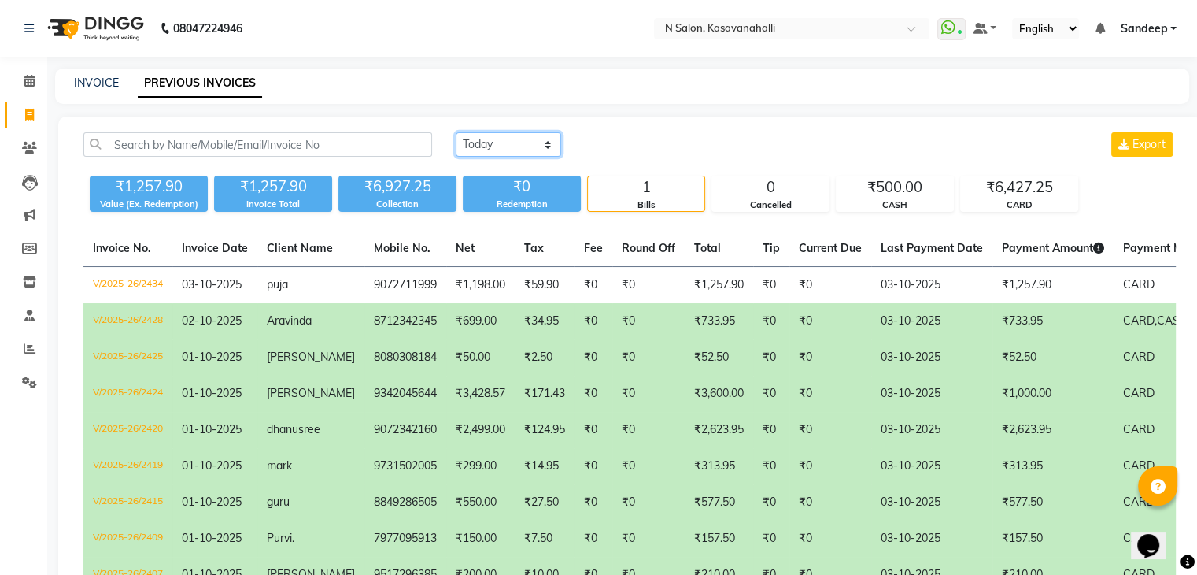
click at [479, 153] on select "[DATE] [DATE] Custom Range" at bounding box center [508, 144] width 105 height 24
select select "range"
click at [456, 132] on select "[DATE] [DATE] Custom Range" at bounding box center [508, 144] width 105 height 24
click at [653, 145] on input "03-10-2025" at bounding box center [637, 145] width 110 height 22
select select "10"
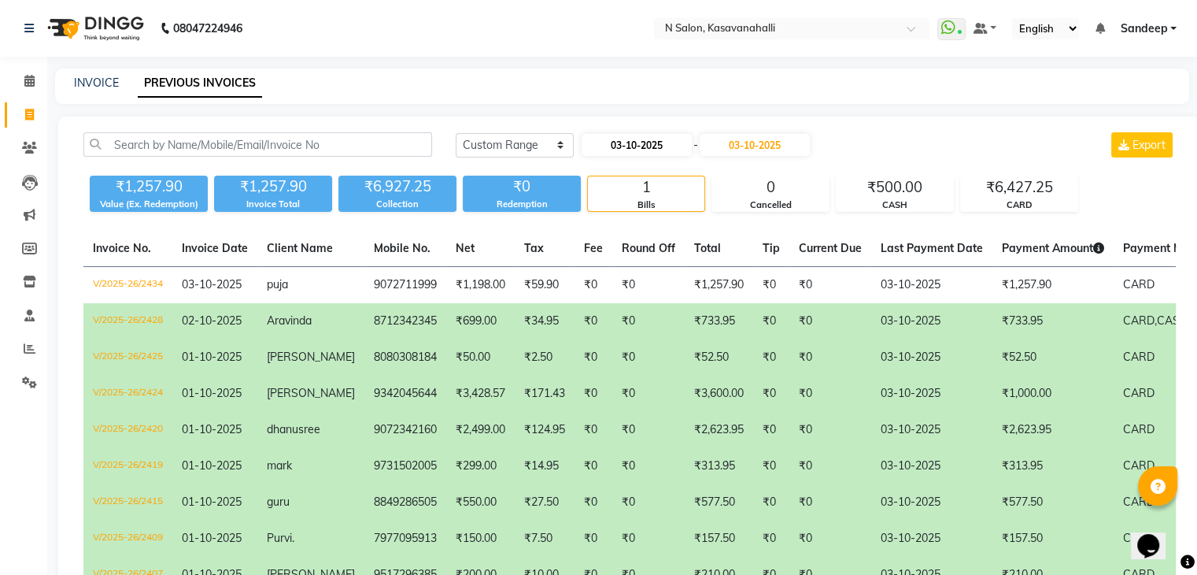
select select "2025"
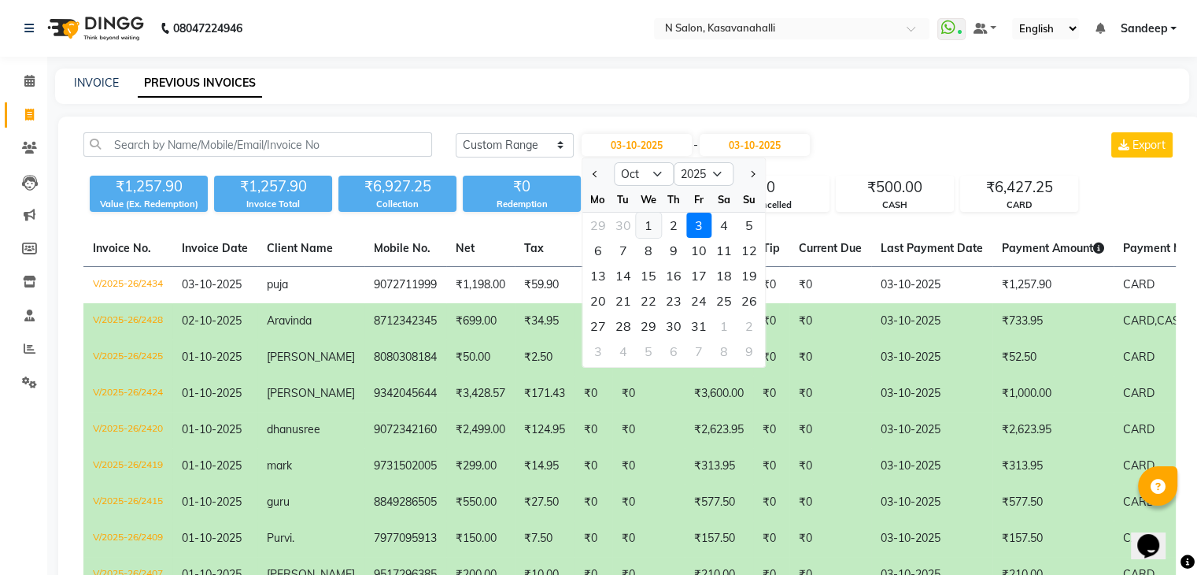
click at [647, 221] on div "1" at bounding box center [648, 225] width 25 height 25
type input "01-10-2025"
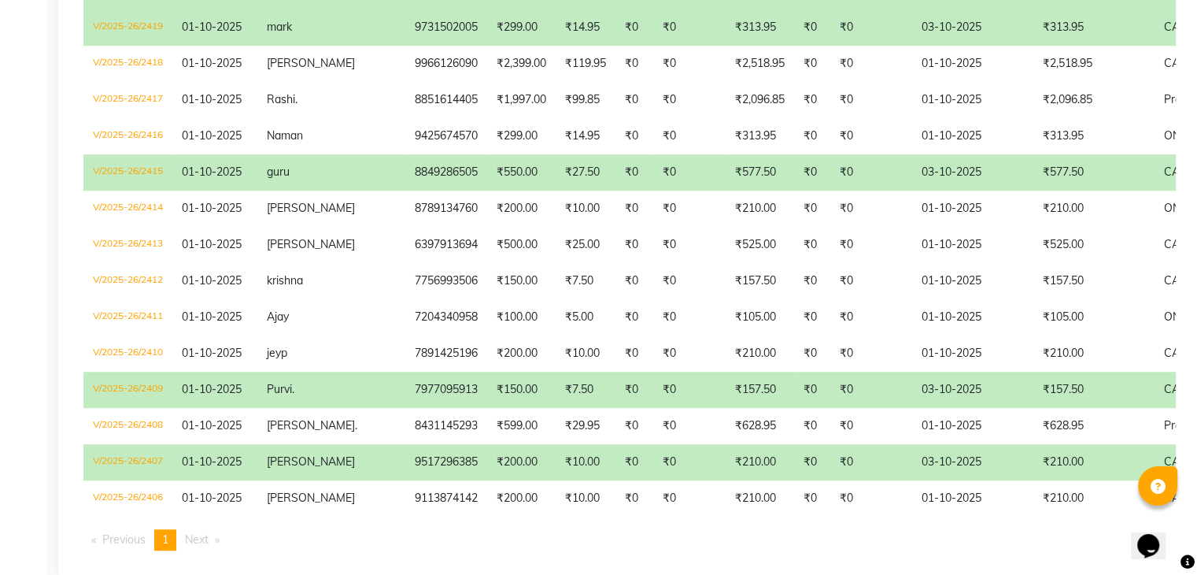
scroll to position [887, 0]
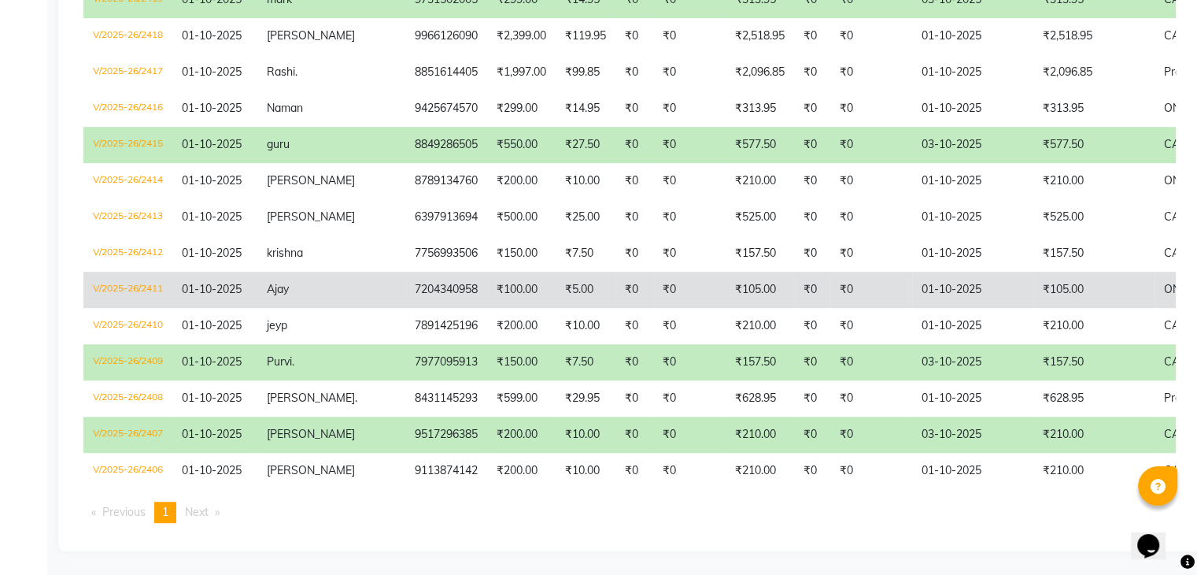
click at [1041, 277] on td "₹105.00" at bounding box center [1094, 290] width 121 height 36
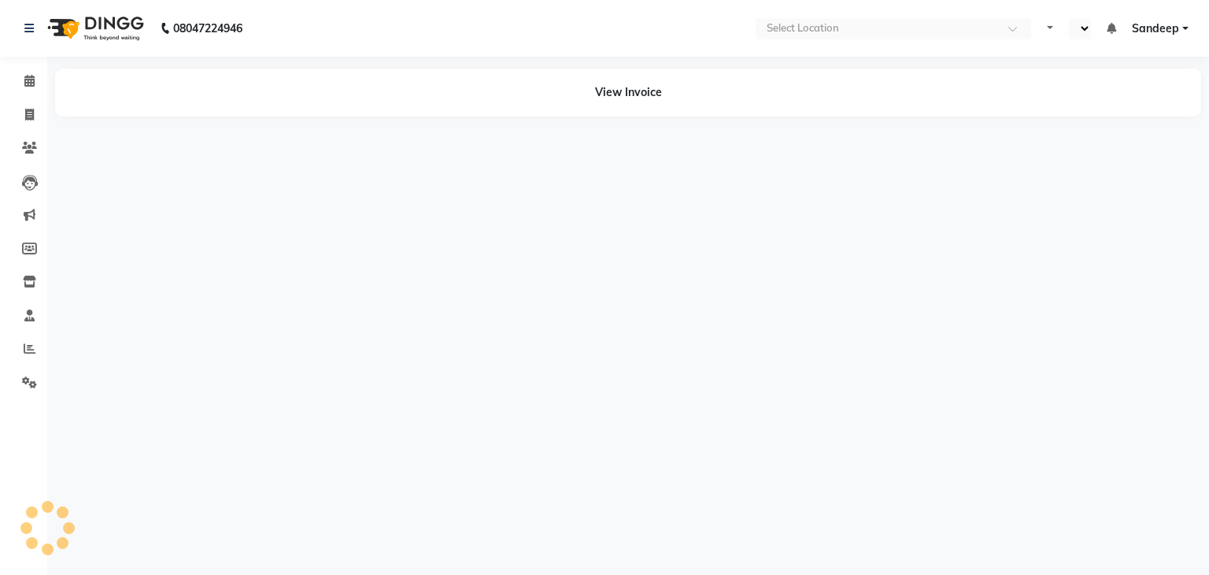
select select "en"
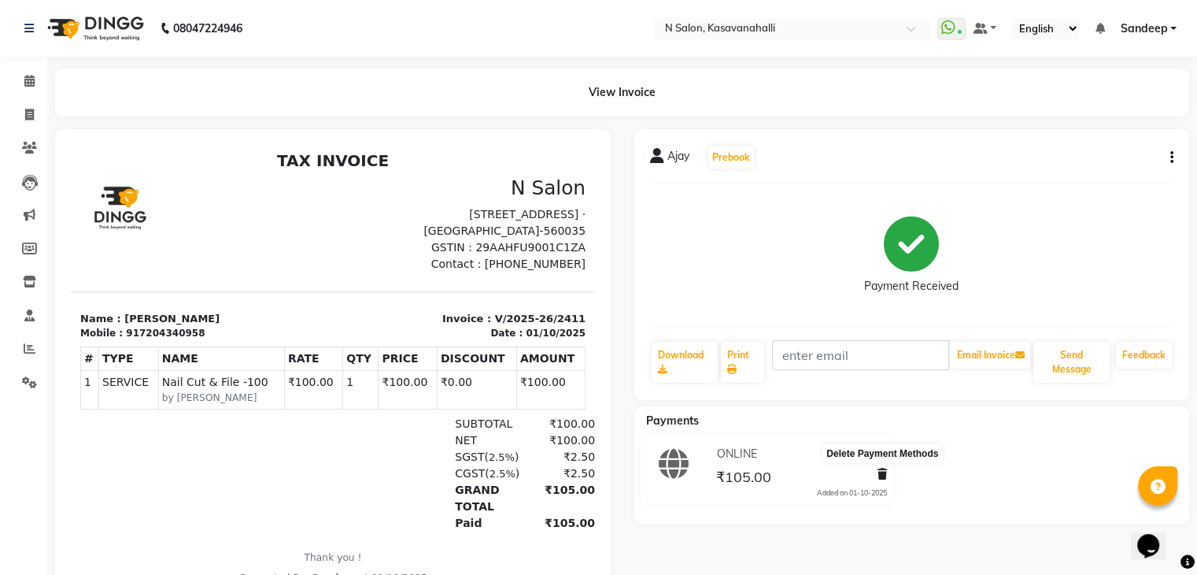
click at [879, 476] on icon at bounding box center [882, 473] width 9 height 11
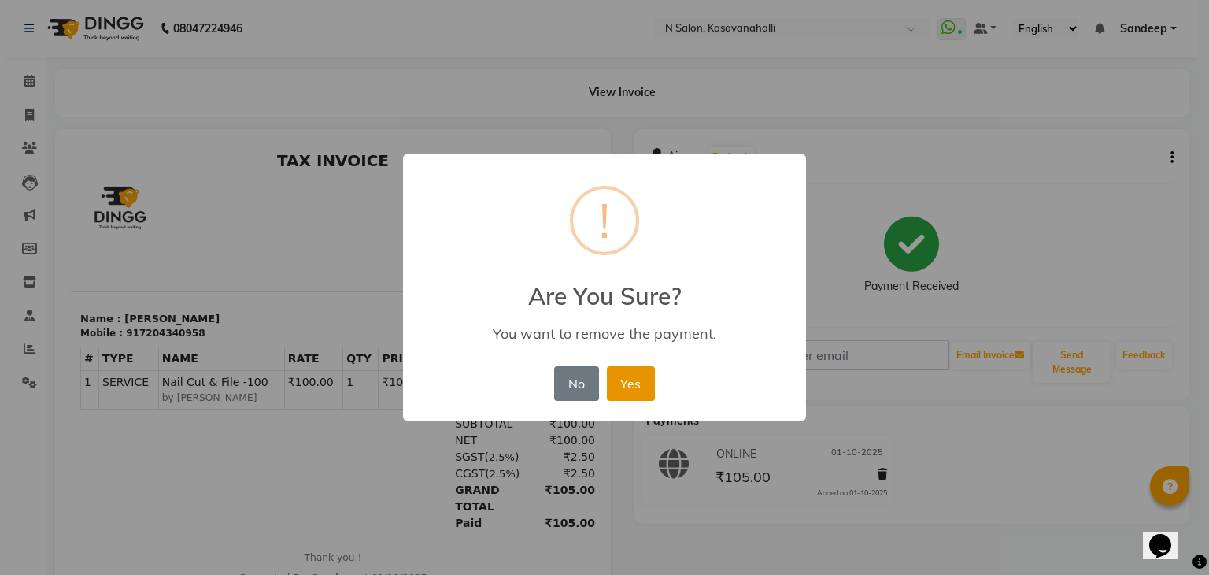
click at [636, 374] on button "Yes" at bounding box center [631, 383] width 48 height 35
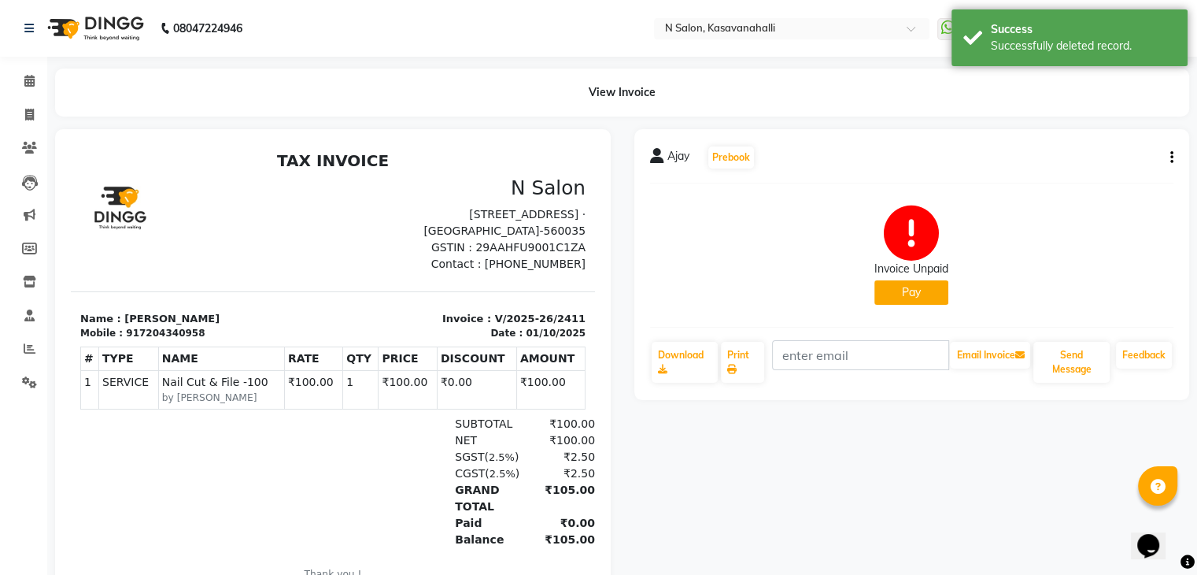
click at [914, 290] on button "Pay" at bounding box center [912, 292] width 74 height 24
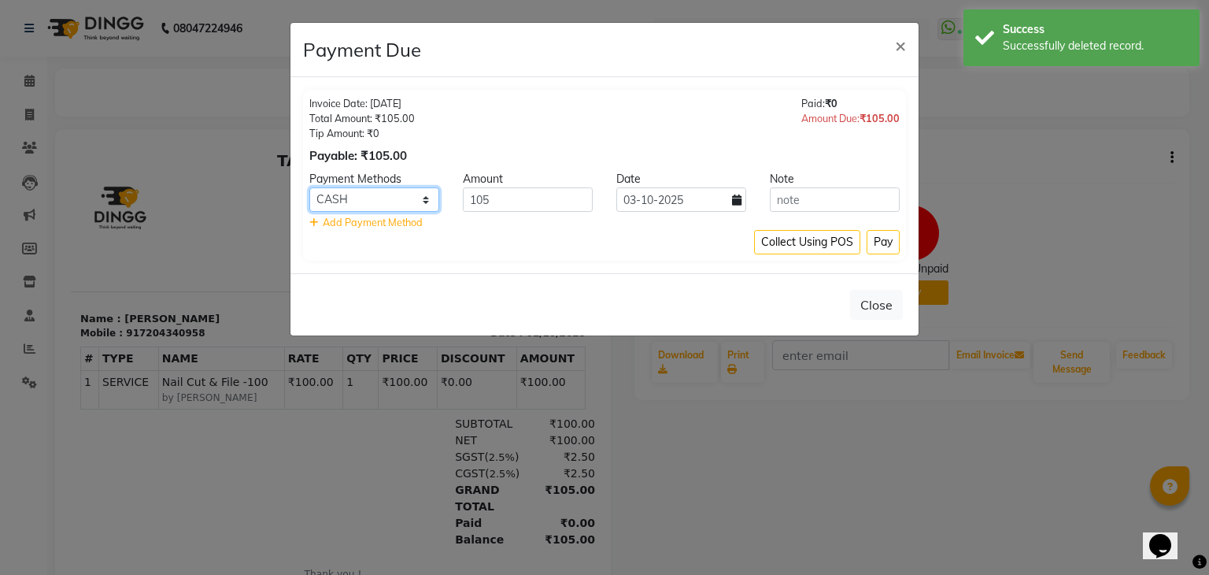
click at [407, 199] on select "ONLINE CARD CASH Bank UPI" at bounding box center [374, 199] width 130 height 24
select select "2"
click at [309, 187] on select "ONLINE CARD CASH Bank UPI" at bounding box center [374, 199] width 130 height 24
click at [890, 237] on button "Pay" at bounding box center [883, 242] width 33 height 24
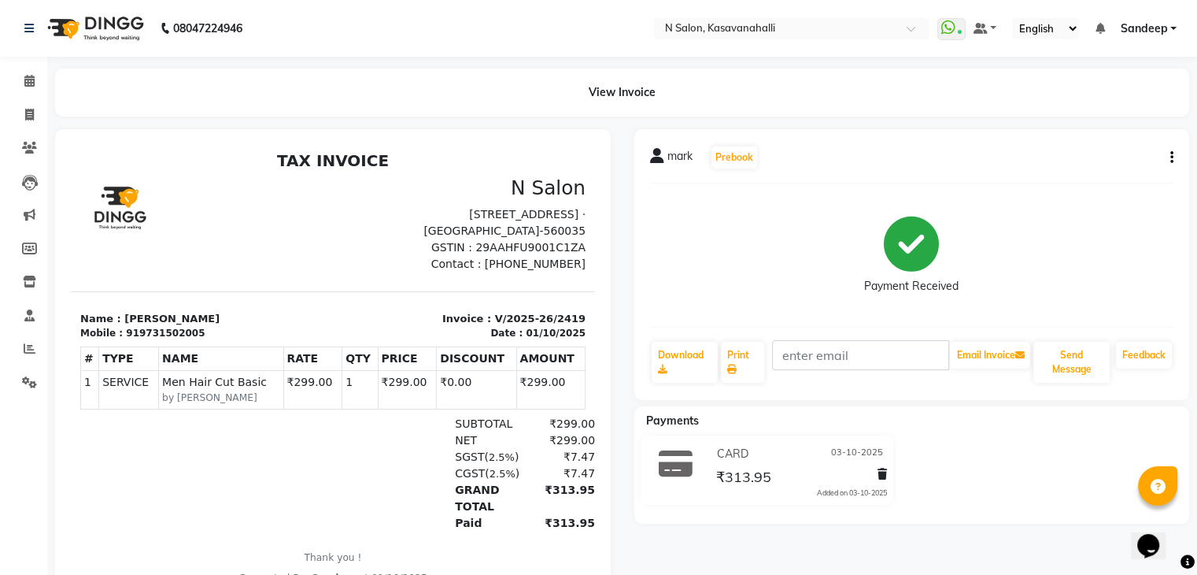
click at [1164, 163] on button "button" at bounding box center [1168, 158] width 9 height 17
click at [869, 472] on div "₹313.95" at bounding box center [799, 476] width 175 height 21
click at [879, 476] on icon at bounding box center [882, 473] width 9 height 11
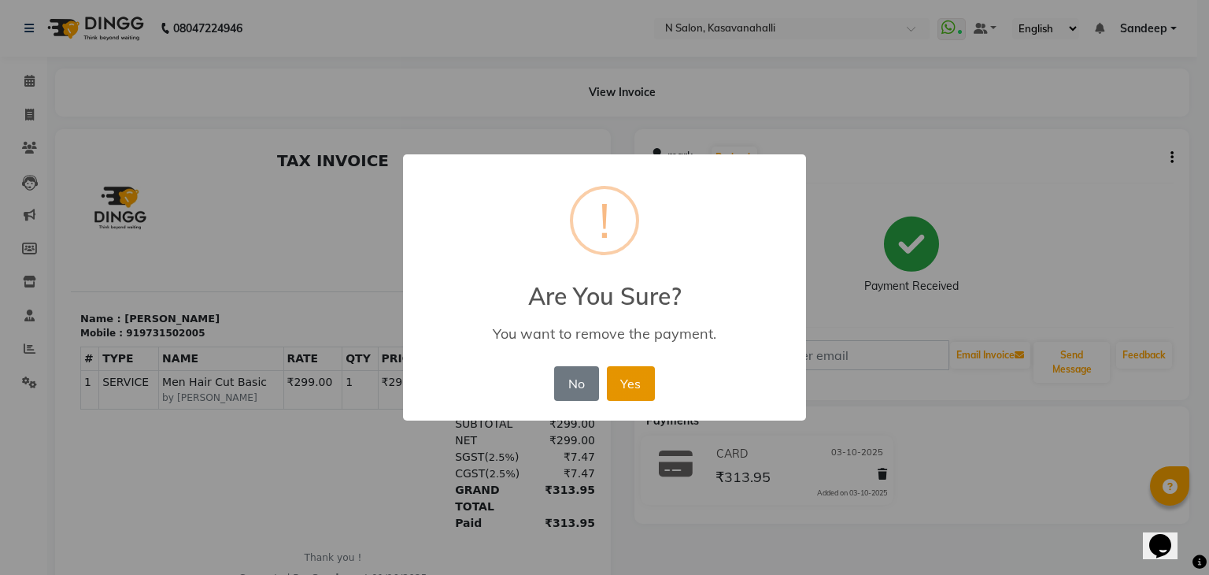
click at [619, 390] on button "Yes" at bounding box center [631, 383] width 48 height 35
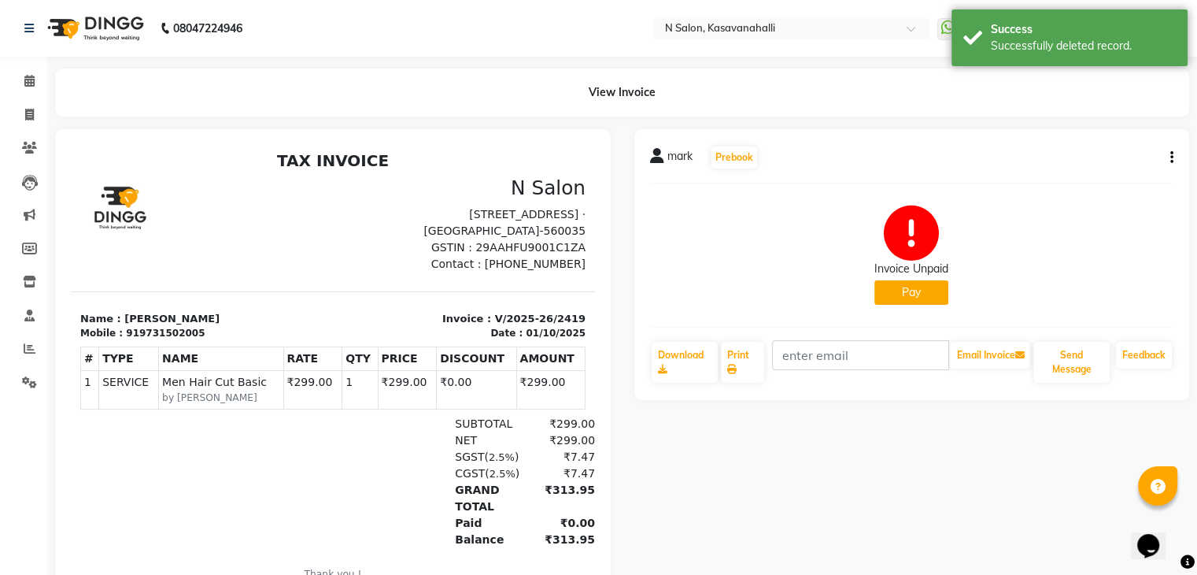
click at [914, 296] on button "Pay" at bounding box center [912, 292] width 74 height 24
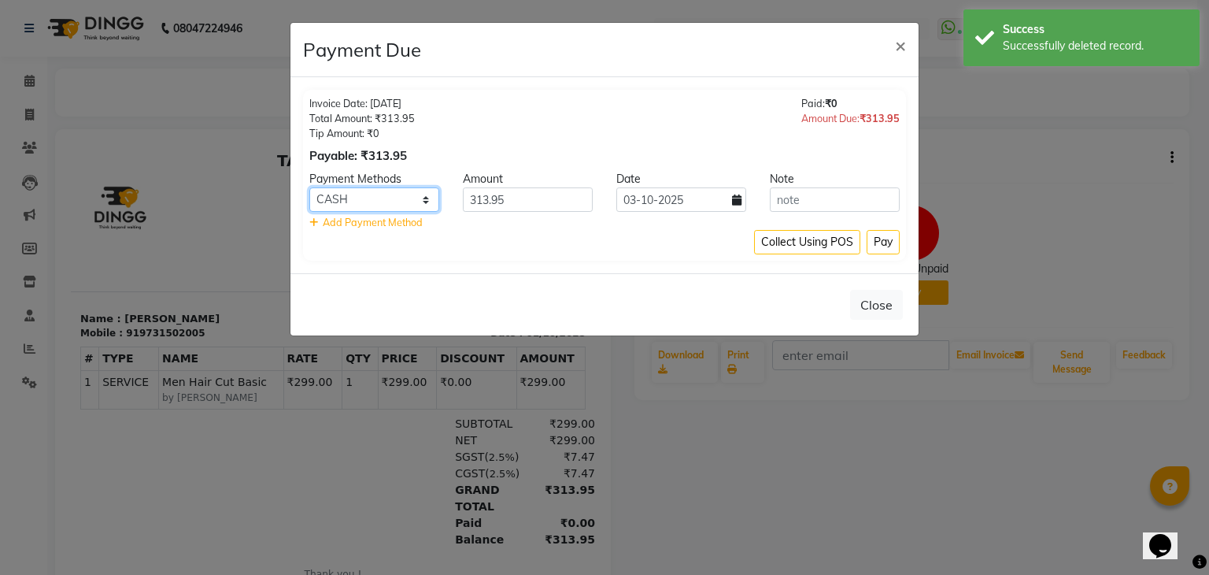
click at [436, 196] on select "ONLINE CARD CASH Bank UPI" at bounding box center [374, 199] width 130 height 24
select select "2"
click at [309, 187] on select "ONLINE CARD CASH Bank UPI" at bounding box center [374, 199] width 130 height 24
click at [883, 242] on button "Pay" at bounding box center [883, 242] width 33 height 24
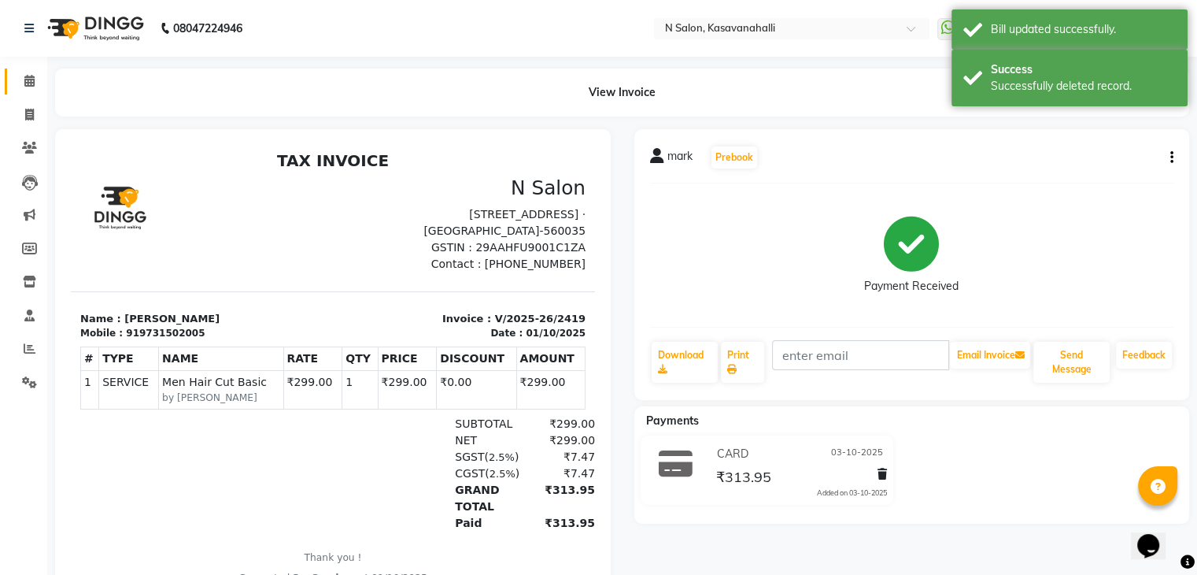
click at [28, 90] on link "Calendar" at bounding box center [24, 81] width 38 height 26
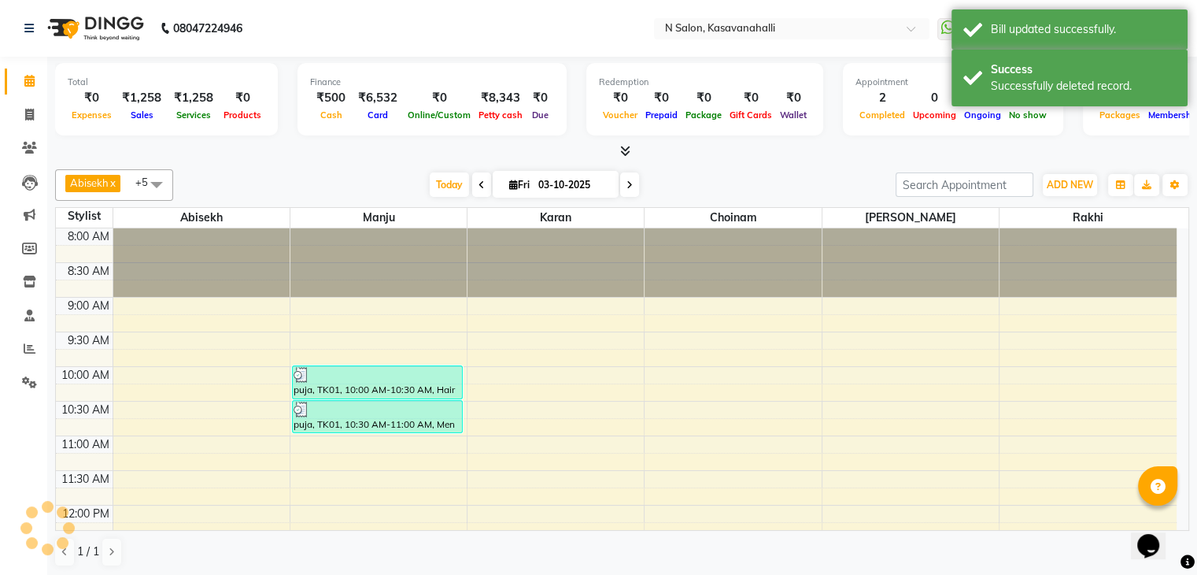
scroll to position [343, 0]
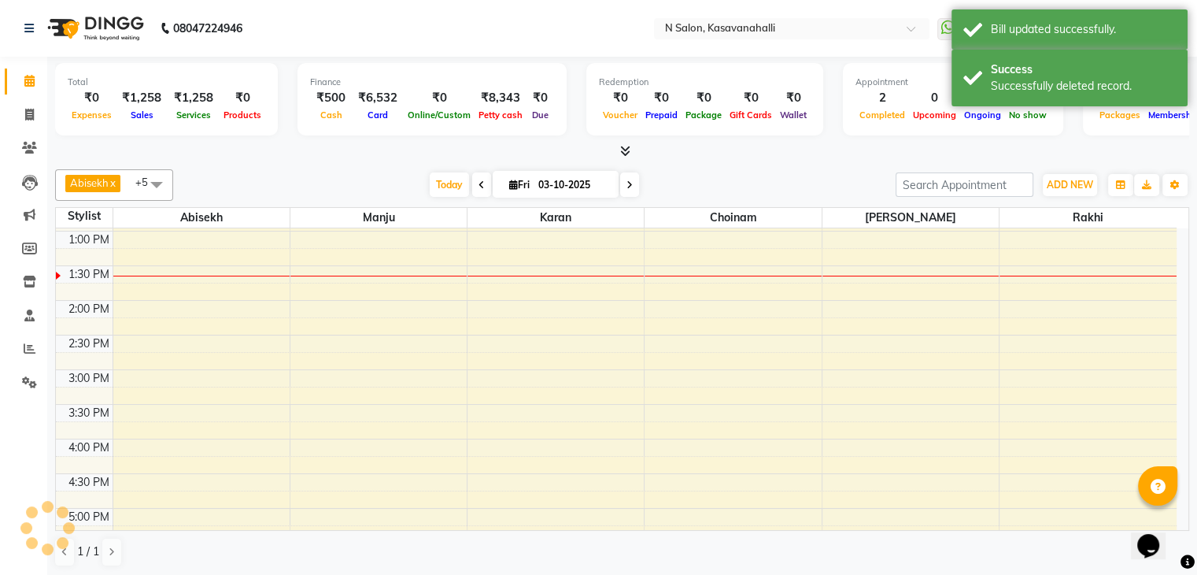
click at [630, 147] on icon at bounding box center [625, 151] width 10 height 12
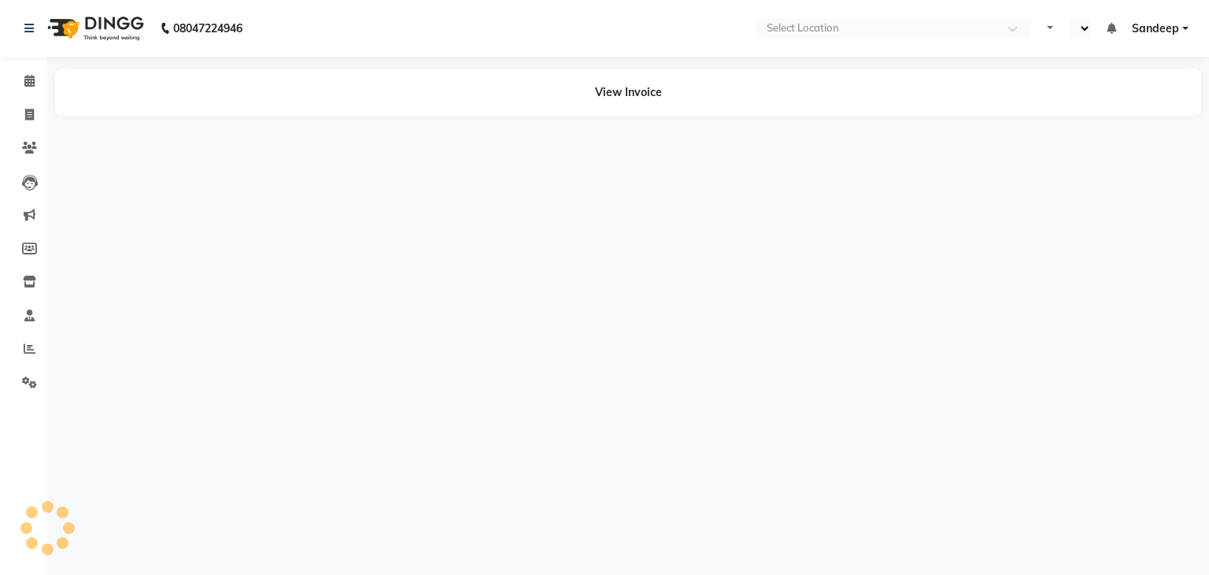
select select "en"
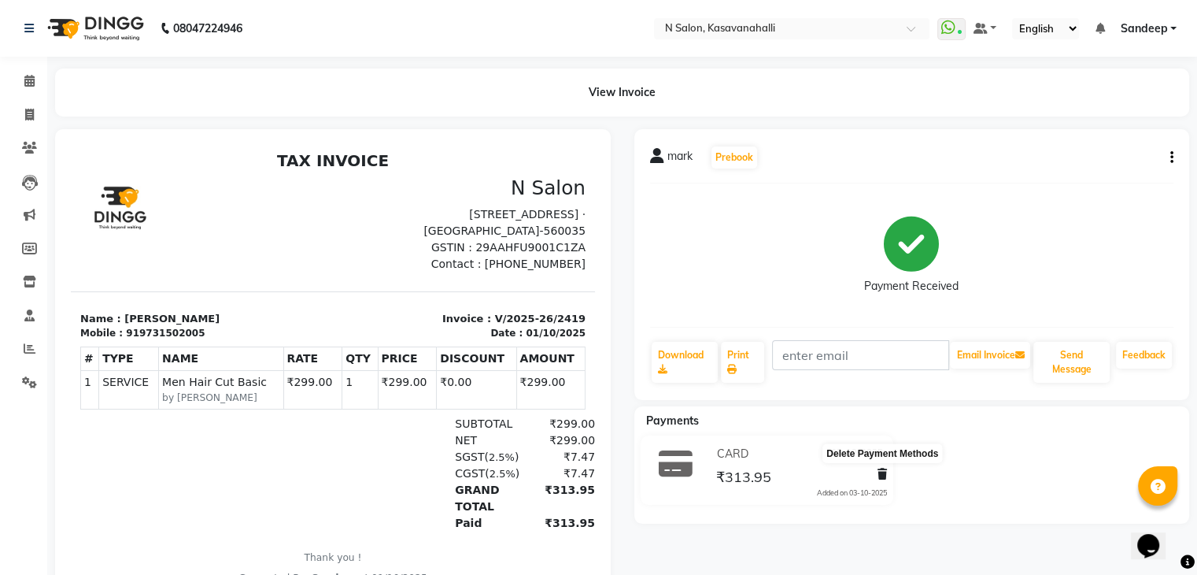
click at [879, 474] on icon at bounding box center [882, 473] width 9 height 11
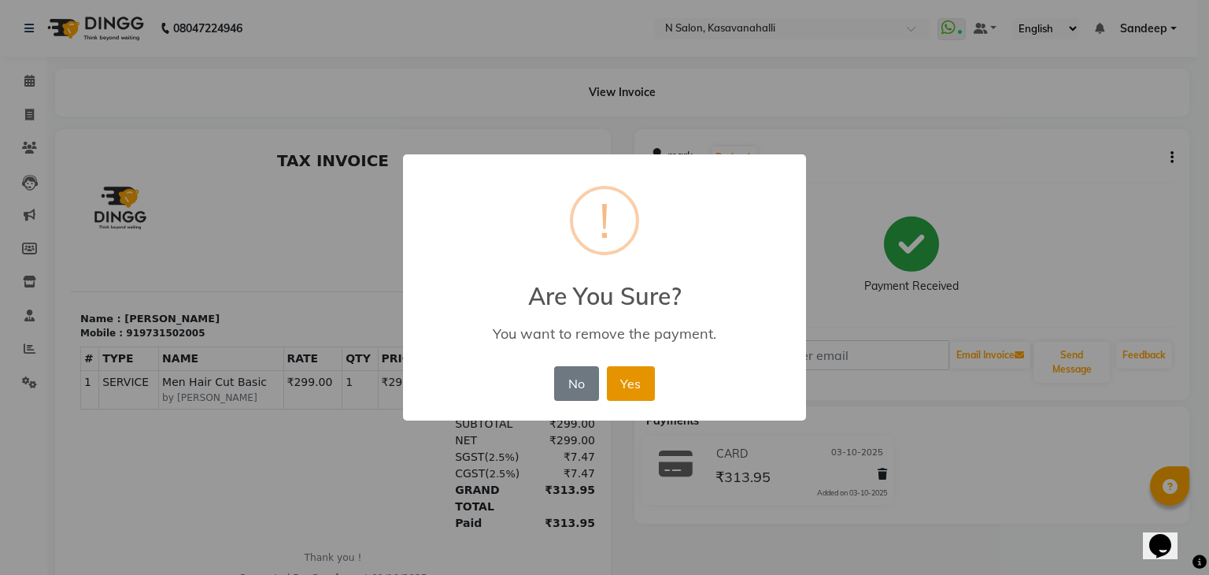
click at [645, 379] on button "Yes" at bounding box center [631, 383] width 48 height 35
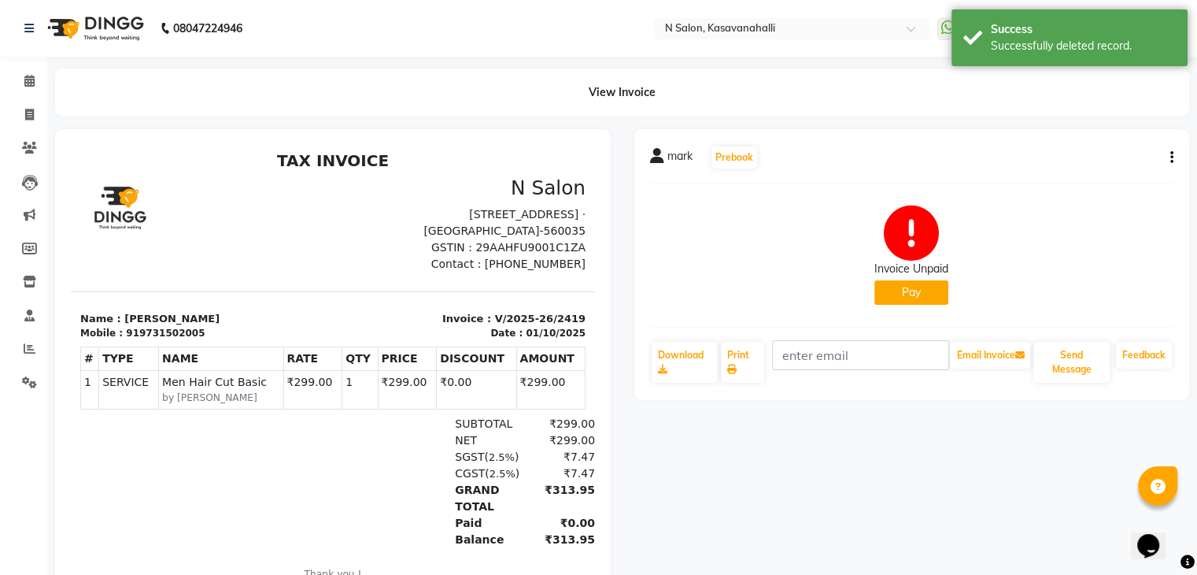
click at [920, 300] on button "Pay" at bounding box center [912, 292] width 74 height 24
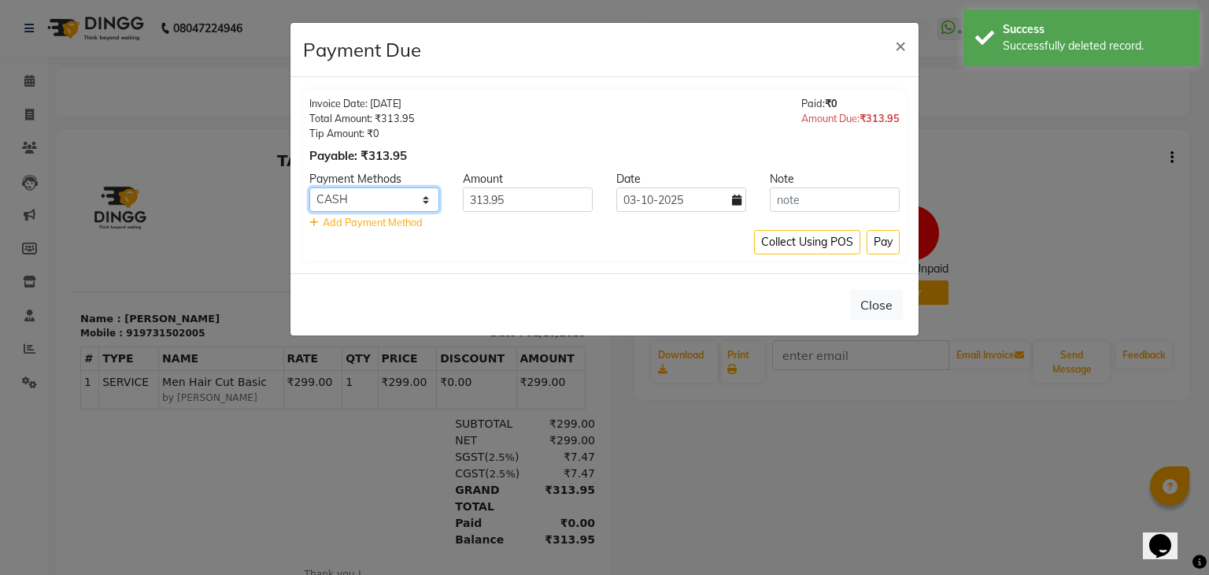
click at [416, 208] on select "ONLINE CARD CASH Bank UPI" at bounding box center [374, 199] width 130 height 24
select select "2"
click at [309, 187] on select "ONLINE CARD CASH Bank UPI" at bounding box center [374, 199] width 130 height 24
click at [888, 244] on button "Pay" at bounding box center [883, 242] width 33 height 24
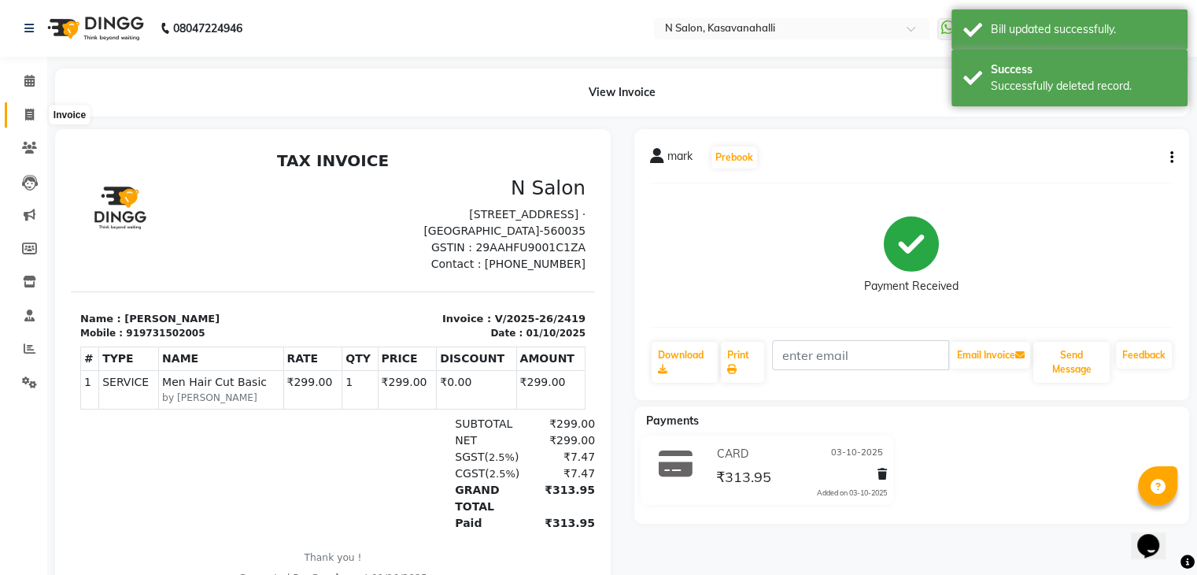
click at [39, 117] on span at bounding box center [30, 115] width 28 height 18
select select "service"
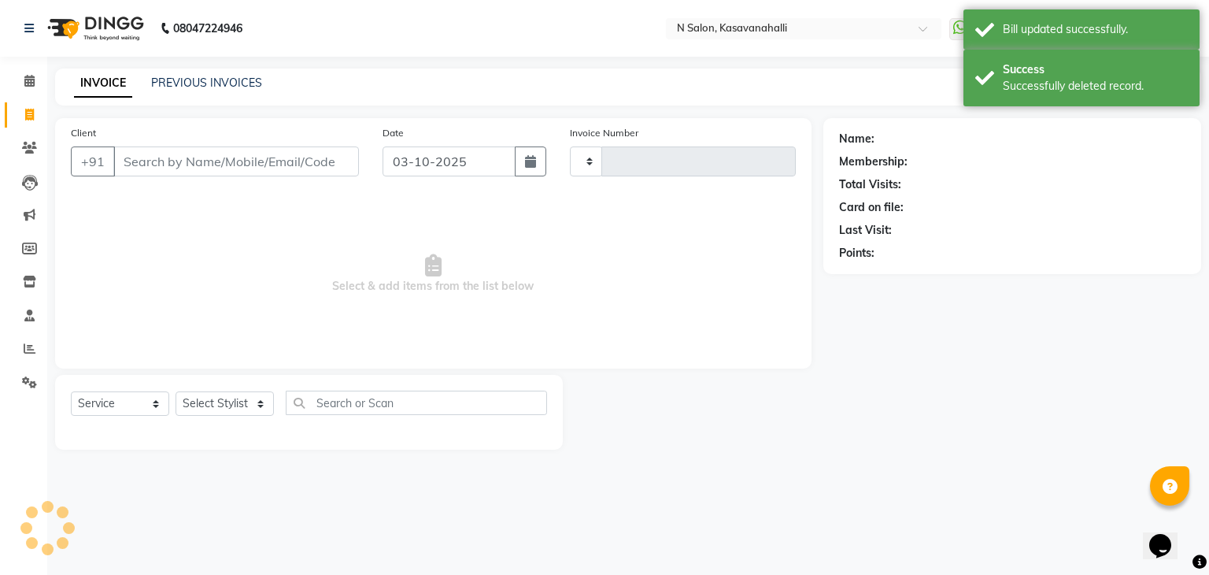
type input "2435"
select select "7111"
click at [31, 83] on icon at bounding box center [29, 81] width 10 height 12
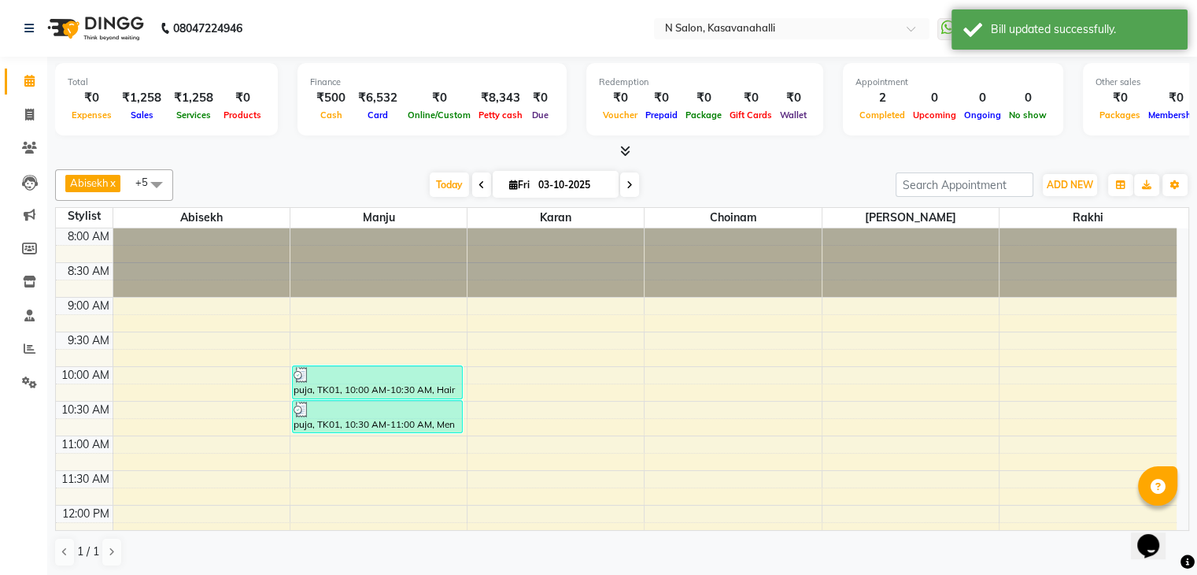
click at [616, 144] on span at bounding box center [622, 151] width 17 height 17
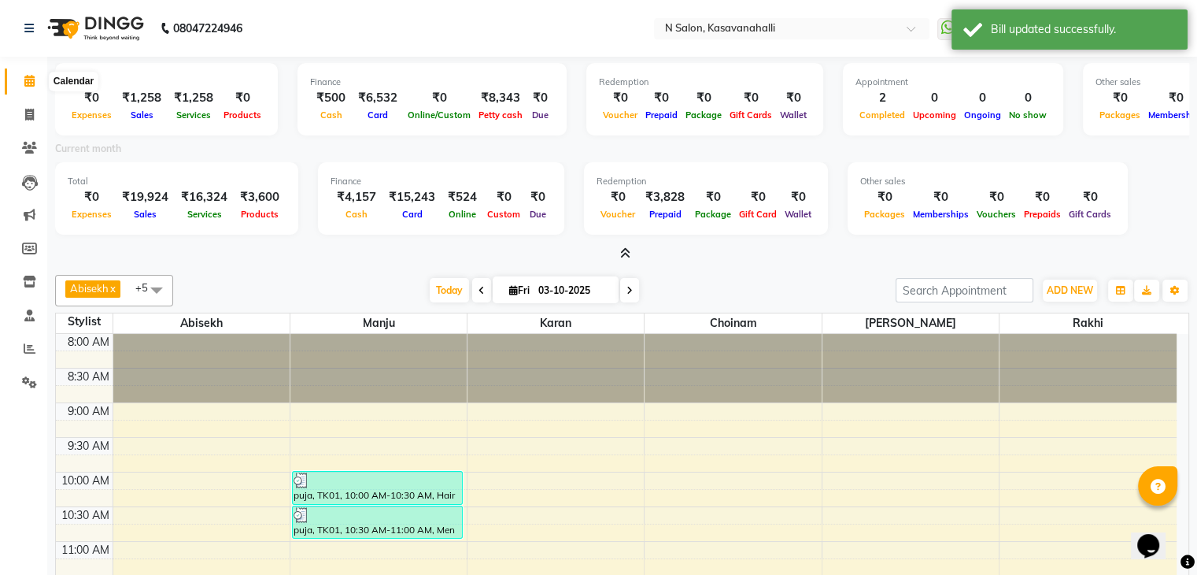
click at [26, 89] on span at bounding box center [30, 81] width 28 height 18
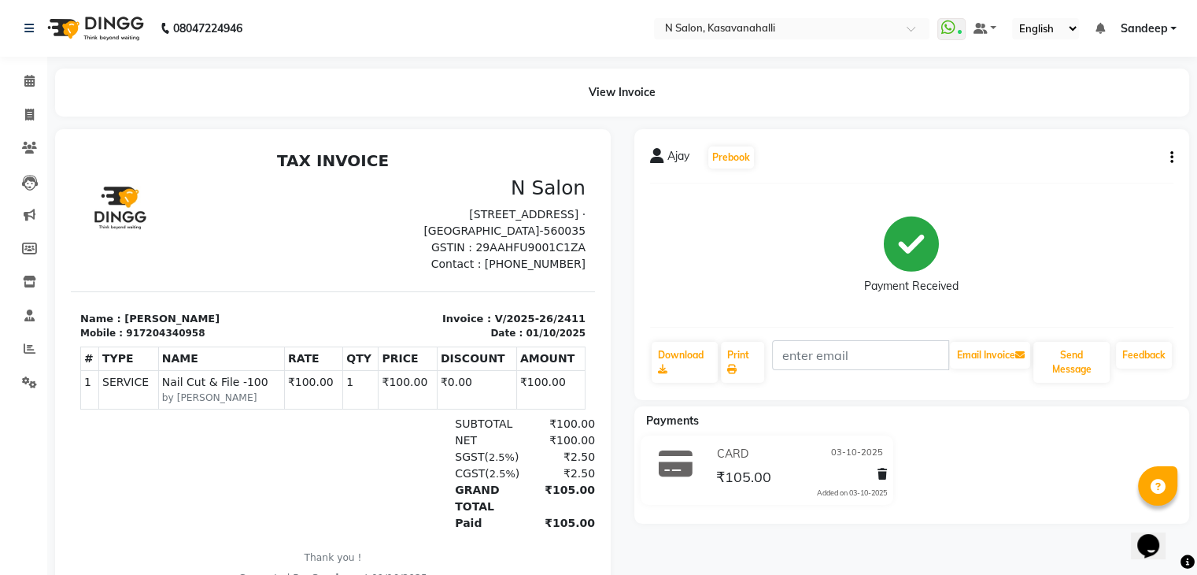
click at [872, 472] on div at bounding box center [880, 476] width 16 height 21
click at [879, 478] on icon at bounding box center [882, 473] width 9 height 11
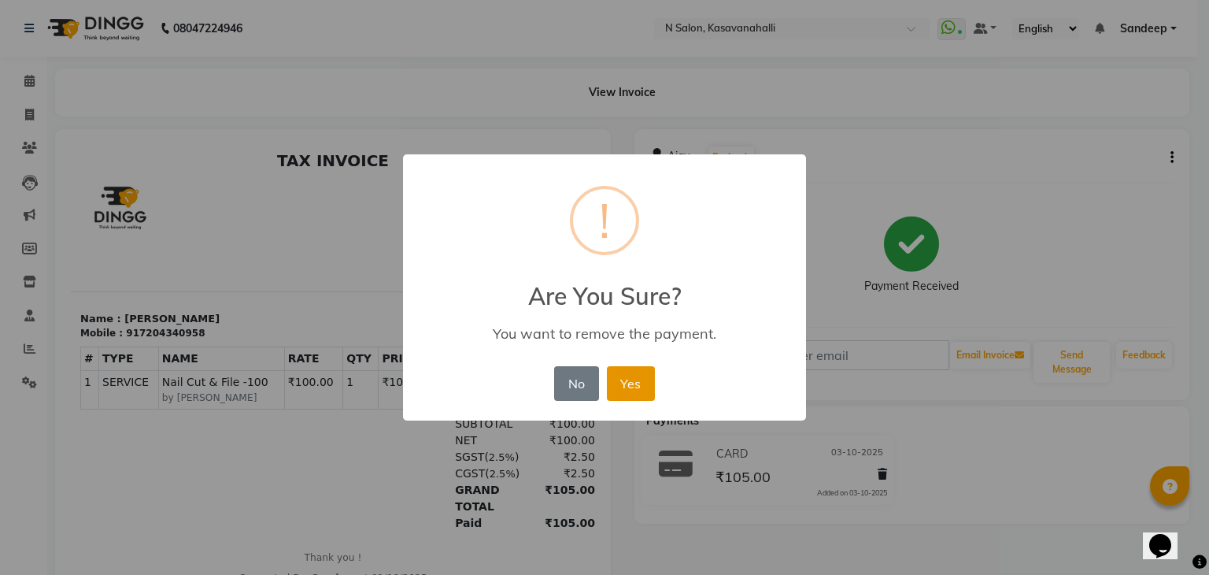
click at [624, 386] on button "Yes" at bounding box center [631, 383] width 48 height 35
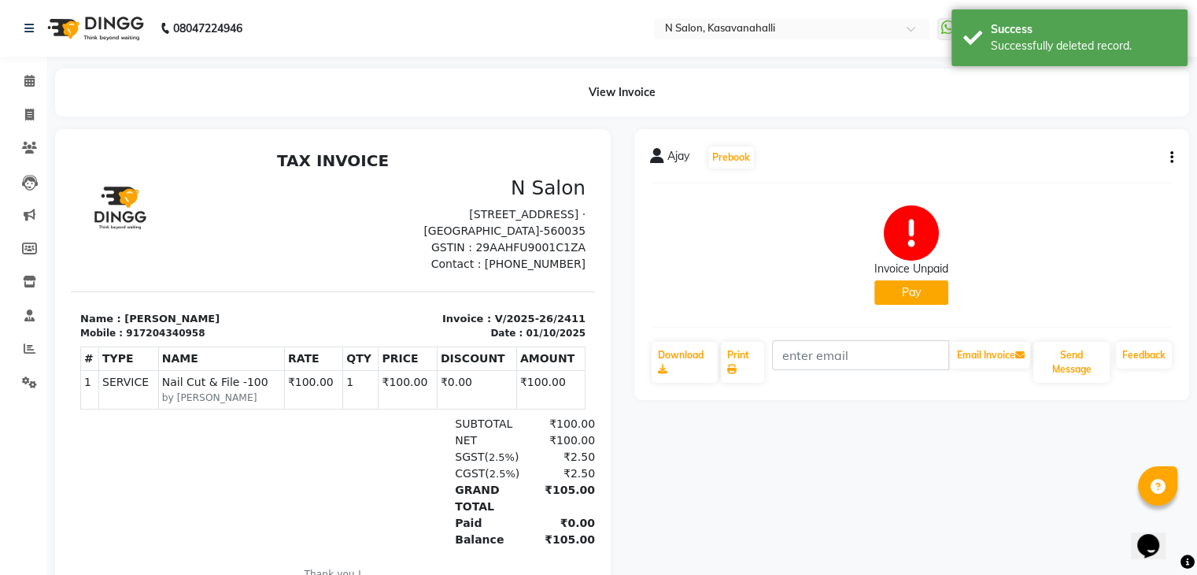
click at [919, 294] on button "Pay" at bounding box center [912, 292] width 74 height 24
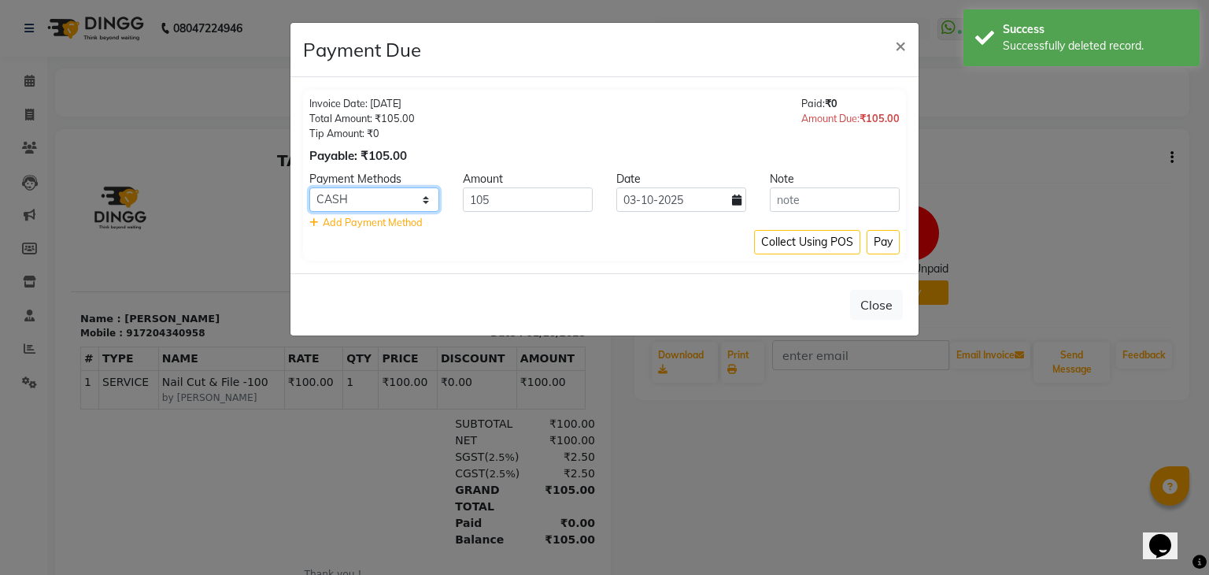
click at [386, 195] on select "ONLINE CARD CASH Bank UPI" at bounding box center [374, 199] width 130 height 24
select select "2"
click at [309, 187] on select "ONLINE CARD CASH Bank UPI" at bounding box center [374, 199] width 130 height 24
click at [884, 243] on button "Pay" at bounding box center [883, 242] width 33 height 24
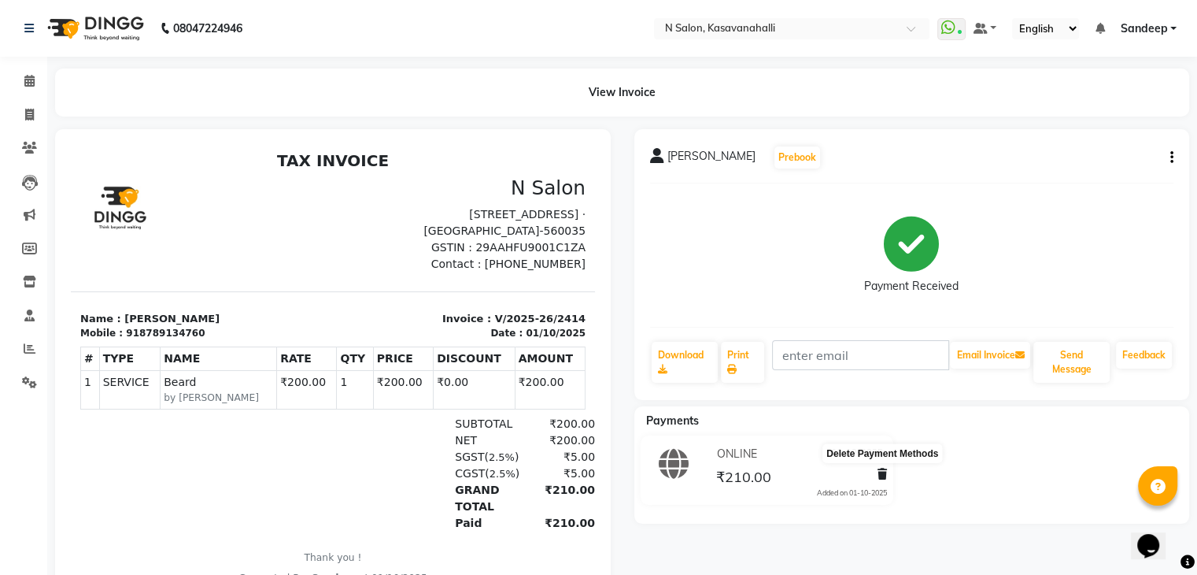
click at [881, 476] on icon at bounding box center [882, 473] width 9 height 11
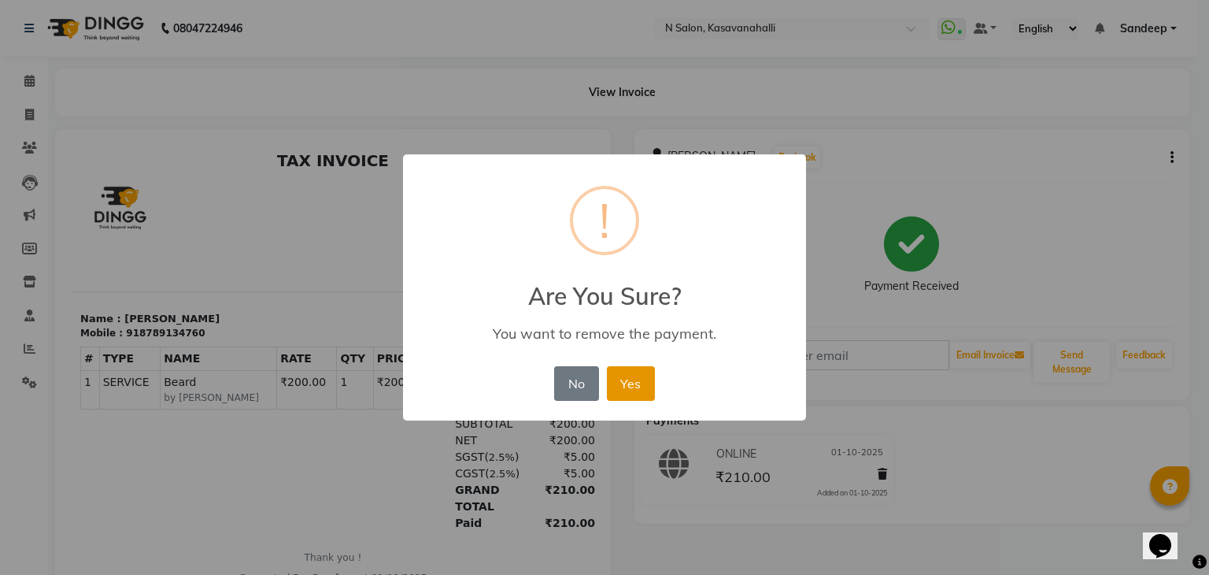
click at [627, 389] on button "Yes" at bounding box center [631, 383] width 48 height 35
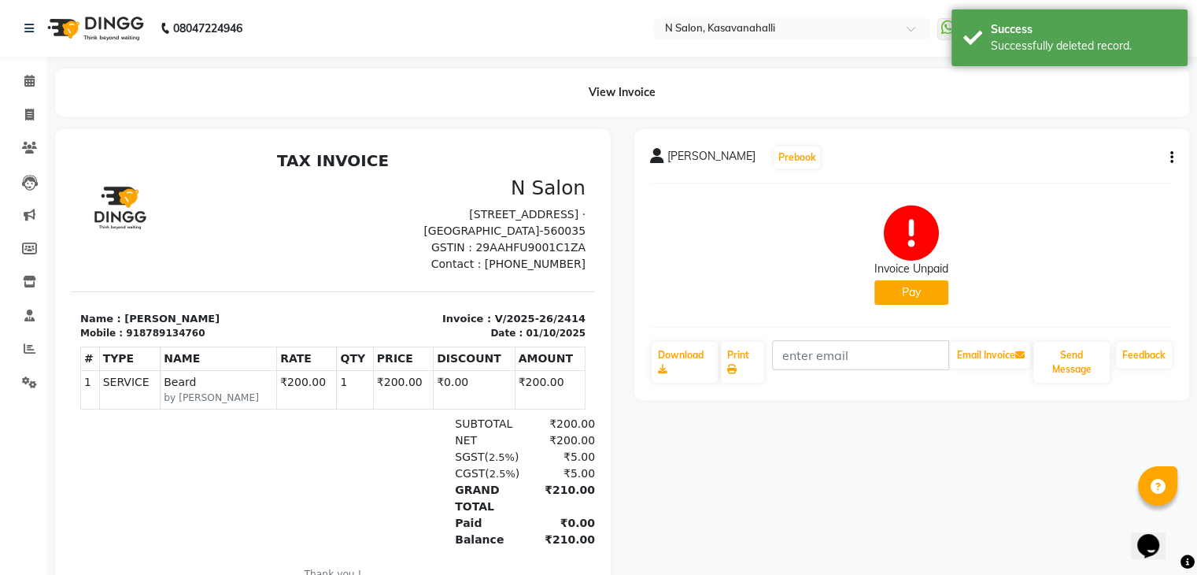
click at [895, 295] on button "Pay" at bounding box center [912, 292] width 74 height 24
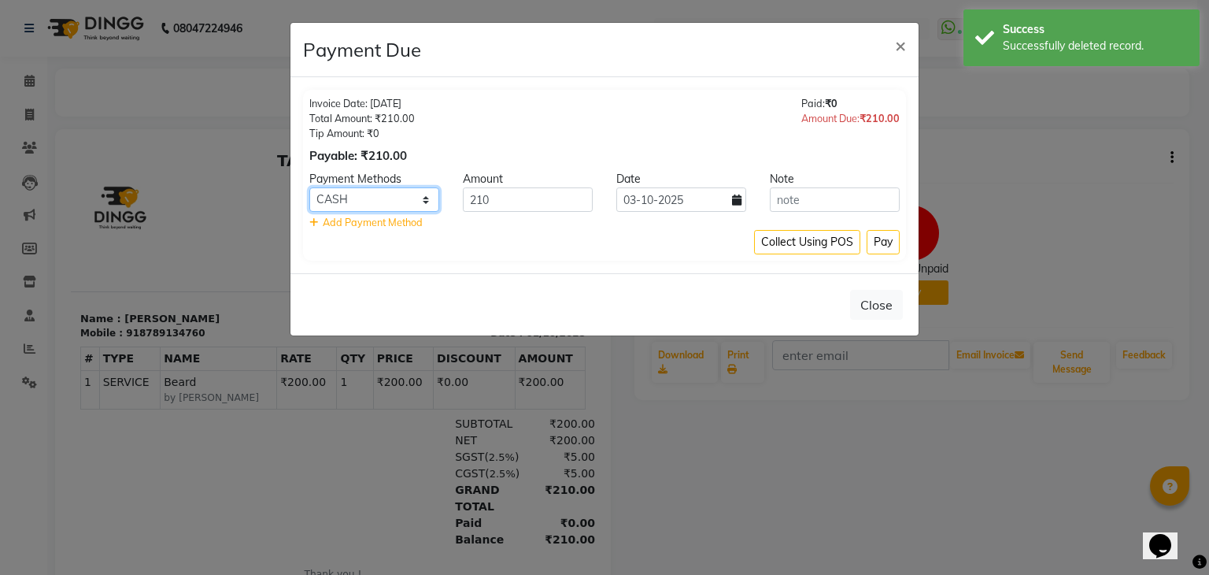
click at [400, 209] on select "ONLINE CARD CASH Bank UPI" at bounding box center [374, 199] width 130 height 24
select select "2"
click at [309, 187] on select "ONLINE CARD CASH Bank UPI" at bounding box center [374, 199] width 130 height 24
click at [888, 239] on button "Pay" at bounding box center [883, 242] width 33 height 24
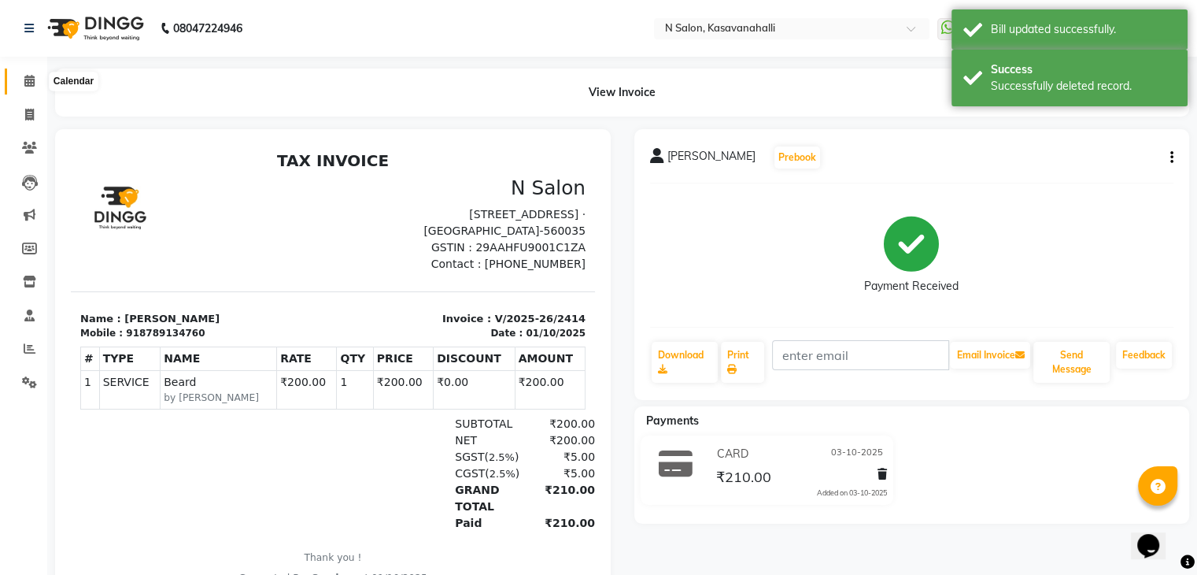
click at [24, 78] on icon at bounding box center [29, 81] width 10 height 12
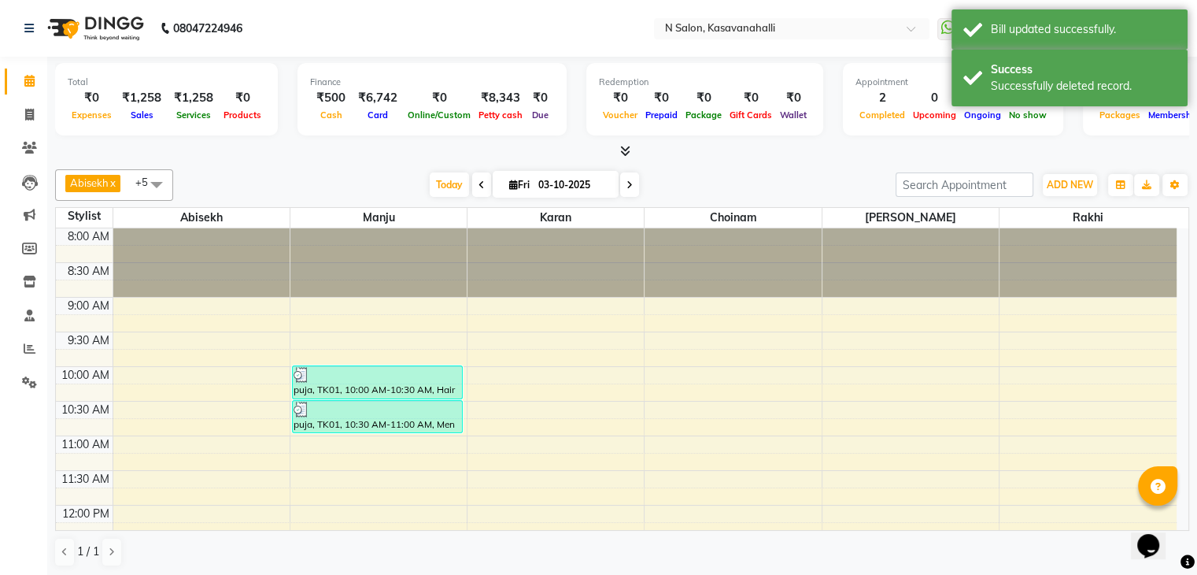
click at [622, 156] on icon at bounding box center [625, 151] width 10 height 12
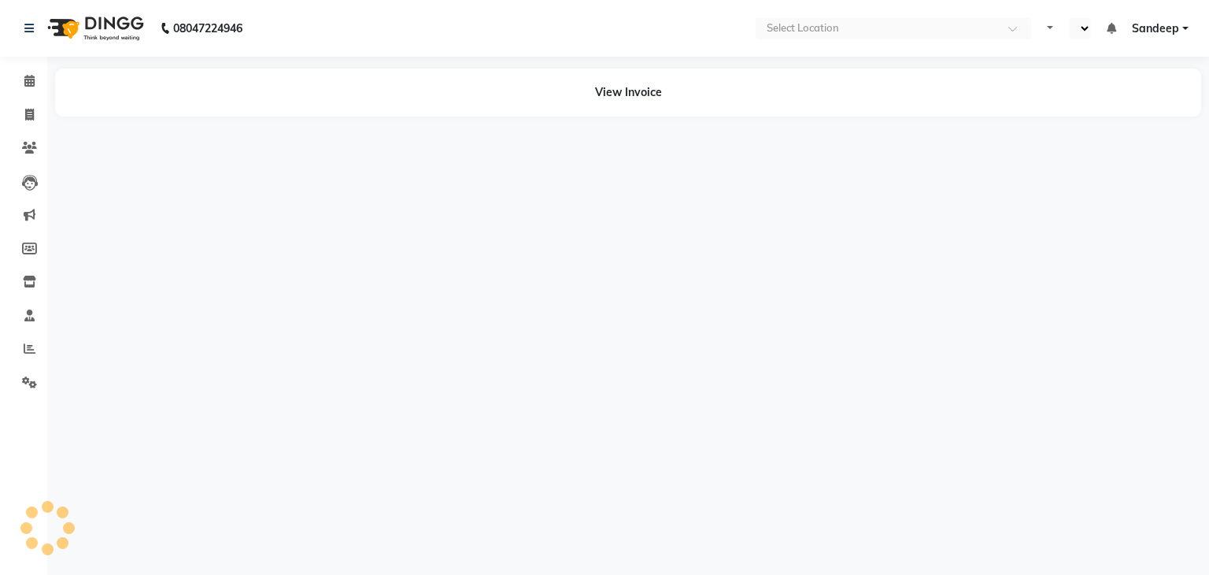
select select "en"
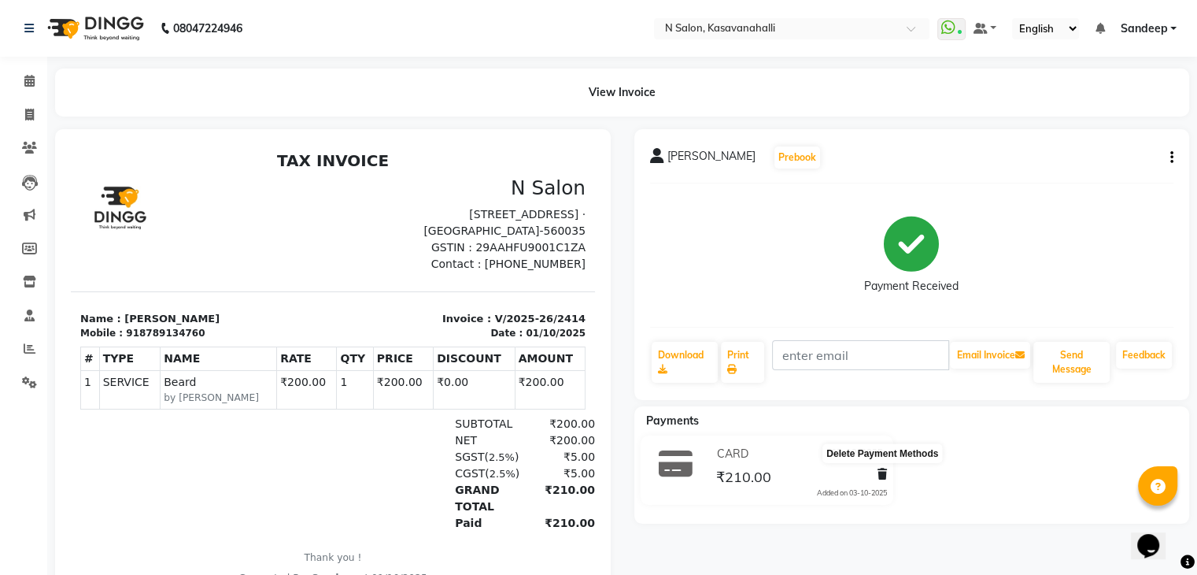
click at [879, 476] on icon at bounding box center [882, 473] width 9 height 11
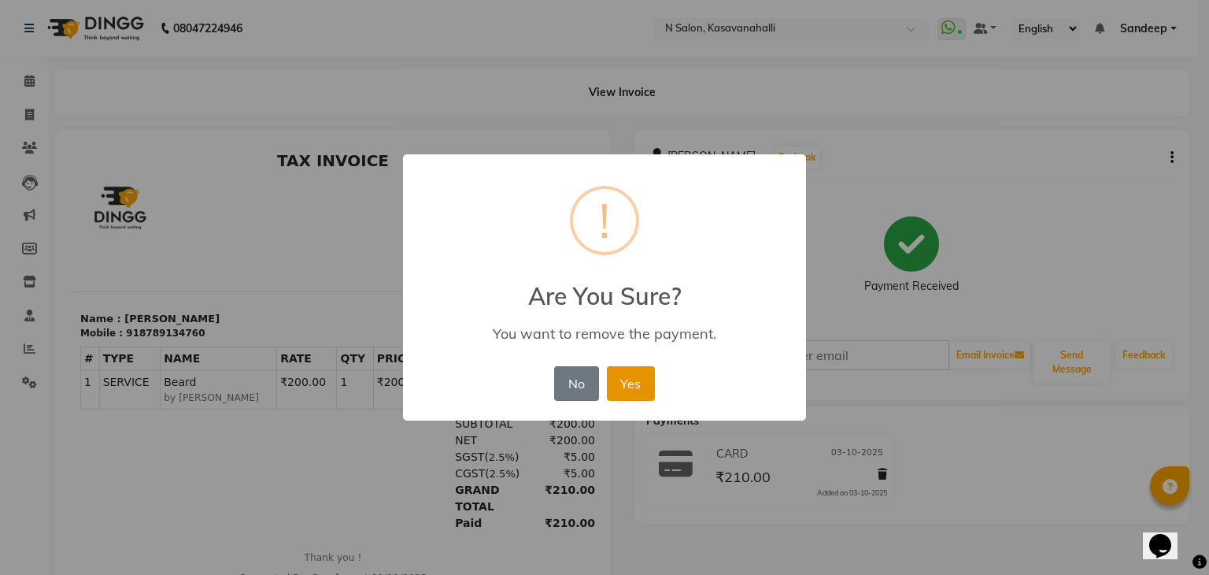
click at [639, 379] on button "Yes" at bounding box center [631, 383] width 48 height 35
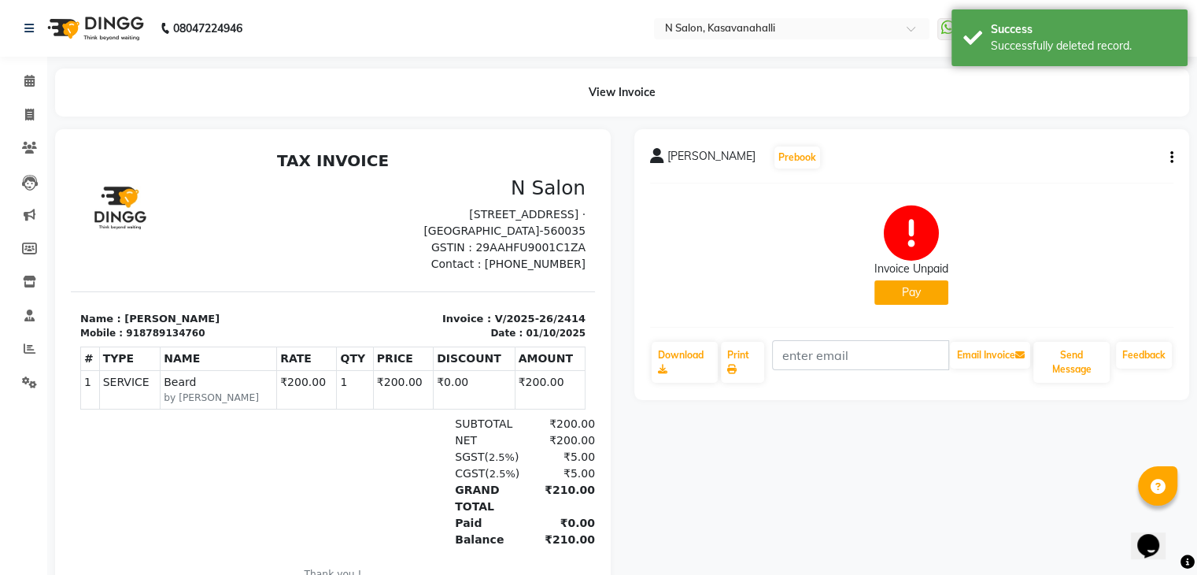
click at [886, 296] on button "Pay" at bounding box center [912, 292] width 74 height 24
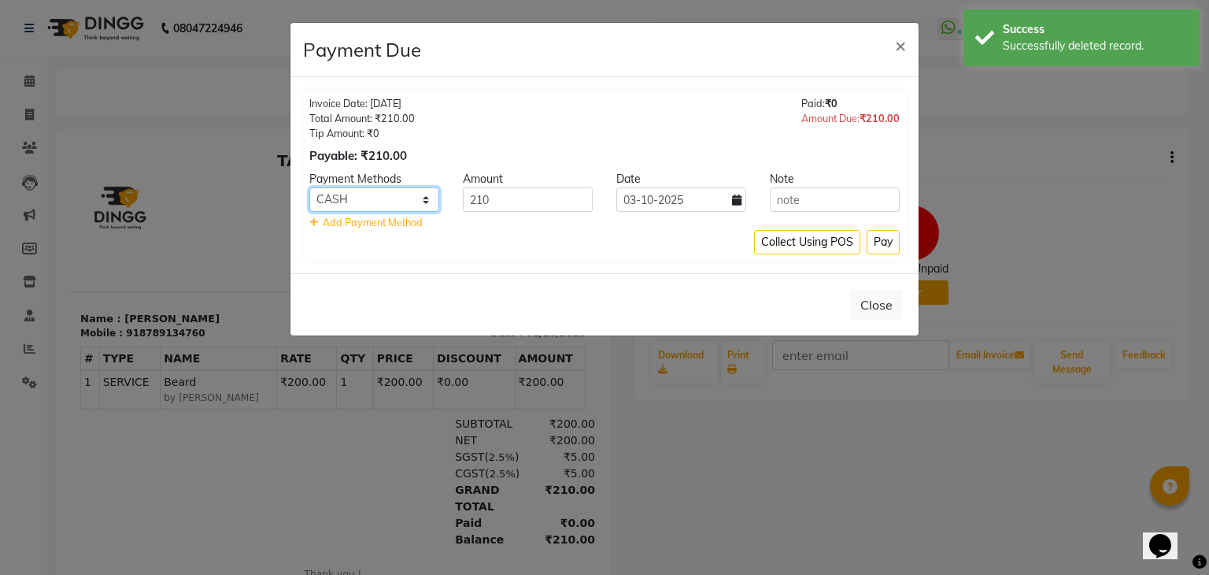
click at [431, 203] on select "ONLINE CARD CASH Bank UPI" at bounding box center [374, 199] width 130 height 24
select select "2"
click at [309, 187] on select "ONLINE CARD CASH Bank UPI" at bounding box center [374, 199] width 130 height 24
click at [880, 237] on button "Pay" at bounding box center [883, 242] width 33 height 24
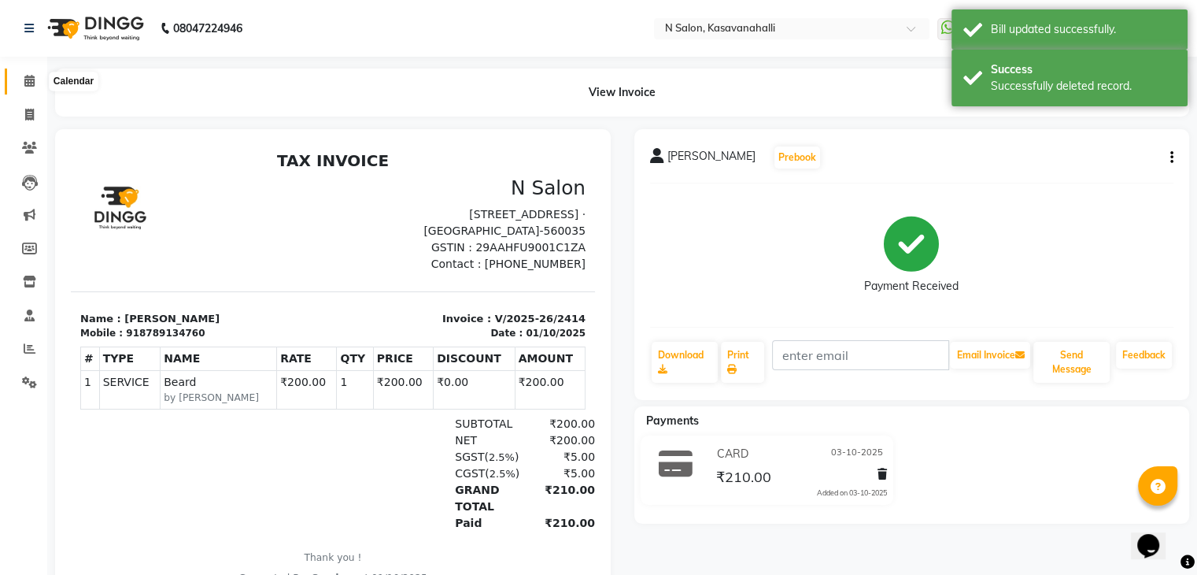
click at [21, 77] on span at bounding box center [30, 81] width 28 height 18
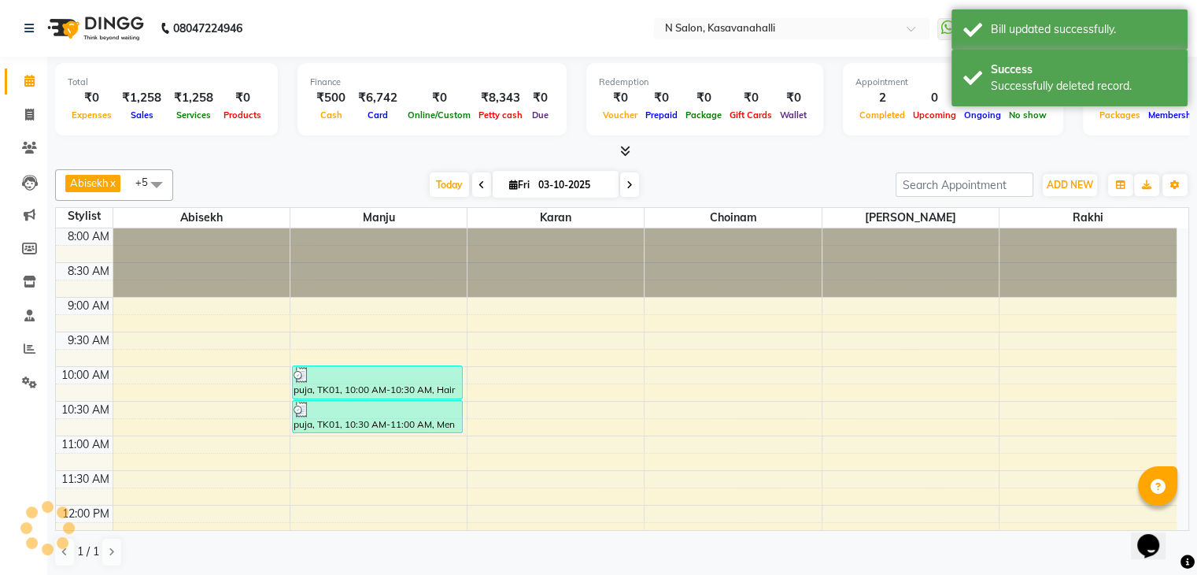
click at [627, 148] on icon at bounding box center [625, 151] width 10 height 12
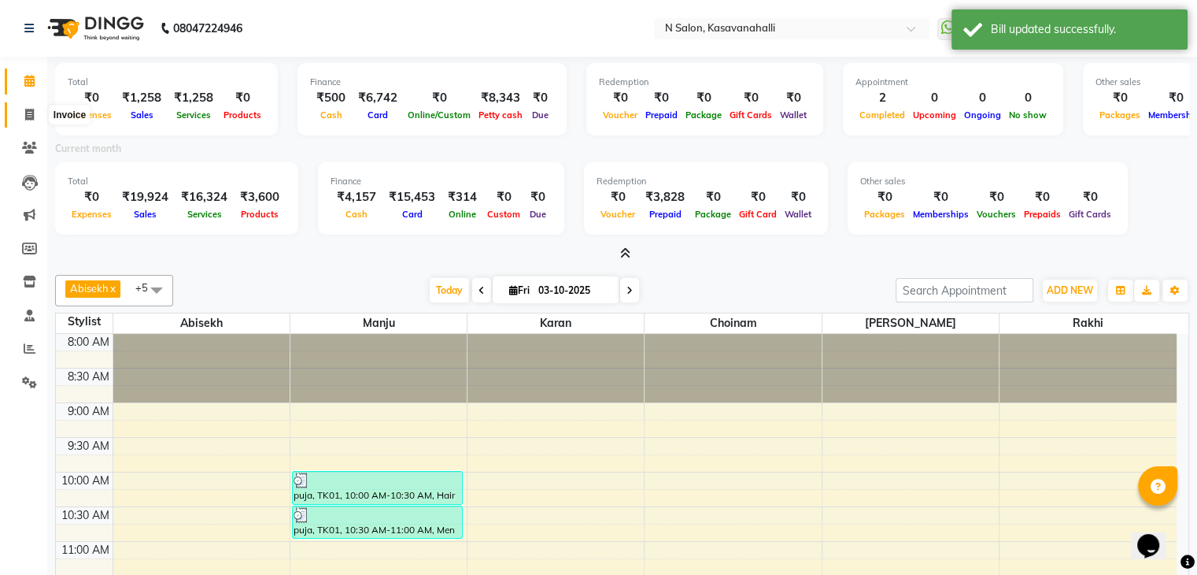
click at [25, 113] on icon at bounding box center [29, 115] width 9 height 12
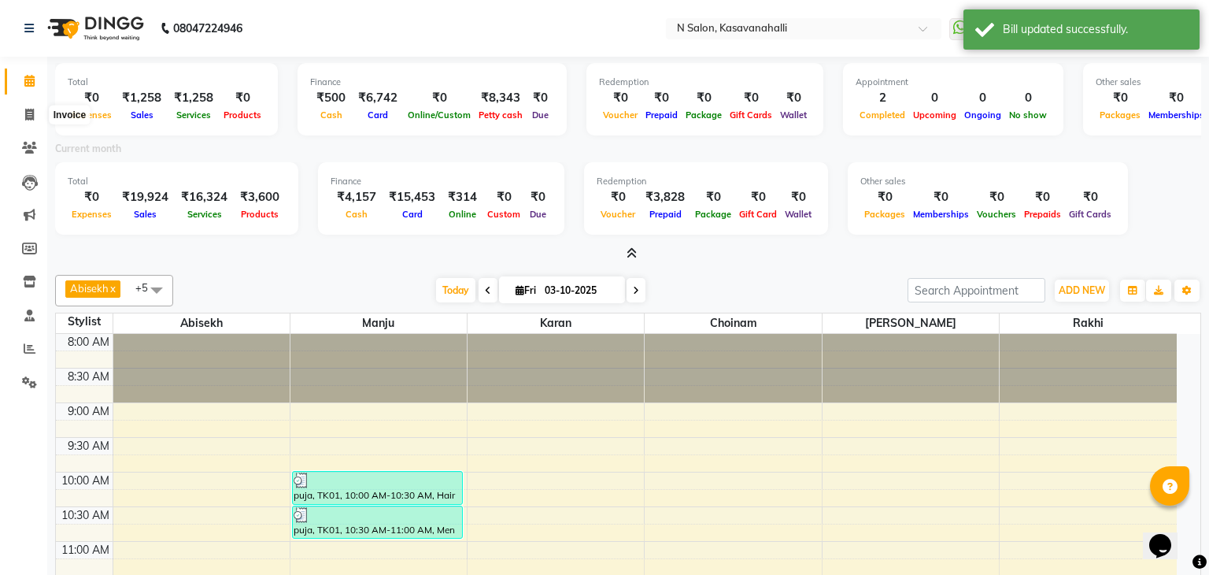
select select "service"
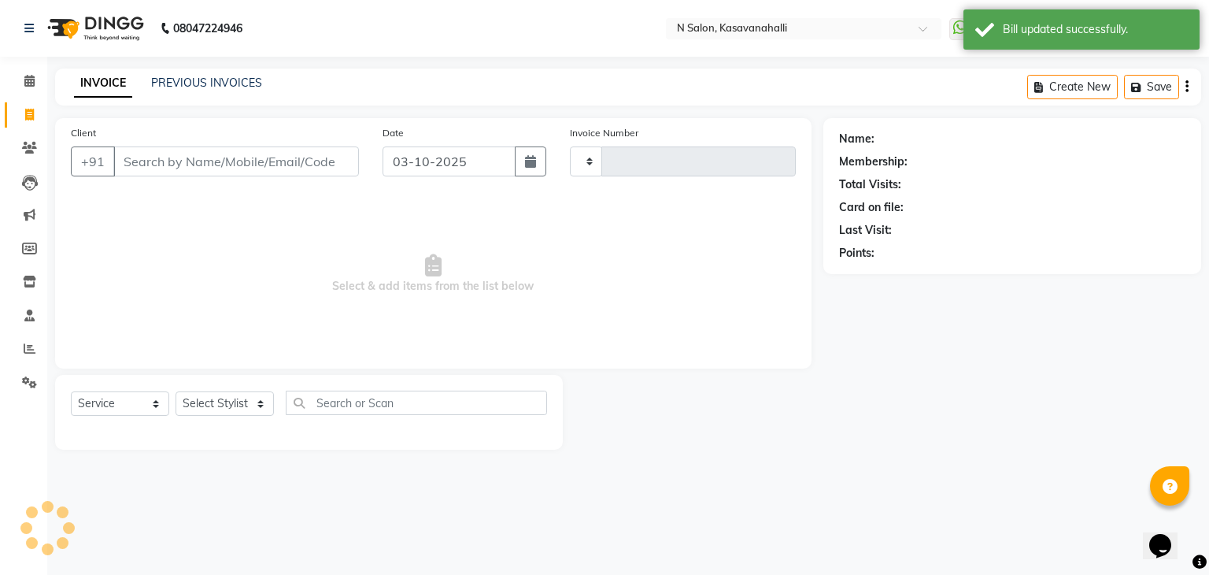
type input "2435"
select select "7111"
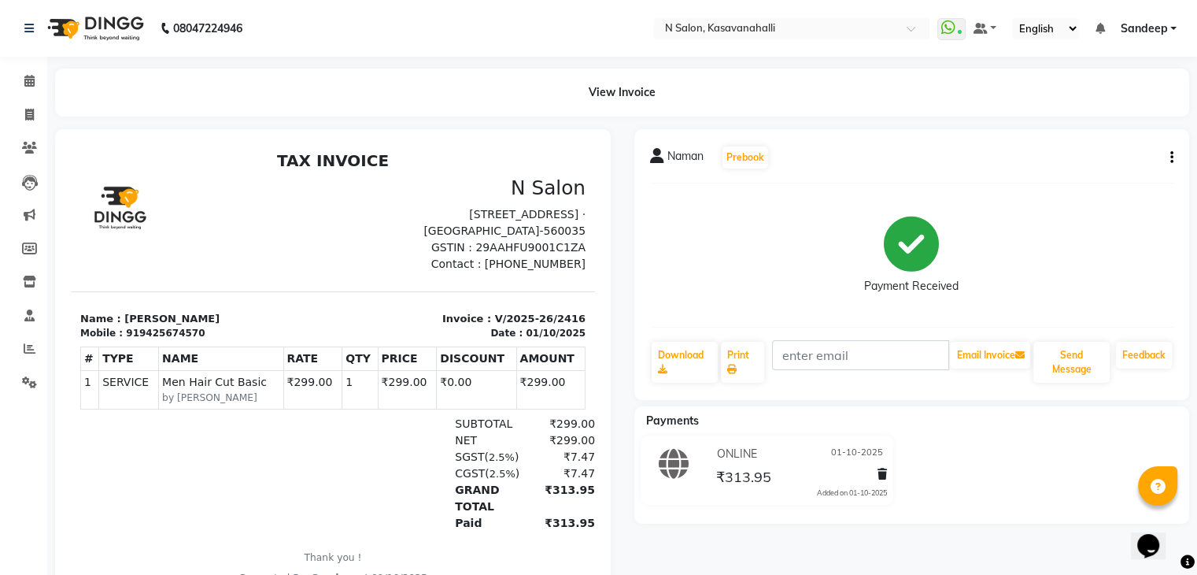
click at [869, 476] on div "₹313.95" at bounding box center [799, 476] width 175 height 21
click at [883, 480] on span at bounding box center [882, 474] width 9 height 17
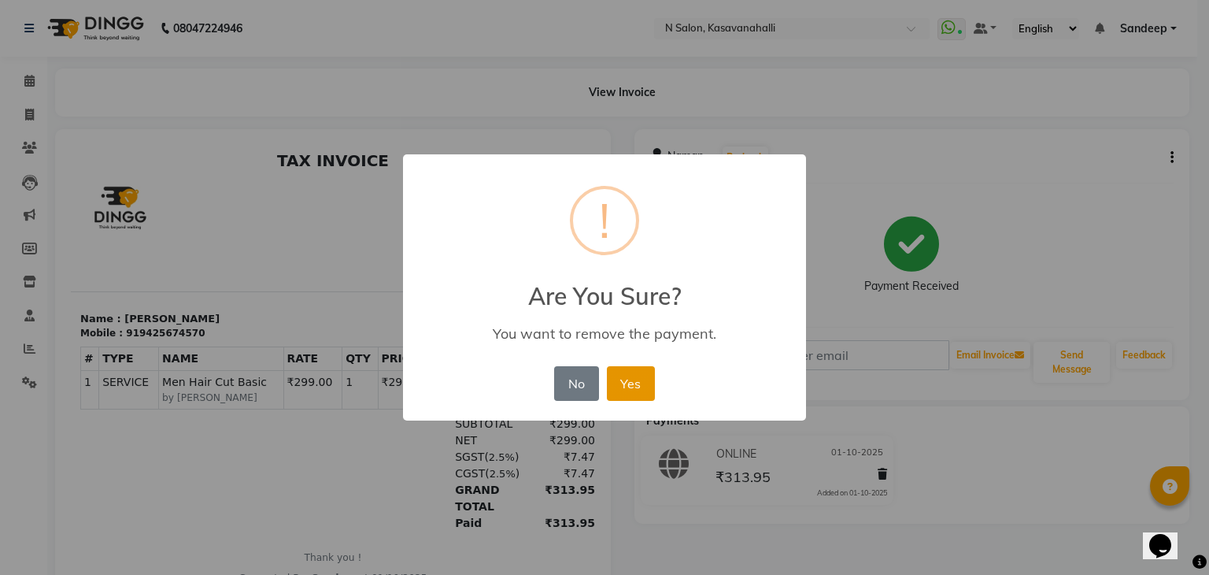
click at [638, 376] on button "Yes" at bounding box center [631, 383] width 48 height 35
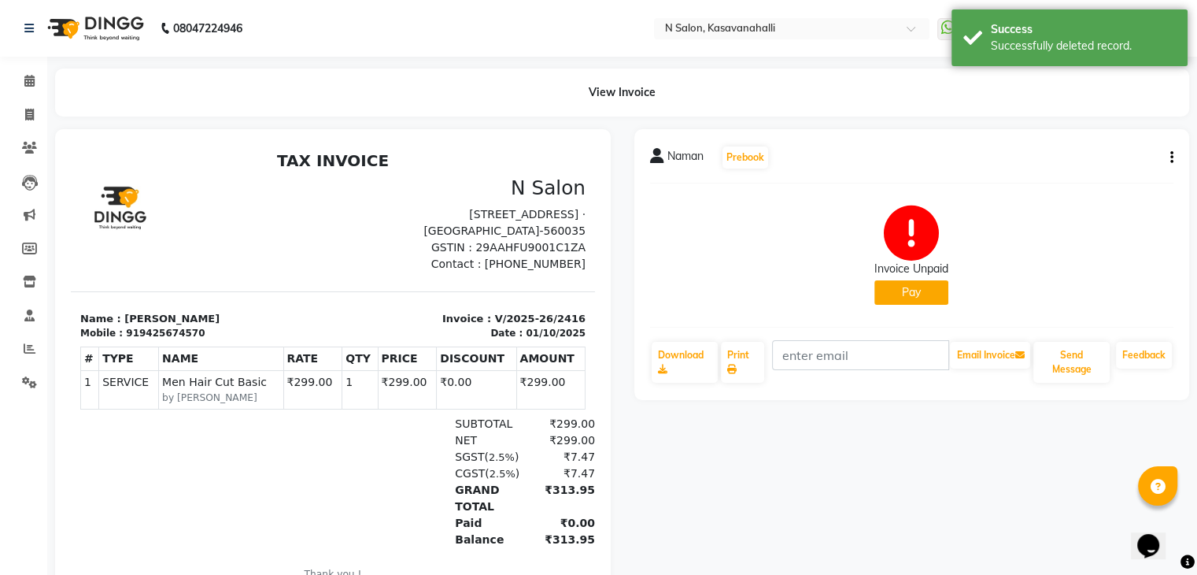
click at [909, 297] on button "Pay" at bounding box center [912, 292] width 74 height 24
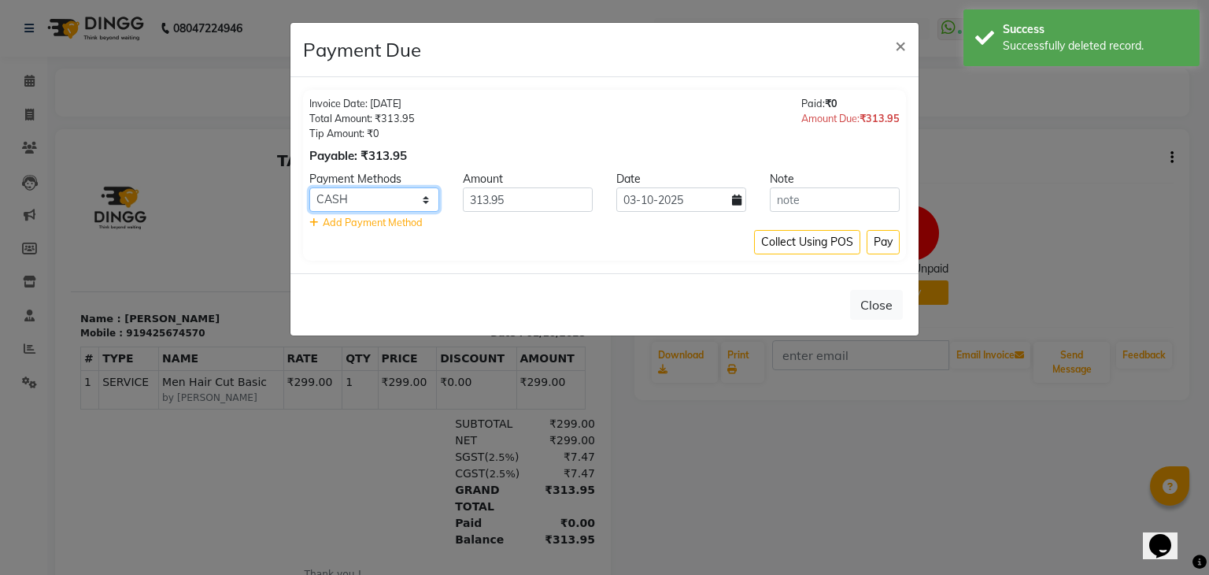
click at [413, 205] on select "ONLINE CARD CASH Bank UPI" at bounding box center [374, 199] width 130 height 24
select select "2"
click at [309, 187] on select "ONLINE CARD CASH Bank UPI" at bounding box center [374, 199] width 130 height 24
click at [884, 242] on button "Pay" at bounding box center [883, 242] width 33 height 24
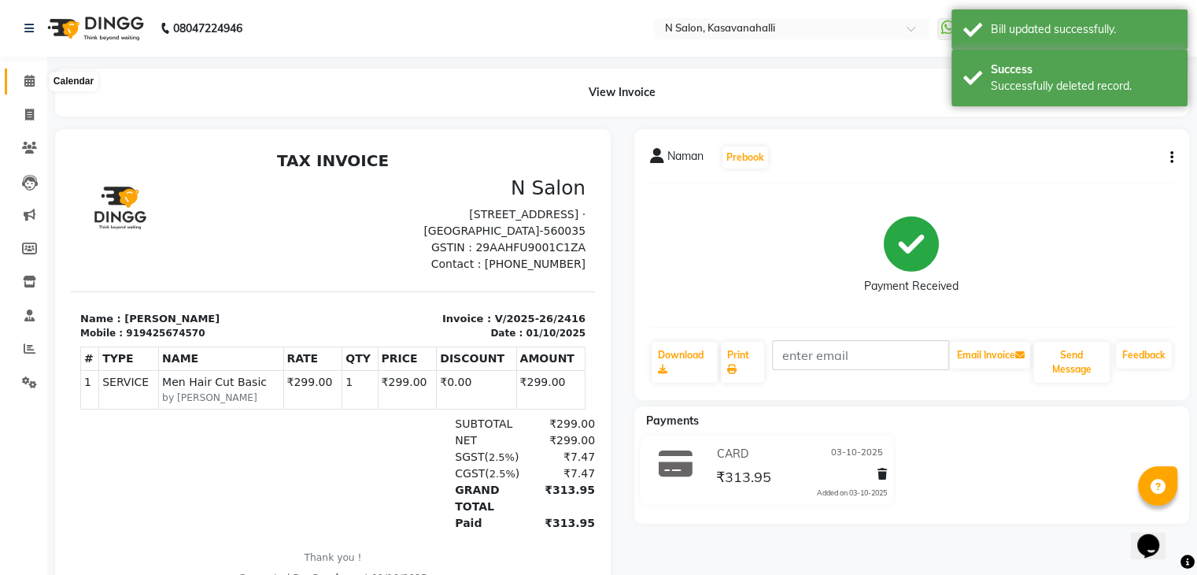
click at [25, 76] on icon at bounding box center [29, 81] width 10 height 12
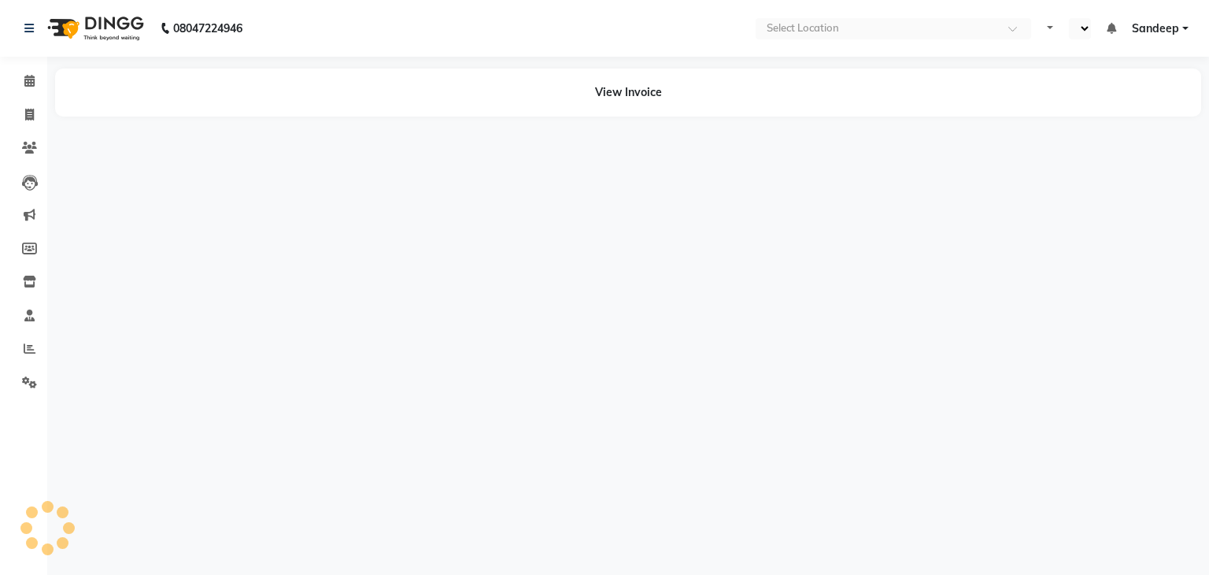
select select "en"
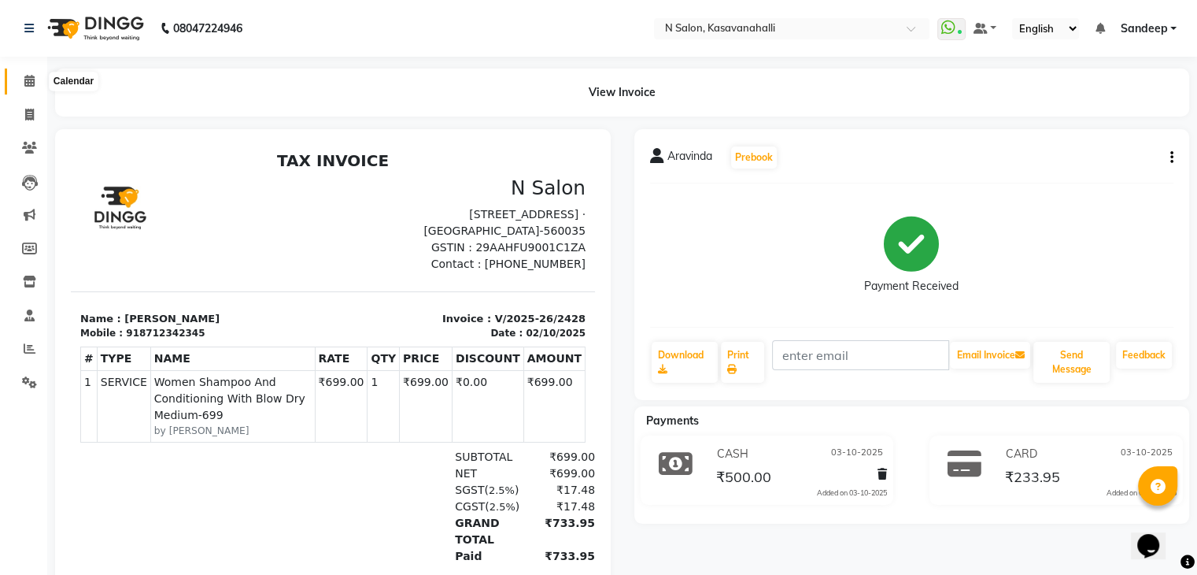
click at [17, 83] on span at bounding box center [30, 81] width 28 height 18
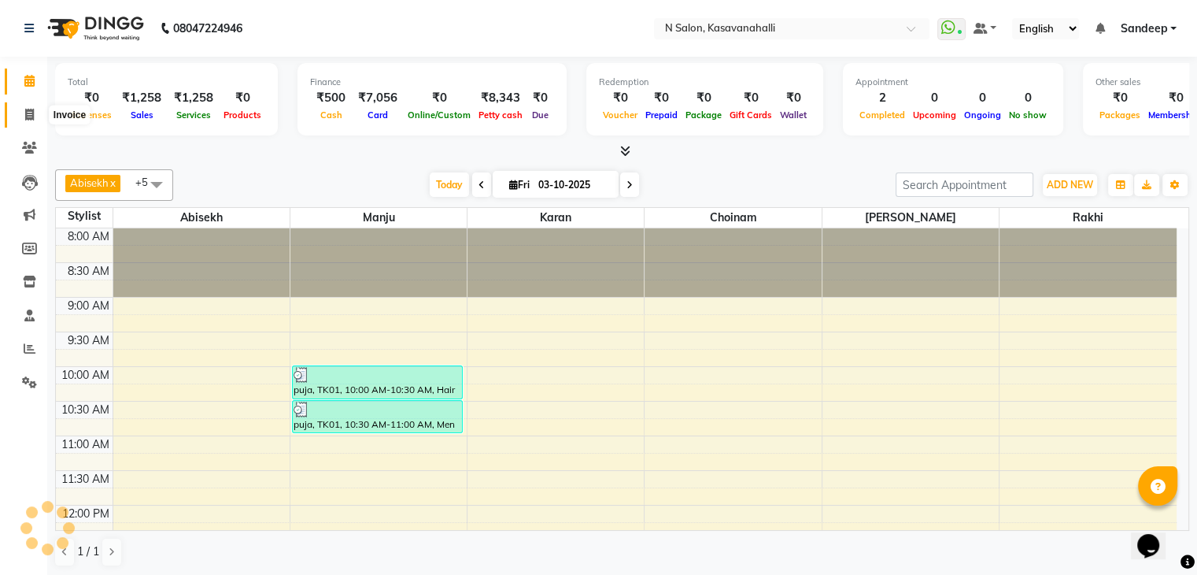
click at [20, 108] on span at bounding box center [30, 115] width 28 height 18
select select "service"
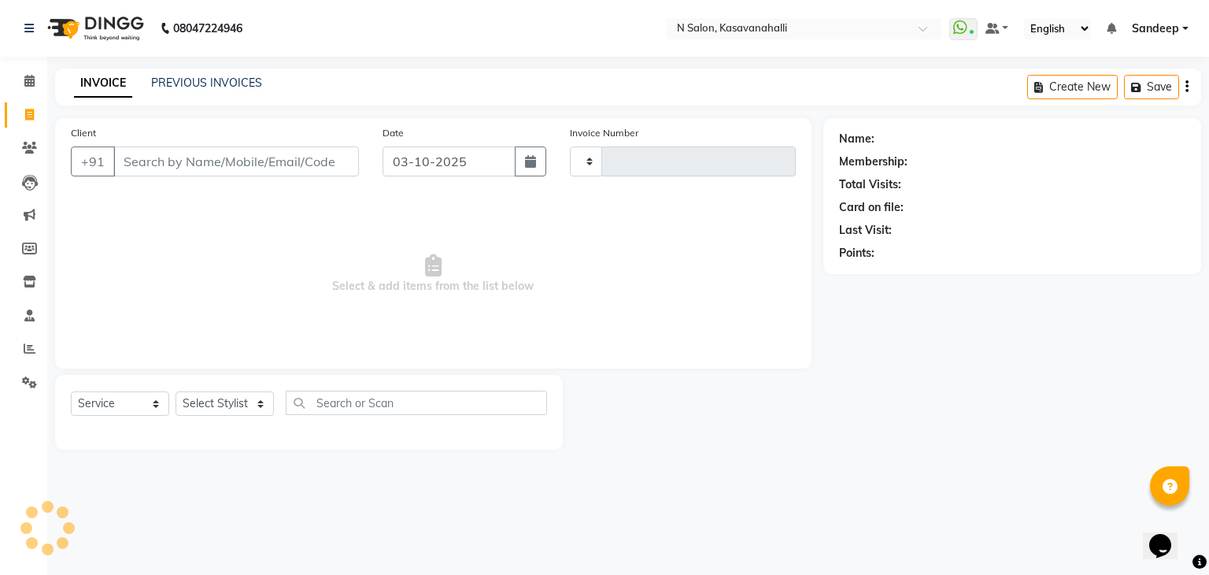
type input "2435"
select select "7111"
click at [198, 95] on div "INVOICE PREVIOUS INVOICES Create New Save" at bounding box center [628, 86] width 1146 height 37
click at [216, 80] on link "PREVIOUS INVOICES" at bounding box center [206, 83] width 111 height 14
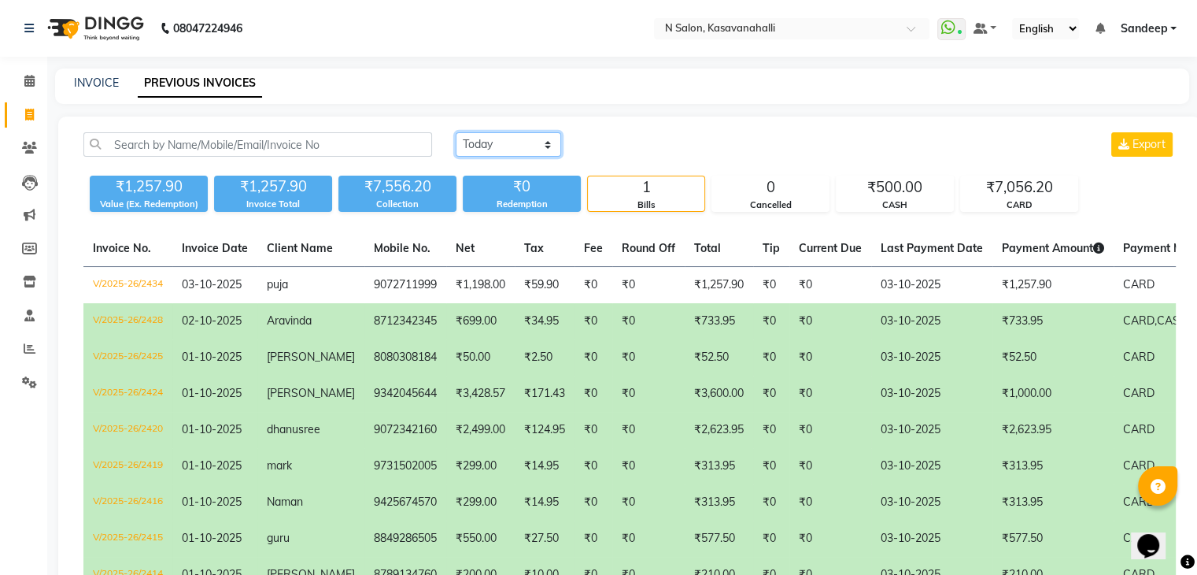
click at [533, 140] on select "[DATE] [DATE] Custom Range" at bounding box center [508, 144] width 105 height 24
select select "range"
click at [456, 132] on select "[DATE] [DATE] Custom Range" at bounding box center [508, 144] width 105 height 24
click at [601, 150] on input "03-10-2025" at bounding box center [637, 145] width 110 height 22
select select "10"
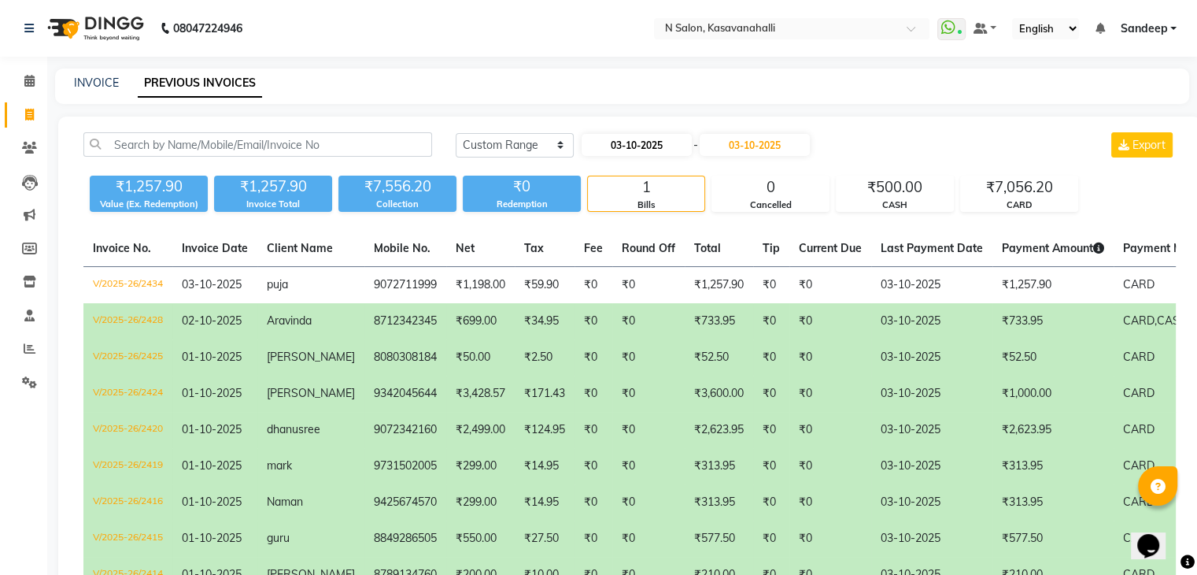
select select "2025"
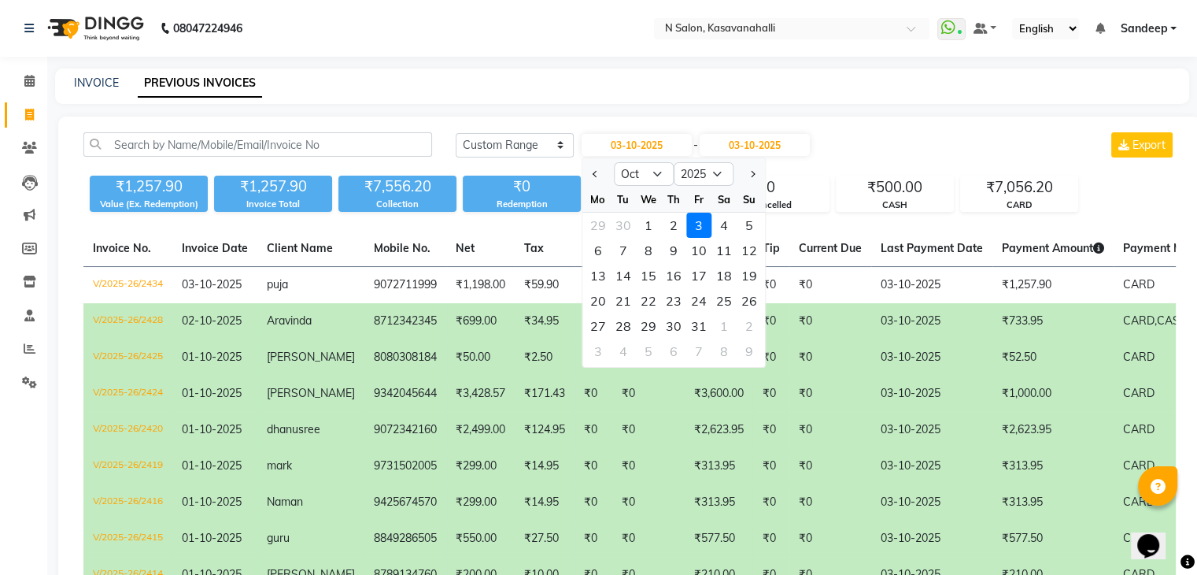
click at [646, 229] on div "1" at bounding box center [648, 225] width 25 height 25
type input "01-10-2025"
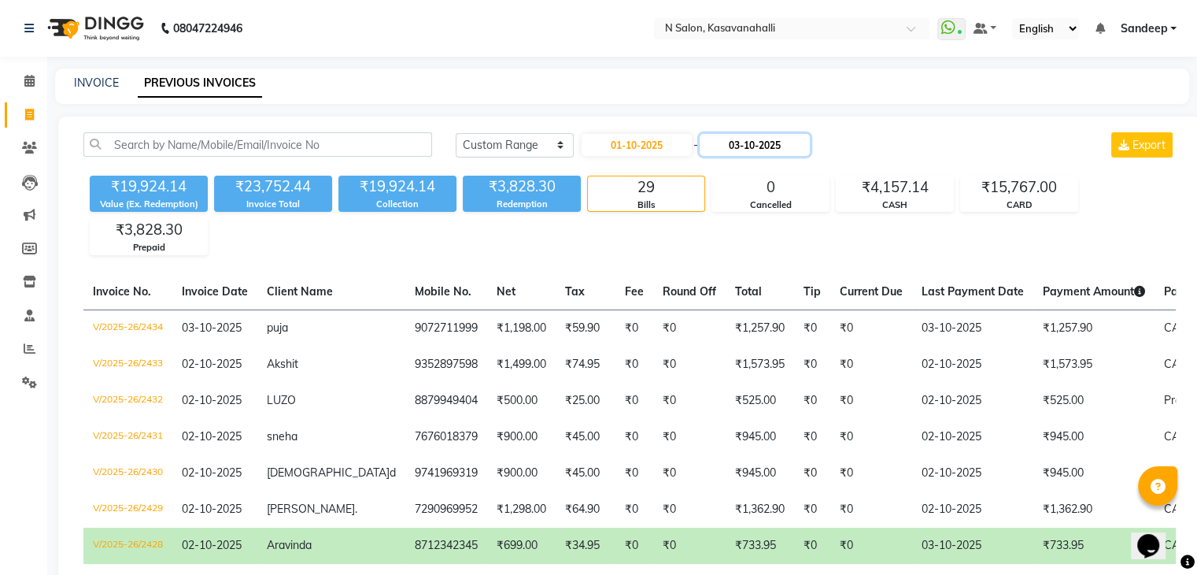
click at [757, 145] on input "03-10-2025" at bounding box center [755, 145] width 110 height 22
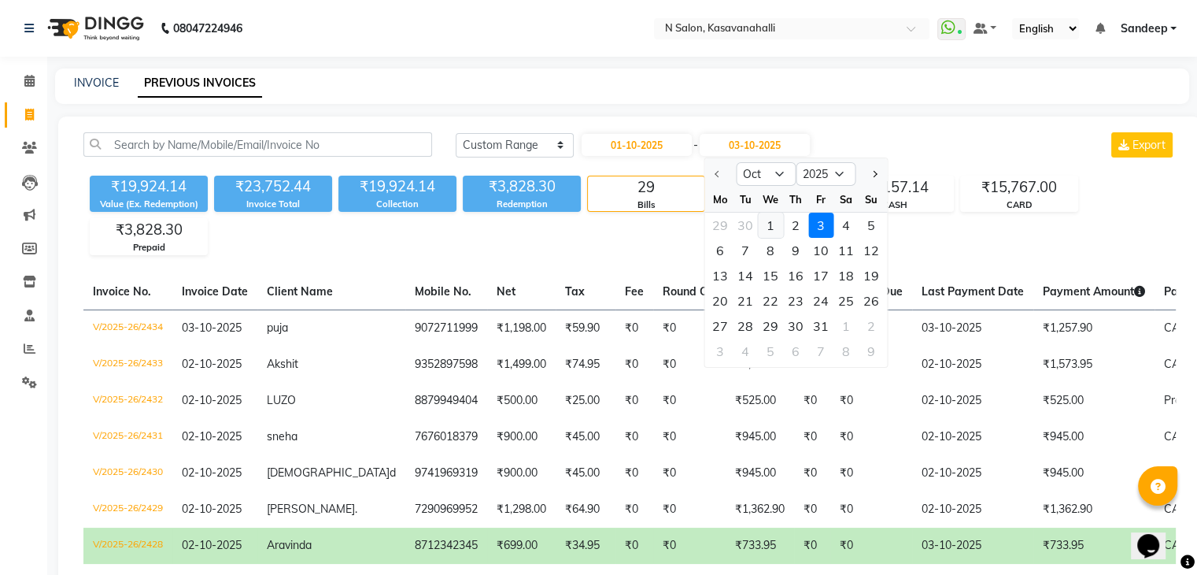
click at [768, 223] on div "1" at bounding box center [770, 225] width 25 height 25
type input "01-10-2025"
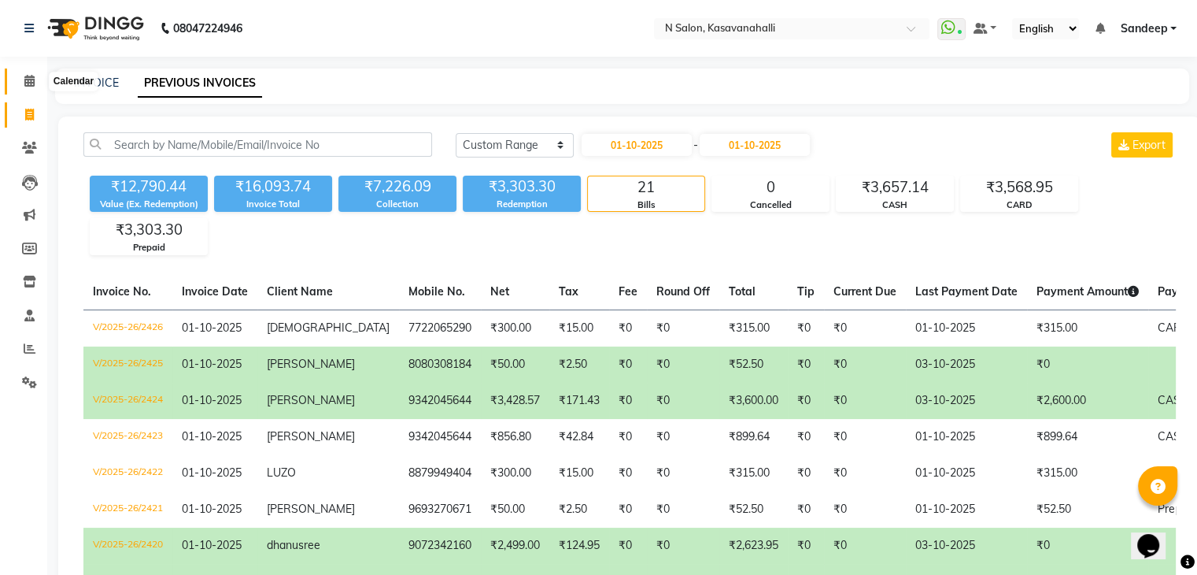
click at [39, 80] on span at bounding box center [30, 81] width 28 height 18
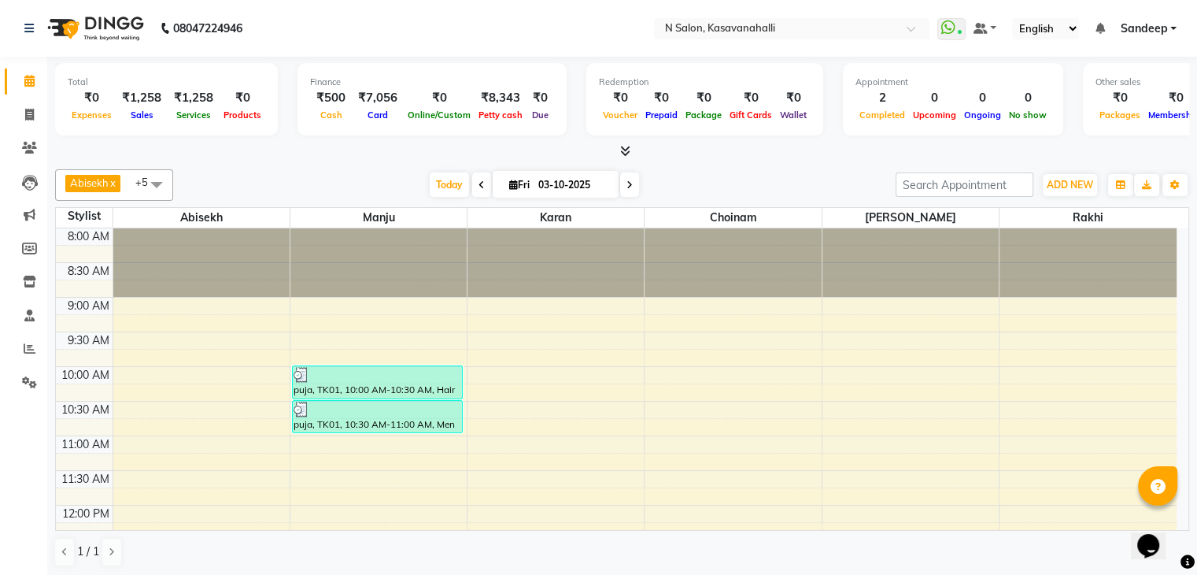
click at [624, 154] on icon at bounding box center [625, 151] width 10 height 12
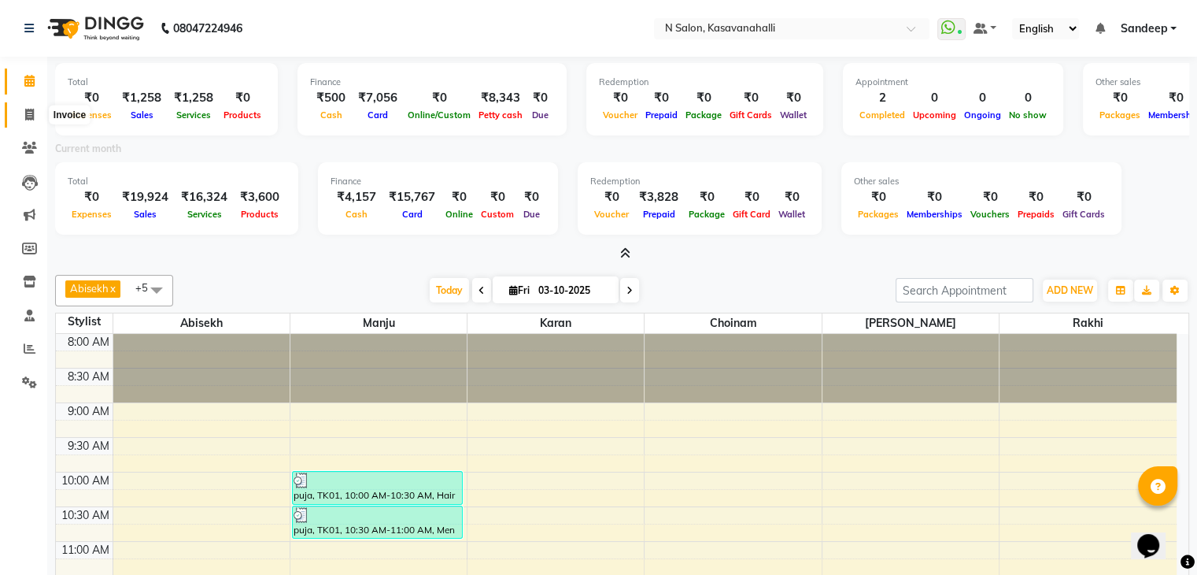
click at [36, 120] on span at bounding box center [30, 115] width 28 height 18
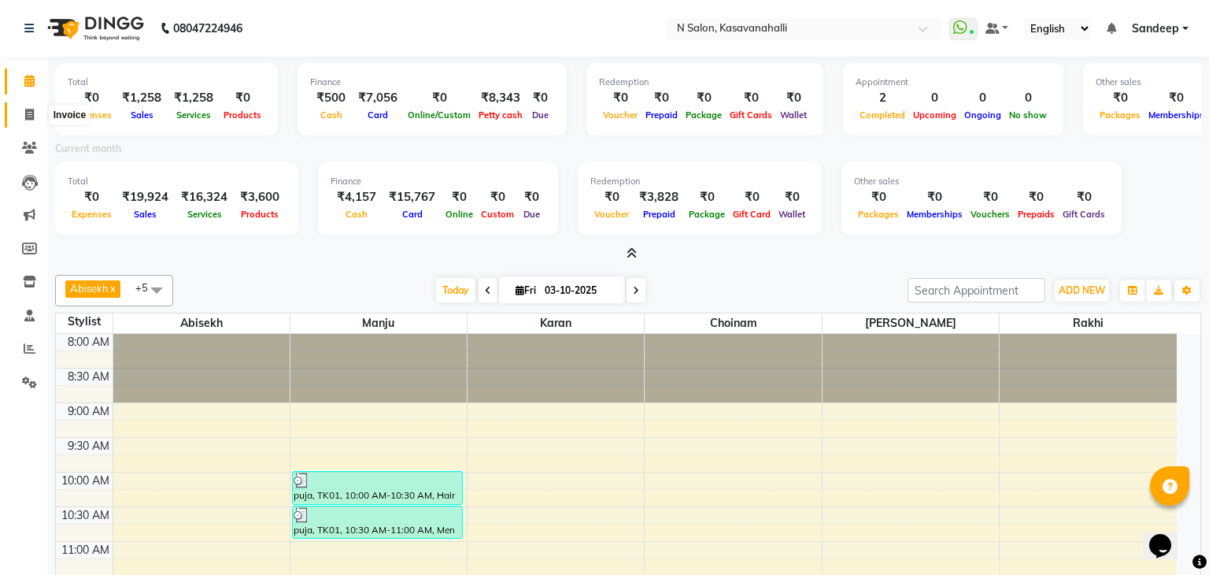
select select "service"
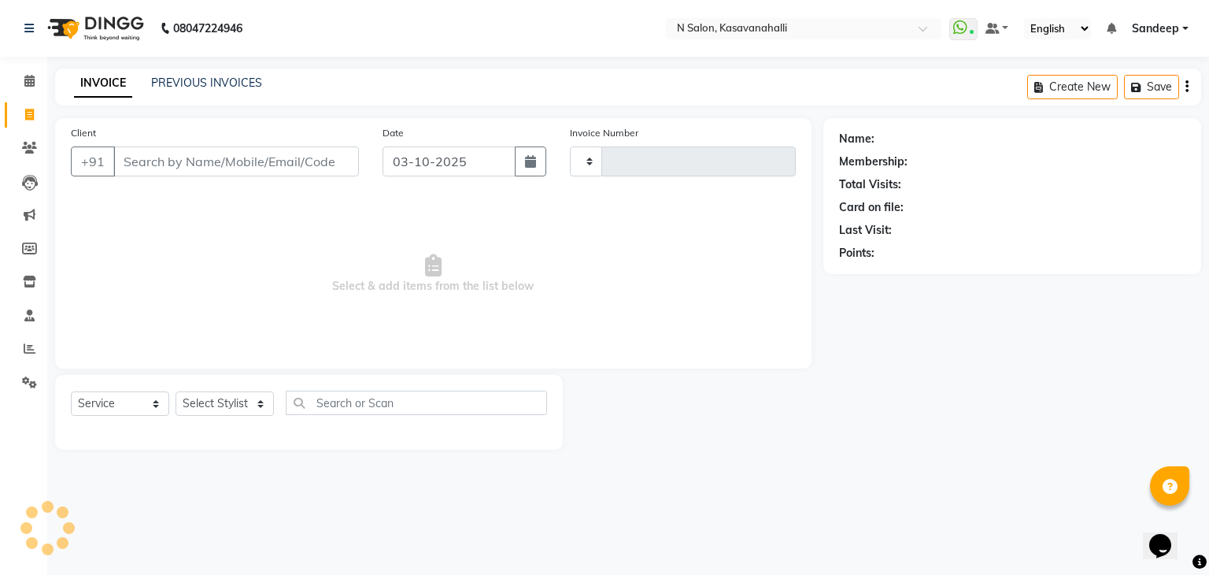
type input "2435"
select select "7111"
click at [208, 78] on link "PREVIOUS INVOICES" at bounding box center [206, 83] width 111 height 14
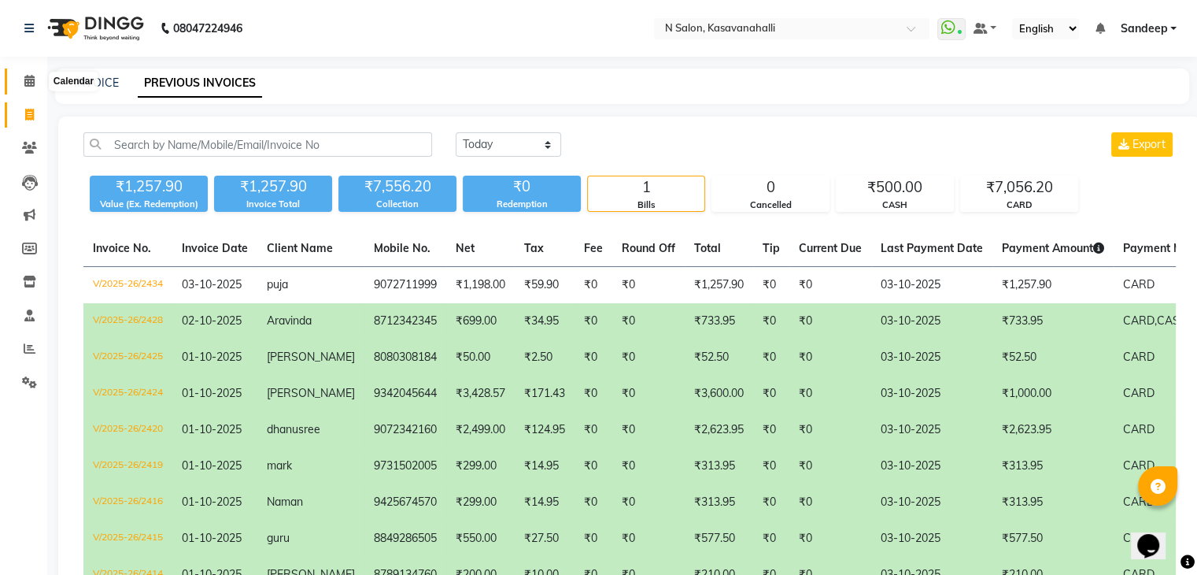
click at [21, 83] on span at bounding box center [30, 81] width 28 height 18
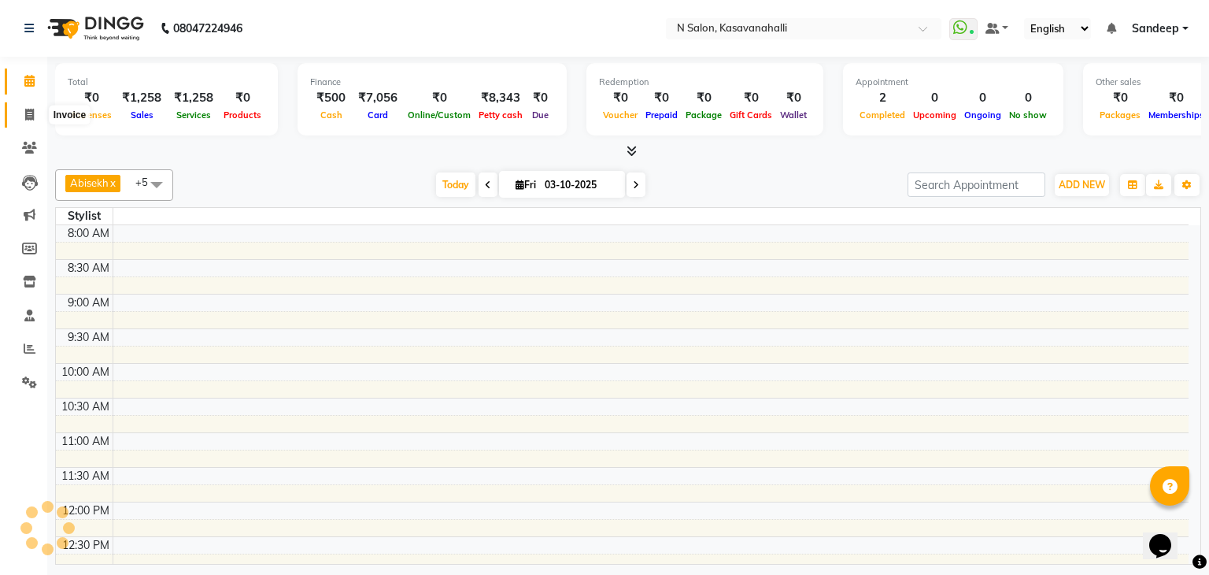
click at [31, 117] on icon at bounding box center [29, 115] width 9 height 12
select select "service"
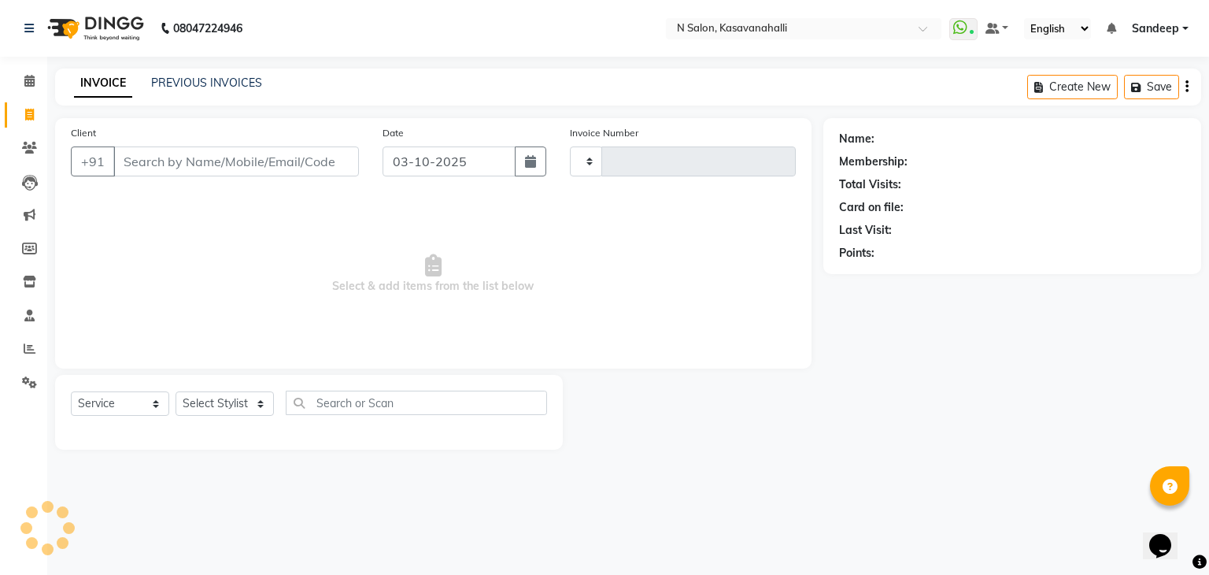
type input "2435"
select select "7111"
click at [34, 80] on icon at bounding box center [29, 81] width 10 height 12
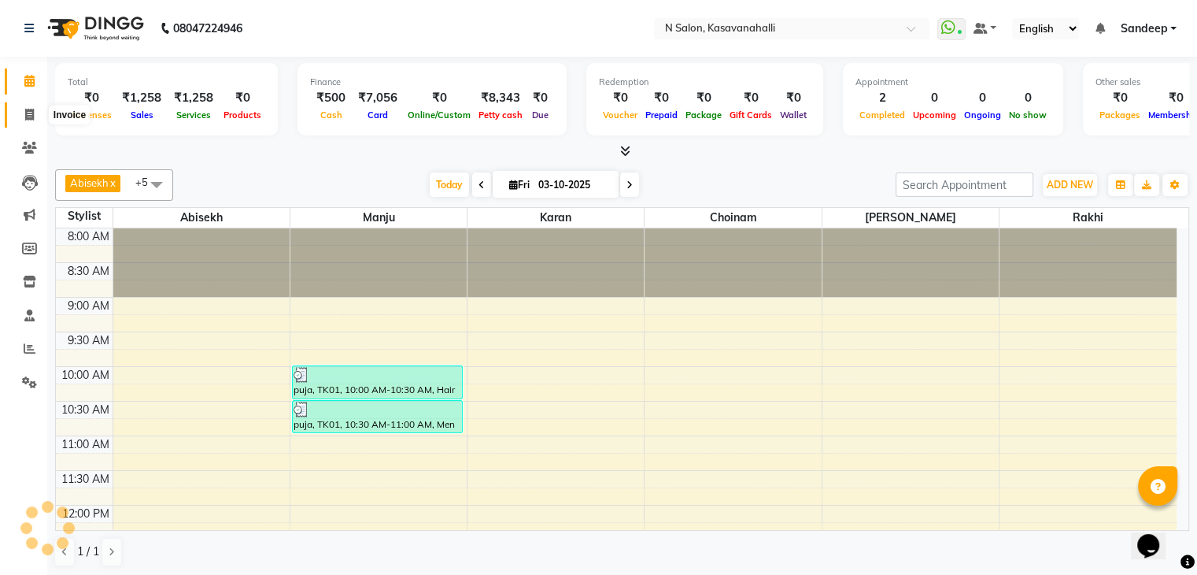
drag, startPoint x: 31, startPoint y: 116, endPoint x: 49, endPoint y: 111, distance: 18.0
click at [30, 117] on icon at bounding box center [29, 115] width 9 height 12
select select "service"
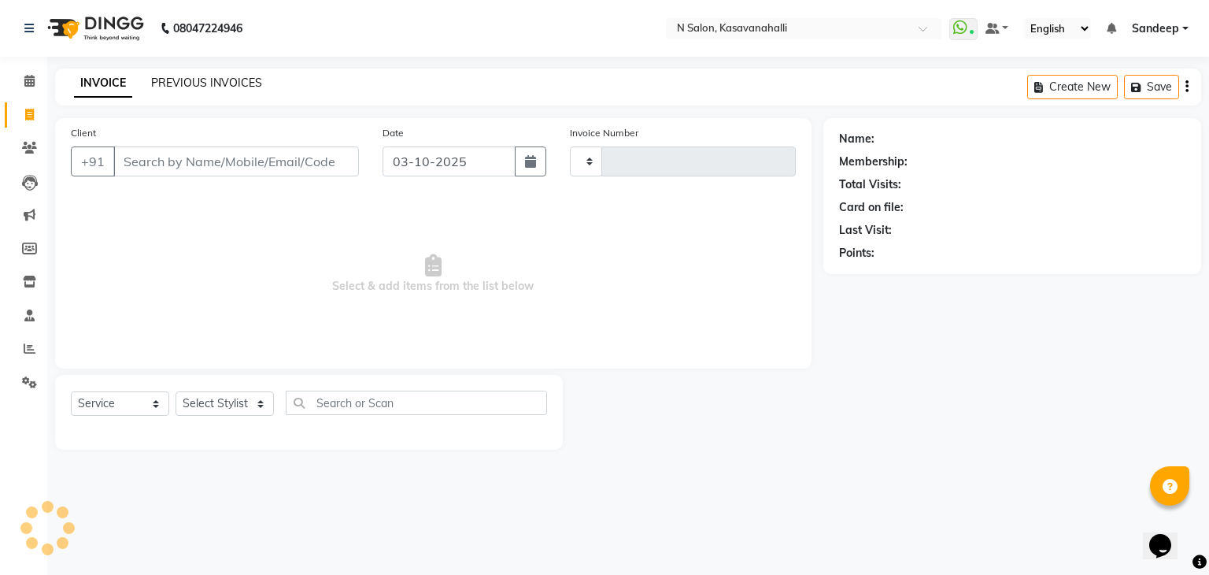
click at [217, 86] on link "PREVIOUS INVOICES" at bounding box center [206, 83] width 111 height 14
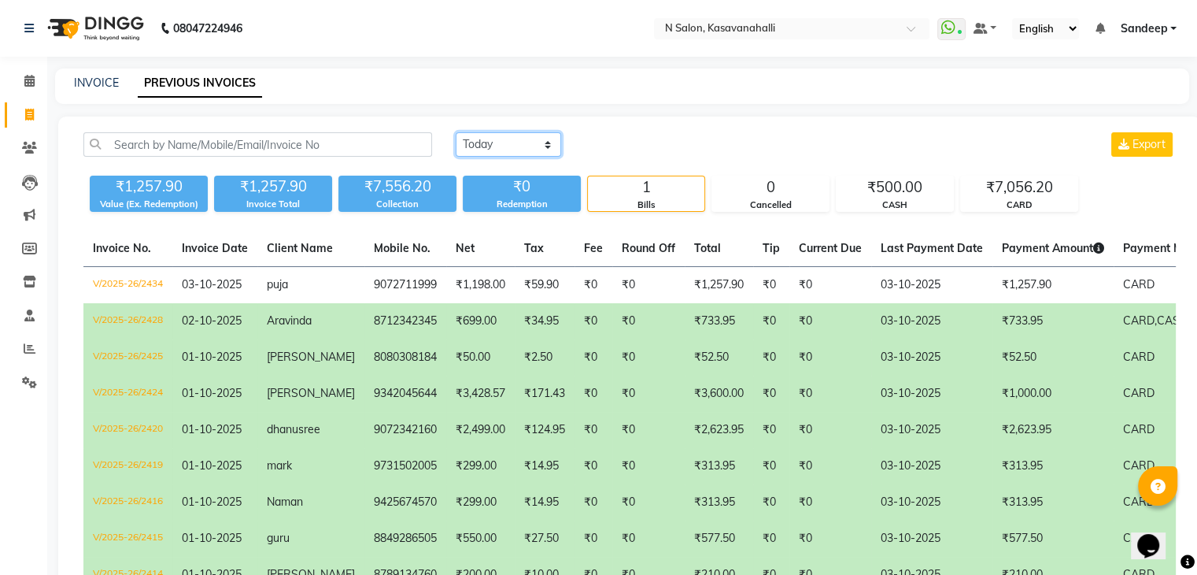
click at [483, 152] on select "Today Yesterday Custom Range" at bounding box center [508, 144] width 105 height 24
select select "yesterday"
click at [456, 132] on select "Today Yesterday Custom Range" at bounding box center [508, 144] width 105 height 24
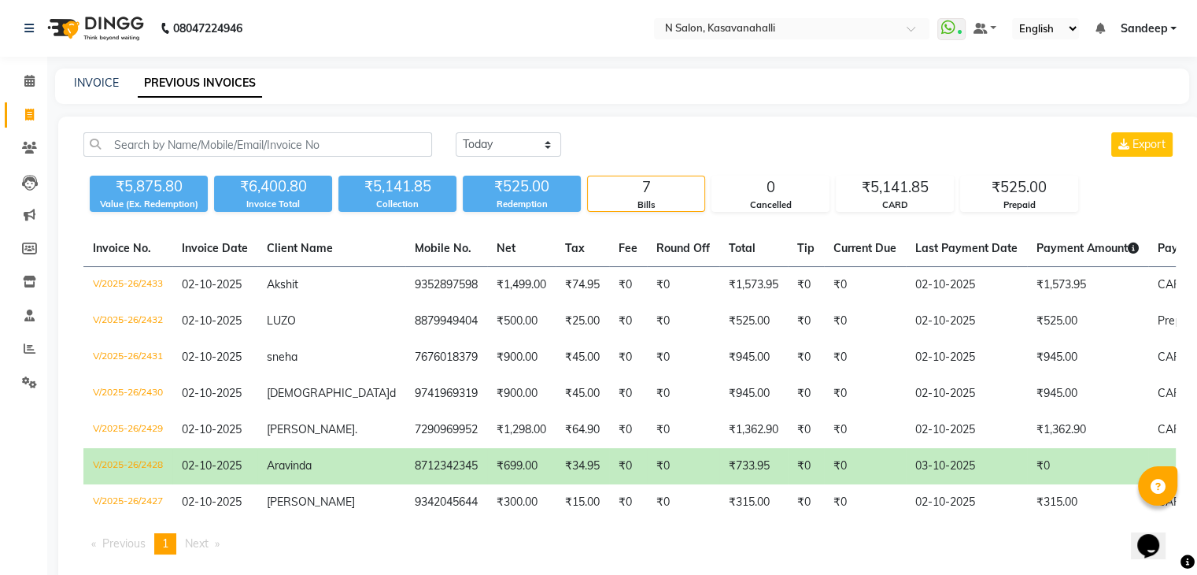
click at [846, 464] on td "₹0" at bounding box center [865, 466] width 82 height 36
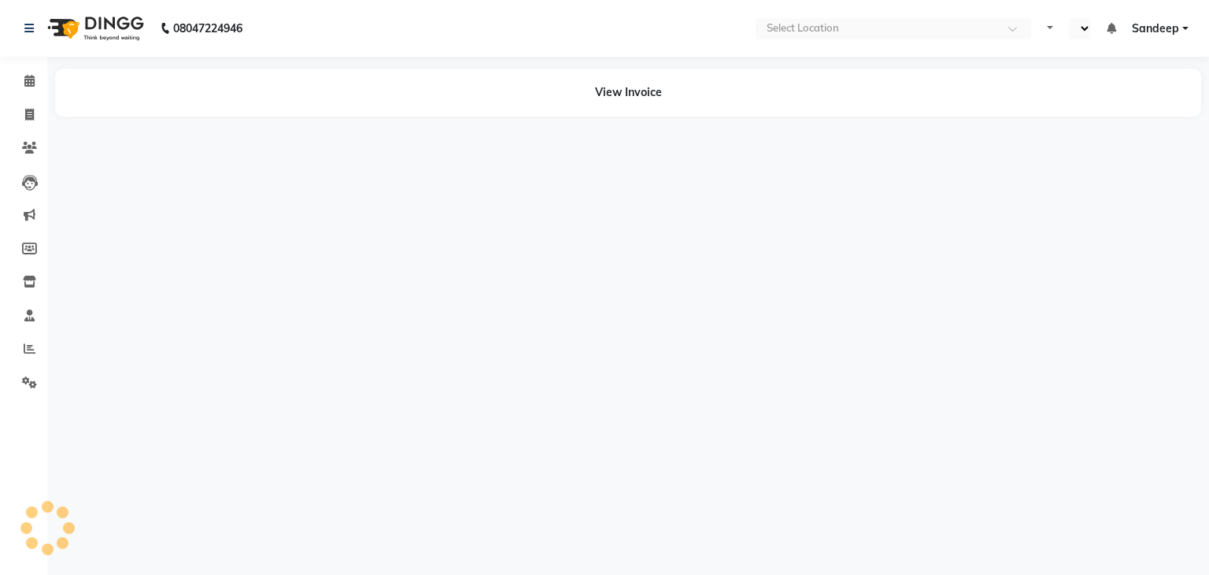
select select "en"
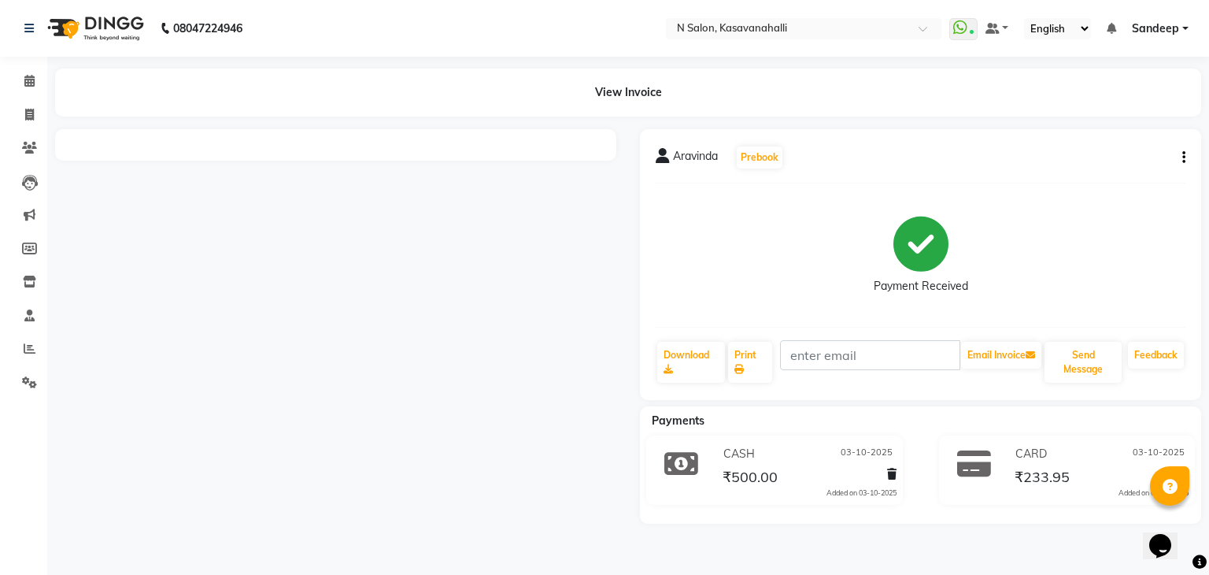
click at [1183, 157] on icon "button" at bounding box center [1184, 157] width 3 height 1
click at [1101, 197] on div "Payment Received" at bounding box center [921, 255] width 530 height 118
click at [894, 470] on icon at bounding box center [891, 473] width 9 height 11
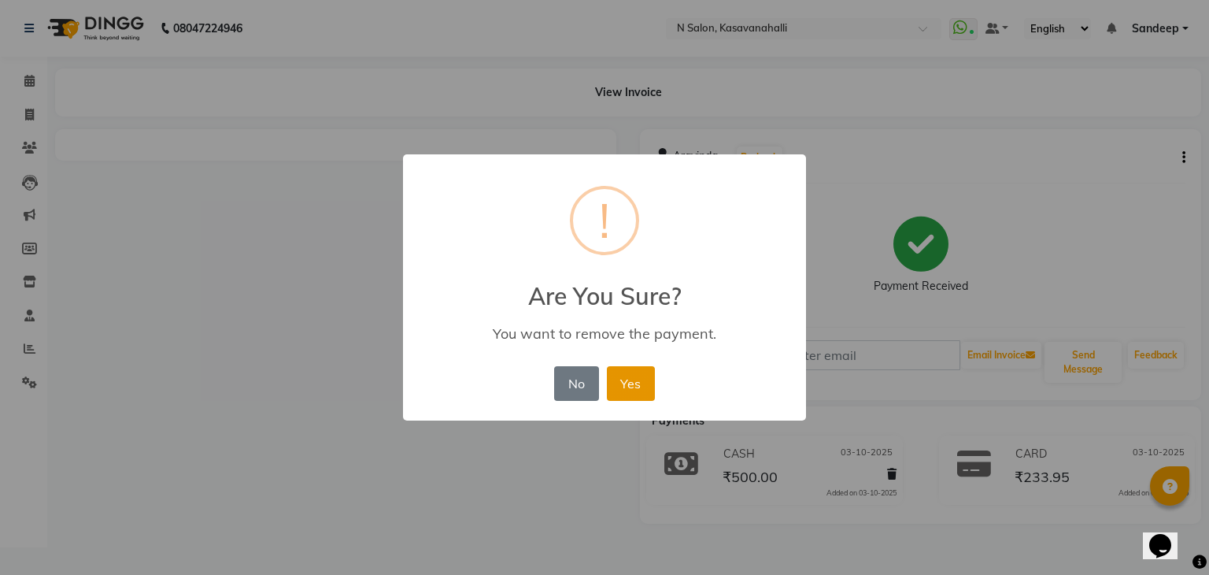
click at [647, 381] on button "Yes" at bounding box center [631, 383] width 48 height 35
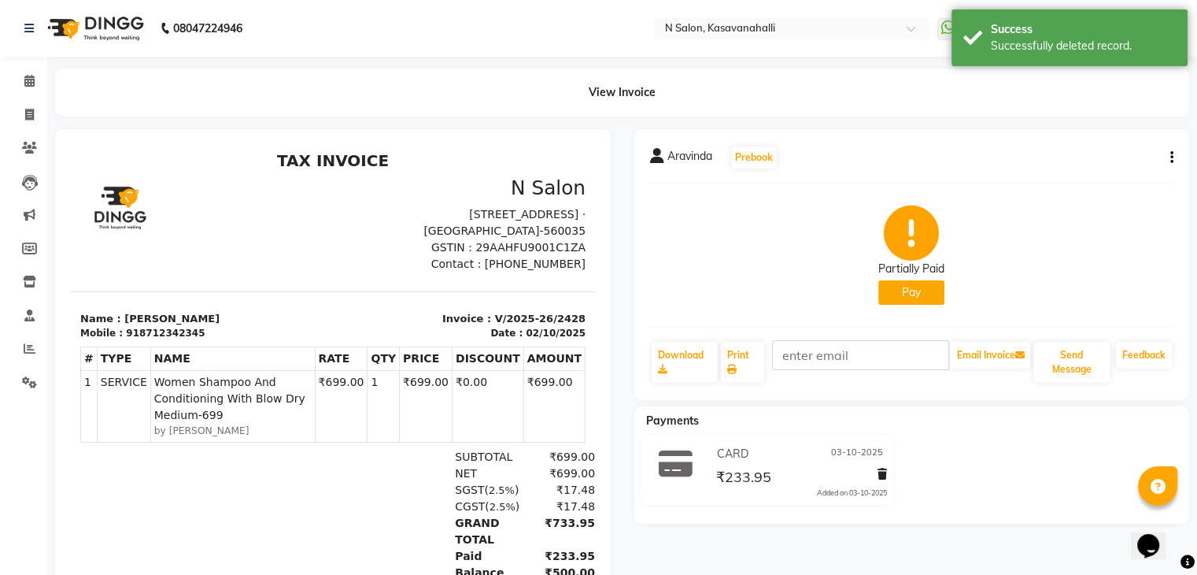
click at [905, 472] on div "CARD [DATE] ₹233.95 Added on [DATE]" at bounding box center [768, 473] width 290 height 76
click at [888, 472] on div "CARD [DATE] ₹233.95 Added on [DATE]" at bounding box center [800, 470] width 198 height 57
click at [882, 476] on icon at bounding box center [882, 473] width 9 height 11
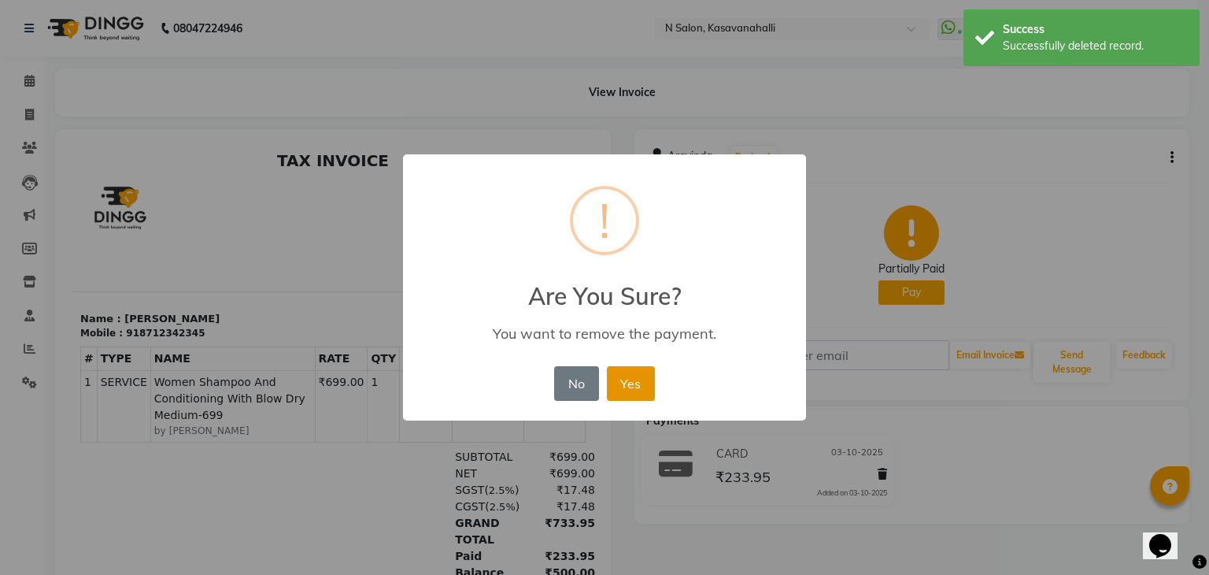
click at [631, 381] on button "Yes" at bounding box center [631, 383] width 48 height 35
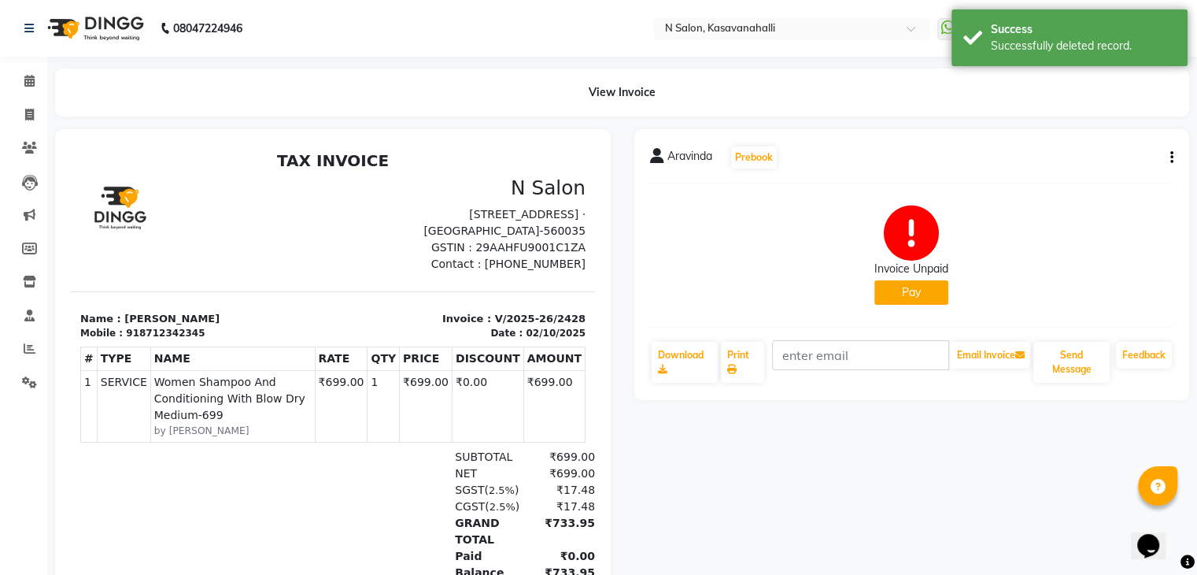
click at [931, 296] on button "Pay" at bounding box center [912, 292] width 74 height 24
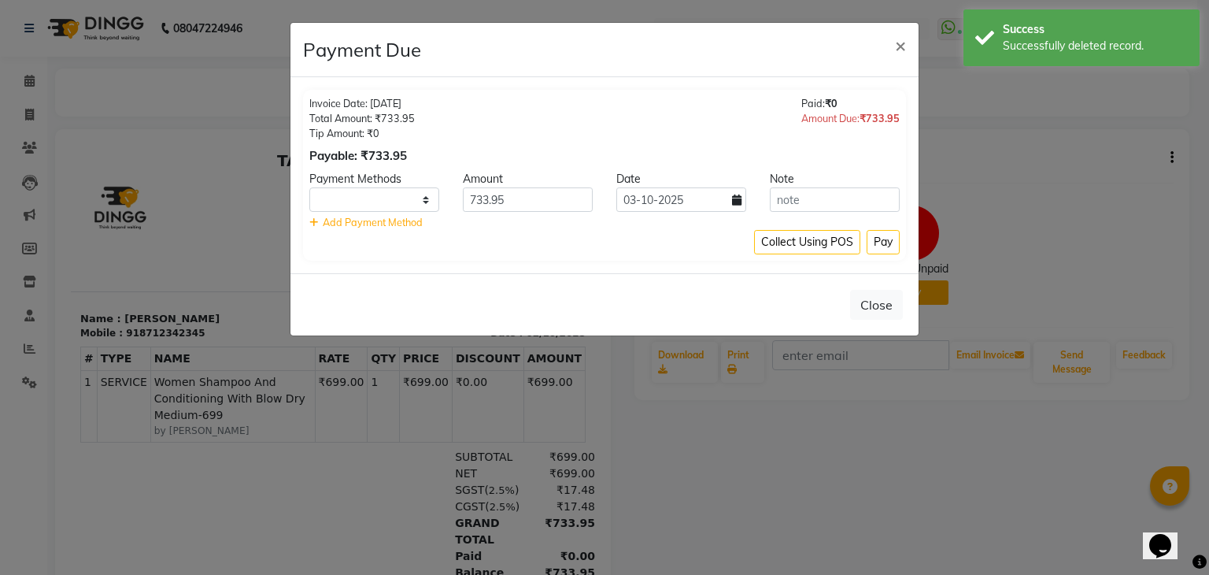
select select "1"
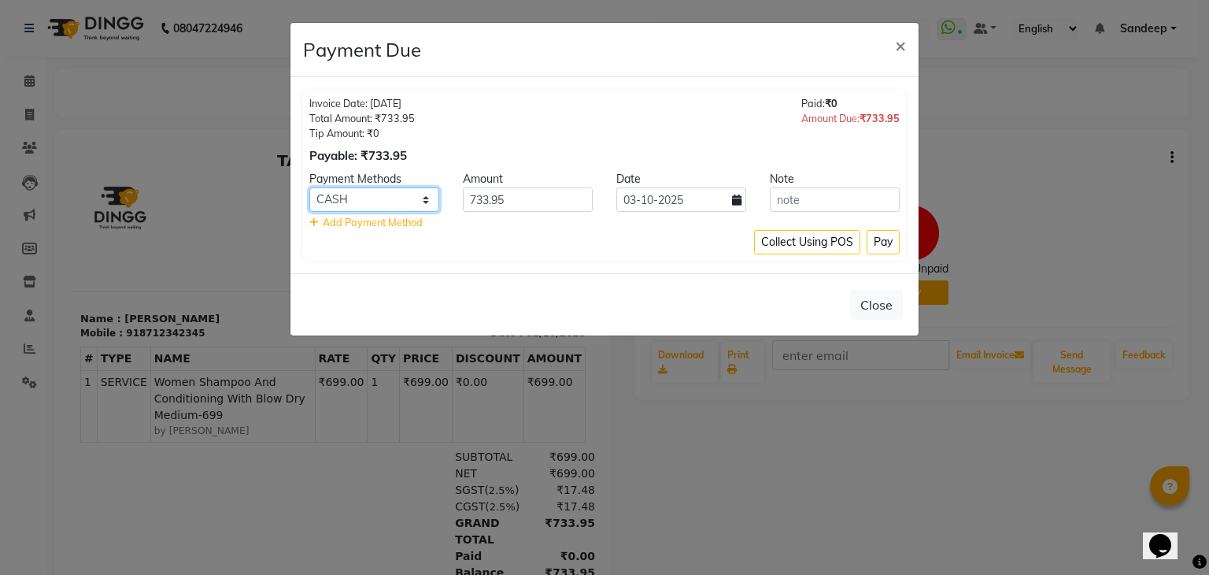
click at [417, 198] on select "ONLINE CARD CASH Bank UPI" at bounding box center [374, 199] width 130 height 24
click at [753, 392] on ngb-modal-window "Payment Due × Invoice Date: [DATE] Total Amount: ₹733.95 Tip Amount: ₹0 Payable…" at bounding box center [604, 287] width 1209 height 575
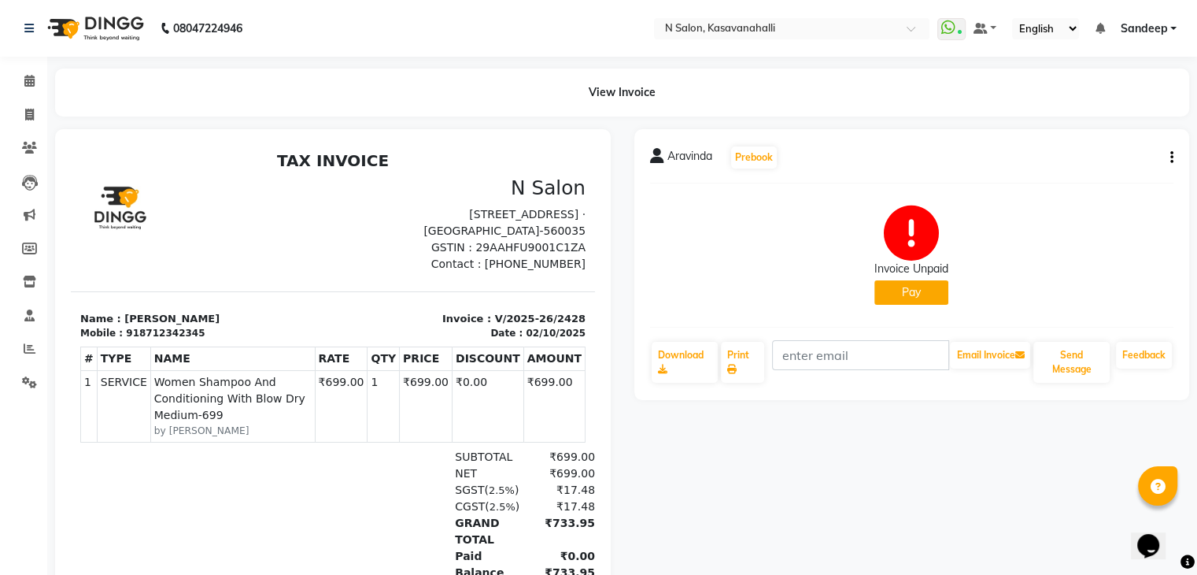
click at [912, 294] on button "Pay" at bounding box center [912, 292] width 74 height 24
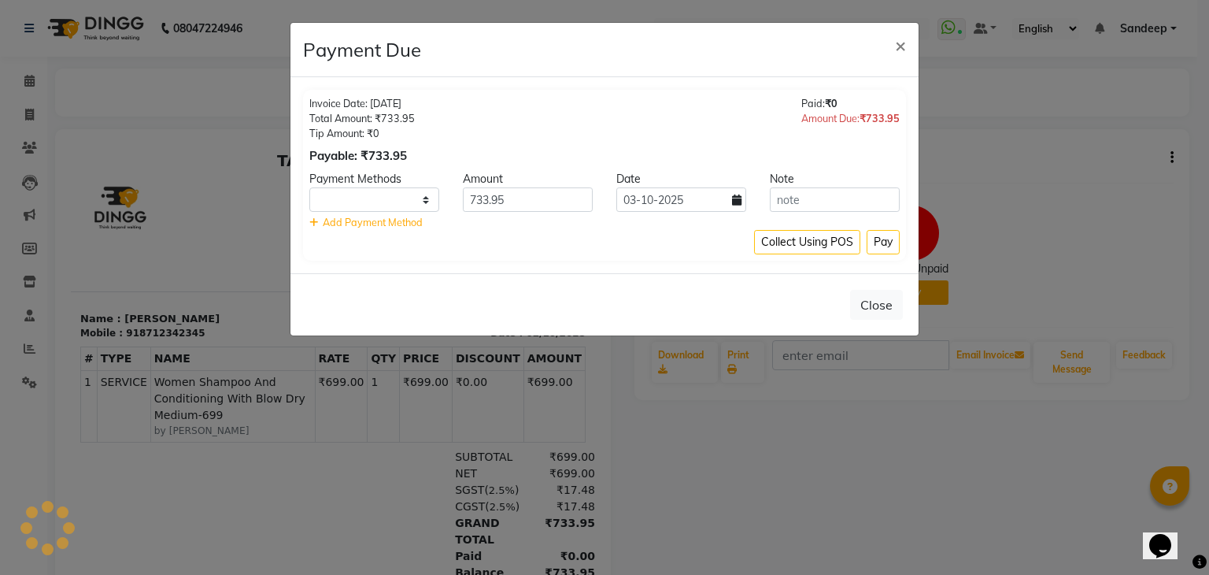
select select "1"
click at [528, 204] on input "733.95" at bounding box center [528, 199] width 130 height 24
type input "7"
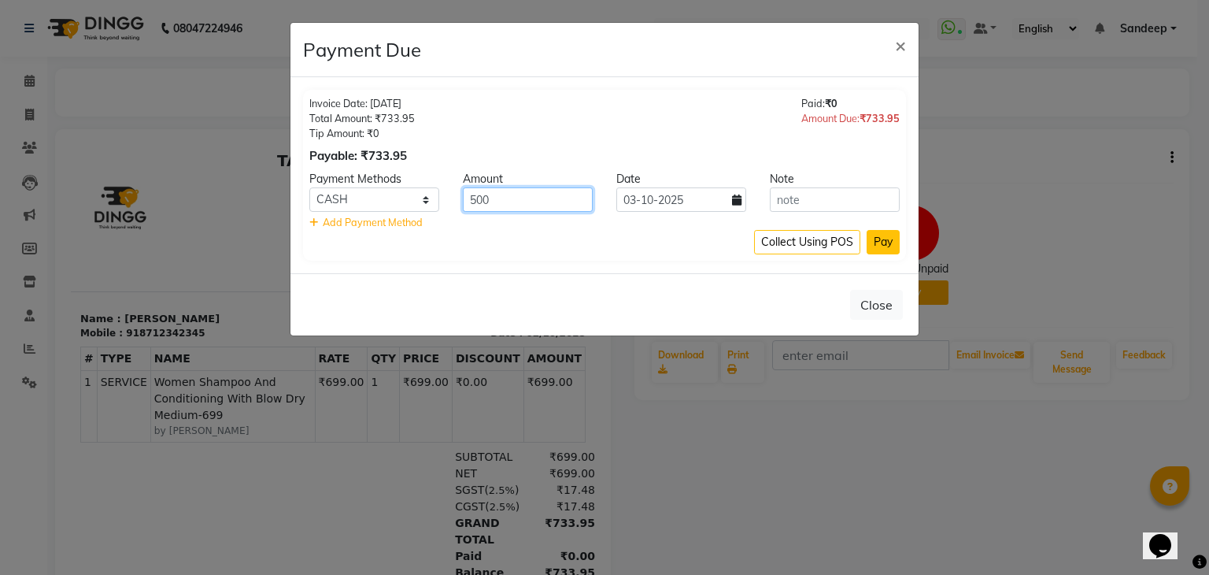
type input "500"
click at [896, 241] on button "Pay" at bounding box center [883, 242] width 33 height 24
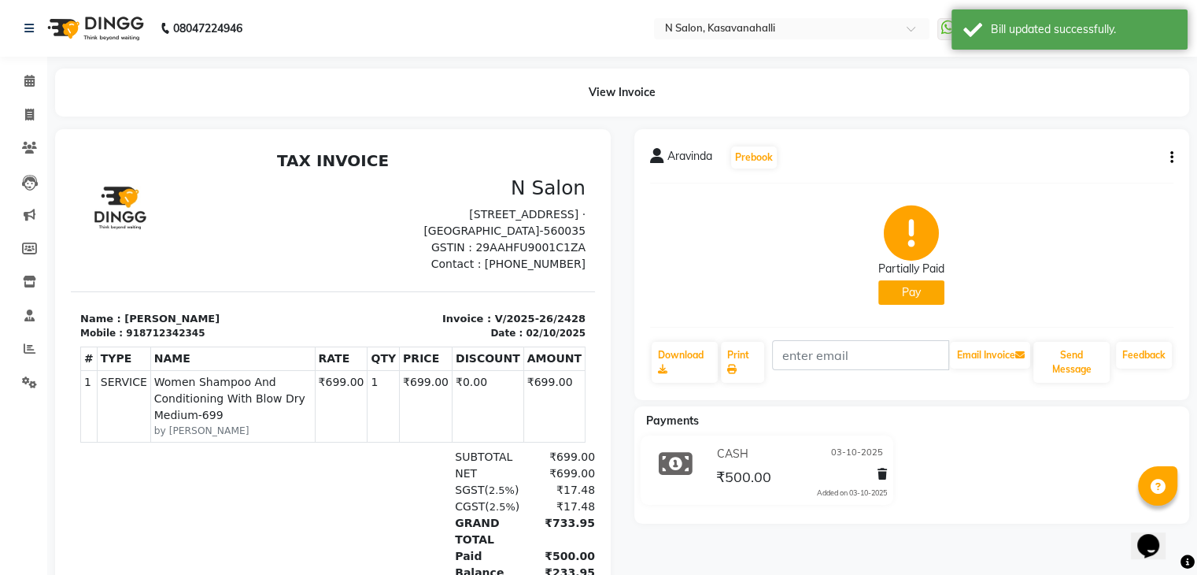
click at [925, 297] on button "Pay" at bounding box center [912, 292] width 66 height 24
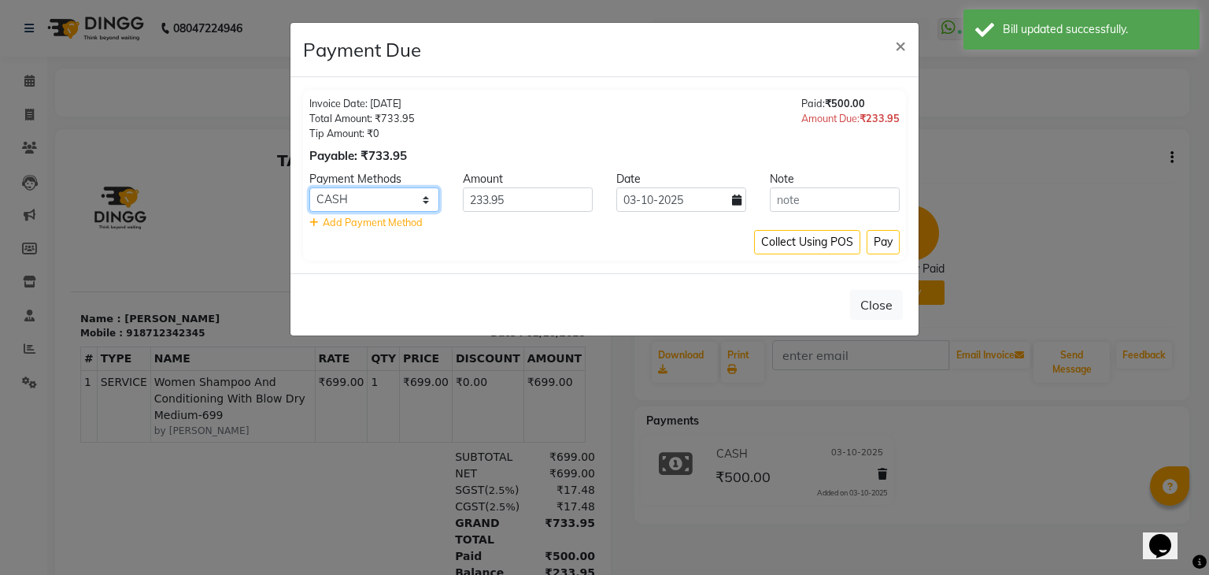
click at [408, 193] on select "ONLINE CARD CASH Bank UPI" at bounding box center [374, 199] width 130 height 24
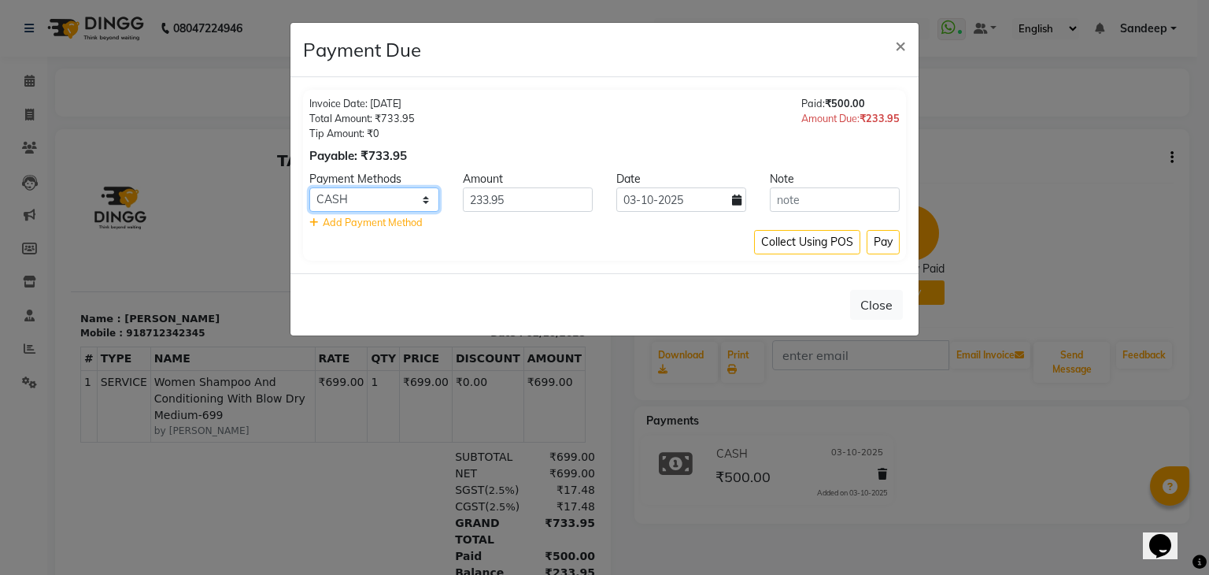
select select "2"
click at [309, 187] on select "ONLINE CARD CASH Bank UPI" at bounding box center [374, 199] width 130 height 24
click at [883, 249] on button "Pay" at bounding box center [883, 242] width 33 height 24
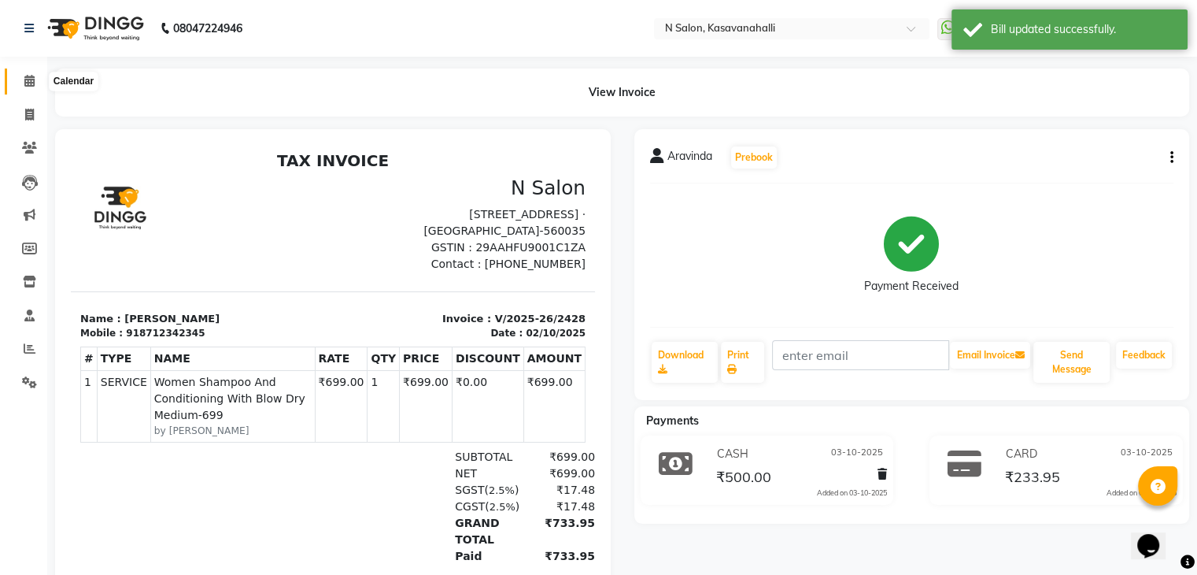
click at [31, 78] on icon at bounding box center [29, 81] width 10 height 12
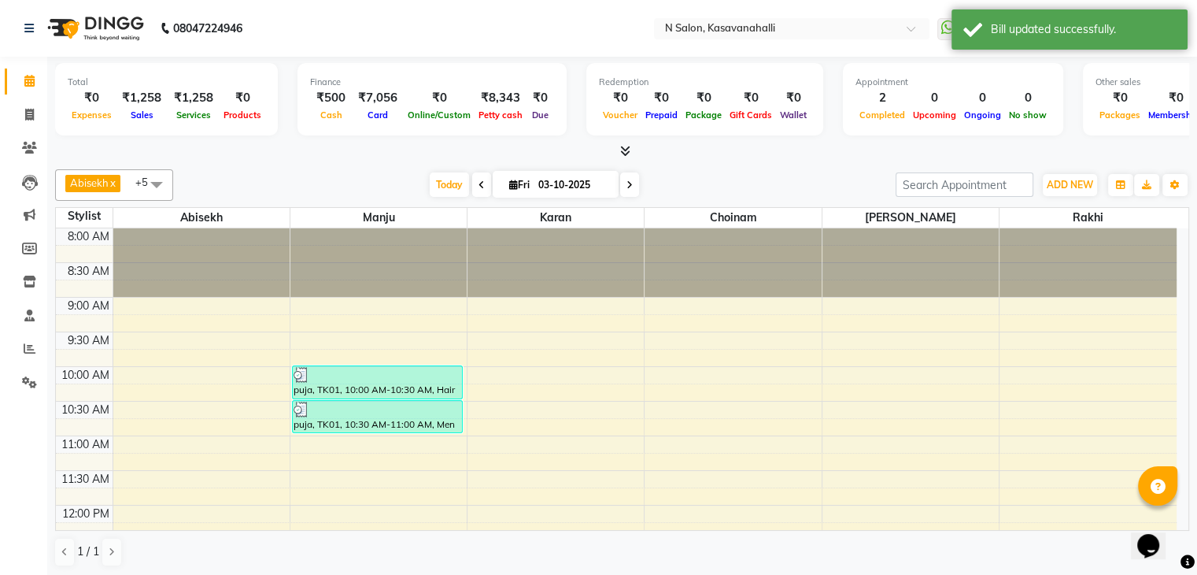
click at [633, 155] on div at bounding box center [622, 151] width 1134 height 17
click at [617, 141] on div "Total ₹0 Expenses ₹1,258 Sales ₹1,258 Services ₹0 Products Finance ₹500 Cash ₹7…" at bounding box center [622, 108] width 1134 height 103
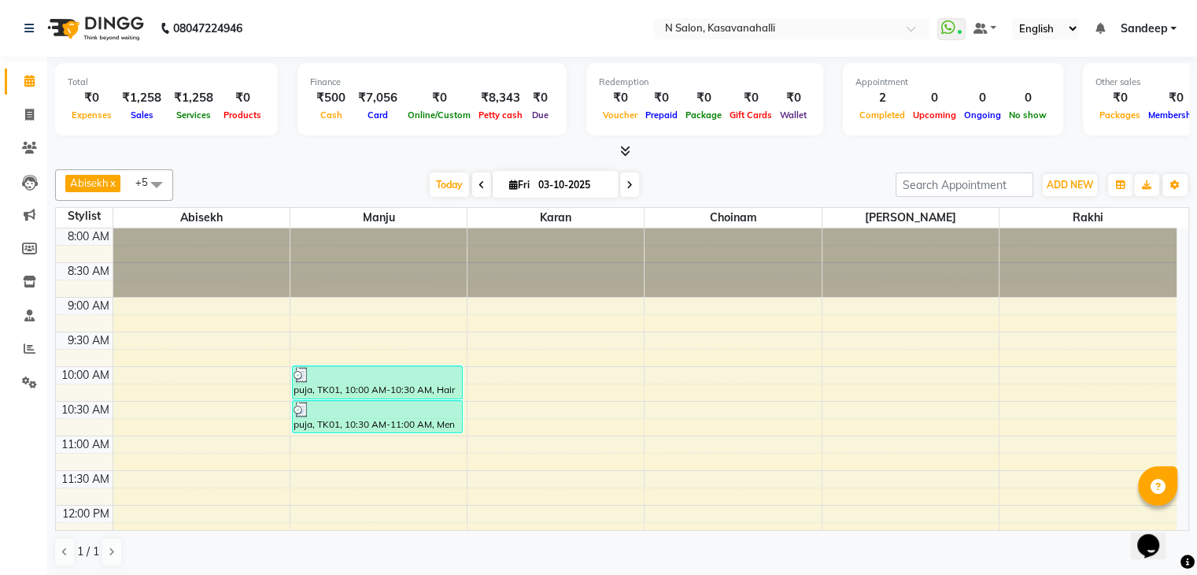
click at [627, 152] on icon at bounding box center [625, 151] width 10 height 12
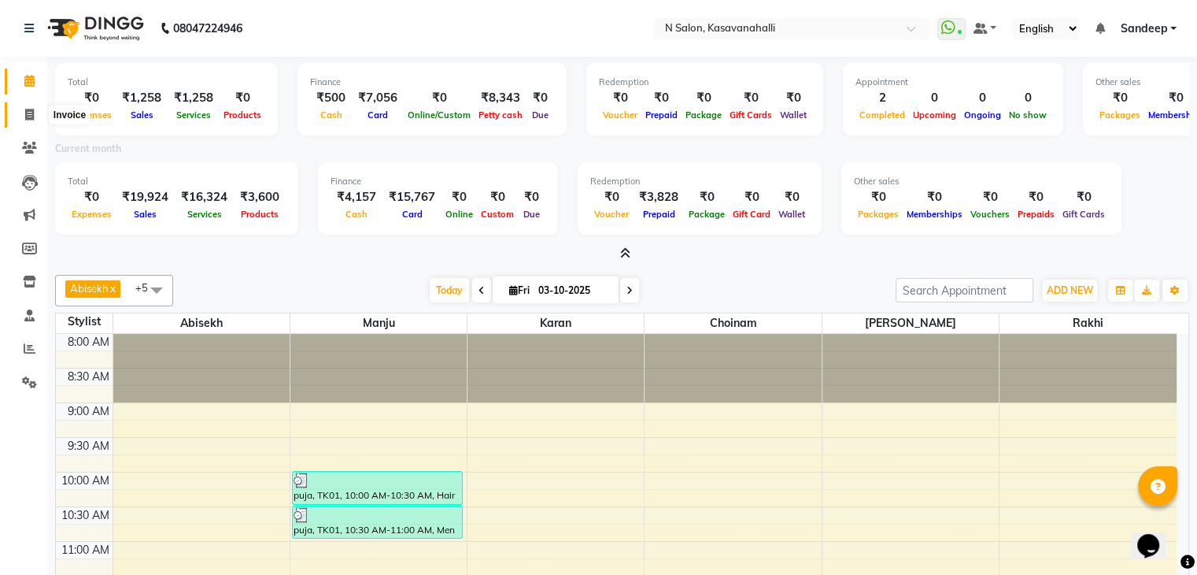
click at [23, 115] on span at bounding box center [30, 115] width 28 height 18
select select "service"
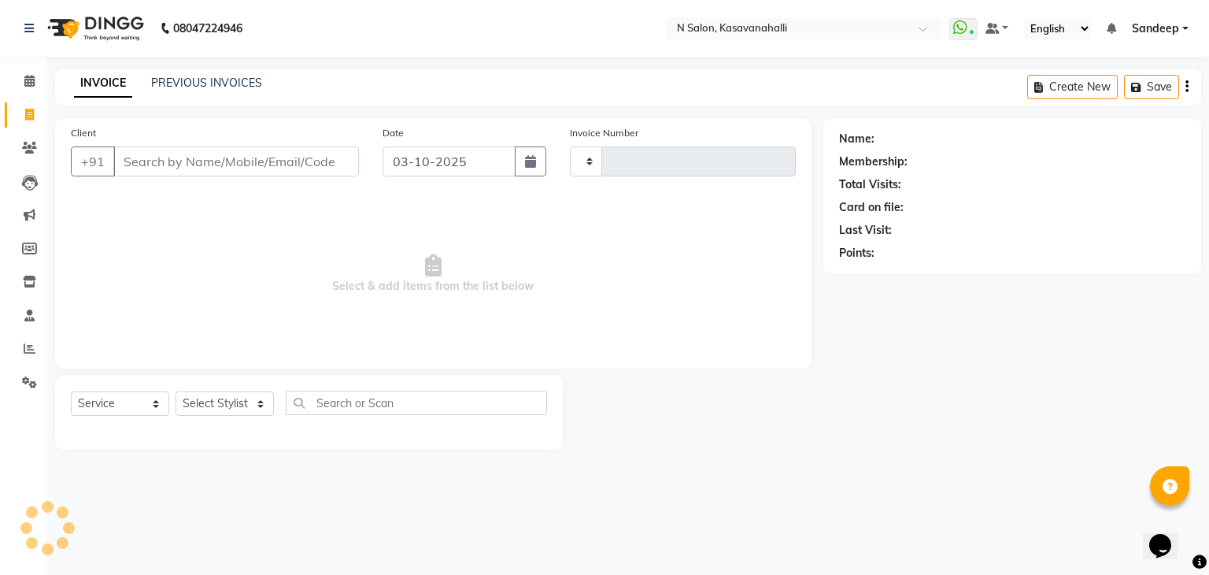
type input "2435"
select select "7111"
click at [189, 76] on link "PREVIOUS INVOICES" at bounding box center [206, 83] width 111 height 14
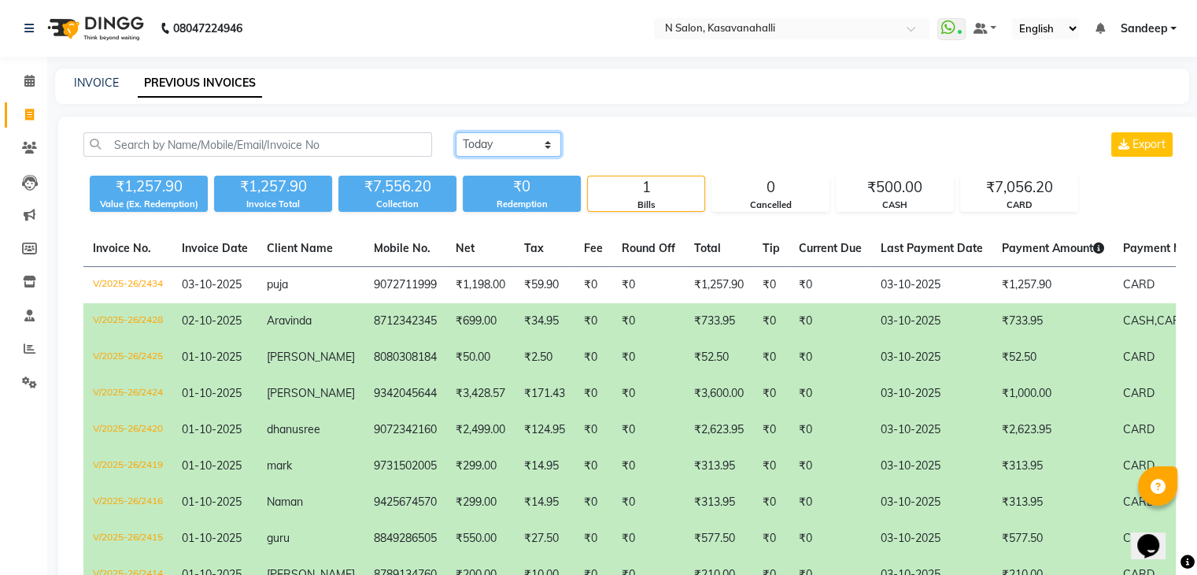
click at [519, 142] on select "[DATE] [DATE] Custom Range" at bounding box center [508, 144] width 105 height 24
select select "range"
click at [456, 132] on select "[DATE] [DATE] Custom Range" at bounding box center [508, 144] width 105 height 24
click at [627, 140] on input "03-10-2025" at bounding box center [637, 145] width 110 height 22
select select "10"
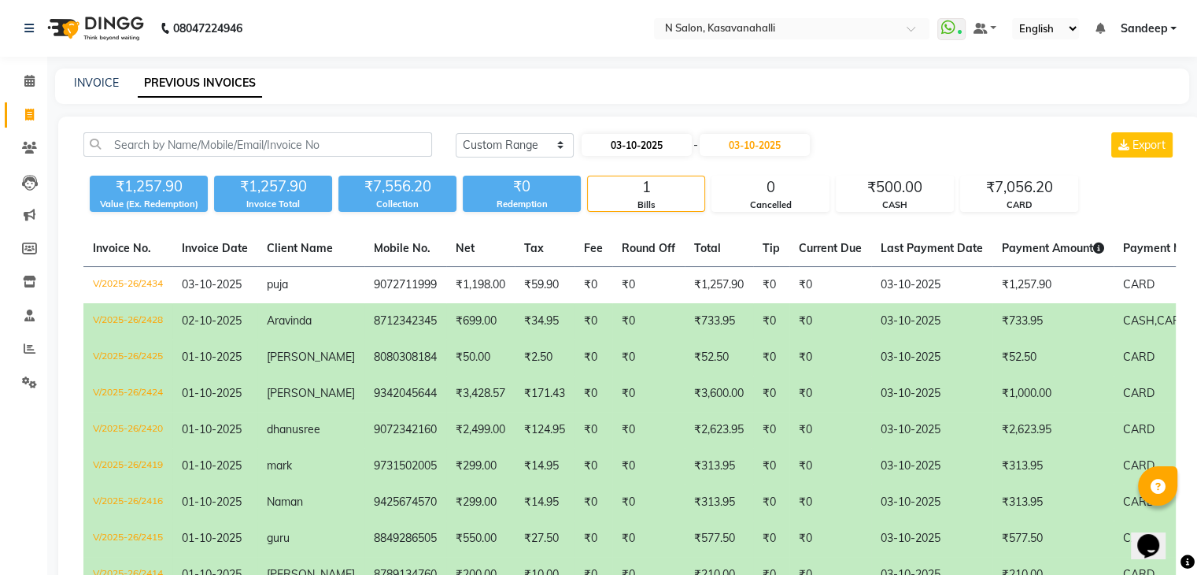
select select "2025"
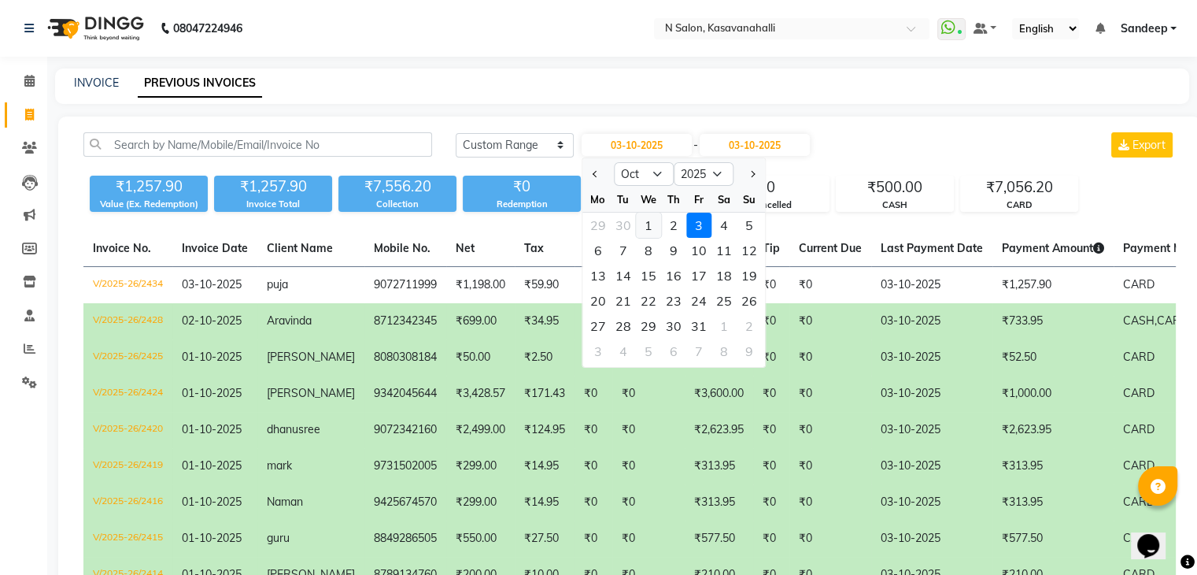
click at [649, 226] on div "1" at bounding box center [648, 225] width 25 height 25
type input "01-10-2025"
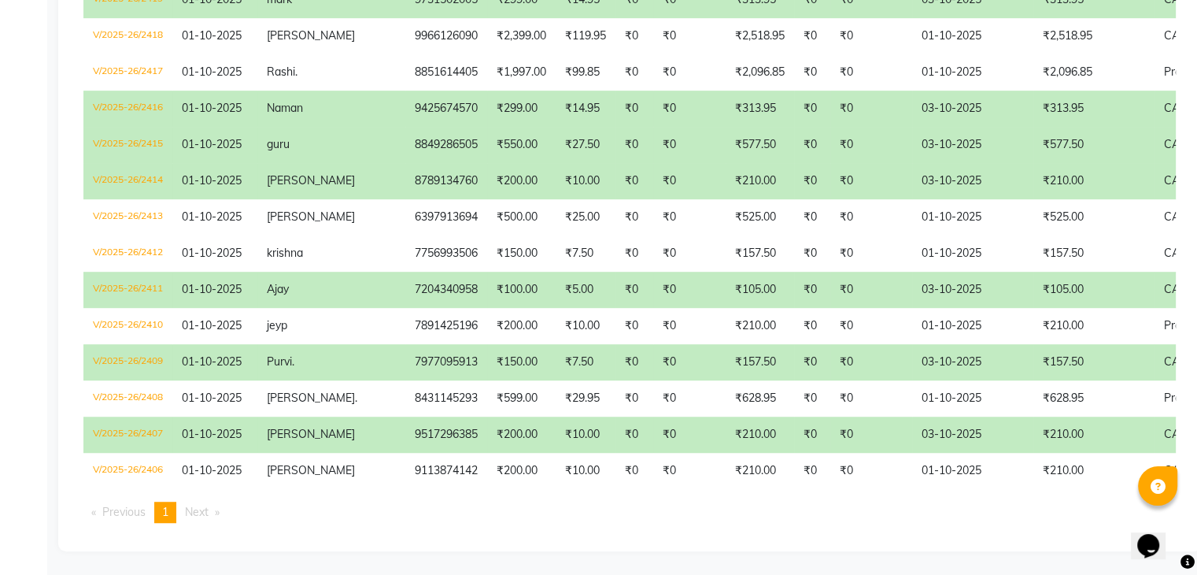
scroll to position [887, 0]
drag, startPoint x: 803, startPoint y: 476, endPoint x: 877, endPoint y: 485, distance: 74.6
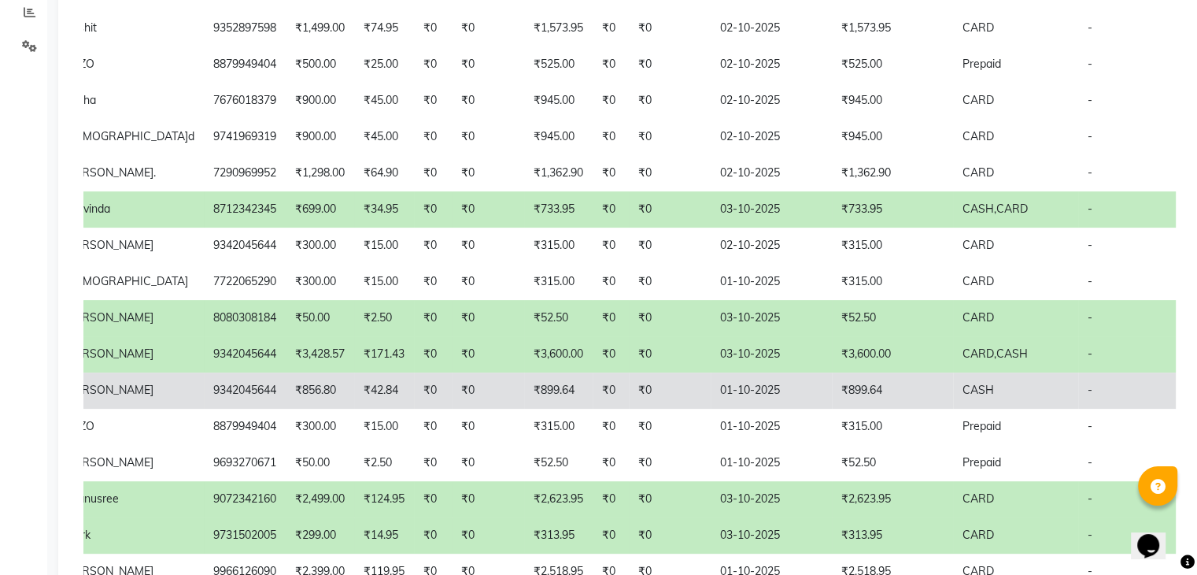
scroll to position [179, 0]
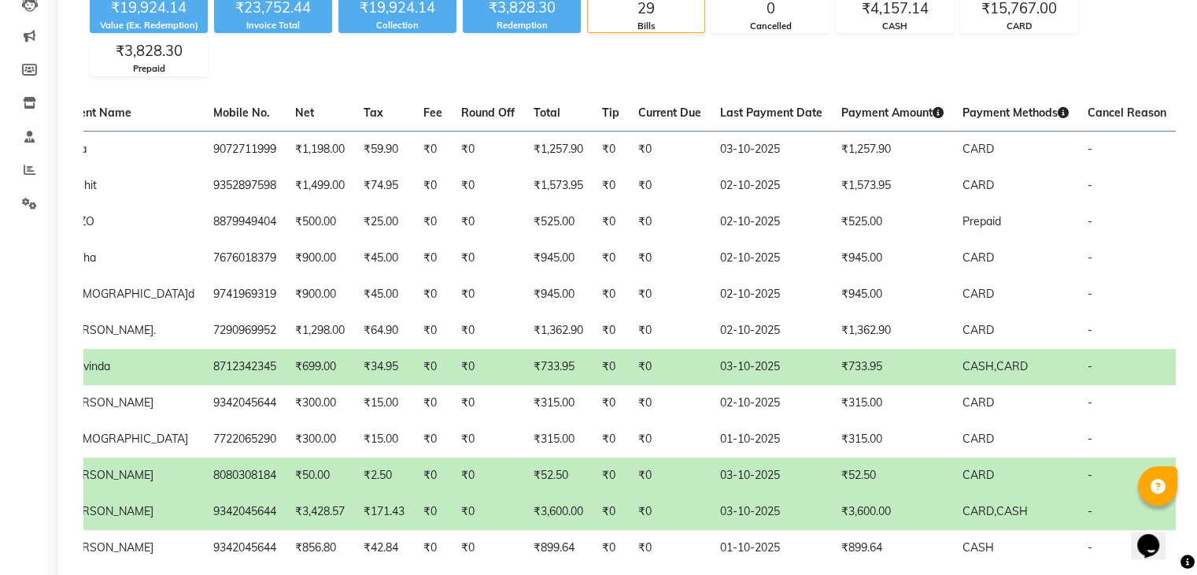
click at [963, 511] on span "CARD," at bounding box center [980, 511] width 34 height 14
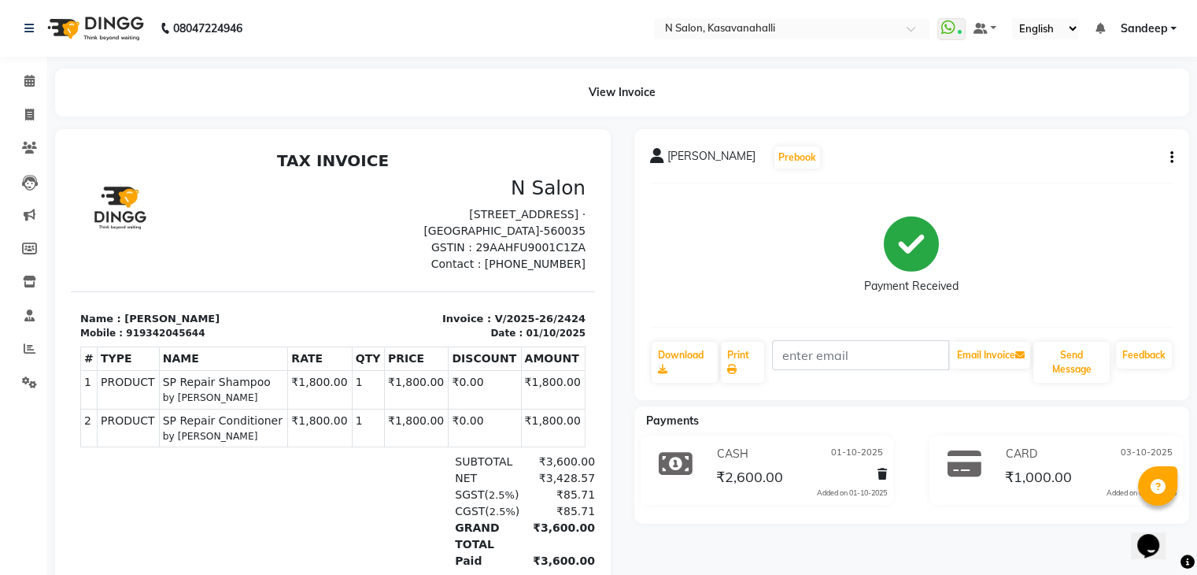
click at [1171, 157] on icon "button" at bounding box center [1172, 157] width 3 height 1
click at [1109, 150] on div "Edit Item Staff" at bounding box center [1110, 148] width 76 height 20
select select
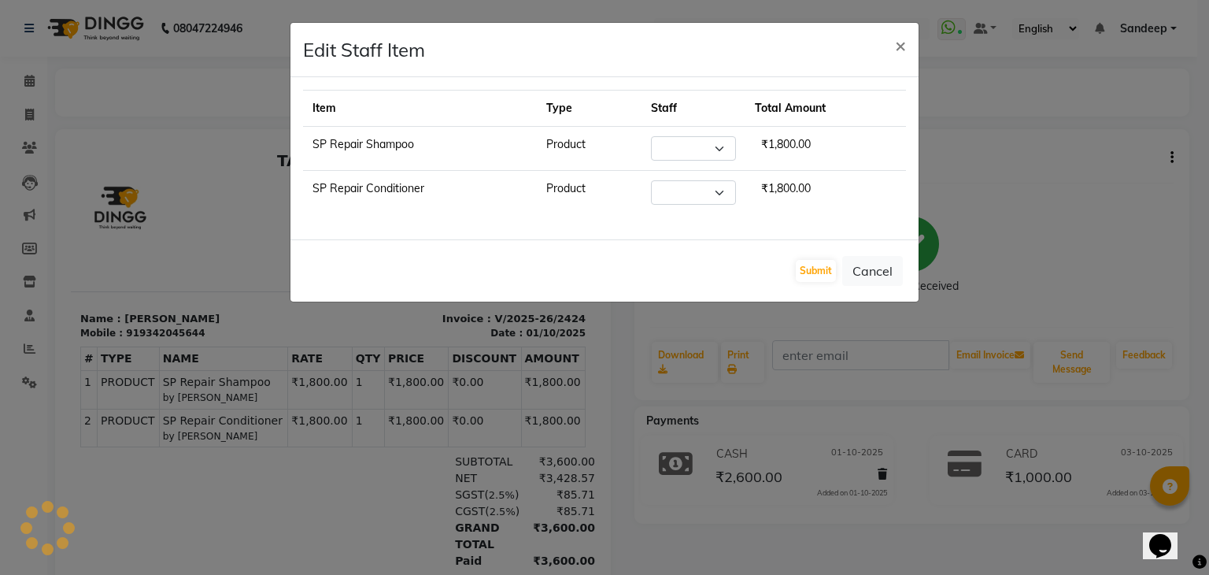
select select "75765"
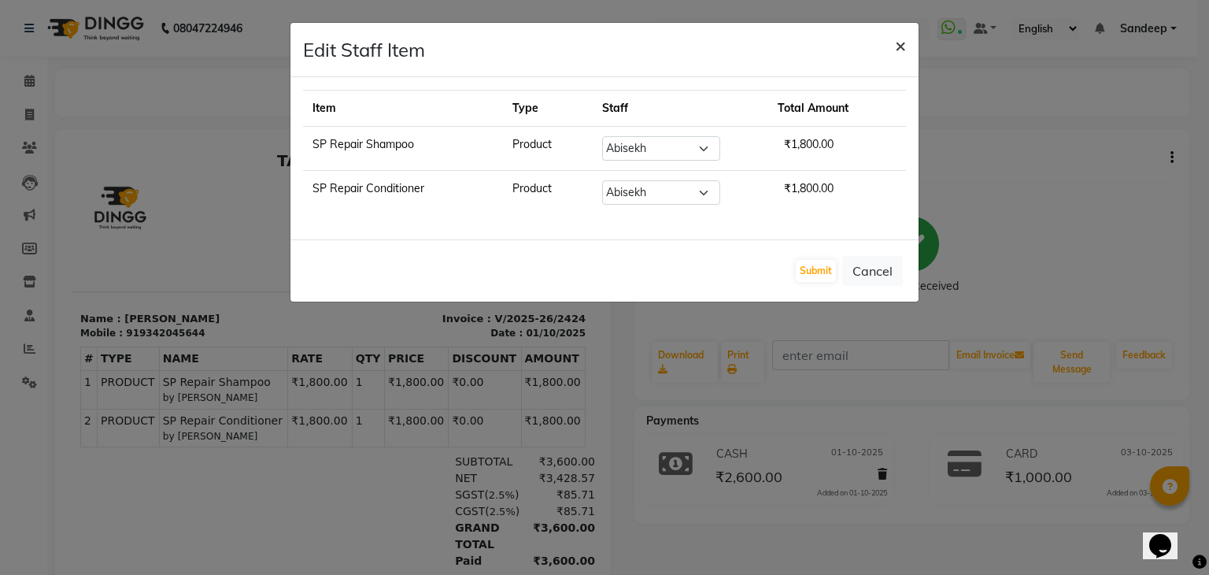
click at [898, 48] on span "×" at bounding box center [900, 45] width 11 height 24
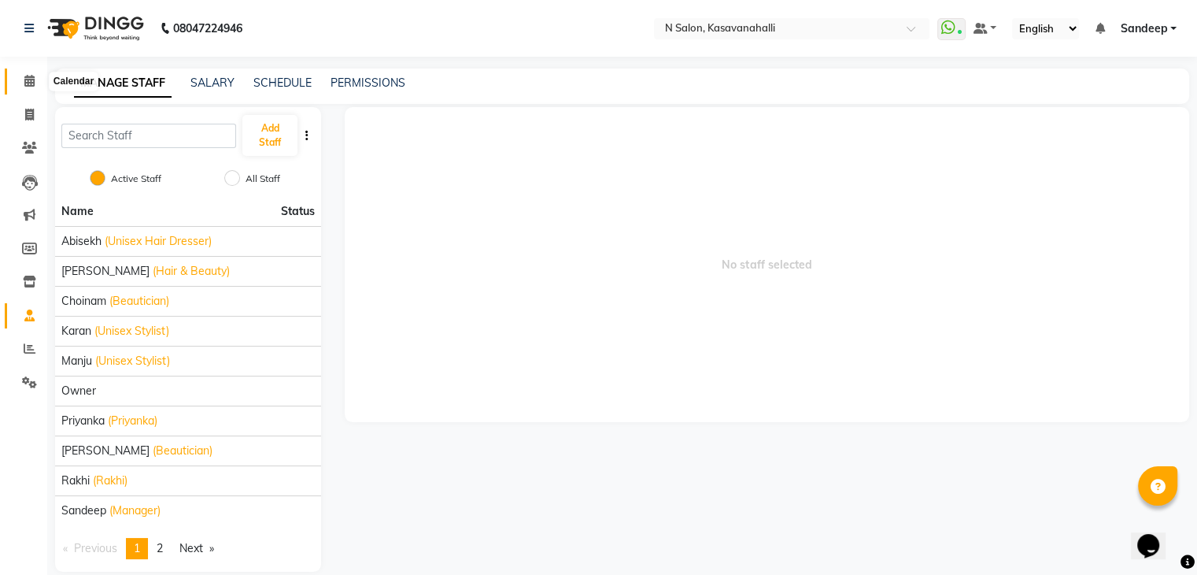
click at [39, 80] on span at bounding box center [30, 81] width 28 height 18
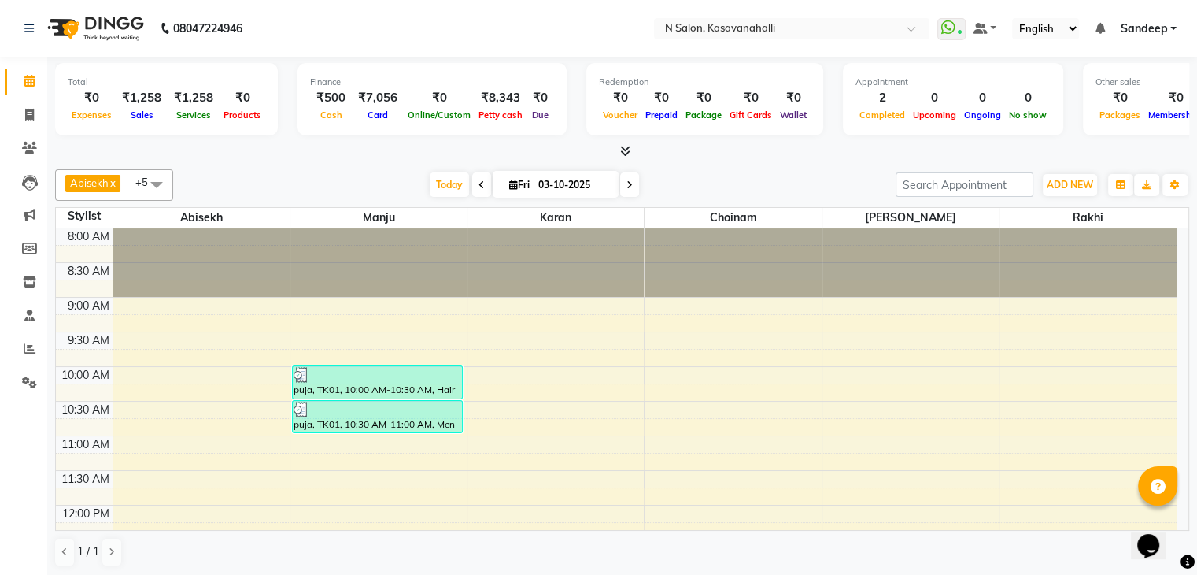
click at [622, 151] on icon at bounding box center [625, 151] width 10 height 12
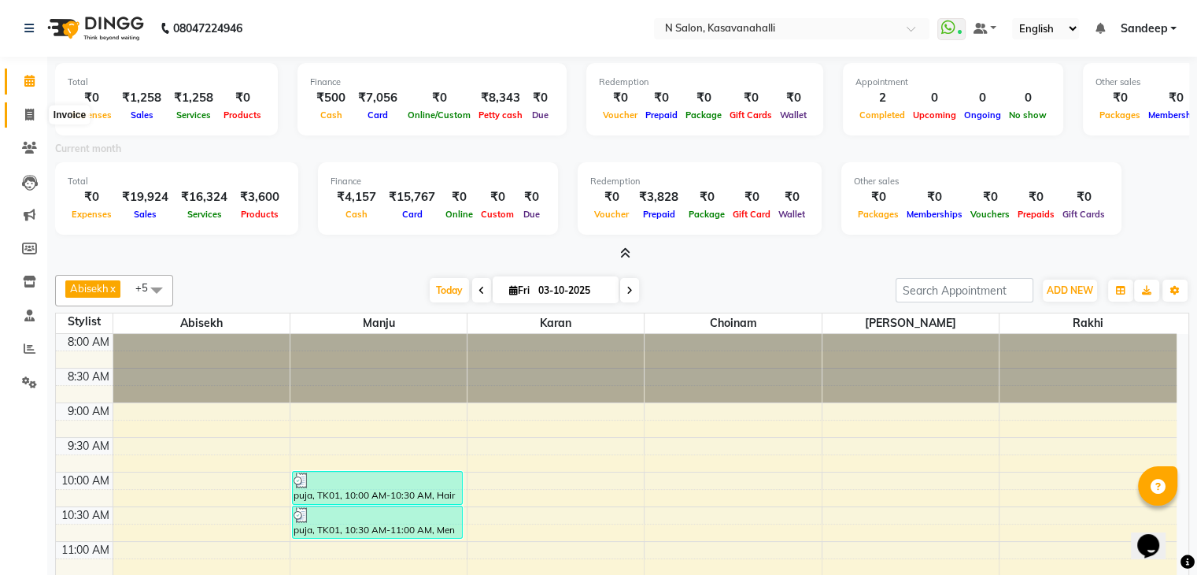
click at [28, 112] on icon at bounding box center [29, 115] width 9 height 12
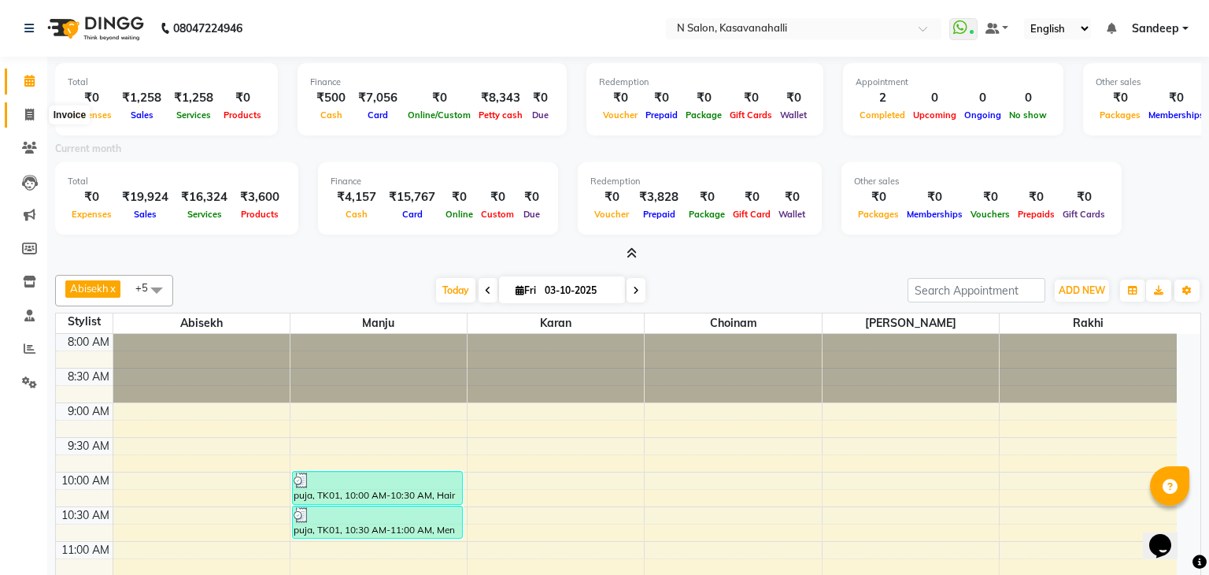
select select "7111"
select select "service"
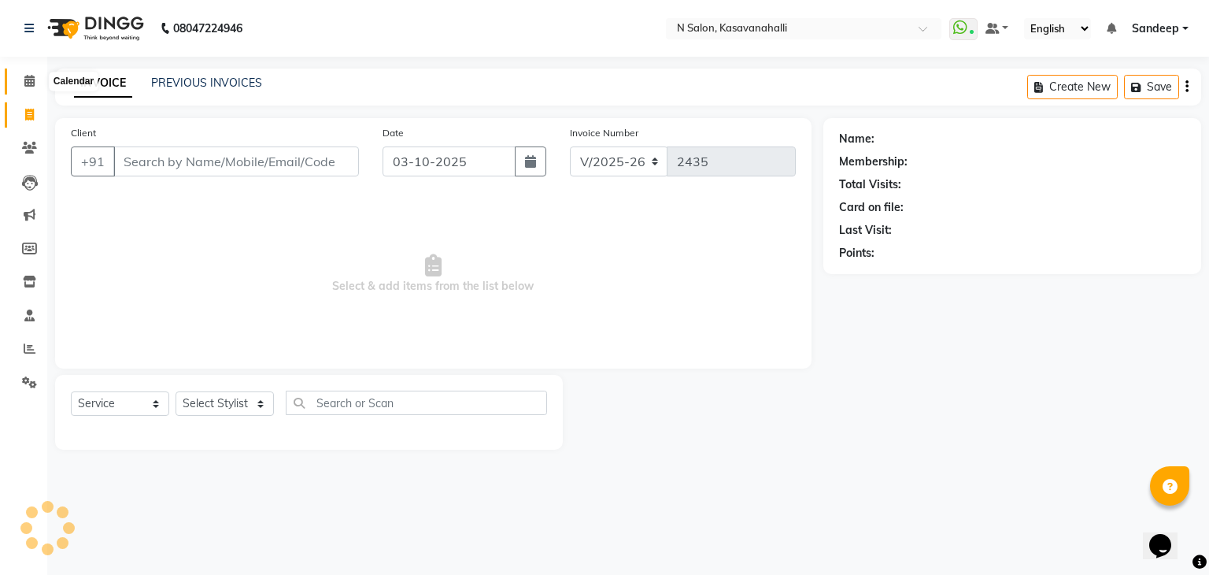
click at [28, 77] on icon at bounding box center [29, 81] width 10 height 12
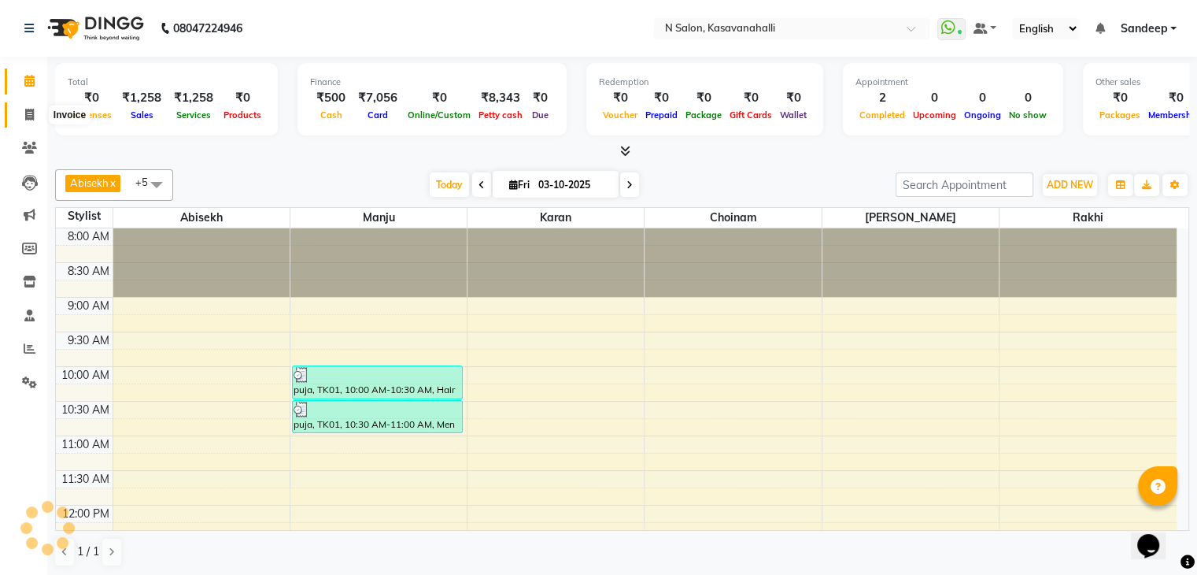
click at [32, 114] on icon at bounding box center [29, 115] width 9 height 12
select select "service"
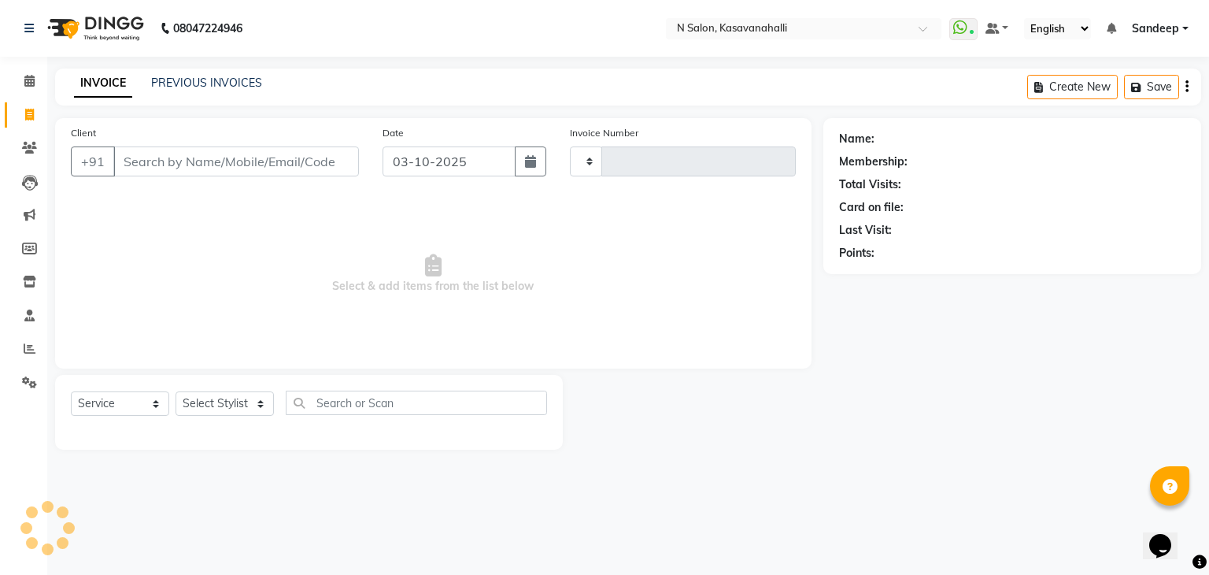
type input "2435"
select select "7111"
click at [202, 87] on link "PREVIOUS INVOICES" at bounding box center [206, 83] width 111 height 14
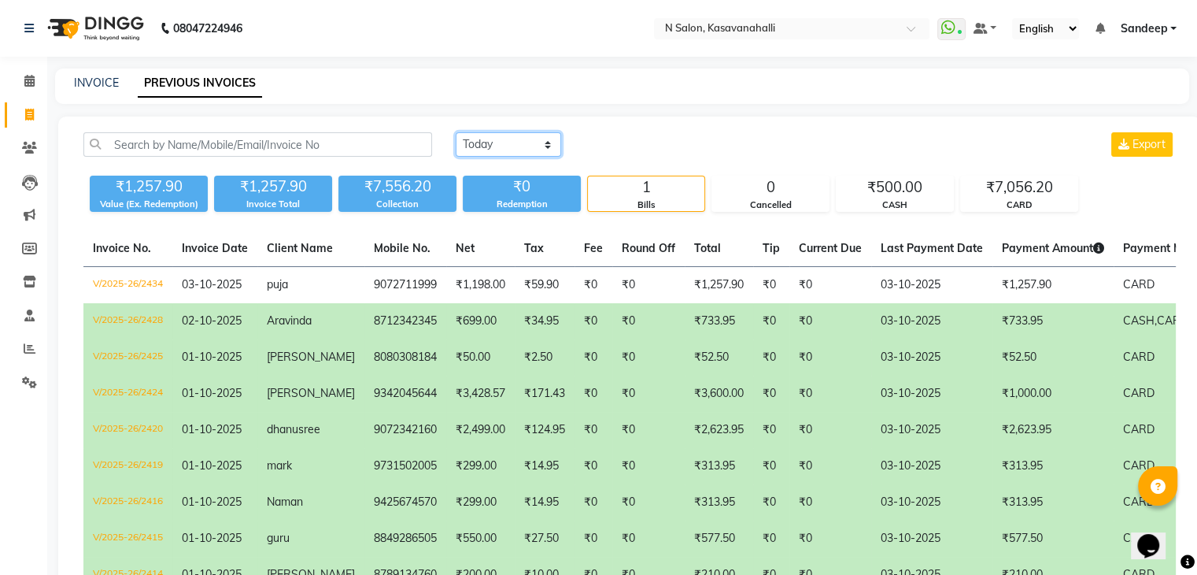
click at [547, 146] on select "Today Yesterday Custom Range" at bounding box center [508, 144] width 105 height 24
click at [456, 132] on select "Today Yesterday Custom Range" at bounding box center [508, 144] width 105 height 24
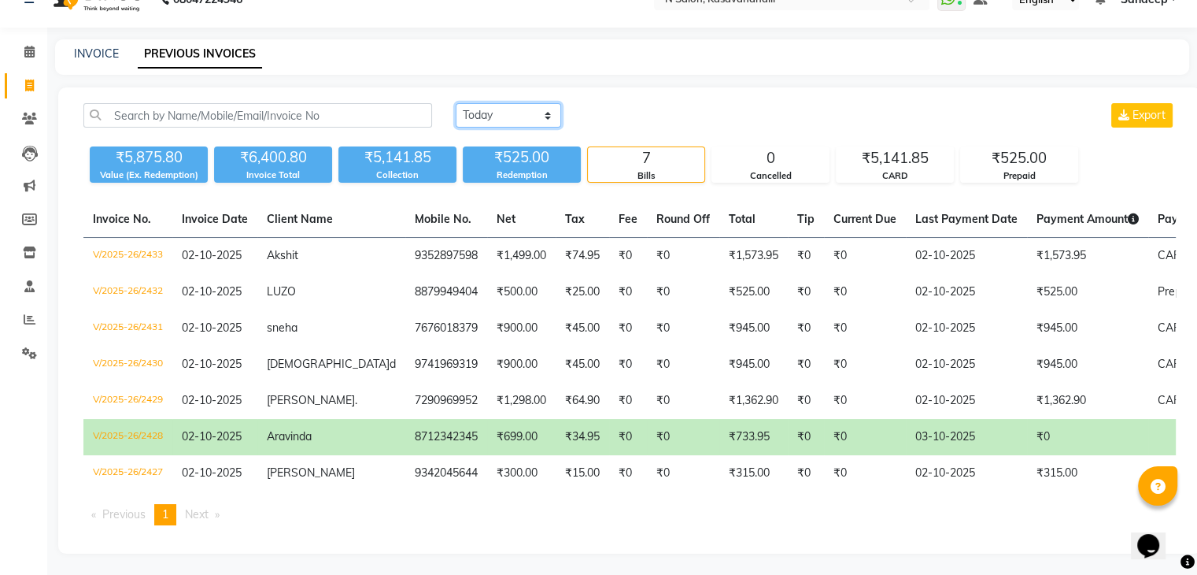
scroll to position [44, 0]
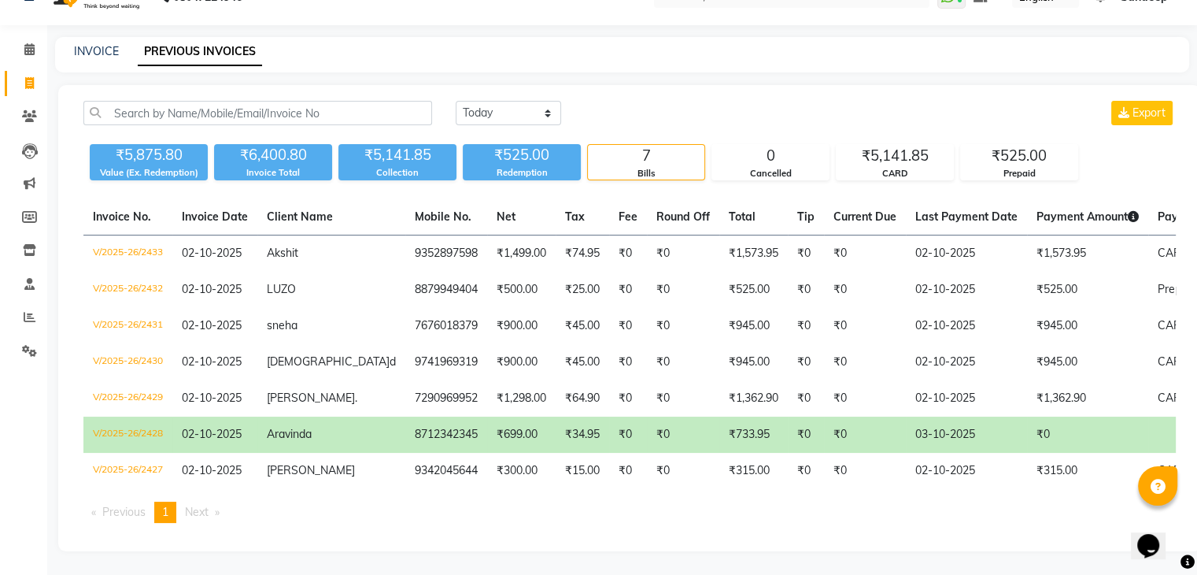
click at [906, 429] on td "03-10-2025" at bounding box center [966, 434] width 121 height 36
click at [788, 435] on td "₹0" at bounding box center [806, 434] width 36 height 36
click at [548, 101] on select "Today Yesterday Custom Range" at bounding box center [508, 113] width 105 height 24
select select "range"
click at [456, 101] on select "[DATE] [DATE] Custom Range" at bounding box center [508, 113] width 105 height 24
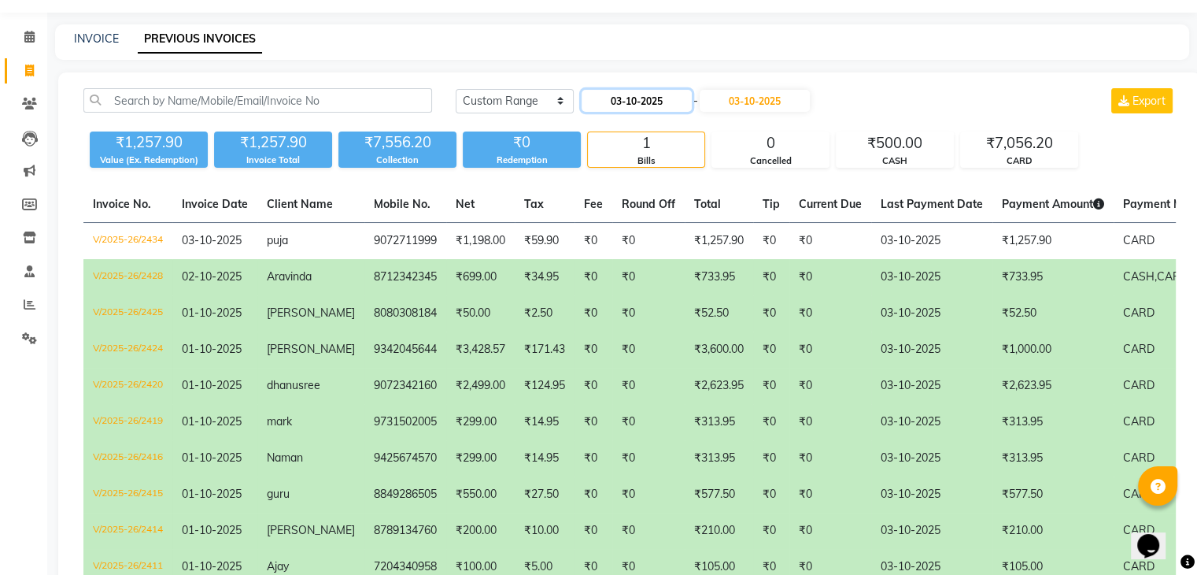
click at [609, 101] on input "03-10-2025" at bounding box center [637, 101] width 110 height 22
select select "10"
select select "2025"
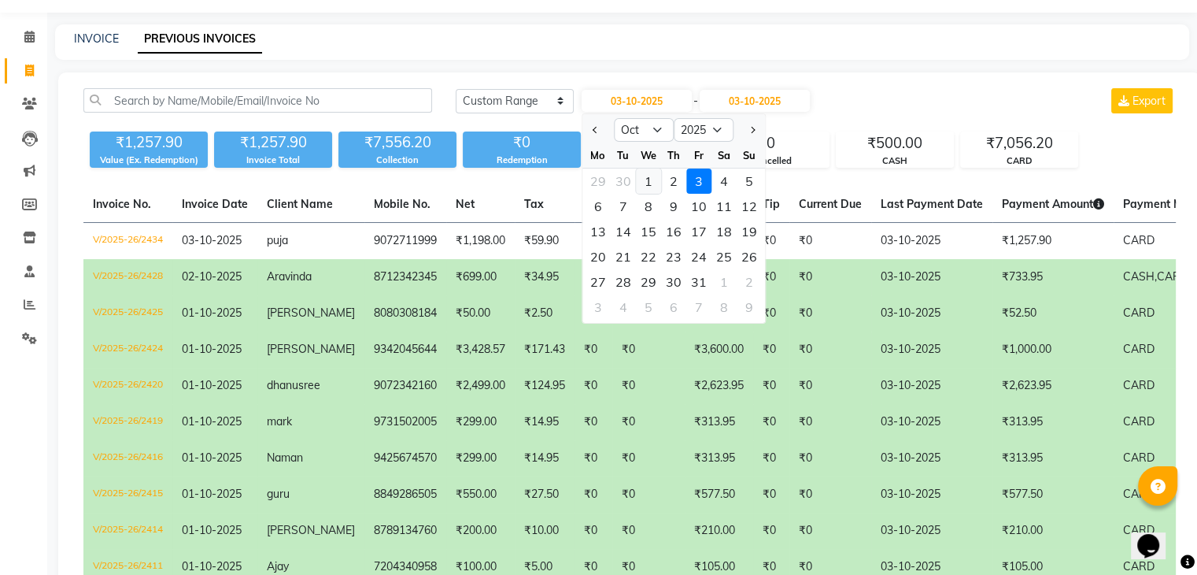
click at [646, 180] on div "1" at bounding box center [648, 180] width 25 height 25
type input "01-10-2025"
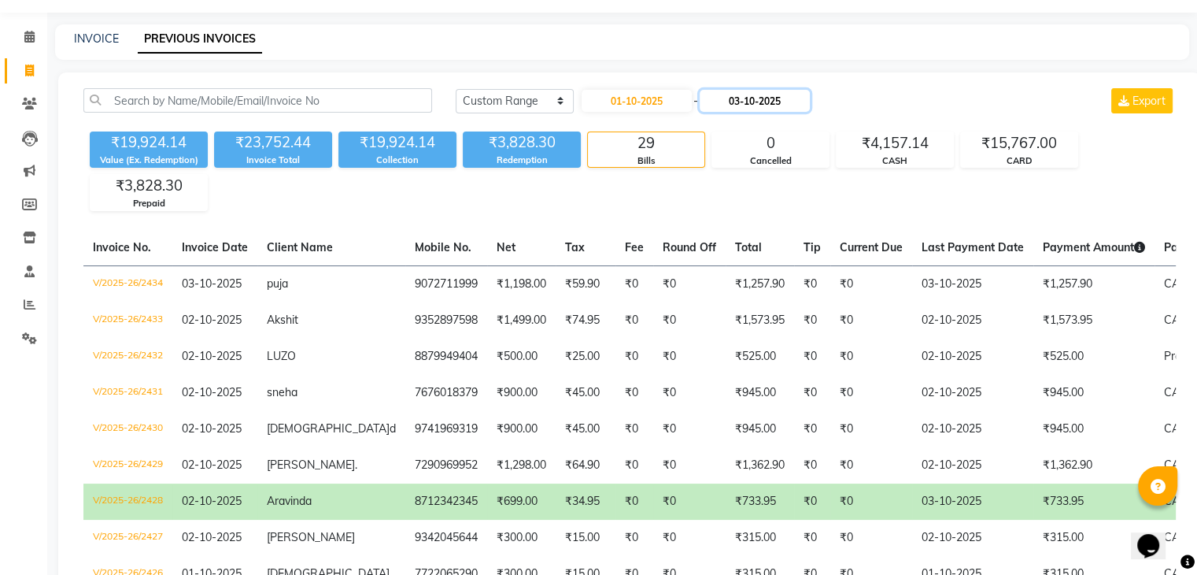
click at [738, 105] on input "03-10-2025" at bounding box center [755, 101] width 110 height 22
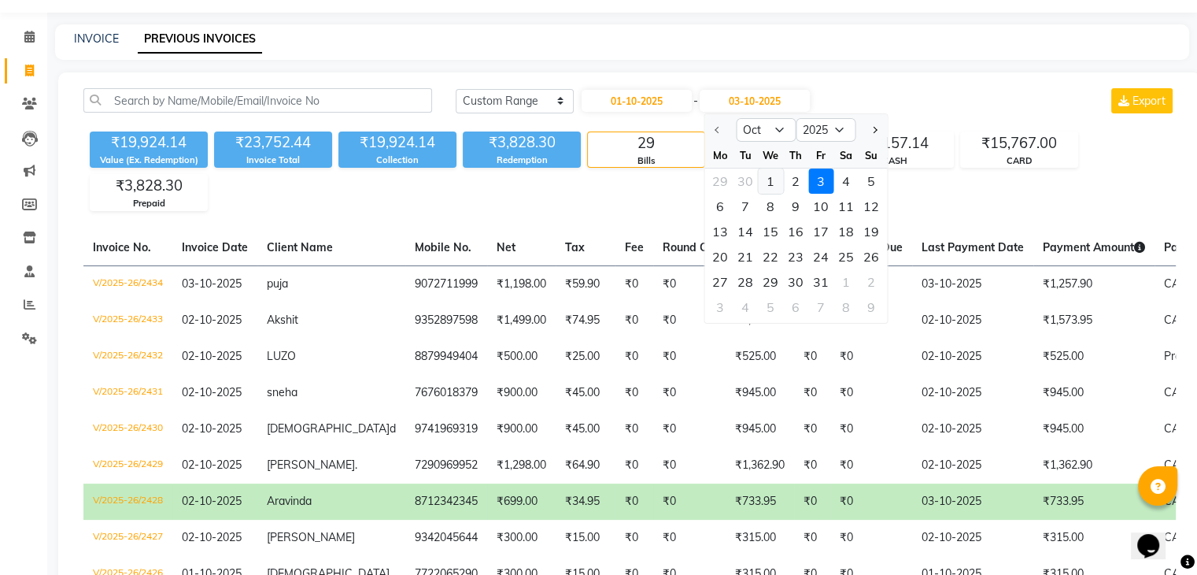
click at [768, 181] on div "1" at bounding box center [770, 180] width 25 height 25
type input "01-10-2025"
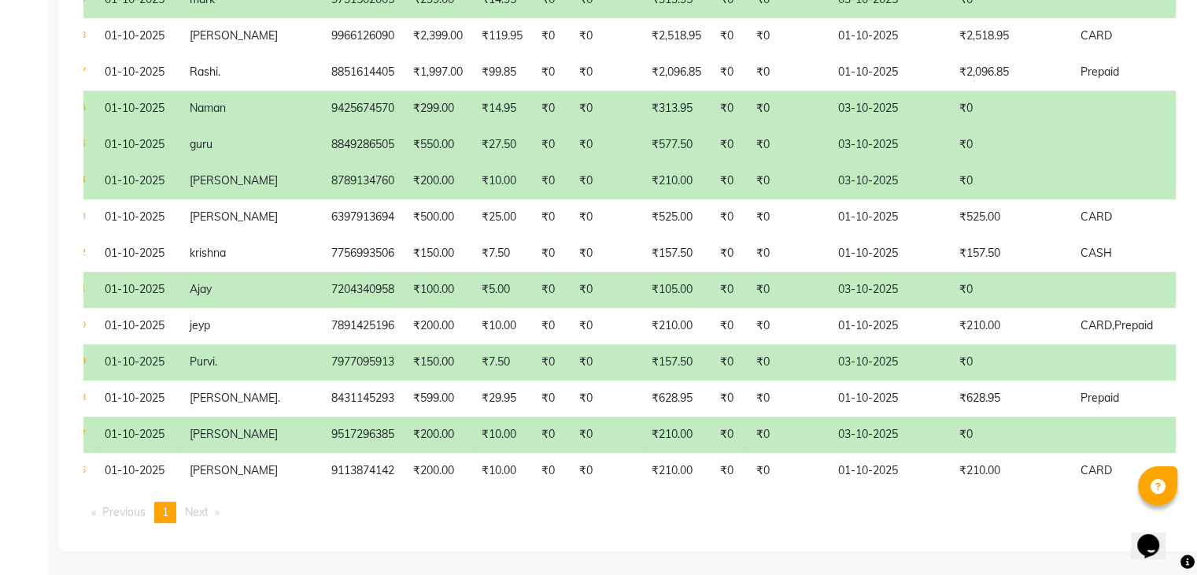
scroll to position [0, 74]
click at [779, 416] on td "₹0" at bounding box center [791, 434] width 82 height 36
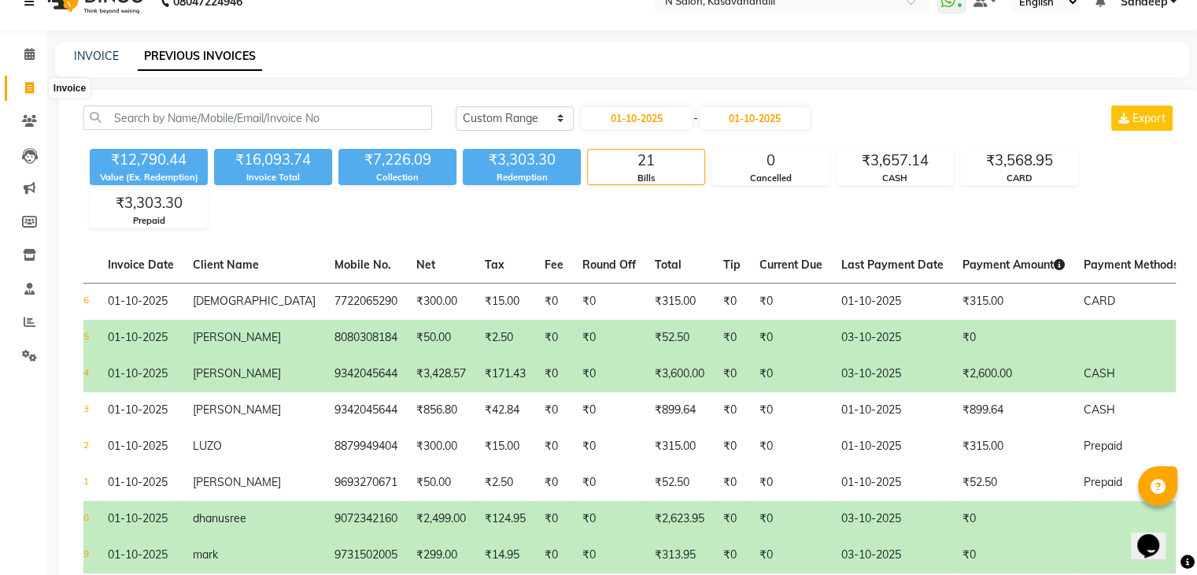
scroll to position [0, 0]
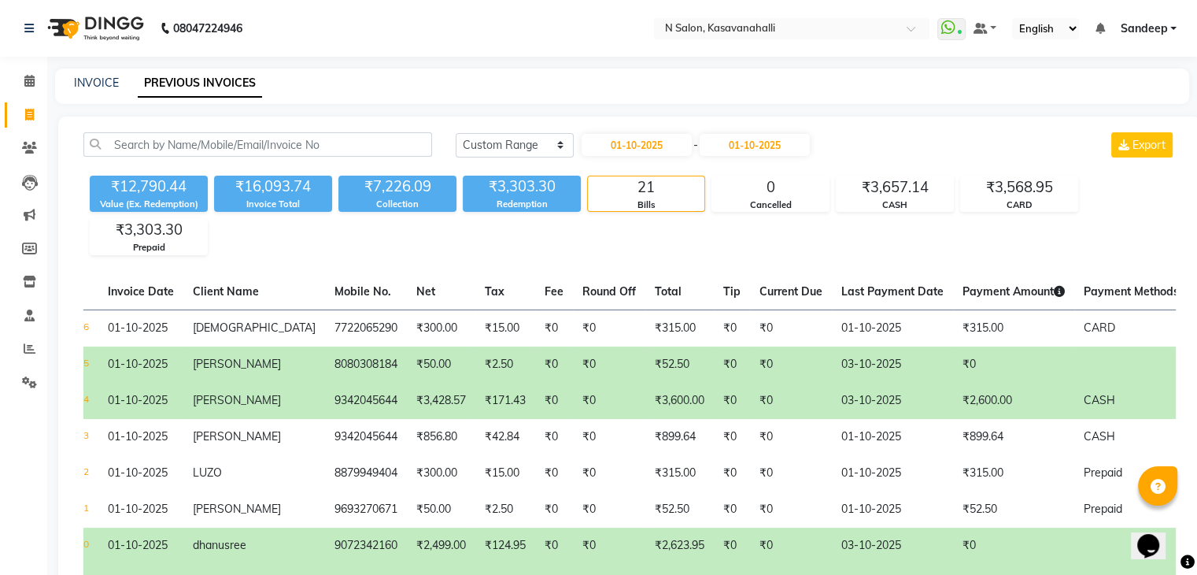
click at [25, 132] on li "Clients" at bounding box center [23, 148] width 47 height 34
click at [28, 113] on icon at bounding box center [29, 115] width 9 height 12
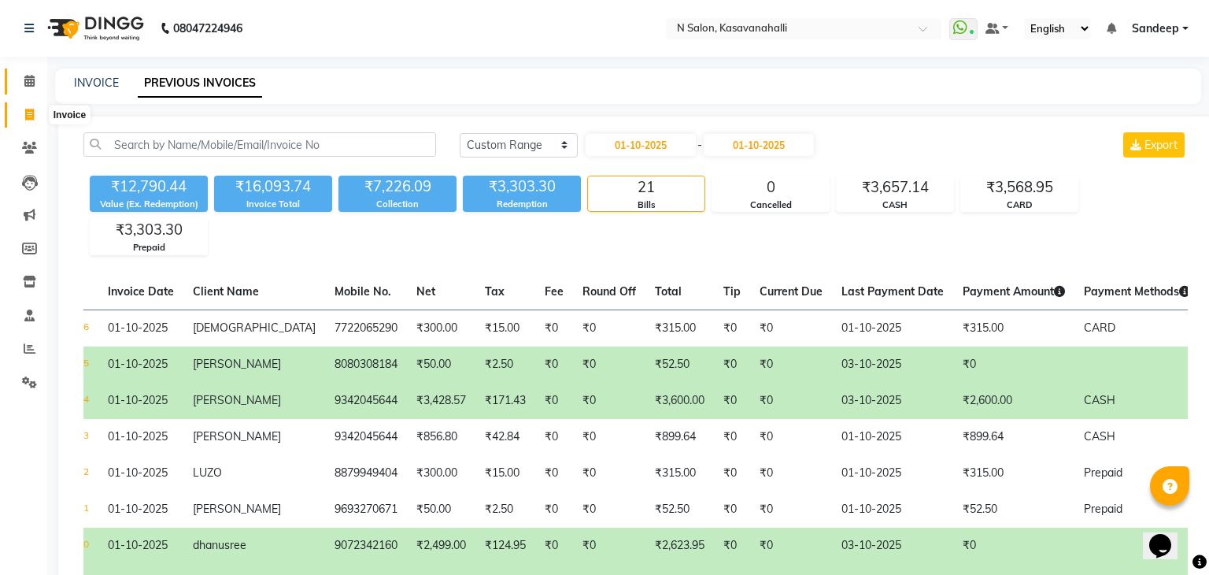
select select "service"
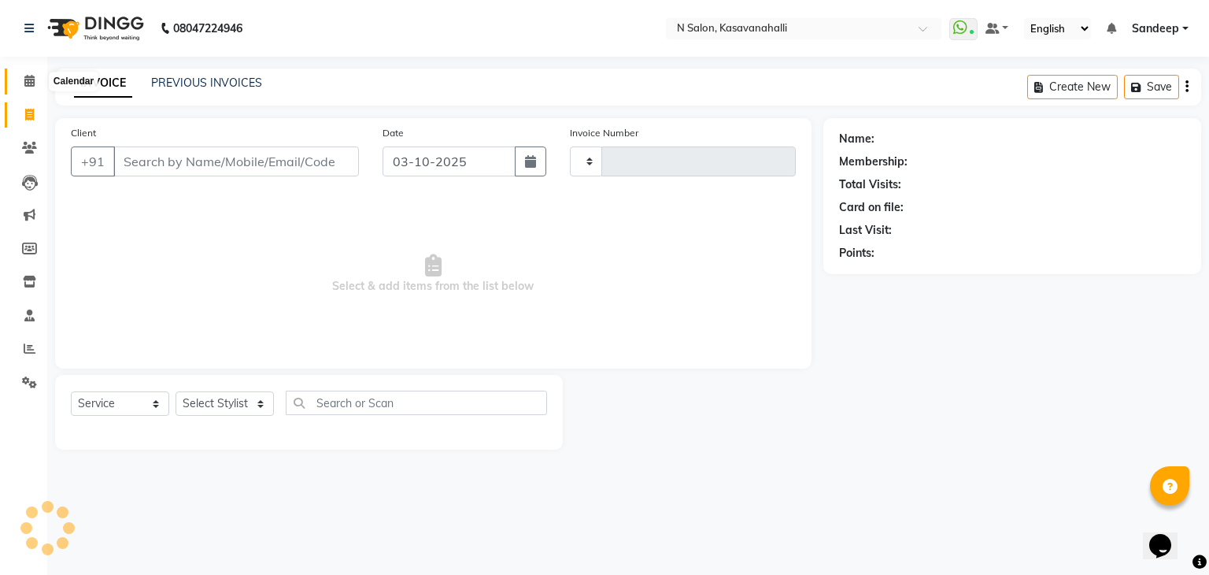
type input "2435"
select select "7111"
click at [30, 84] on icon at bounding box center [29, 81] width 10 height 12
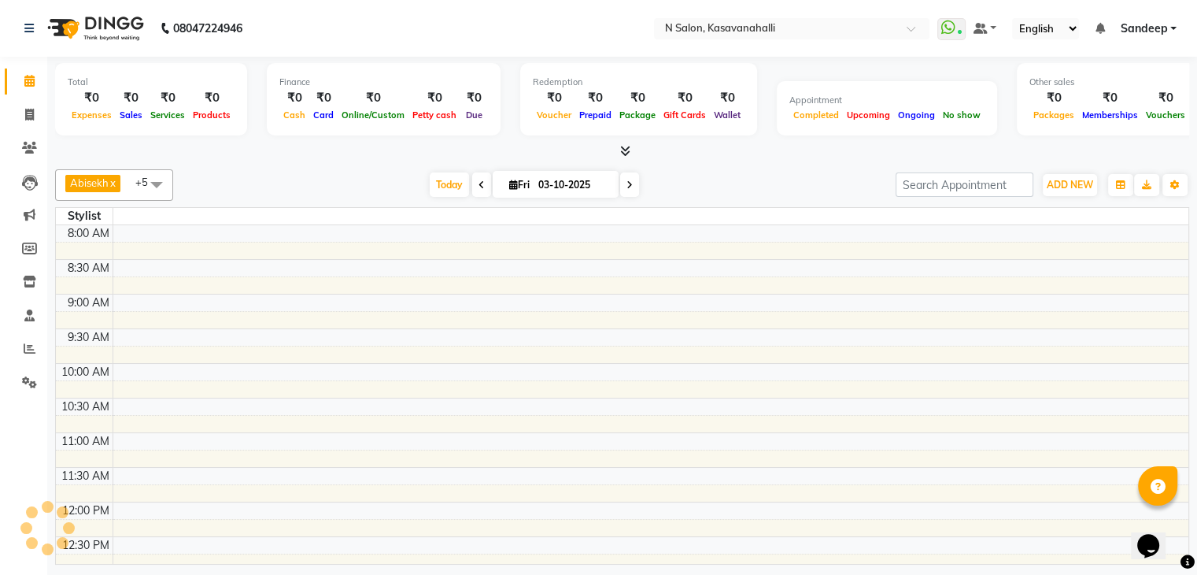
scroll to position [413, 0]
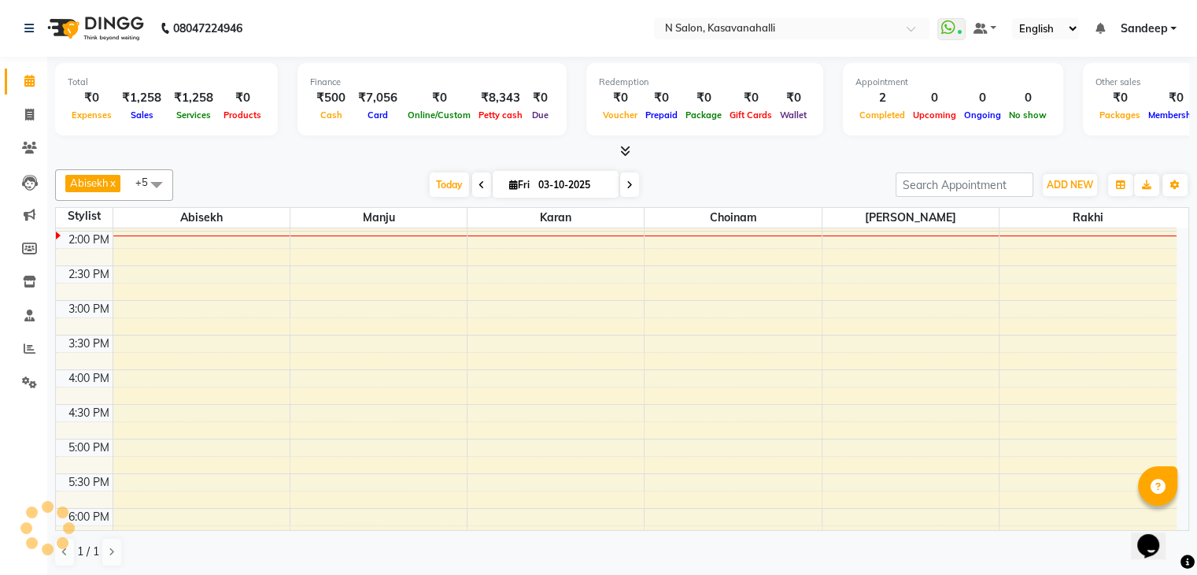
click at [605, 149] on div at bounding box center [622, 151] width 1134 height 17
click at [628, 150] on icon at bounding box center [625, 151] width 10 height 12
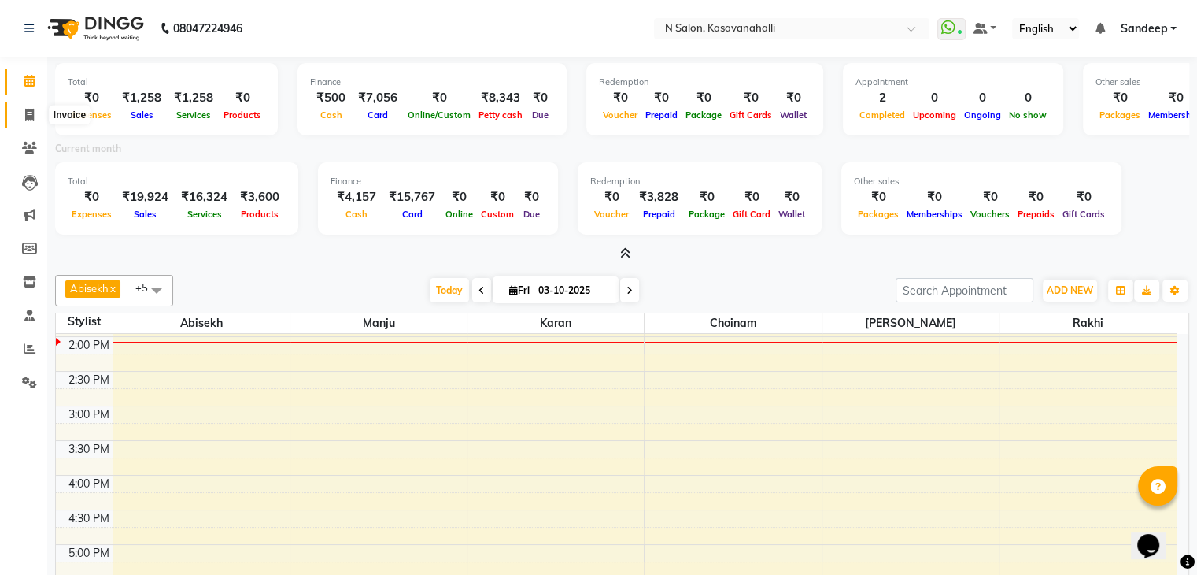
drag, startPoint x: 25, startPoint y: 119, endPoint x: 28, endPoint y: 107, distance: 12.2
click at [25, 118] on icon at bounding box center [29, 115] width 9 height 12
select select "service"
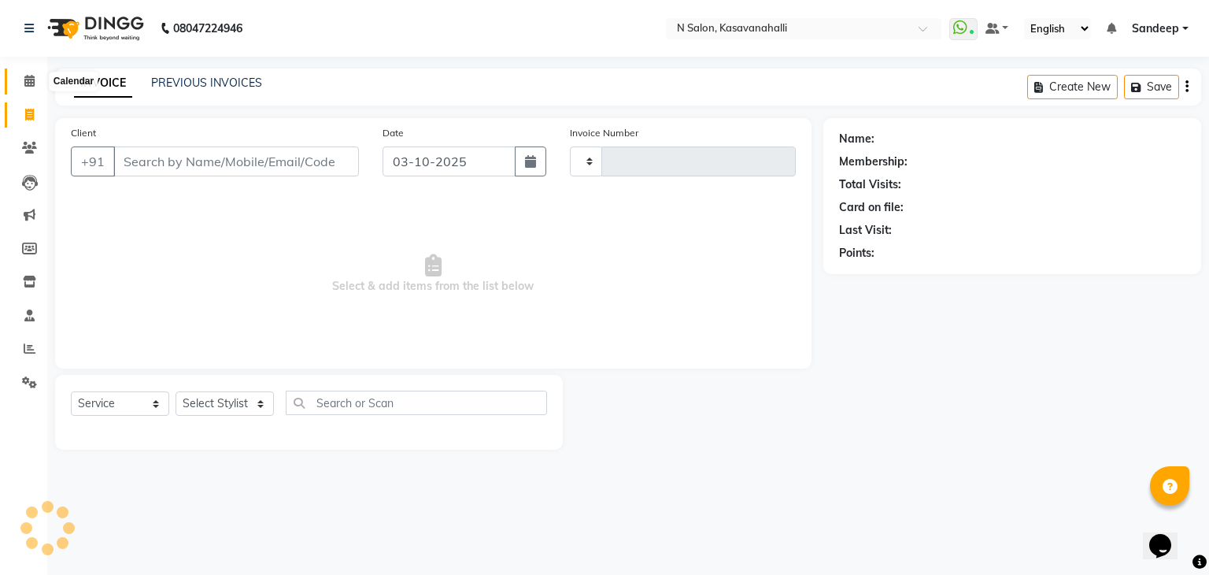
click at [20, 79] on span at bounding box center [30, 81] width 28 height 18
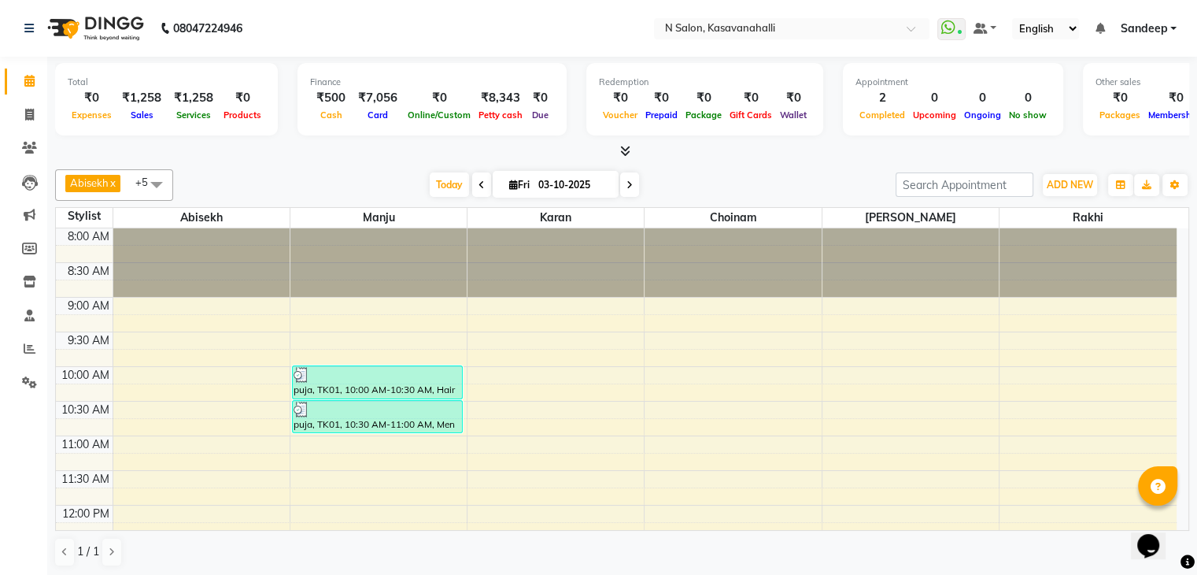
click at [620, 150] on icon at bounding box center [625, 151] width 10 height 12
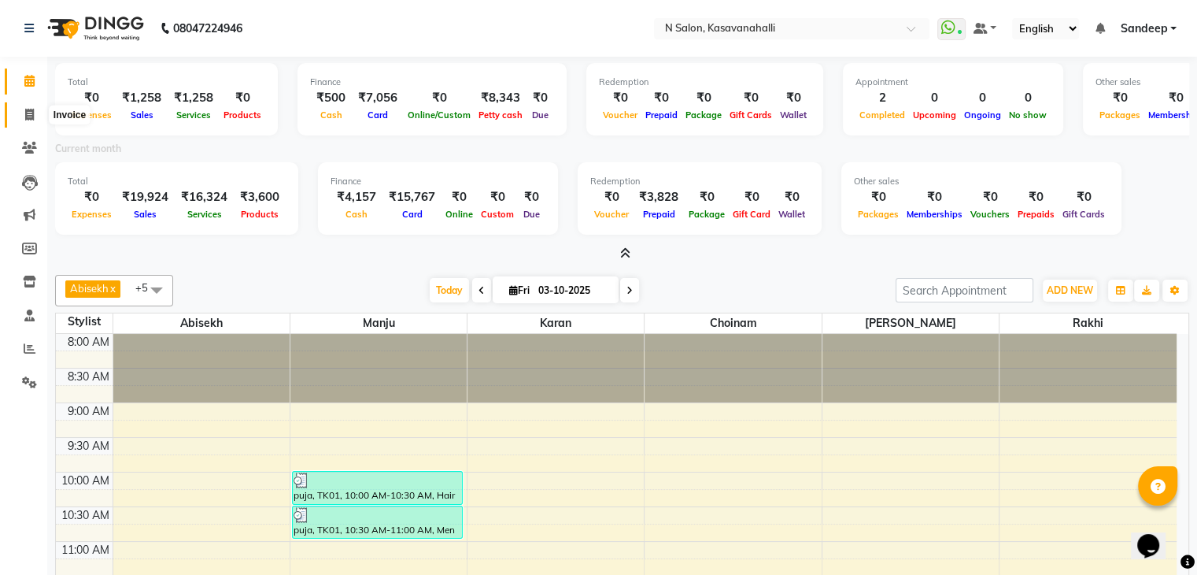
click at [30, 118] on icon at bounding box center [29, 115] width 9 height 12
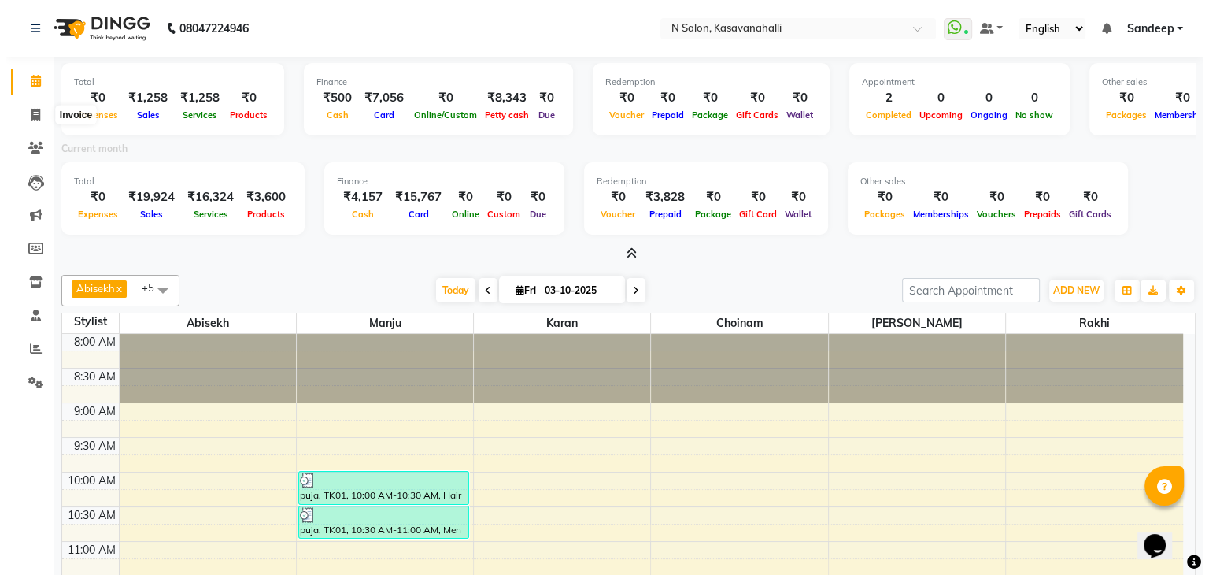
select select "service"
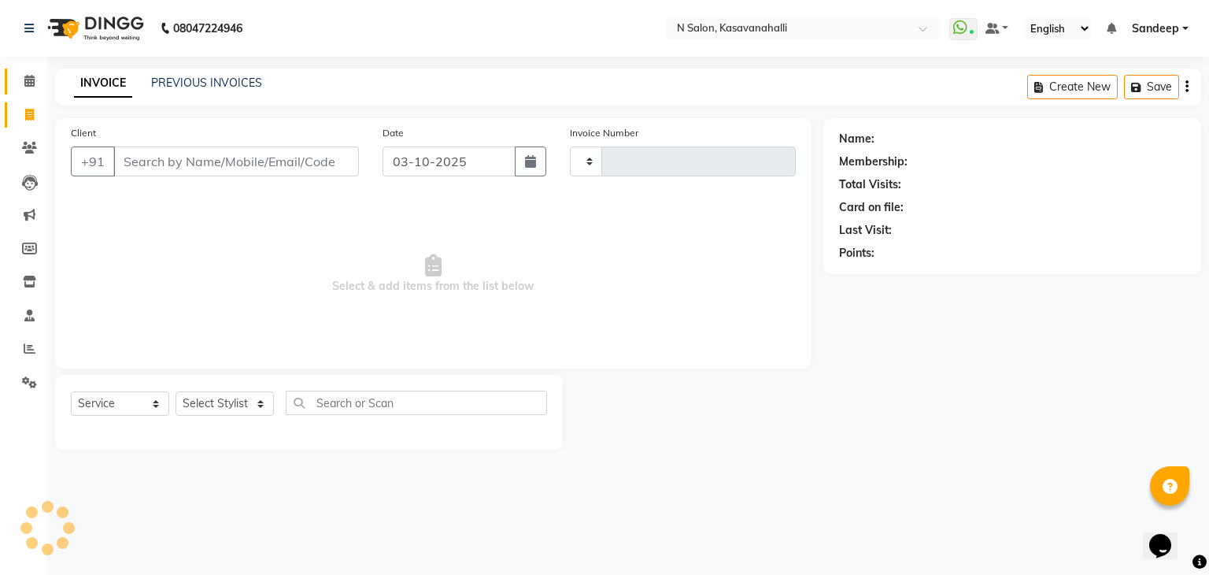
type input "2435"
select select "7111"
click at [28, 77] on icon at bounding box center [29, 81] width 10 height 12
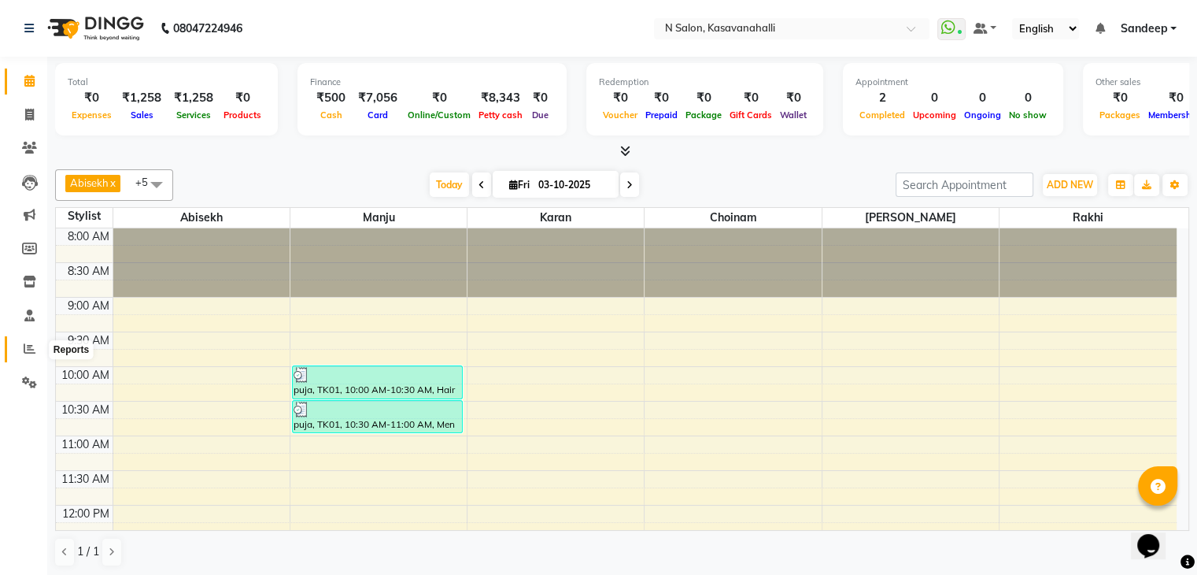
click at [24, 348] on icon at bounding box center [30, 348] width 12 height 12
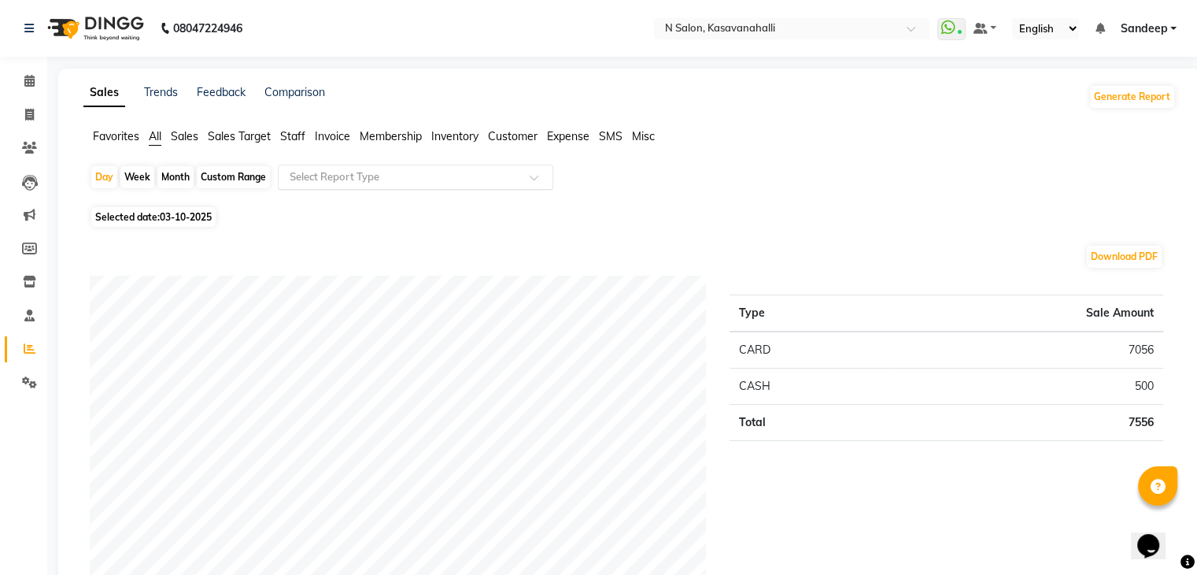
click at [539, 177] on span at bounding box center [540, 182] width 20 height 16
click at [301, 138] on span "Staff" at bounding box center [292, 136] width 25 height 14
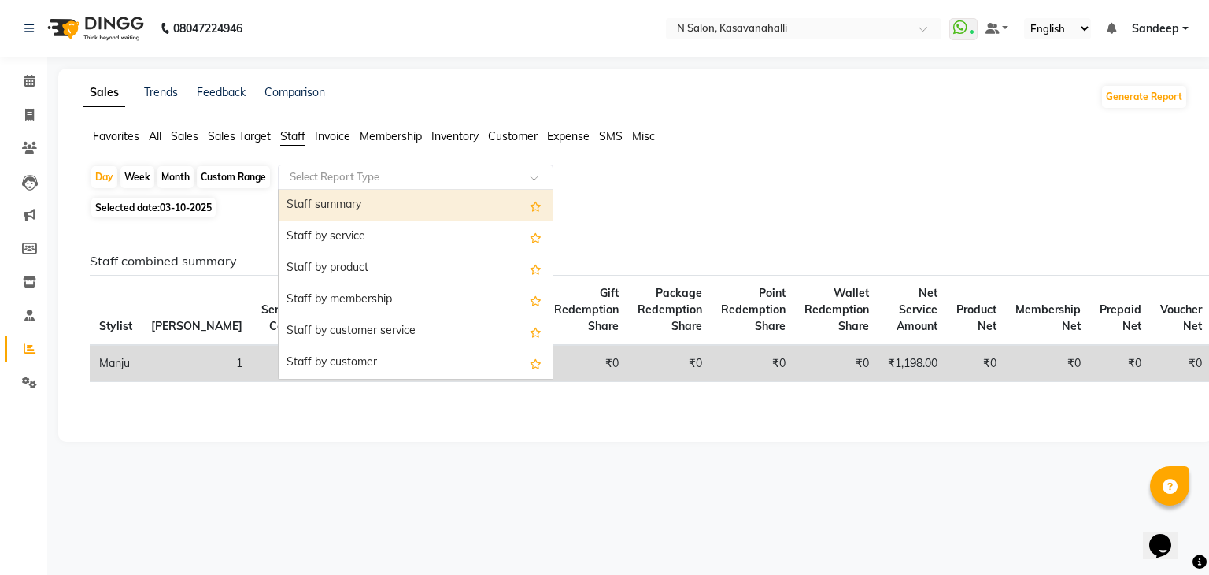
click at [476, 170] on input "text" at bounding box center [400, 177] width 227 height 16
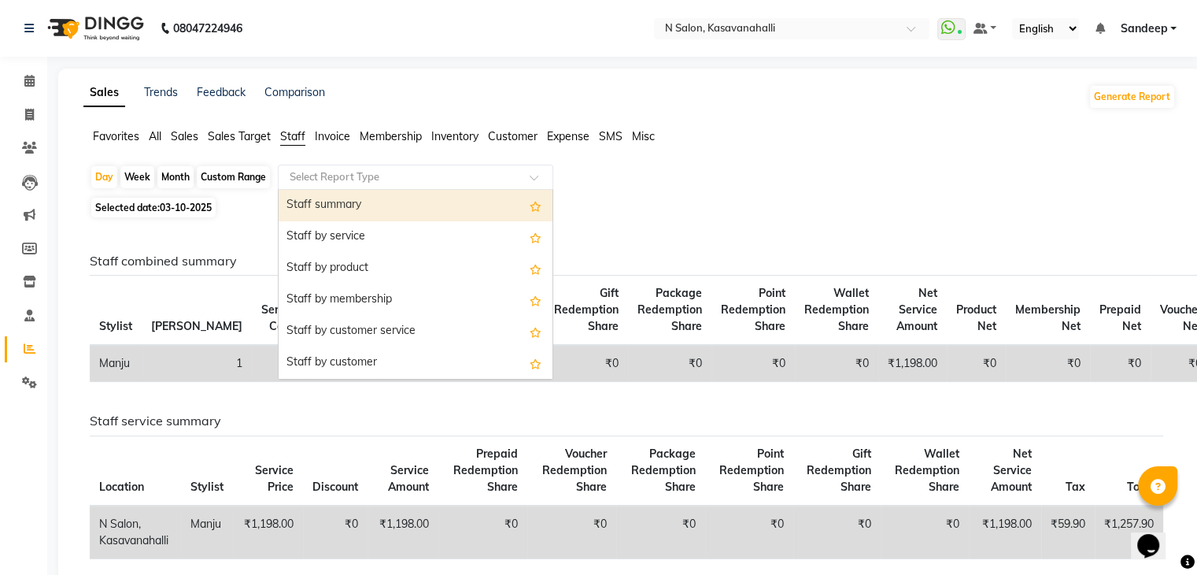
click at [234, 134] on span "Sales Target" at bounding box center [239, 136] width 63 height 14
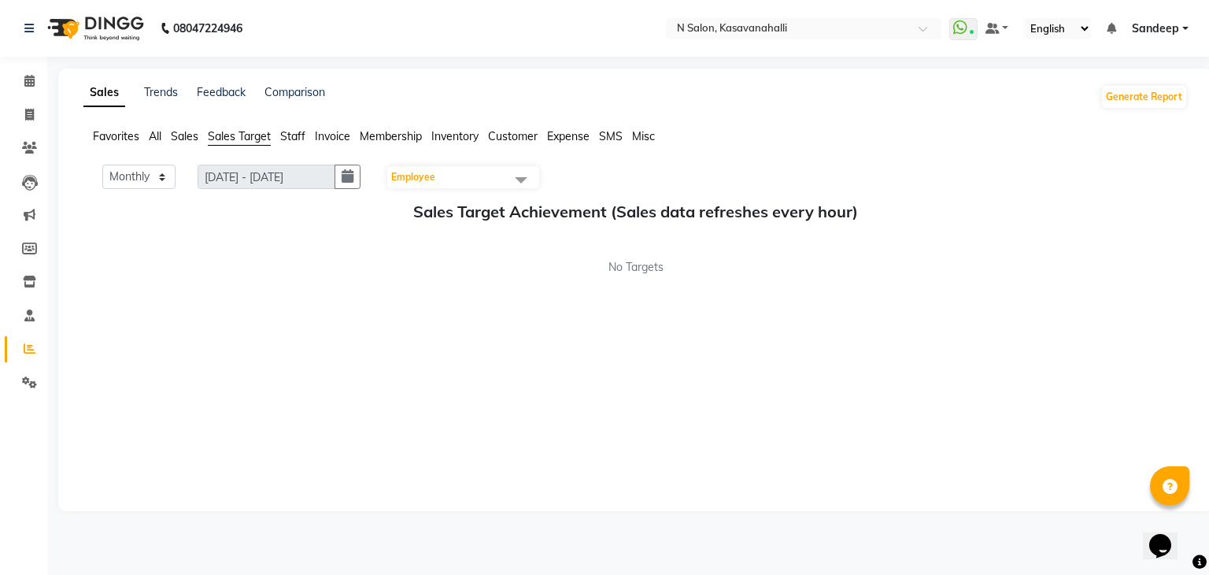
click at [514, 183] on span at bounding box center [520, 180] width 31 height 30
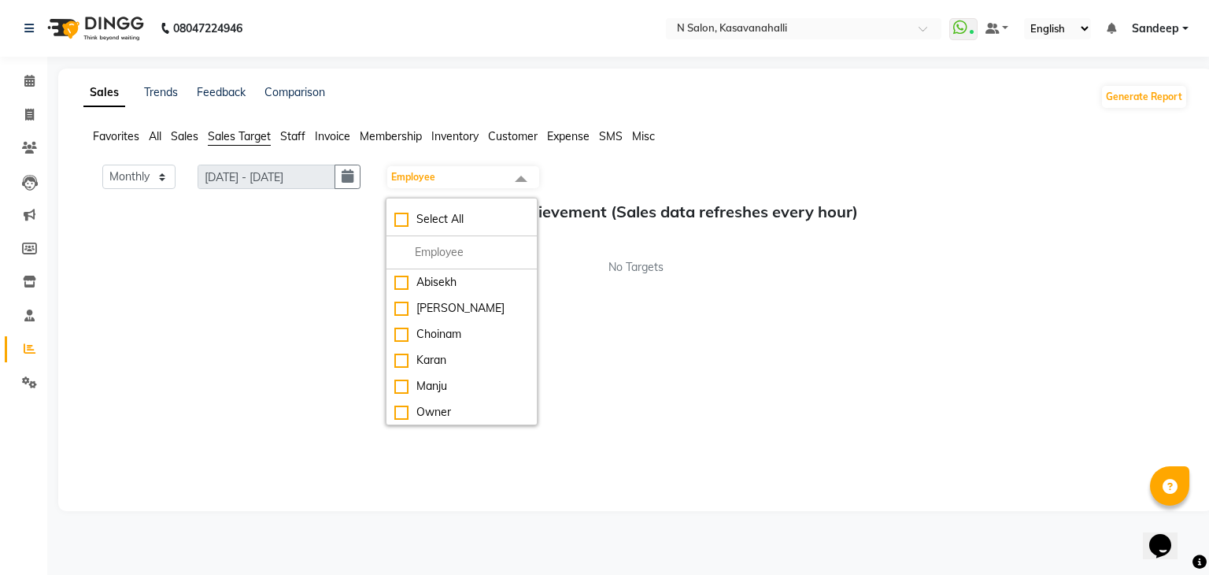
drag, startPoint x: 287, startPoint y: 251, endPoint x: 205, endPoint y: 193, distance: 101.1
click at [286, 250] on div "Sales Target Achievement (Sales data refreshes every hour) No Targets" at bounding box center [635, 238] width 1105 height 73
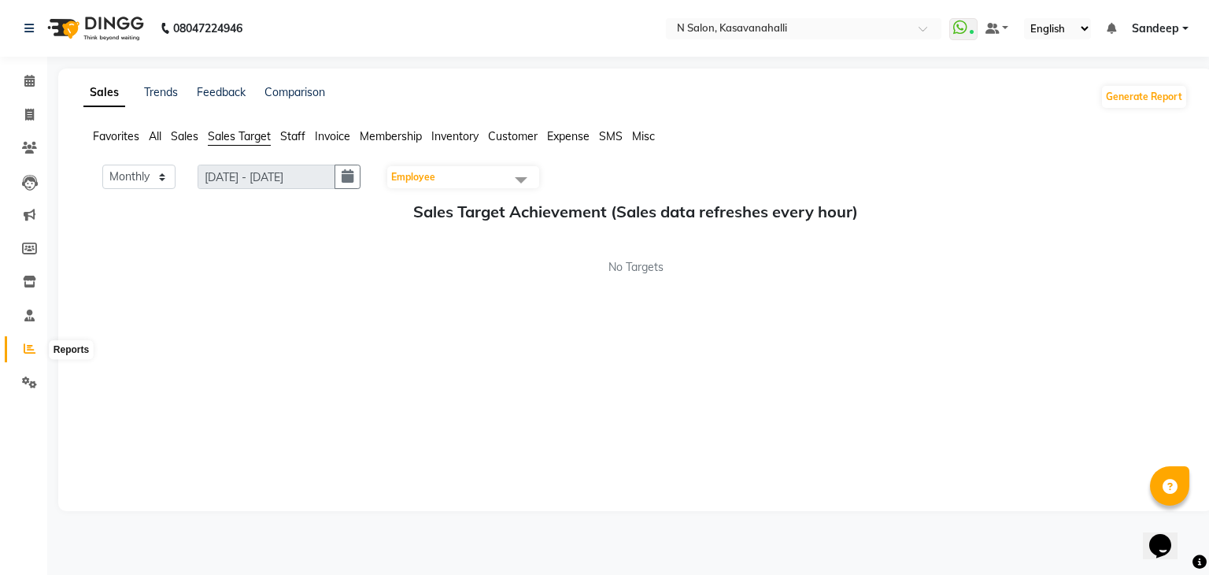
click at [25, 347] on icon at bounding box center [30, 348] width 12 height 12
click at [33, 345] on icon at bounding box center [30, 348] width 12 height 12
click at [37, 62] on div "Calendar Invoice Clients Leads Marketing Members Inventory Staff Reports Settin…" at bounding box center [106, 298] width 213 height 506
click at [28, 83] on icon at bounding box center [29, 81] width 10 height 12
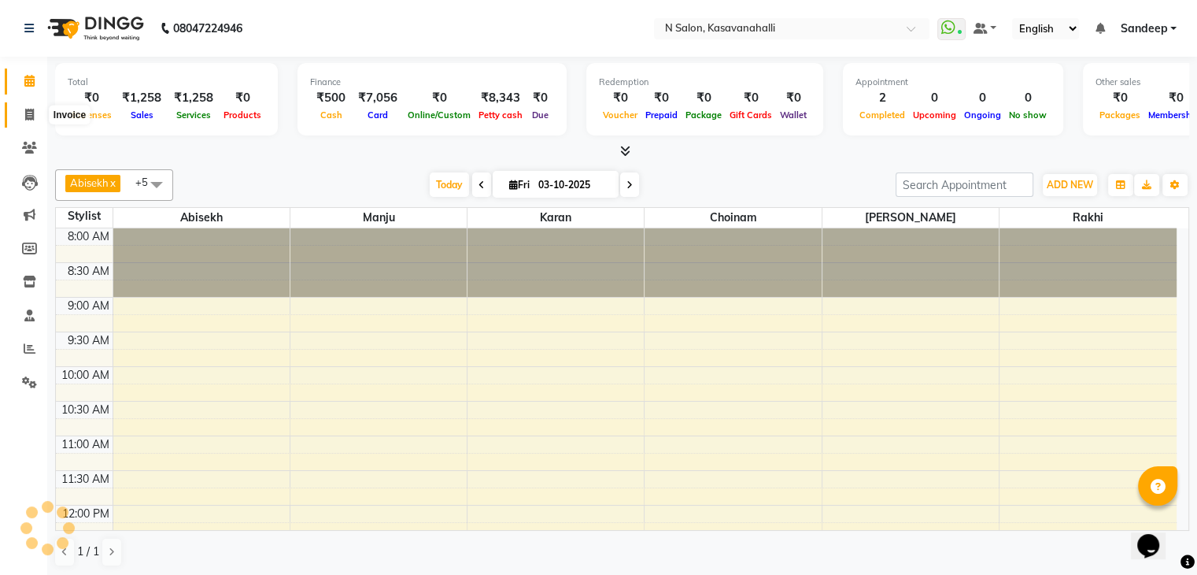
click at [29, 106] on span at bounding box center [30, 115] width 28 height 18
select select "service"
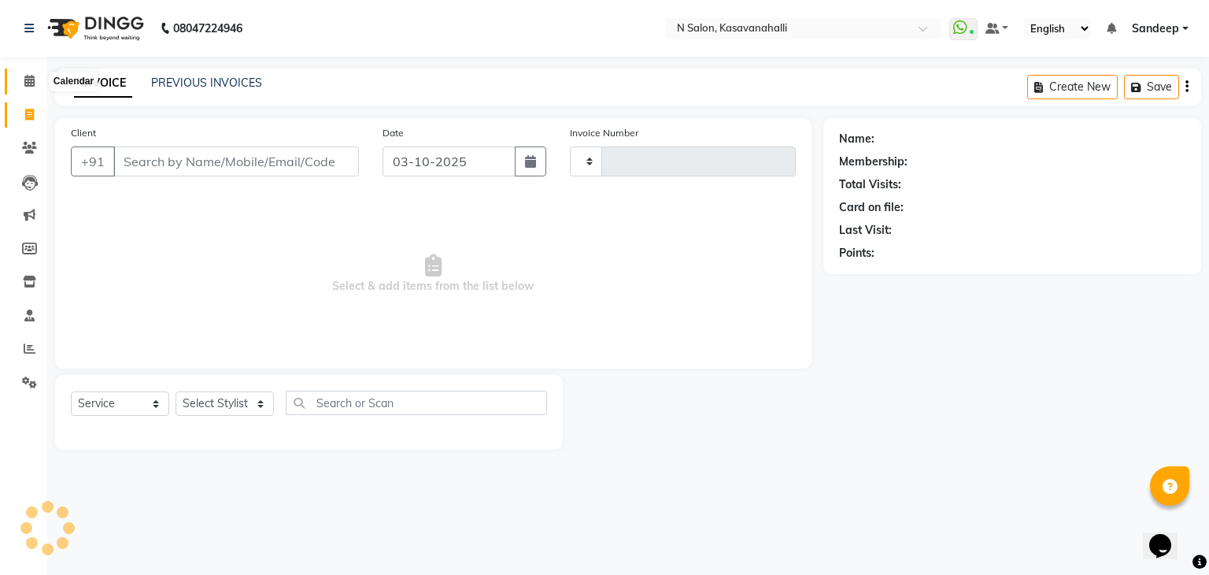
type input "2435"
select select "7111"
click at [31, 80] on icon at bounding box center [29, 81] width 10 height 12
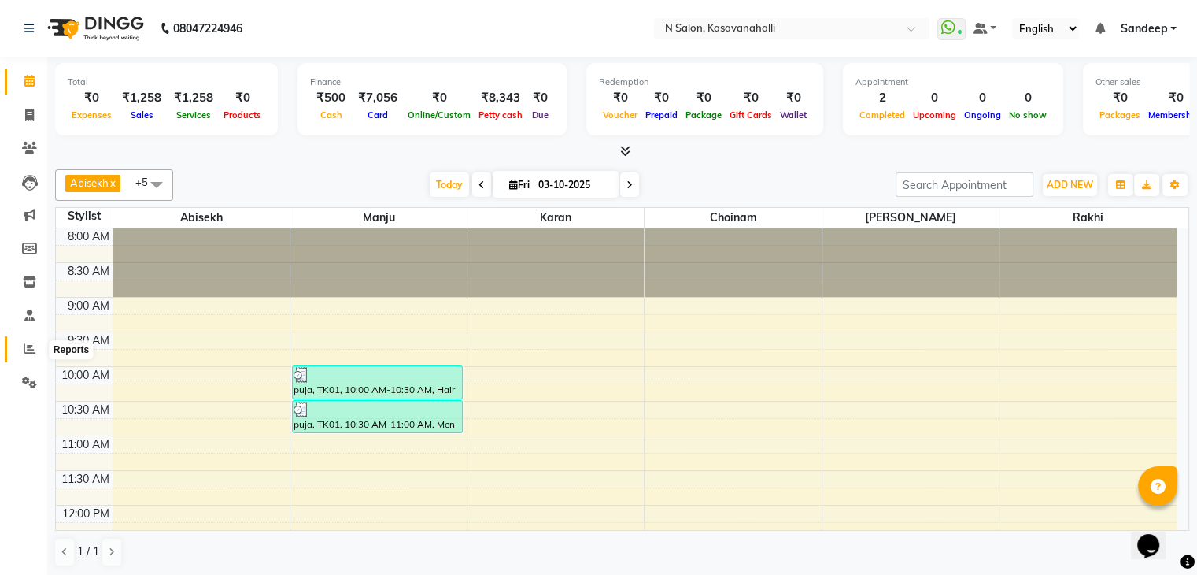
click at [28, 354] on icon at bounding box center [30, 348] width 12 height 12
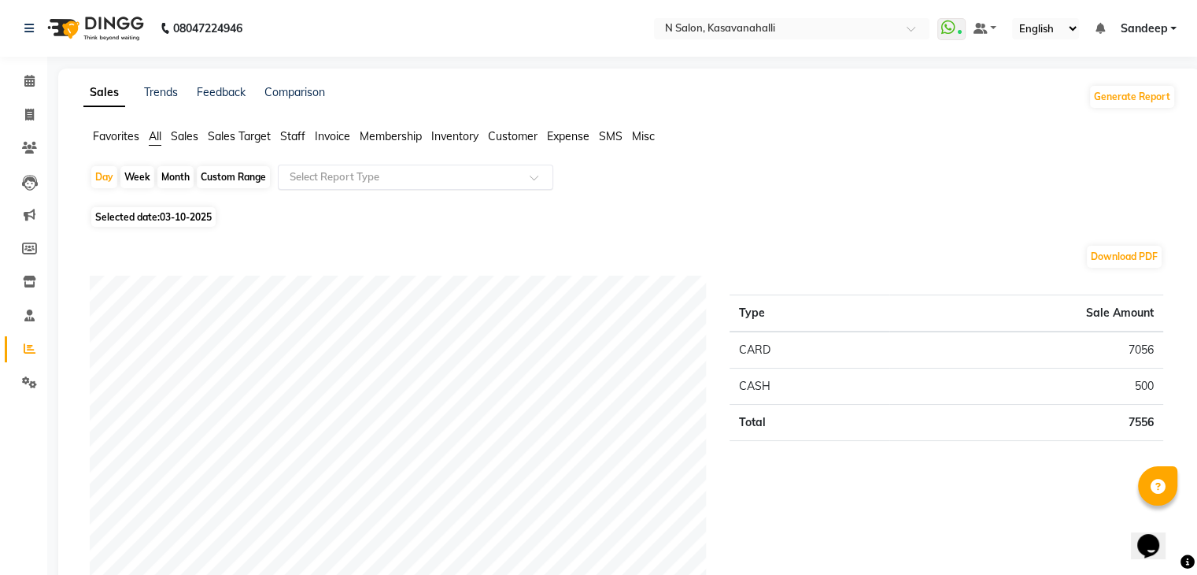
click at [538, 172] on div at bounding box center [416, 177] width 274 height 16
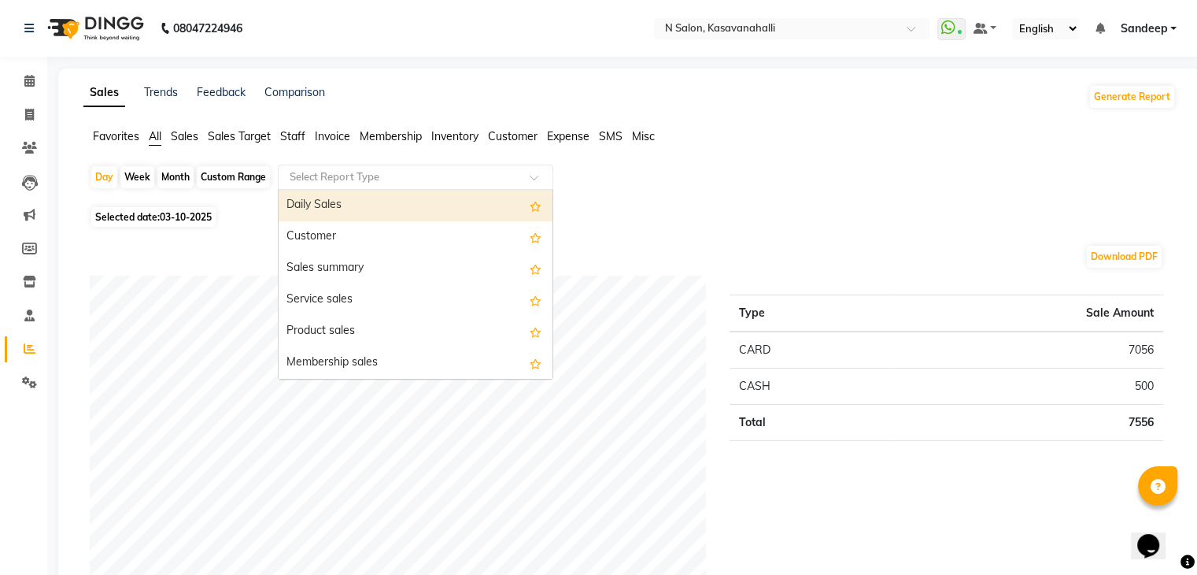
click at [332, 194] on div "Daily Sales" at bounding box center [416, 205] width 274 height 31
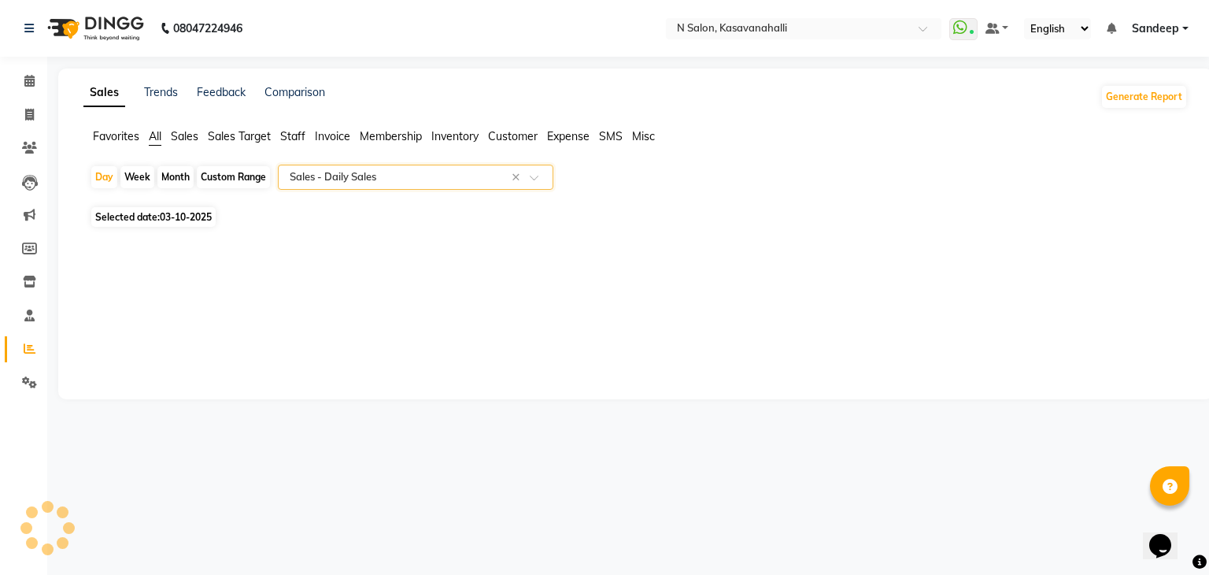
select select "full_report"
select select "csv"
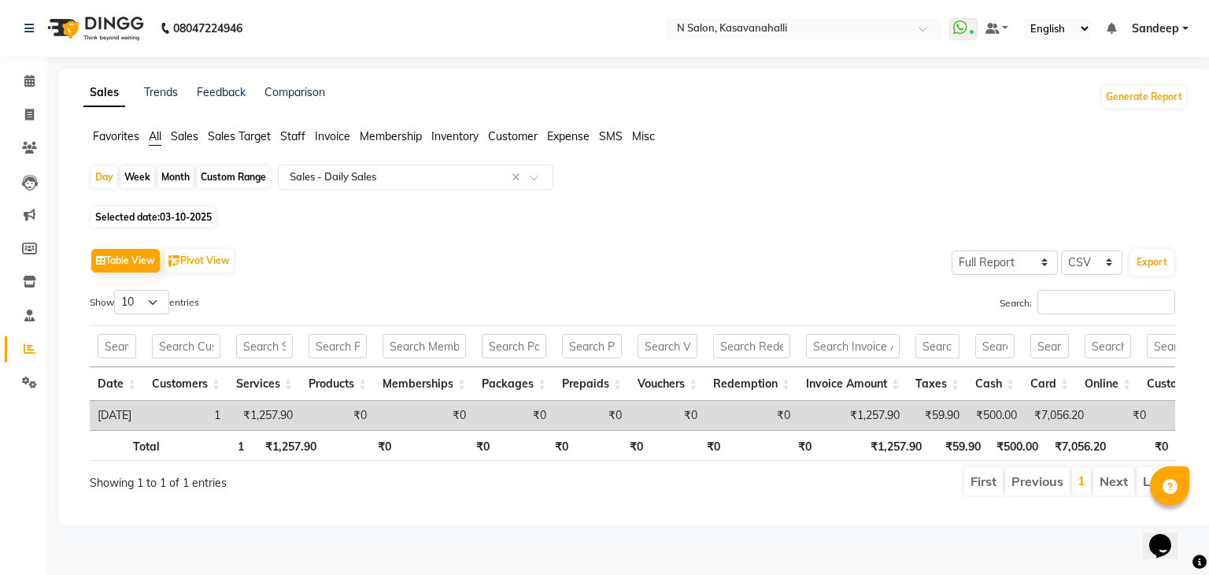
click at [168, 213] on span "03-10-2025" at bounding box center [186, 217] width 52 height 12
select select "10"
select select "2025"
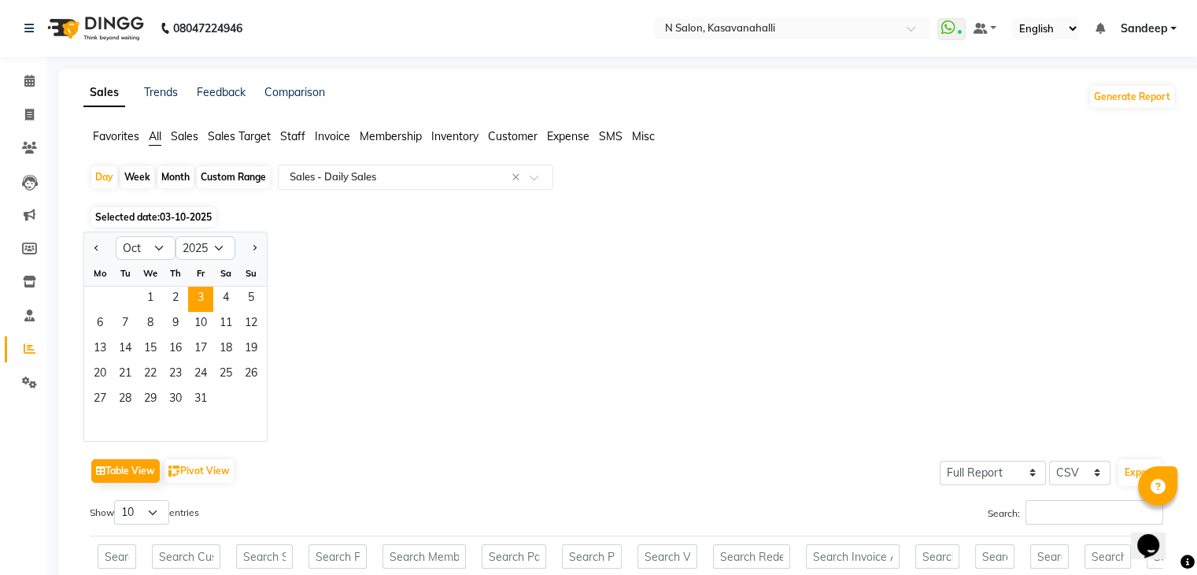
click at [515, 302] on div "Jan Feb Mar Apr May Jun Jul Aug Sep Oct Nov Dec 2015 2016 2017 2018 2019 2020 2…" at bounding box center [629, 336] width 1093 height 210
click at [451, 268] on div "Jan Feb Mar Apr May Jun Jul Aug Sep Oct Nov Dec 2015 2016 2017 2018 2019 2020 2…" at bounding box center [629, 336] width 1093 height 210
click at [200, 291] on span "3" at bounding box center [200, 299] width 25 height 25
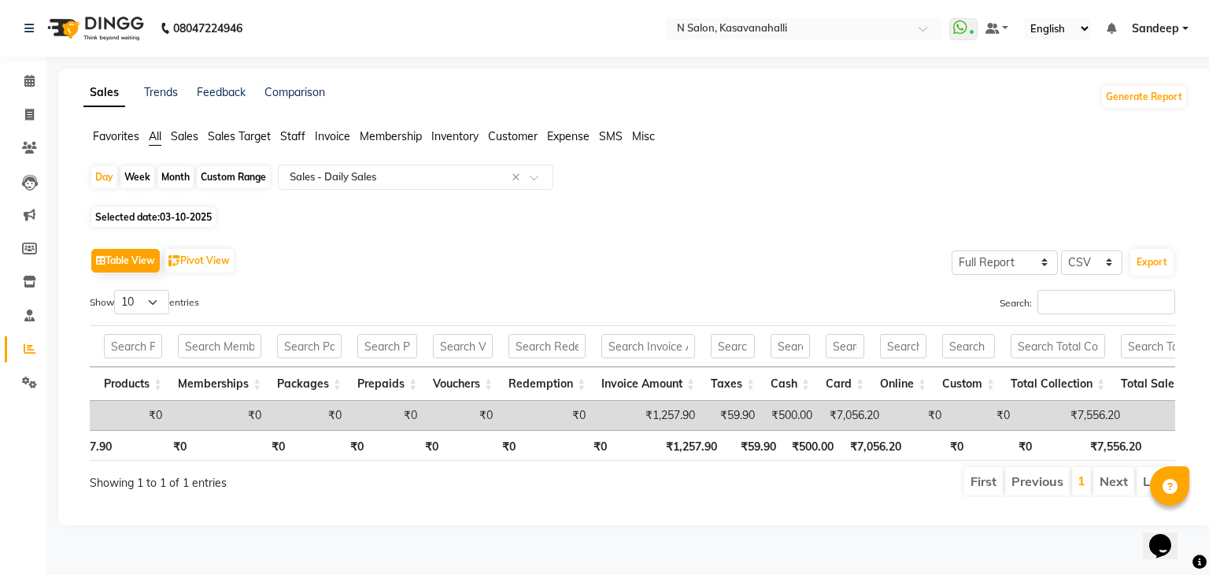
scroll to position [0, 172]
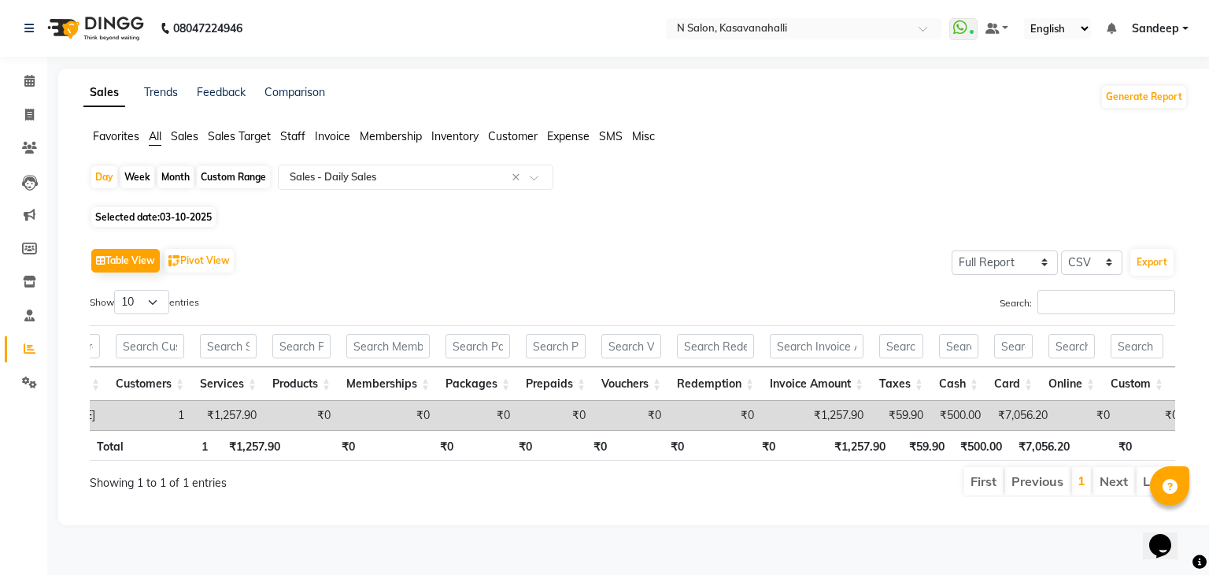
click at [186, 214] on span "03-10-2025" at bounding box center [186, 217] width 52 height 12
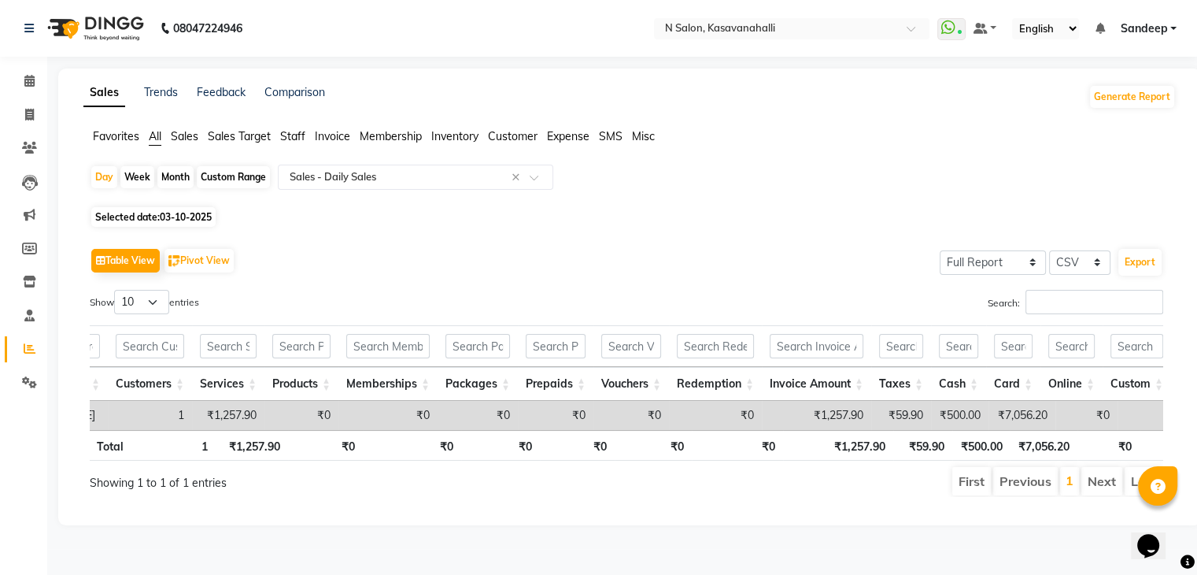
select select "10"
select select "2025"
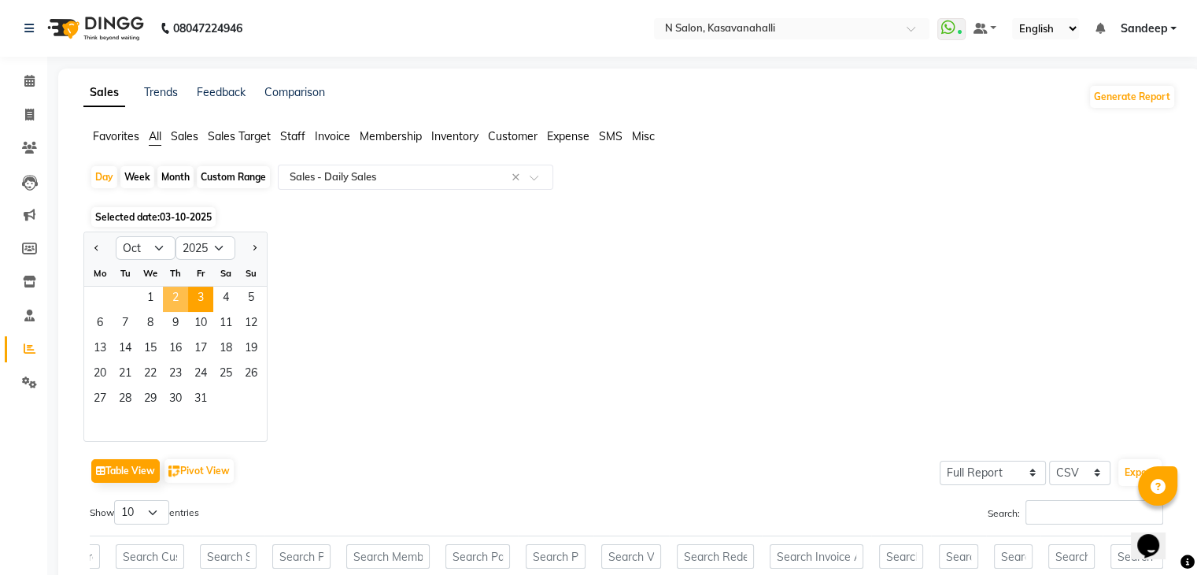
click at [175, 296] on span "2" at bounding box center [175, 299] width 25 height 25
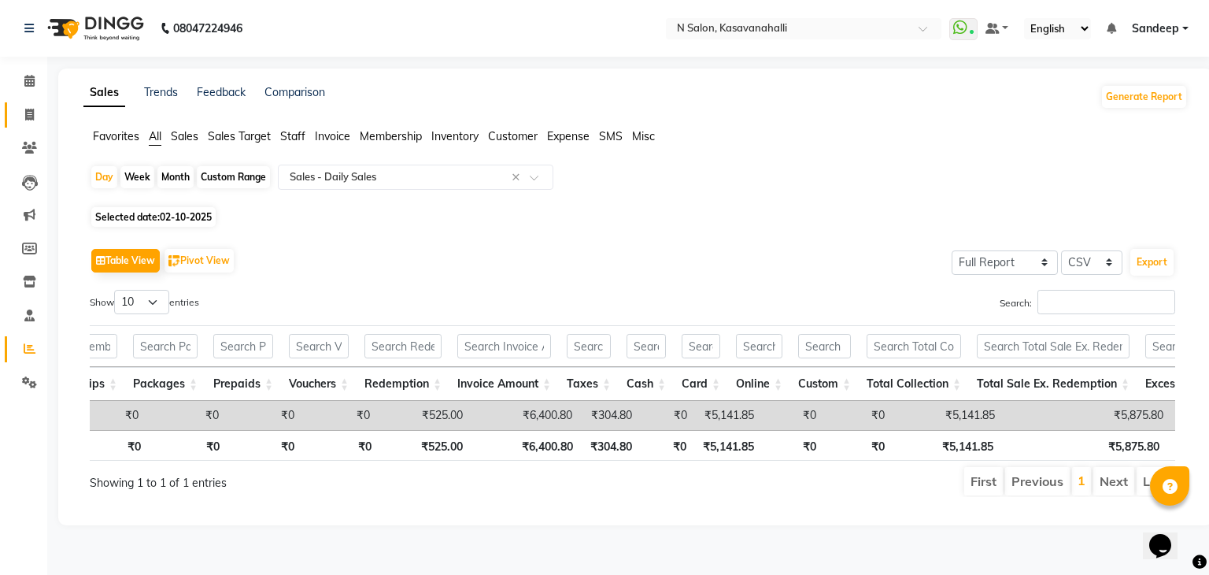
drag, startPoint x: 24, startPoint y: 129, endPoint x: 20, endPoint y: 120, distance: 9.5
click at [21, 124] on li "Invoice" at bounding box center [23, 115] width 47 height 34
click at [16, 89] on span at bounding box center [30, 81] width 28 height 18
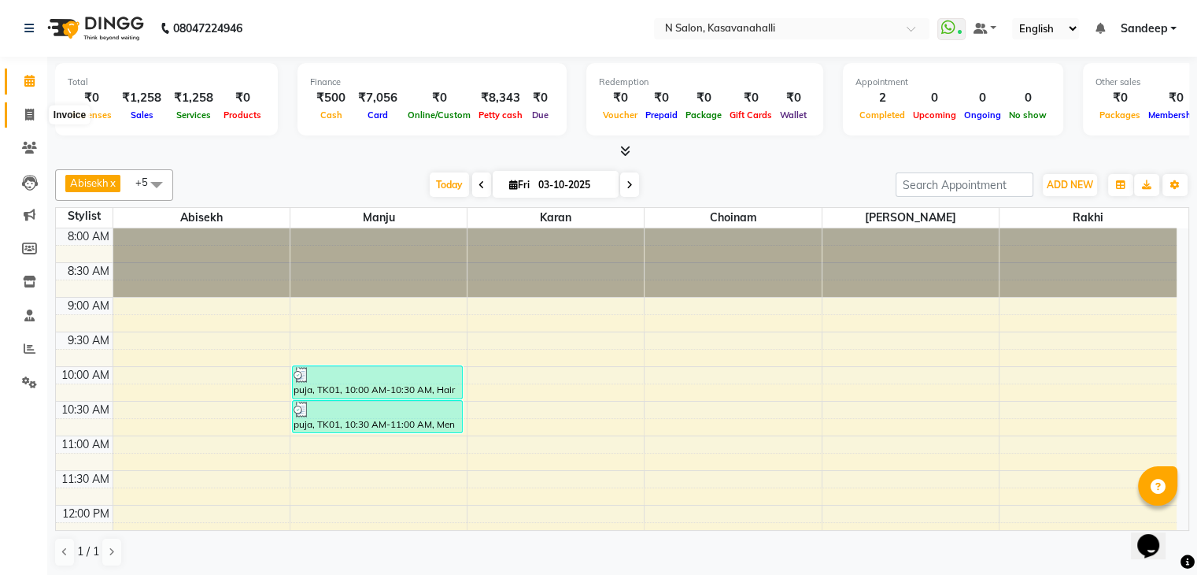
click at [16, 113] on span at bounding box center [30, 115] width 28 height 18
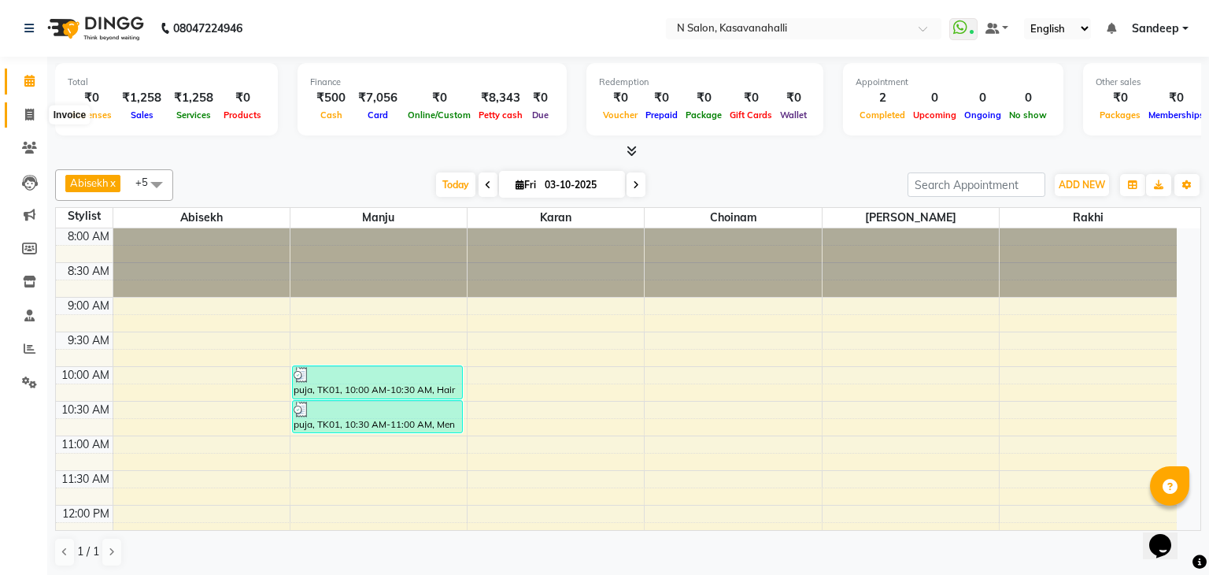
select select "7111"
select select "service"
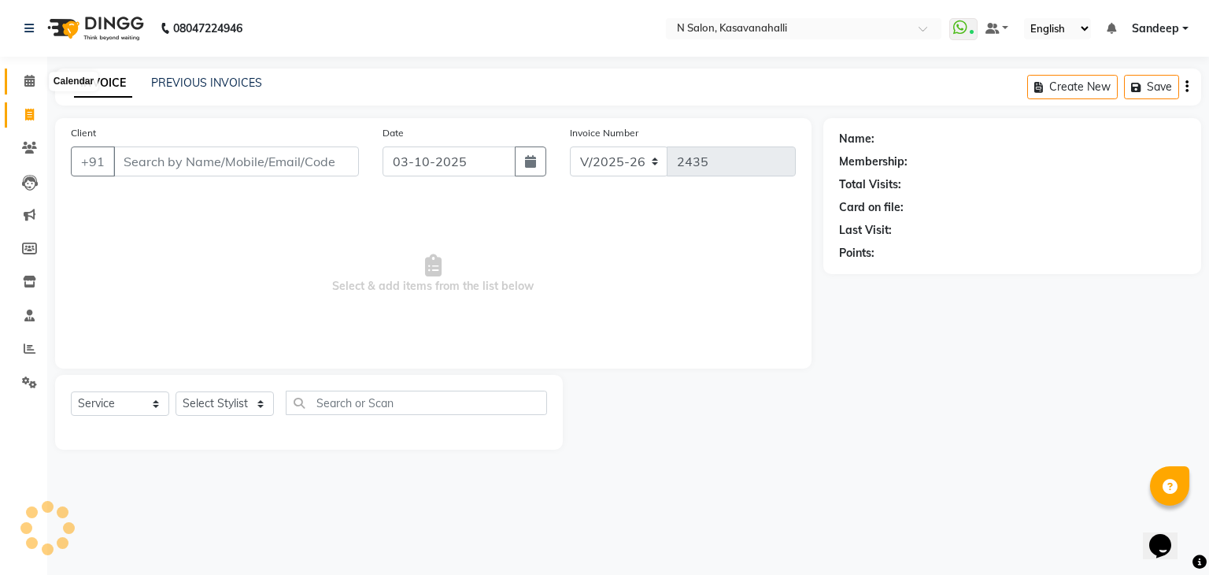
click at [28, 87] on icon at bounding box center [29, 81] width 10 height 12
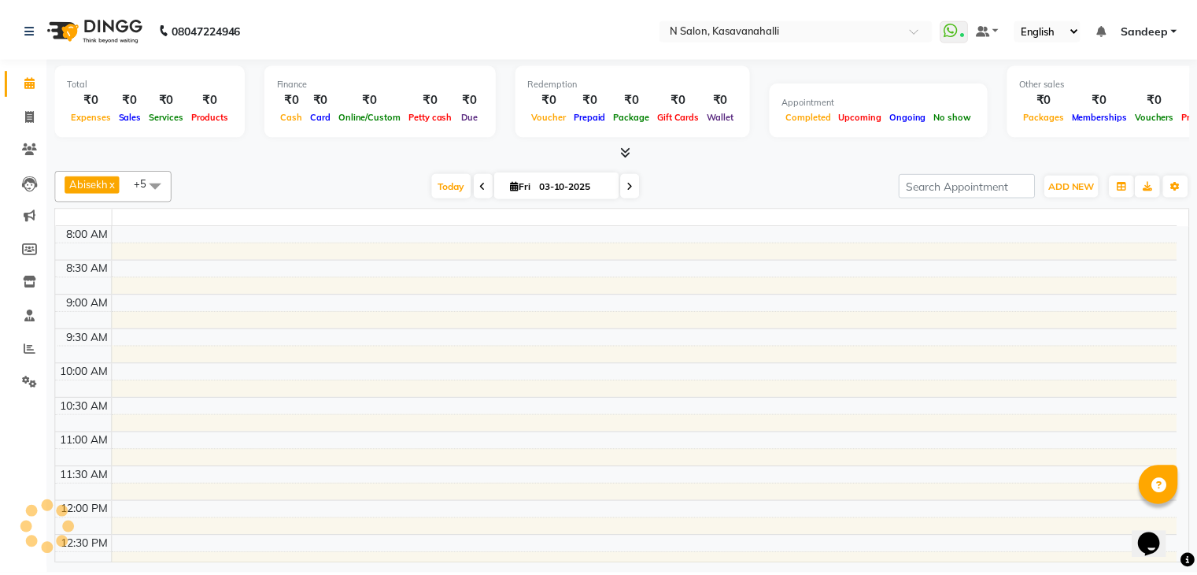
scroll to position [413, 0]
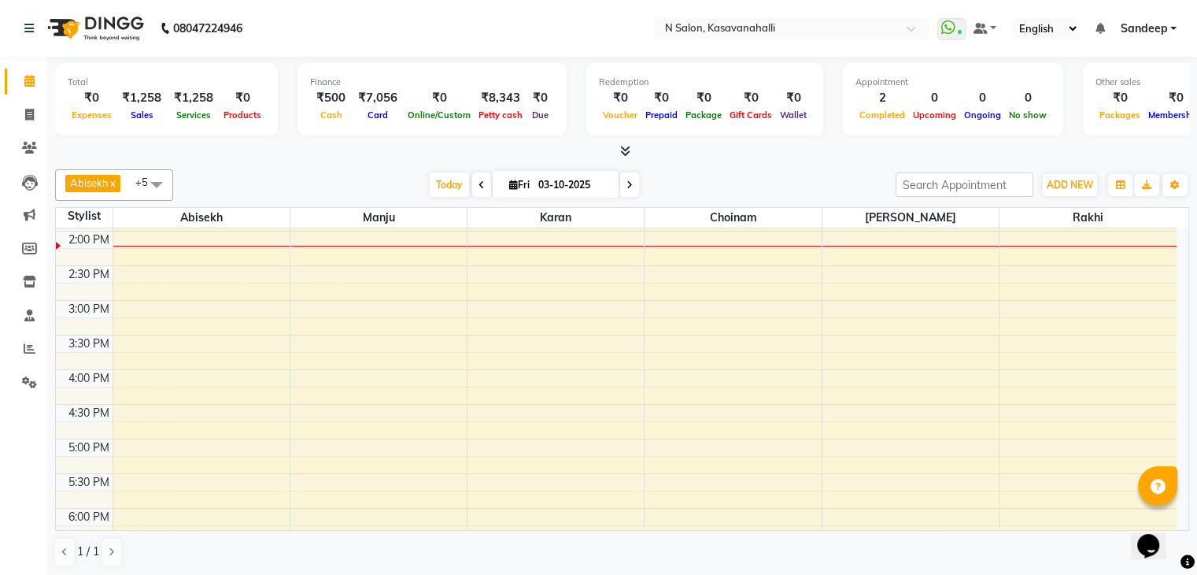
click at [638, 158] on div at bounding box center [622, 151] width 1134 height 17
click at [637, 152] on div at bounding box center [622, 151] width 1134 height 17
click at [624, 151] on icon at bounding box center [625, 151] width 10 height 12
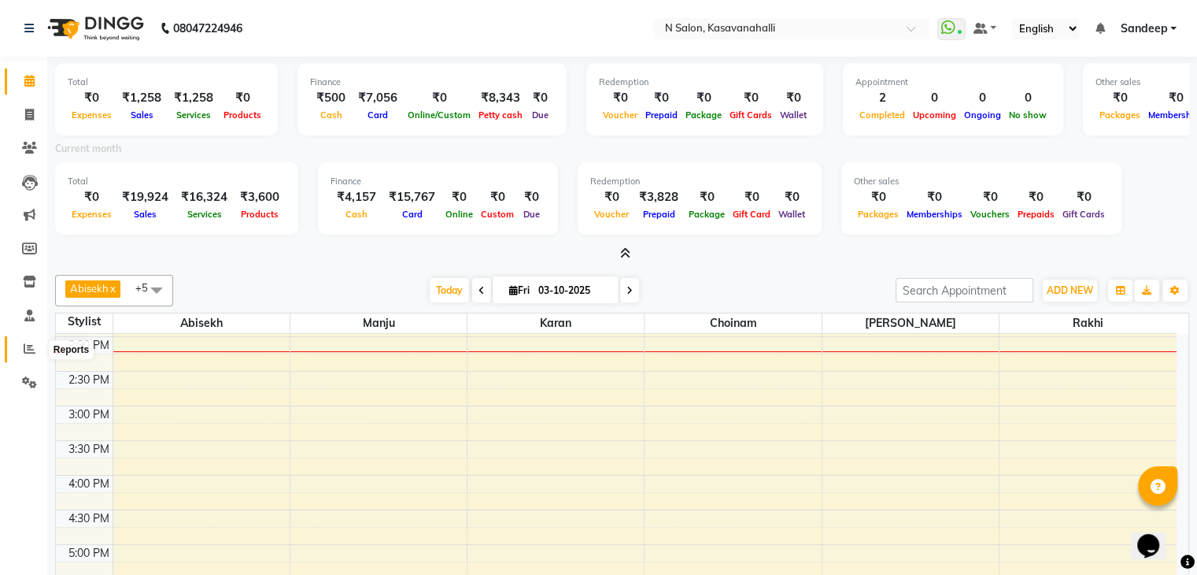
click at [25, 354] on icon at bounding box center [30, 348] width 12 height 12
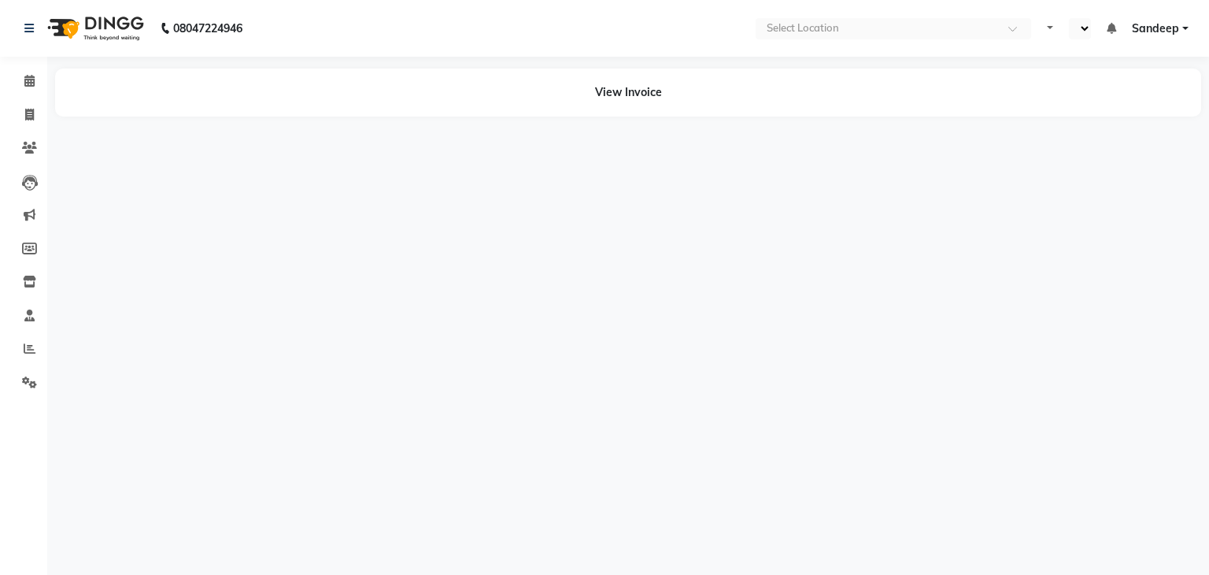
select select "en"
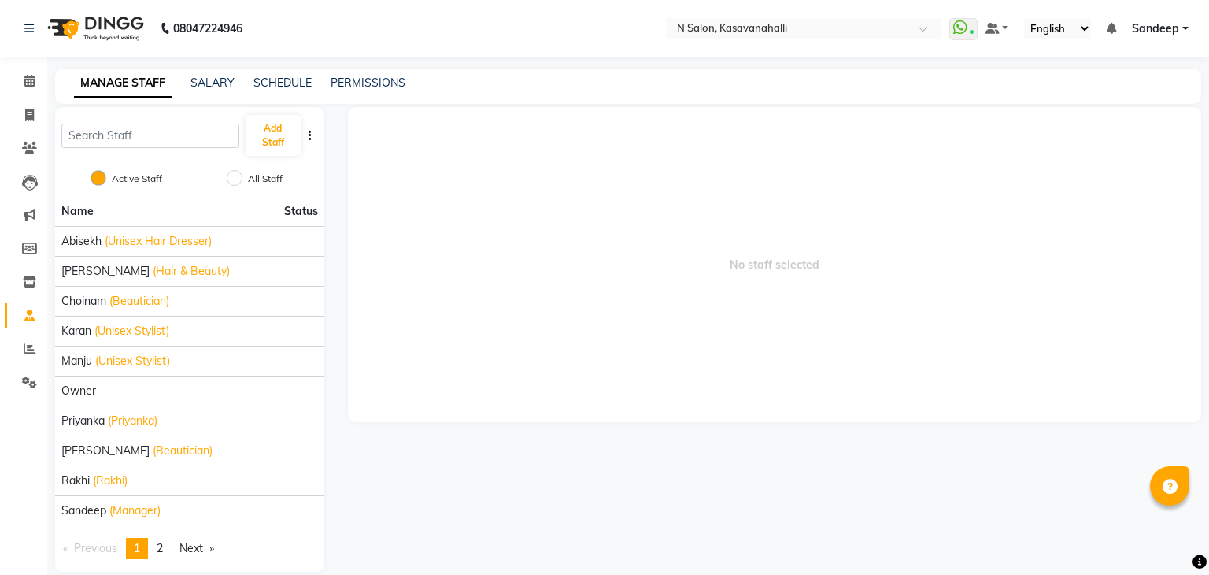
select select "en"
click at [19, 113] on span at bounding box center [30, 115] width 28 height 18
select select "7111"
select select "service"
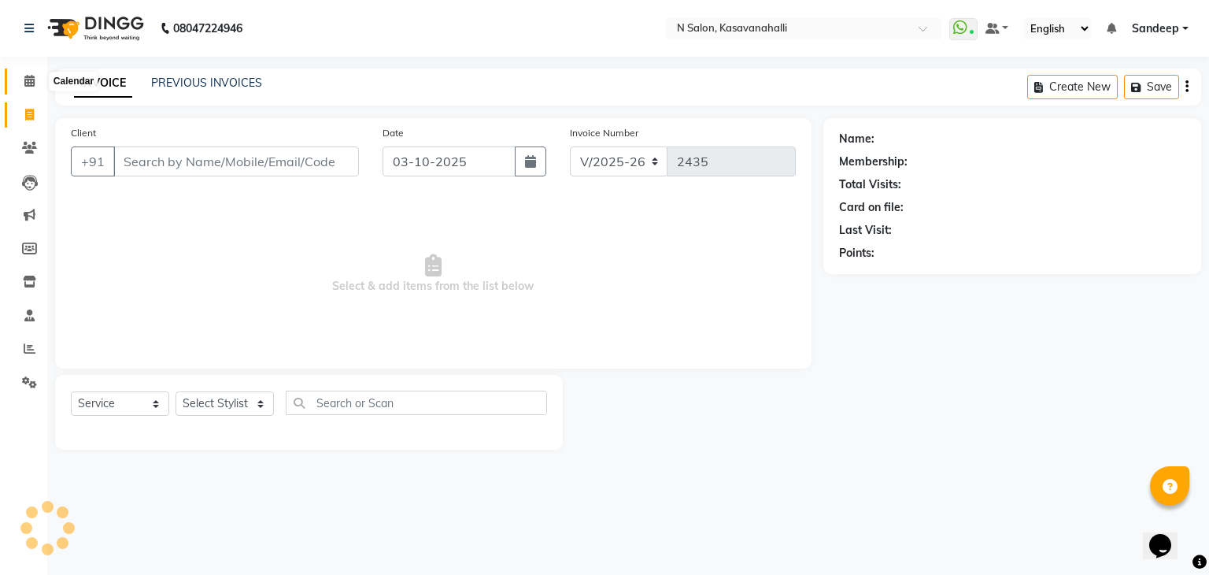
click at [31, 89] on span at bounding box center [30, 81] width 28 height 18
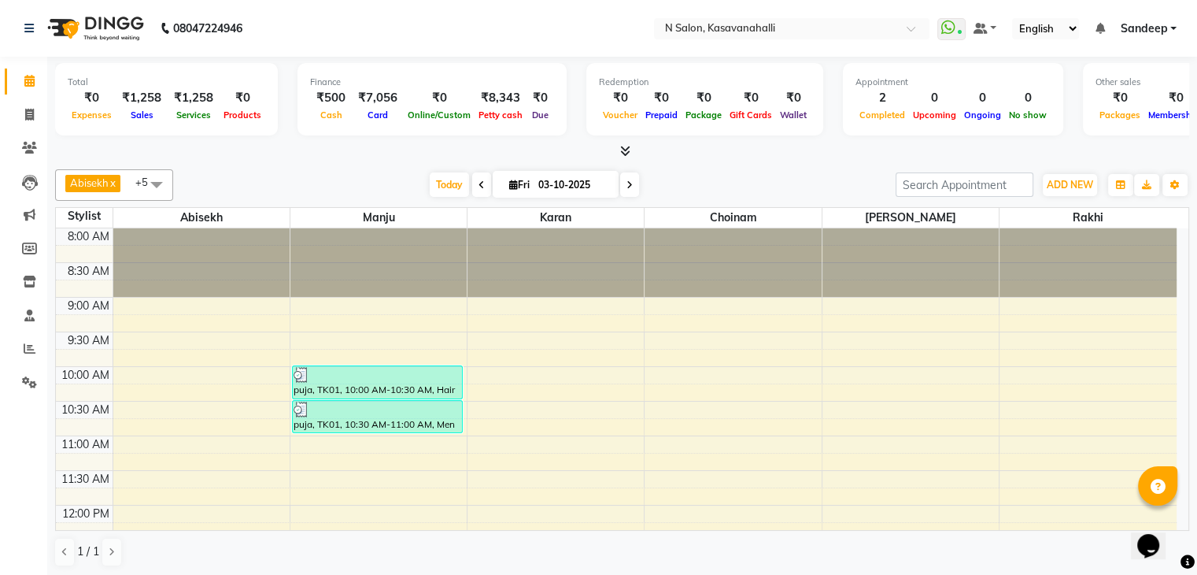
click at [626, 158] on span at bounding box center [622, 151] width 17 height 17
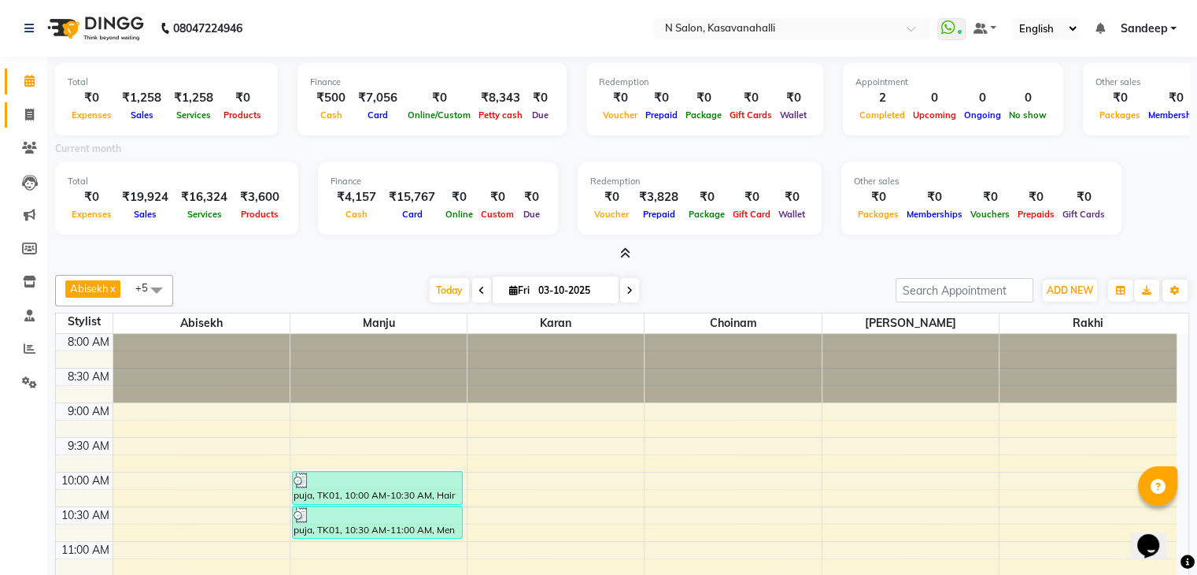
click at [35, 124] on link "Invoice" at bounding box center [24, 115] width 38 height 26
select select "service"
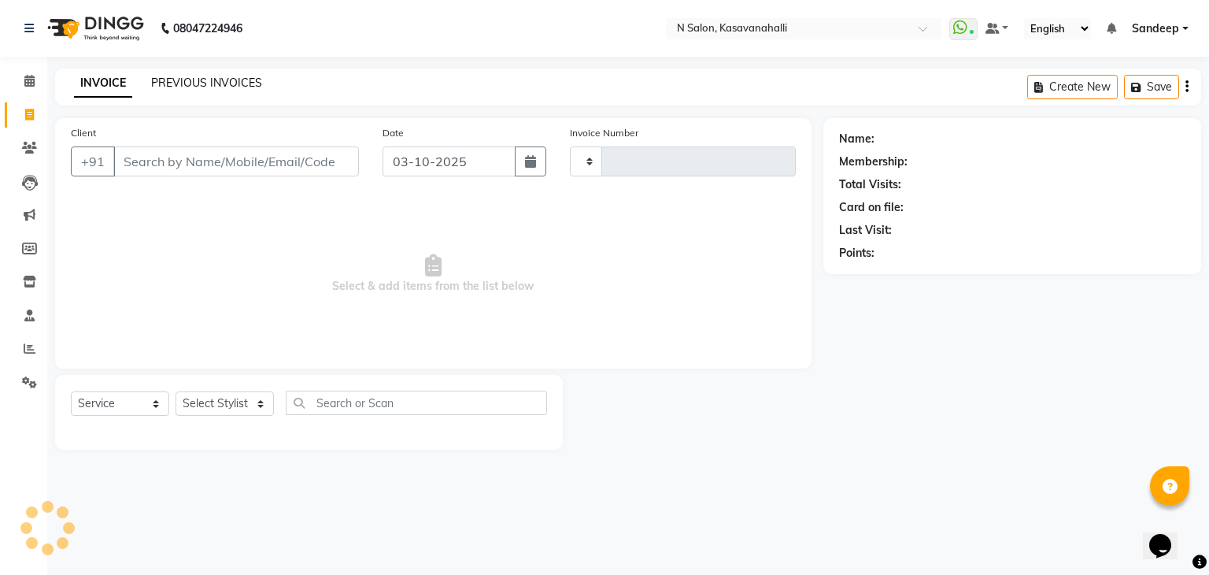
type input "2435"
click at [205, 83] on link "PREVIOUS INVOICES" at bounding box center [206, 83] width 111 height 14
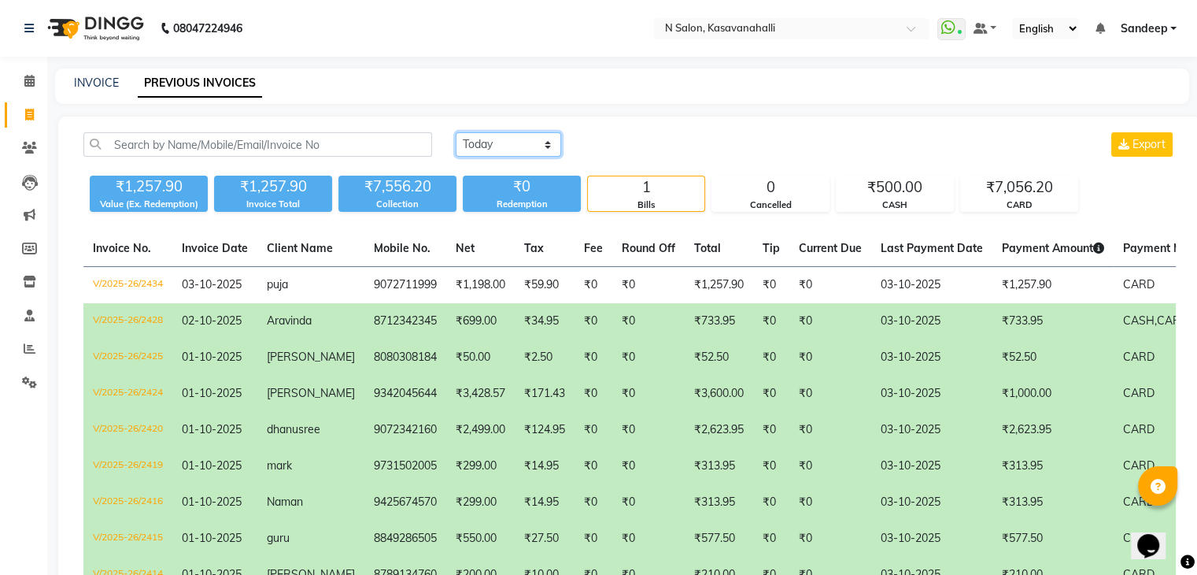
click at [535, 132] on select "[DATE] [DATE] Custom Range" at bounding box center [508, 144] width 105 height 24
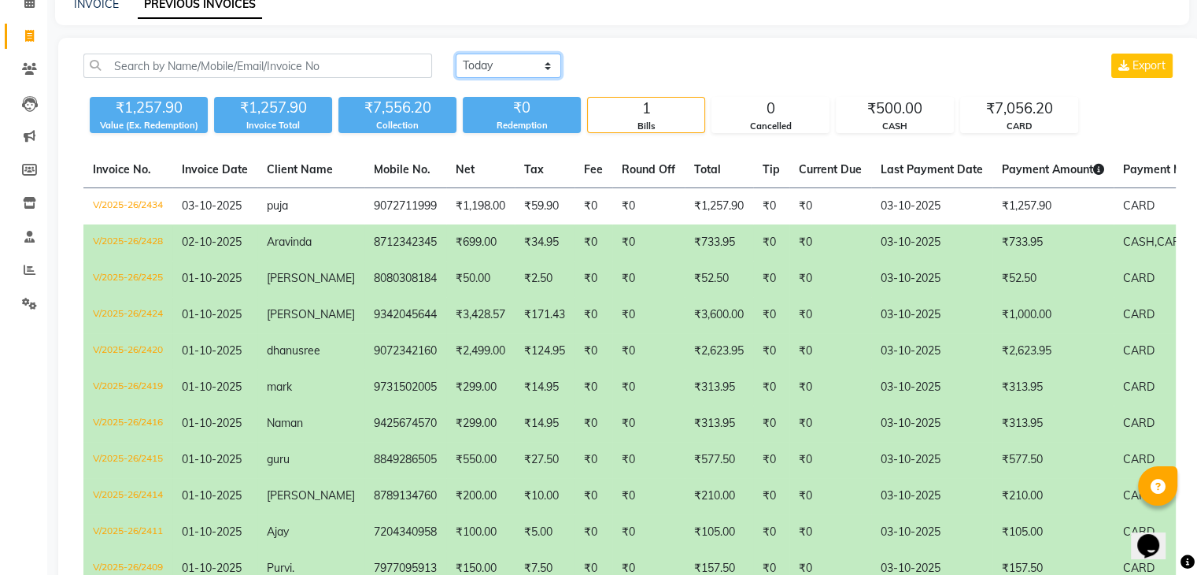
scroll to position [69, 0]
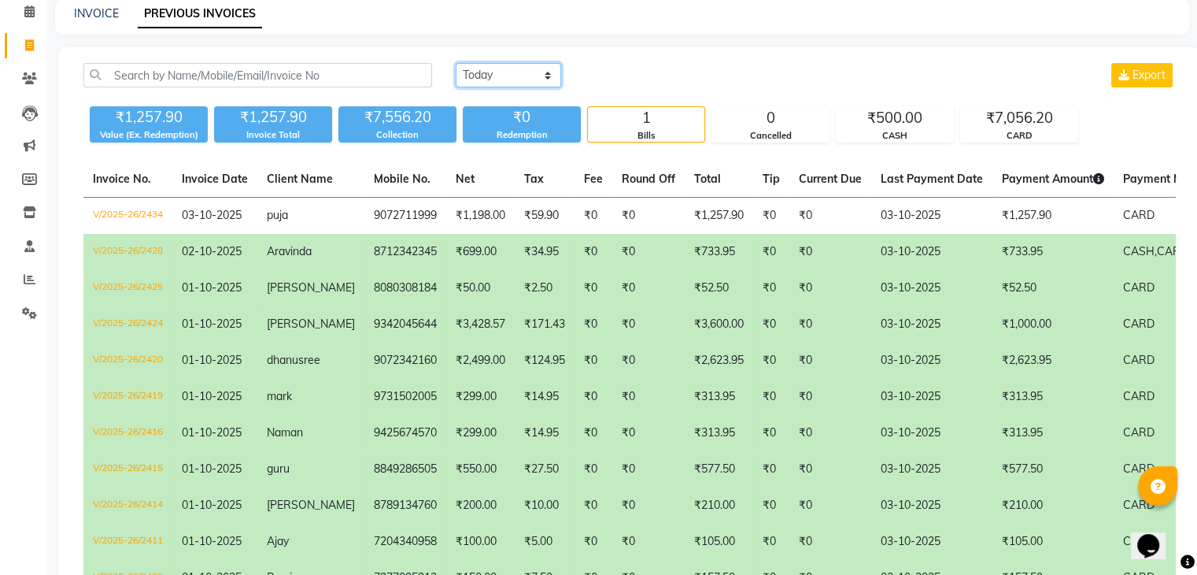
click at [529, 68] on select "[DATE] [DATE] Custom Range" at bounding box center [508, 75] width 105 height 24
click at [546, 80] on select "[DATE] [DATE] Custom Range" at bounding box center [508, 75] width 105 height 24
click at [544, 72] on select "[DATE] [DATE] Custom Range" at bounding box center [508, 75] width 105 height 24
select select "range"
click at [456, 63] on select "[DATE] [DATE] Custom Range" at bounding box center [508, 75] width 105 height 24
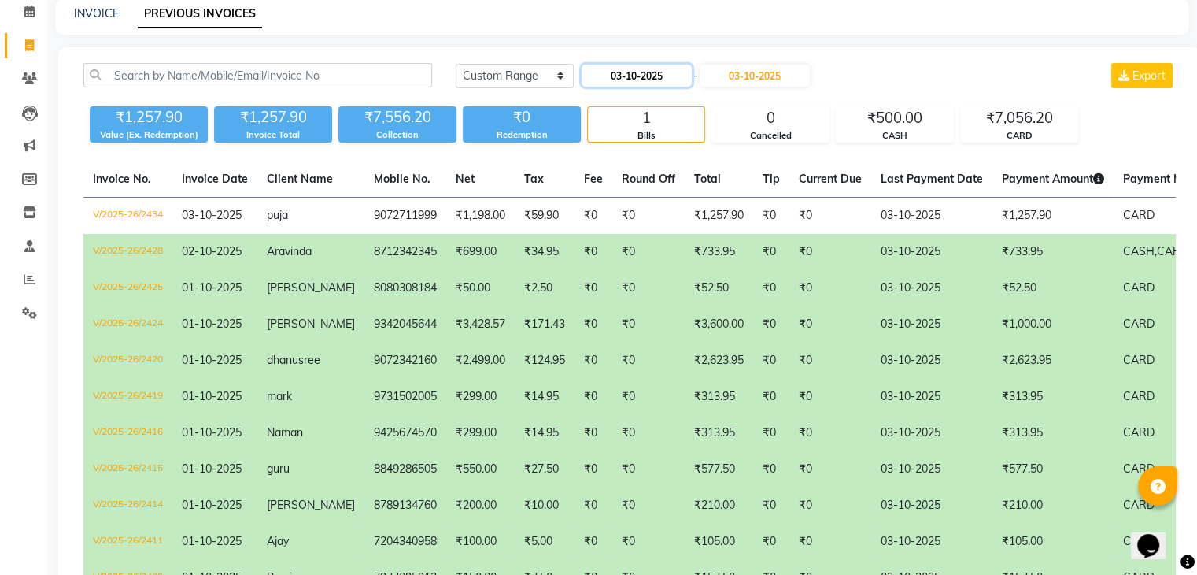
click at [648, 82] on input "03-10-2025" at bounding box center [637, 76] width 110 height 22
select select "10"
select select "2025"
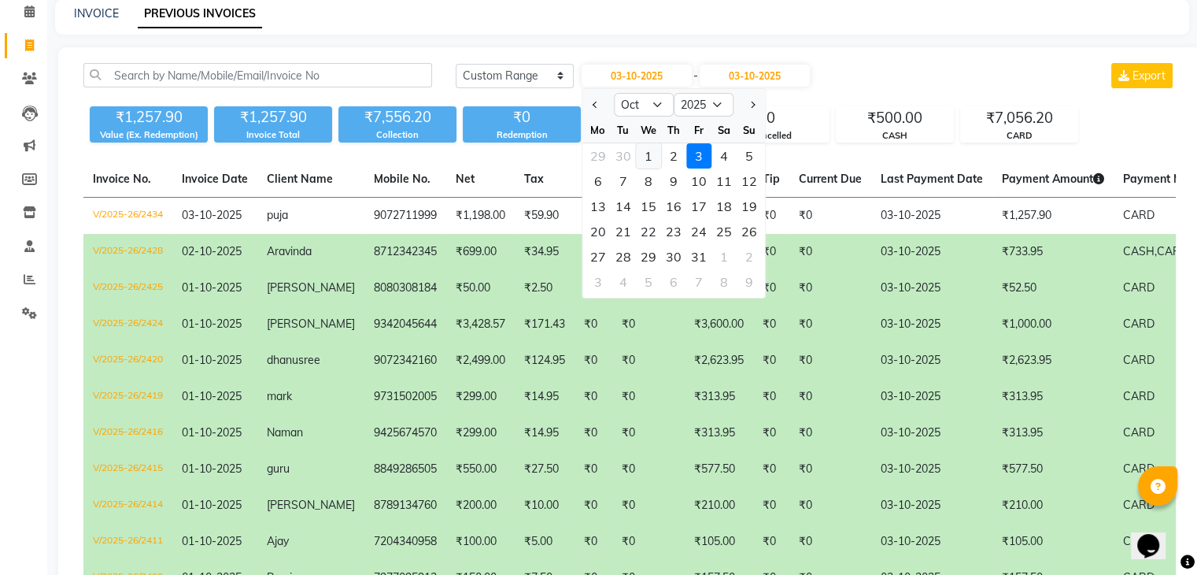
click at [650, 156] on div "1" at bounding box center [648, 155] width 25 height 25
type input "01-10-2025"
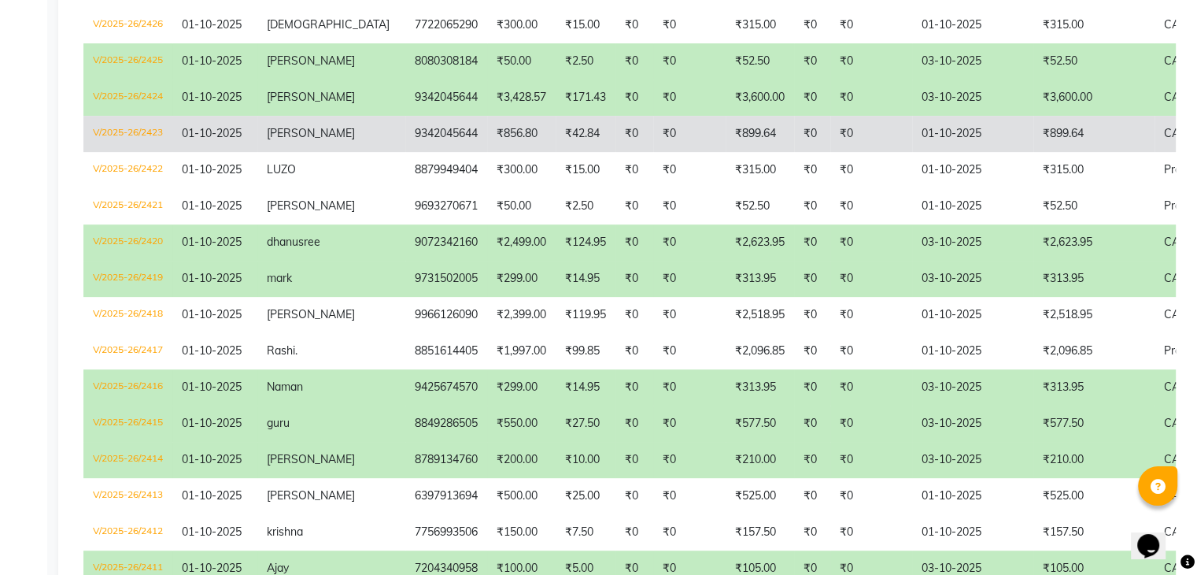
scroll to position [620, 0]
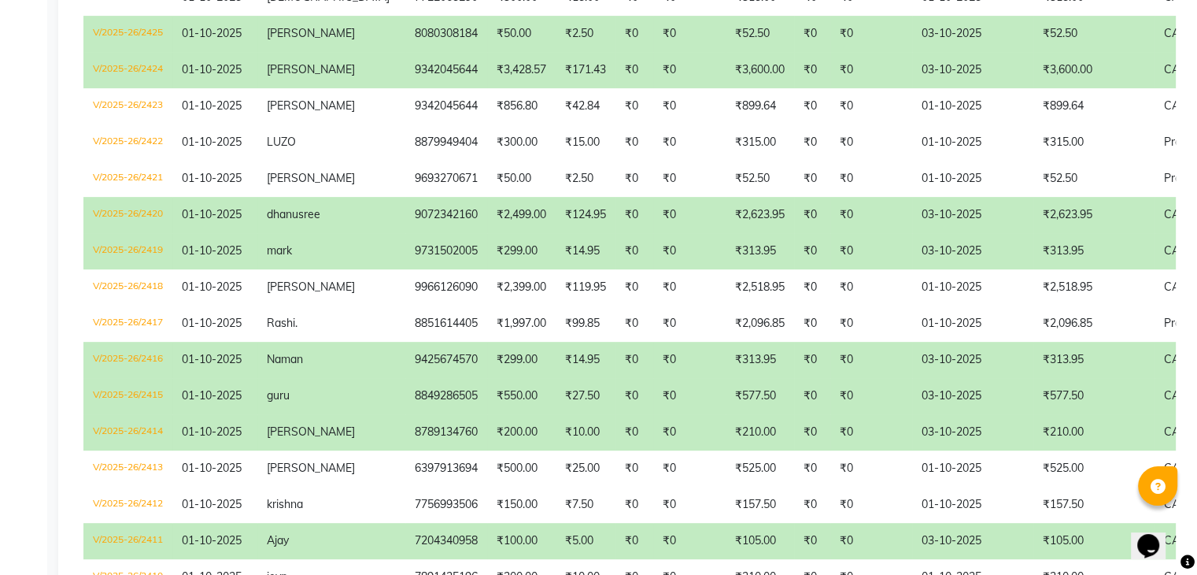
click at [726, 400] on td "₹577.50" at bounding box center [760, 396] width 68 height 36
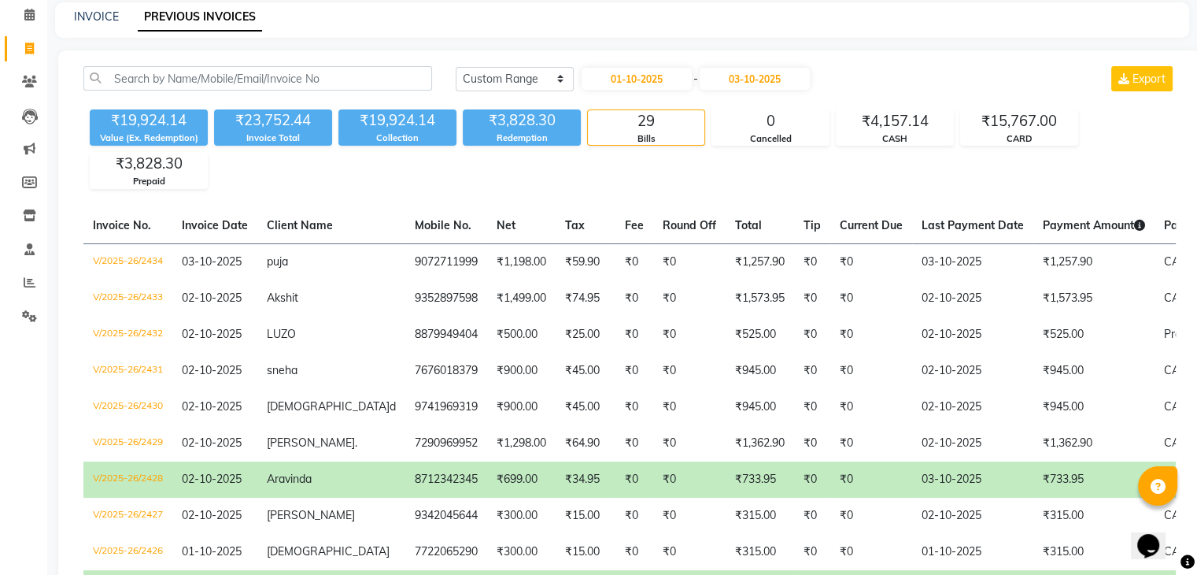
scroll to position [0, 0]
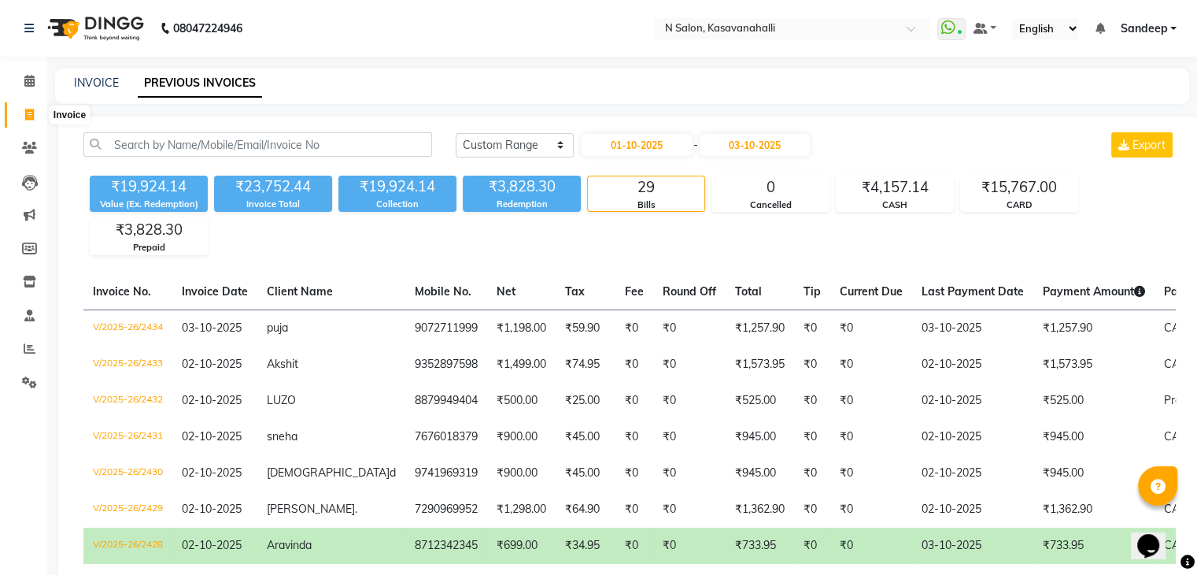
click at [31, 122] on span at bounding box center [30, 115] width 28 height 18
select select "service"
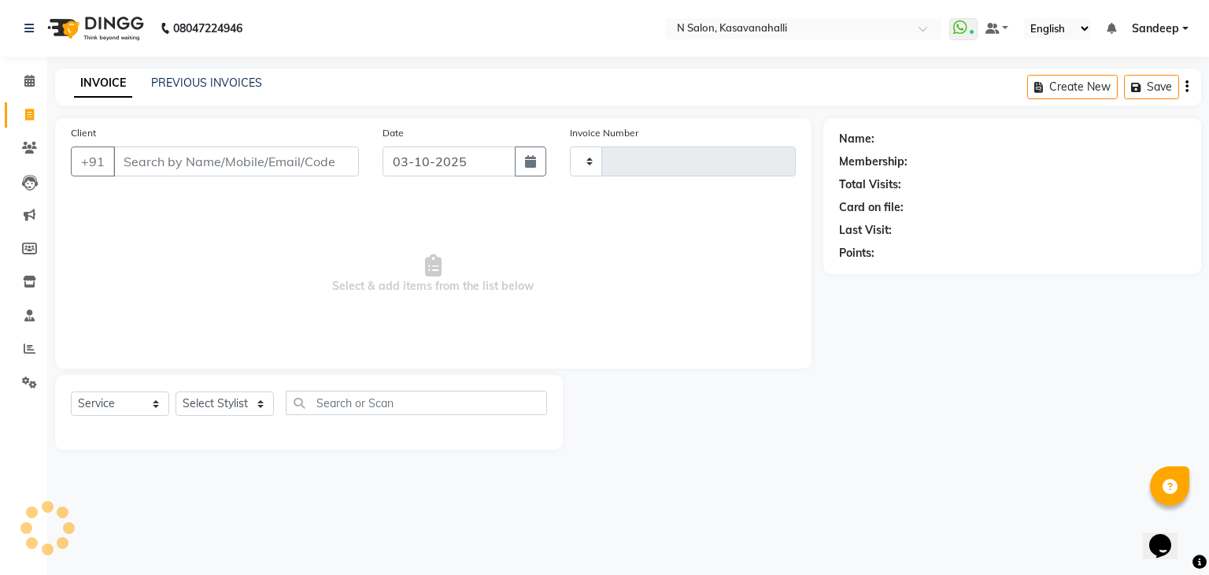
type input "2435"
select select "7111"
click at [171, 87] on link "PREVIOUS INVOICES" at bounding box center [206, 83] width 111 height 14
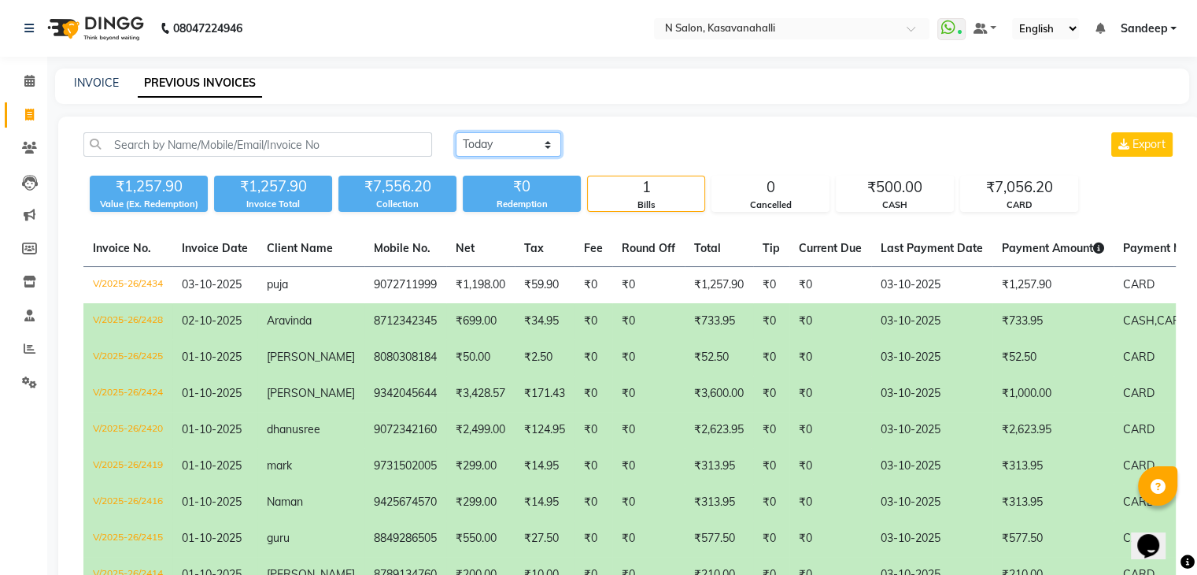
click at [507, 139] on select "[DATE] [DATE] Custom Range" at bounding box center [508, 144] width 105 height 24
select select "range"
click at [456, 132] on select "[DATE] [DATE] Custom Range" at bounding box center [508, 144] width 105 height 24
drag, startPoint x: 601, startPoint y: 156, endPoint x: 624, endPoint y: 143, distance: 26.1
click at [601, 155] on div "03-10-2025 - 03-10-2025" at bounding box center [695, 144] width 231 height 25
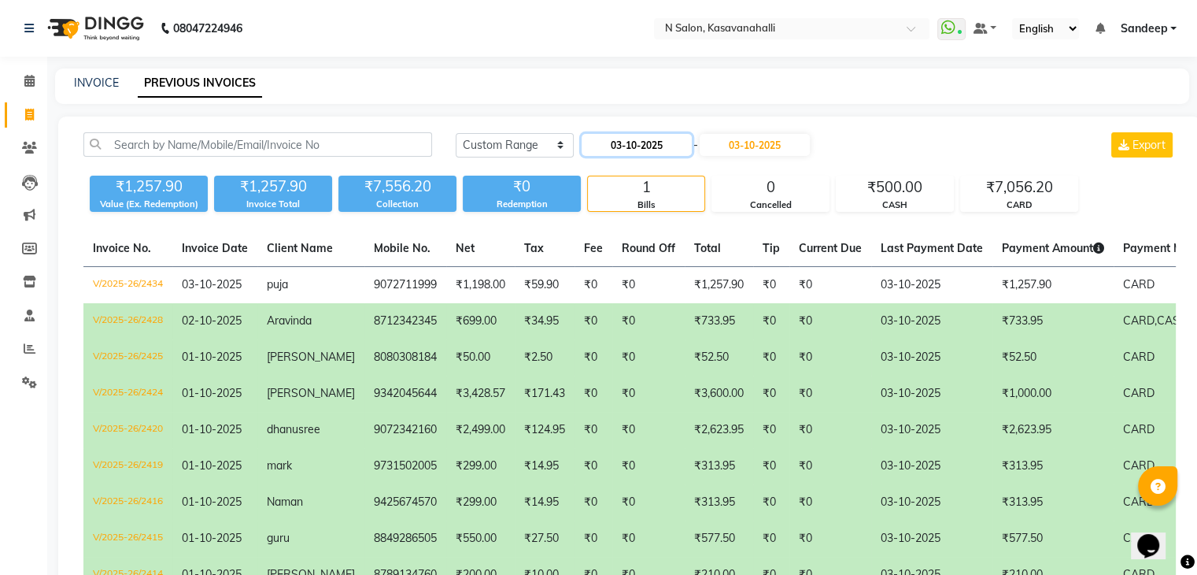
click at [628, 142] on input "03-10-2025" at bounding box center [637, 145] width 110 height 22
select select "10"
select select "2025"
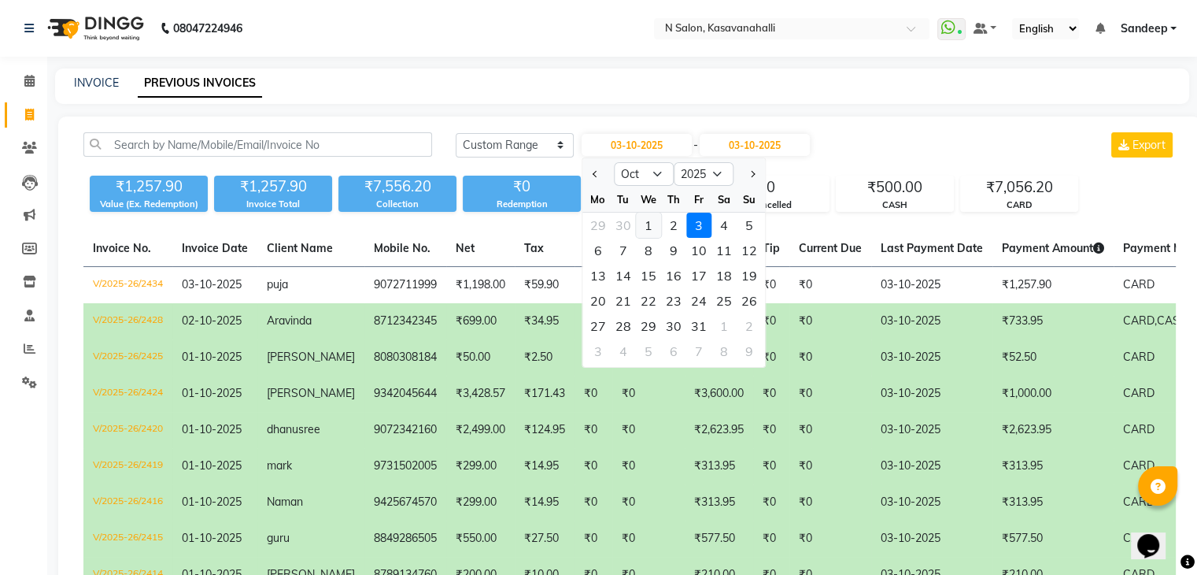
click at [646, 223] on div "1" at bounding box center [648, 225] width 25 height 25
type input "01-10-2025"
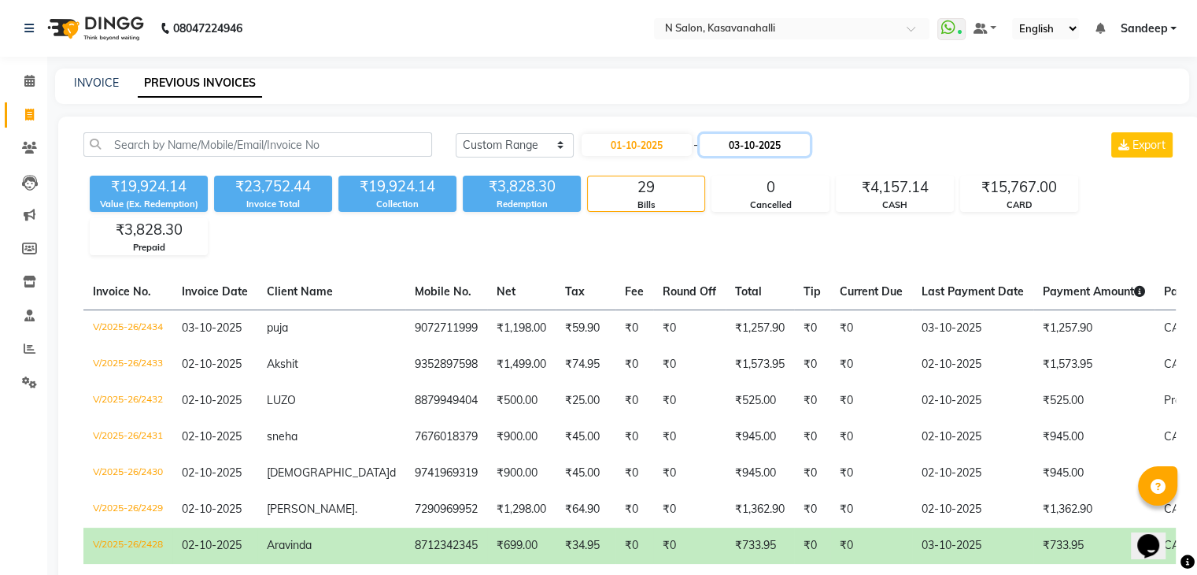
click at [746, 141] on input "03-10-2025" at bounding box center [755, 145] width 110 height 22
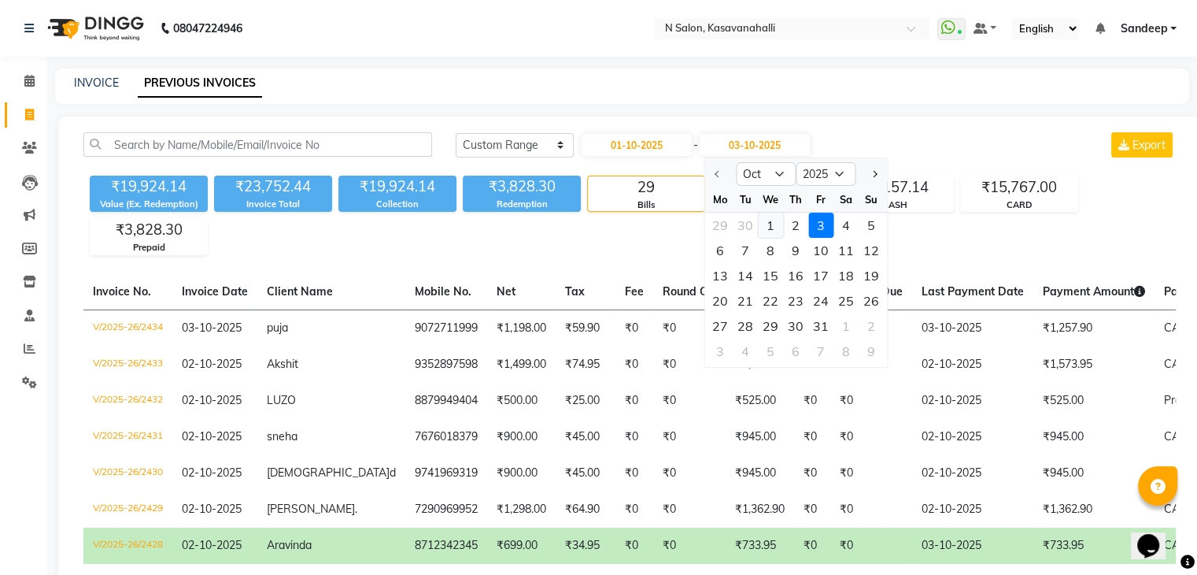
click at [766, 224] on div "1" at bounding box center [770, 225] width 25 height 25
type input "01-10-2025"
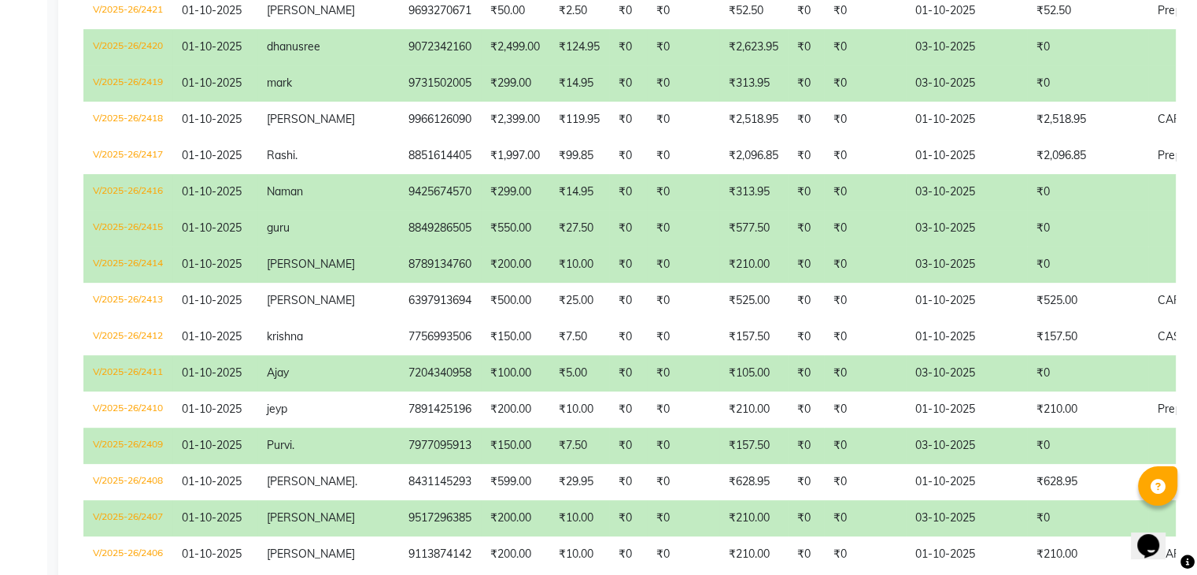
scroll to position [281, 0]
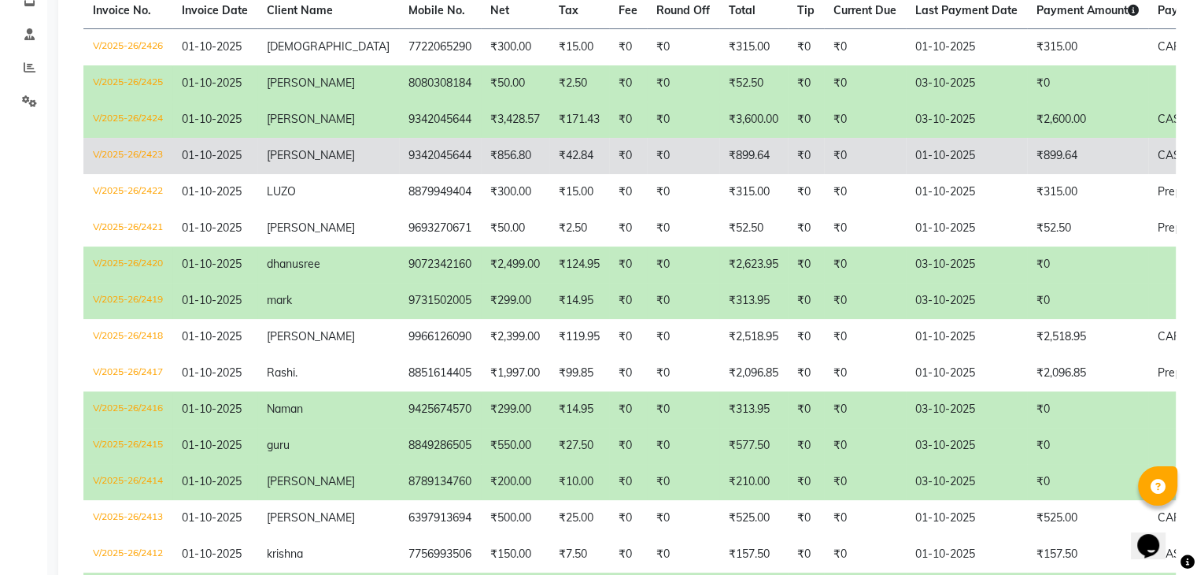
click at [481, 146] on td "₹856.80" at bounding box center [515, 156] width 68 height 36
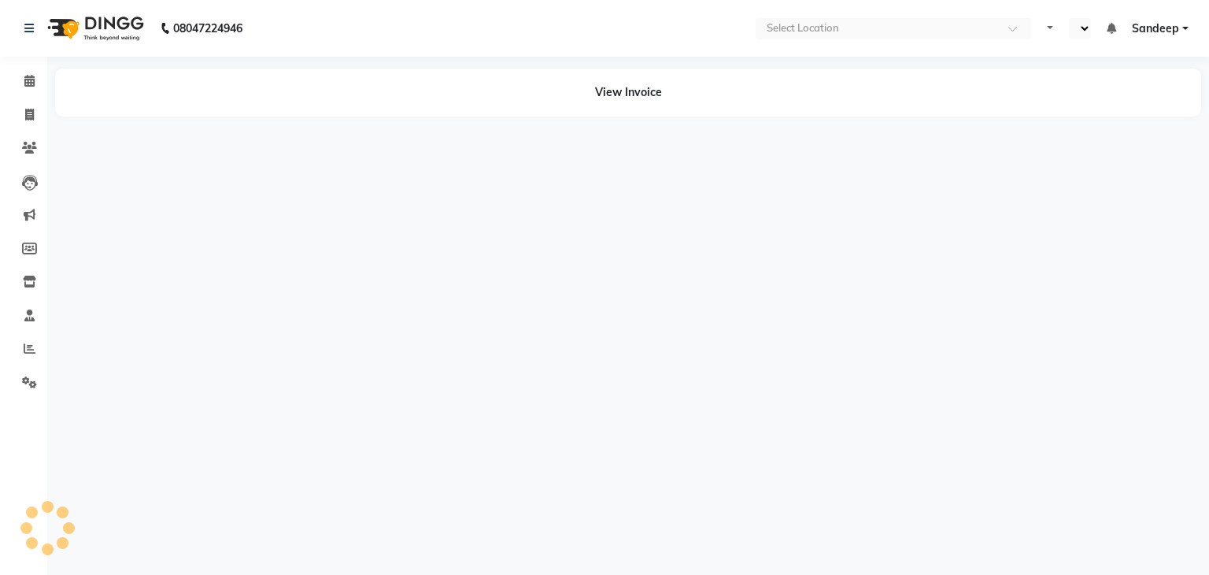
select select "en"
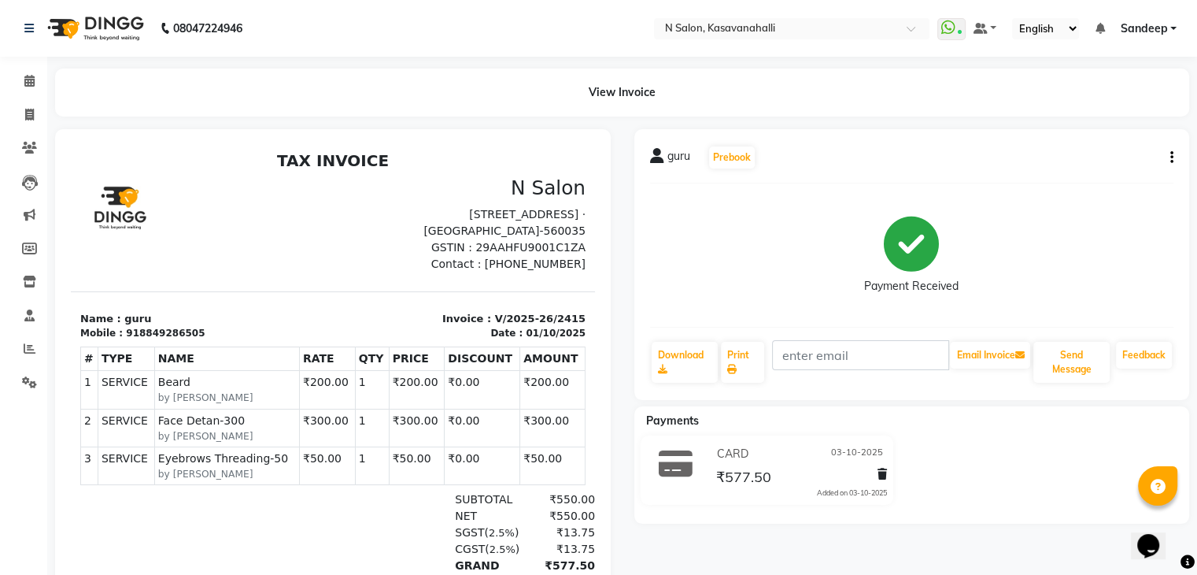
scroll to position [13, 0]
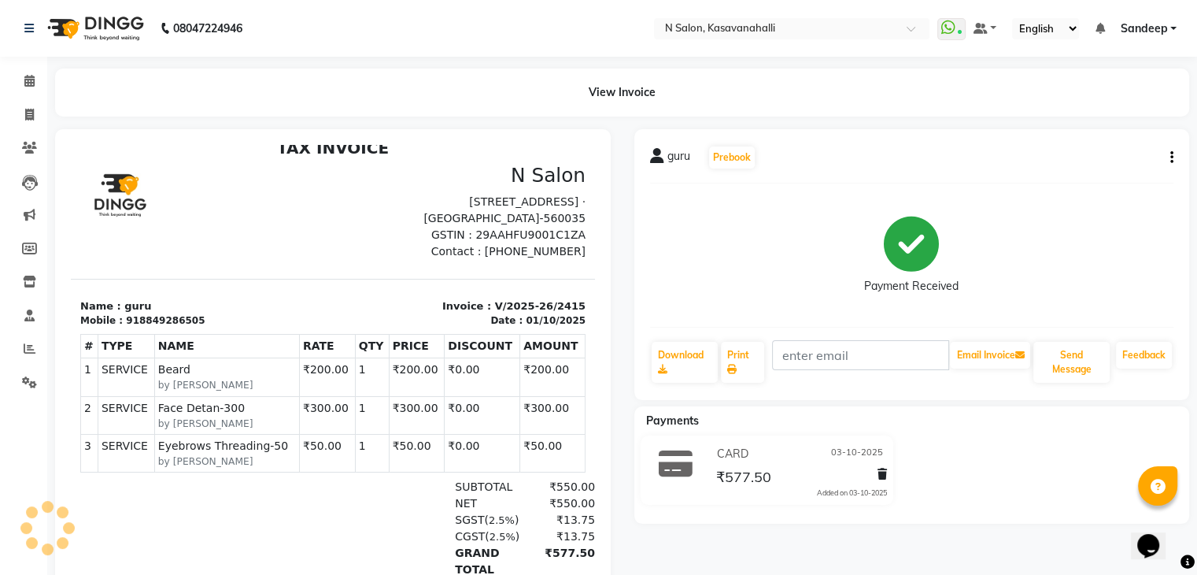
click at [1179, 146] on div "guru Prebook Payment Received Download Print Email Invoice Send Message Feedback" at bounding box center [913, 264] width 556 height 271
click at [1171, 157] on icon "button" at bounding box center [1172, 157] width 3 height 1
click at [1075, 157] on div "Edit Item Staff" at bounding box center [1093, 158] width 108 height 20
select select
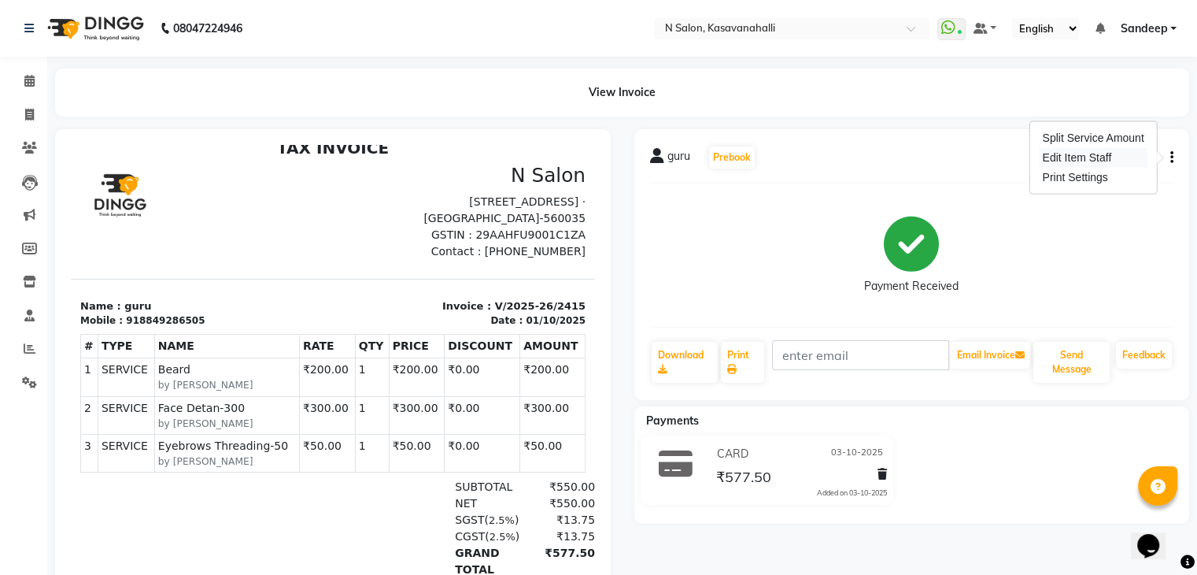
select select
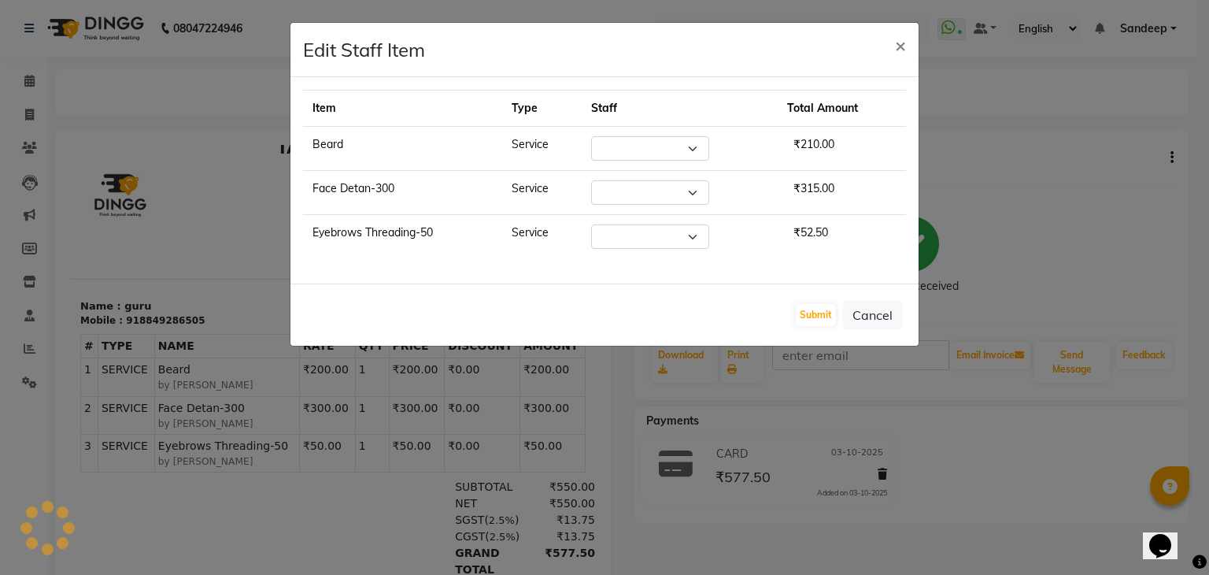
select select "86035"
select select "86728"
click at [900, 46] on span "×" at bounding box center [900, 45] width 11 height 24
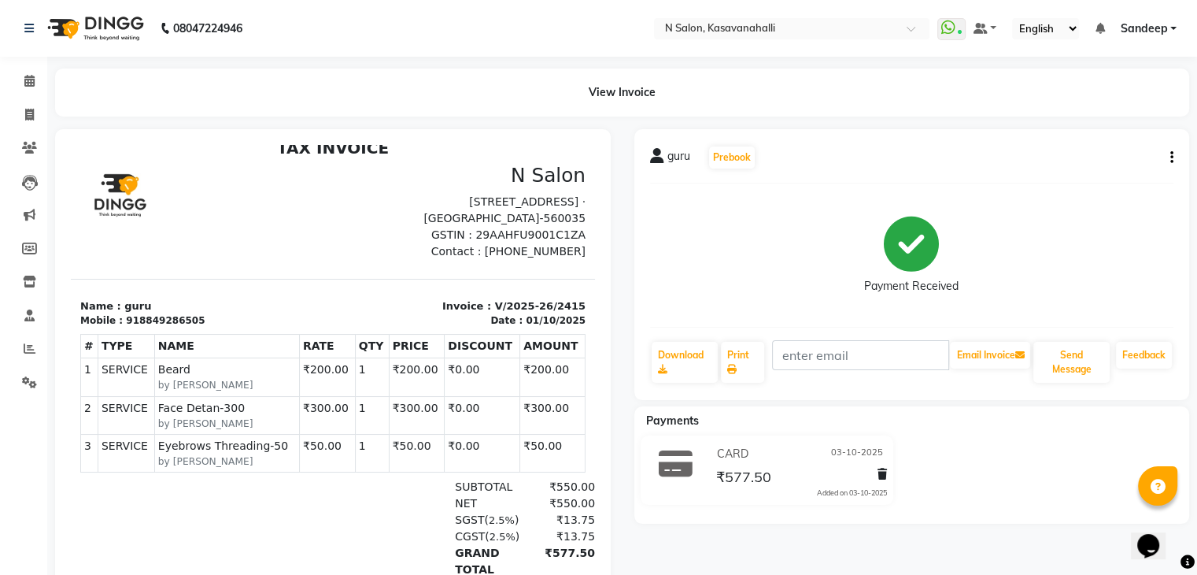
click at [279, 232] on div at bounding box center [202, 212] width 262 height 96
click at [30, 80] on icon at bounding box center [29, 81] width 10 height 12
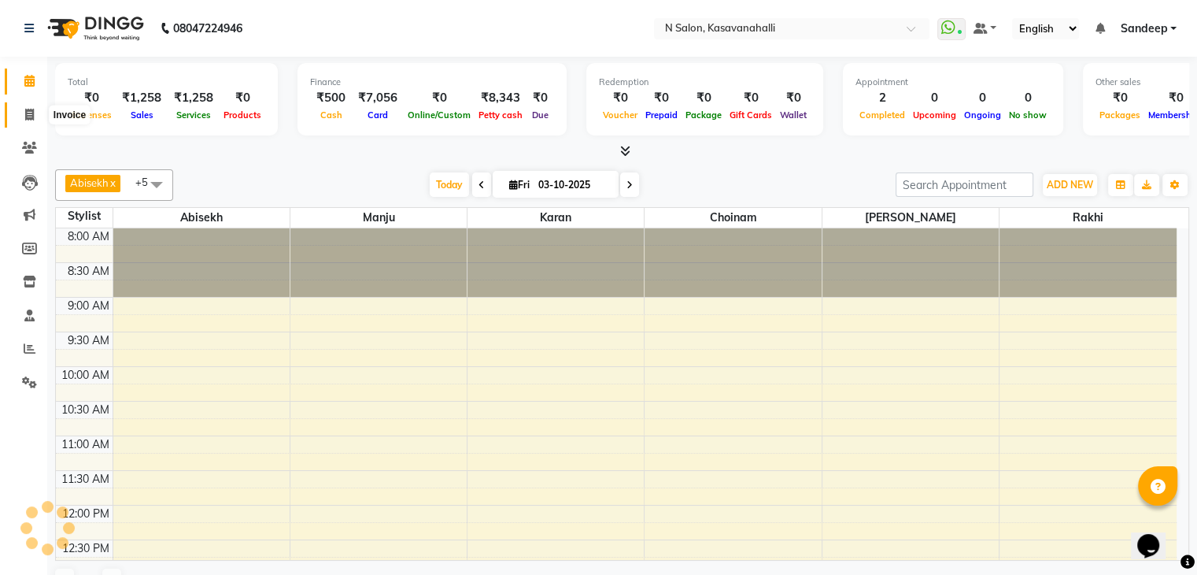
drag, startPoint x: 32, startPoint y: 115, endPoint x: 29, endPoint y: 105, distance: 10.7
click at [32, 114] on icon at bounding box center [29, 115] width 9 height 12
select select "service"
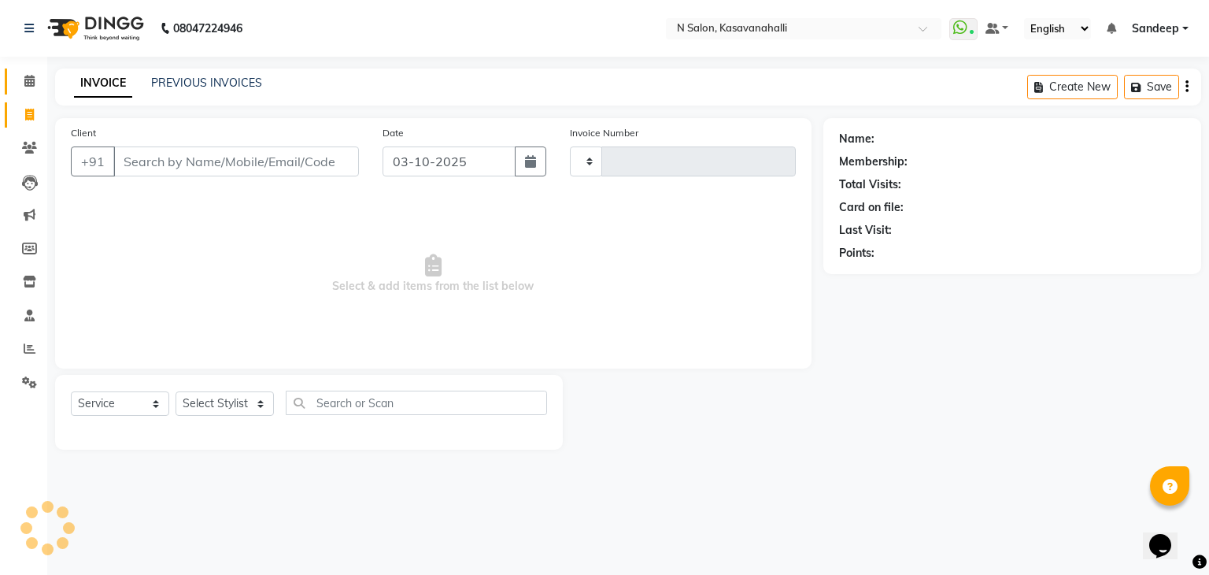
type input "2435"
select select "7111"
click at [31, 84] on icon at bounding box center [29, 81] width 10 height 12
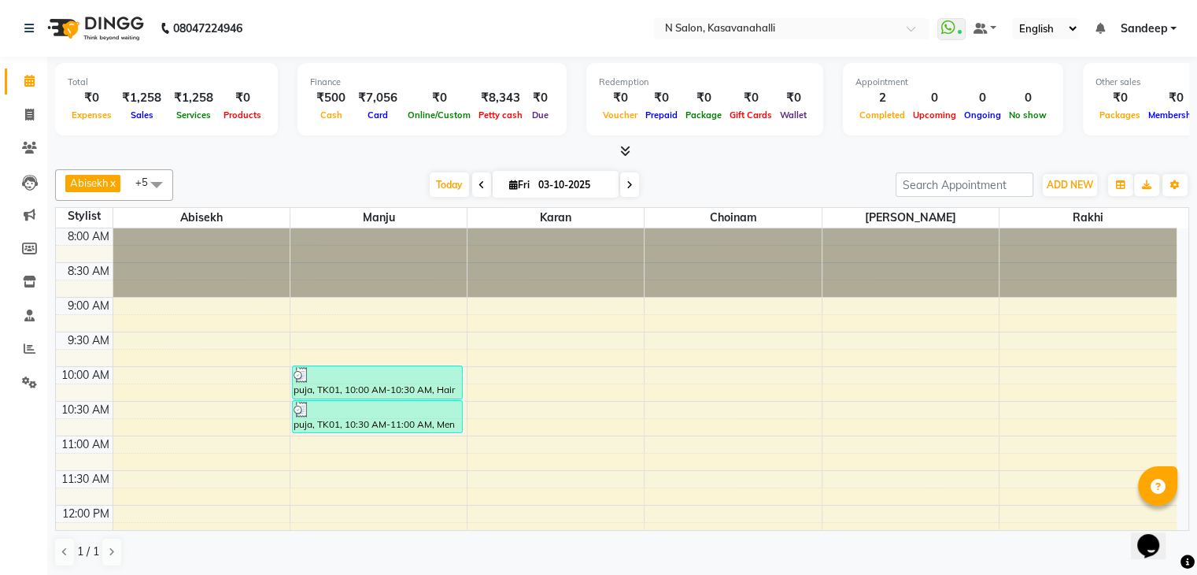
click at [622, 155] on icon at bounding box center [625, 151] width 10 height 12
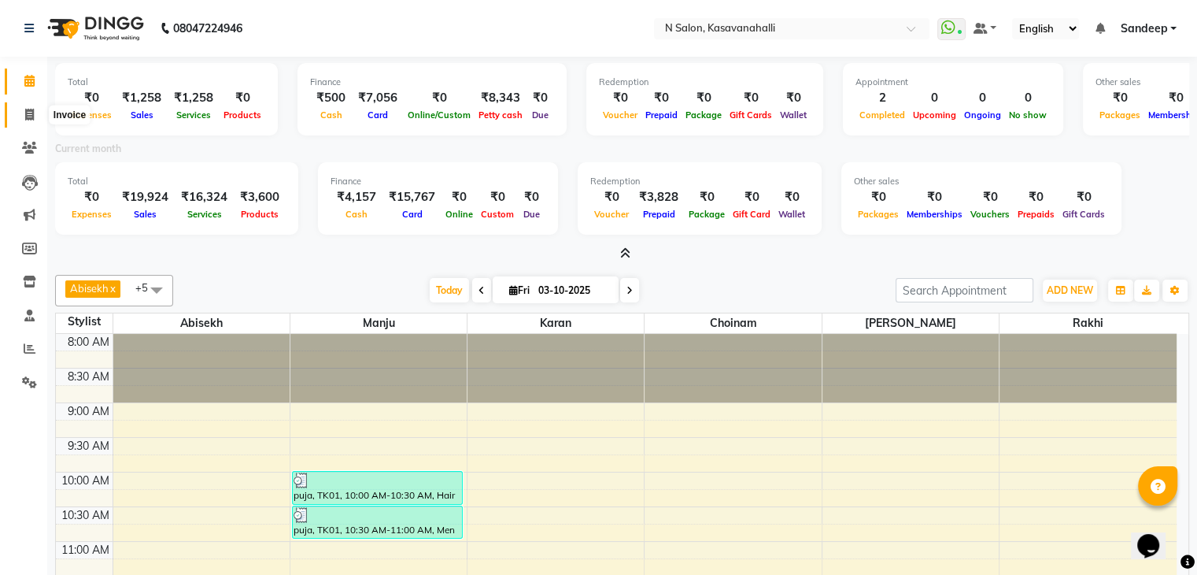
click at [35, 122] on span at bounding box center [30, 115] width 28 height 18
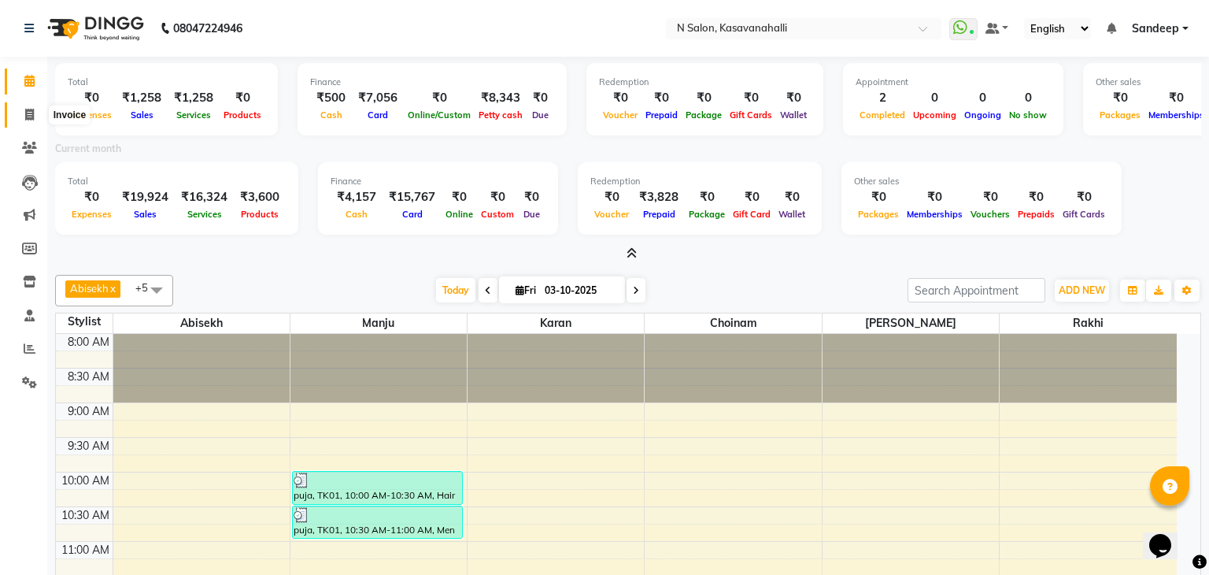
select select "7111"
select select "service"
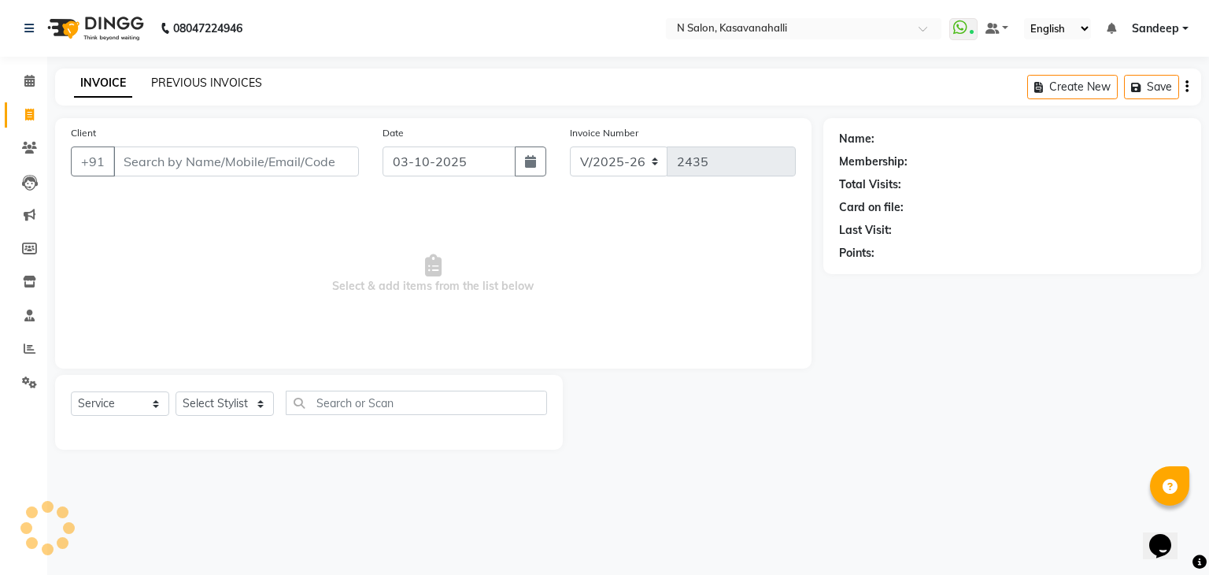
click at [224, 76] on link "PREVIOUS INVOICES" at bounding box center [206, 83] width 111 height 14
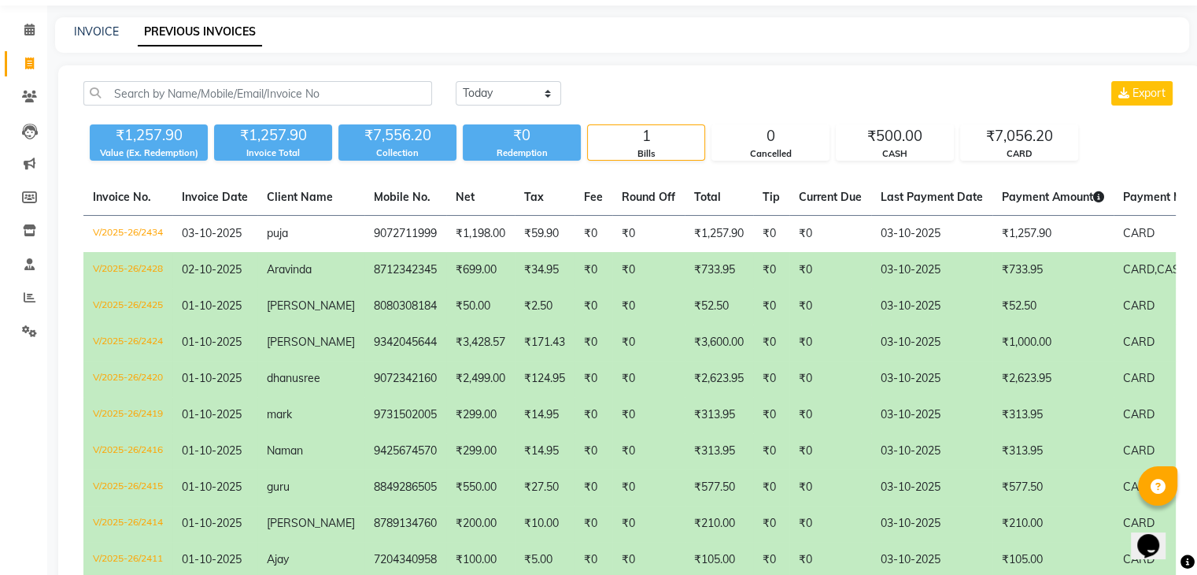
scroll to position [79, 0]
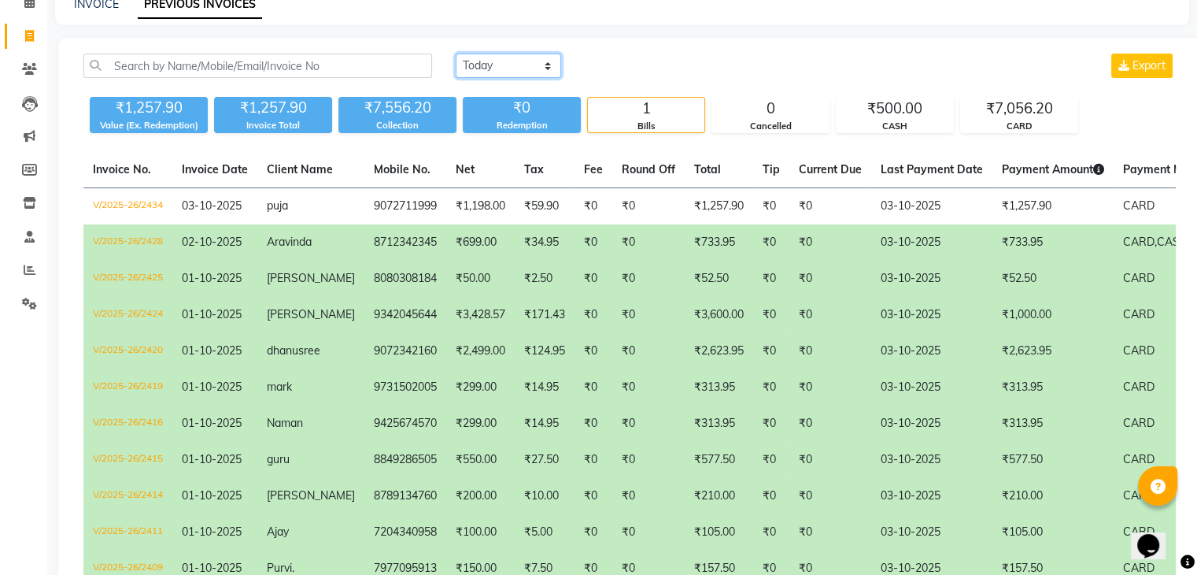
click at [536, 65] on select "Today Yesterday Custom Range" at bounding box center [508, 66] width 105 height 24
select select "yesterday"
click at [456, 54] on select "Today Yesterday Custom Range" at bounding box center [508, 66] width 105 height 24
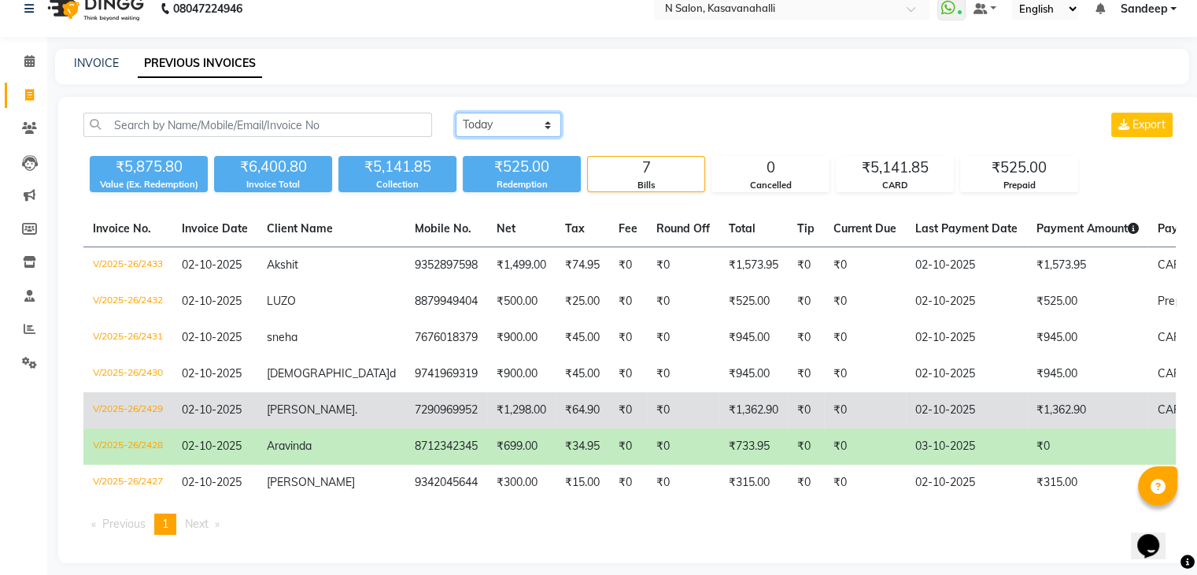
scroll to position [0, 0]
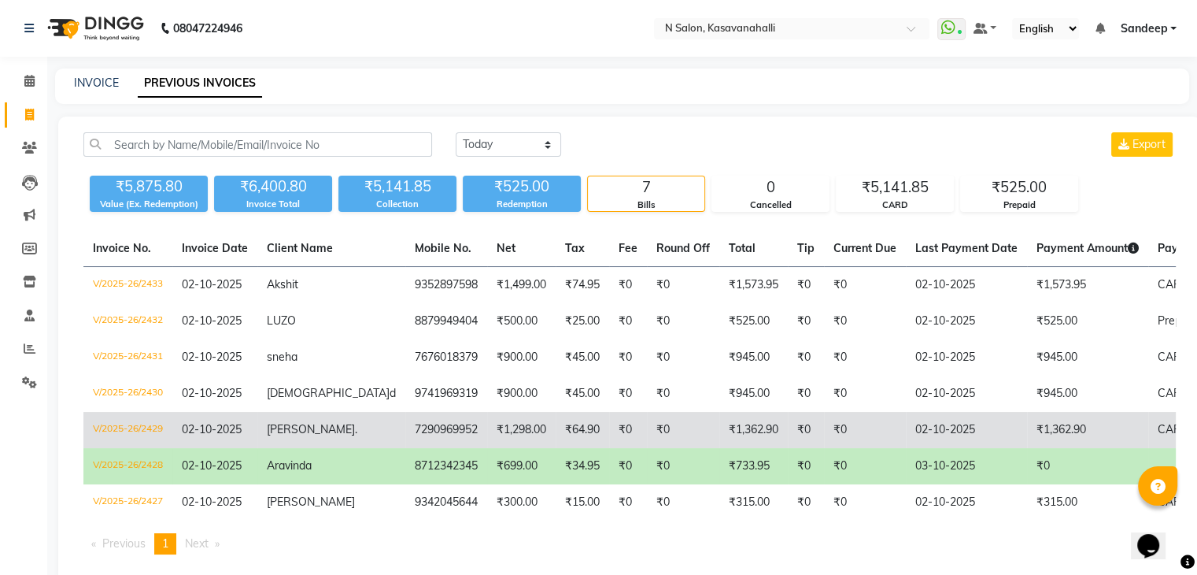
click at [850, 424] on tbody "V/2025-26/2433 02-10-2025 Akshit 9352897598 ₹1,499.00 ₹74.95 ₹0 ₹0 ₹1,573.95 ₹0…" at bounding box center [753, 394] width 1341 height 254
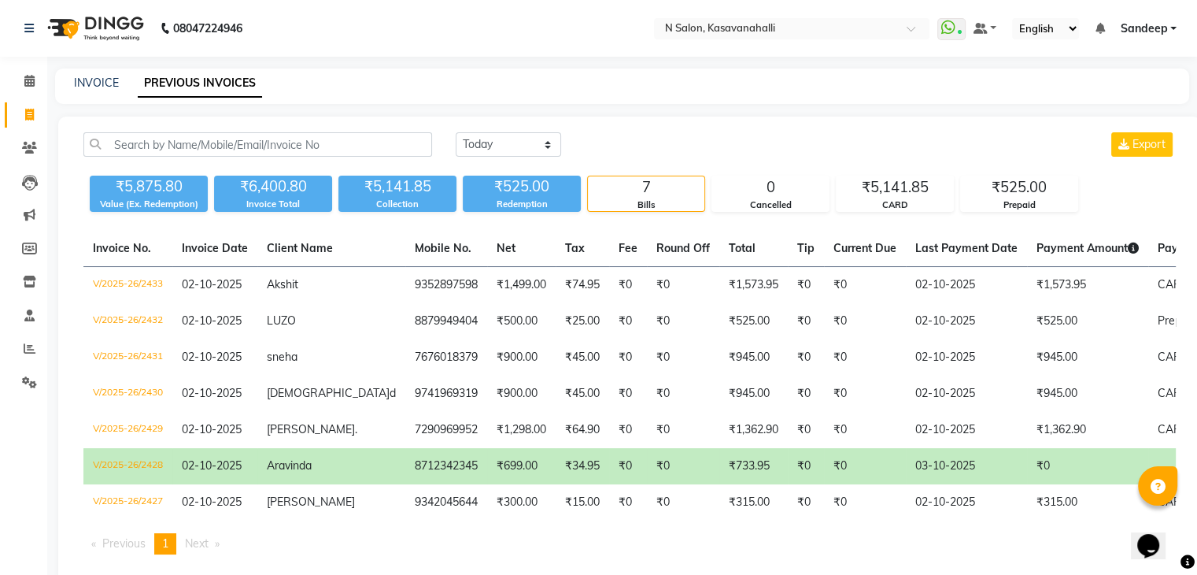
click at [824, 467] on td "₹0" at bounding box center [865, 466] width 82 height 36
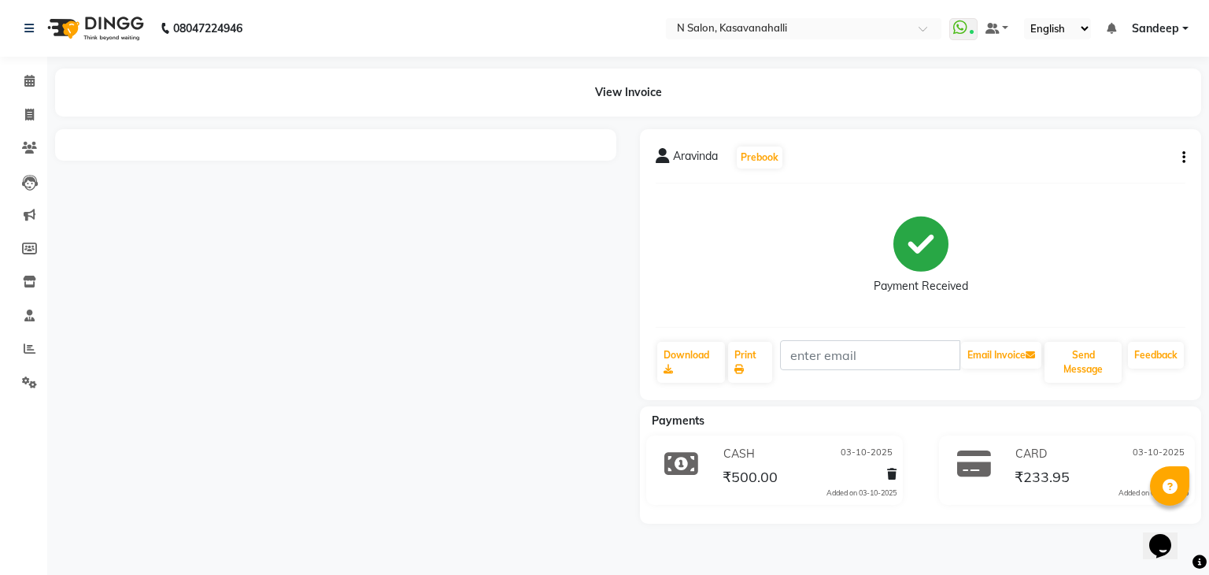
click at [1181, 150] on button "button" at bounding box center [1180, 158] width 9 height 17
click at [1067, 168] on div "Print Settings" at bounding box center [1105, 178] width 108 height 20
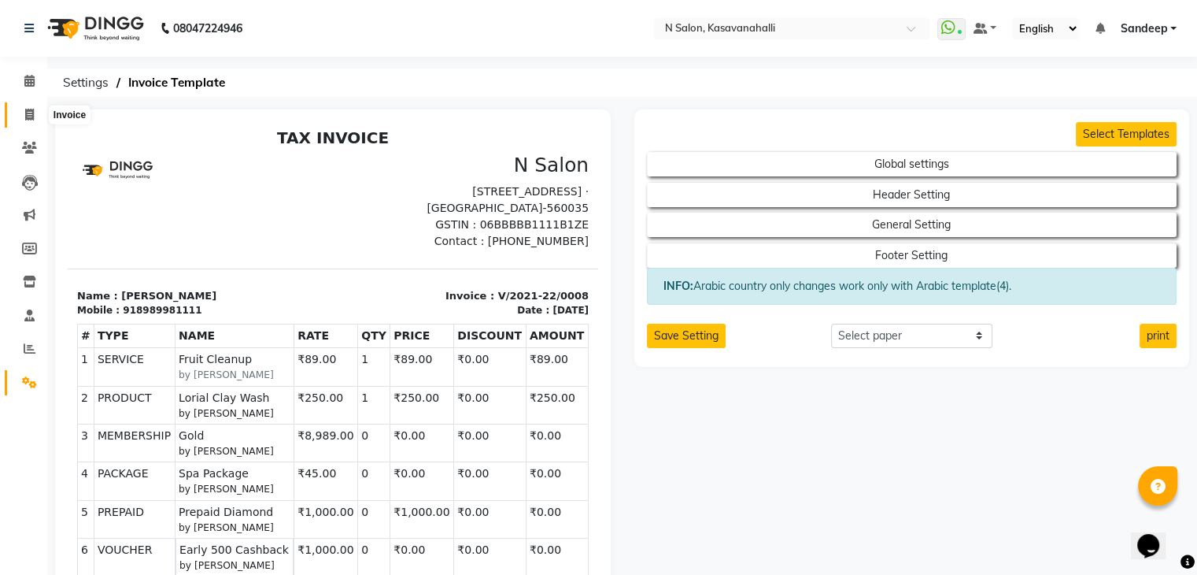
click at [25, 117] on icon at bounding box center [29, 115] width 9 height 12
select select "service"
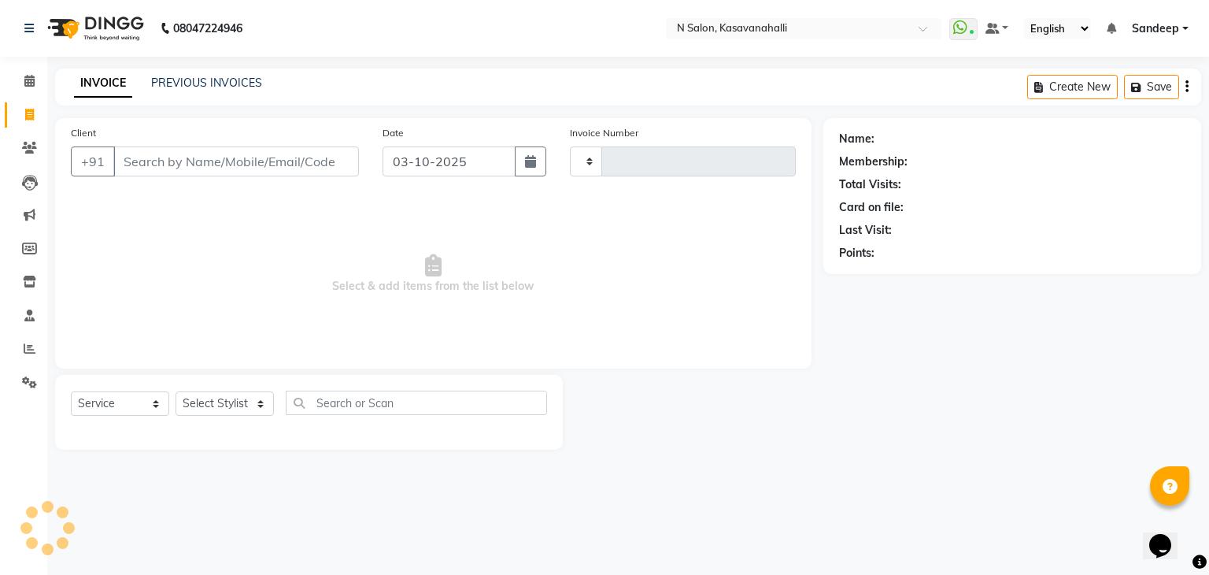
type input "2435"
select select "7111"
click at [13, 87] on link "Calendar" at bounding box center [24, 81] width 38 height 26
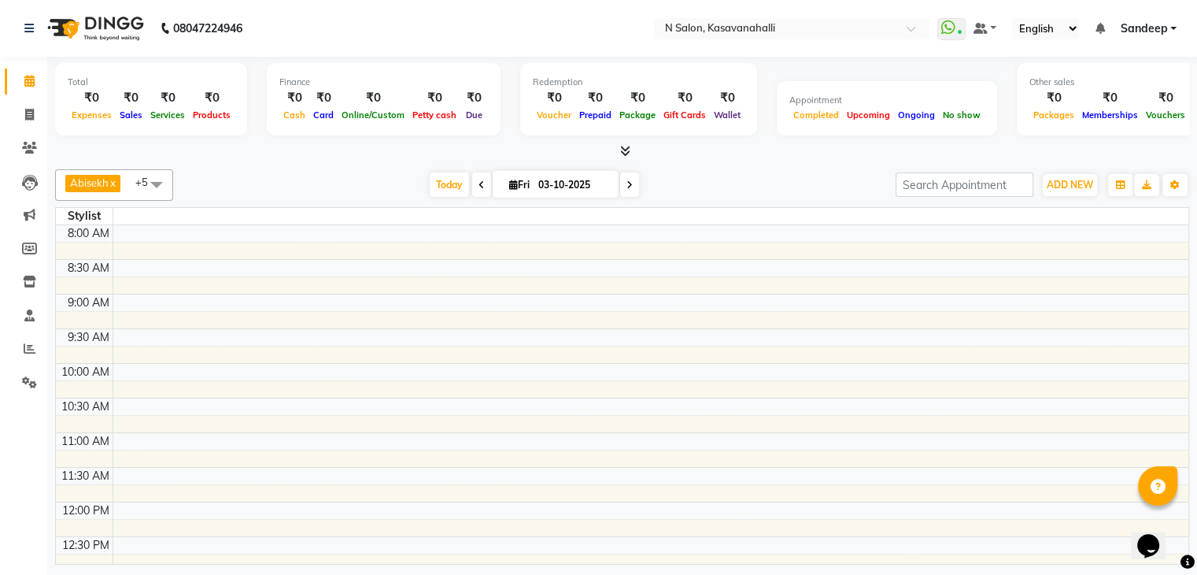
scroll to position [413, 0]
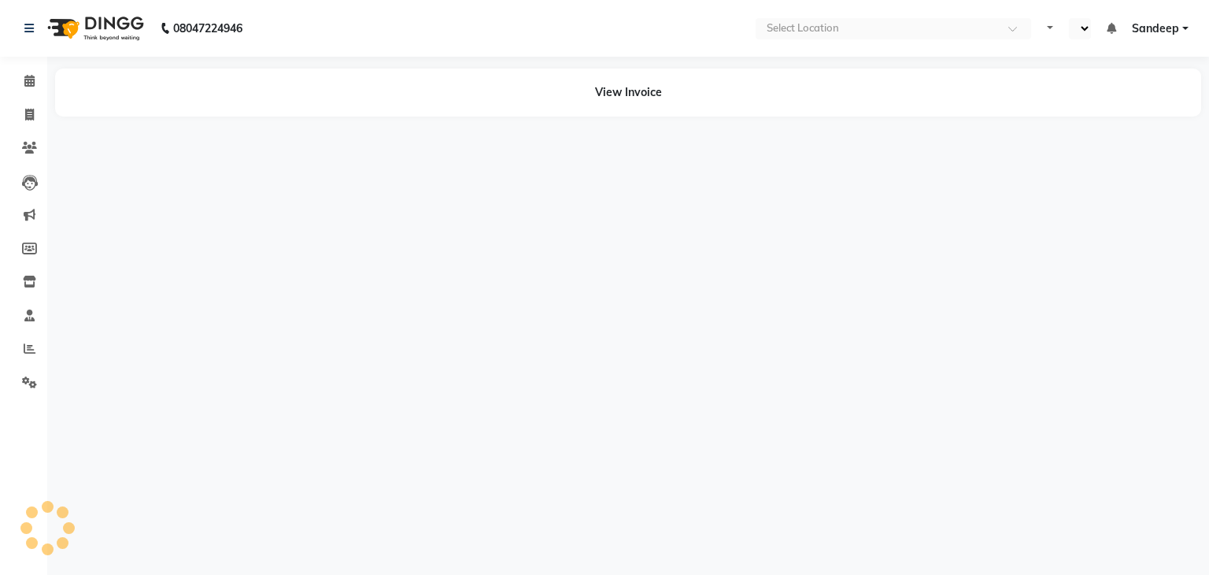
select select "en"
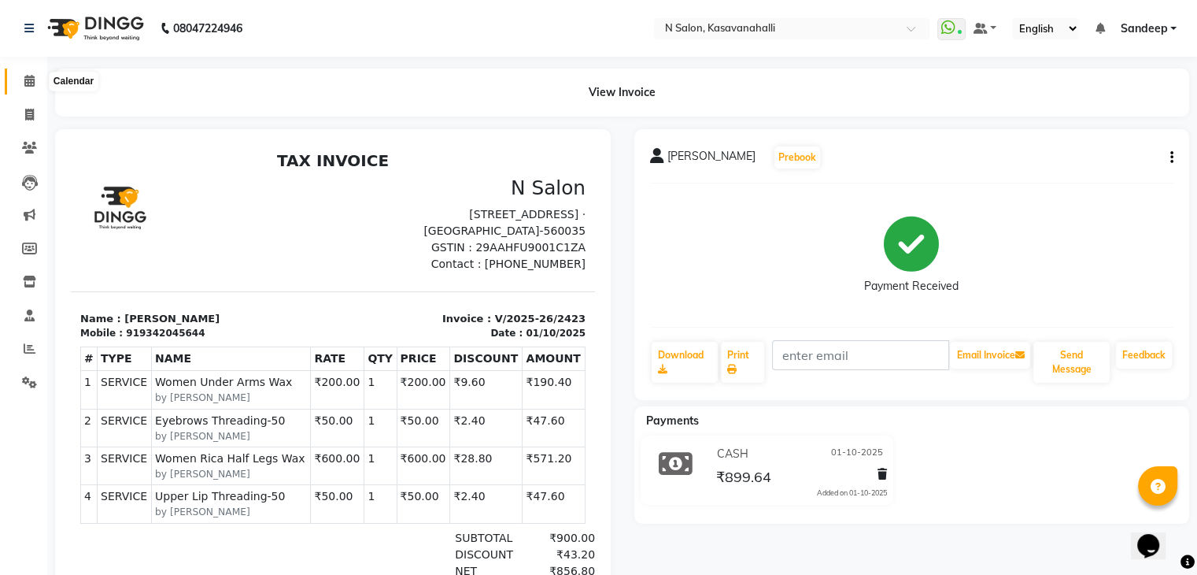
drag, startPoint x: 20, startPoint y: 83, endPoint x: 58, endPoint y: 89, distance: 39.0
click at [21, 83] on span at bounding box center [30, 81] width 28 height 18
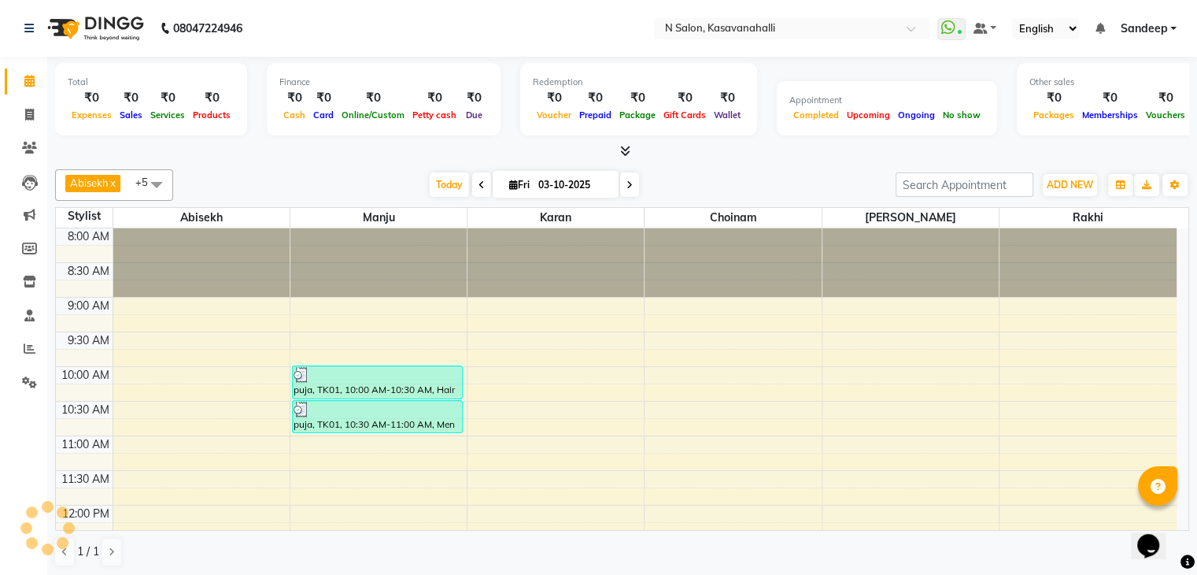
click at [630, 152] on div at bounding box center [622, 151] width 1134 height 17
click at [627, 150] on icon at bounding box center [625, 151] width 10 height 12
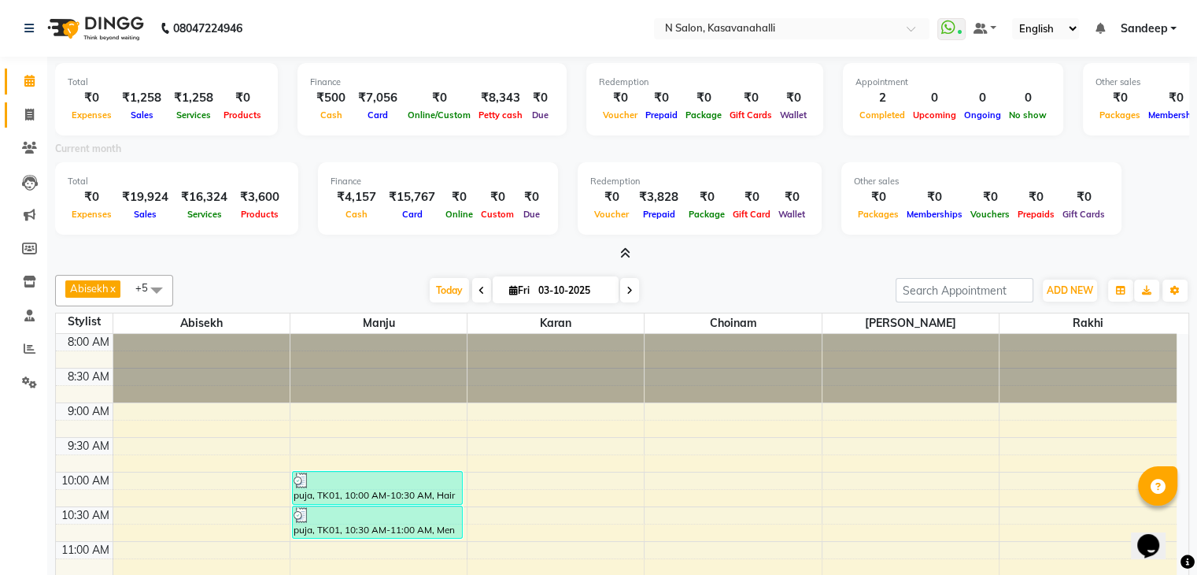
click at [29, 123] on link "Invoice" at bounding box center [24, 115] width 38 height 26
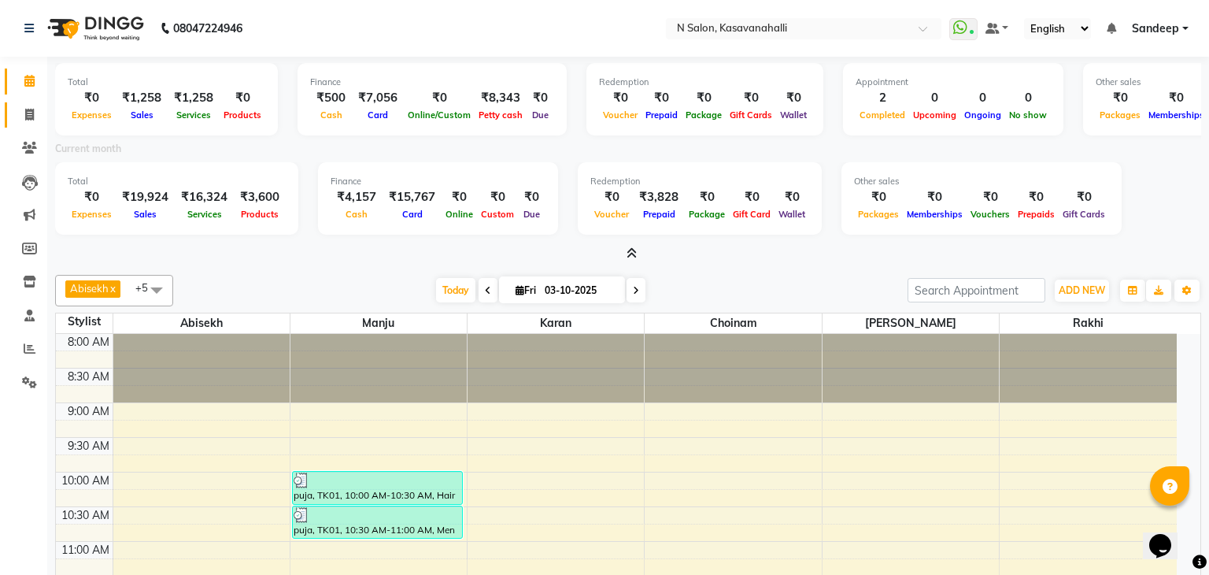
select select "service"
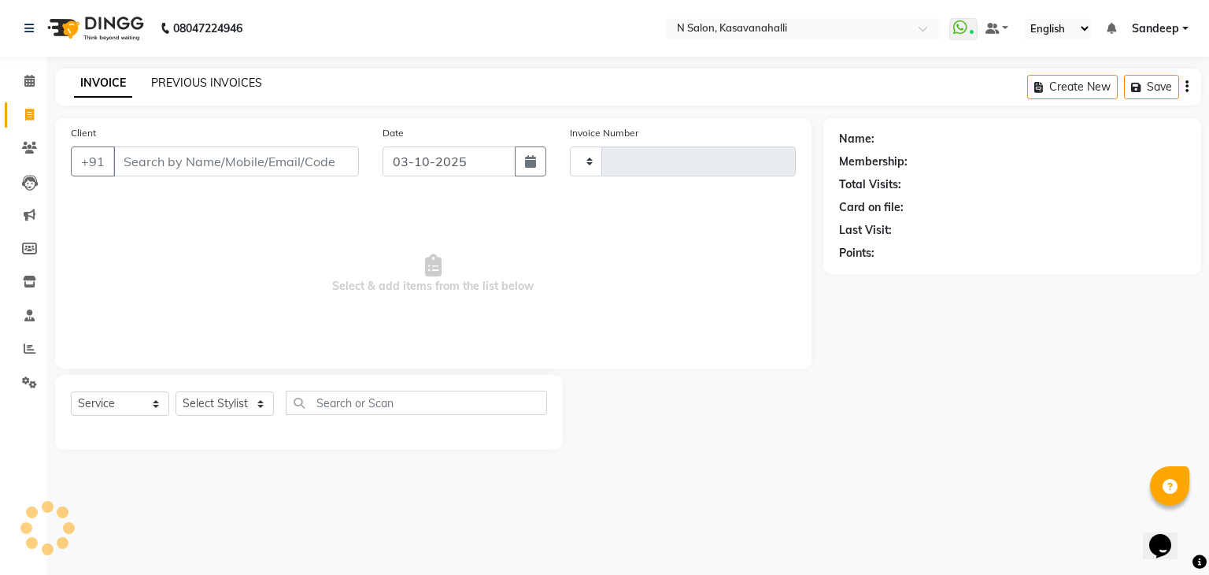
type input "2435"
select select "7111"
click at [191, 80] on link "PREVIOUS INVOICES" at bounding box center [206, 83] width 111 height 14
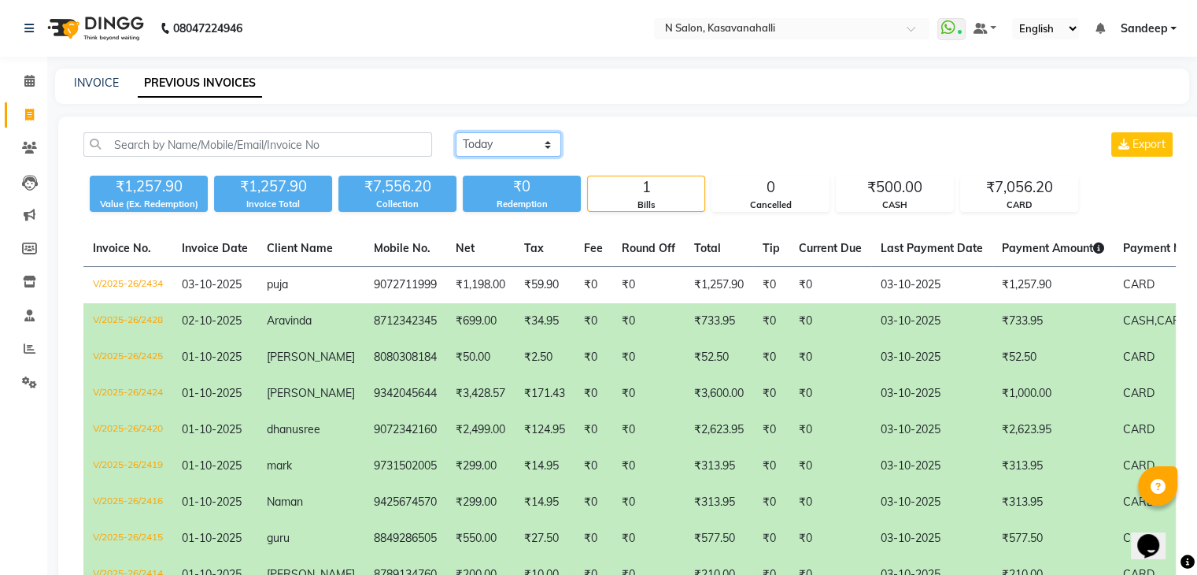
click at [549, 139] on select "[DATE] [DATE] Custom Range" at bounding box center [508, 144] width 105 height 24
select select "[DATE]"
click at [456, 132] on select "[DATE] [DATE] Custom Range" at bounding box center [508, 144] width 105 height 24
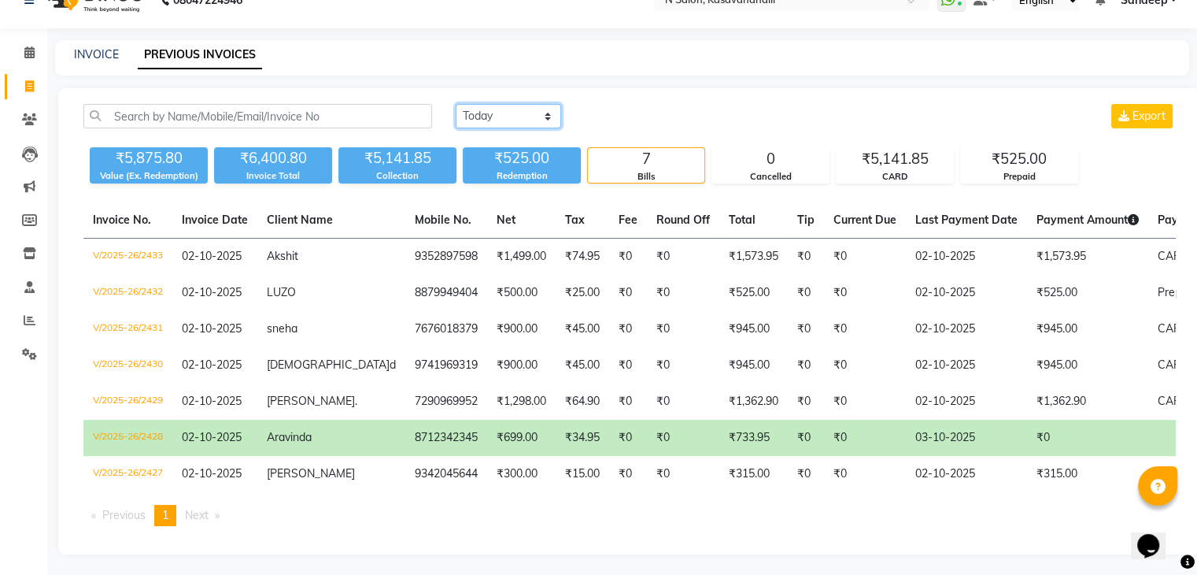
scroll to position [44, 0]
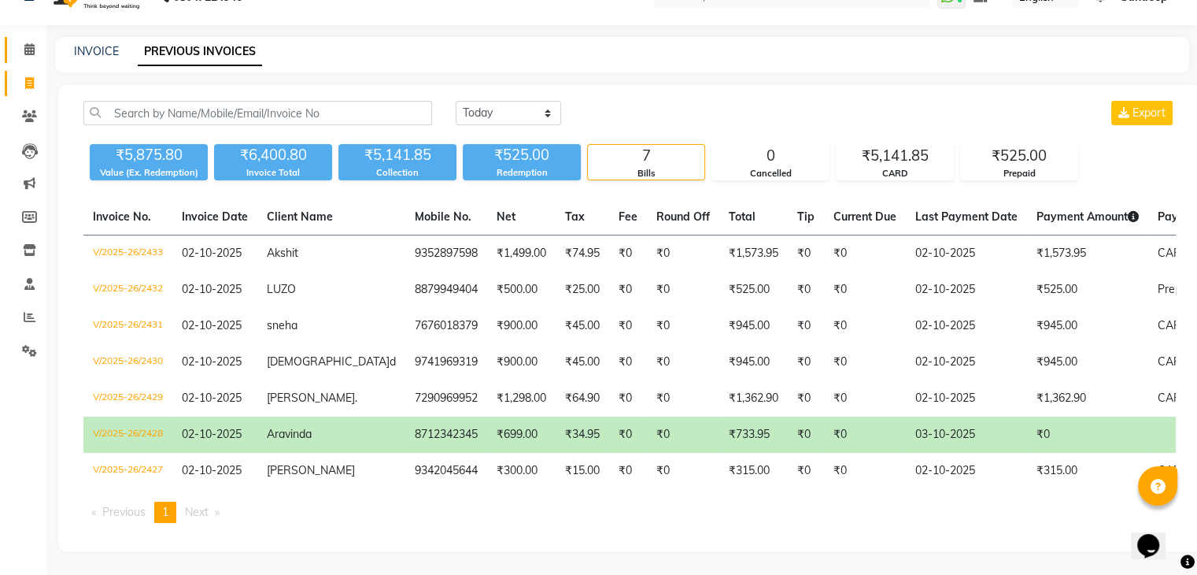
click at [22, 82] on link "Invoice" at bounding box center [24, 84] width 38 height 26
select select "service"
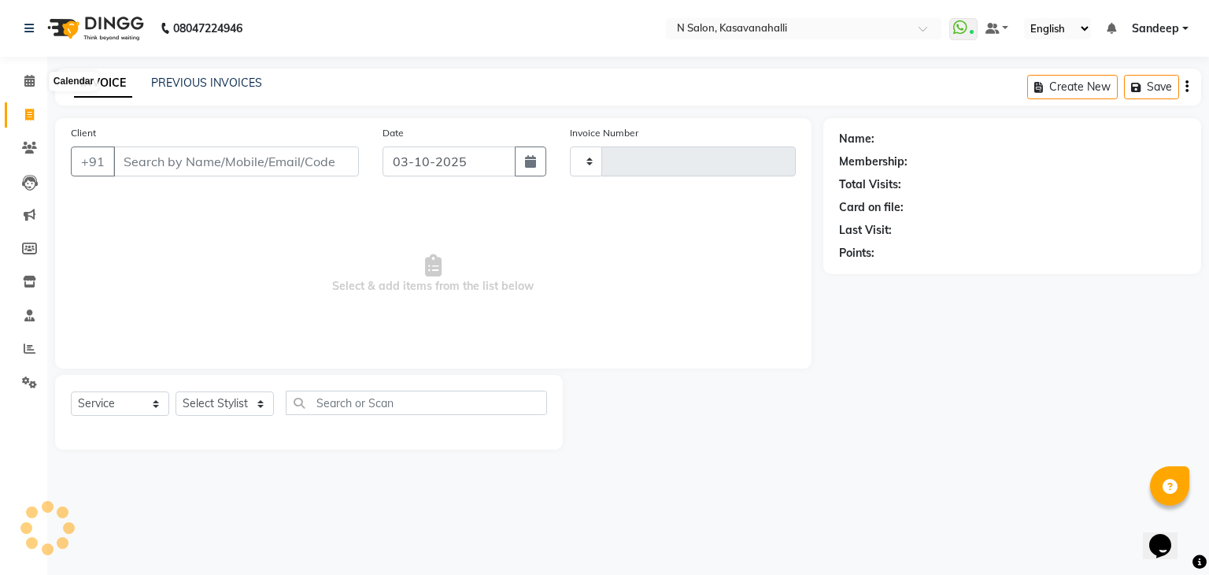
type input "2435"
select select "7111"
click at [29, 35] on link at bounding box center [32, 28] width 16 height 44
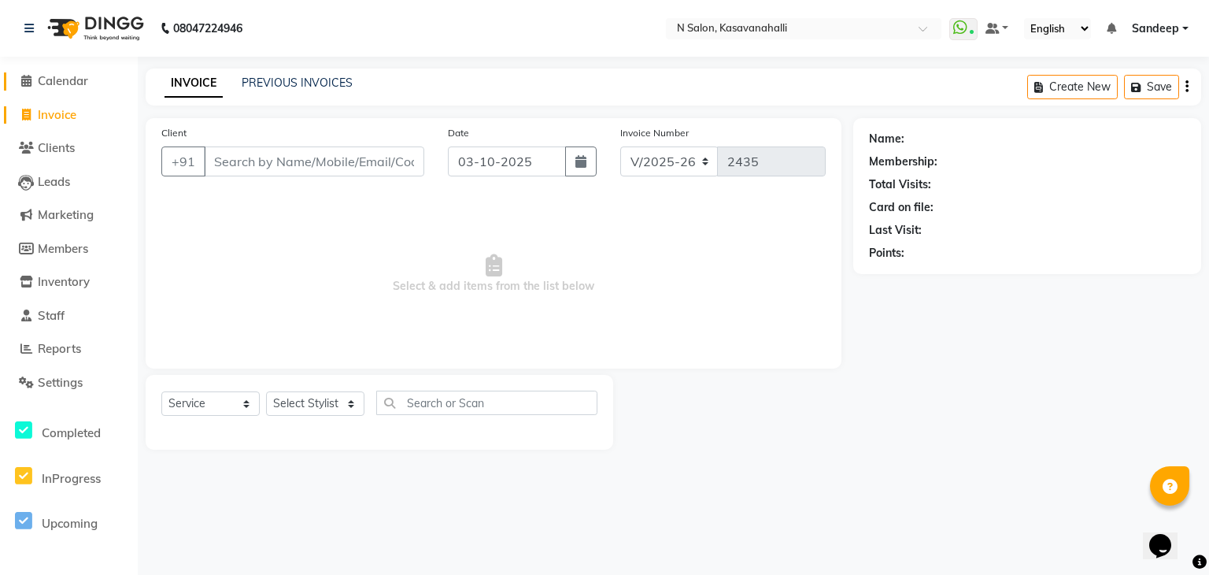
click at [26, 81] on icon at bounding box center [26, 81] width 10 height 12
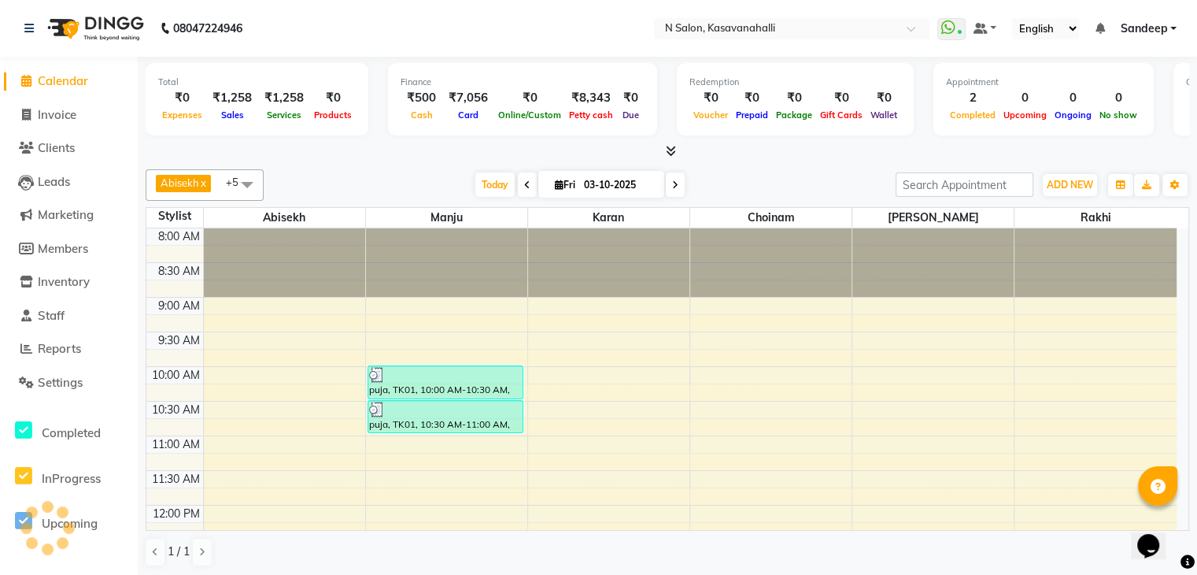
scroll to position [413, 0]
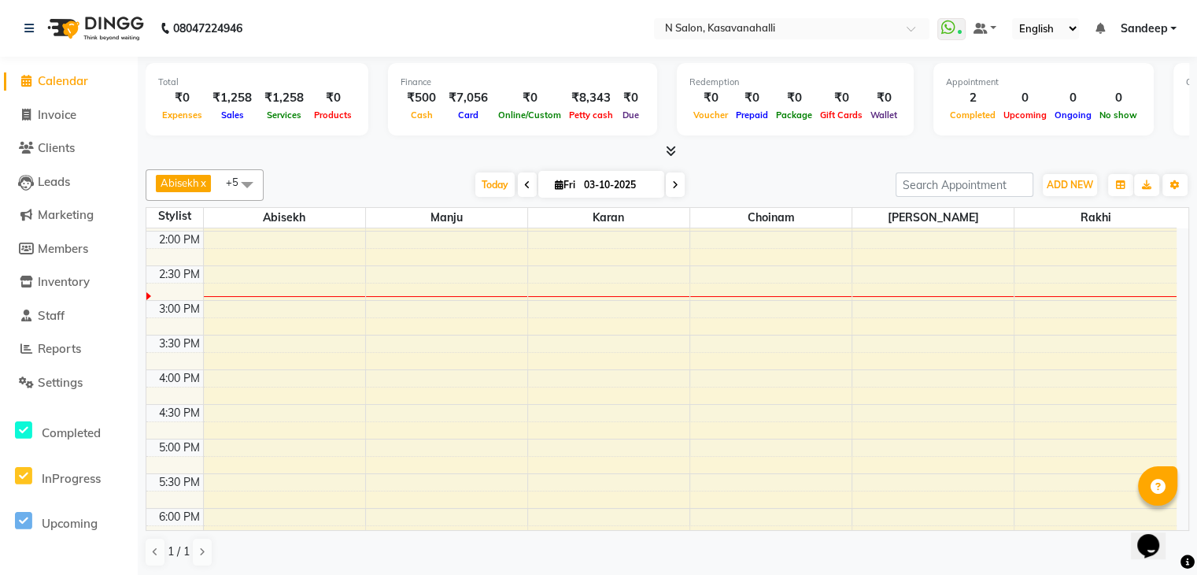
click at [672, 151] on icon at bounding box center [671, 151] width 10 height 12
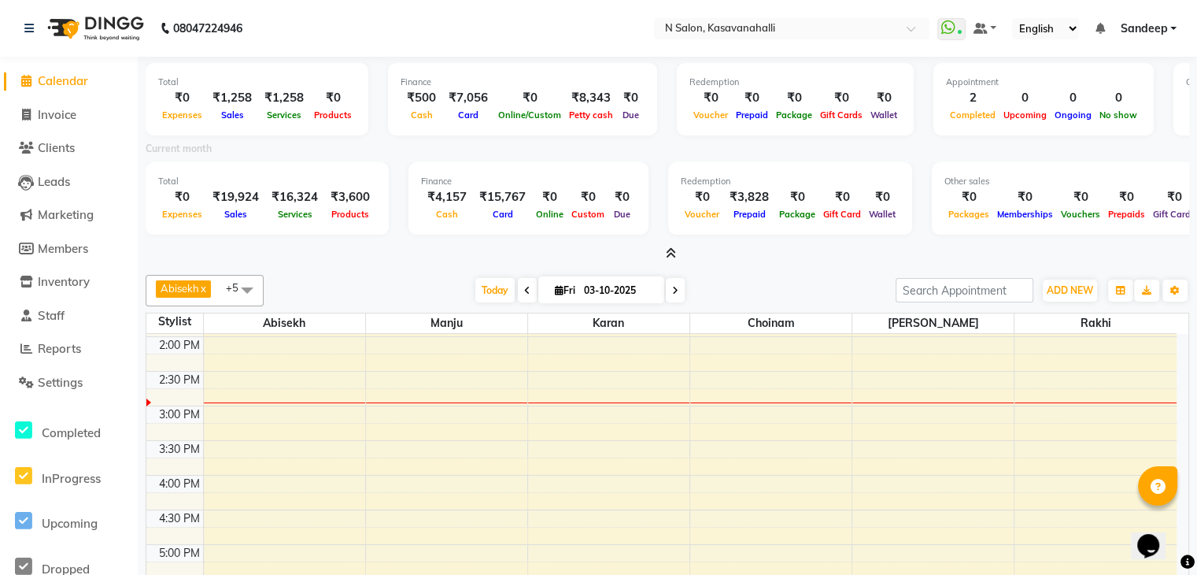
click at [60, 359] on li "Reports" at bounding box center [69, 349] width 138 height 34
click at [72, 353] on span "Reports" at bounding box center [59, 348] width 43 height 15
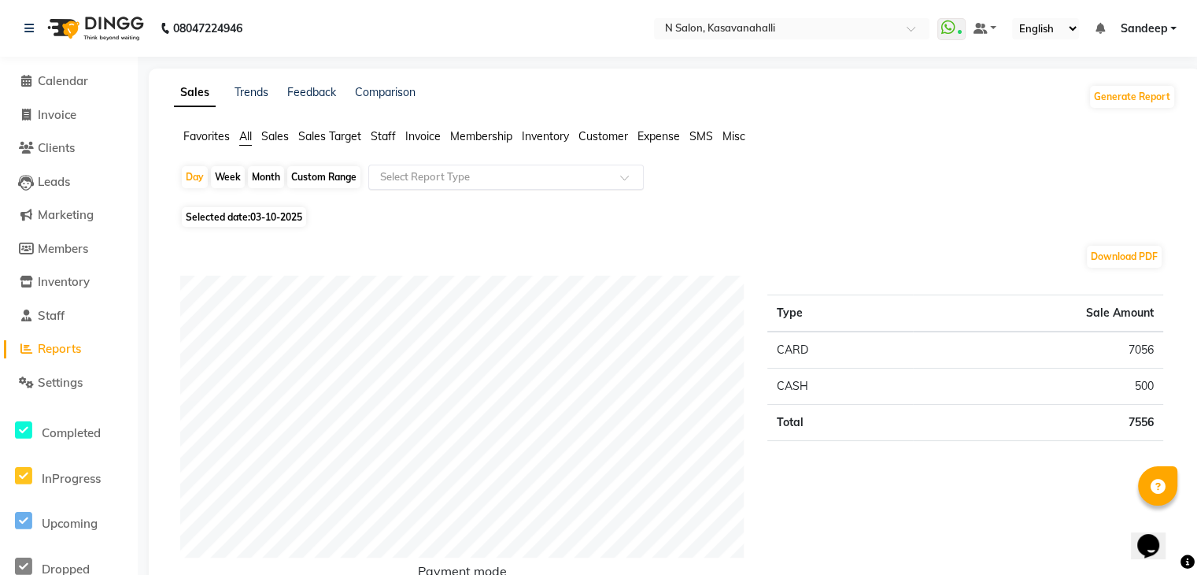
click at [548, 177] on div "Select Report Type" at bounding box center [506, 177] width 276 height 25
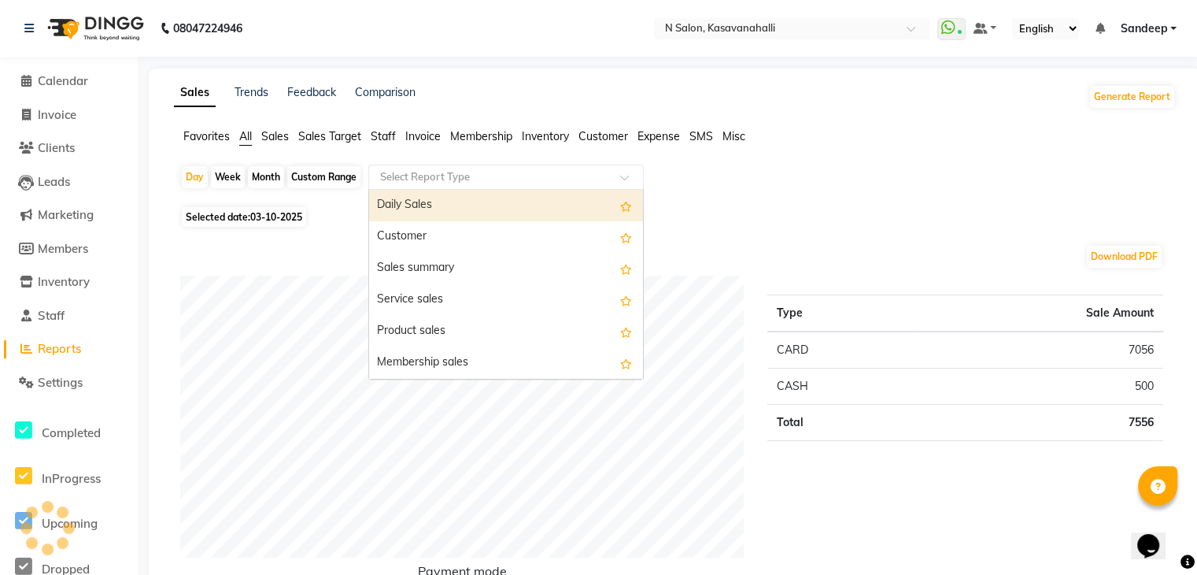
click at [451, 209] on div "Daily Sales" at bounding box center [506, 205] width 274 height 31
select select "full_report"
select select "csv"
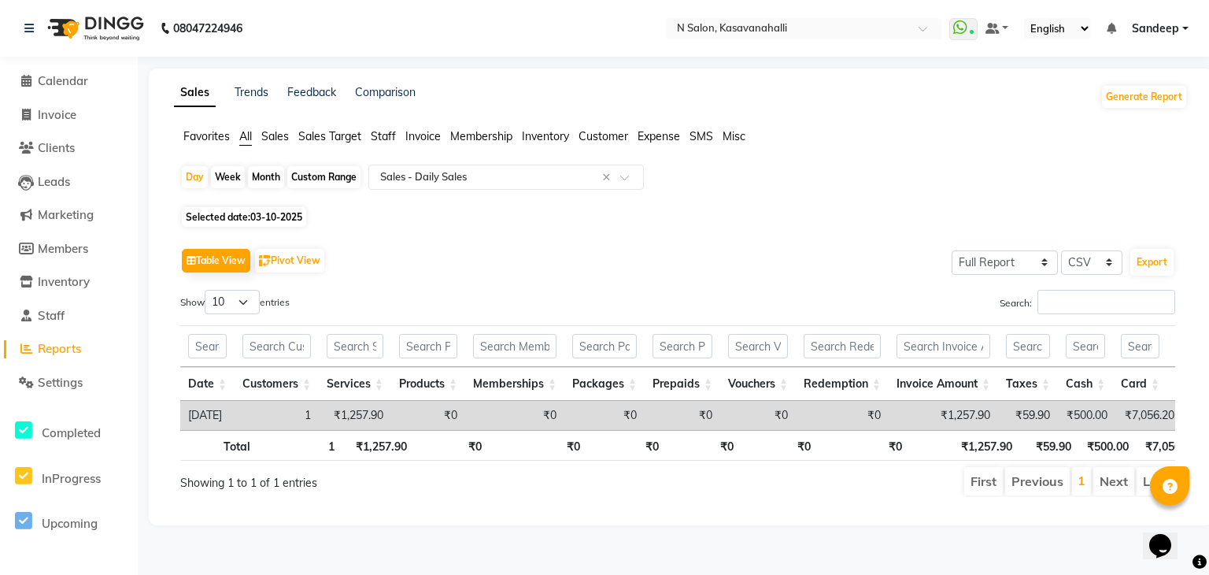
click at [274, 180] on div "Month" at bounding box center [266, 177] width 36 height 22
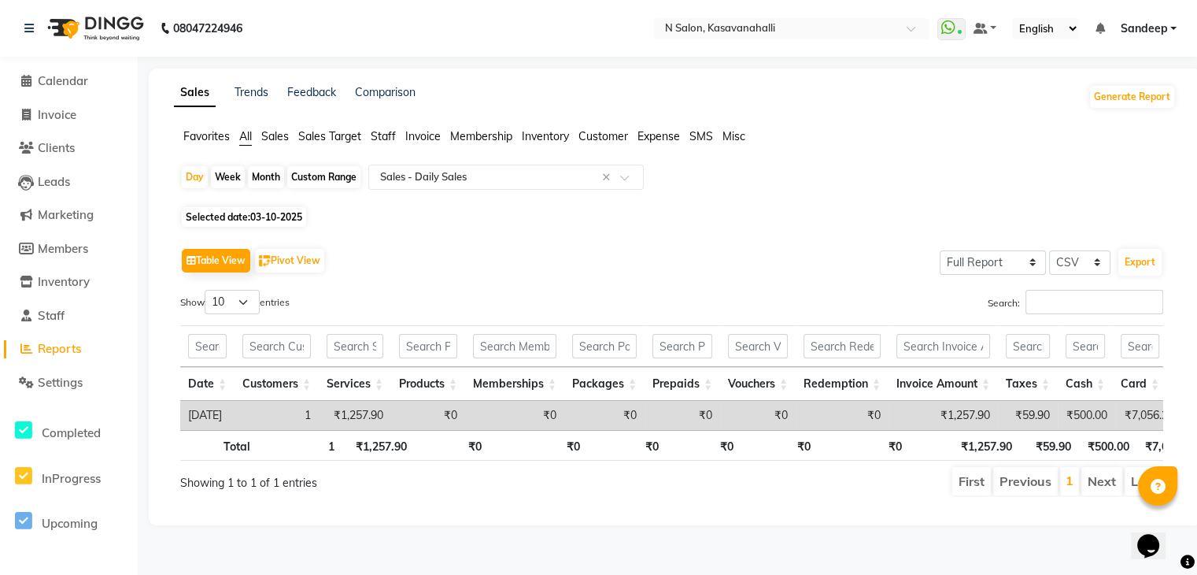
select select "10"
select select "2025"
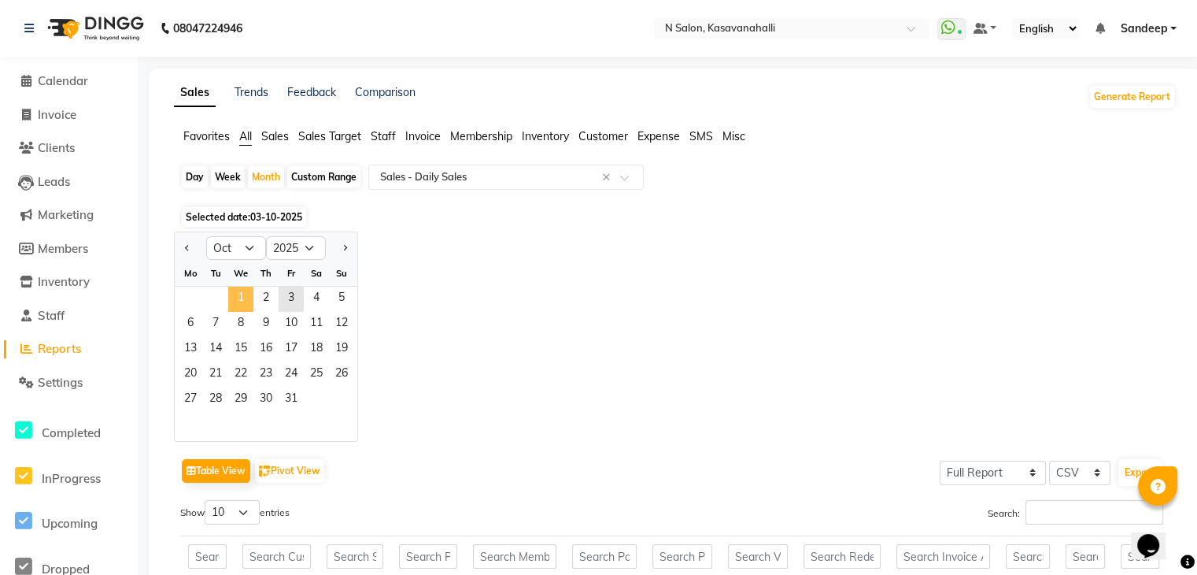
click at [233, 291] on span "1" at bounding box center [240, 299] width 25 height 25
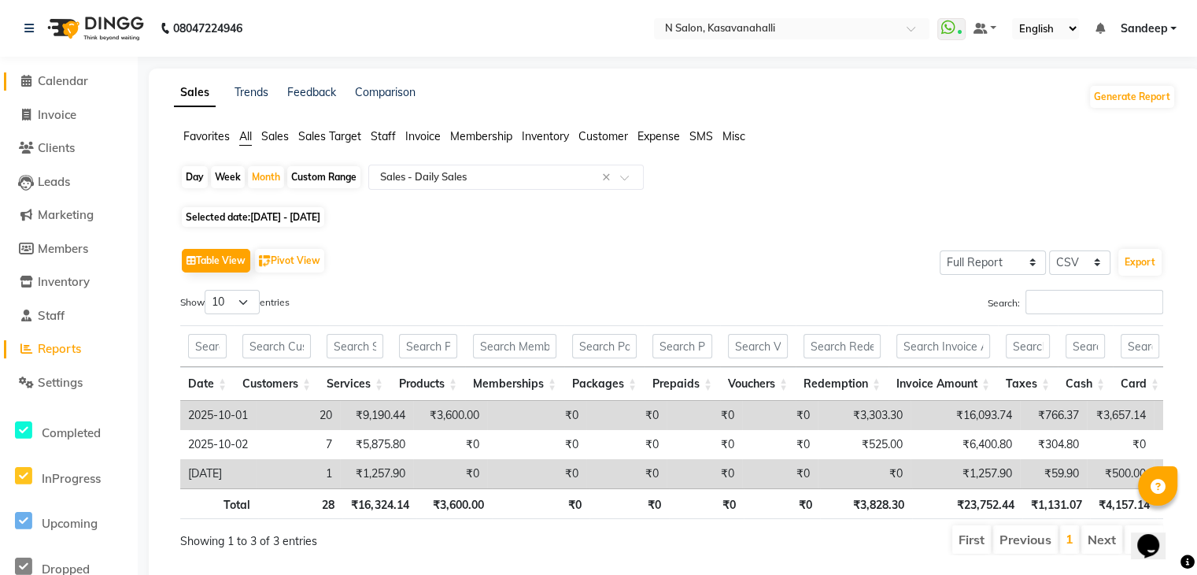
click at [80, 77] on span "Calendar" at bounding box center [63, 80] width 50 height 15
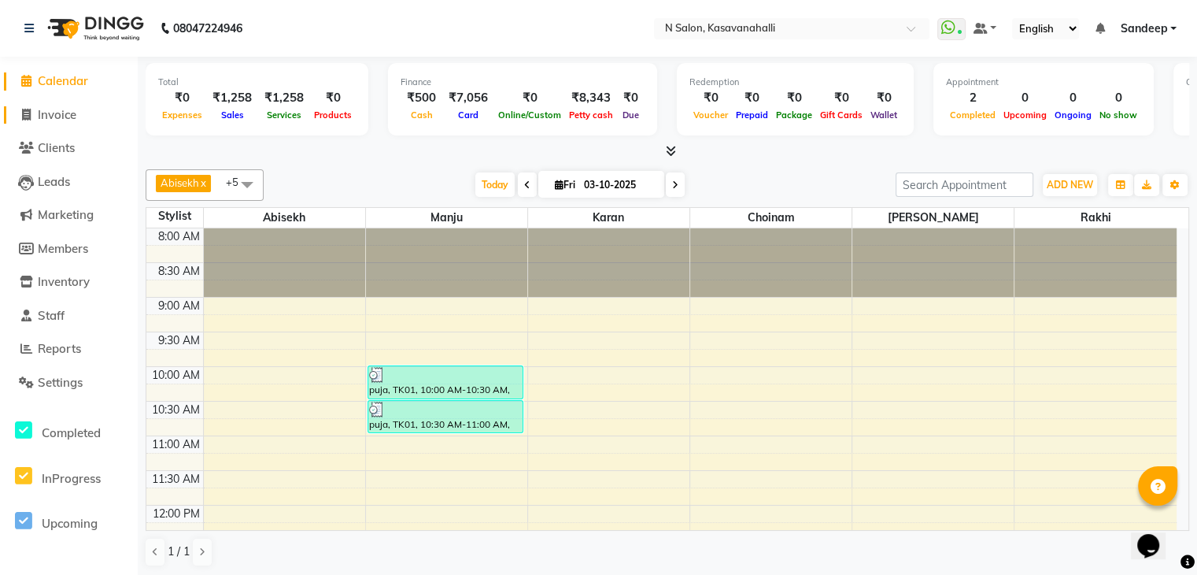
click at [38, 110] on span "Invoice" at bounding box center [57, 114] width 39 height 15
select select "service"
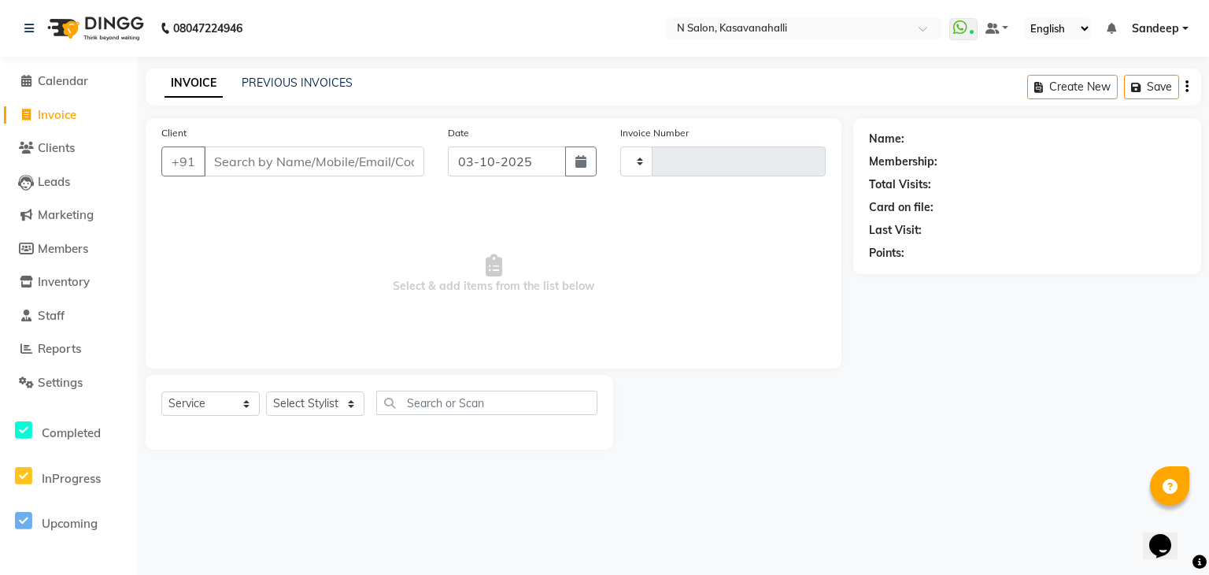
type input "2435"
select select "7111"
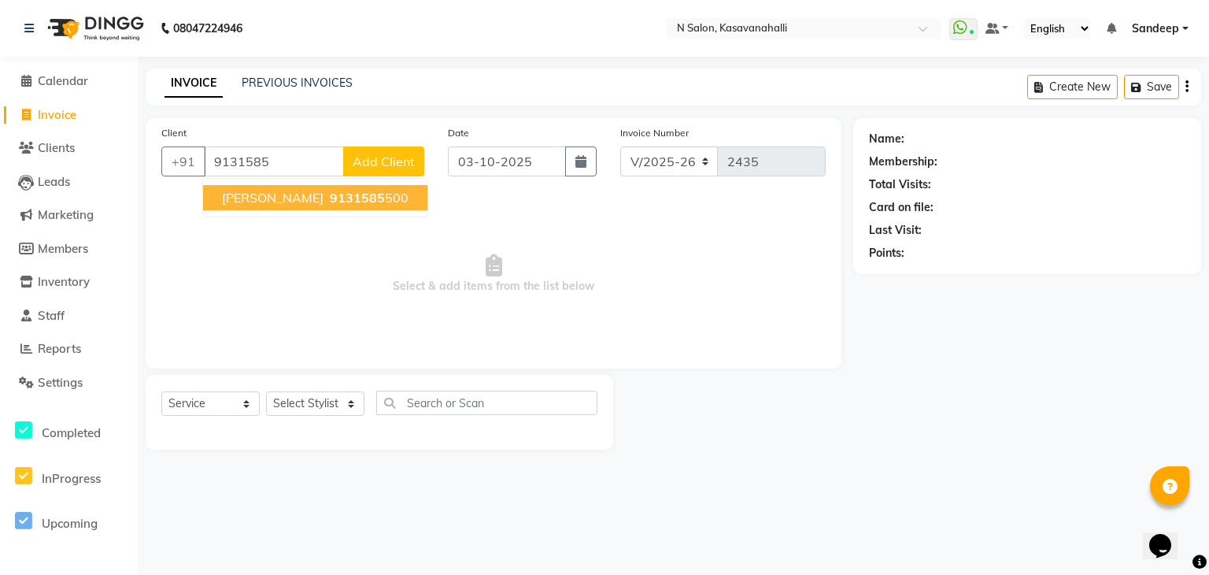
click at [330, 201] on span "9131585" at bounding box center [357, 198] width 55 height 16
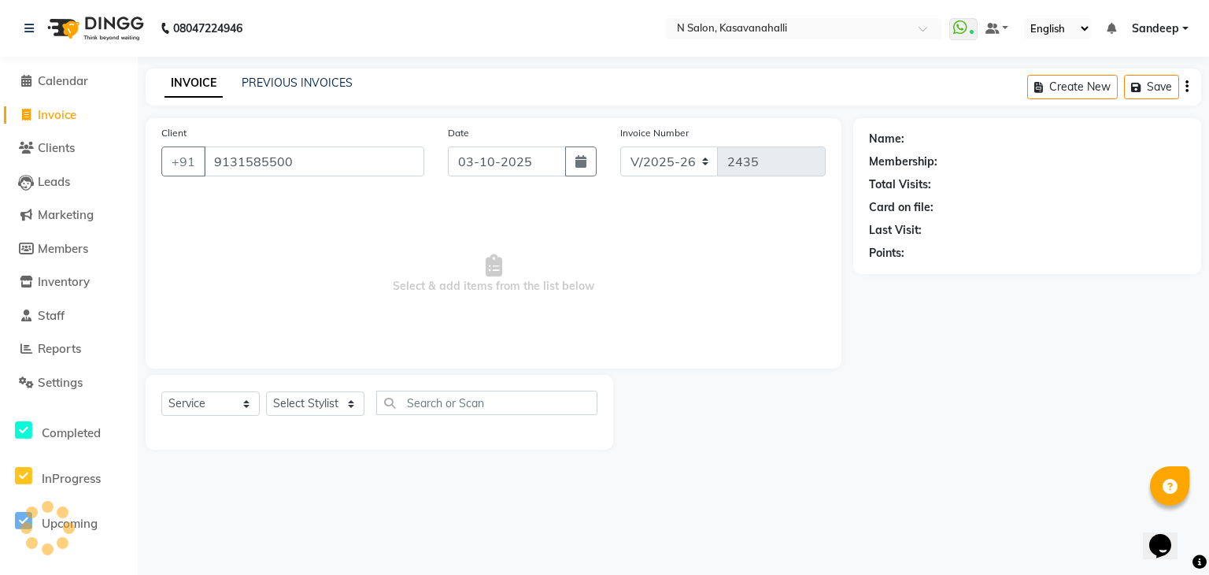
type input "9131585500"
select select "1: Object"
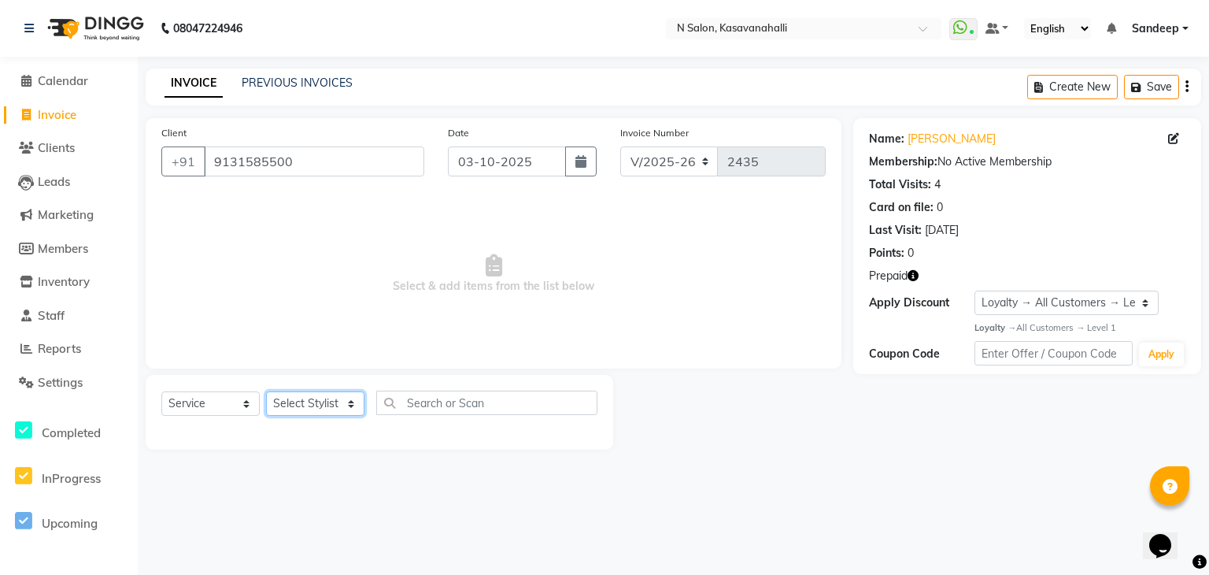
click at [328, 405] on select "Select Stylist Abisekh Amandeep kaur Choinam Karan Manju Owner Priyanka RAJESHW…" at bounding box center [315, 403] width 98 height 24
select select "90953"
click at [266, 392] on select "Select Stylist Abisekh Amandeep kaur Choinam Karan Manju Owner Priyanka RAJESHW…" at bounding box center [315, 403] width 98 height 24
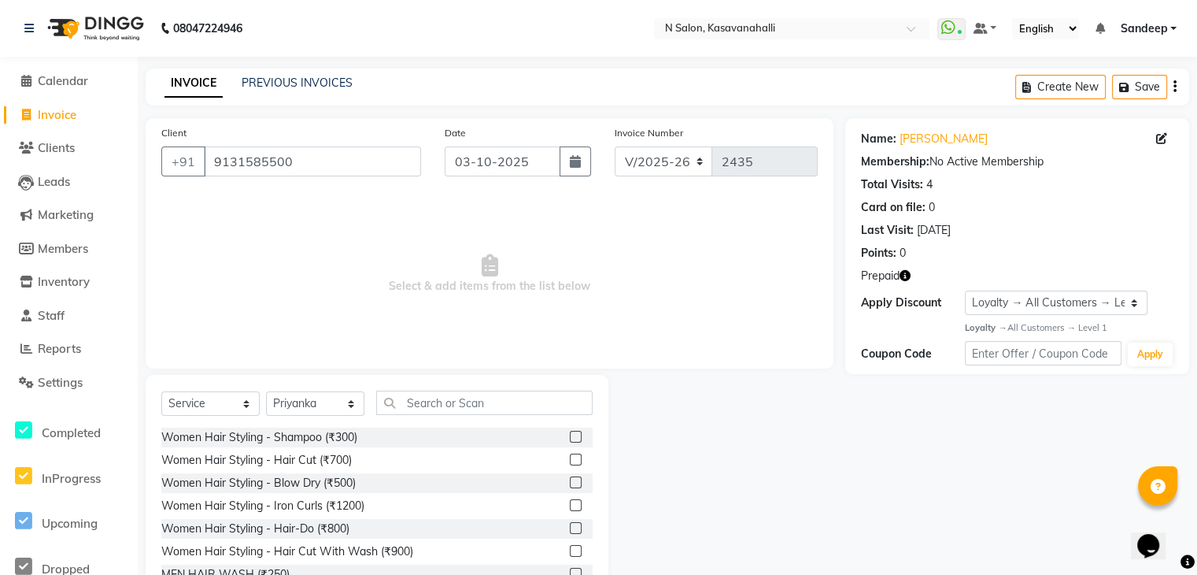
click at [570, 463] on label at bounding box center [576, 459] width 12 height 12
click at [570, 463] on input "checkbox" at bounding box center [575, 460] width 10 height 10
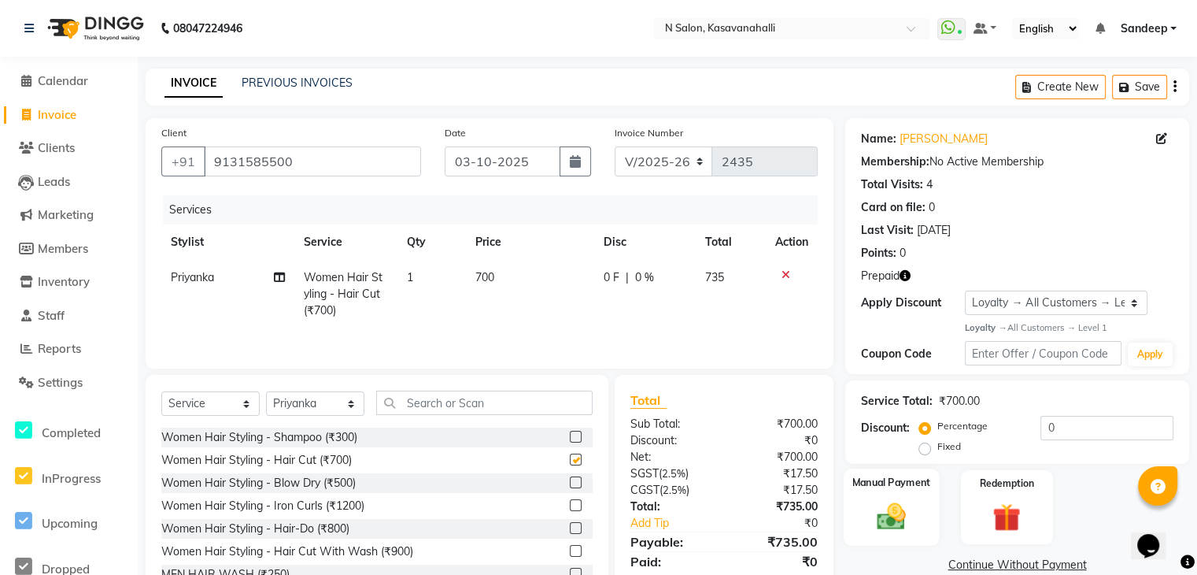
checkbox input "false"
click at [991, 516] on img at bounding box center [1006, 518] width 47 height 36
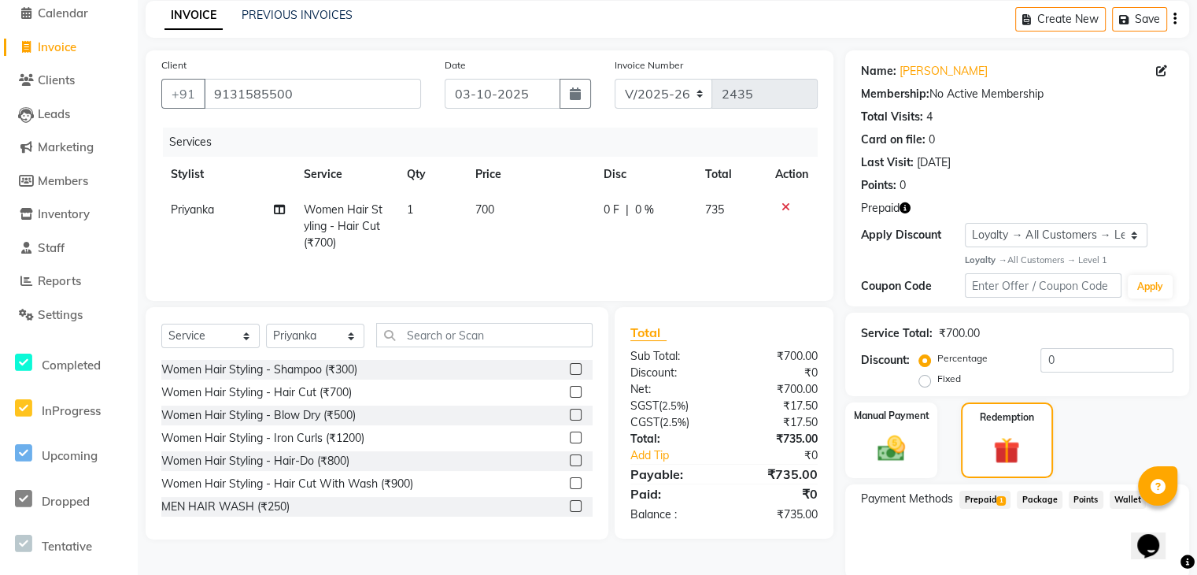
scroll to position [128, 0]
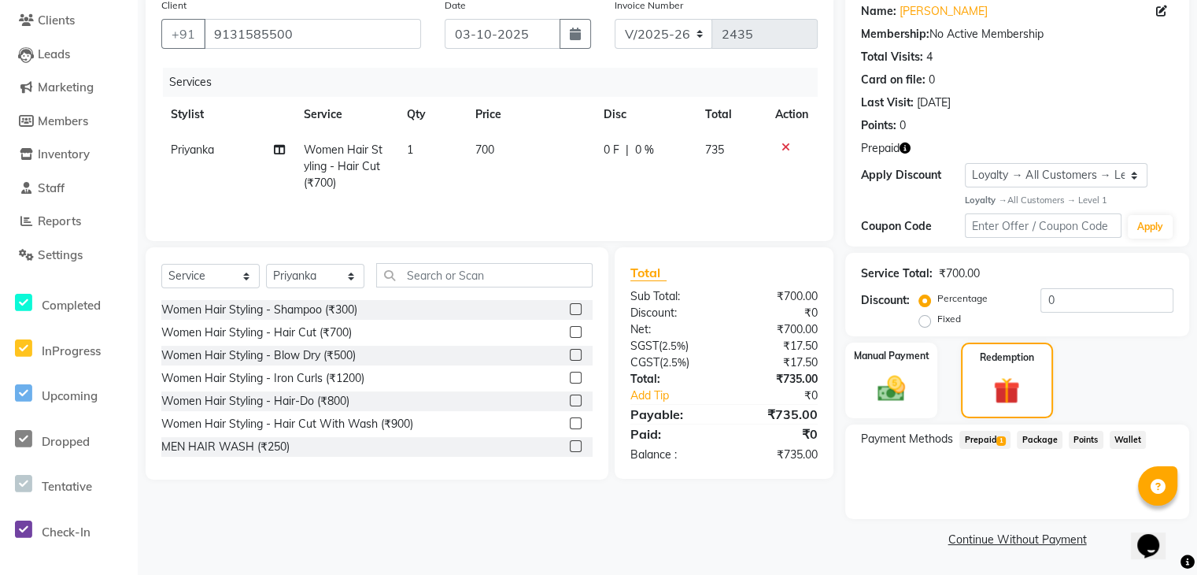
click at [985, 439] on span "Prepaid 1" at bounding box center [985, 440] width 51 height 18
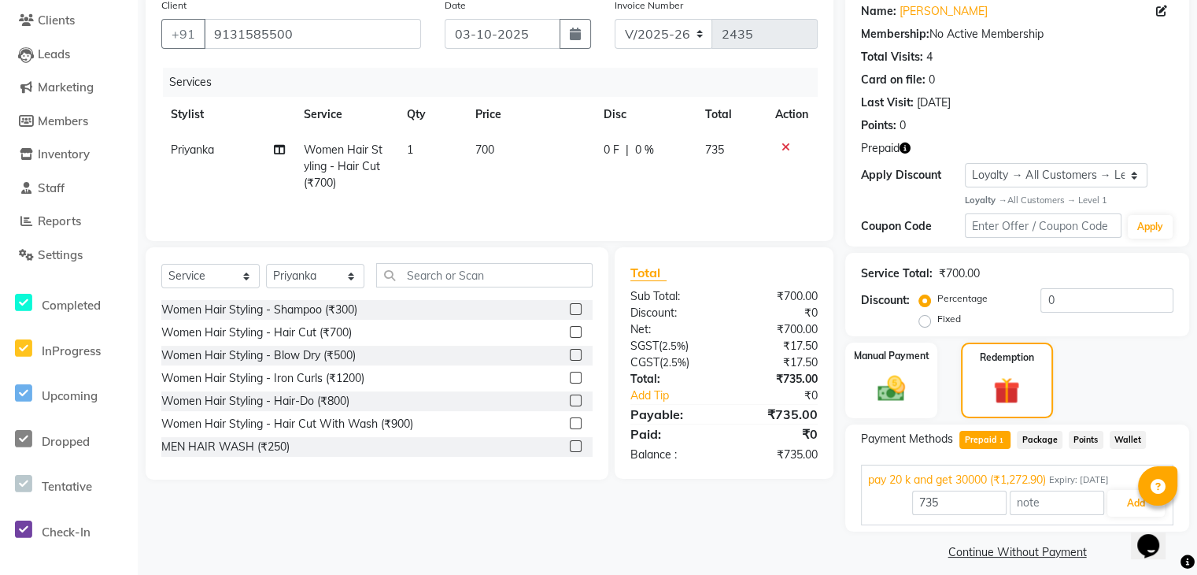
scroll to position [0, 0]
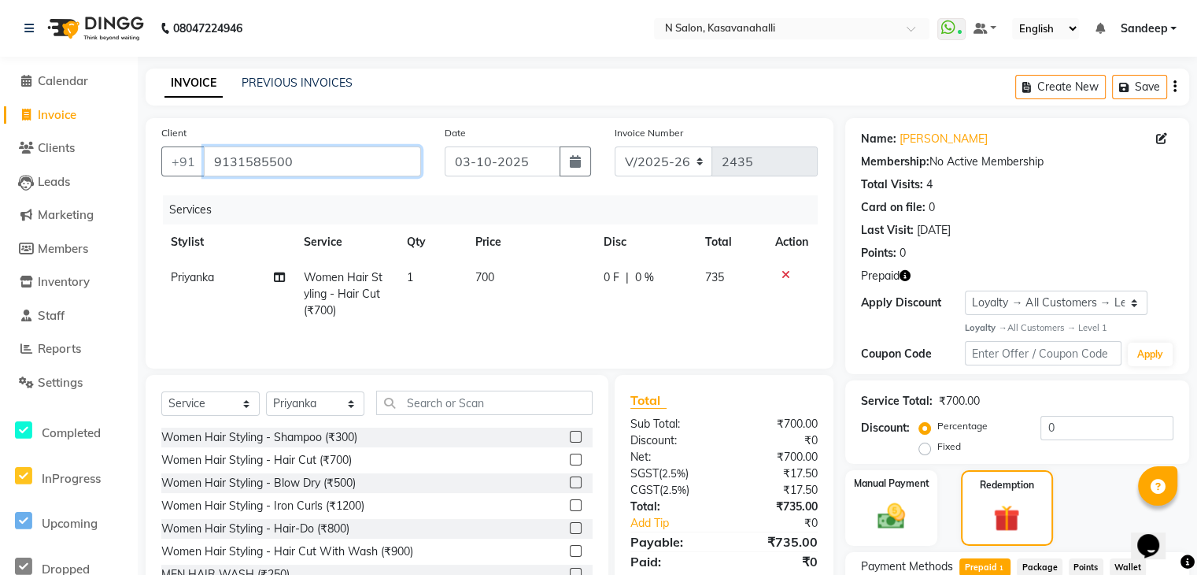
click at [314, 169] on input "9131585500" at bounding box center [312, 161] width 217 height 30
drag, startPoint x: 329, startPoint y: 150, endPoint x: 209, endPoint y: 158, distance: 119.9
click at [209, 158] on input "9131585500" at bounding box center [312, 161] width 217 height 30
click at [66, 120] on span "Invoice" at bounding box center [57, 114] width 39 height 15
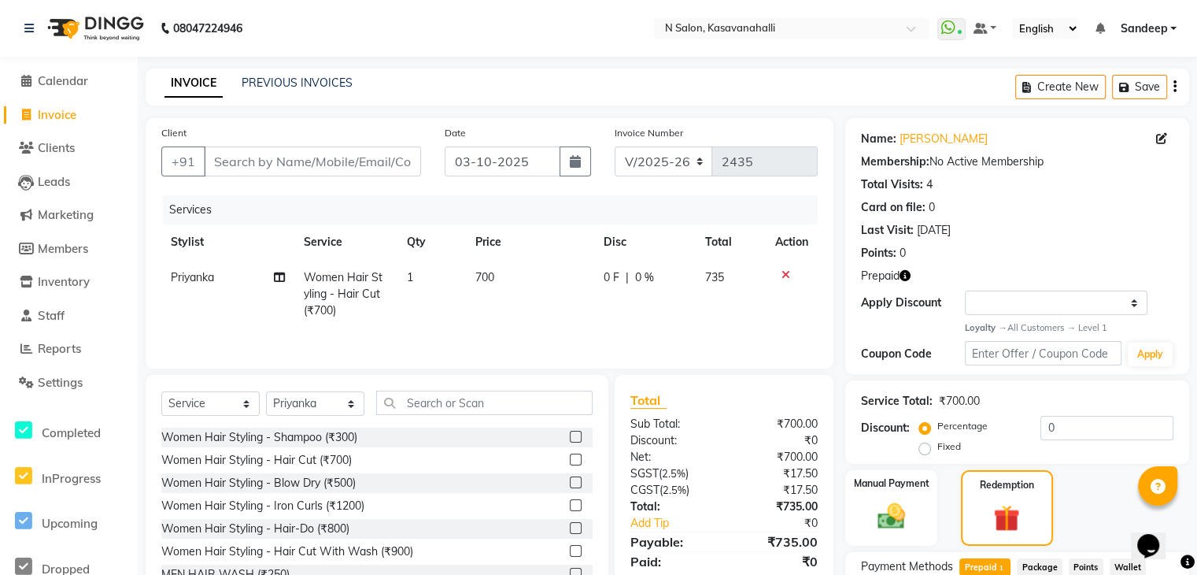
select select "service"
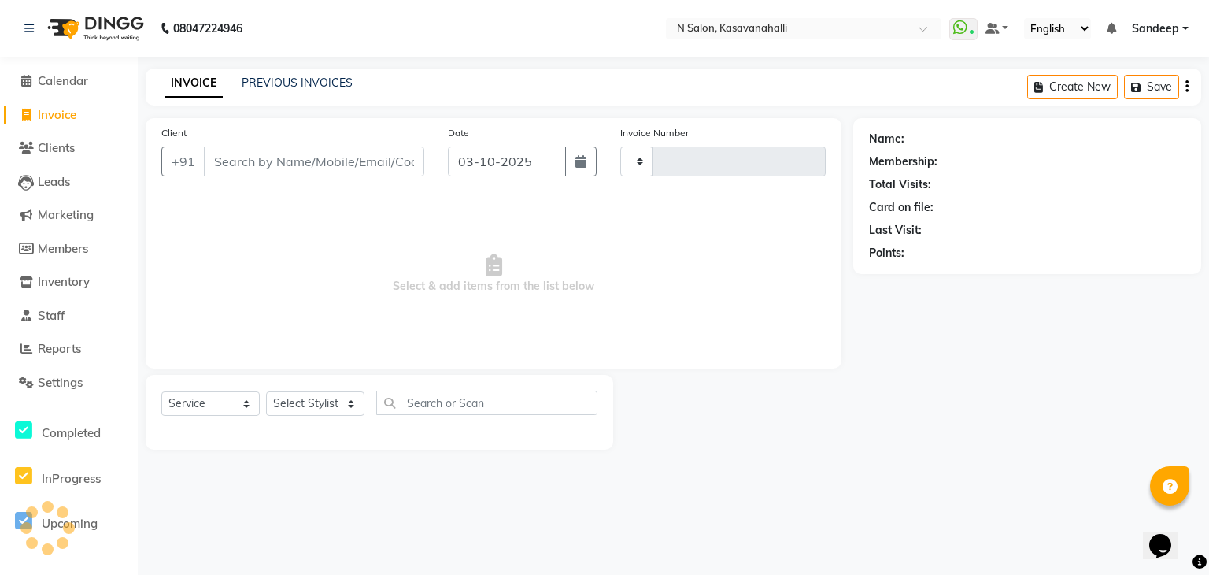
type input "2435"
select select "7111"
click at [65, 83] on span "Calendar" at bounding box center [63, 80] width 50 height 15
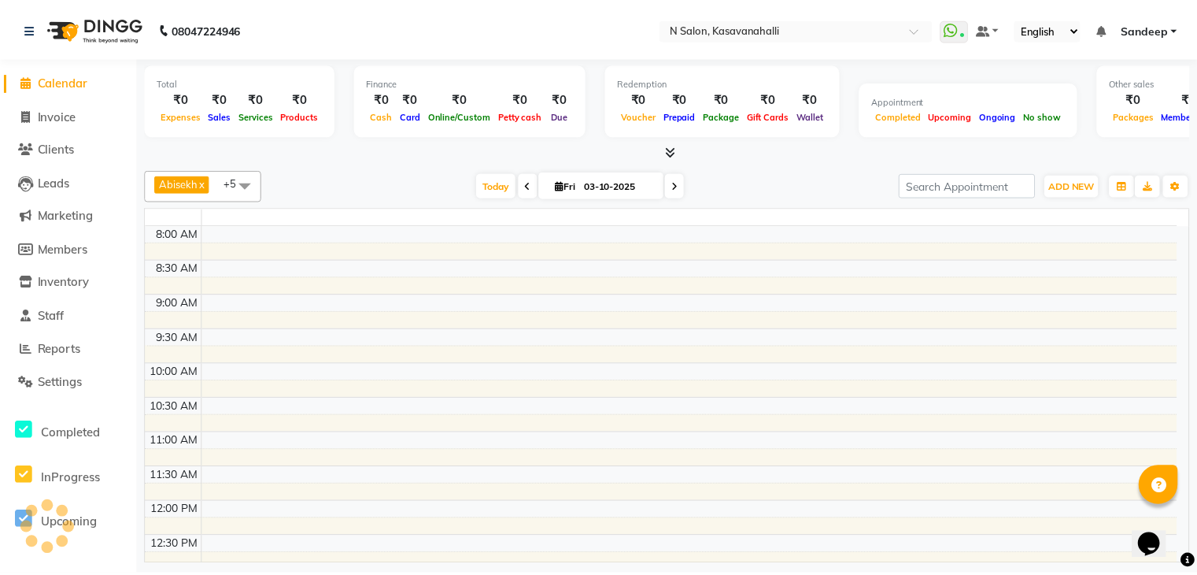
scroll to position [482, 0]
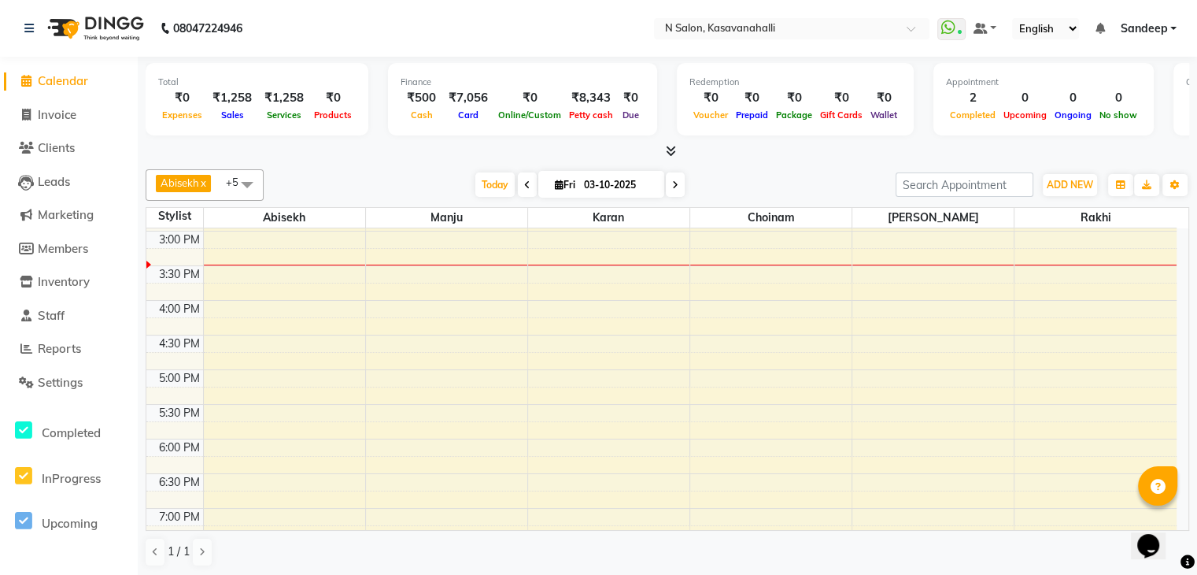
click at [375, 364] on div "8:00 AM 8:30 AM 9:00 AM 9:30 AM 10:00 AM 10:30 AM 11:00 AM 11:30 AM 12:00 PM 12…" at bounding box center [661, 196] width 1031 height 900
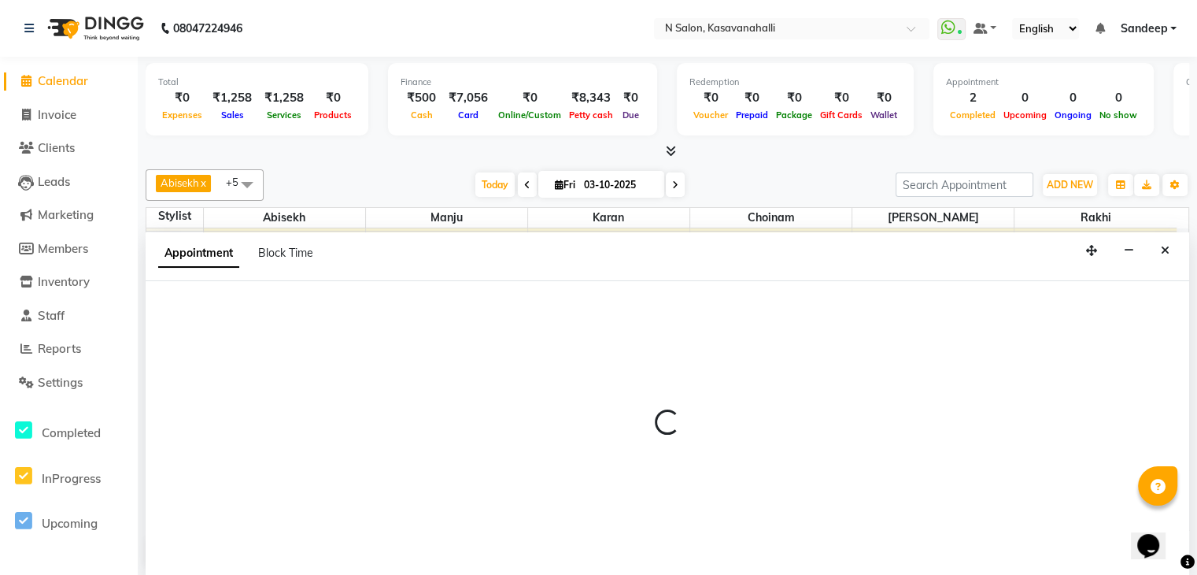
scroll to position [1, 0]
select select "78172"
select select "tentative"
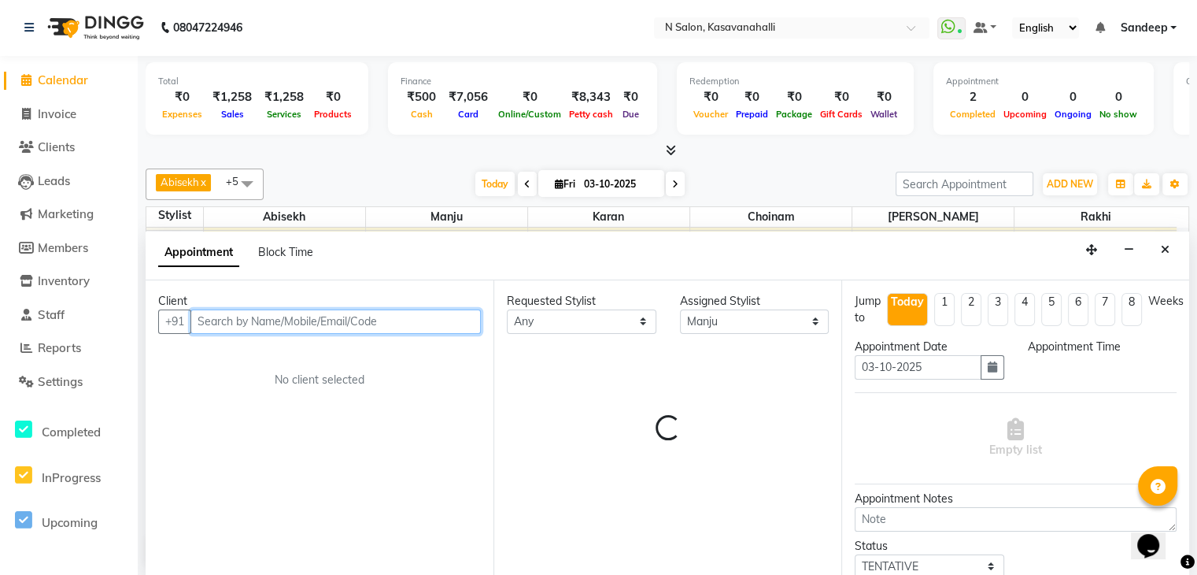
select select "1020"
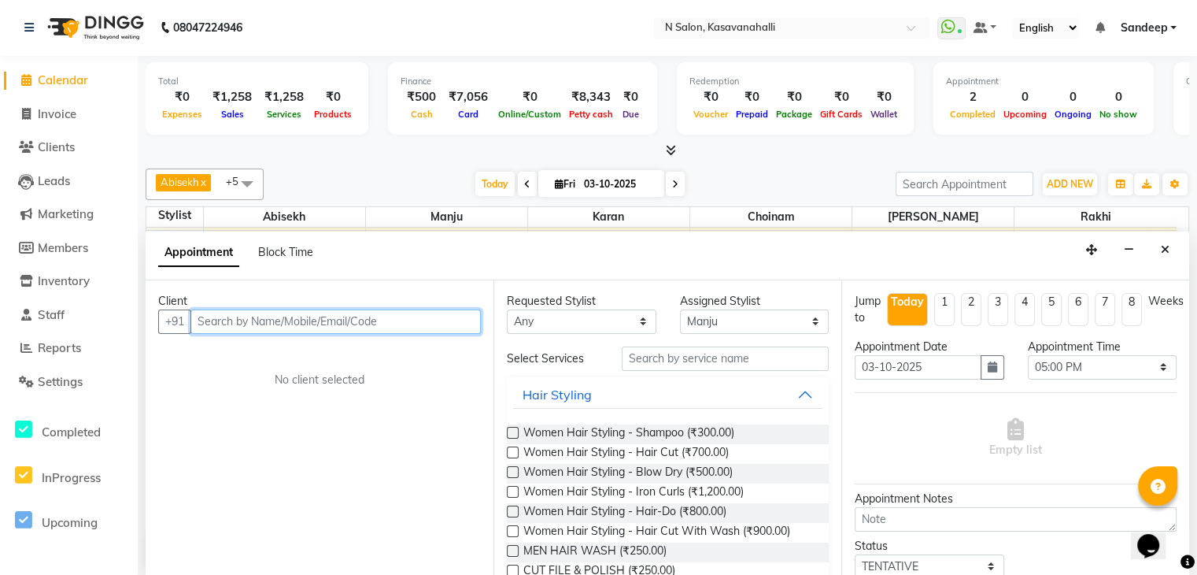
paste input "9131585500"
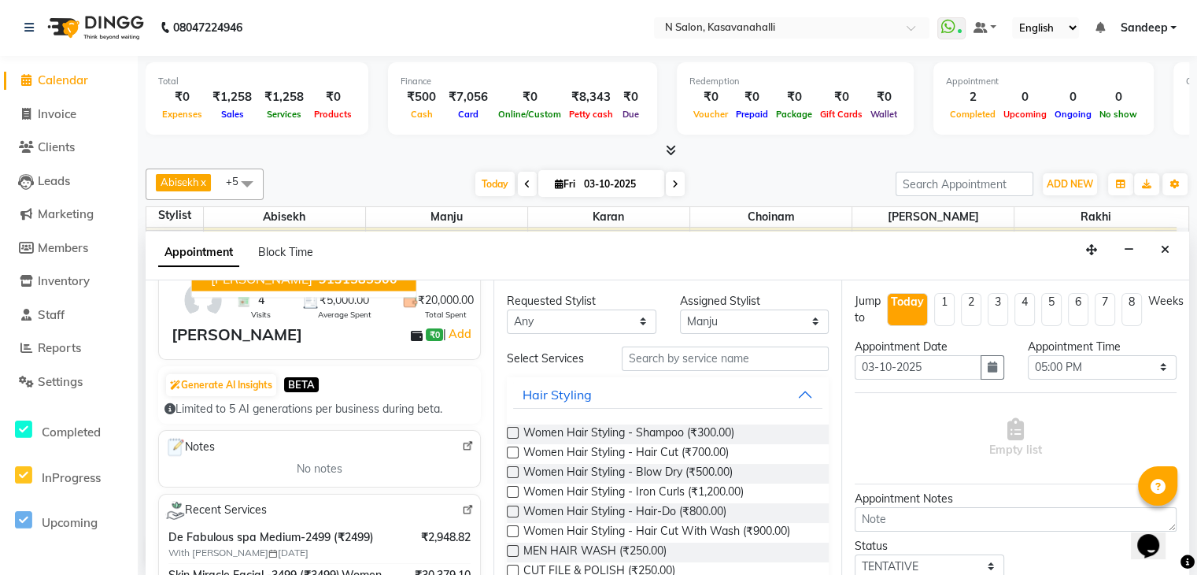
scroll to position [157, 0]
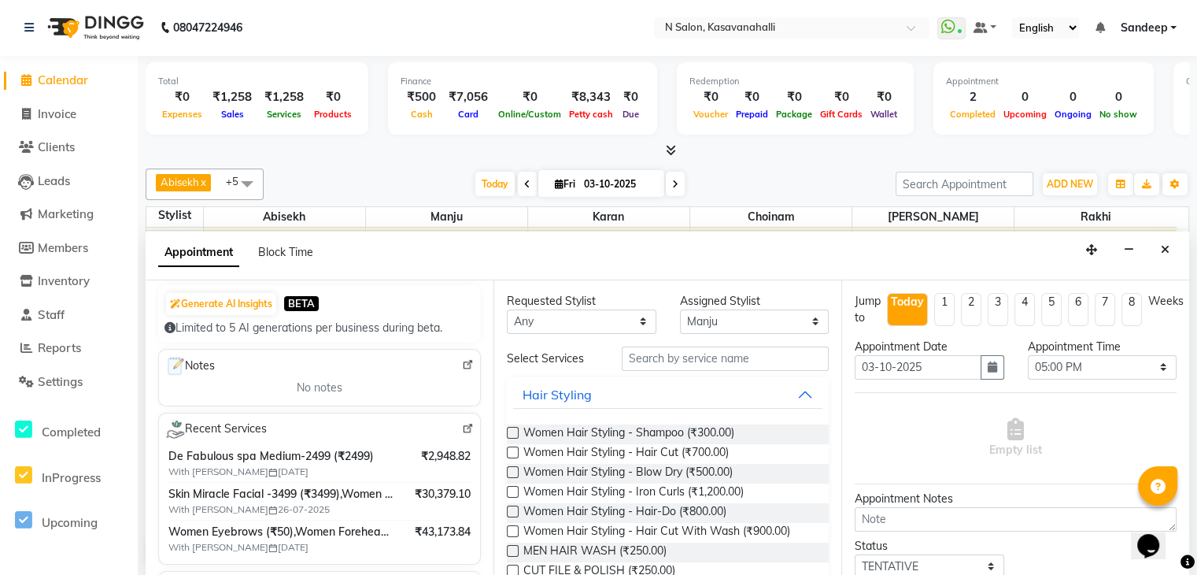
type input "9131585500"
click at [462, 428] on img at bounding box center [468, 429] width 12 height 12
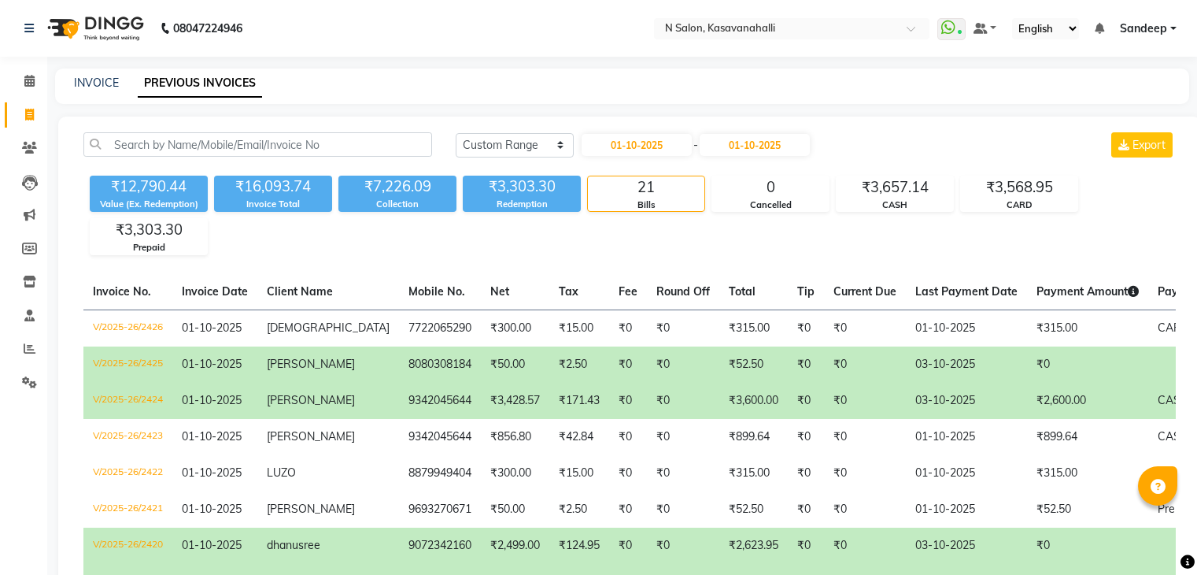
select select "range"
click at [31, 106] on span at bounding box center [30, 115] width 28 height 18
select select "service"
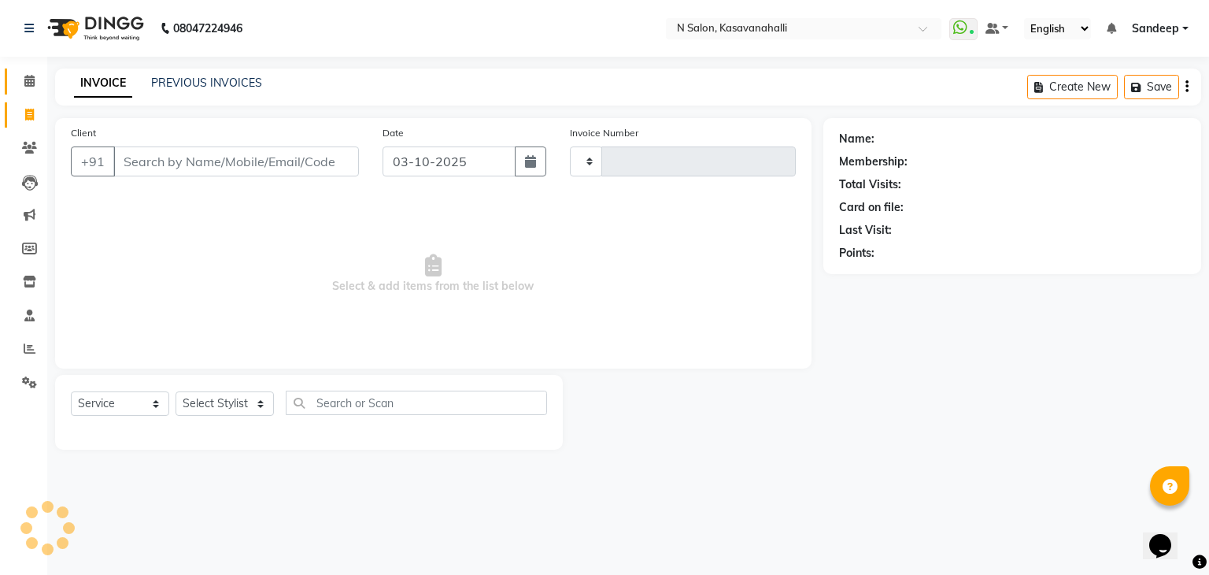
type input "2435"
select select "7111"
click at [30, 79] on icon at bounding box center [29, 81] width 10 height 12
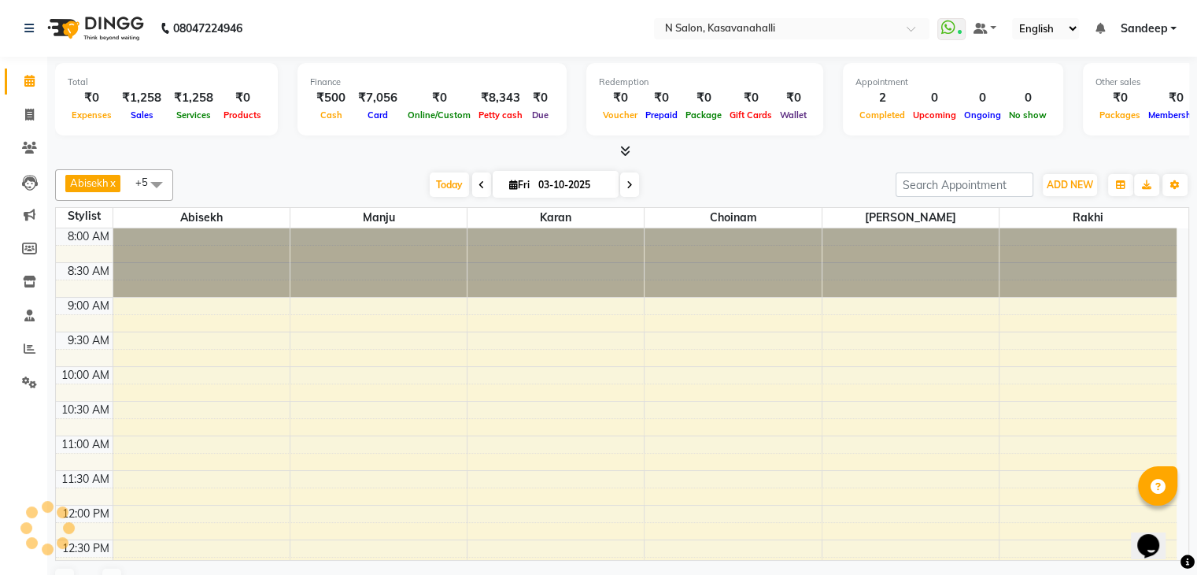
scroll to position [1, 0]
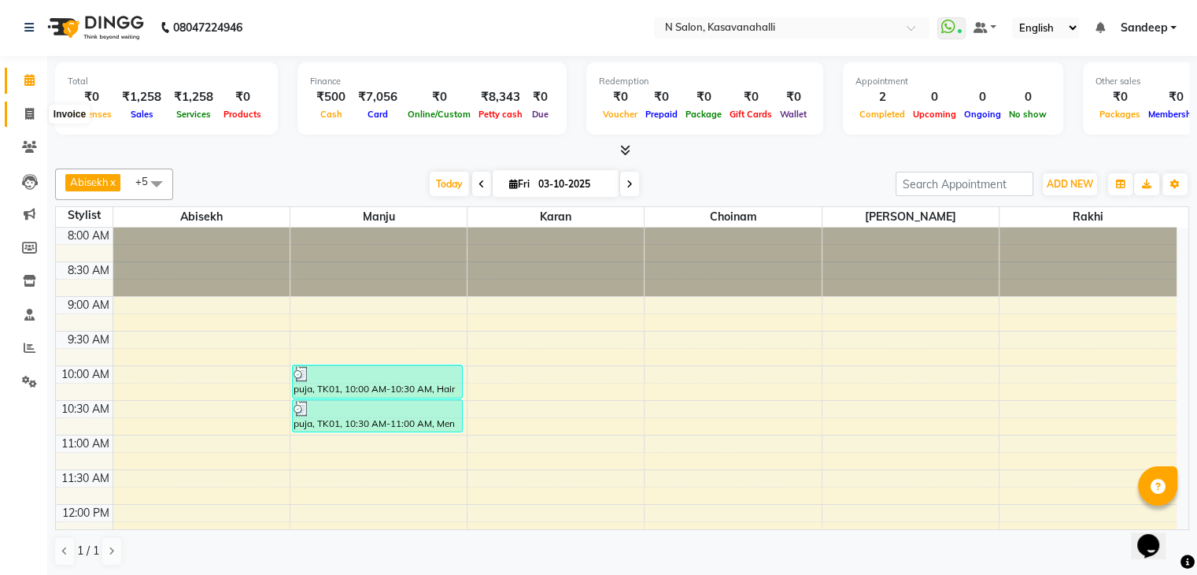
click at [22, 119] on span at bounding box center [30, 114] width 28 height 18
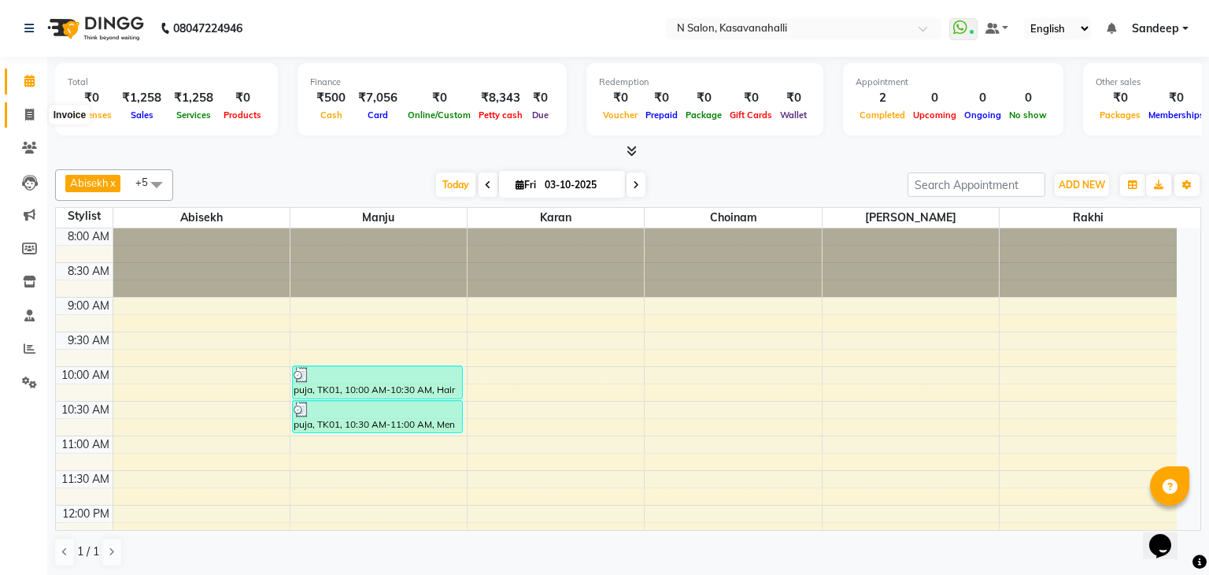
select select "service"
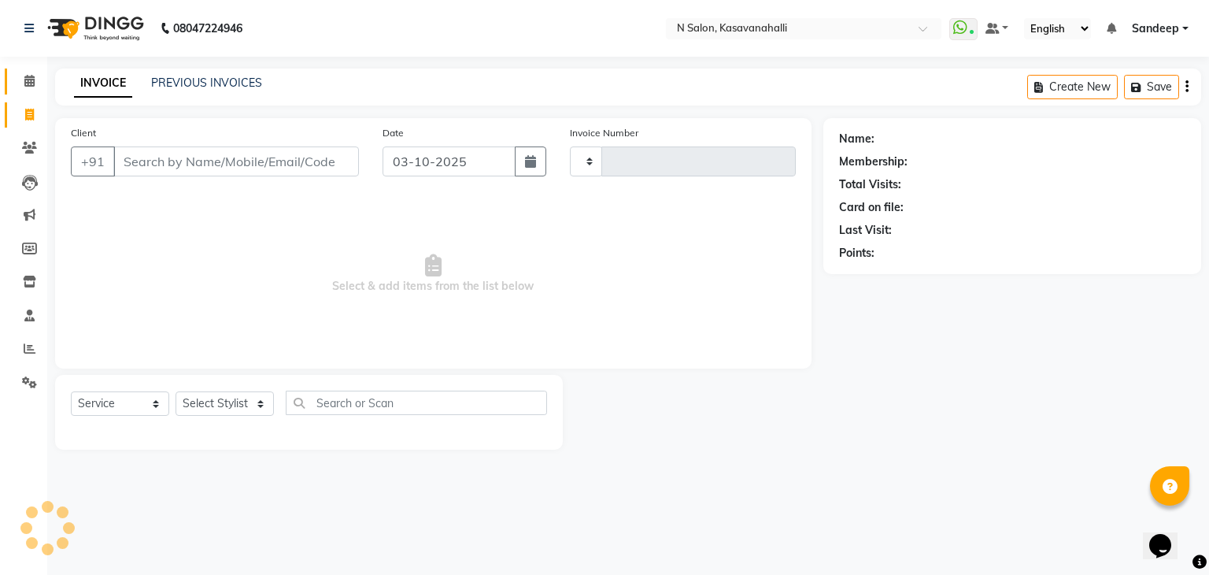
type input "2435"
select select "7111"
click at [28, 80] on icon at bounding box center [29, 81] width 10 height 12
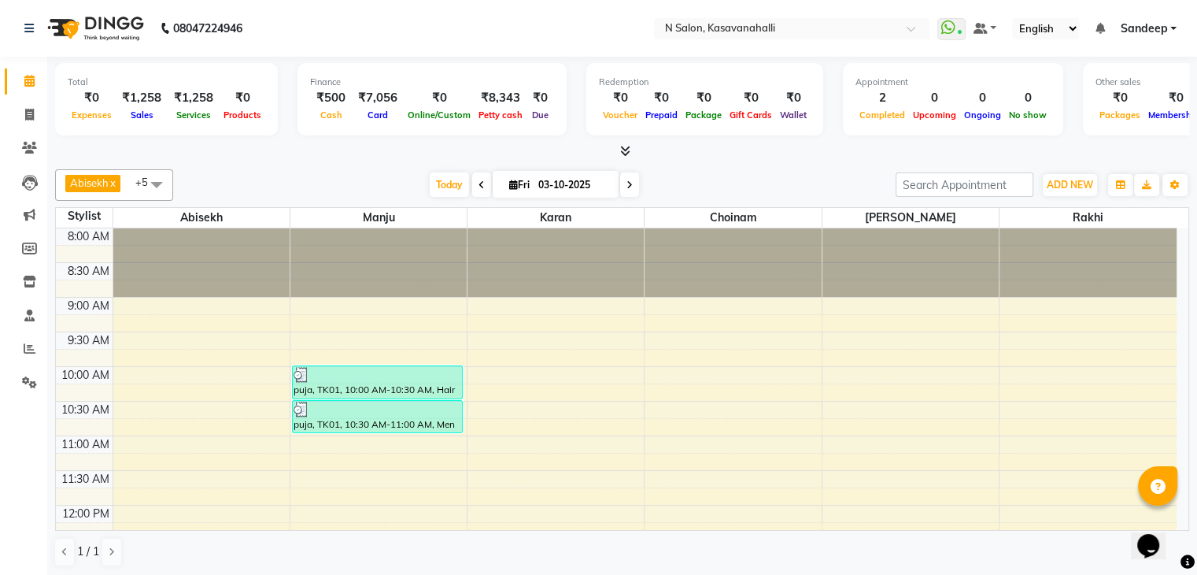
click at [616, 153] on span at bounding box center [622, 151] width 17 height 17
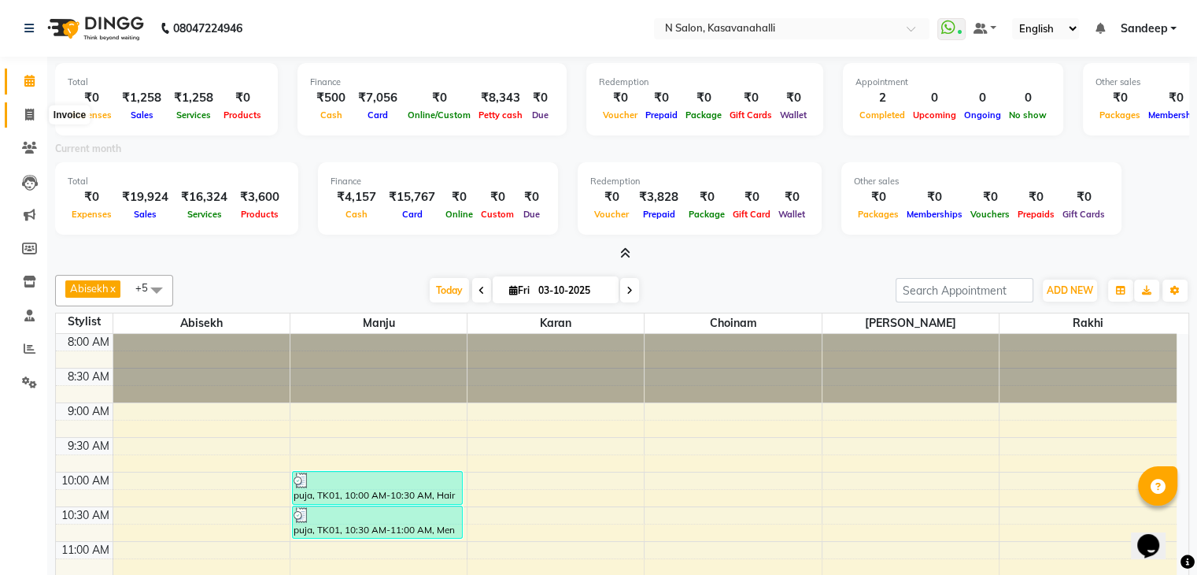
click at [22, 117] on span at bounding box center [30, 115] width 28 height 18
select select "service"
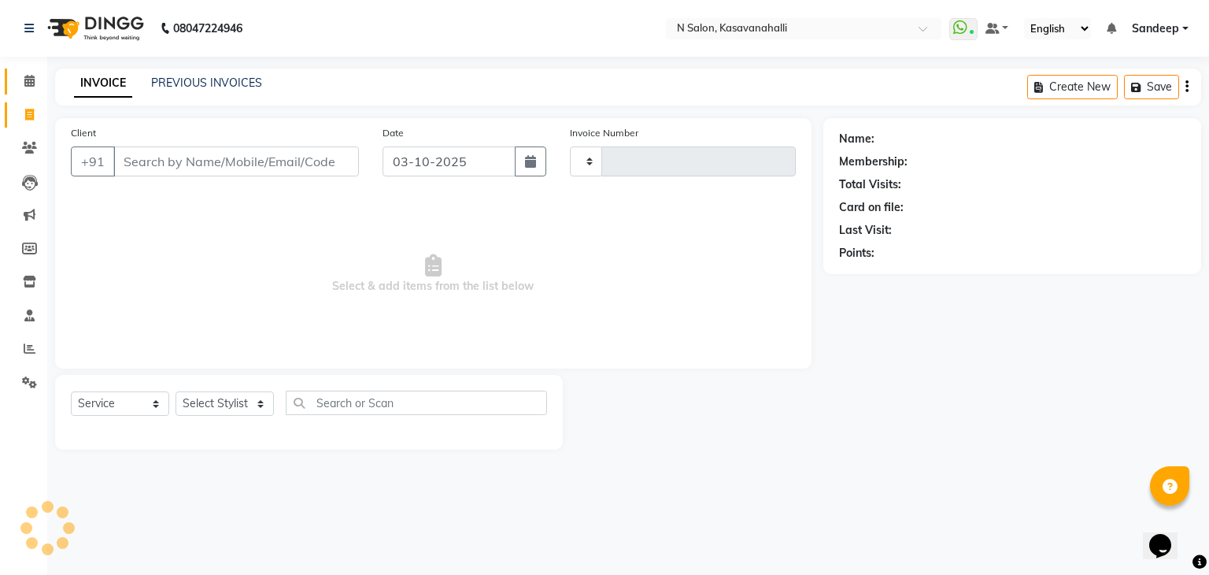
type input "2435"
select select "7111"
click at [27, 81] on icon at bounding box center [29, 81] width 10 height 12
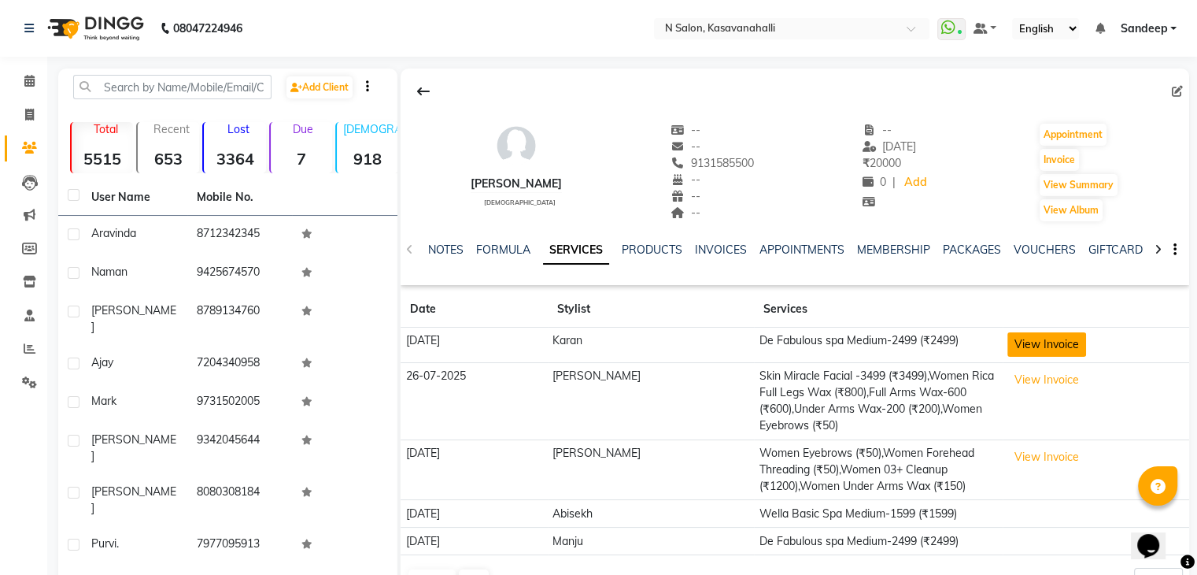
click at [1022, 335] on button "View Invoice" at bounding box center [1047, 344] width 79 height 24
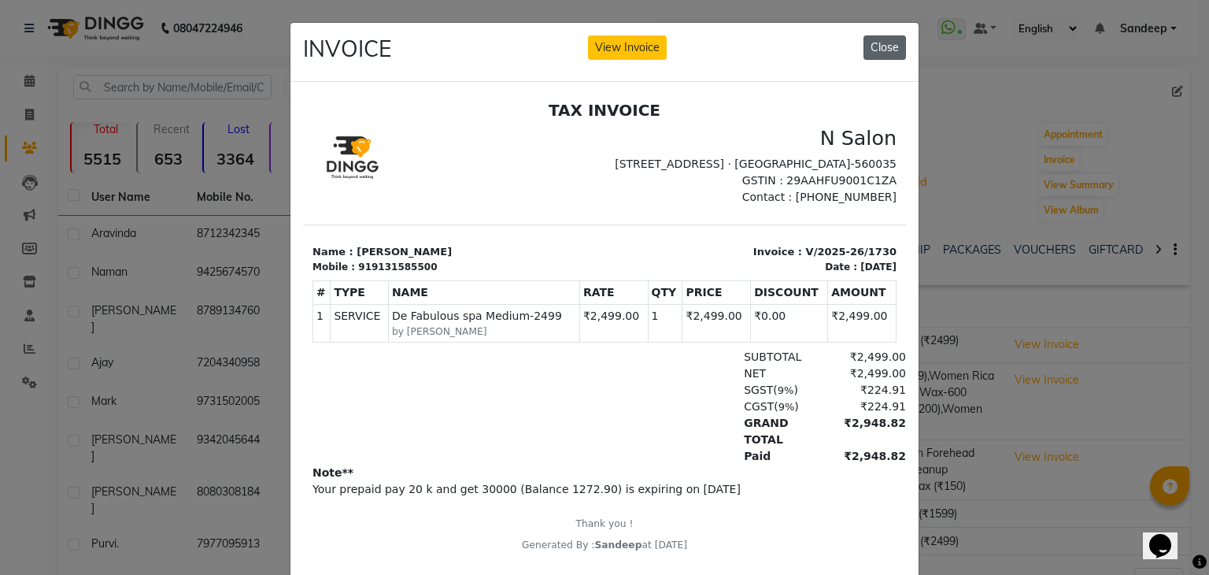
click at [886, 36] on button "Close" at bounding box center [885, 47] width 43 height 24
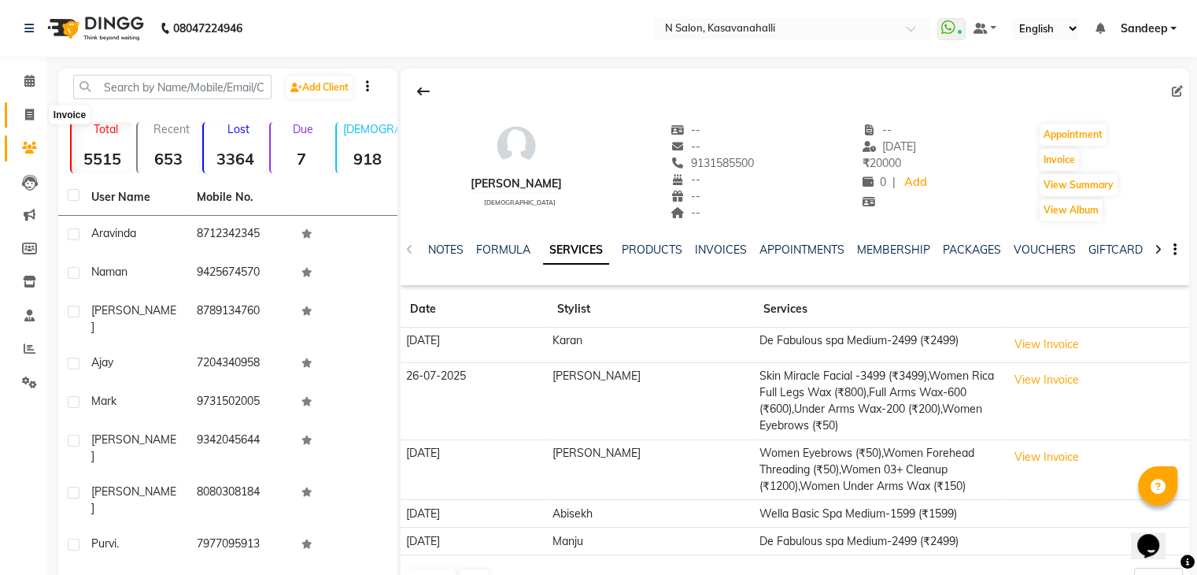
drag, startPoint x: 24, startPoint y: 111, endPoint x: 27, endPoint y: 89, distance: 22.3
click at [24, 110] on span at bounding box center [30, 115] width 28 height 18
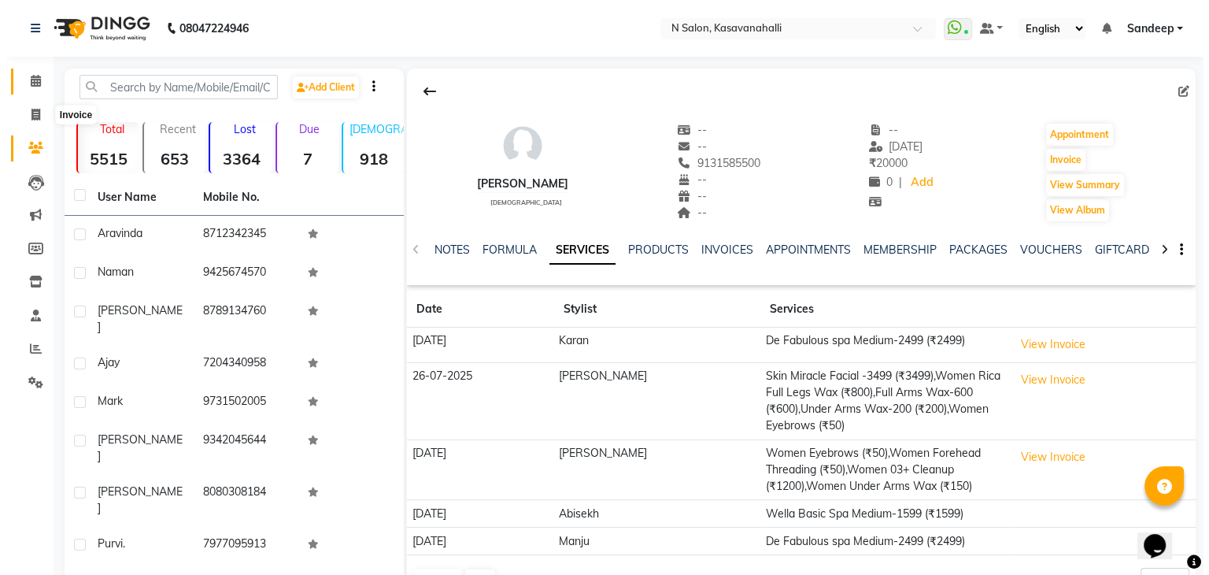
select select "service"
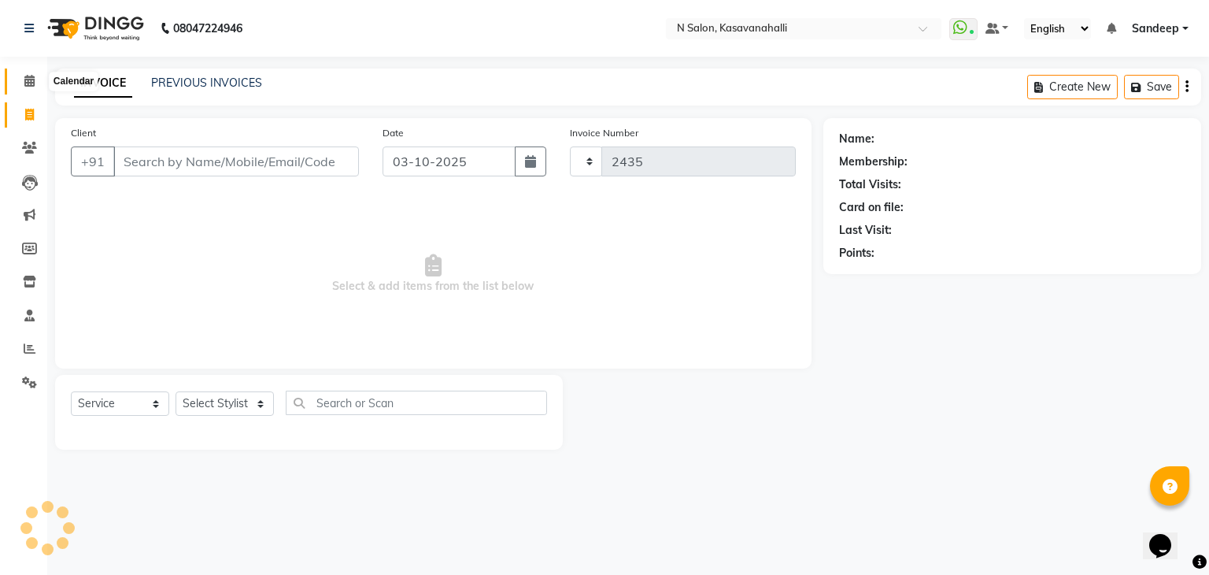
click at [28, 76] on icon at bounding box center [29, 81] width 10 height 12
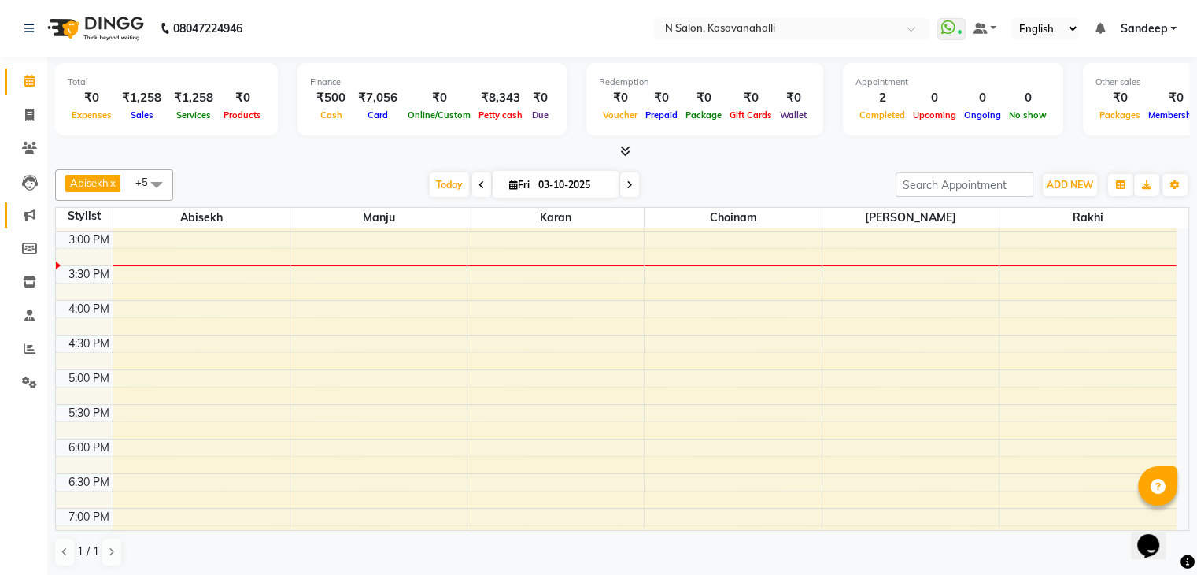
scroll to position [246, 0]
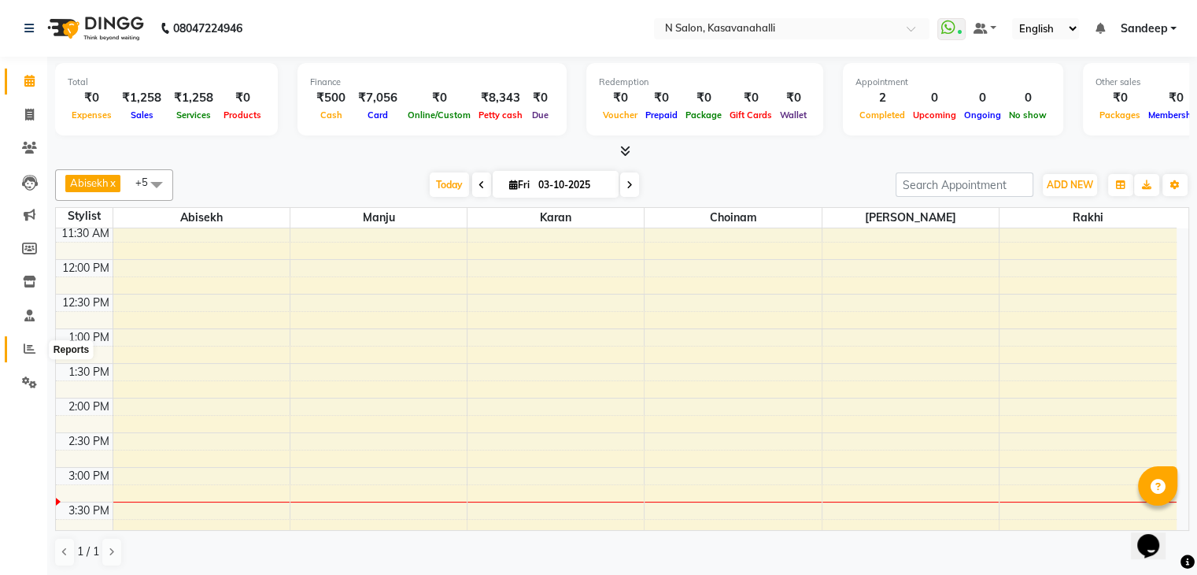
drag, startPoint x: 25, startPoint y: 357, endPoint x: 43, endPoint y: 344, distance: 22.1
click at [28, 357] on span at bounding box center [30, 349] width 28 height 18
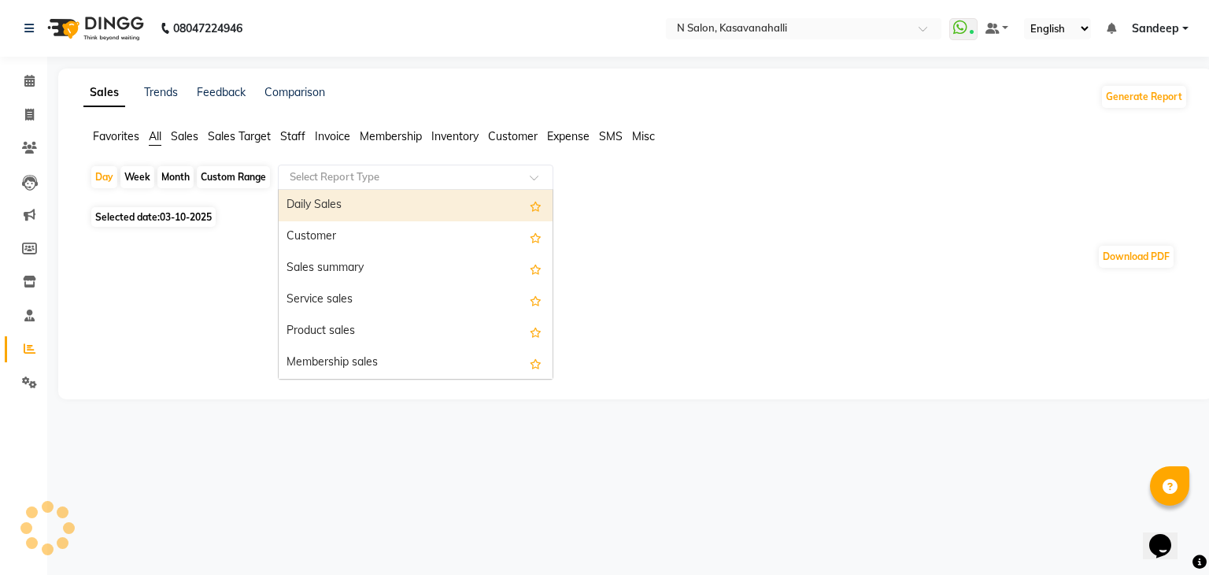
click at [513, 180] on input "text" at bounding box center [400, 177] width 227 height 16
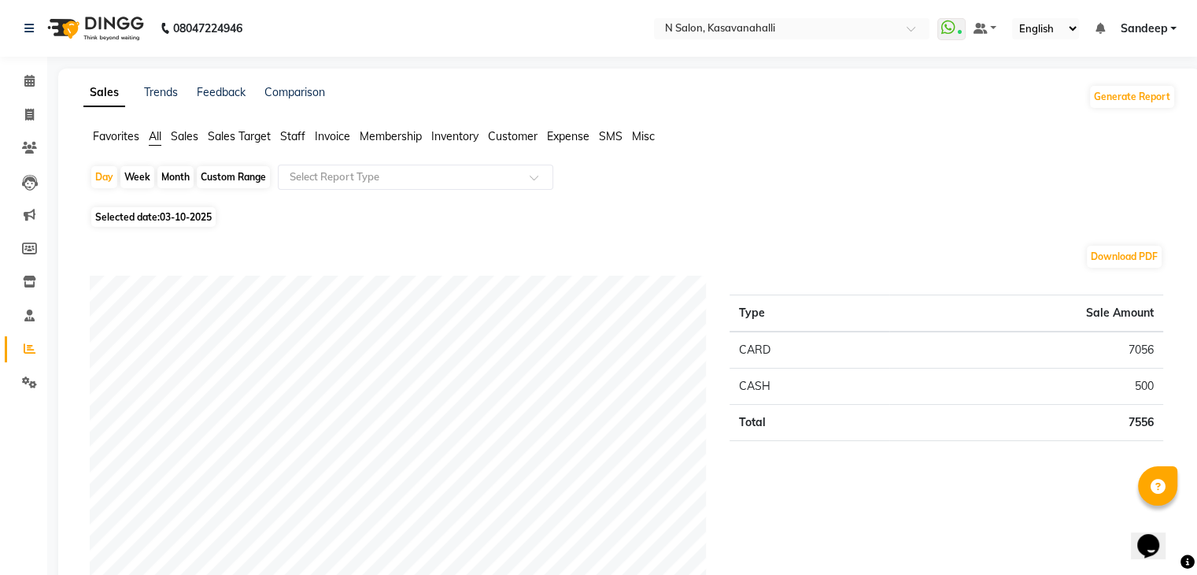
click at [297, 133] on span "Staff" at bounding box center [292, 136] width 25 height 14
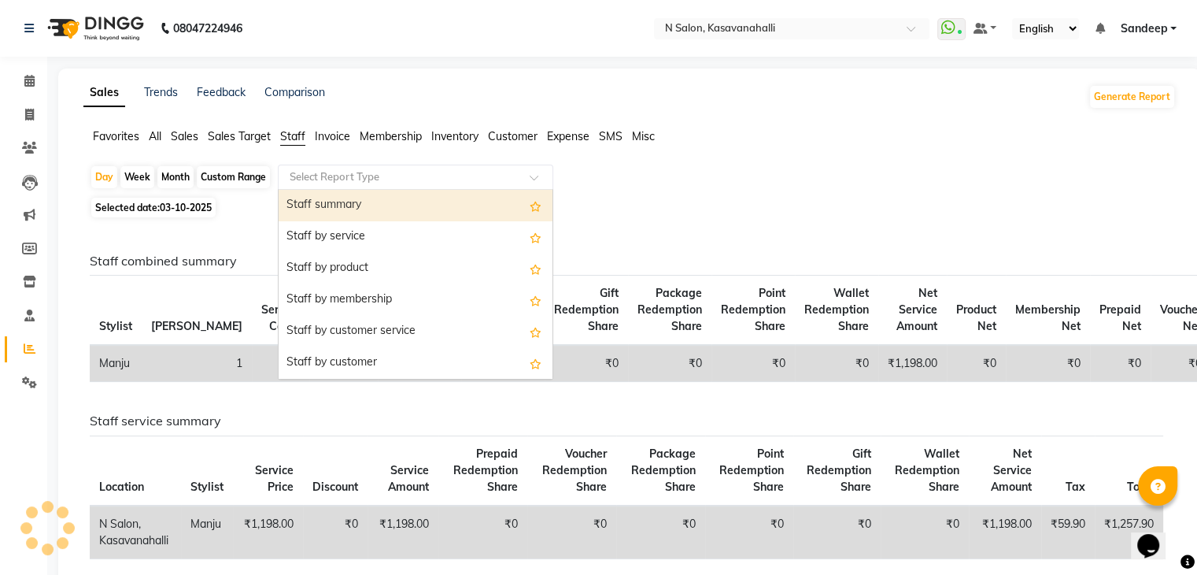
click at [490, 185] on div "Select Report Type" at bounding box center [416, 177] width 276 height 25
click at [384, 209] on div "Staff summary" at bounding box center [416, 205] width 274 height 31
select select "full_report"
select select "csv"
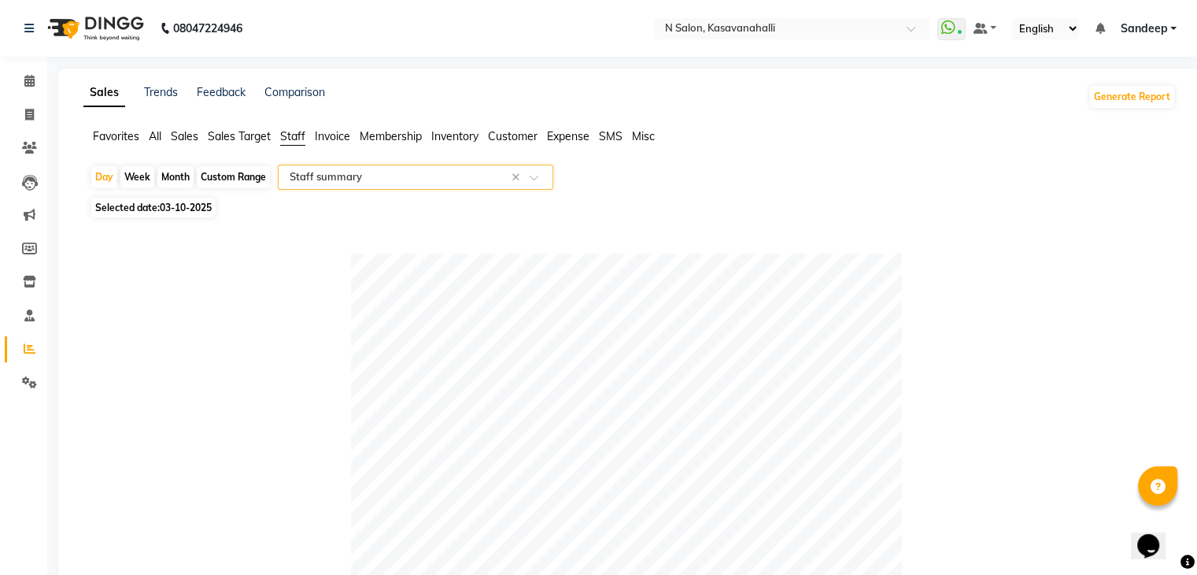
click at [176, 182] on div "Month" at bounding box center [175, 177] width 36 height 22
select select "10"
select select "2025"
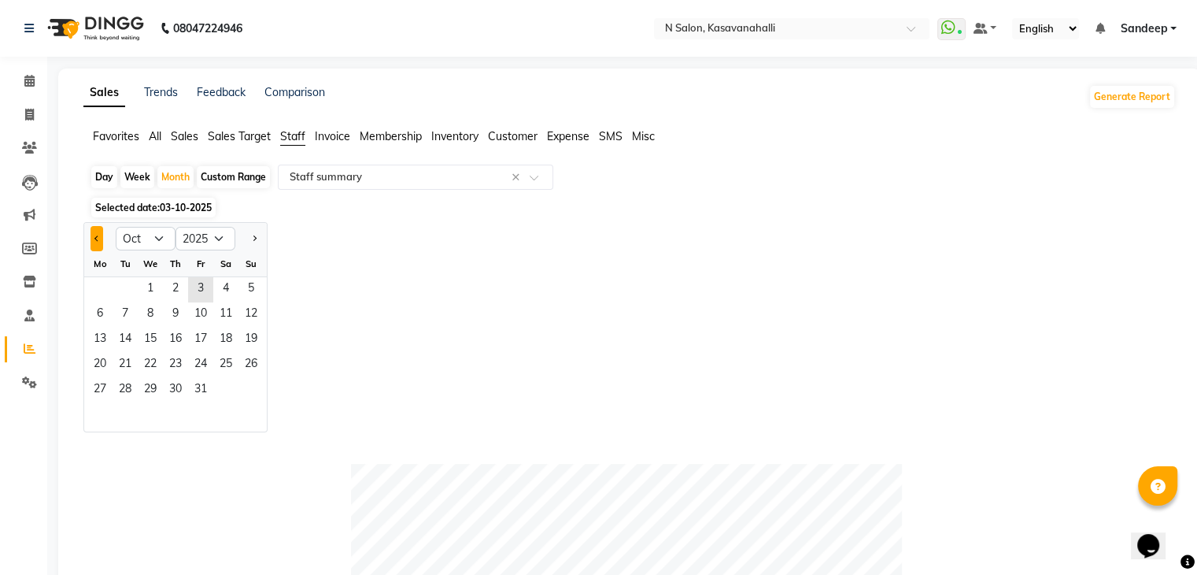
click at [94, 238] on span "Previous month" at bounding box center [97, 238] width 6 height 6
select select "9"
click at [98, 280] on span "1" at bounding box center [99, 289] width 25 height 25
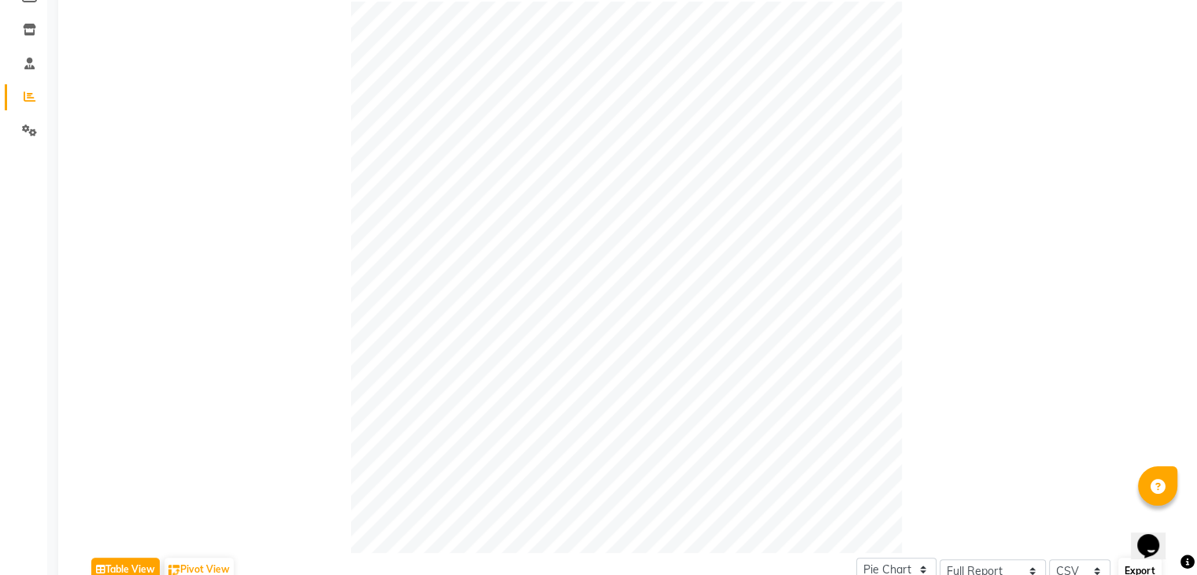
scroll to position [505, 0]
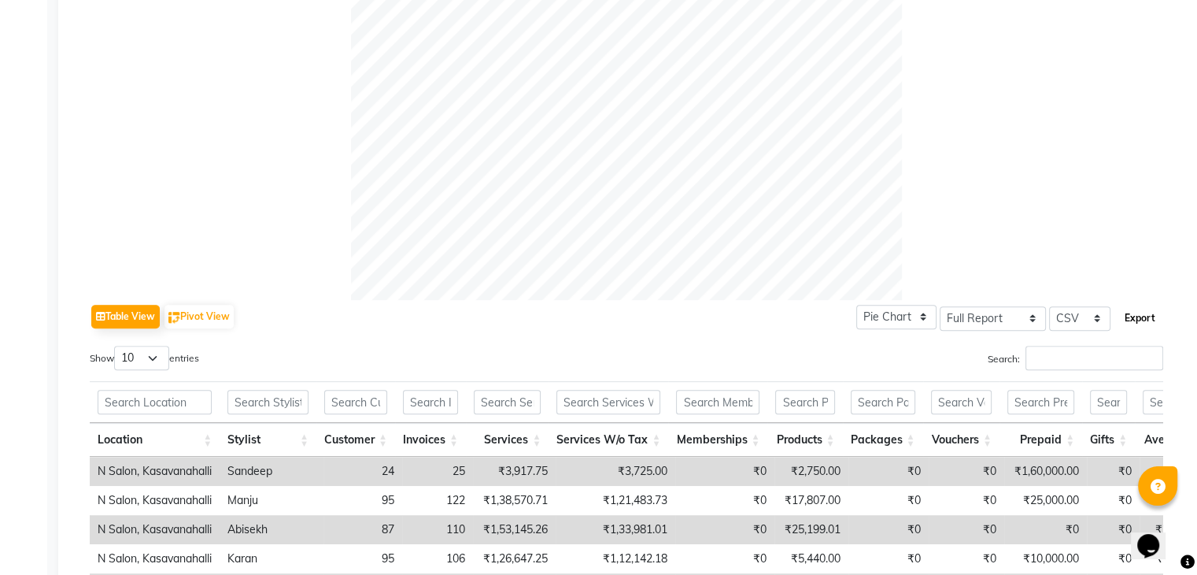
click at [1142, 313] on button "Export" at bounding box center [1140, 318] width 43 height 27
